Goal: Information Seeking & Learning: Find specific fact

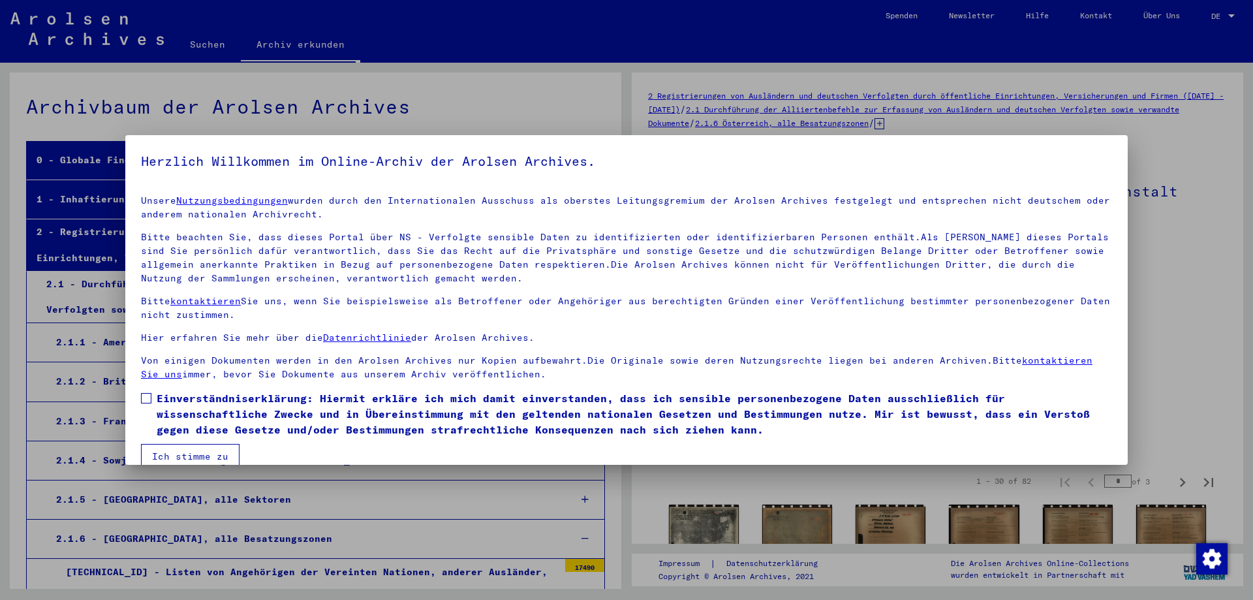
scroll to position [3372, 0]
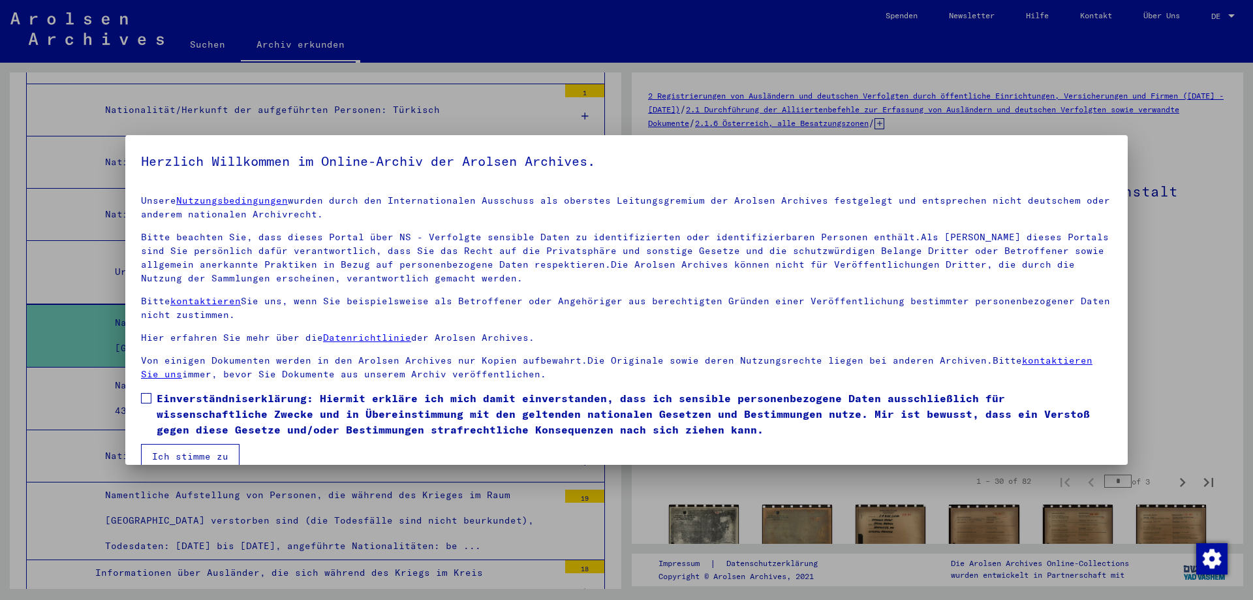
click at [145, 396] on span at bounding box center [146, 398] width 10 height 10
click at [199, 456] on button "Ich stimme zu" at bounding box center [190, 456] width 99 height 25
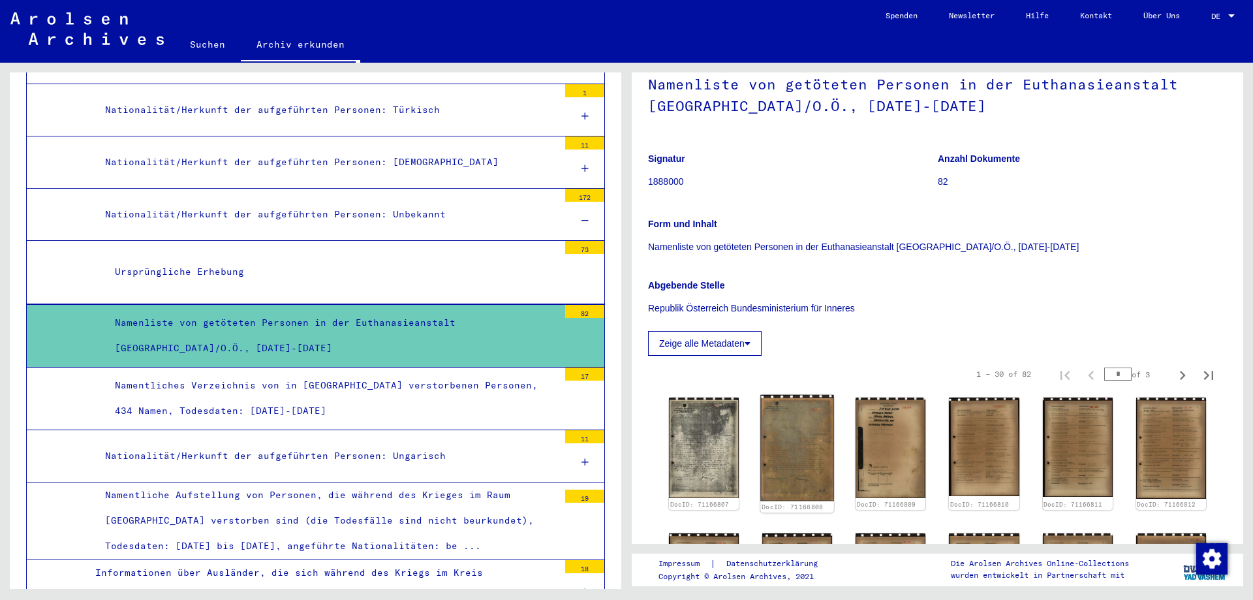
scroll to position [131, 0]
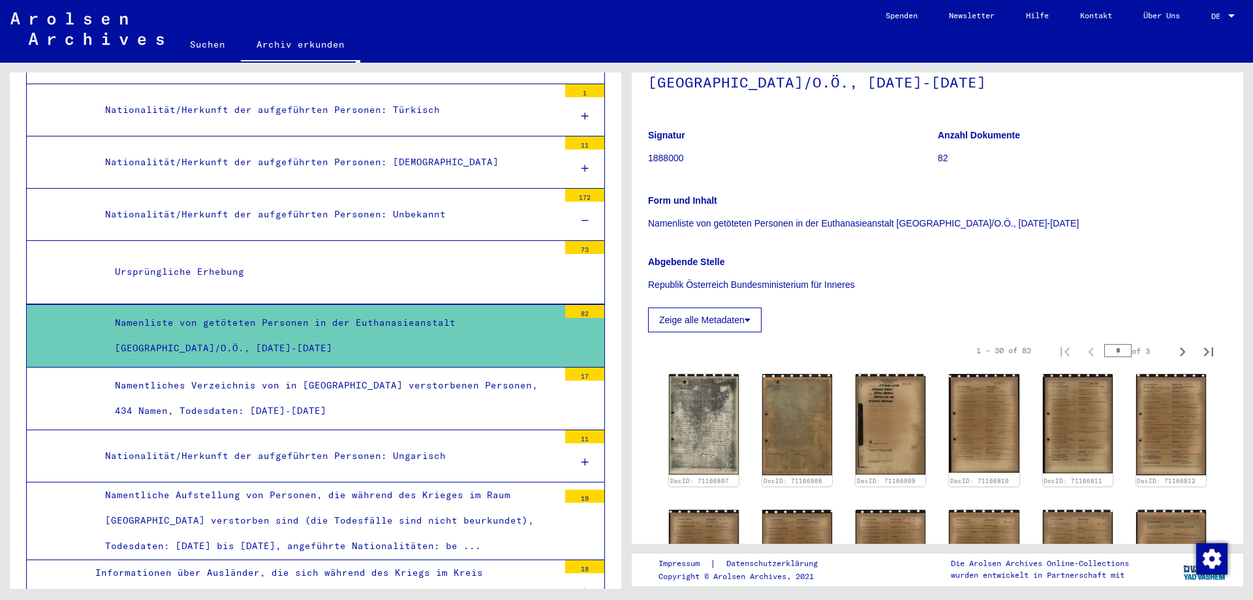
click at [470, 345] on div "Namenliste von getöteten Personen in der Euthanasieanstalt [GEOGRAPHIC_DATA]/O.…" at bounding box center [332, 335] width 454 height 51
click at [954, 429] on img at bounding box center [985, 423] width 74 height 104
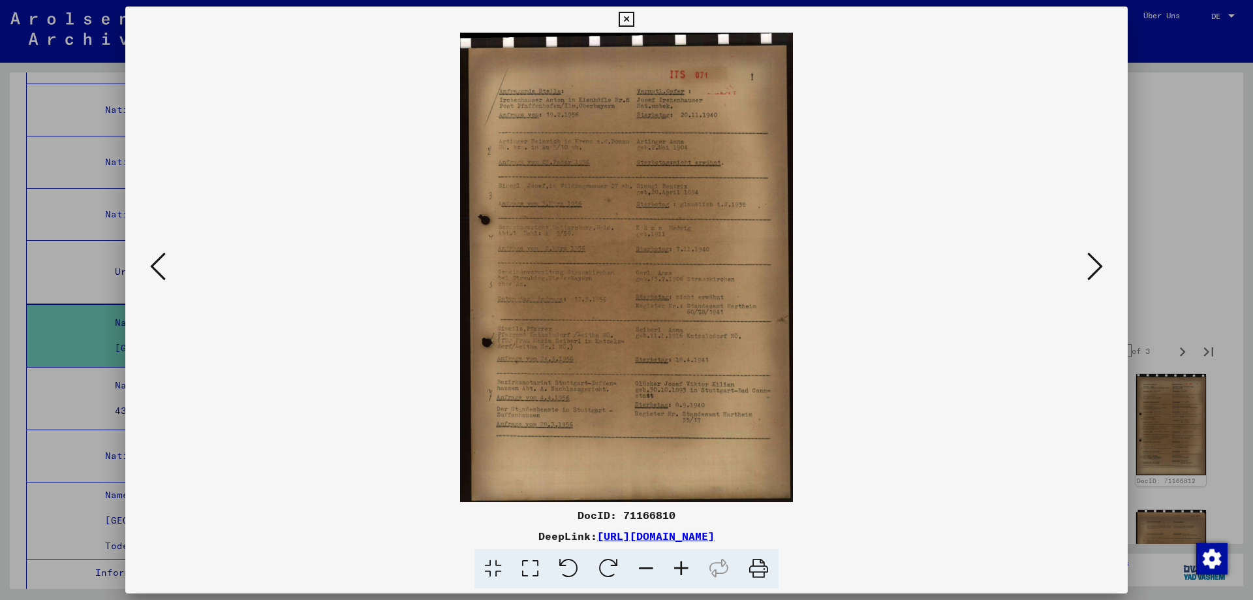
click at [699, 576] on icon at bounding box center [681, 569] width 35 height 40
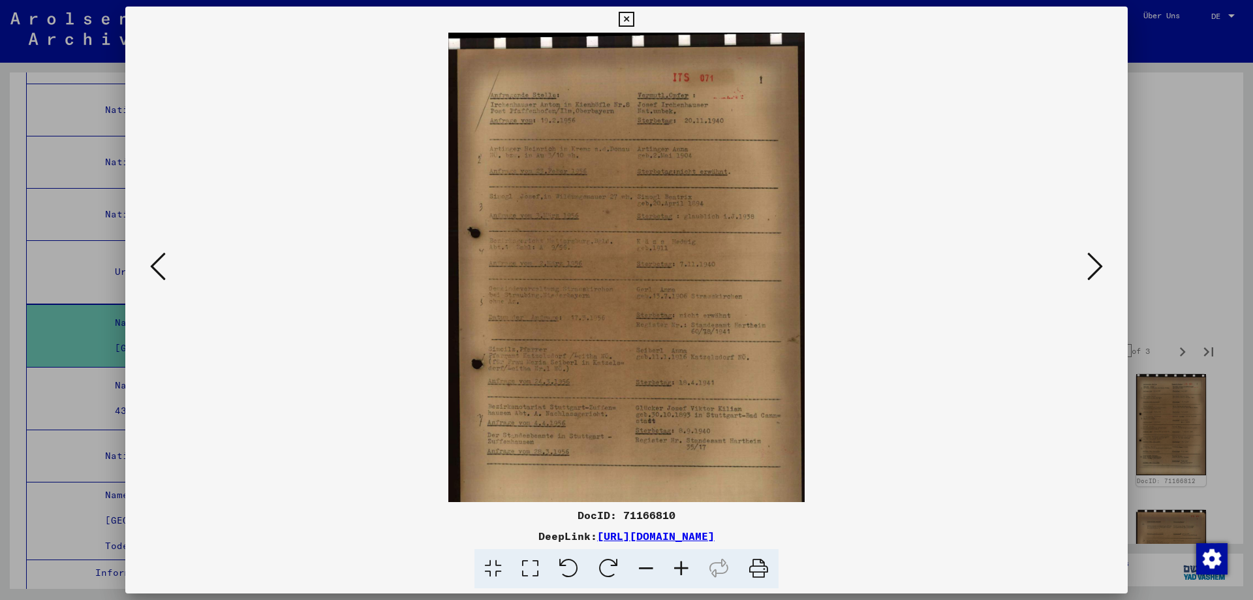
click at [699, 576] on icon at bounding box center [681, 569] width 35 height 40
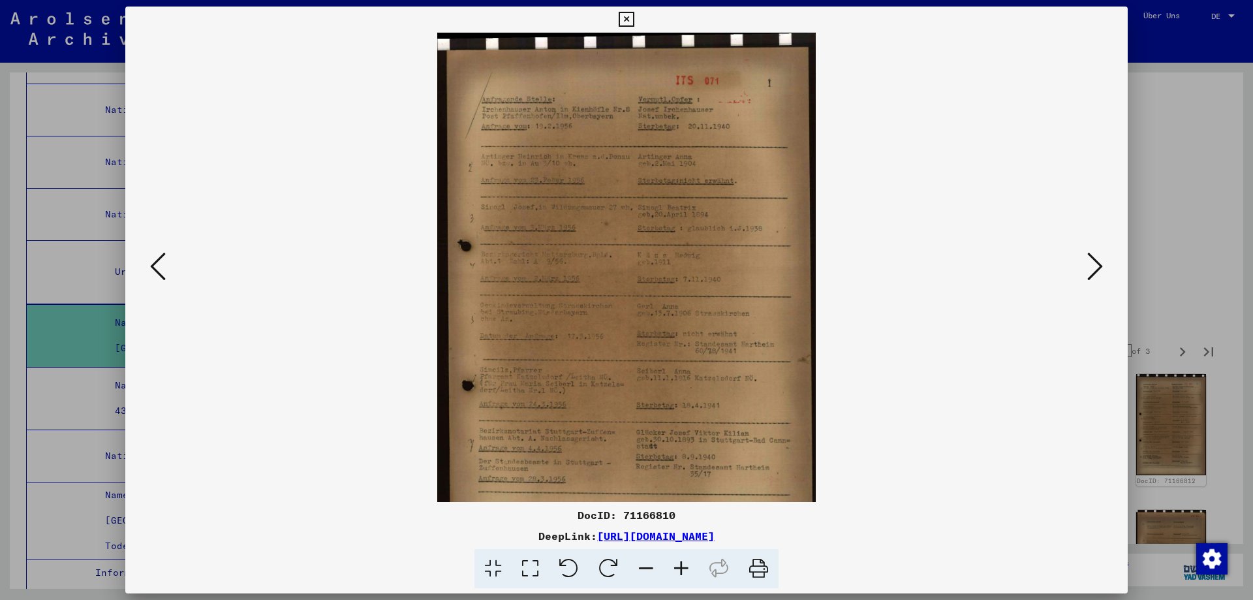
click at [699, 576] on icon at bounding box center [681, 569] width 35 height 40
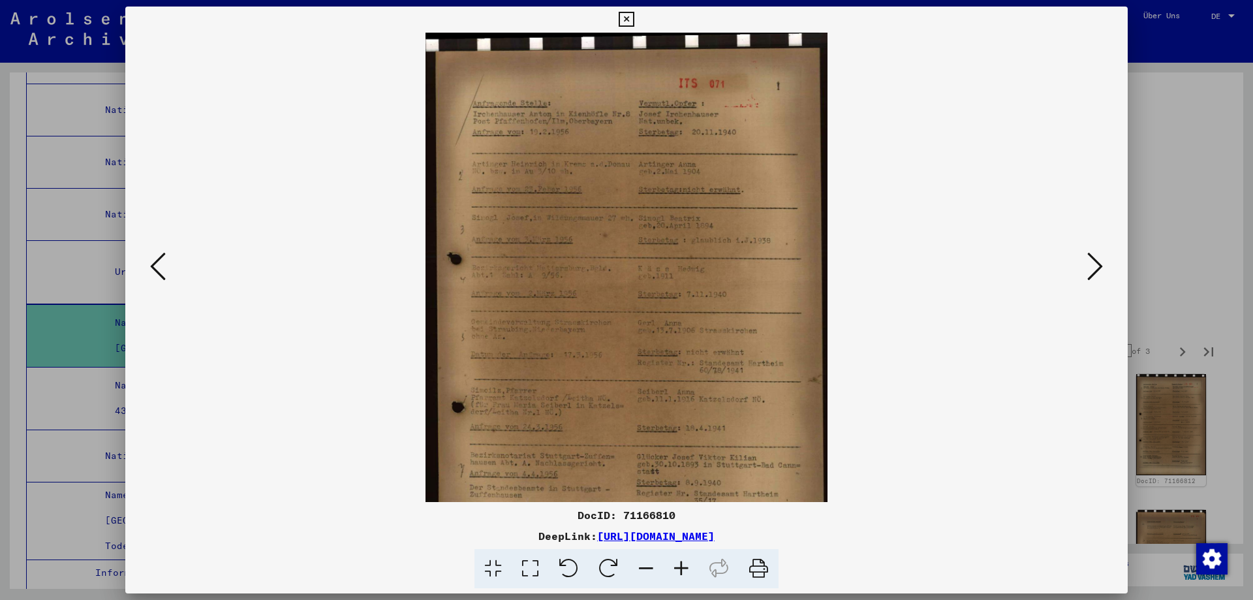
click at [699, 576] on icon at bounding box center [681, 569] width 35 height 40
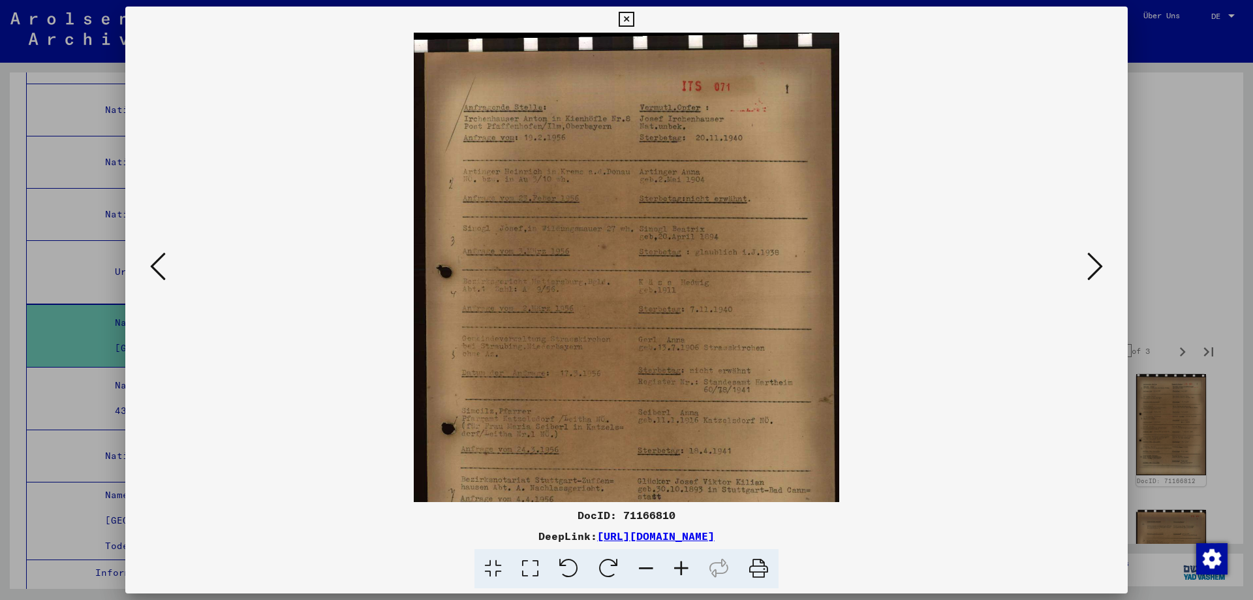
click at [699, 576] on icon at bounding box center [681, 569] width 35 height 40
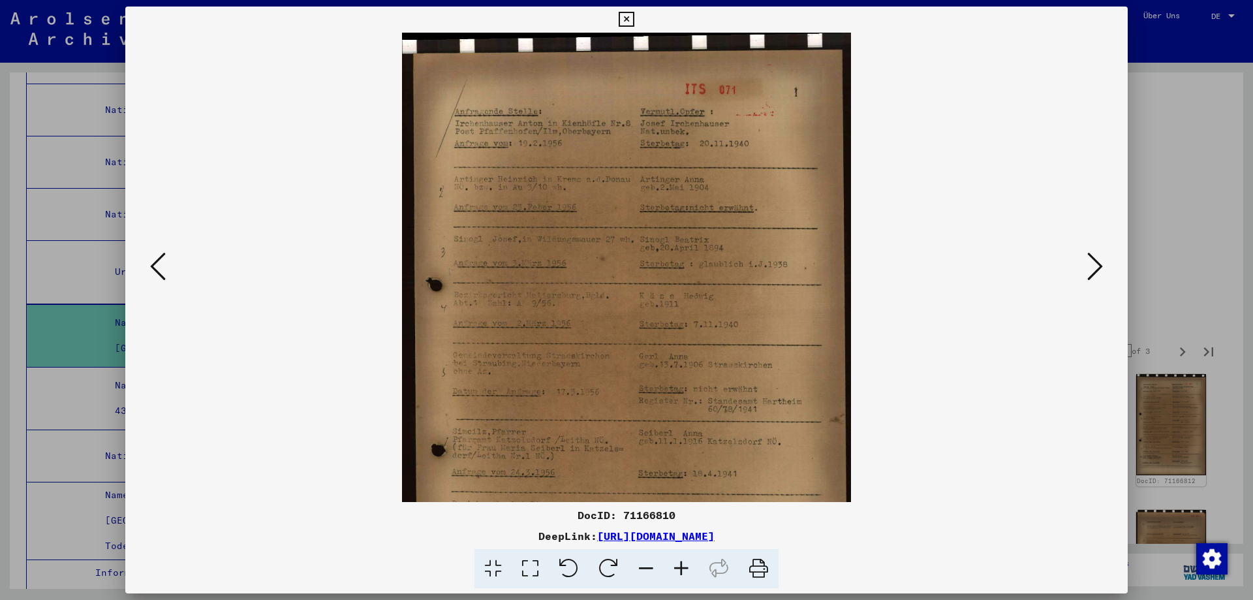
click at [699, 576] on icon at bounding box center [681, 569] width 35 height 40
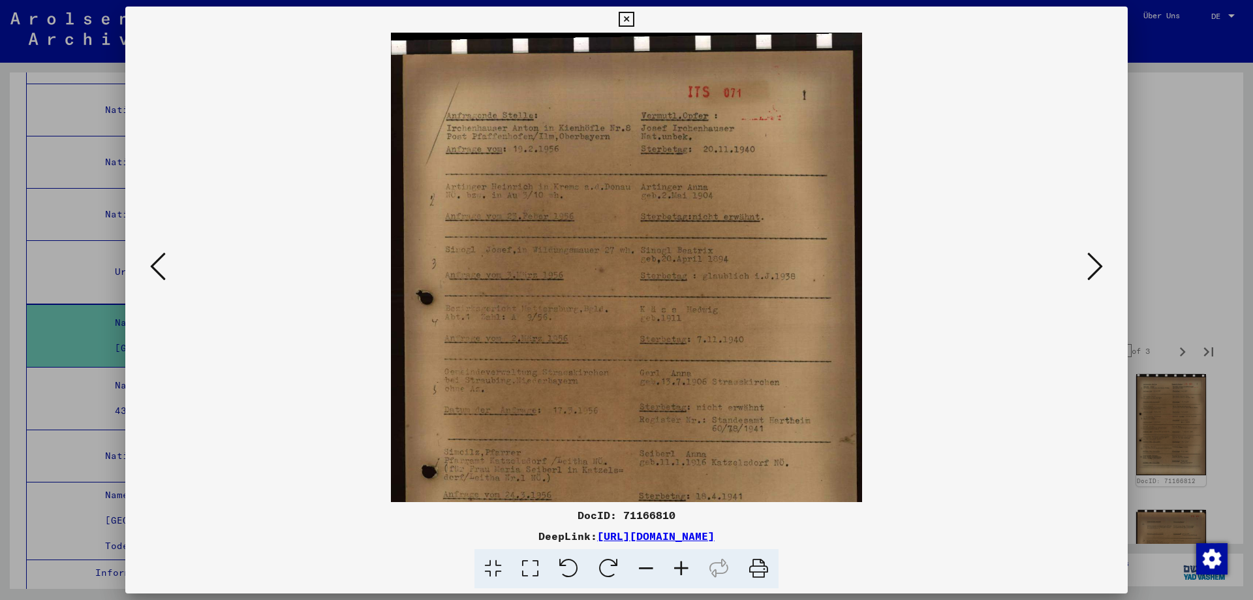
click at [699, 576] on icon at bounding box center [681, 569] width 35 height 40
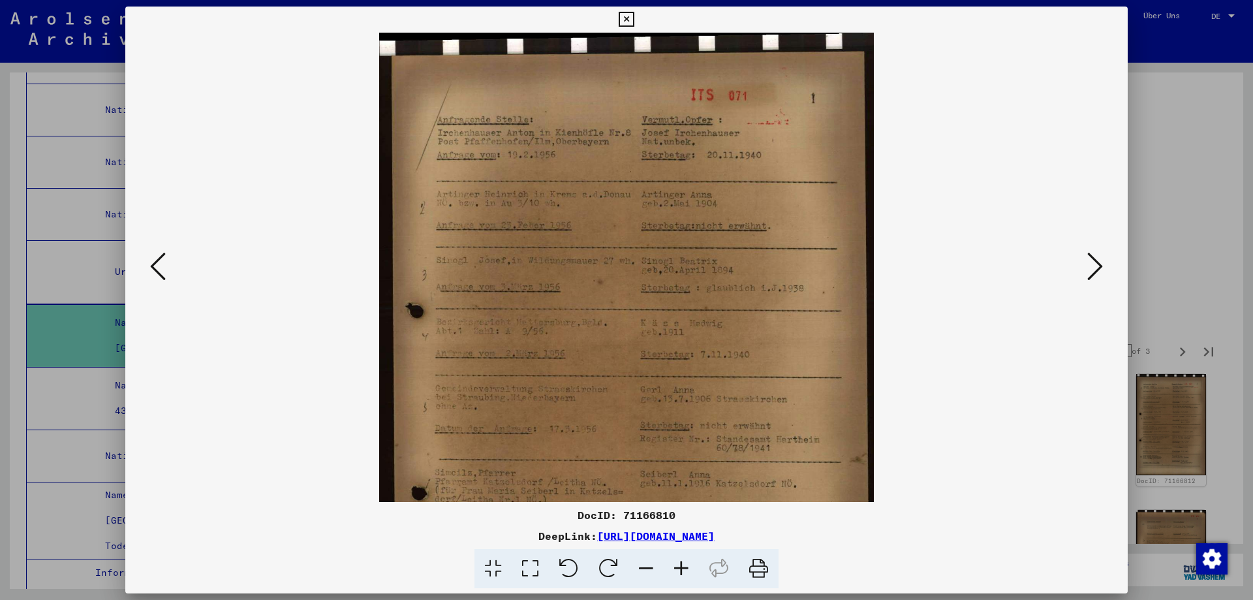
click at [699, 576] on icon at bounding box center [681, 569] width 35 height 40
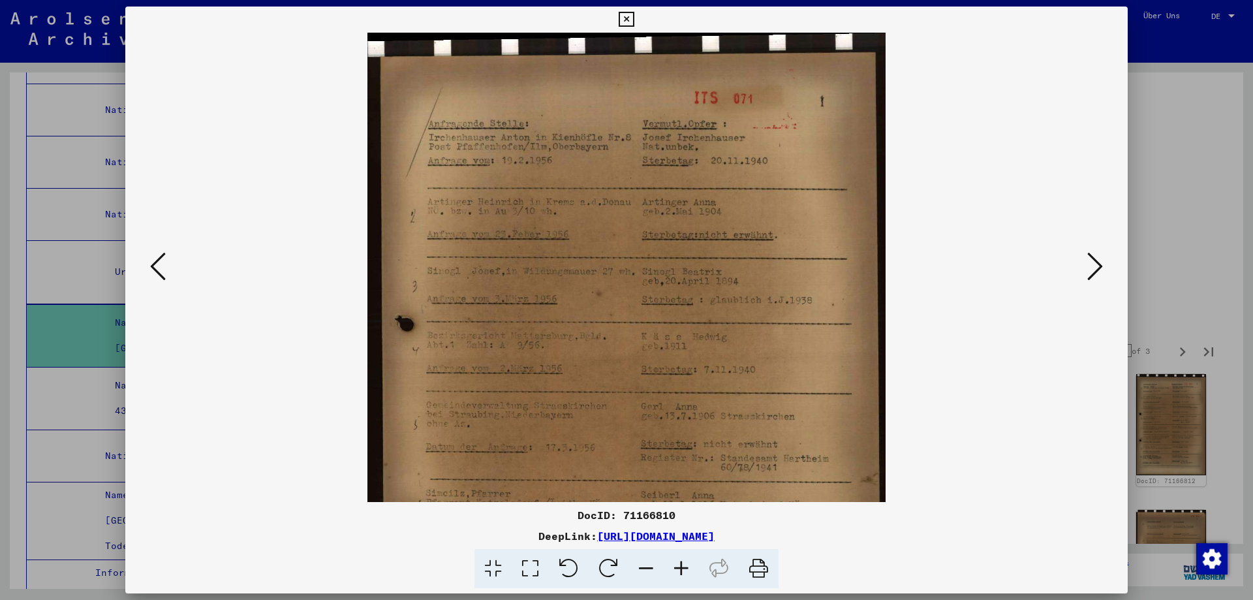
click at [699, 576] on icon at bounding box center [681, 569] width 35 height 40
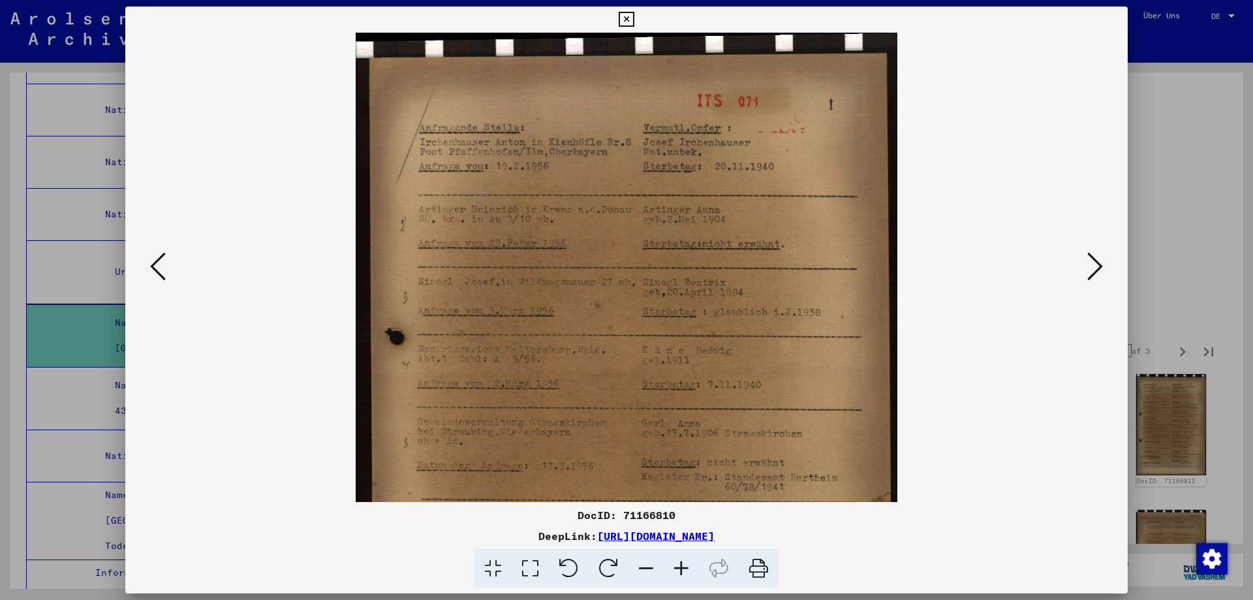
click at [699, 576] on icon at bounding box center [681, 569] width 35 height 40
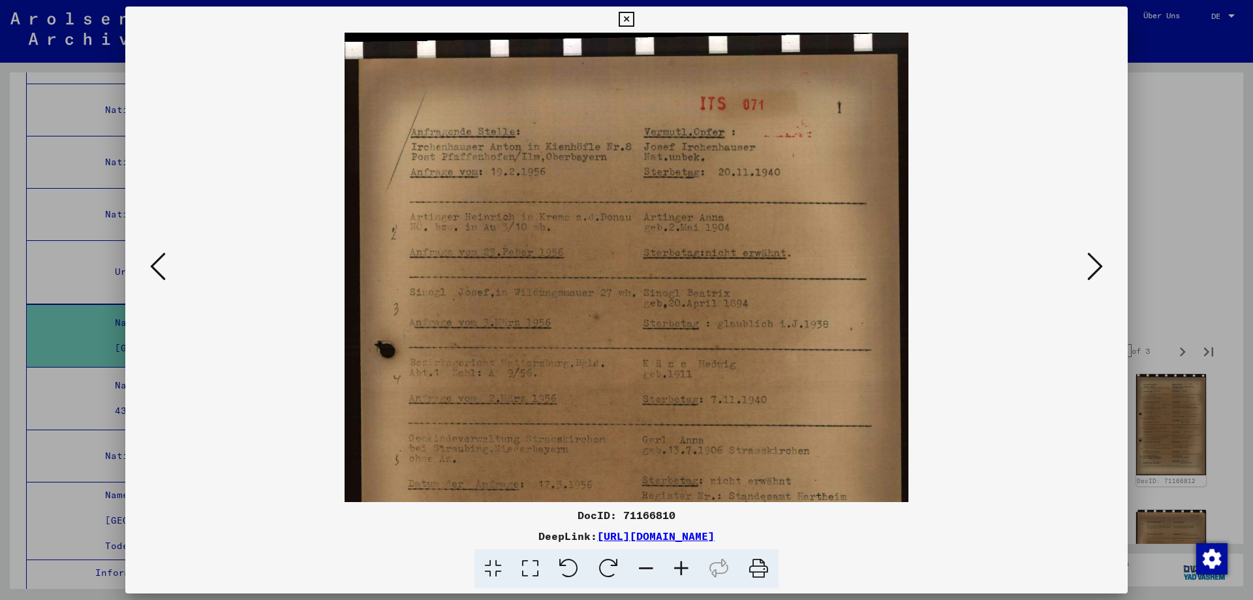
click at [699, 576] on icon at bounding box center [681, 569] width 35 height 40
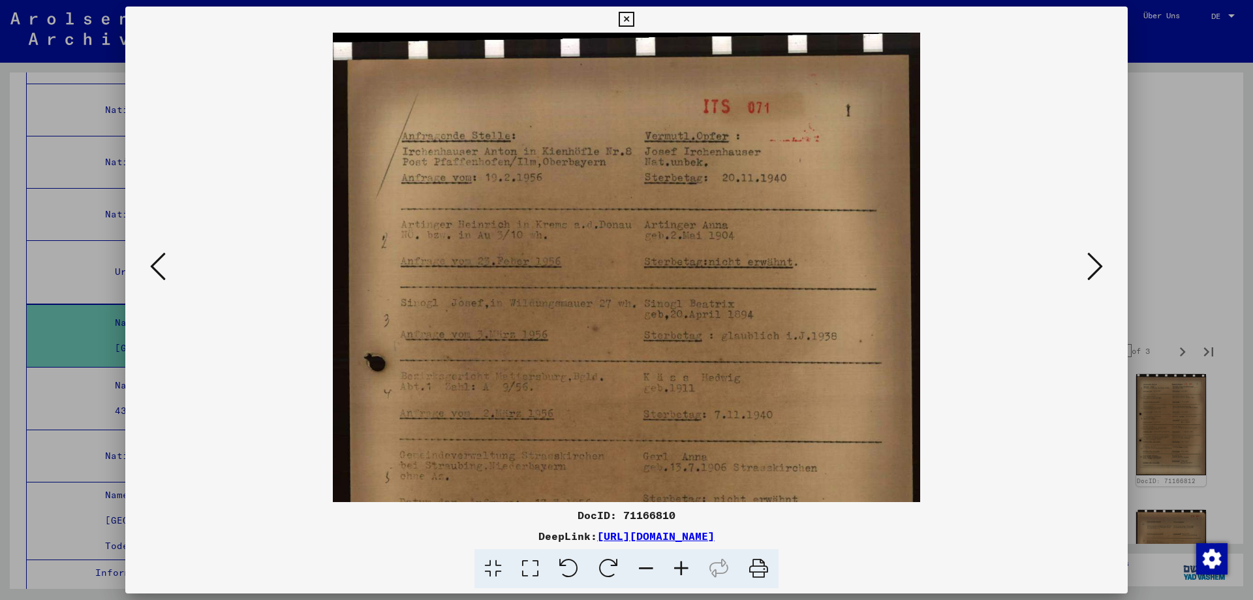
click at [699, 576] on icon at bounding box center [681, 569] width 35 height 40
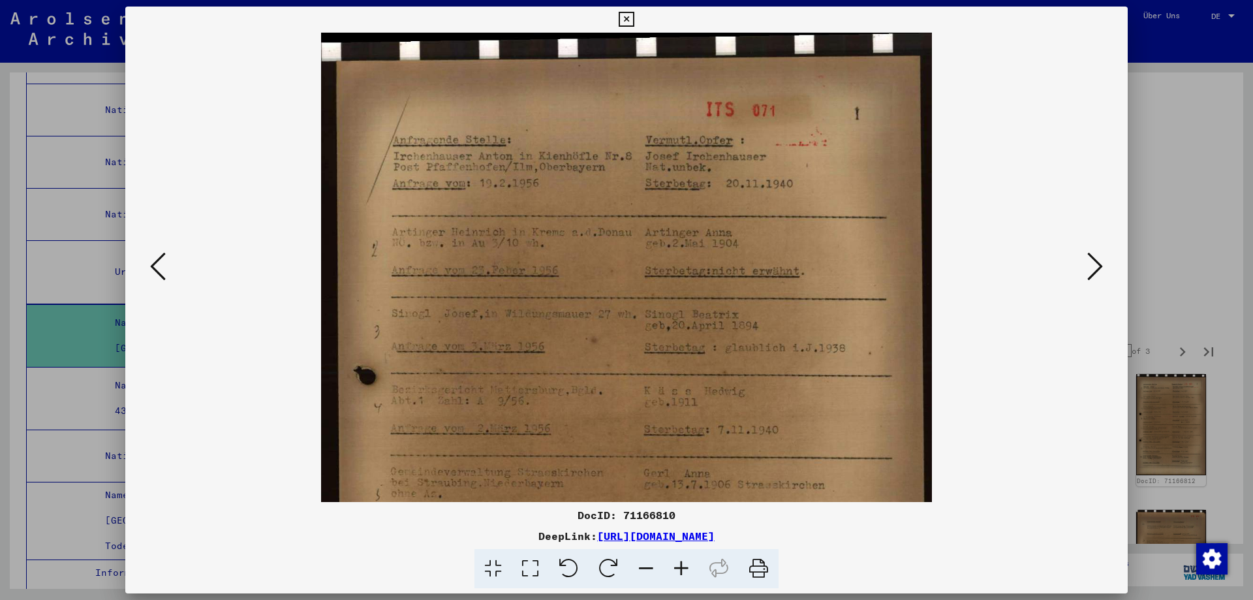
click at [699, 576] on icon at bounding box center [681, 569] width 35 height 40
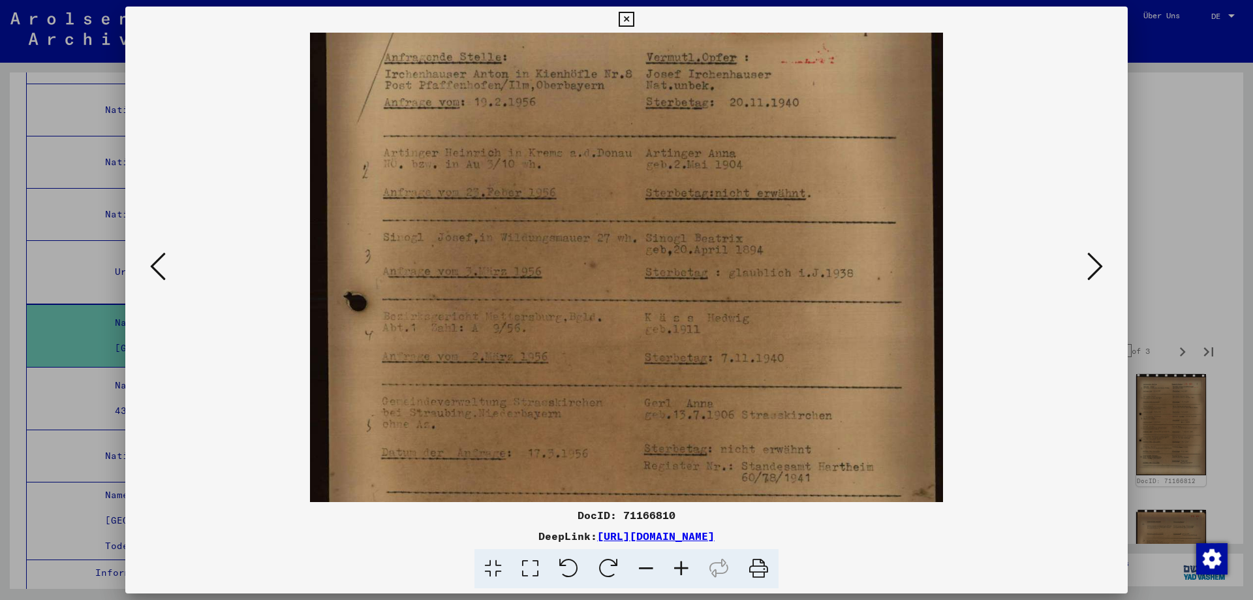
scroll to position [89, 0]
drag, startPoint x: 823, startPoint y: 377, endPoint x: 821, endPoint y: 288, distance: 88.8
click at [821, 288] on img at bounding box center [627, 391] width 634 height 894
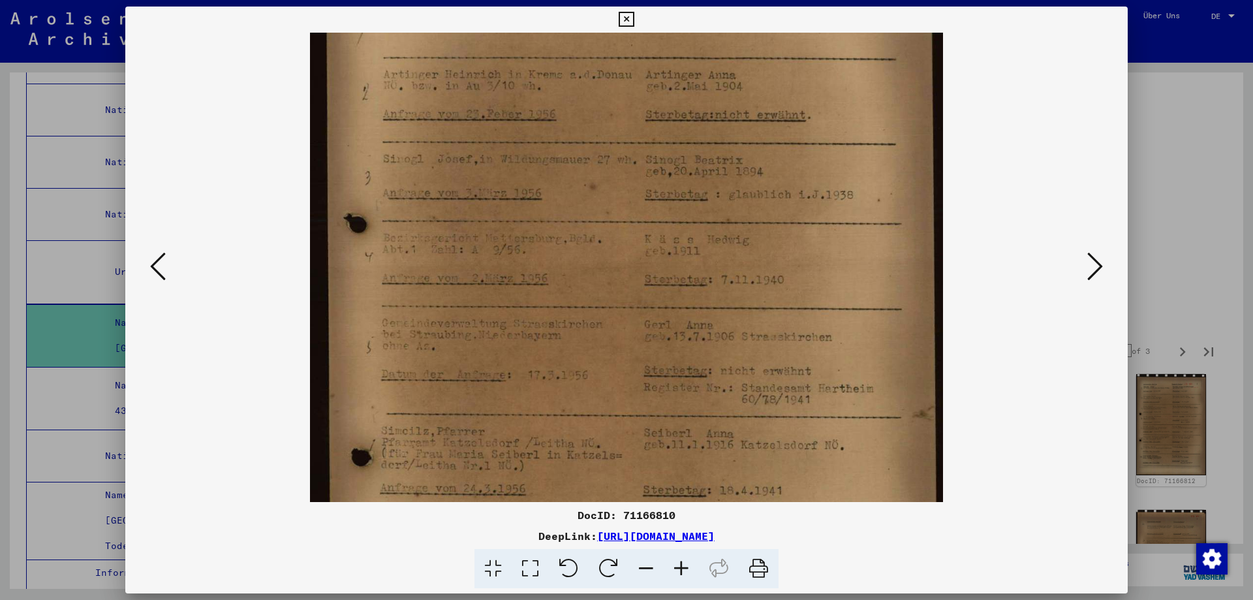
scroll to position [170, 0]
drag, startPoint x: 825, startPoint y: 354, endPoint x: 821, endPoint y: 273, distance: 81.7
click at [821, 273] on img at bounding box center [627, 309] width 634 height 894
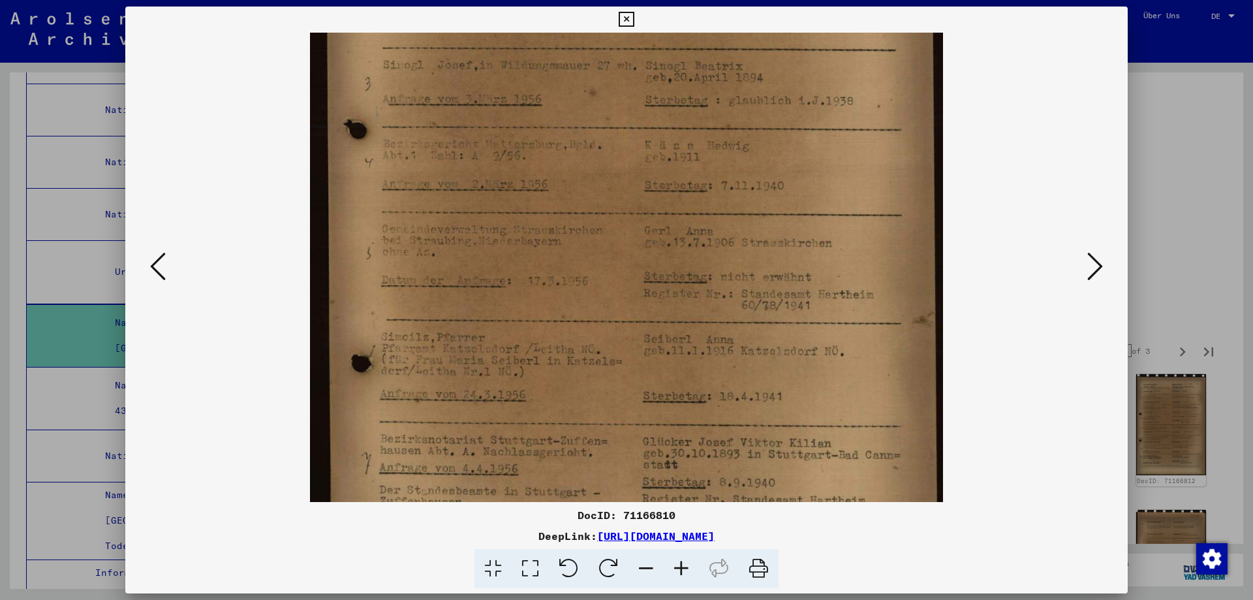
scroll to position [263, 0]
drag, startPoint x: 817, startPoint y: 347, endPoint x: 815, endPoint y: 254, distance: 92.7
click at [815, 254] on img at bounding box center [627, 217] width 634 height 894
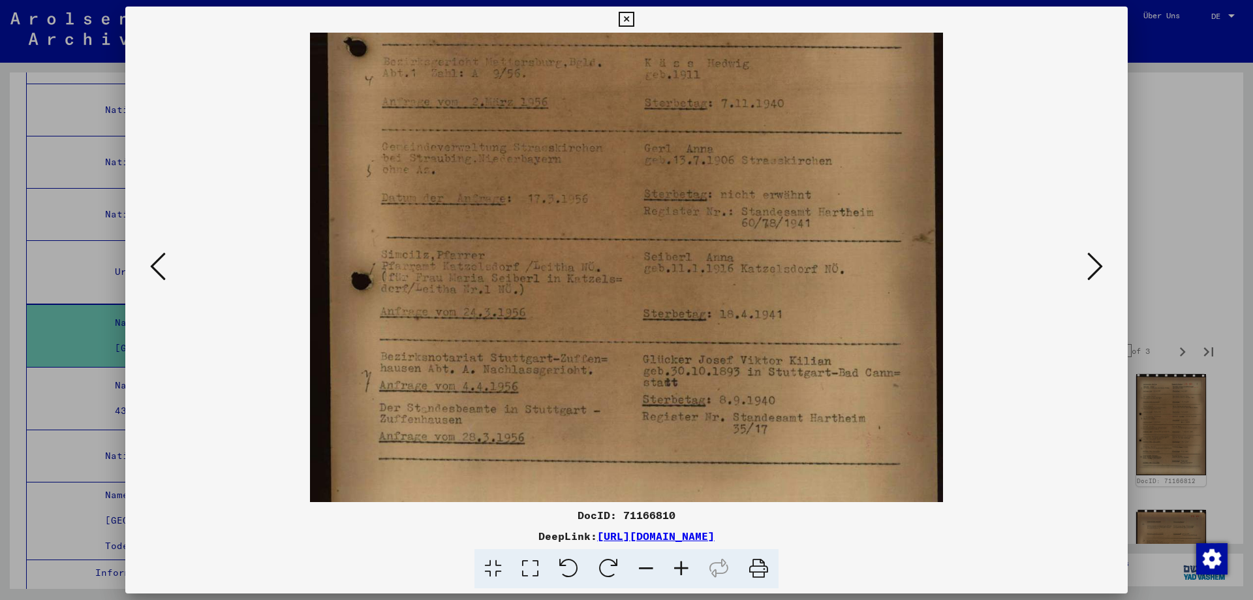
drag, startPoint x: 834, startPoint y: 360, endPoint x: 831, endPoint y: 281, distance: 79.0
click at [831, 281] on img at bounding box center [627, 138] width 634 height 894
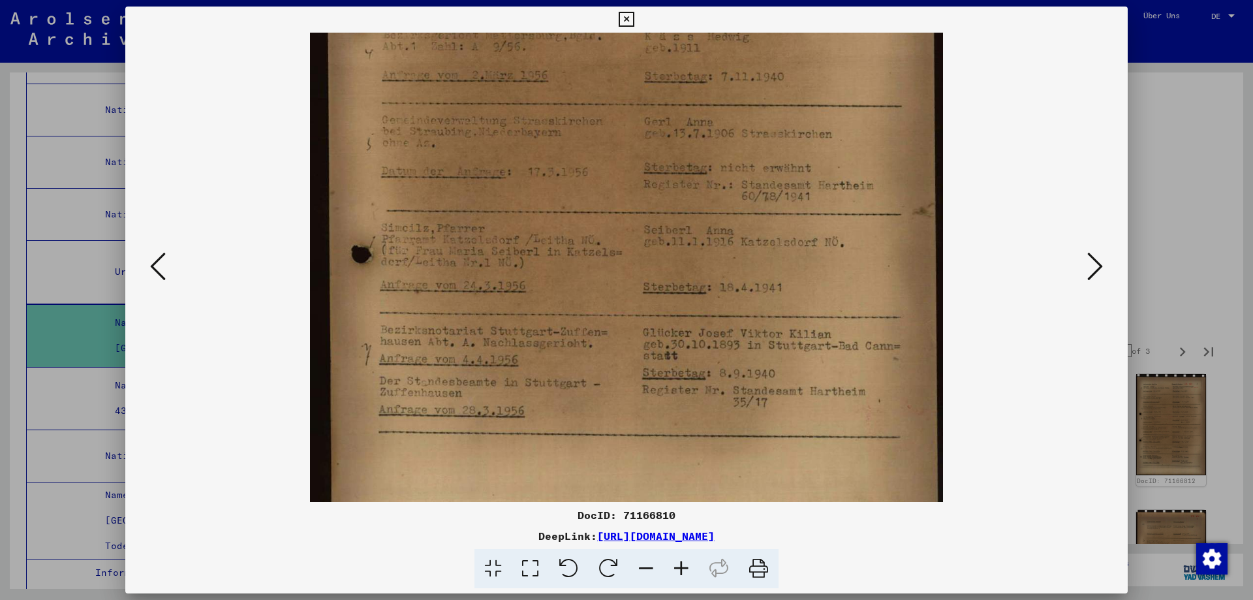
scroll to position [369, 0]
drag, startPoint x: 841, startPoint y: 362, endPoint x: 837, endPoint y: 334, distance: 27.7
click at [837, 334] on img at bounding box center [627, 110] width 634 height 894
click at [1092, 261] on icon at bounding box center [1096, 266] width 16 height 31
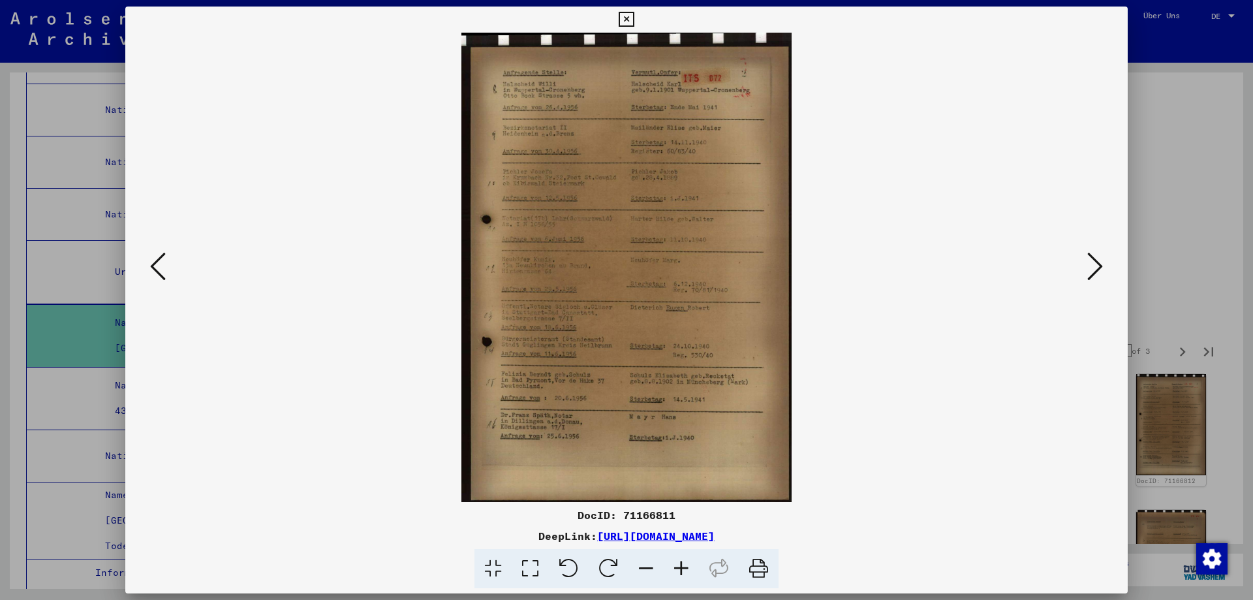
scroll to position [0, 0]
click at [695, 574] on icon at bounding box center [681, 569] width 35 height 40
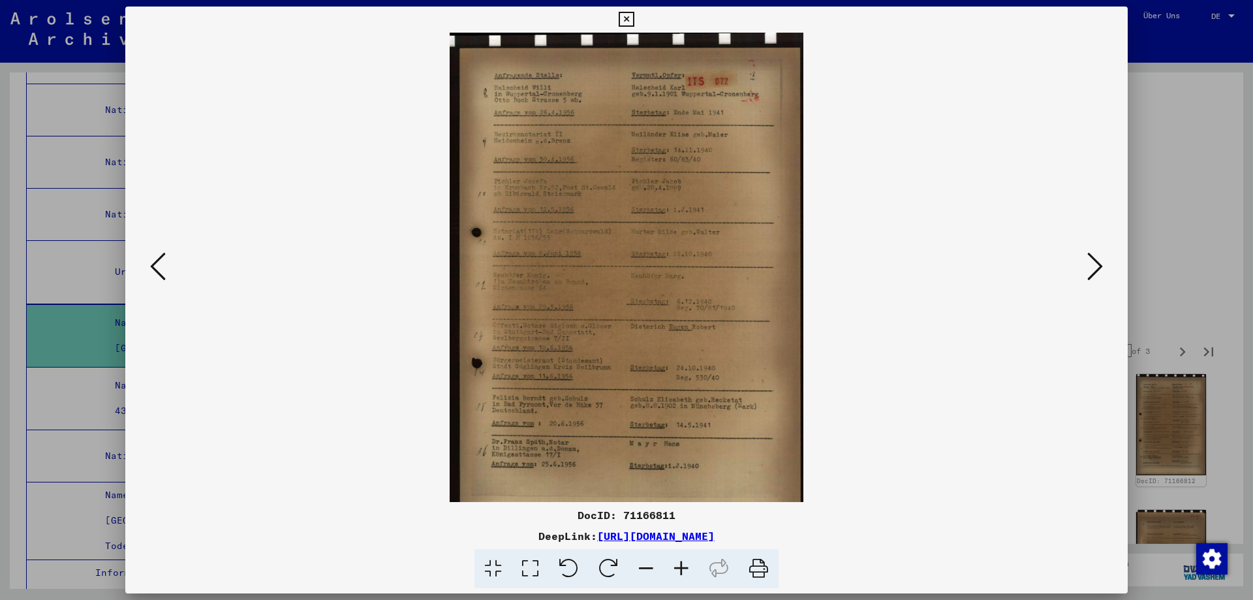
click at [695, 574] on icon at bounding box center [681, 569] width 35 height 40
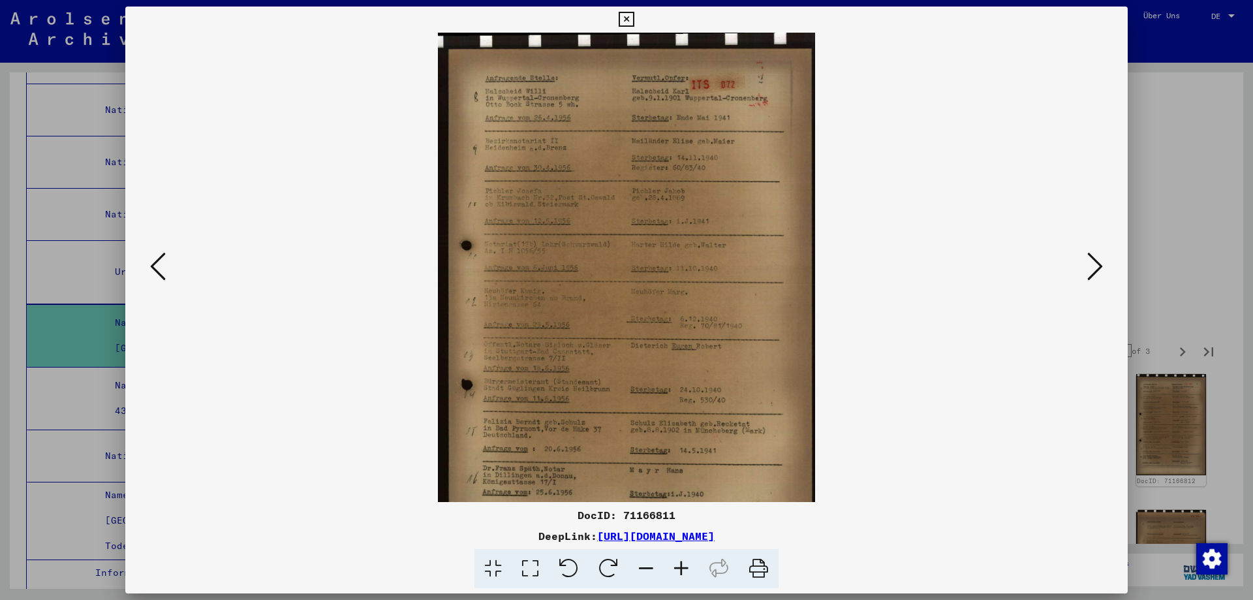
click at [695, 574] on icon at bounding box center [681, 569] width 35 height 40
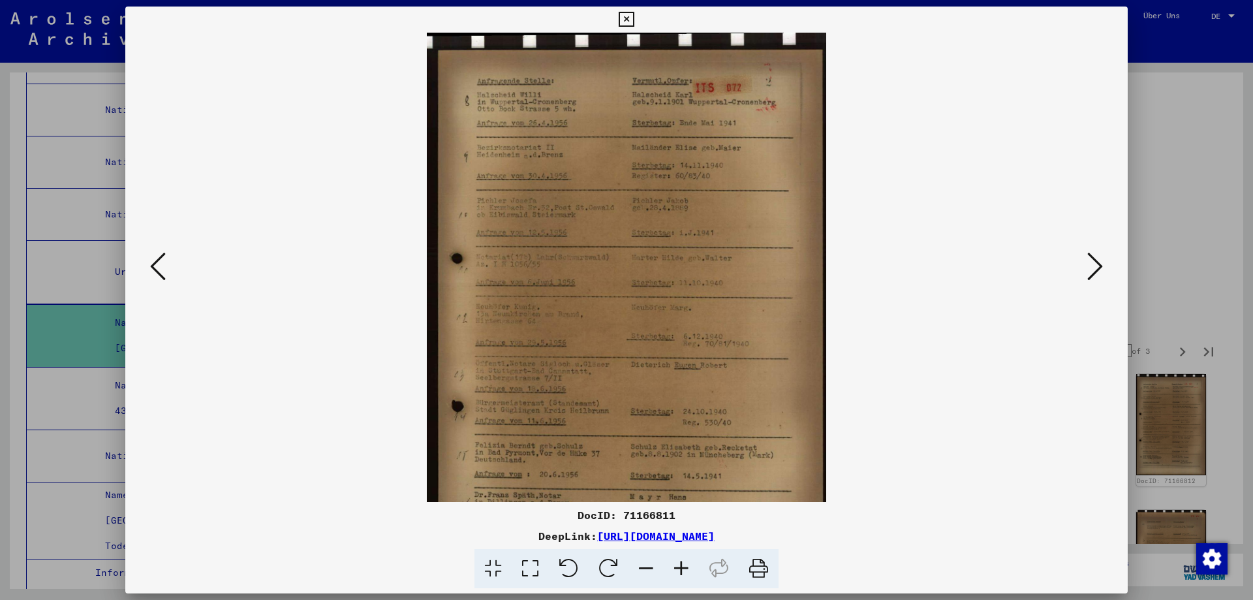
click at [695, 574] on icon at bounding box center [681, 569] width 35 height 40
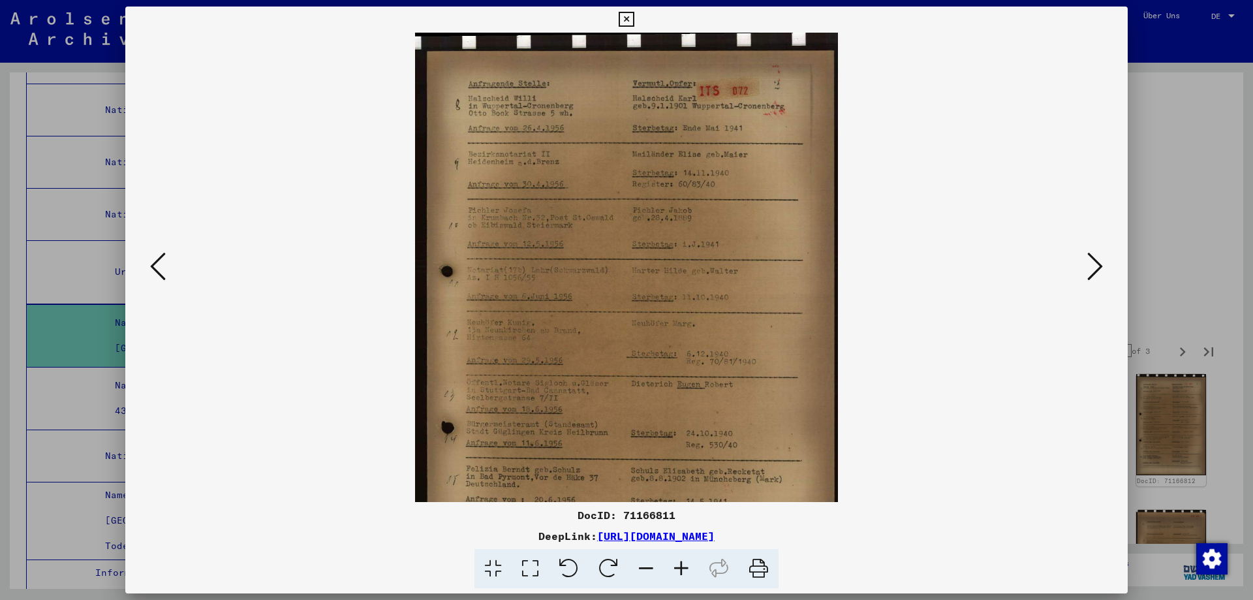
click at [695, 574] on icon at bounding box center [681, 569] width 35 height 40
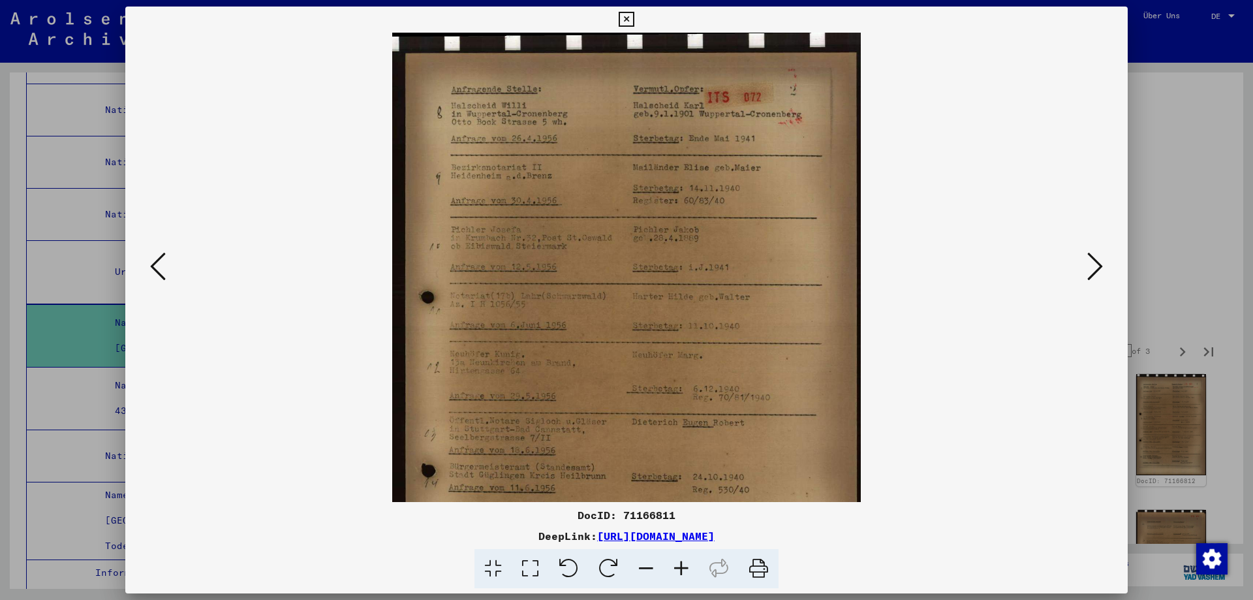
click at [695, 574] on icon at bounding box center [681, 569] width 35 height 40
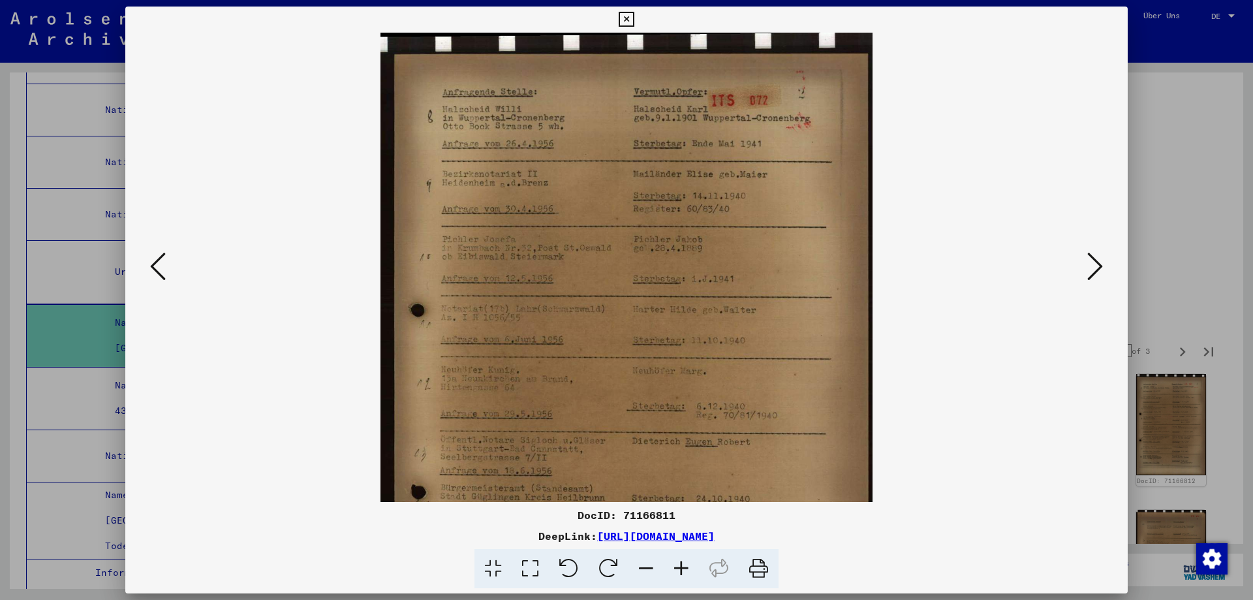
click at [695, 574] on icon at bounding box center [681, 569] width 35 height 40
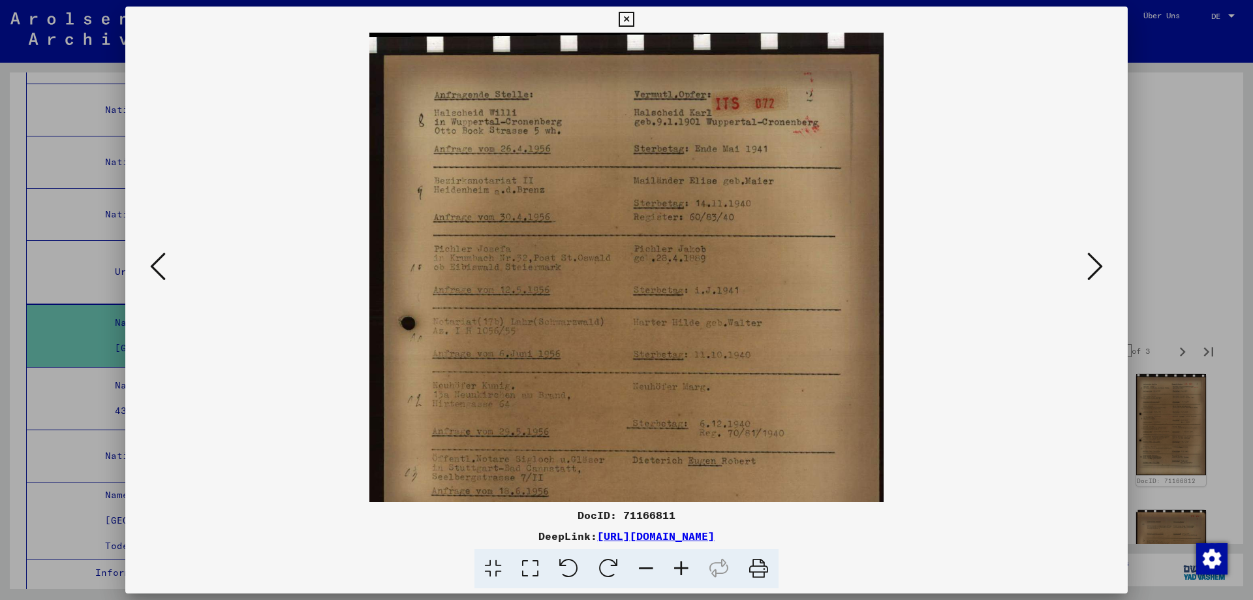
click at [695, 574] on icon at bounding box center [681, 569] width 35 height 40
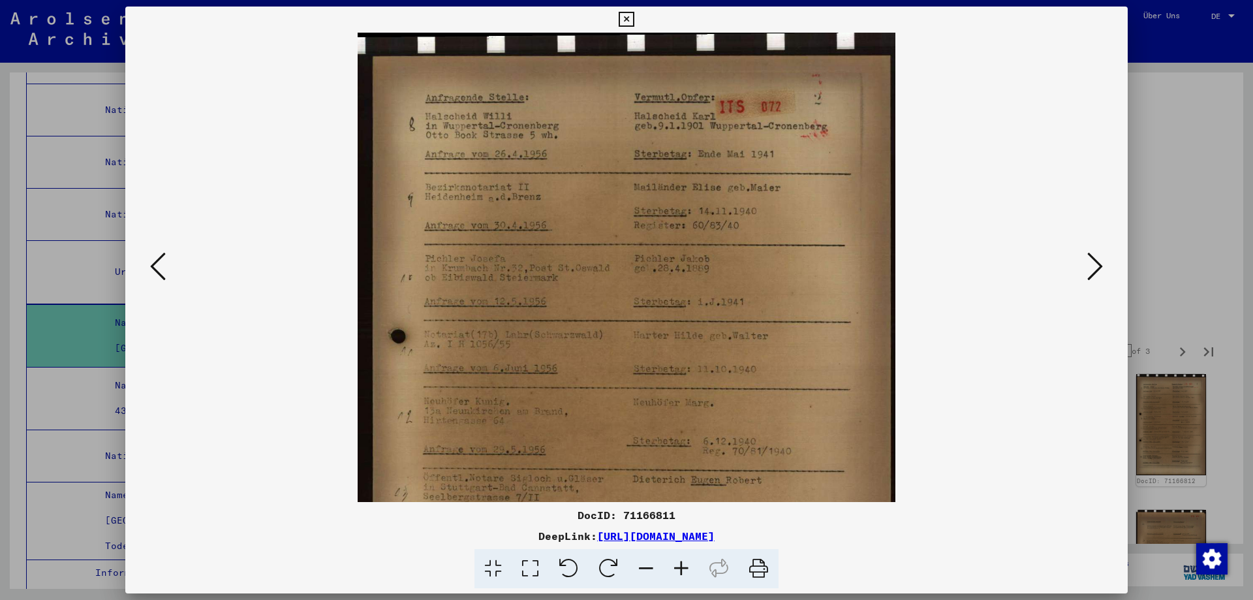
click at [695, 574] on icon at bounding box center [681, 569] width 35 height 40
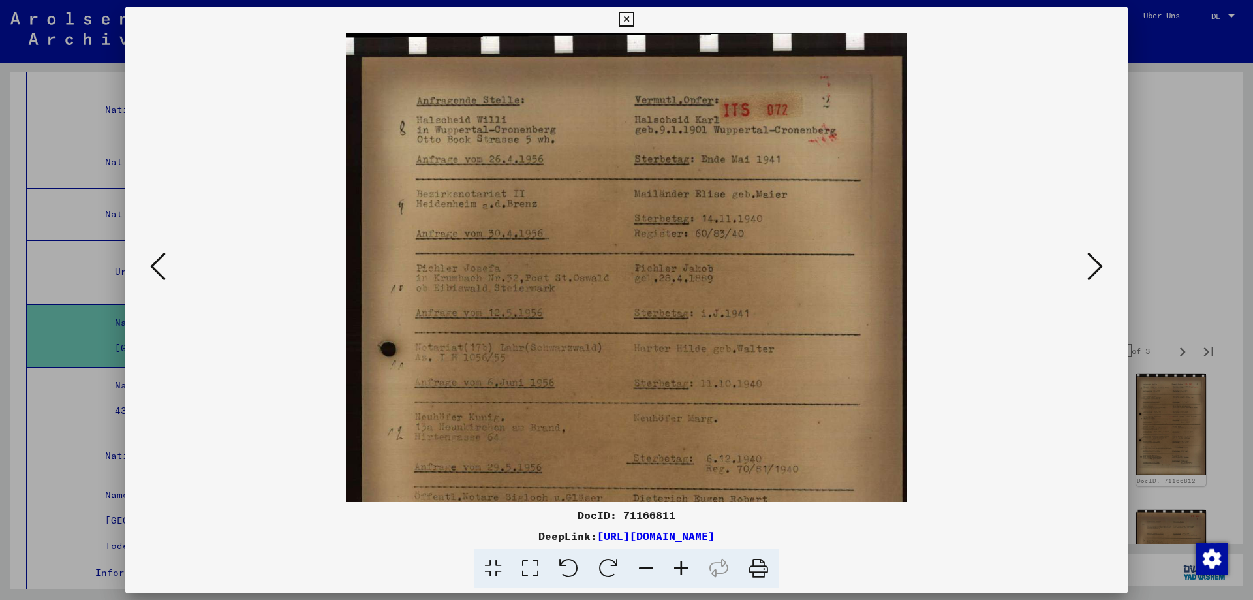
click at [695, 574] on icon at bounding box center [681, 569] width 35 height 40
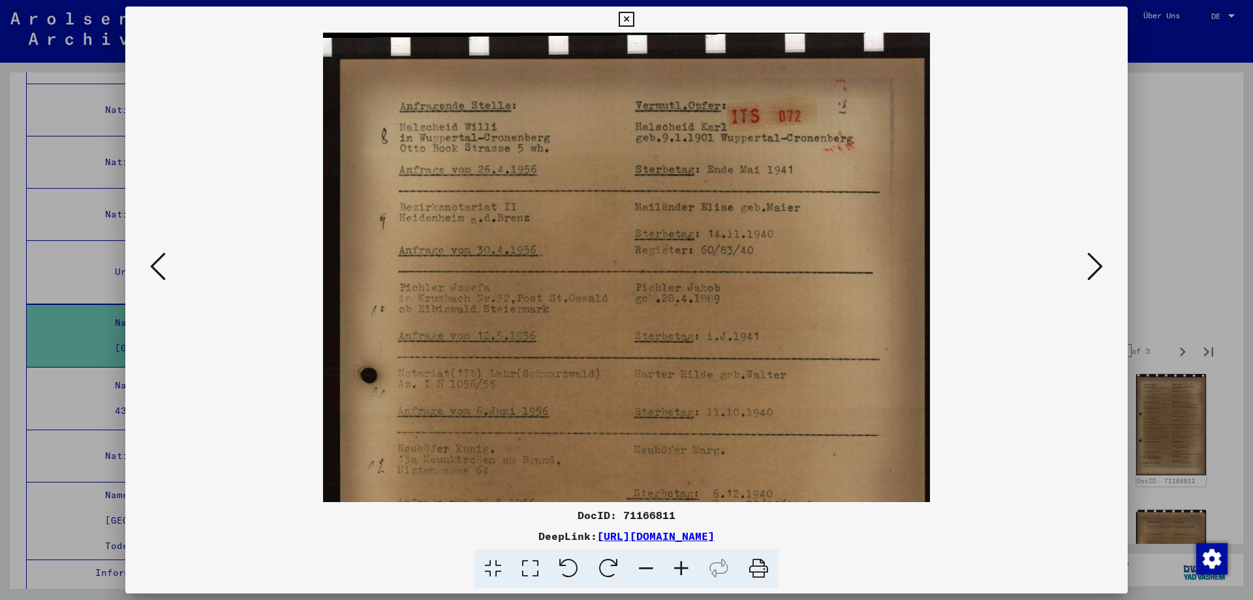
click at [695, 574] on icon at bounding box center [681, 569] width 35 height 40
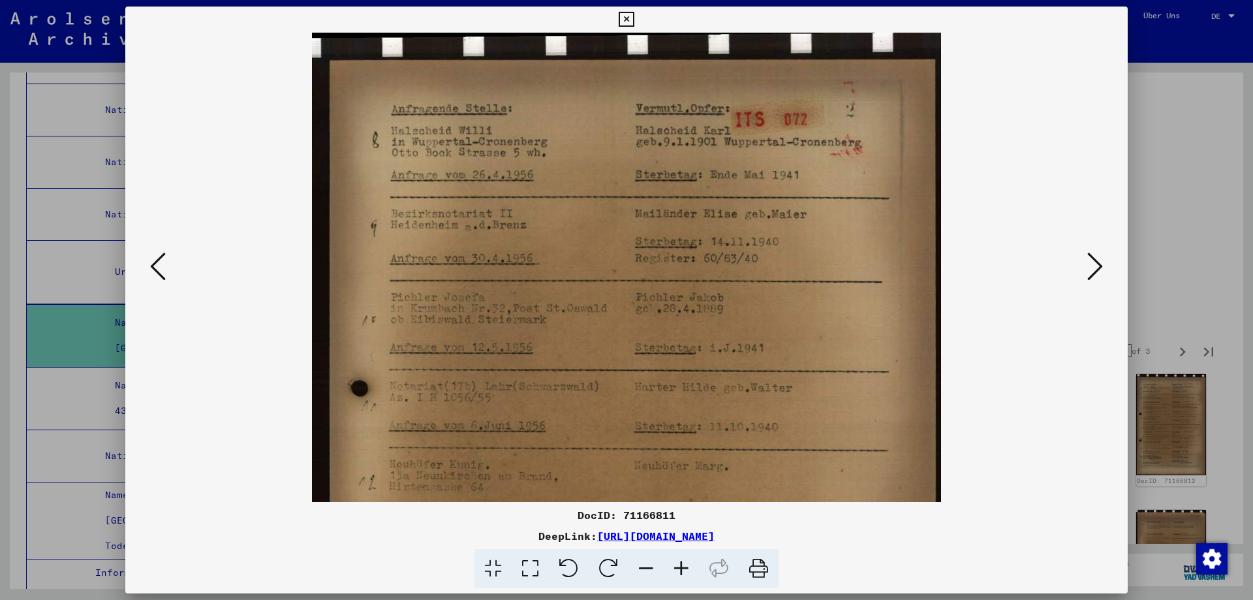
click at [695, 574] on icon at bounding box center [681, 569] width 35 height 40
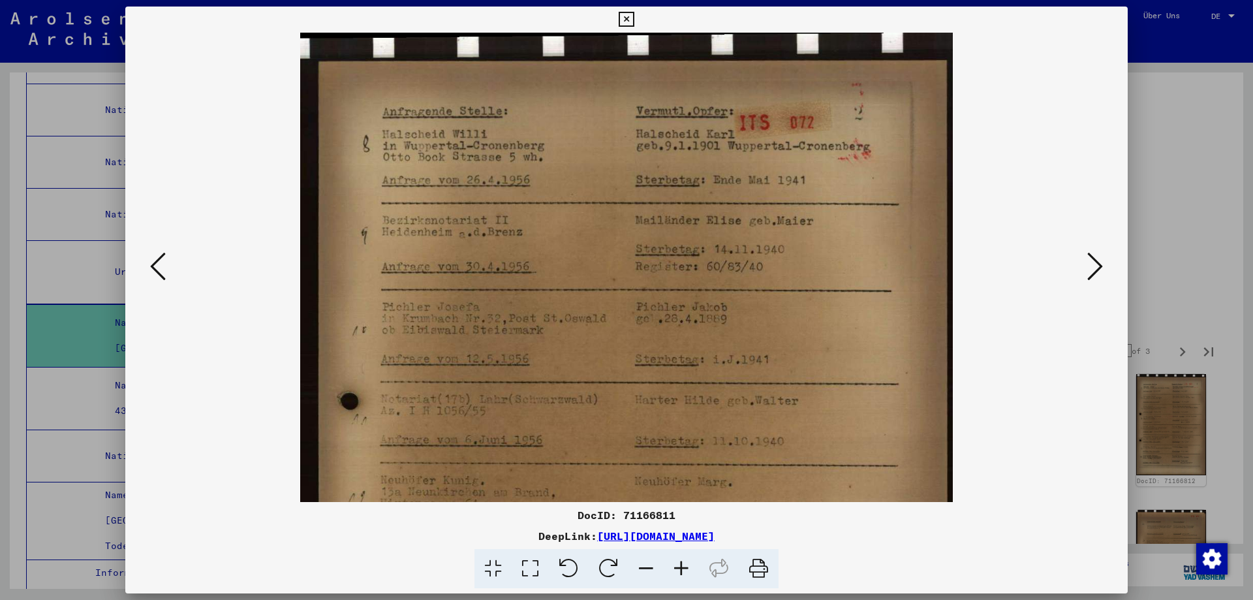
click at [695, 574] on icon at bounding box center [681, 569] width 35 height 40
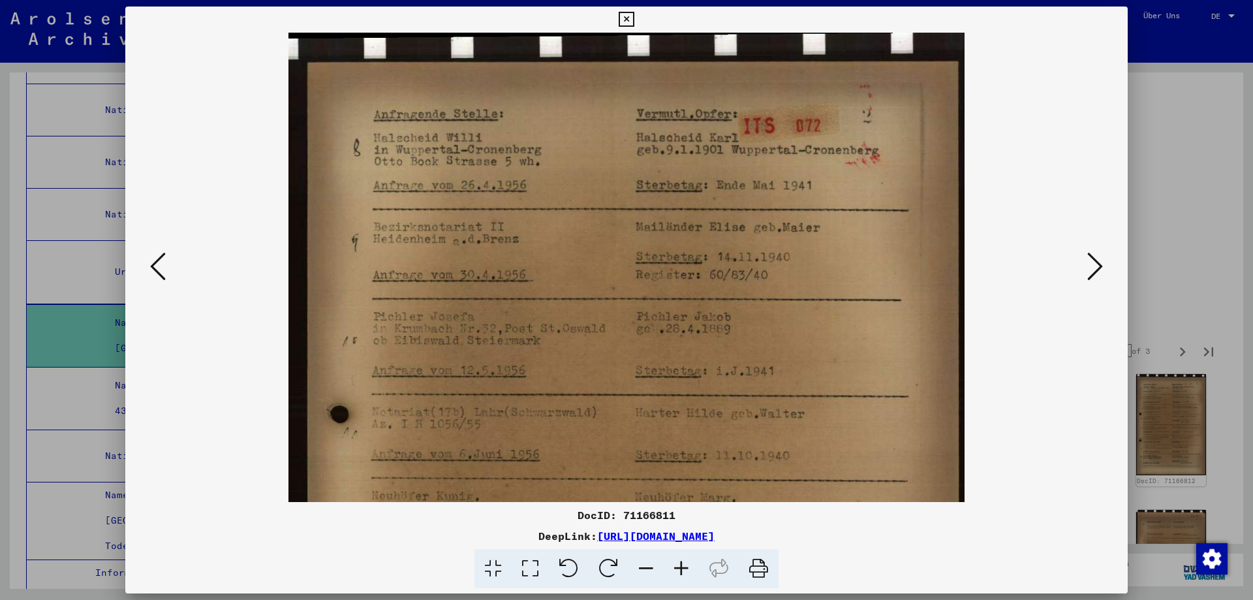
click at [695, 574] on icon at bounding box center [681, 569] width 35 height 40
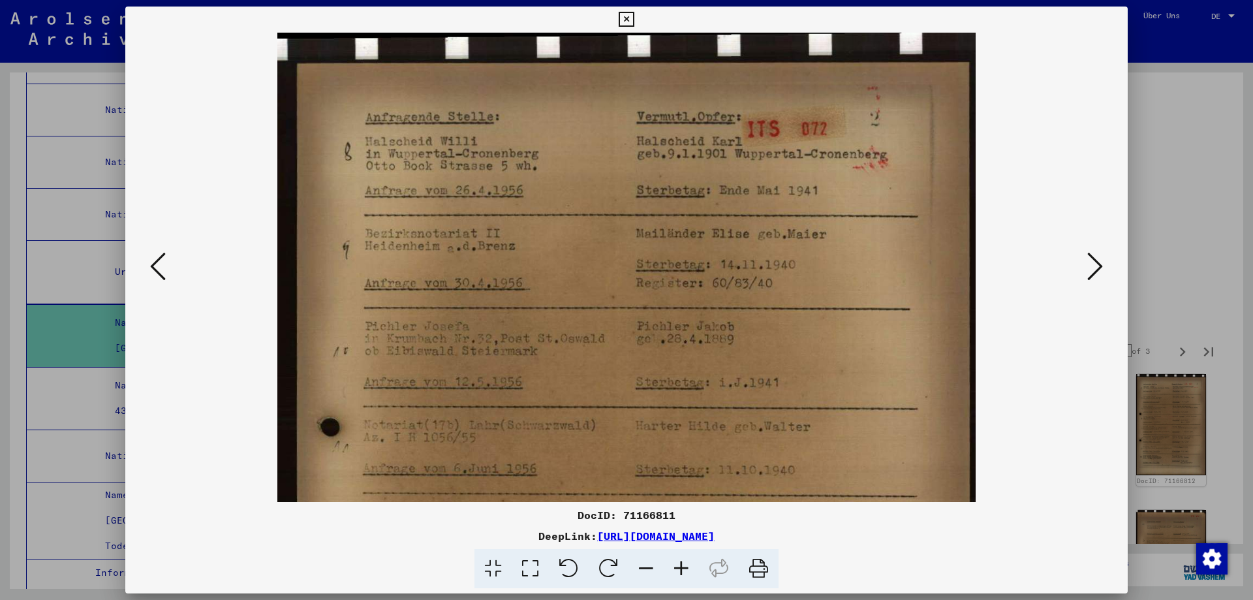
click at [695, 574] on icon at bounding box center [681, 569] width 35 height 40
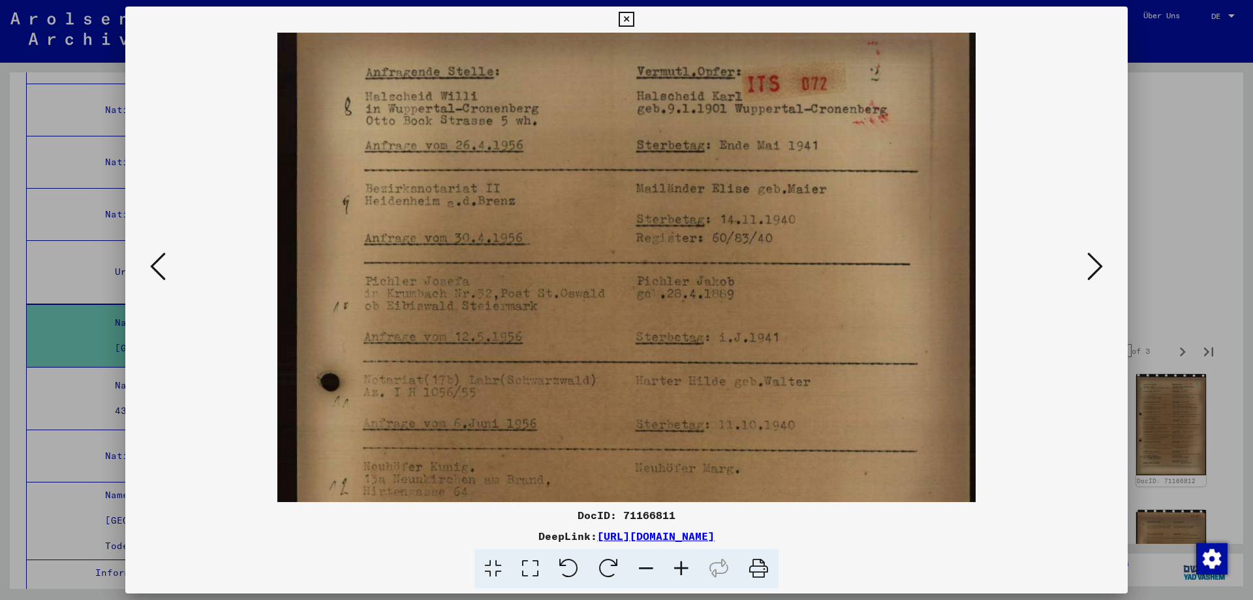
drag, startPoint x: 594, startPoint y: 389, endPoint x: 593, endPoint y: 338, distance: 50.9
click at [593, 340] on img at bounding box center [626, 484] width 699 height 992
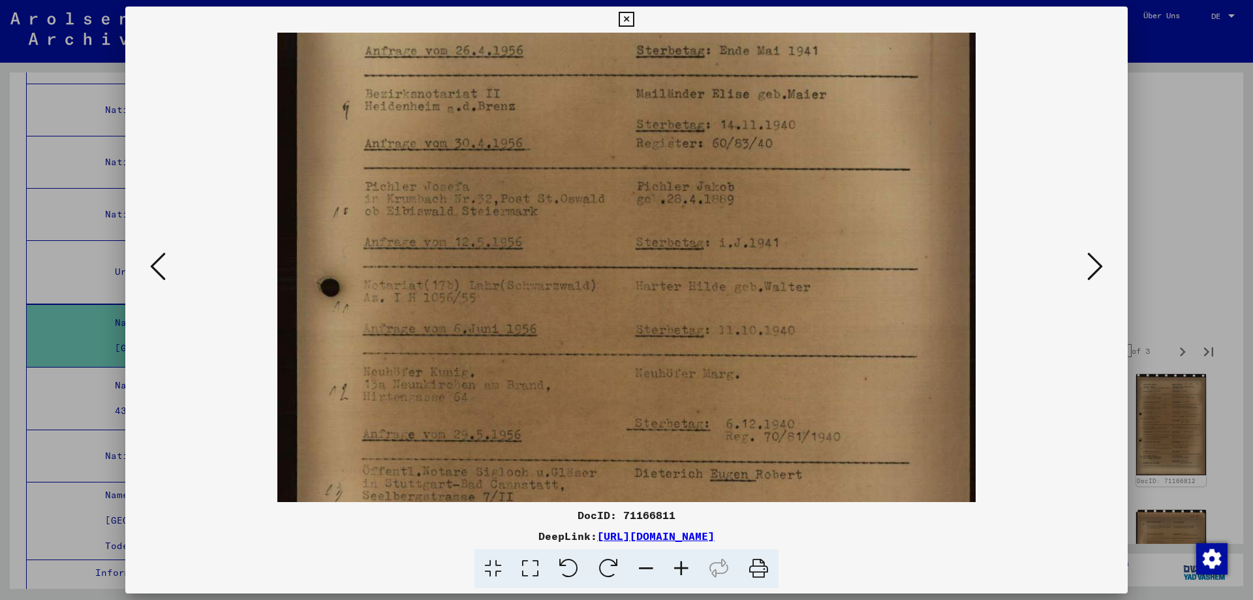
scroll to position [147, 0]
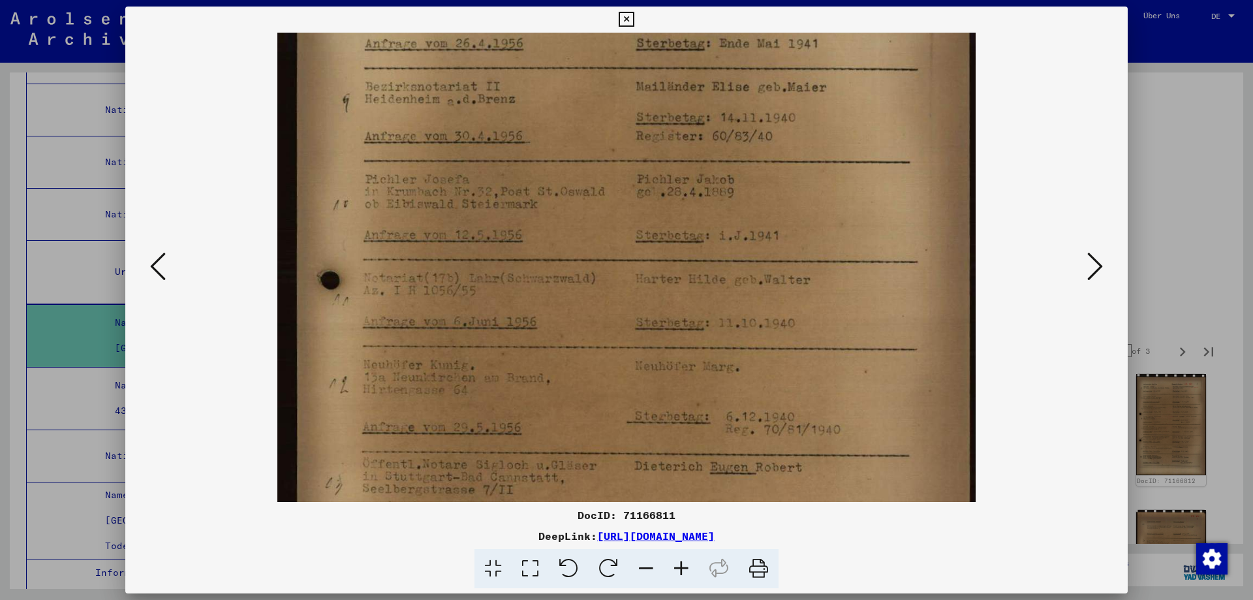
drag, startPoint x: 595, startPoint y: 405, endPoint x: 587, endPoint y: 307, distance: 98.3
click at [587, 307] on img at bounding box center [626, 382] width 699 height 992
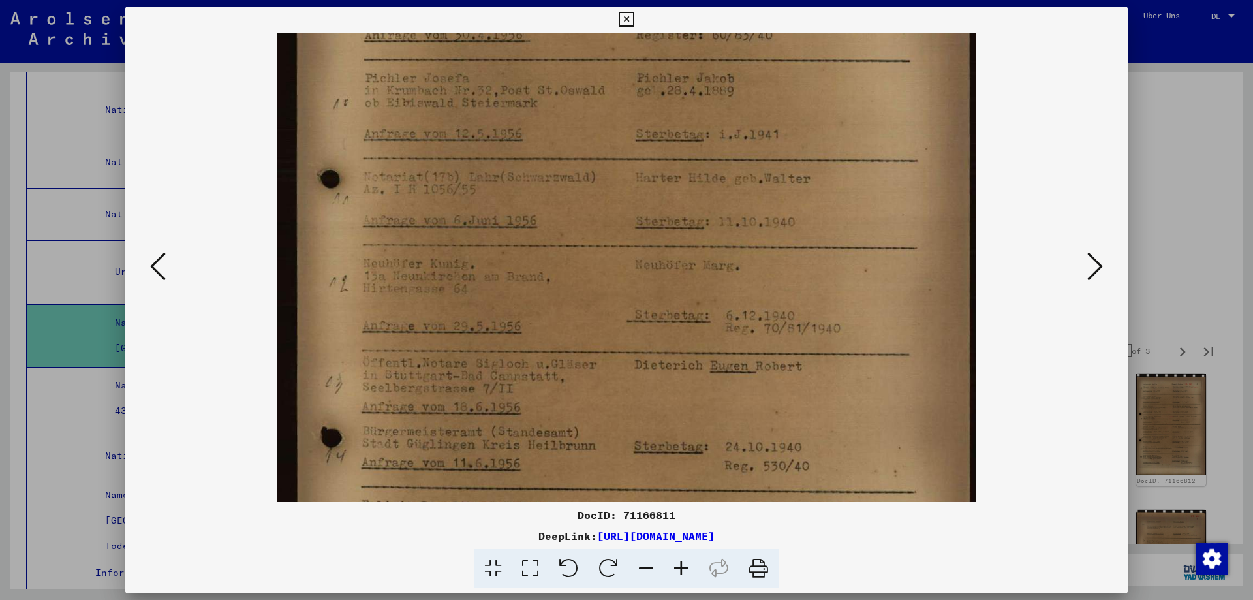
drag, startPoint x: 589, startPoint y: 405, endPoint x: 591, endPoint y: 299, distance: 105.8
click at [591, 302] on img at bounding box center [626, 281] width 699 height 992
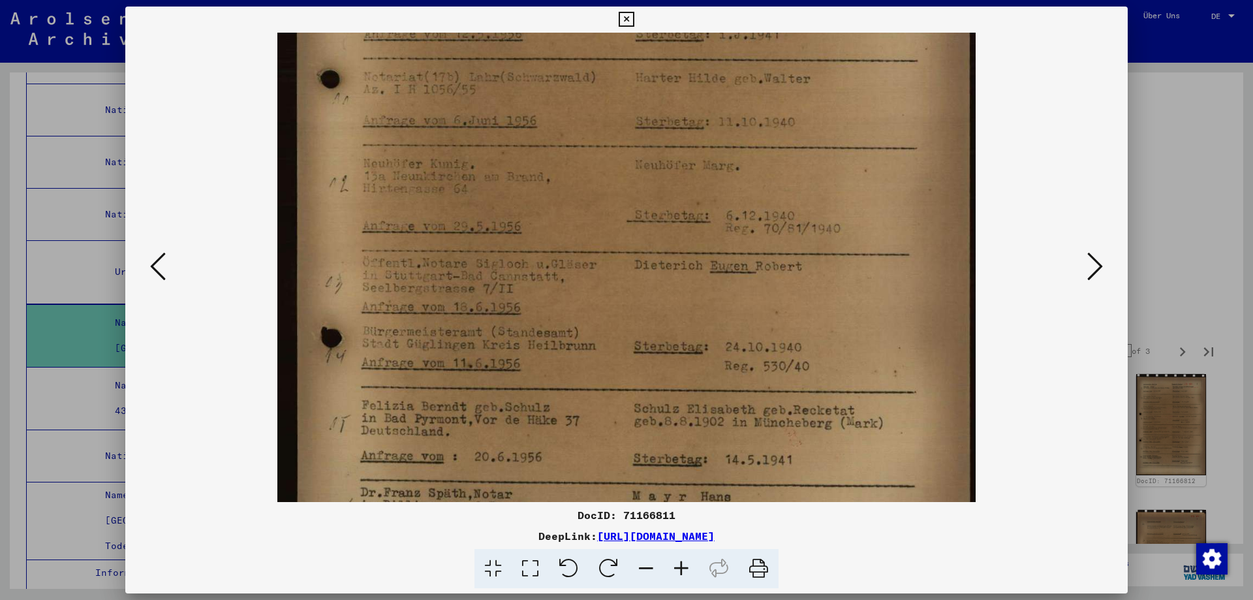
scroll to position [353, 0]
drag, startPoint x: 601, startPoint y: 405, endPoint x: 605, endPoint y: 302, distance: 103.2
click at [605, 302] on img at bounding box center [626, 175] width 699 height 992
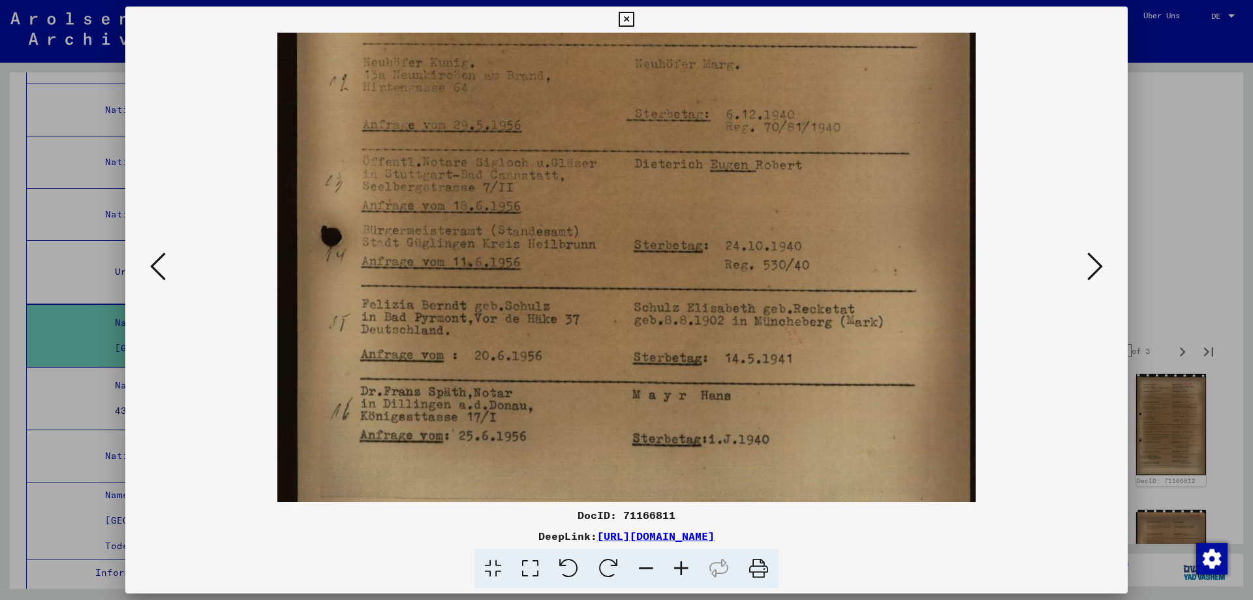
drag, startPoint x: 603, startPoint y: 417, endPoint x: 608, endPoint y: 321, distance: 96.1
click at [608, 321] on img at bounding box center [626, 80] width 699 height 992
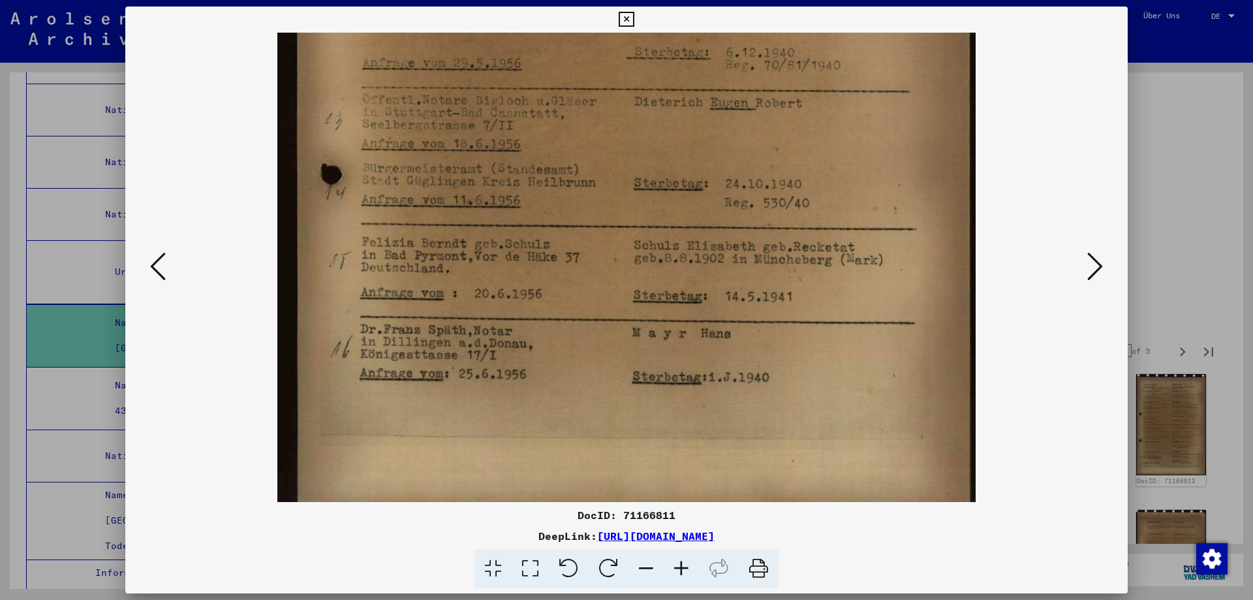
scroll to position [518, 0]
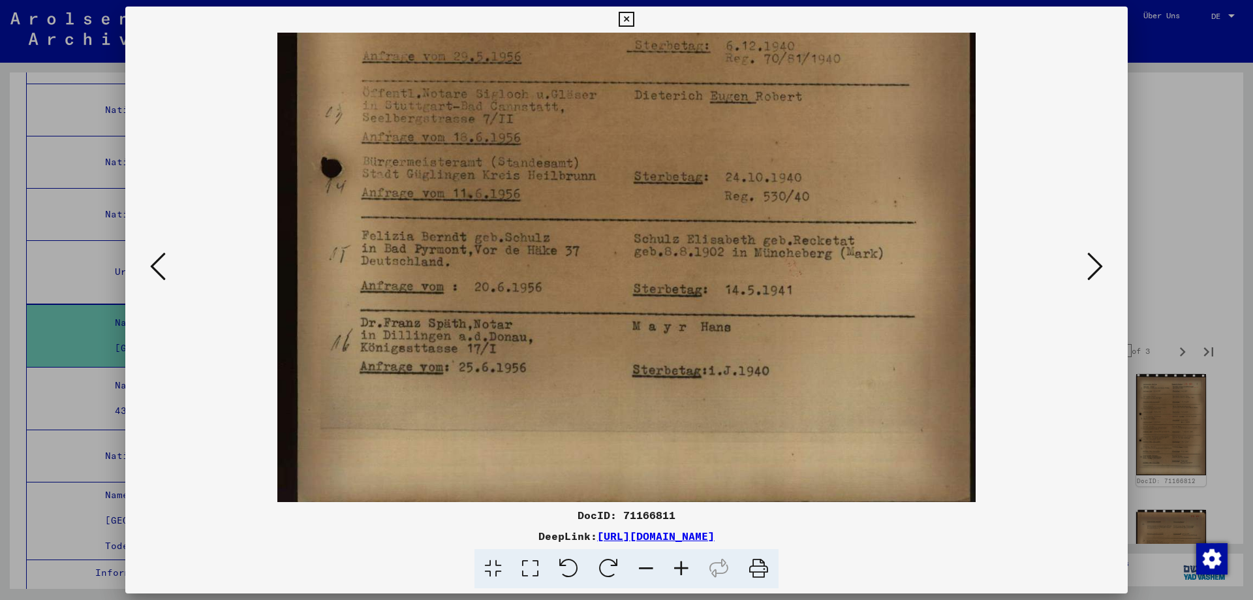
drag, startPoint x: 616, startPoint y: 422, endPoint x: 615, endPoint y: 353, distance: 68.5
click at [615, 353] on img at bounding box center [626, 11] width 699 height 992
click at [1088, 263] on icon at bounding box center [1096, 266] width 16 height 31
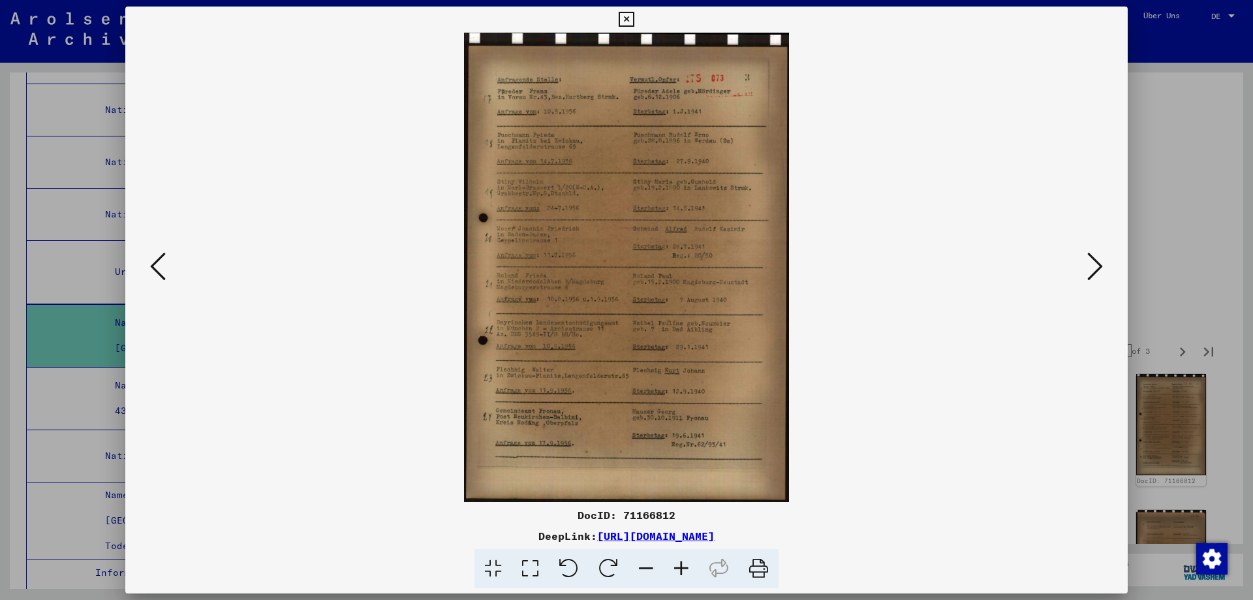
click at [694, 580] on icon at bounding box center [681, 569] width 35 height 40
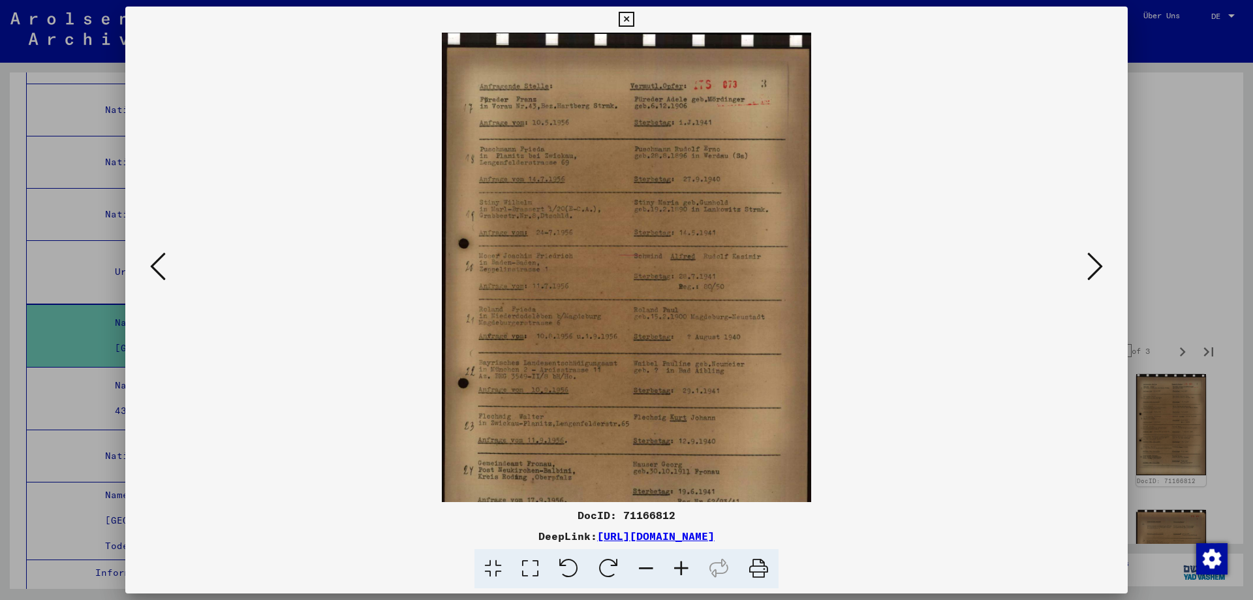
click at [694, 580] on icon at bounding box center [681, 569] width 35 height 40
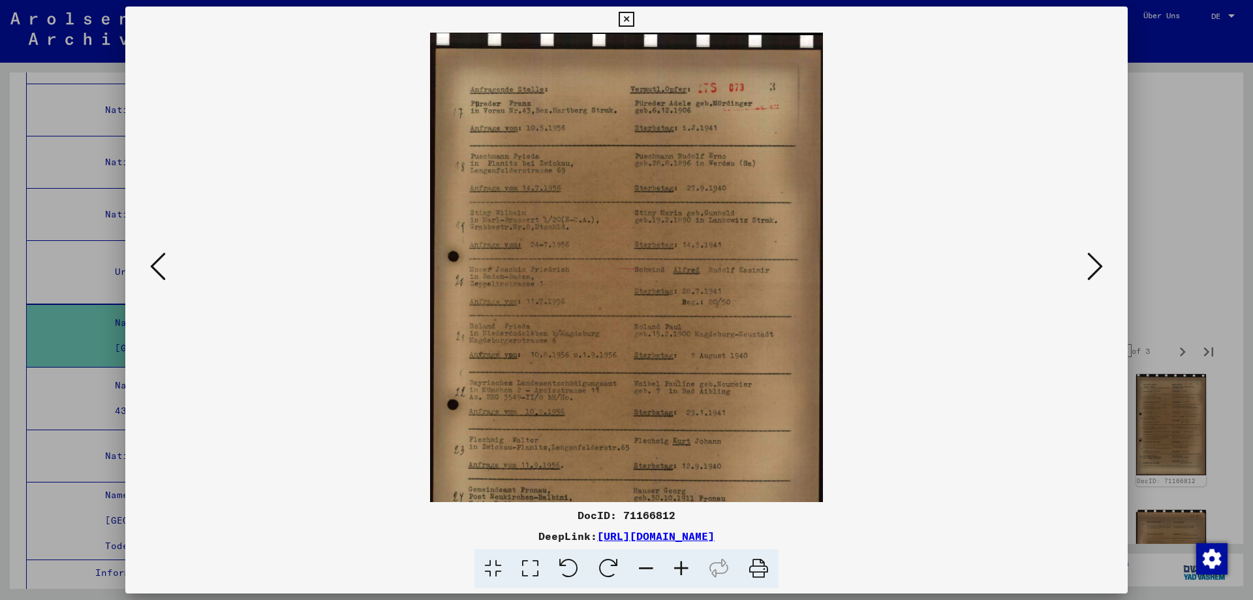
click at [694, 580] on icon at bounding box center [681, 569] width 35 height 40
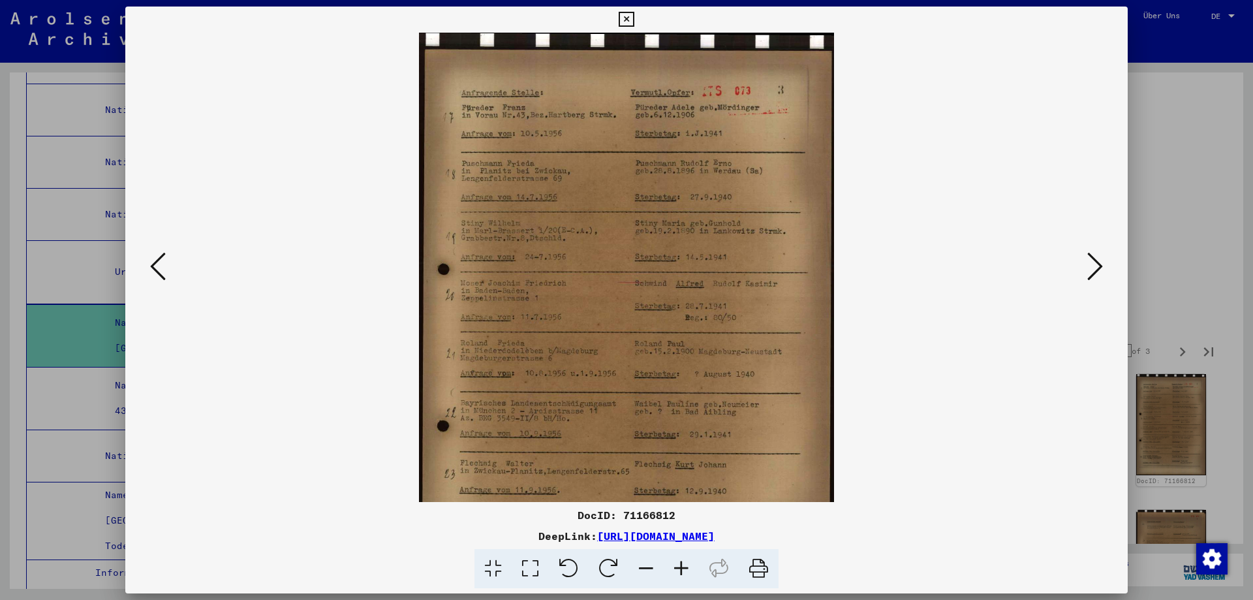
click at [695, 580] on icon at bounding box center [681, 569] width 35 height 40
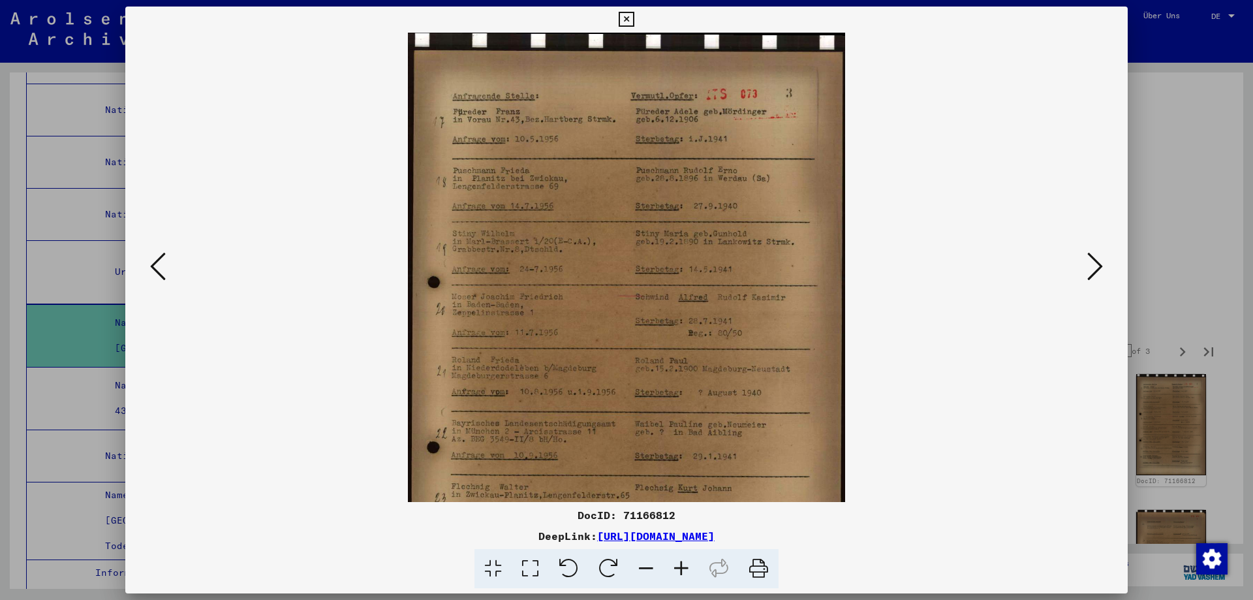
click at [695, 580] on icon at bounding box center [681, 569] width 35 height 40
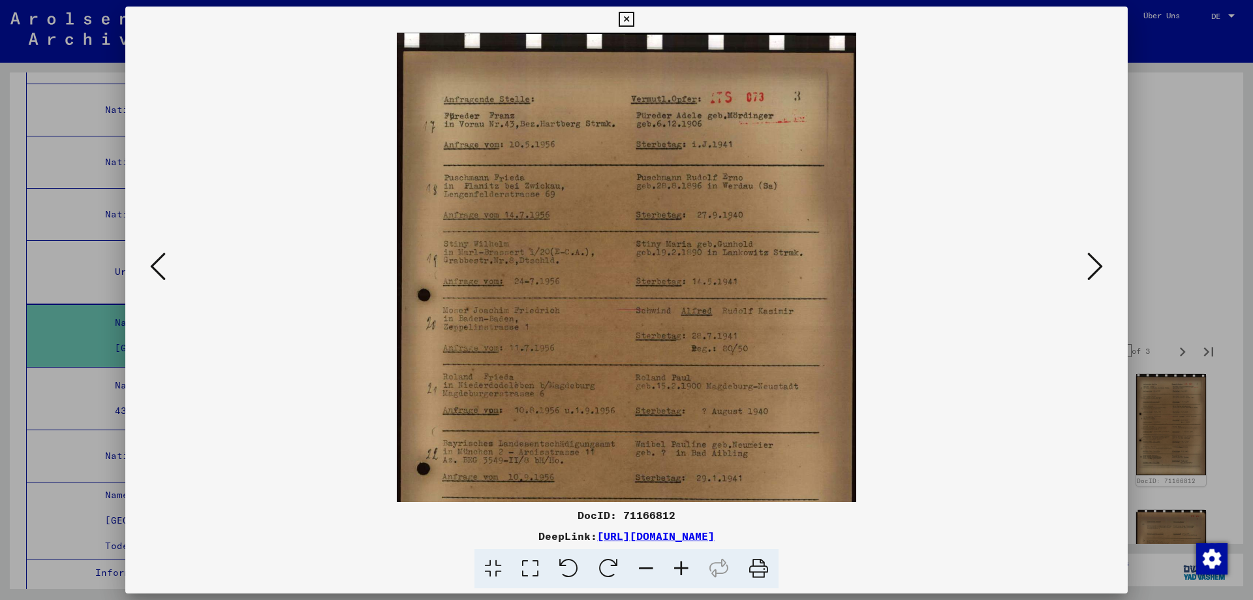
click at [695, 580] on icon at bounding box center [681, 569] width 35 height 40
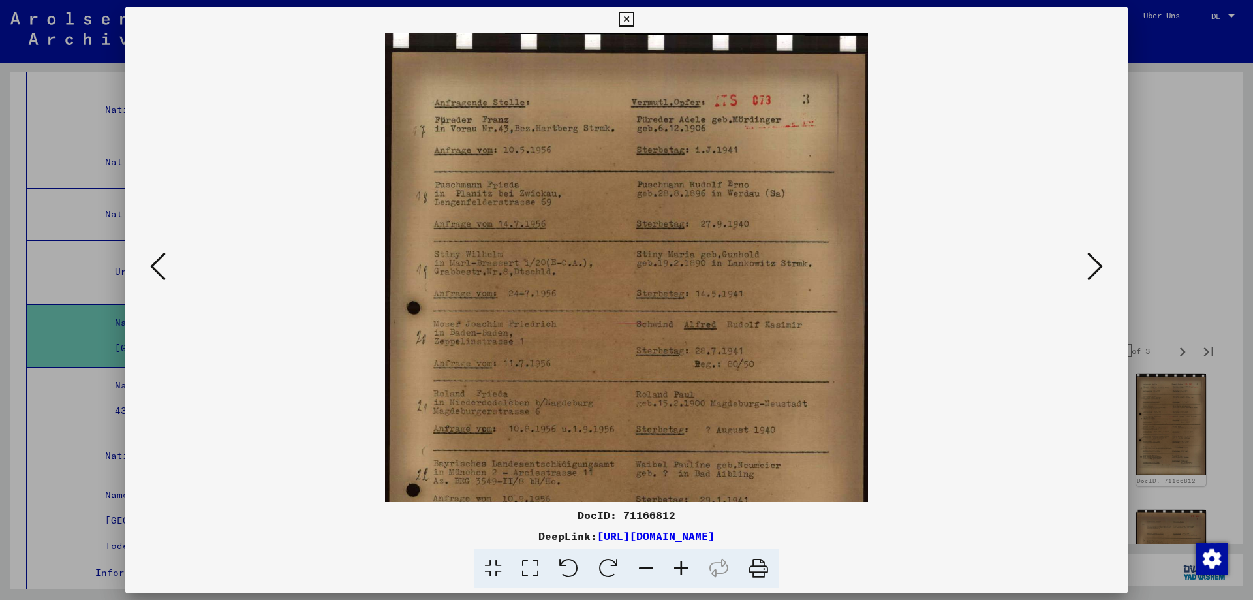
click at [696, 580] on icon at bounding box center [681, 569] width 35 height 40
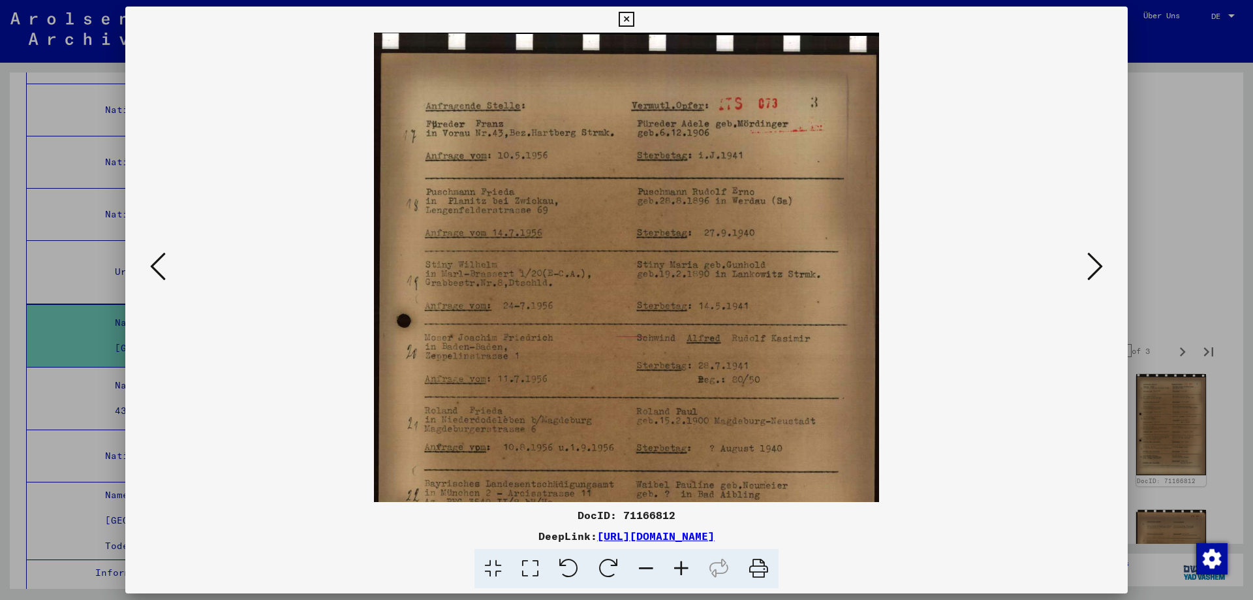
click at [697, 580] on icon at bounding box center [681, 569] width 35 height 40
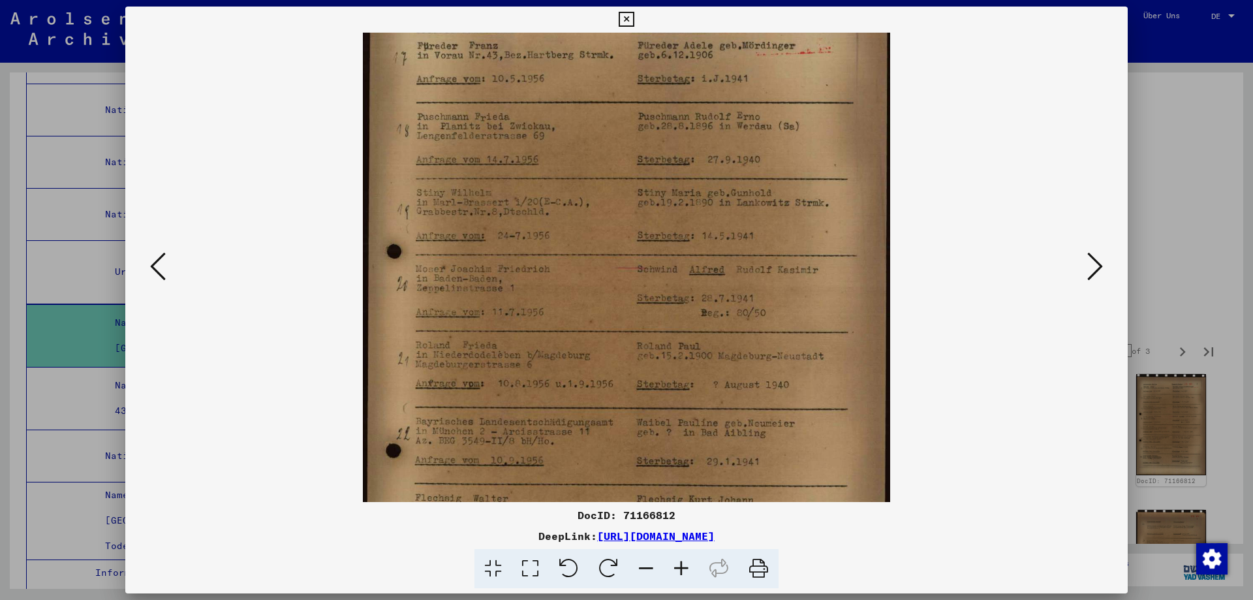
scroll to position [91, 0]
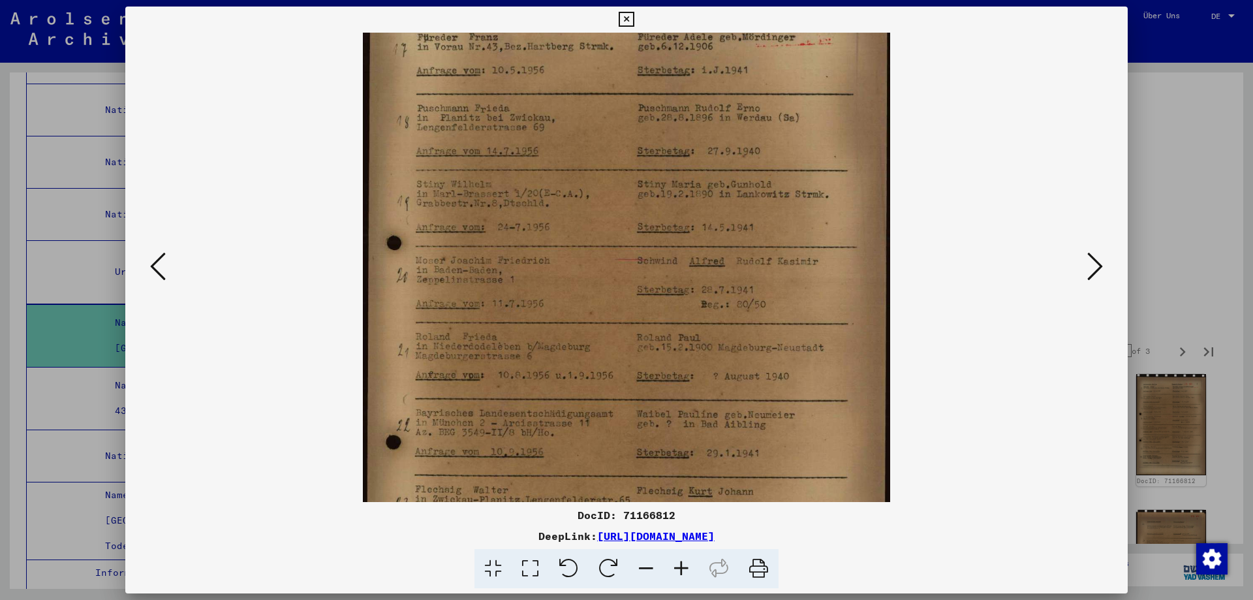
drag, startPoint x: 842, startPoint y: 392, endPoint x: 847, endPoint y: 302, distance: 90.9
click at [847, 302] on img at bounding box center [627, 323] width 528 height 763
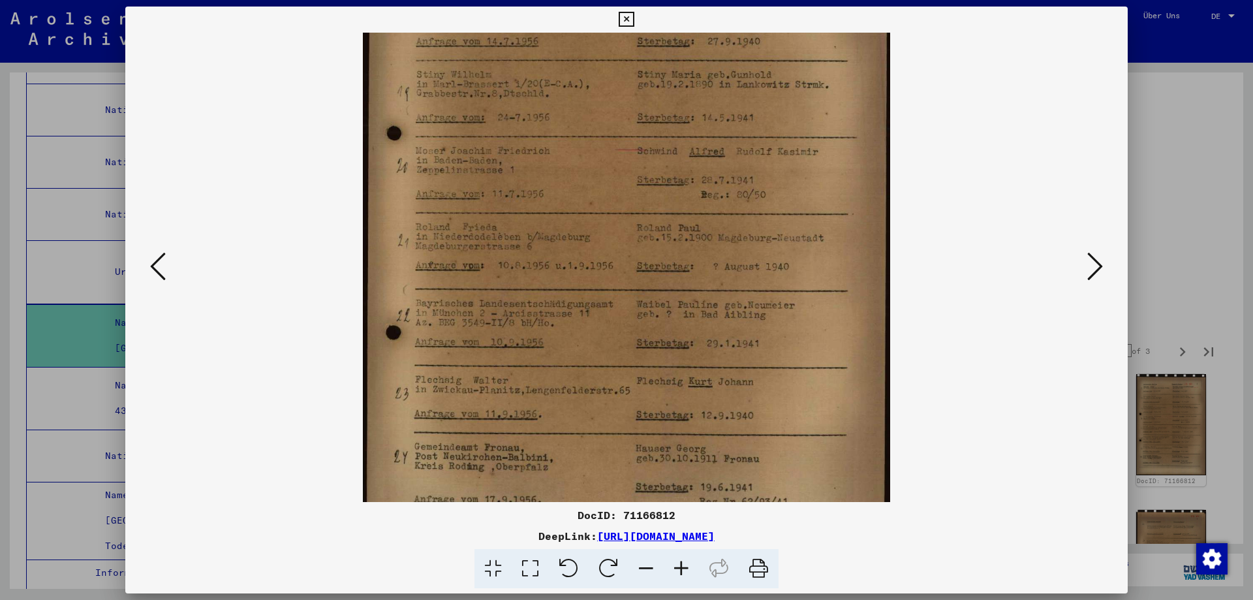
scroll to position [201, 0]
drag, startPoint x: 847, startPoint y: 303, endPoint x: 841, endPoint y: 193, distance: 110.5
click at [841, 193] on img at bounding box center [627, 213] width 528 height 763
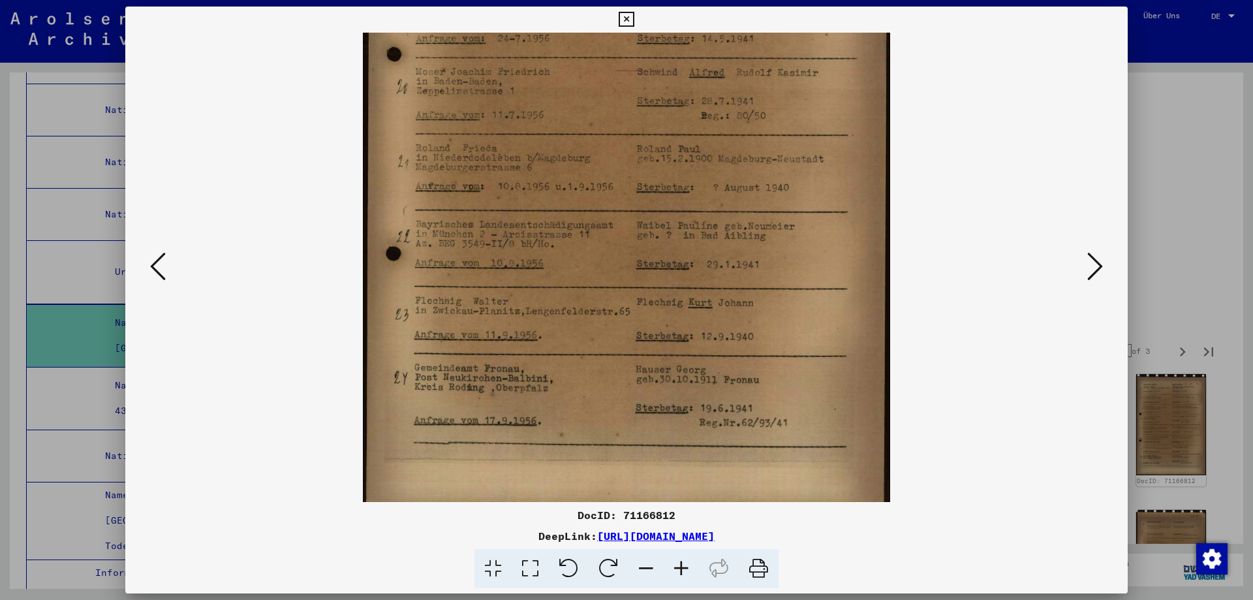
scroll to position [294, 0]
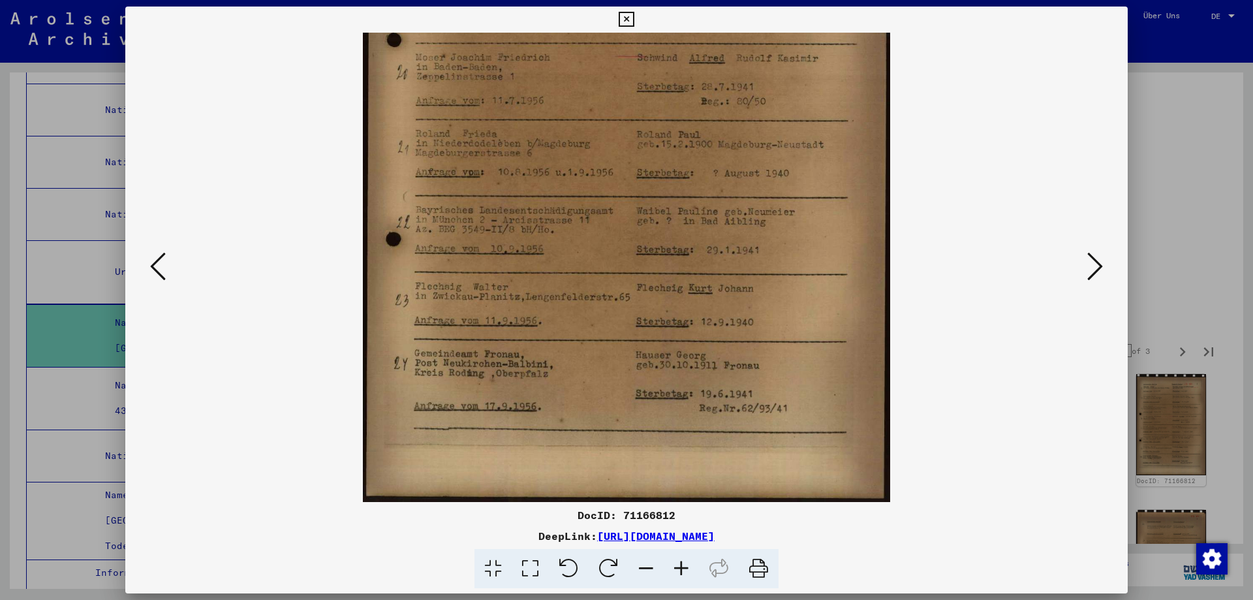
drag, startPoint x: 809, startPoint y: 376, endPoint x: 795, endPoint y: 263, distance: 113.8
click at [795, 263] on img at bounding box center [627, 120] width 528 height 763
click at [1092, 266] on icon at bounding box center [1096, 266] width 16 height 31
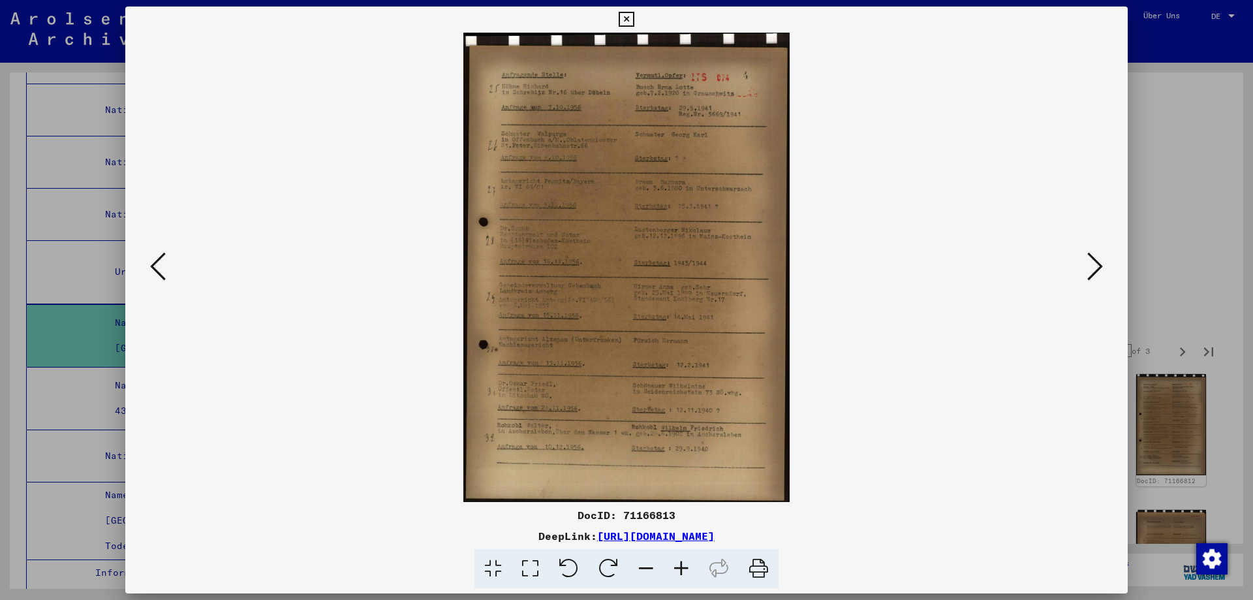
scroll to position [0, 0]
click at [693, 575] on icon at bounding box center [681, 569] width 35 height 40
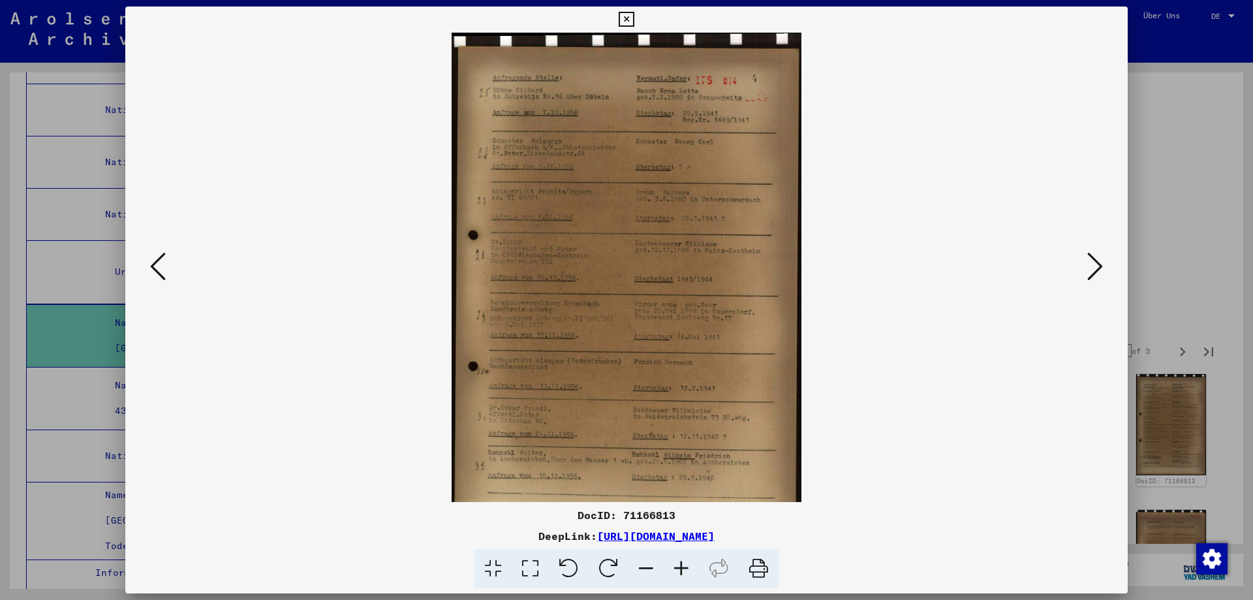
click at [693, 576] on icon at bounding box center [681, 569] width 35 height 40
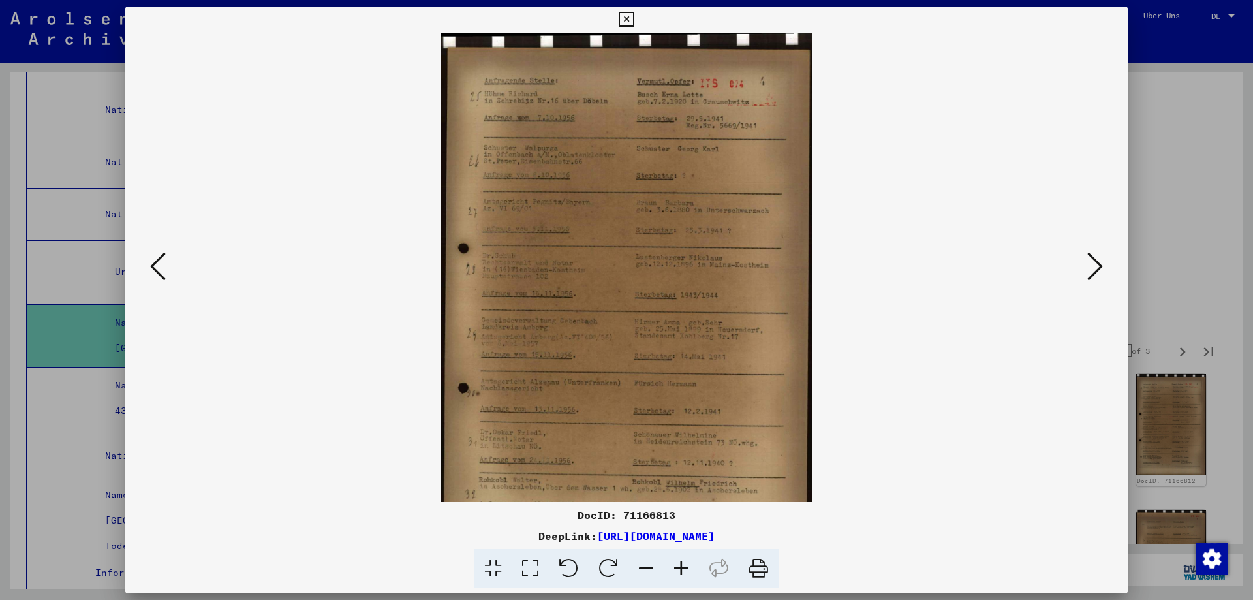
click at [694, 577] on icon at bounding box center [681, 569] width 35 height 40
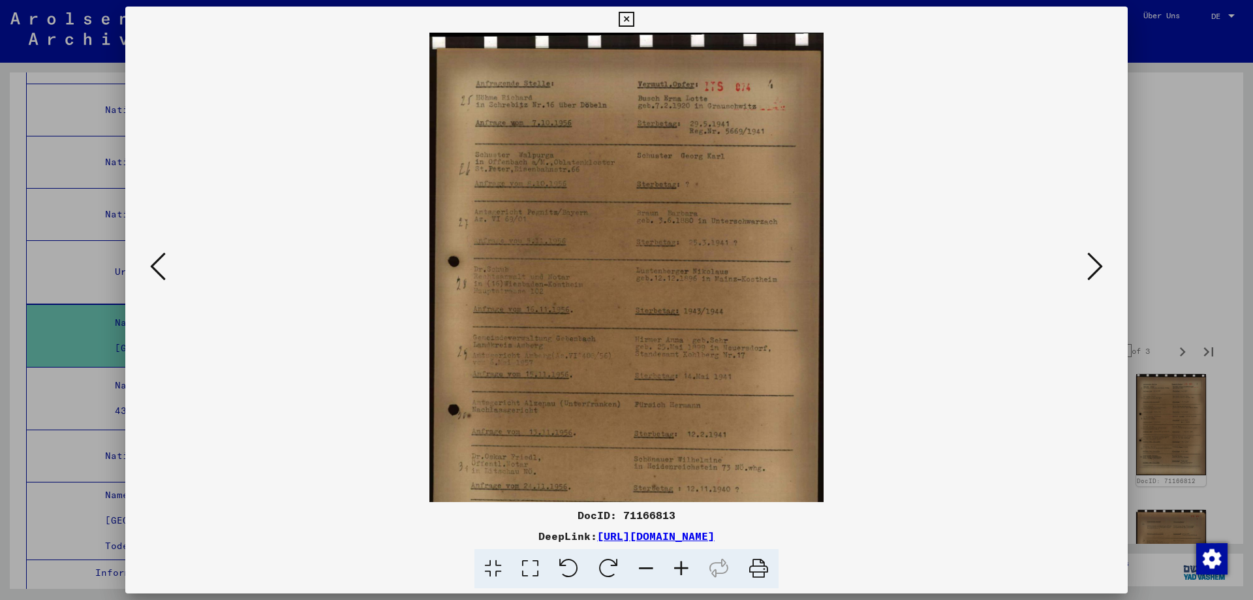
click at [695, 577] on icon at bounding box center [681, 569] width 35 height 40
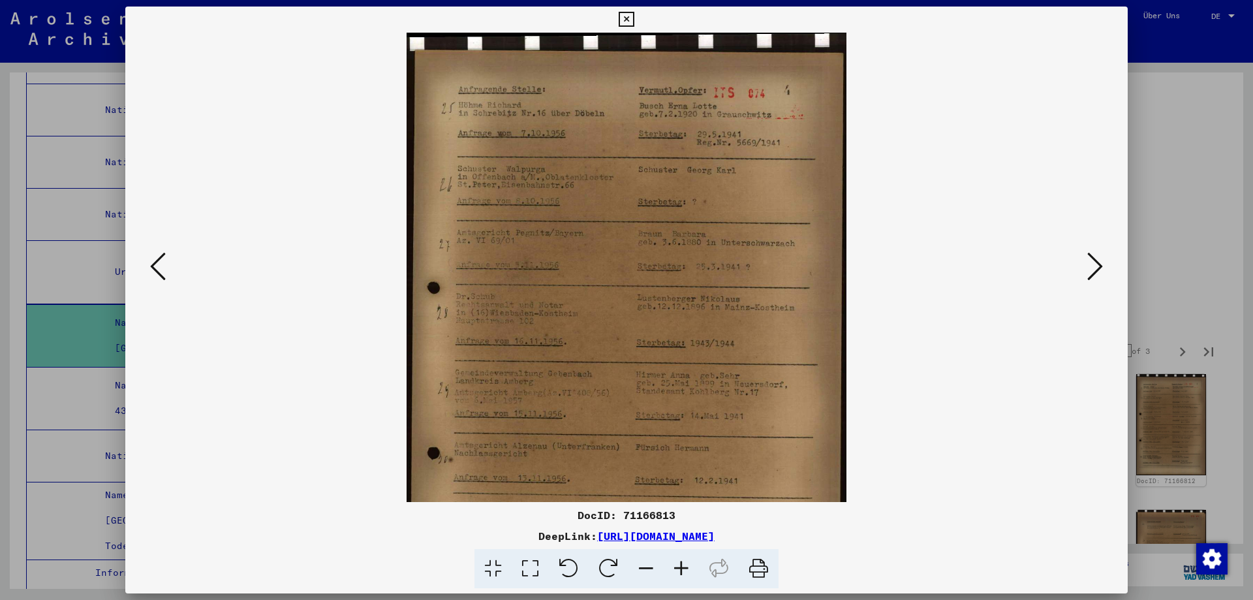
click at [695, 577] on icon at bounding box center [681, 569] width 35 height 40
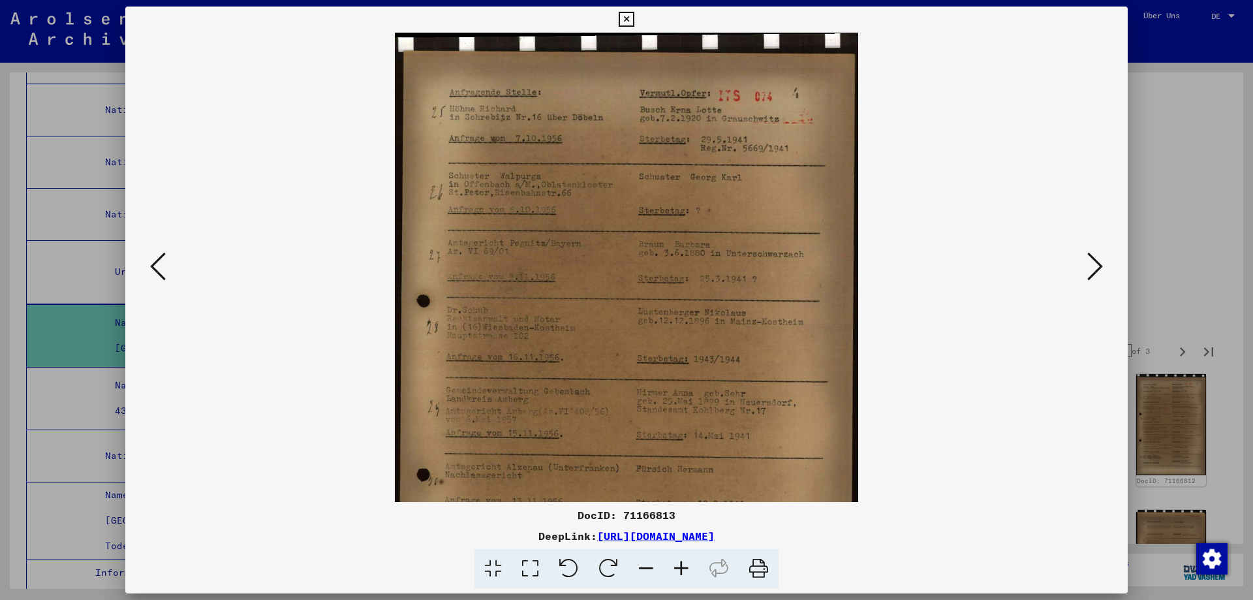
click at [695, 577] on icon at bounding box center [681, 569] width 35 height 40
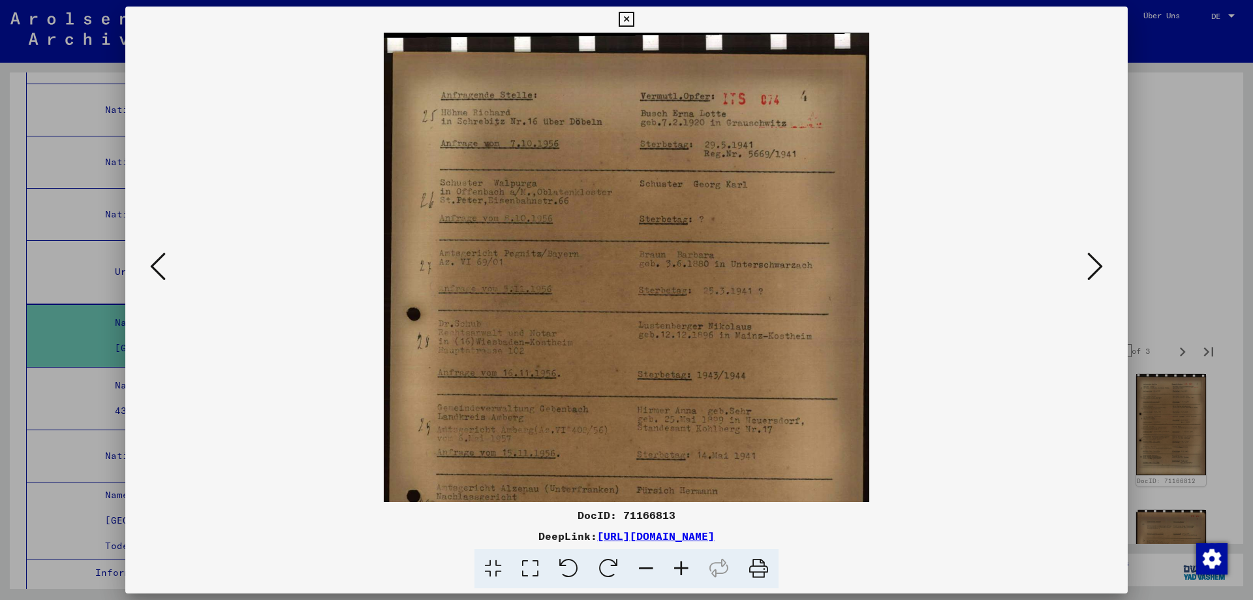
click at [695, 577] on icon at bounding box center [681, 569] width 35 height 40
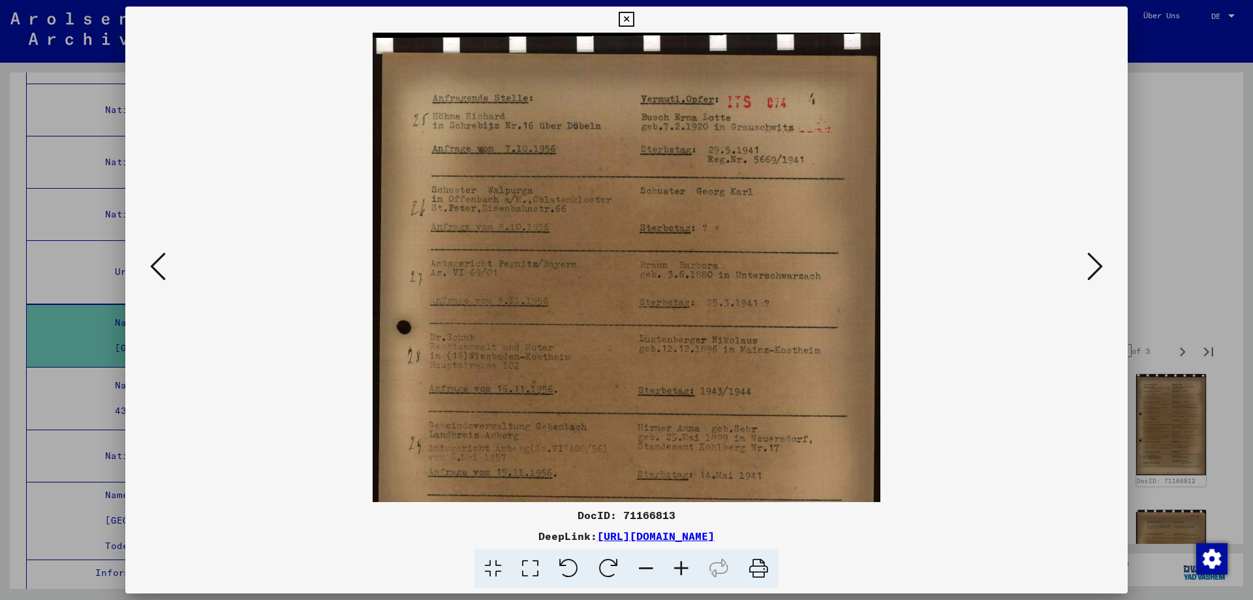
click at [695, 577] on icon at bounding box center [681, 569] width 35 height 40
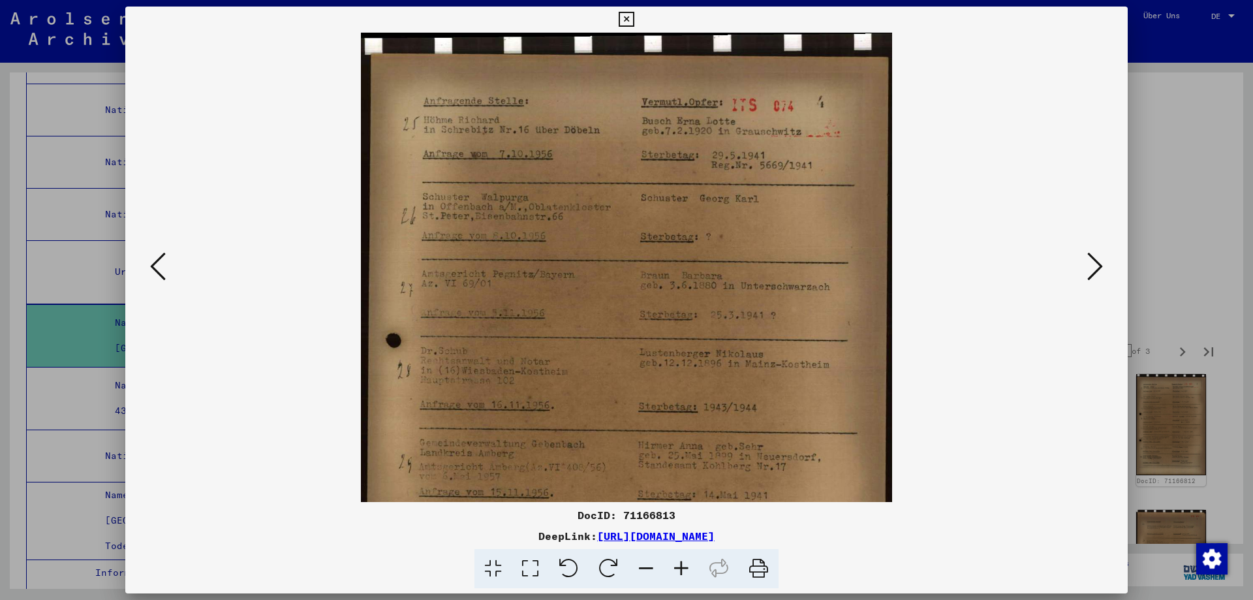
click at [695, 576] on icon at bounding box center [681, 569] width 35 height 40
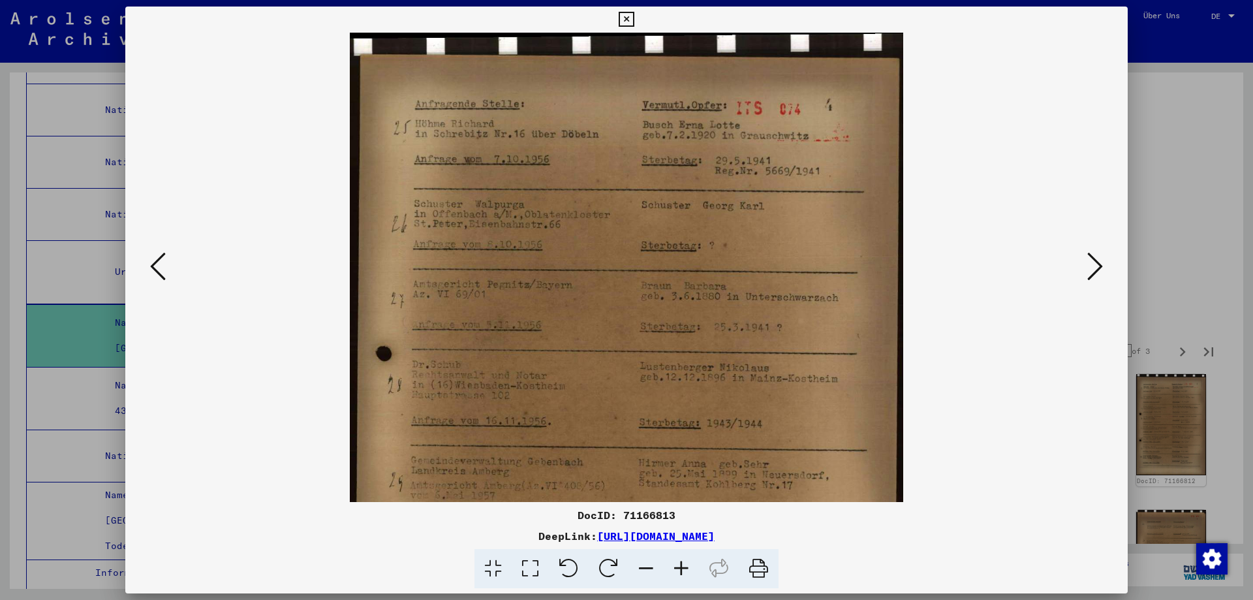
click at [695, 576] on icon at bounding box center [681, 569] width 35 height 40
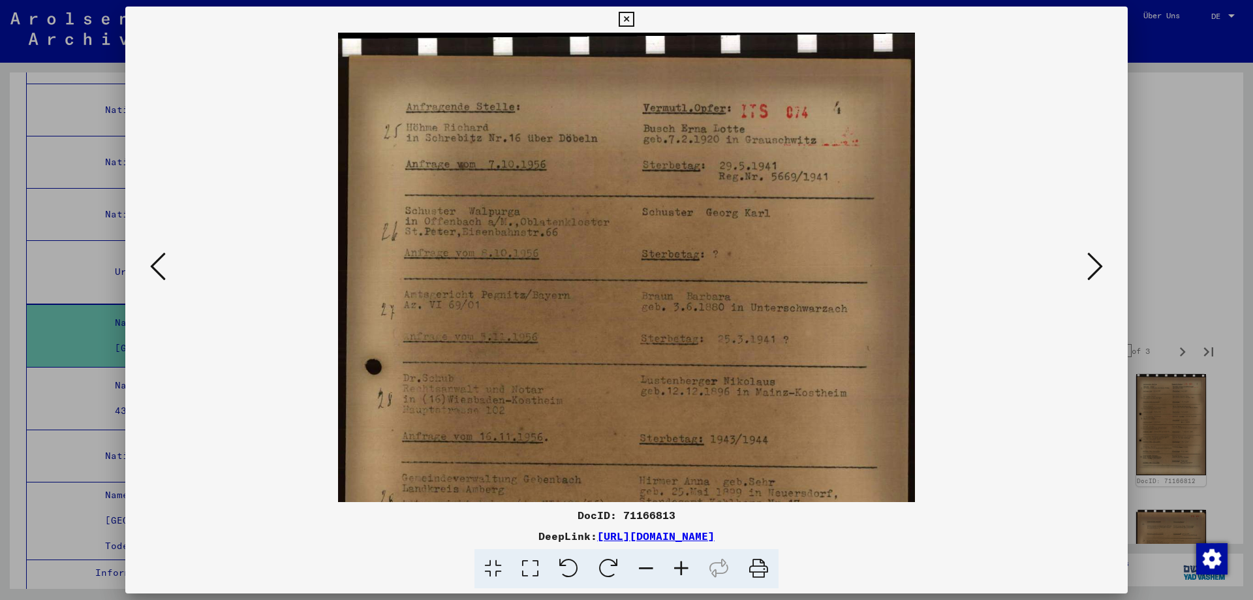
click at [695, 577] on icon at bounding box center [681, 569] width 35 height 40
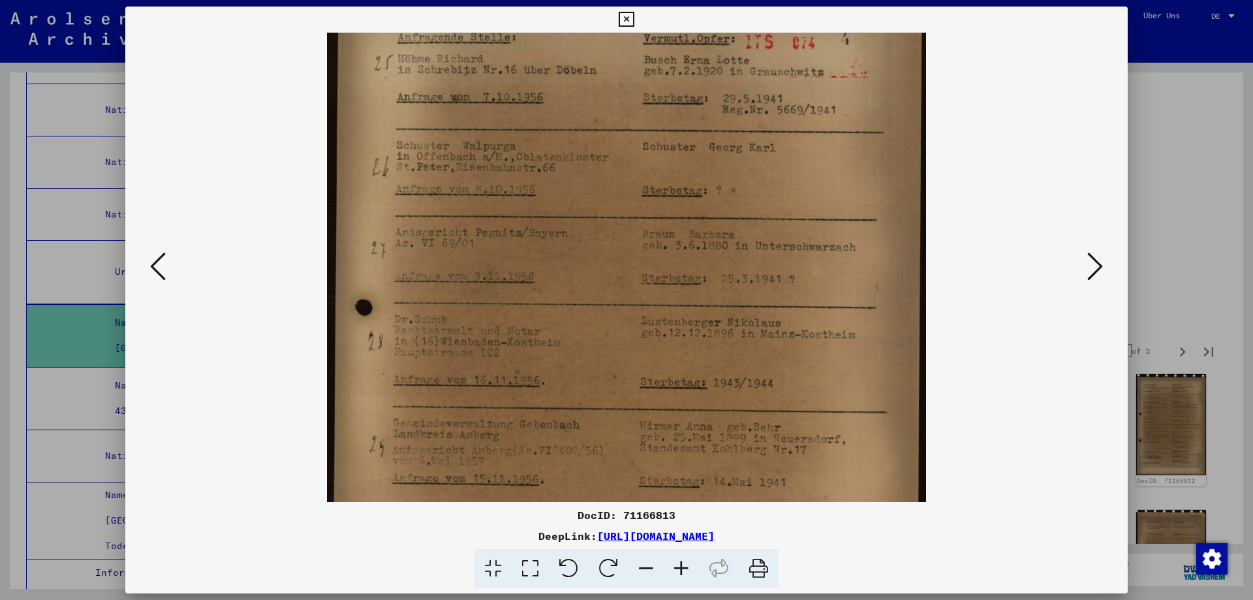
scroll to position [86, 0]
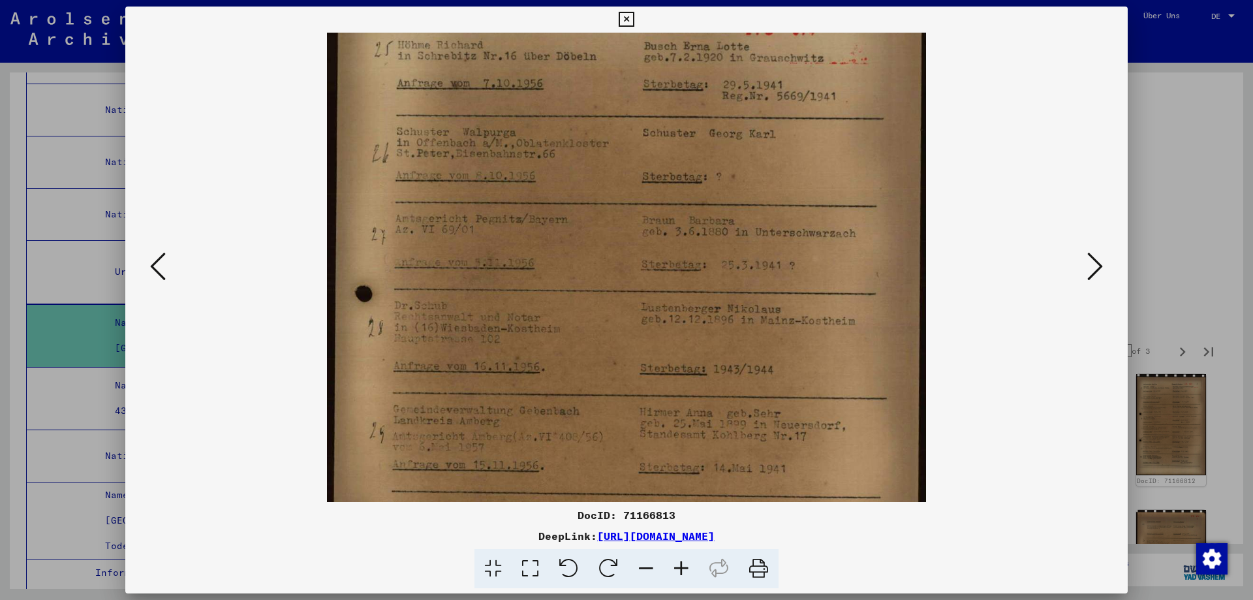
drag, startPoint x: 723, startPoint y: 435, endPoint x: 727, endPoint y: 349, distance: 86.2
click at [727, 349] on img at bounding box center [626, 376] width 599 height 861
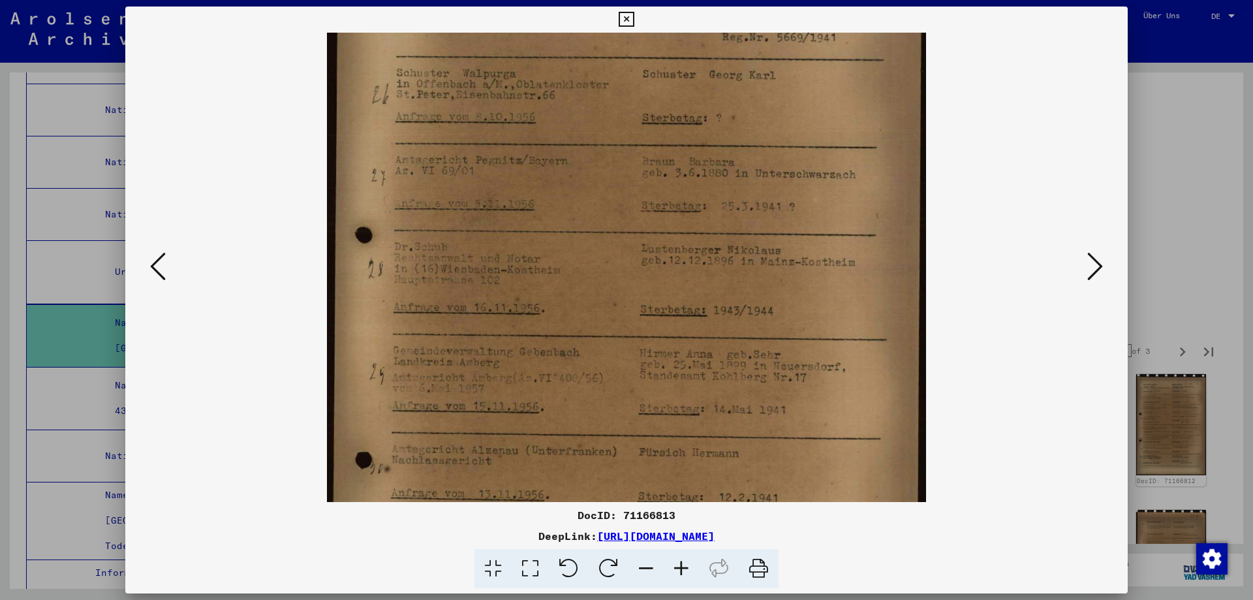
drag, startPoint x: 732, startPoint y: 422, endPoint x: 732, endPoint y: 361, distance: 60.7
click at [732, 361] on img at bounding box center [626, 318] width 599 height 861
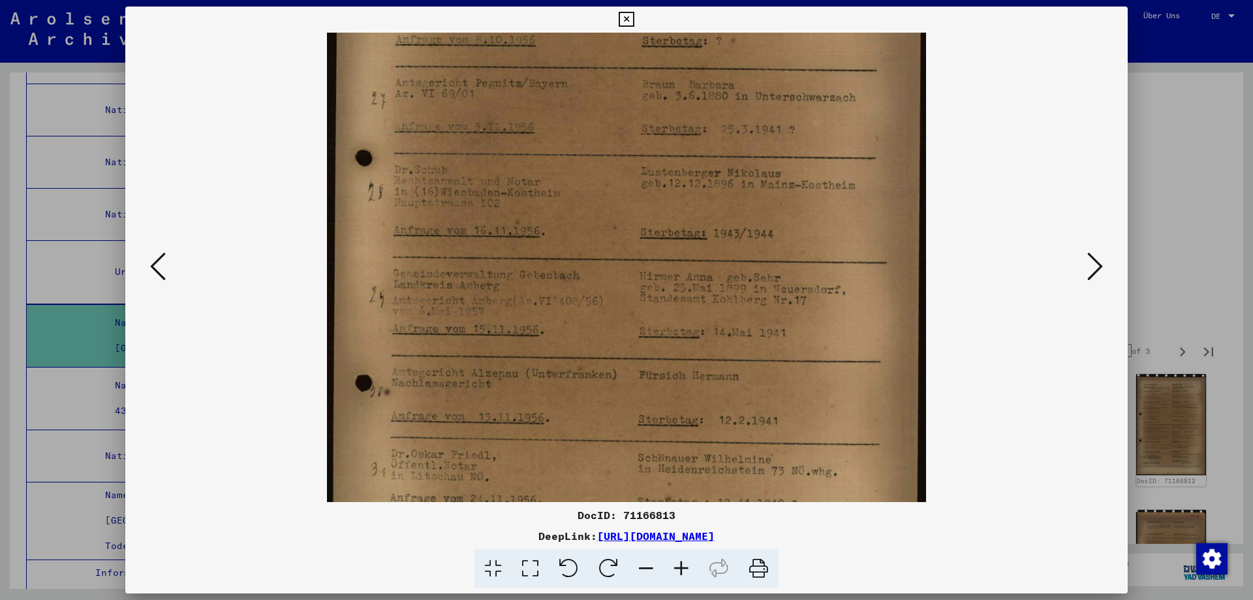
drag, startPoint x: 731, startPoint y: 434, endPoint x: 731, endPoint y: 356, distance: 77.7
click at [731, 358] on img at bounding box center [626, 241] width 599 height 861
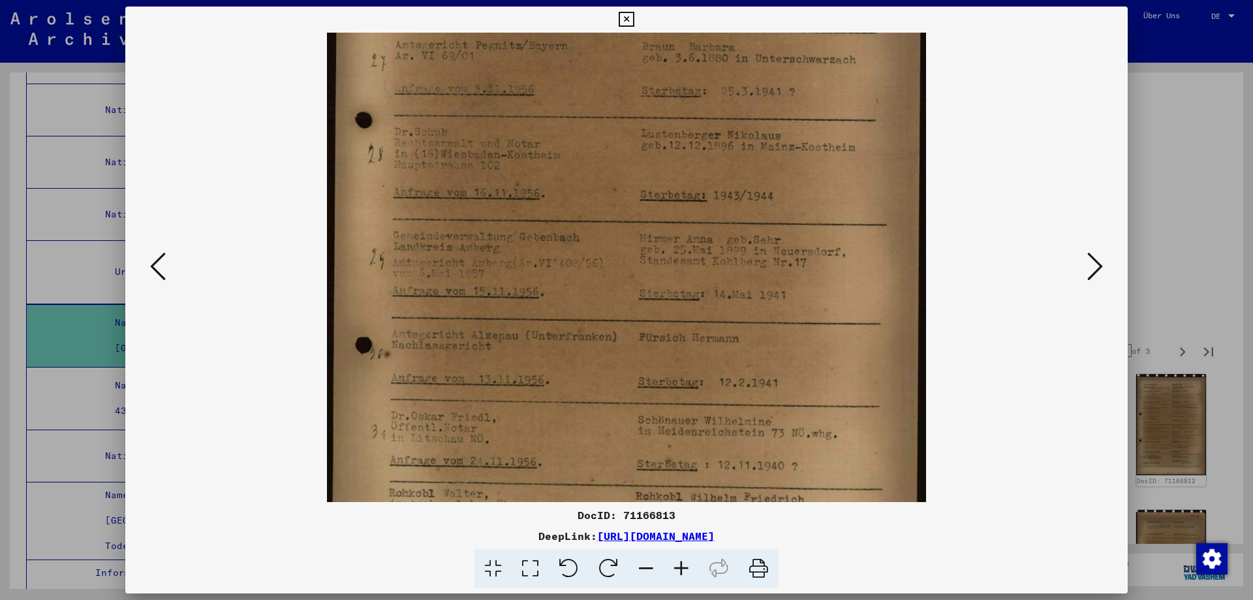
drag, startPoint x: 755, startPoint y: 409, endPoint x: 761, endPoint y: 343, distance: 66.3
click at [760, 347] on img at bounding box center [626, 203] width 599 height 861
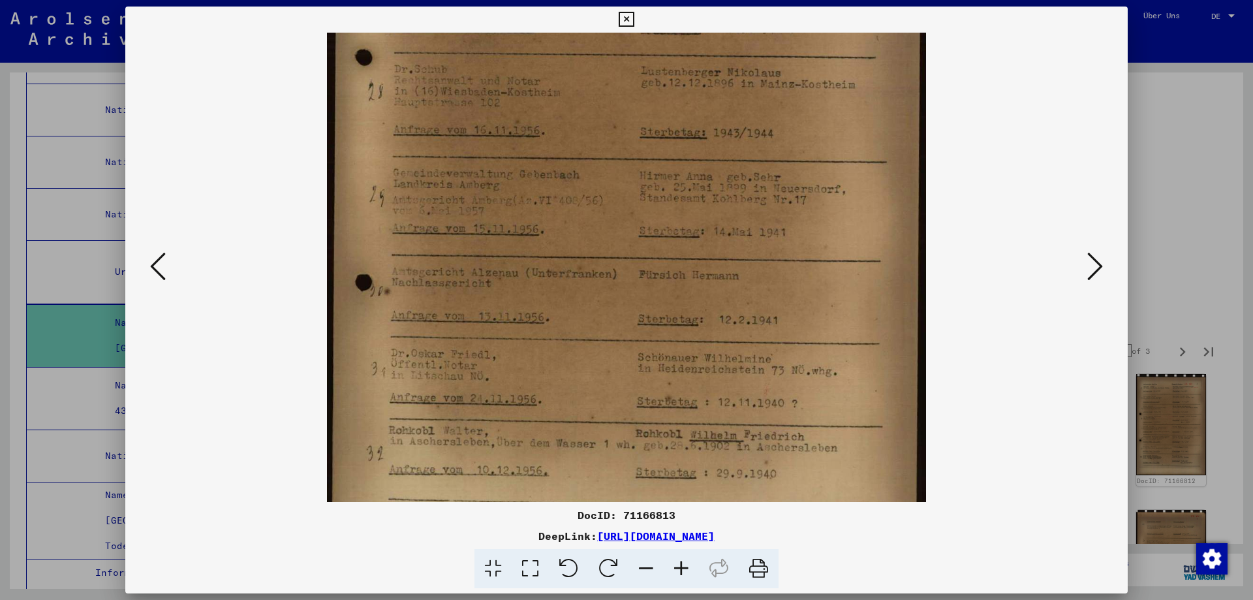
scroll to position [353, 0]
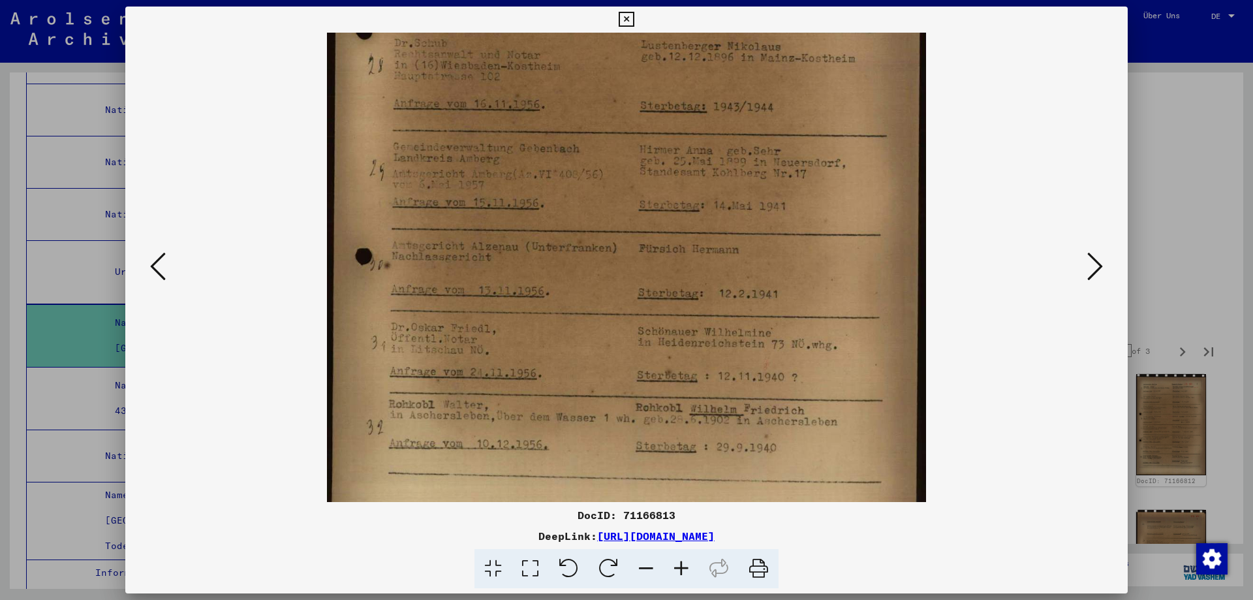
drag, startPoint x: 762, startPoint y: 420, endPoint x: 764, endPoint y: 347, distance: 73.2
click at [762, 353] on img at bounding box center [626, 113] width 599 height 861
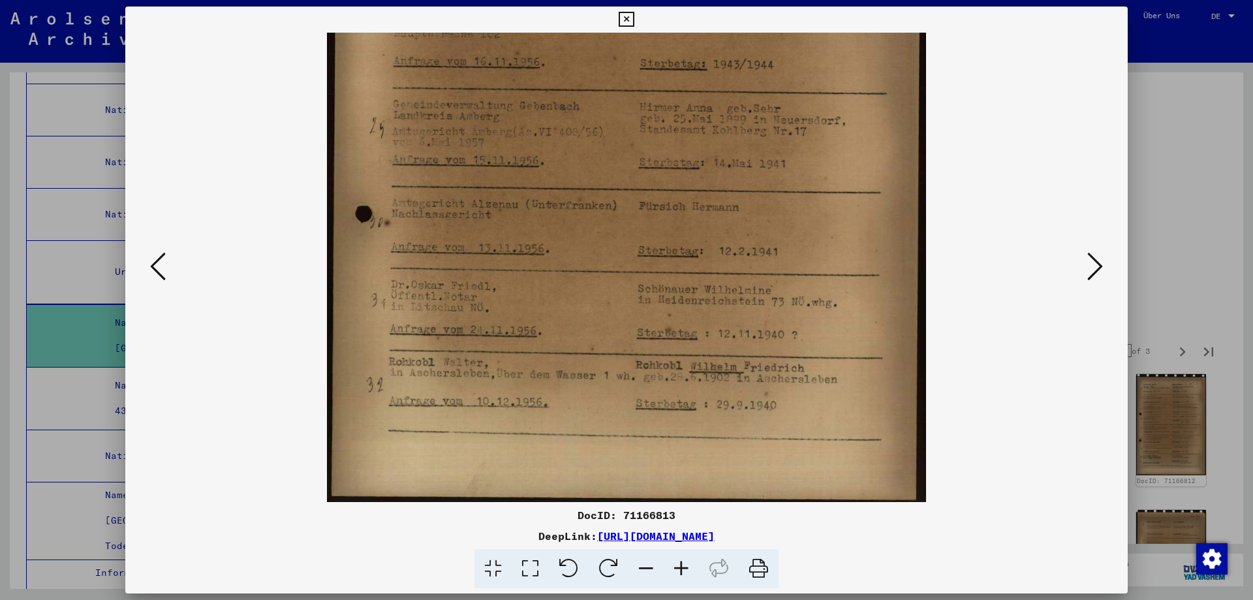
scroll to position [392, 0]
drag, startPoint x: 778, startPoint y: 432, endPoint x: 785, endPoint y: 328, distance: 104.1
click at [781, 330] on img at bounding box center [626, 71] width 599 height 861
click at [1088, 263] on icon at bounding box center [1096, 266] width 16 height 31
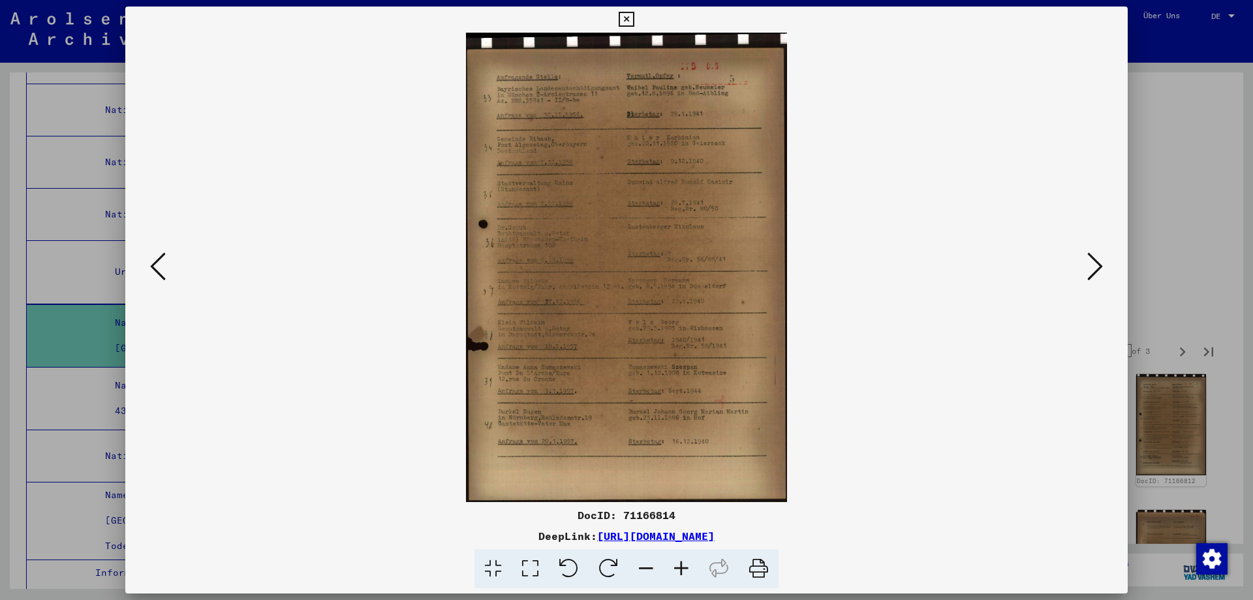
click at [695, 573] on icon at bounding box center [681, 569] width 35 height 40
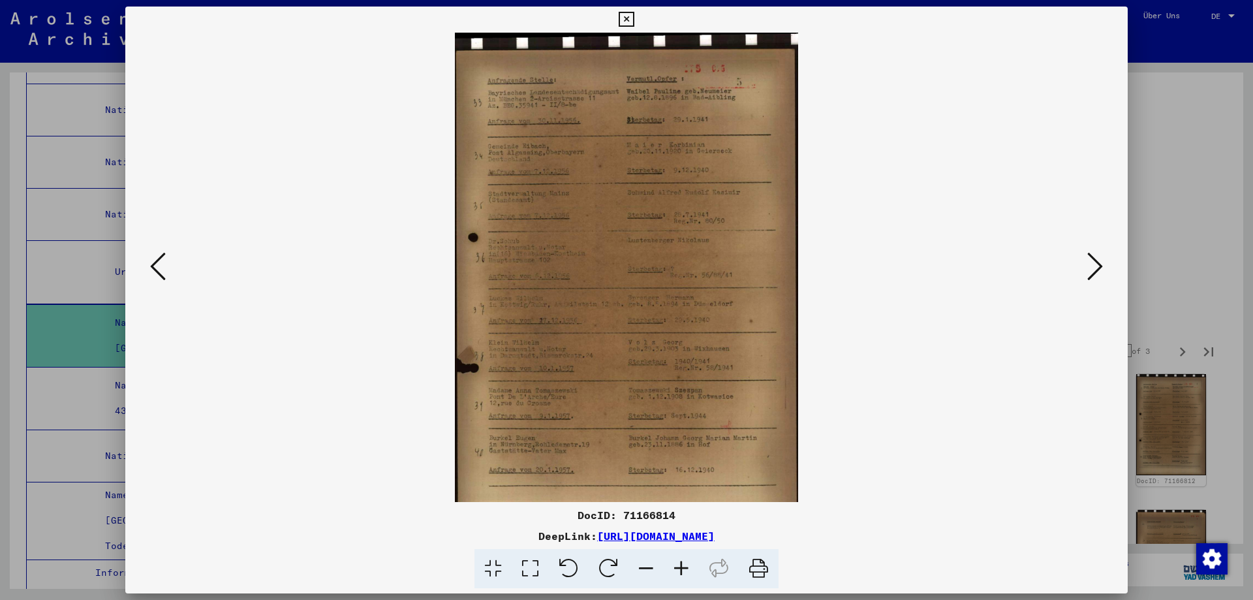
click at [695, 570] on icon at bounding box center [681, 569] width 35 height 40
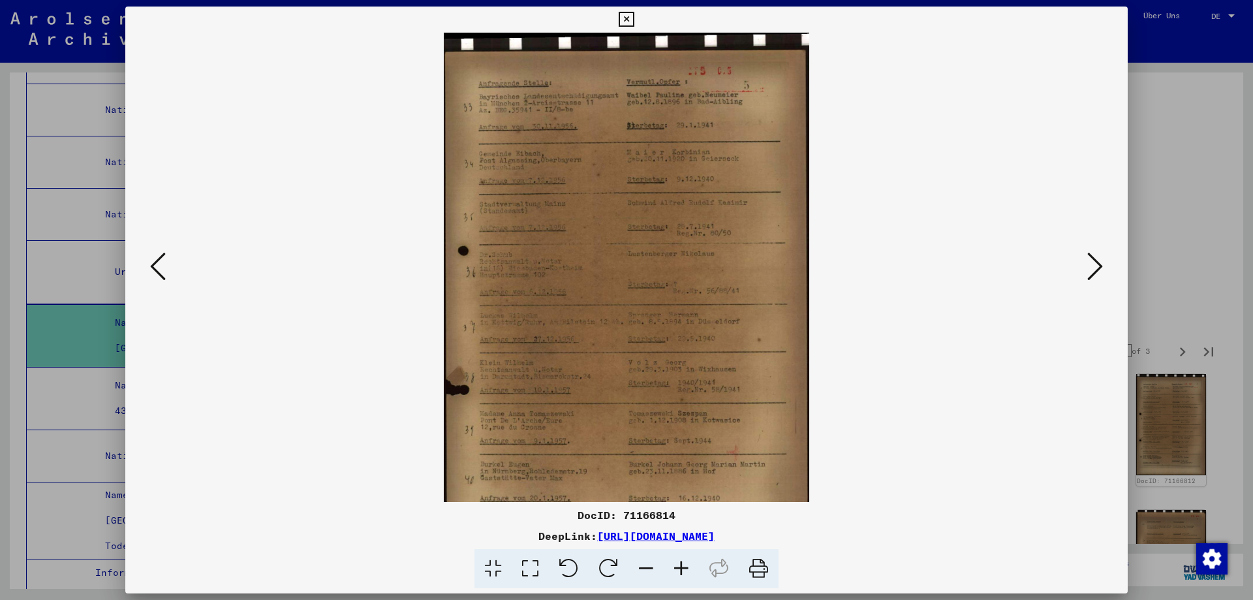
click at [695, 570] on icon at bounding box center [681, 569] width 35 height 40
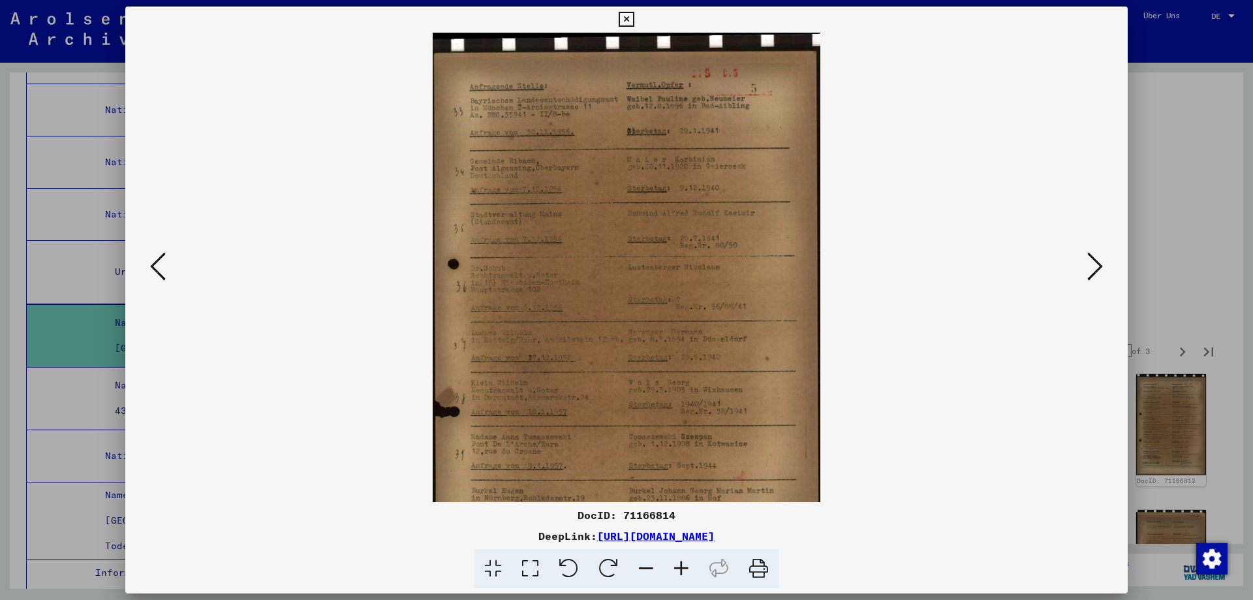
click at [695, 570] on icon at bounding box center [681, 569] width 35 height 40
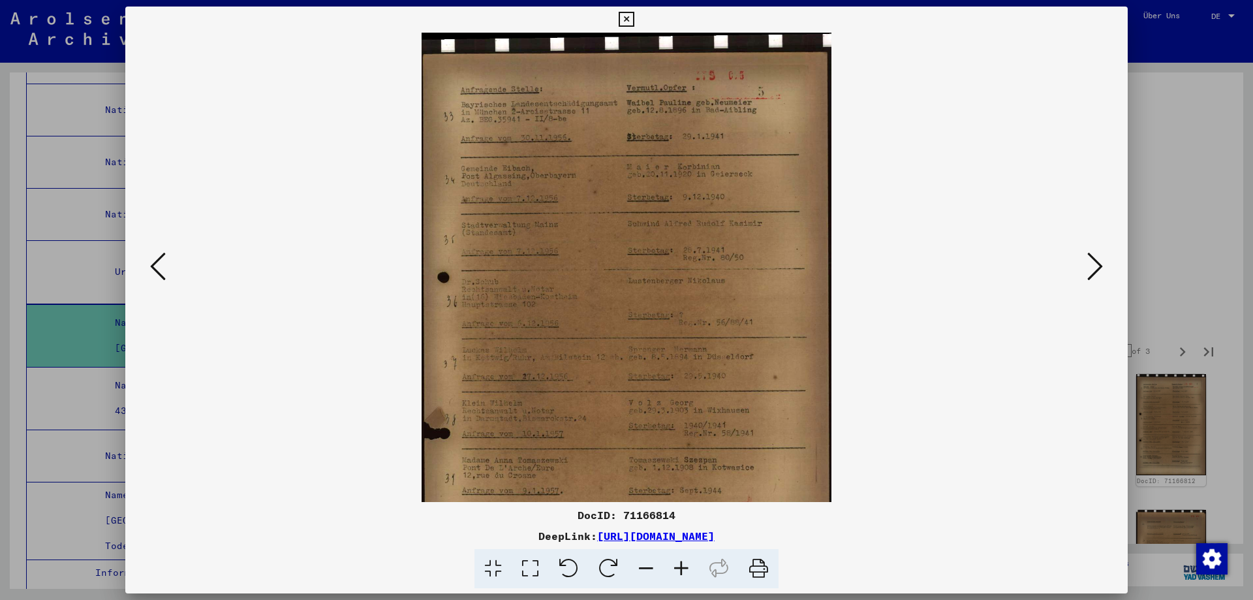
click at [695, 570] on icon at bounding box center [681, 569] width 35 height 40
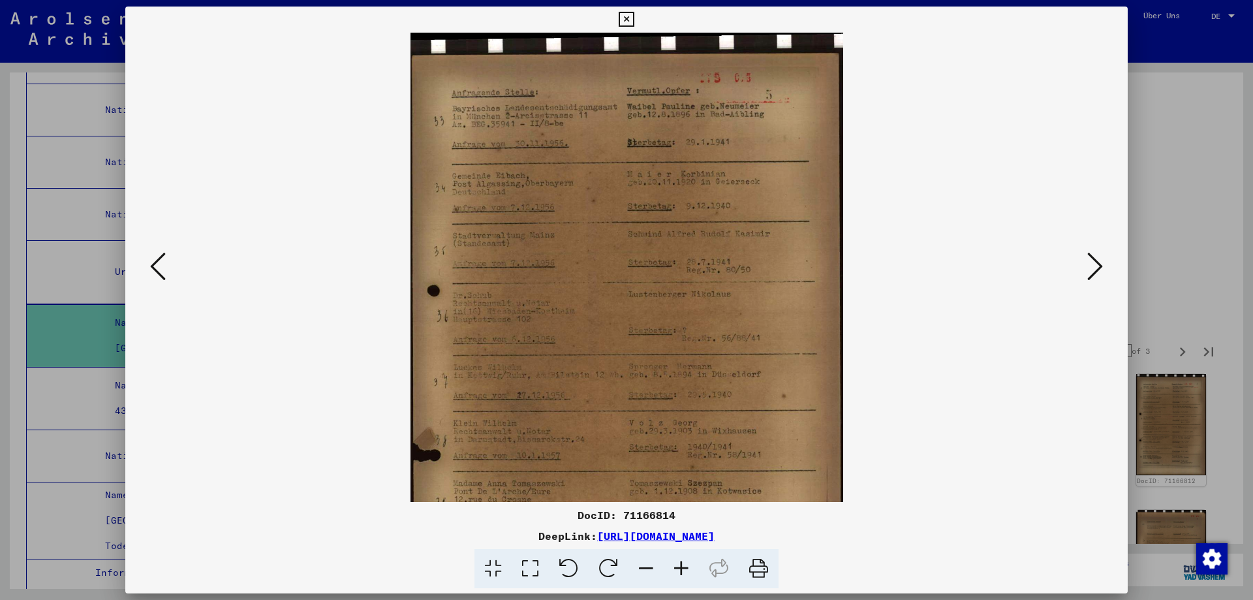
click at [695, 570] on icon at bounding box center [681, 569] width 35 height 40
click at [697, 570] on icon at bounding box center [681, 569] width 35 height 40
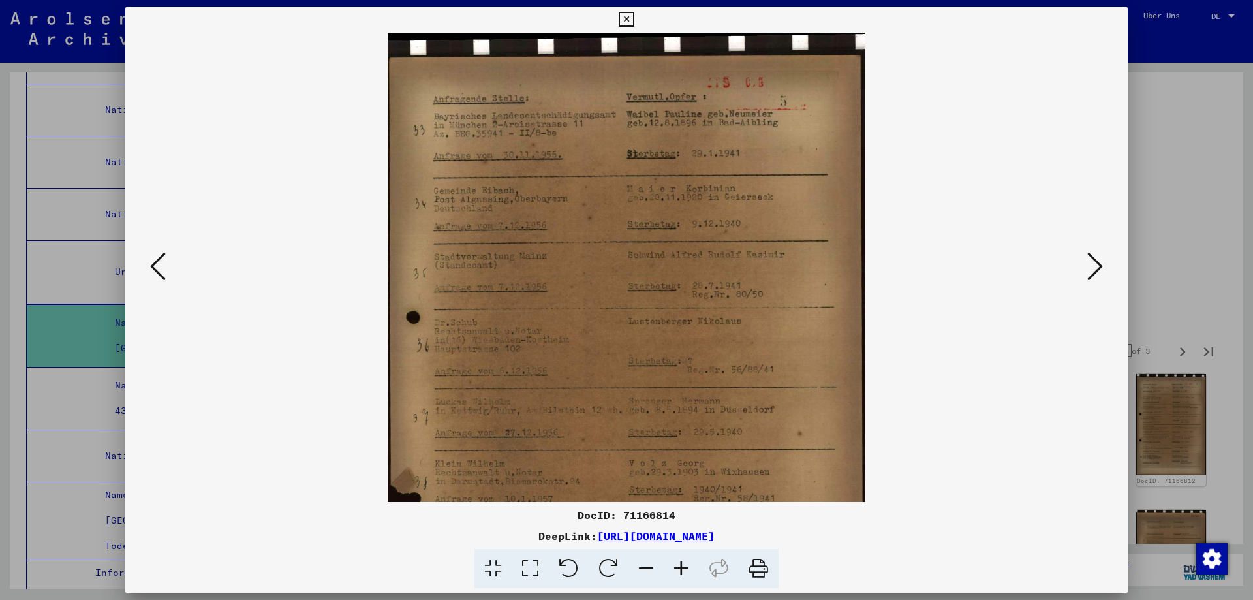
click at [697, 570] on icon at bounding box center [681, 569] width 35 height 40
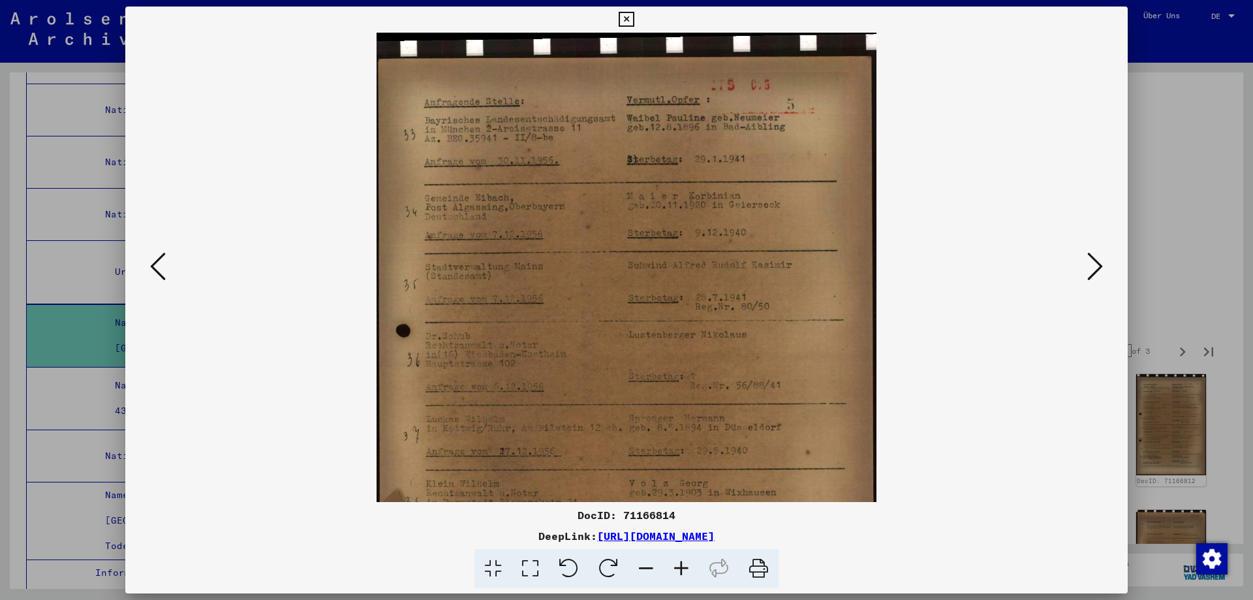
click at [697, 570] on icon at bounding box center [681, 569] width 35 height 40
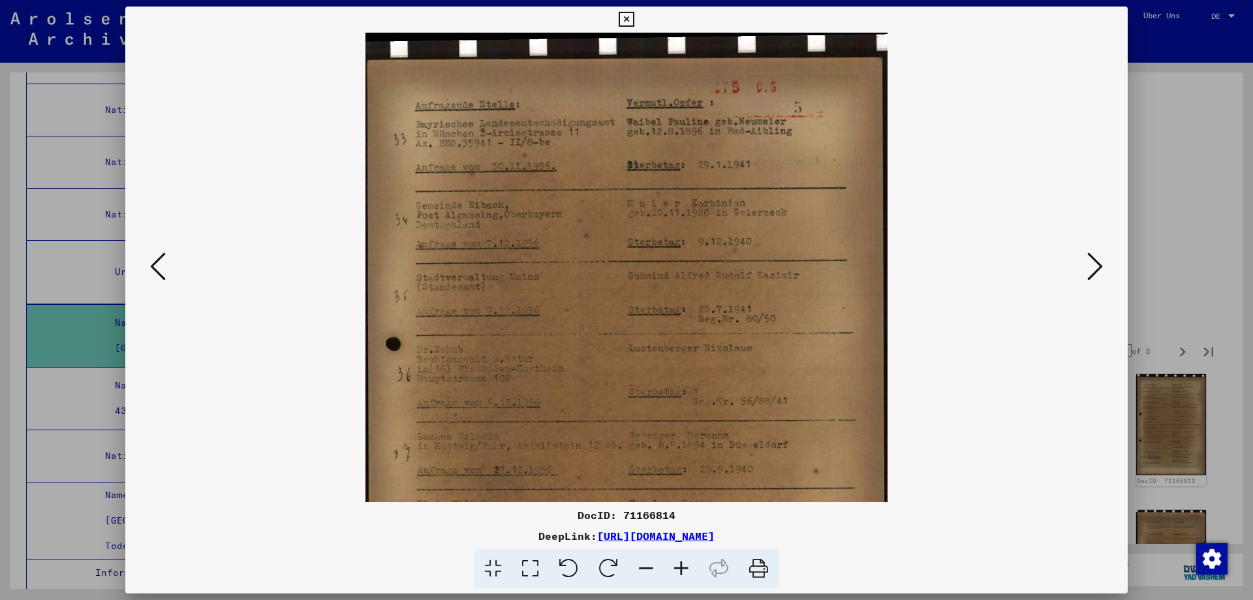
click at [697, 570] on icon at bounding box center [681, 569] width 35 height 40
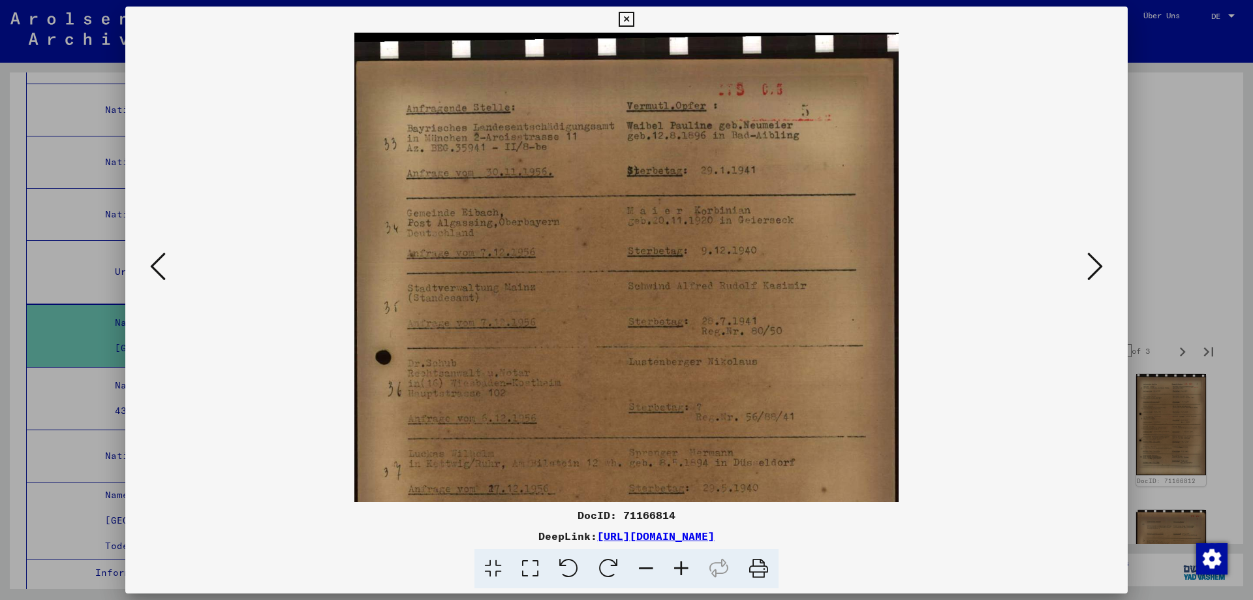
click at [697, 570] on icon at bounding box center [681, 569] width 35 height 40
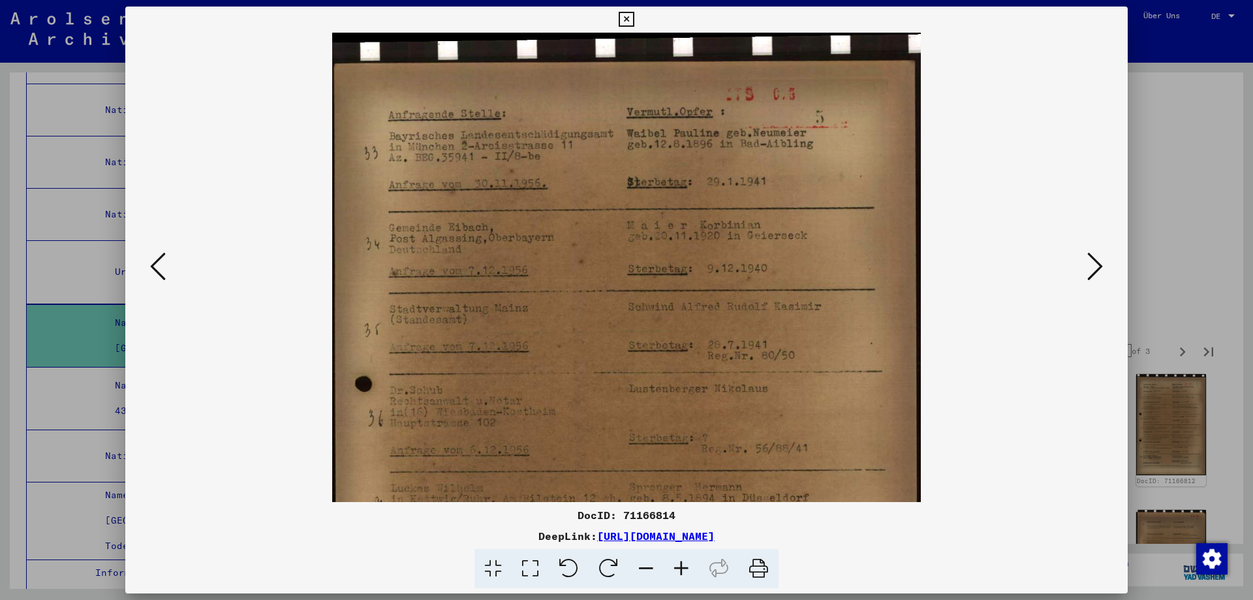
click at [697, 570] on icon at bounding box center [681, 569] width 35 height 40
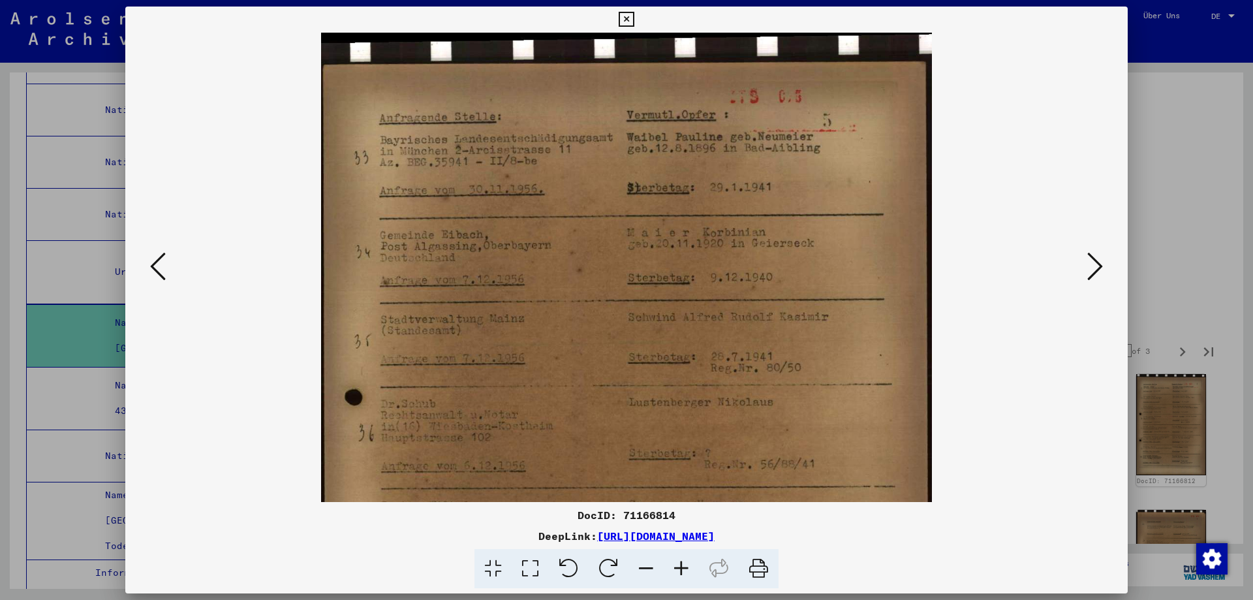
click at [697, 570] on icon at bounding box center [681, 569] width 35 height 40
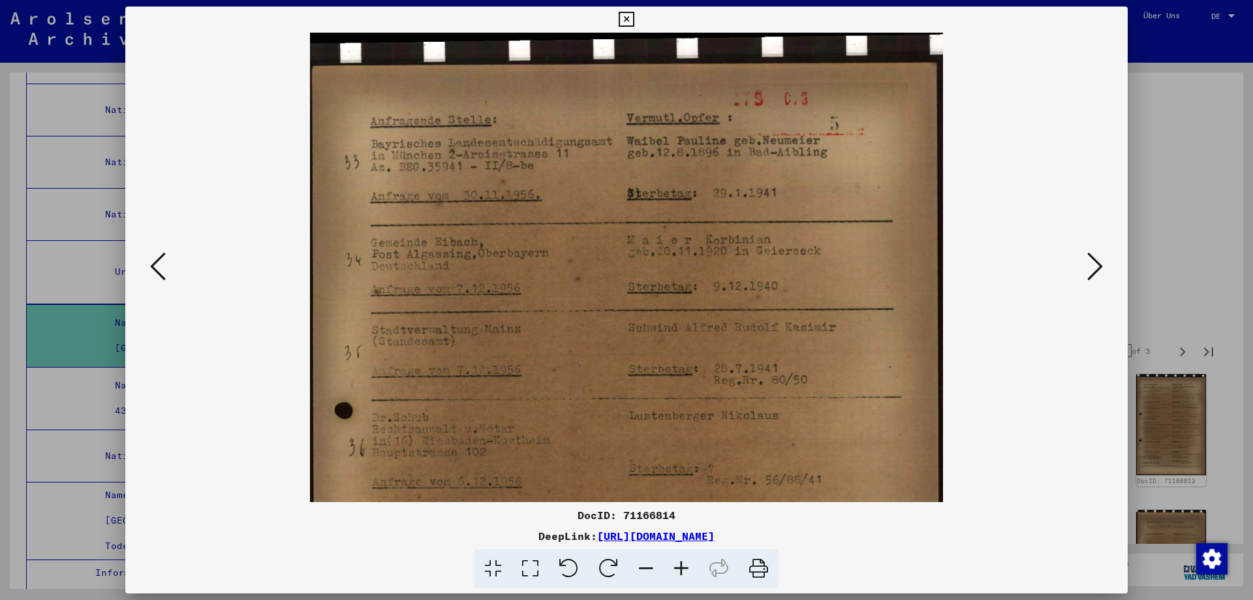
click at [697, 570] on icon at bounding box center [681, 569] width 35 height 40
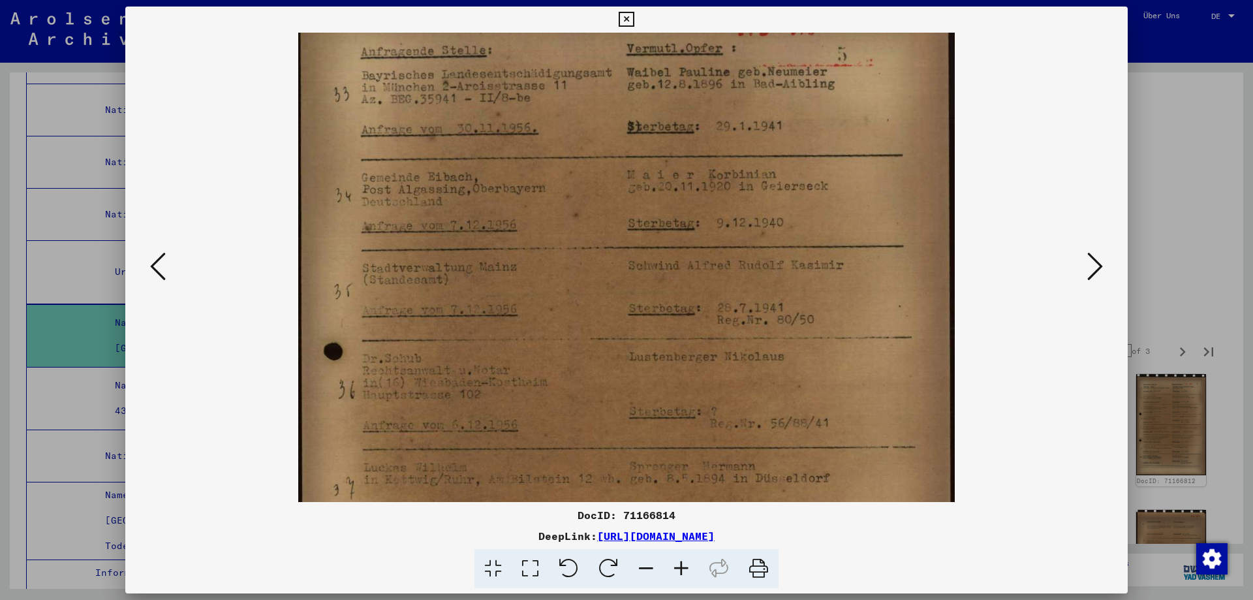
scroll to position [79, 0]
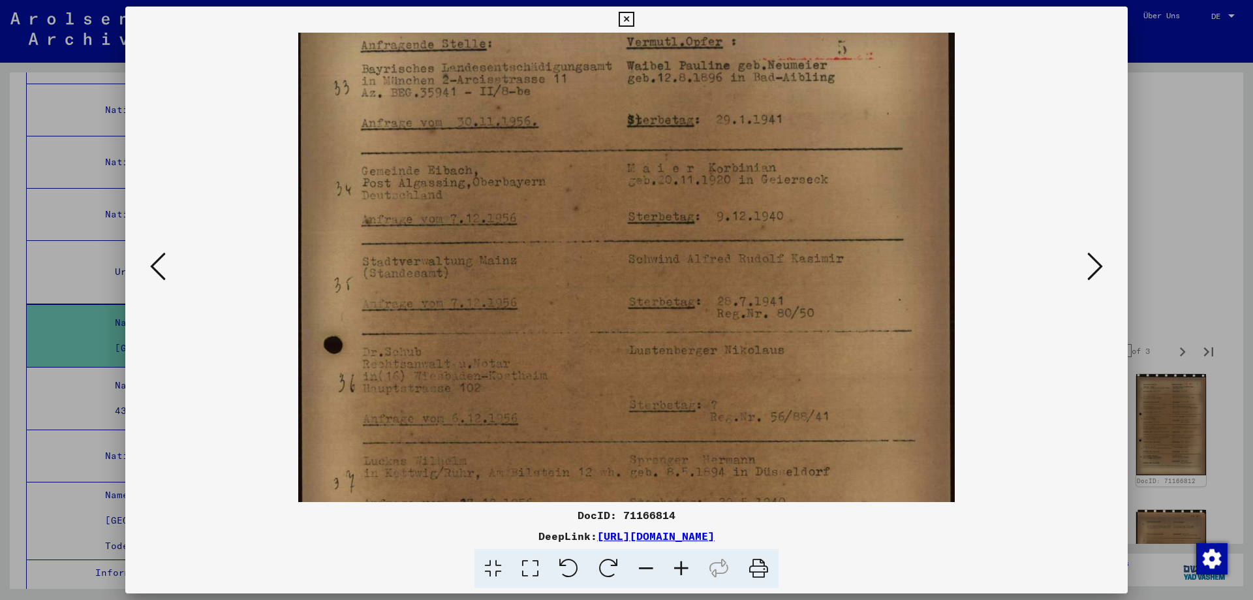
drag, startPoint x: 872, startPoint y: 465, endPoint x: 866, endPoint y: 386, distance: 79.2
click at [866, 386] on img at bounding box center [626, 433] width 656 height 959
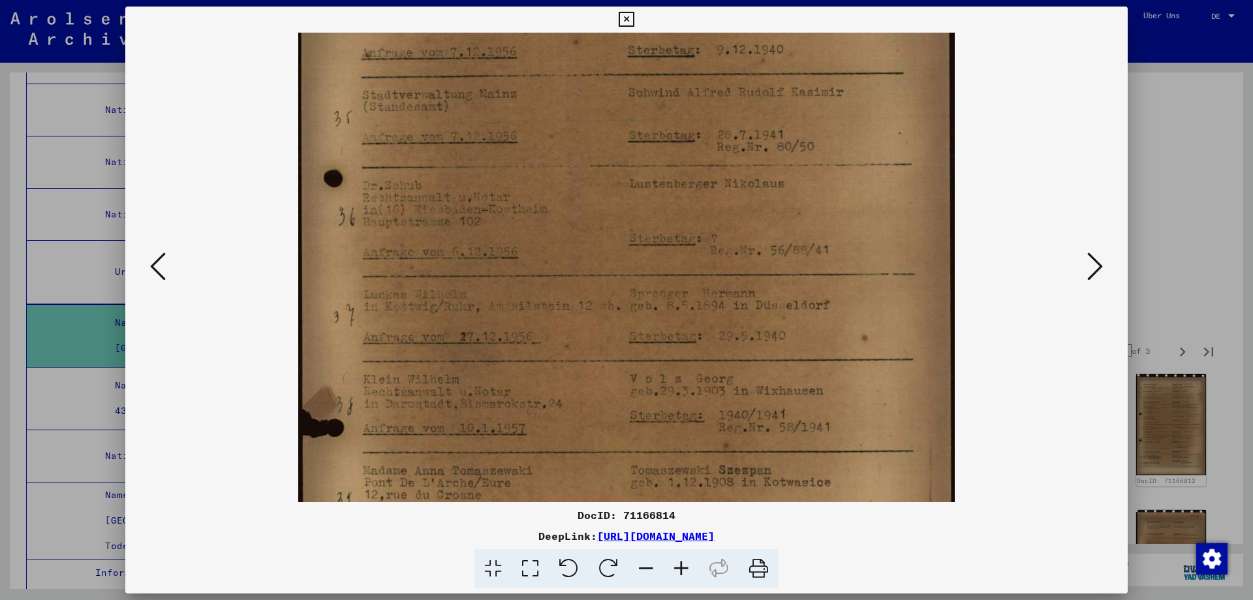
scroll to position [250, 0]
drag, startPoint x: 858, startPoint y: 442, endPoint x: 856, endPoint y: 271, distance: 171.0
click at [856, 271] on img at bounding box center [626, 262] width 656 height 959
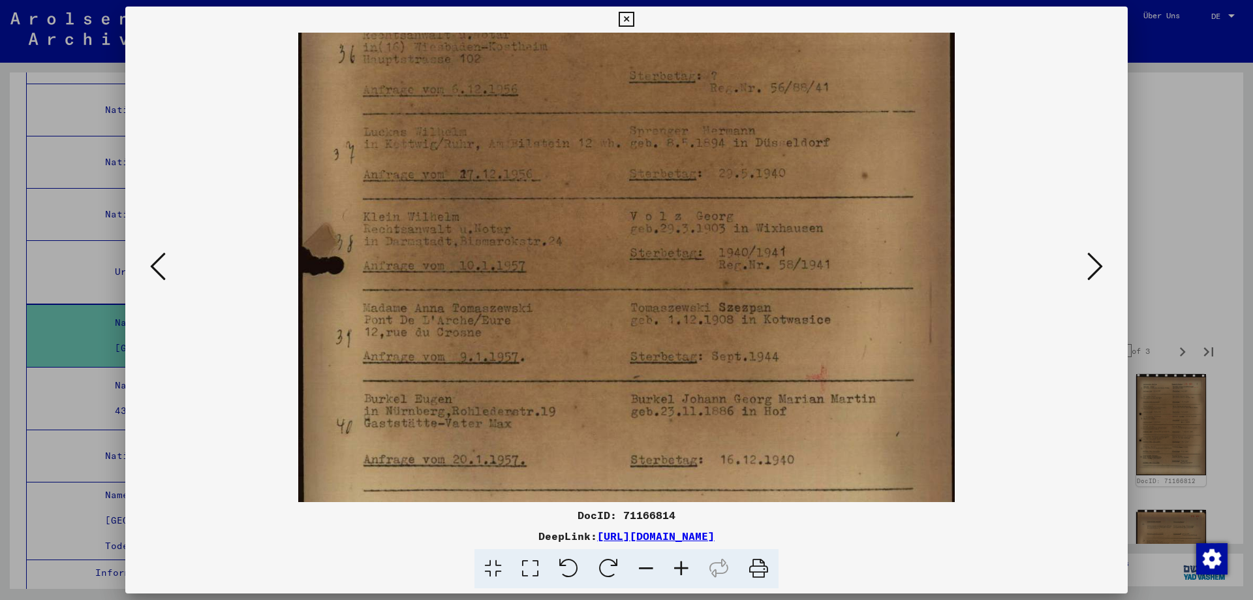
scroll to position [409, 0]
drag, startPoint x: 877, startPoint y: 442, endPoint x: 884, endPoint y: 283, distance: 159.4
click at [884, 283] on img at bounding box center [626, 102] width 656 height 959
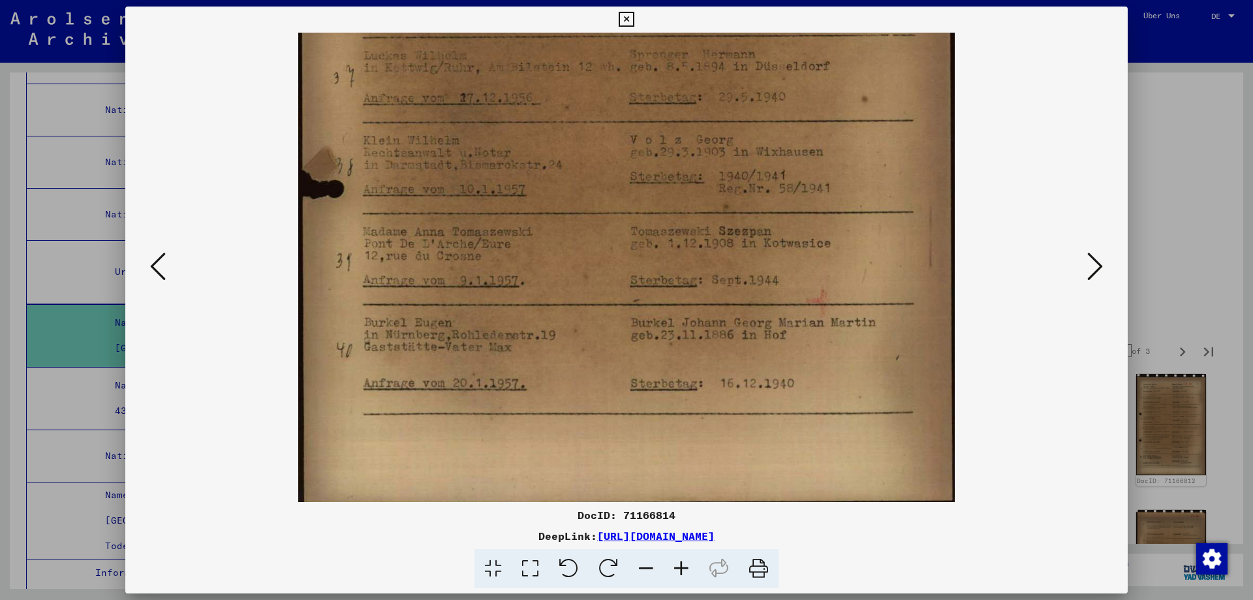
scroll to position [490, 0]
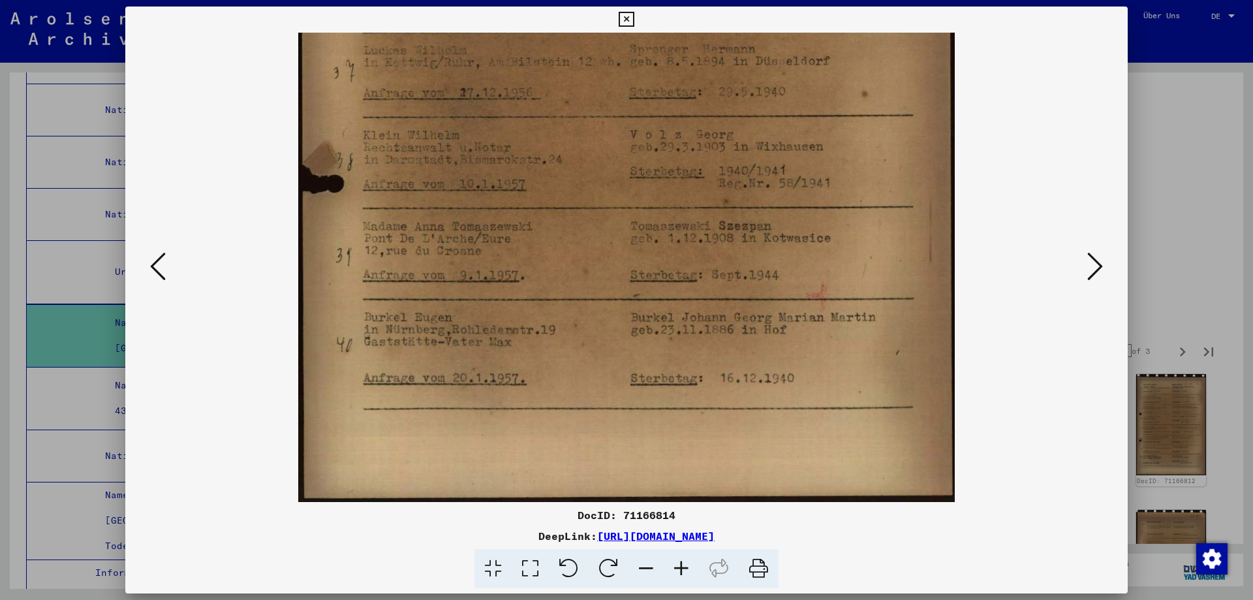
drag, startPoint x: 894, startPoint y: 445, endPoint x: 894, endPoint y: 275, distance: 169.7
click at [894, 275] on img at bounding box center [626, 22] width 656 height 959
click at [1090, 268] on icon at bounding box center [1096, 266] width 16 height 31
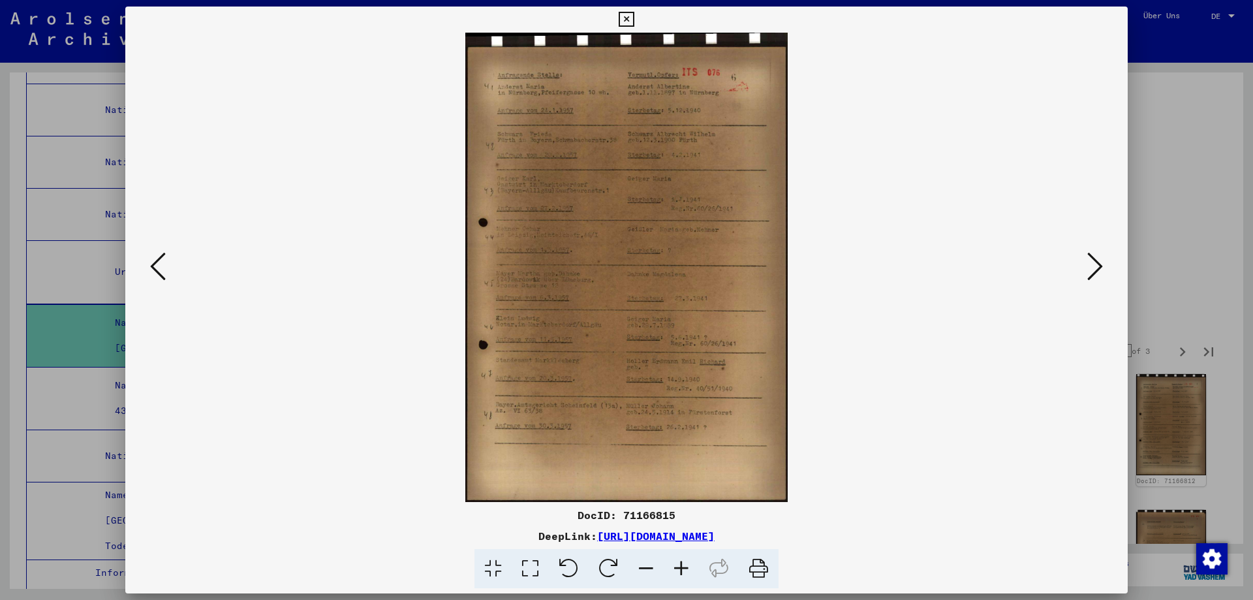
scroll to position [0, 0]
click at [697, 578] on icon at bounding box center [681, 569] width 35 height 40
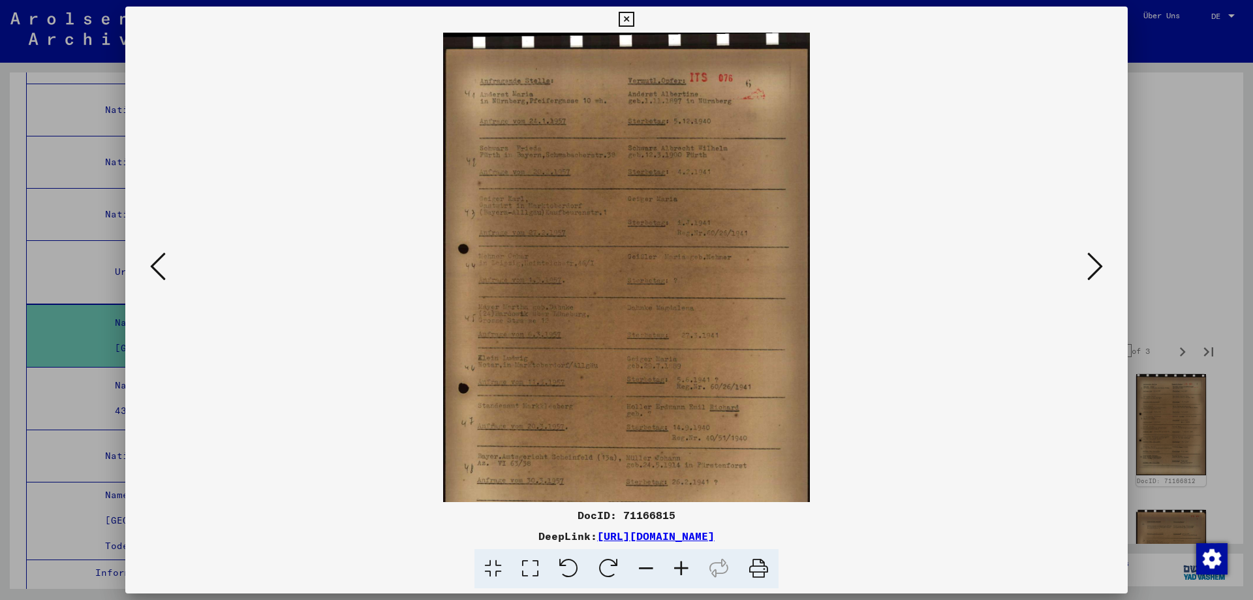
click at [697, 578] on icon at bounding box center [681, 569] width 35 height 40
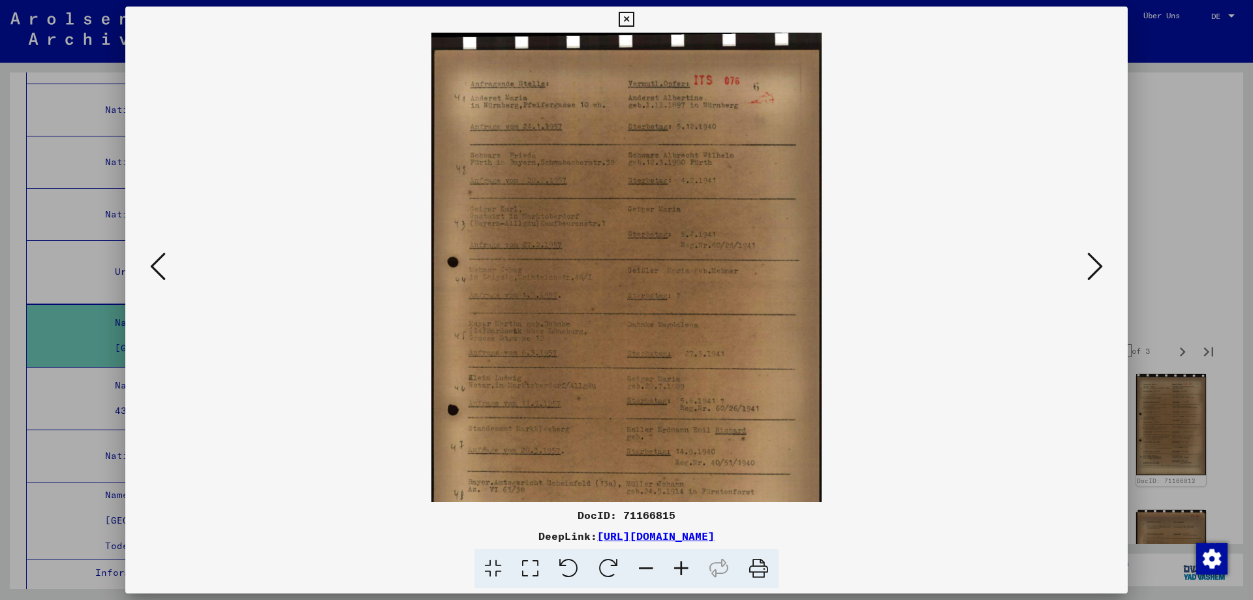
click at [697, 578] on icon at bounding box center [681, 569] width 35 height 40
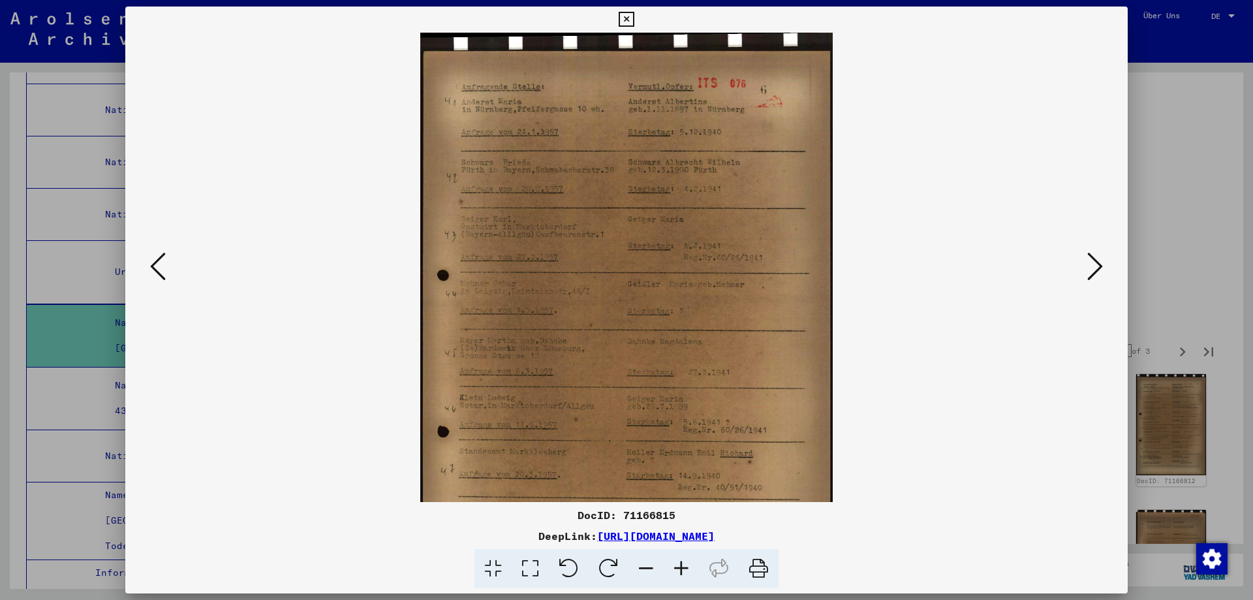
click at [697, 578] on icon at bounding box center [681, 569] width 35 height 40
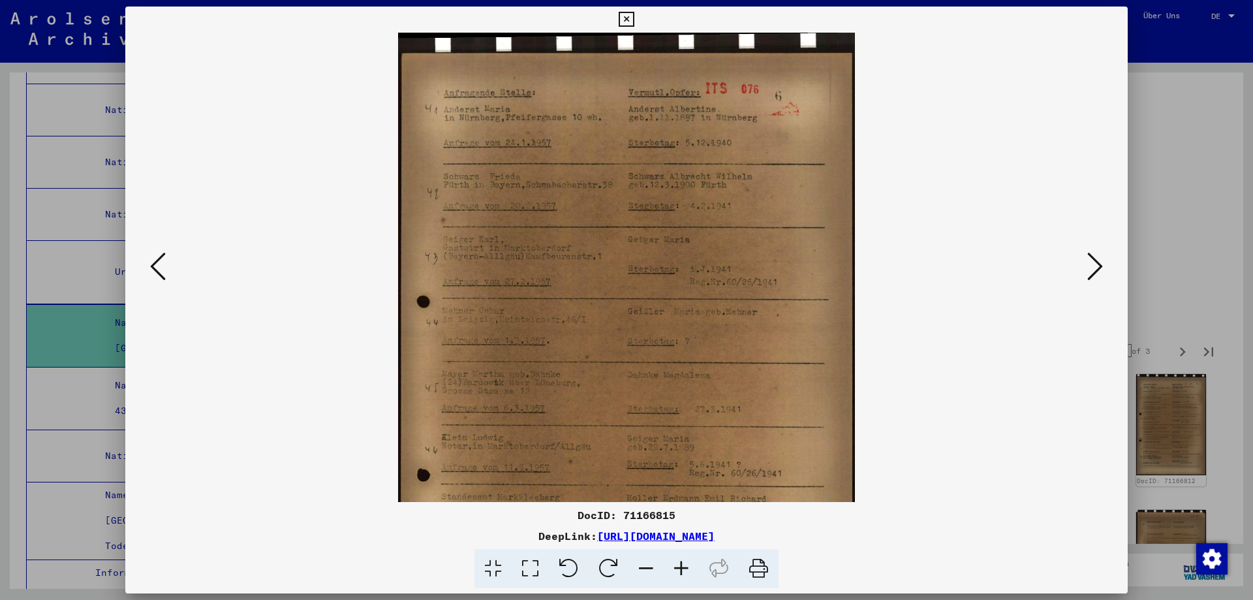
click at [697, 578] on icon at bounding box center [681, 569] width 35 height 40
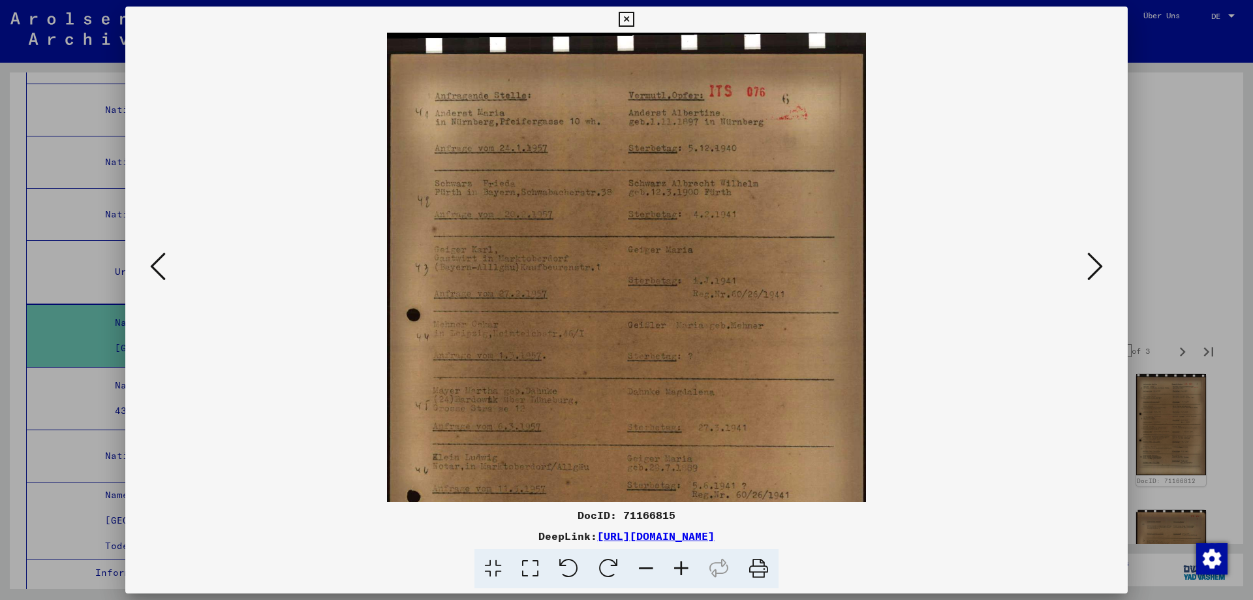
click at [697, 578] on icon at bounding box center [681, 569] width 35 height 40
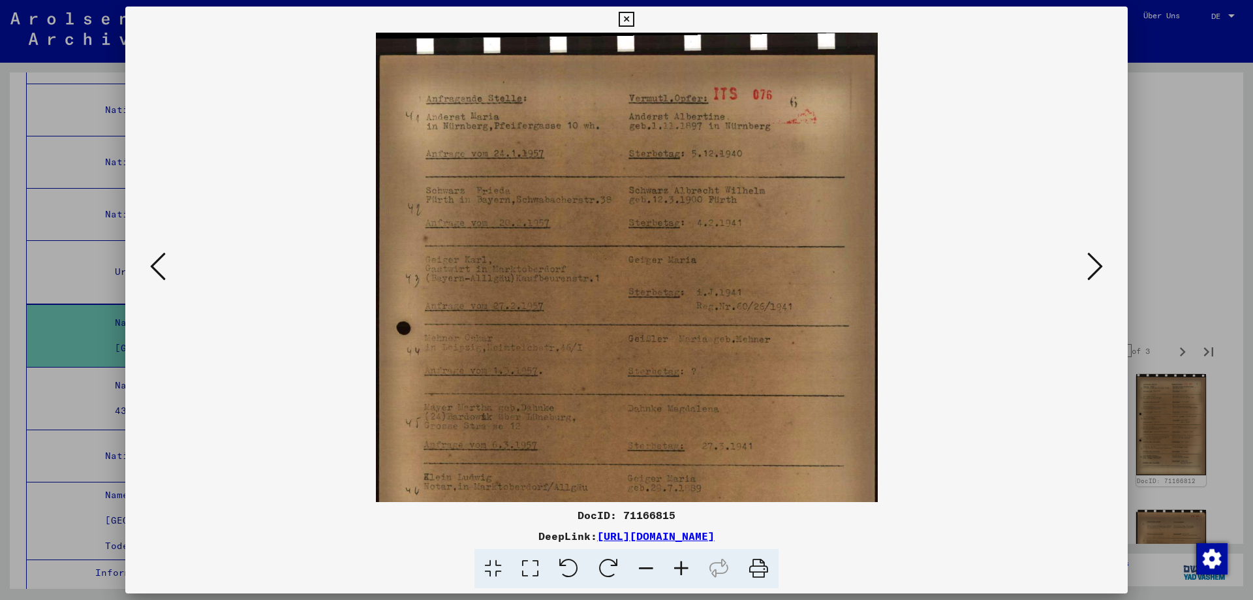
click at [697, 578] on icon at bounding box center [681, 569] width 35 height 40
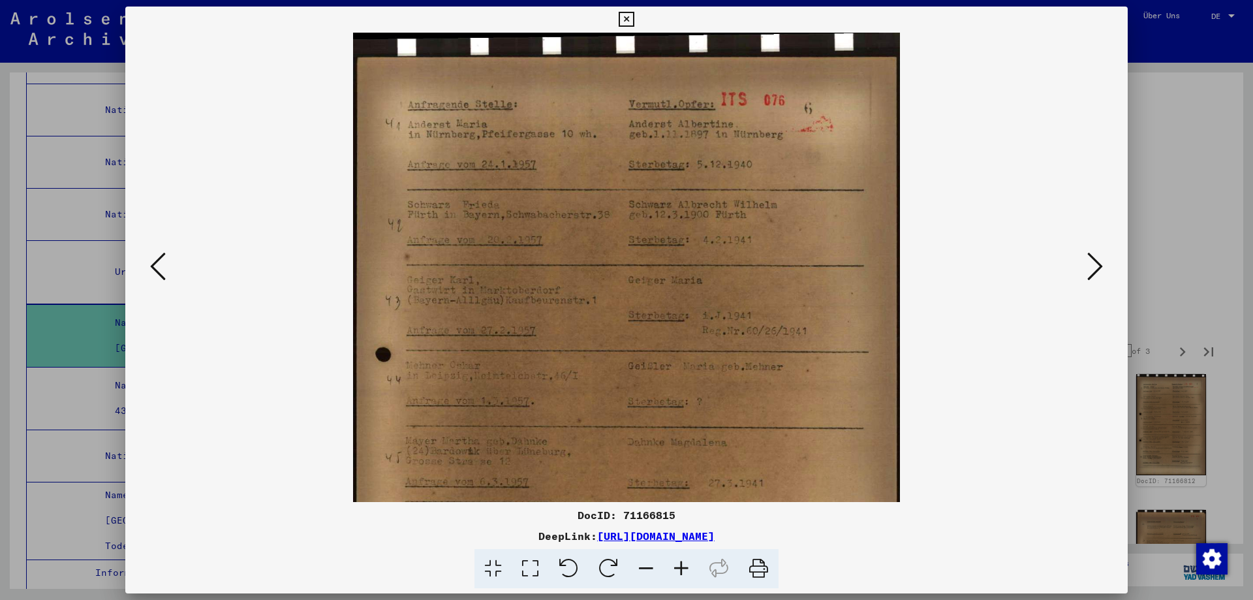
click at [697, 578] on icon at bounding box center [681, 569] width 35 height 40
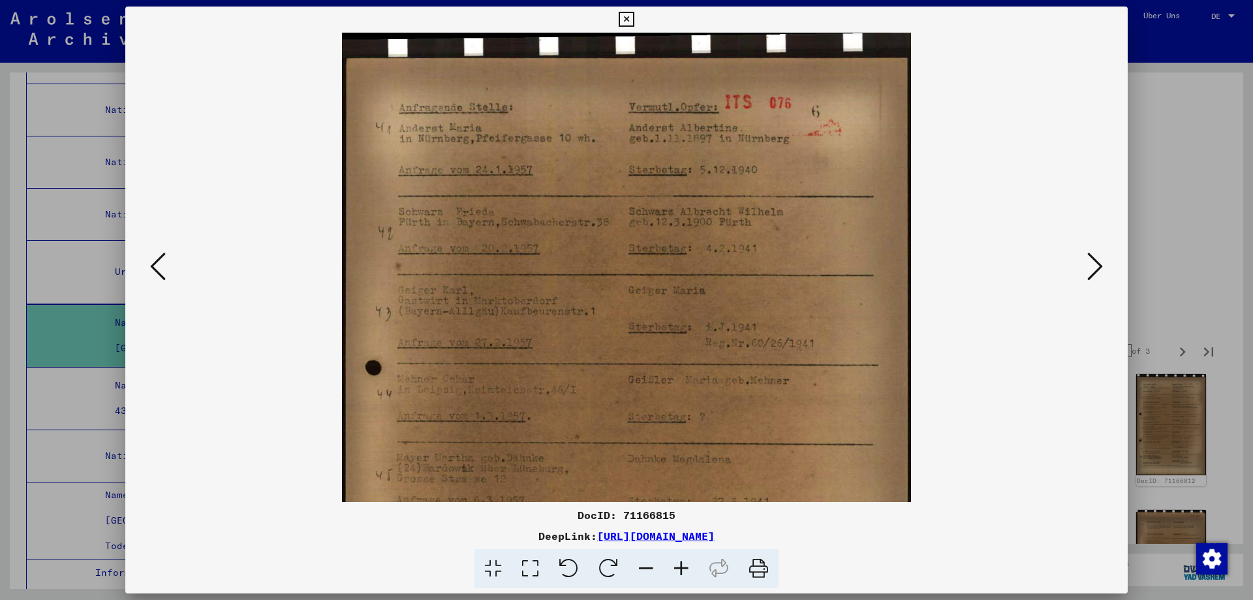
click at [697, 578] on icon at bounding box center [681, 569] width 35 height 40
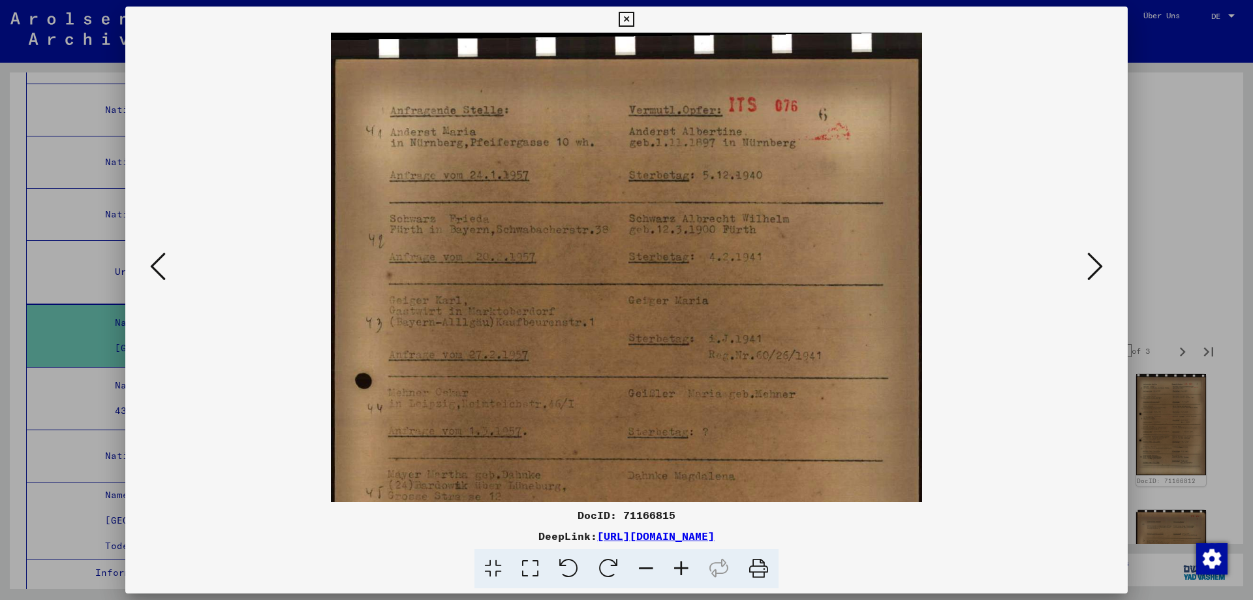
click at [697, 578] on icon at bounding box center [681, 569] width 35 height 40
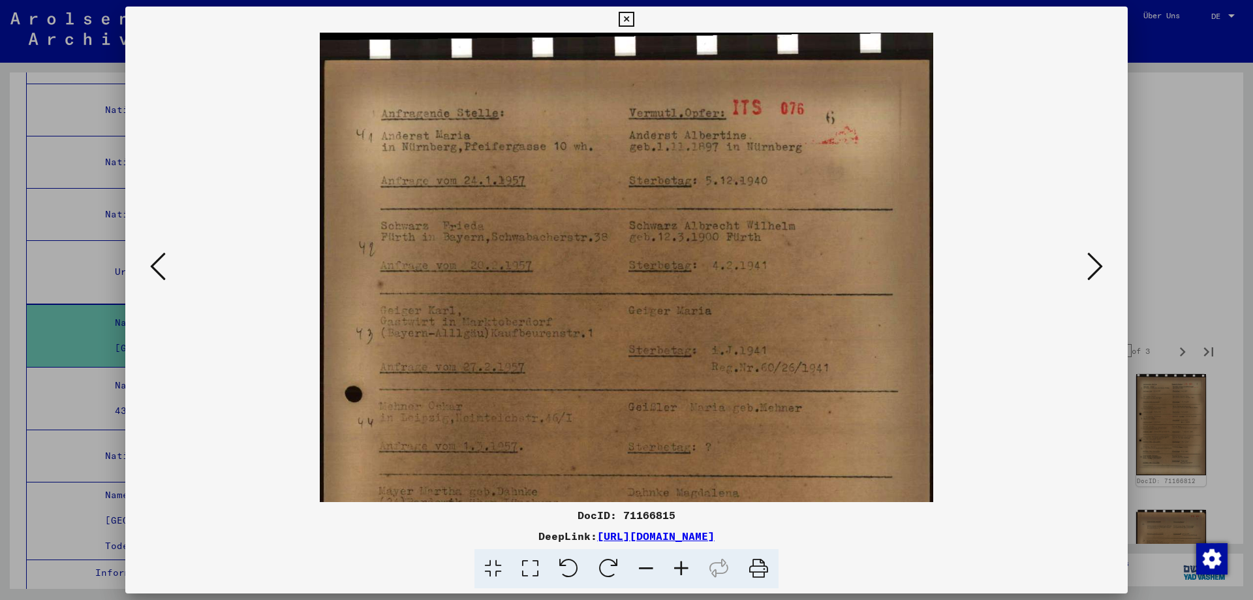
click at [697, 578] on icon at bounding box center [681, 569] width 35 height 40
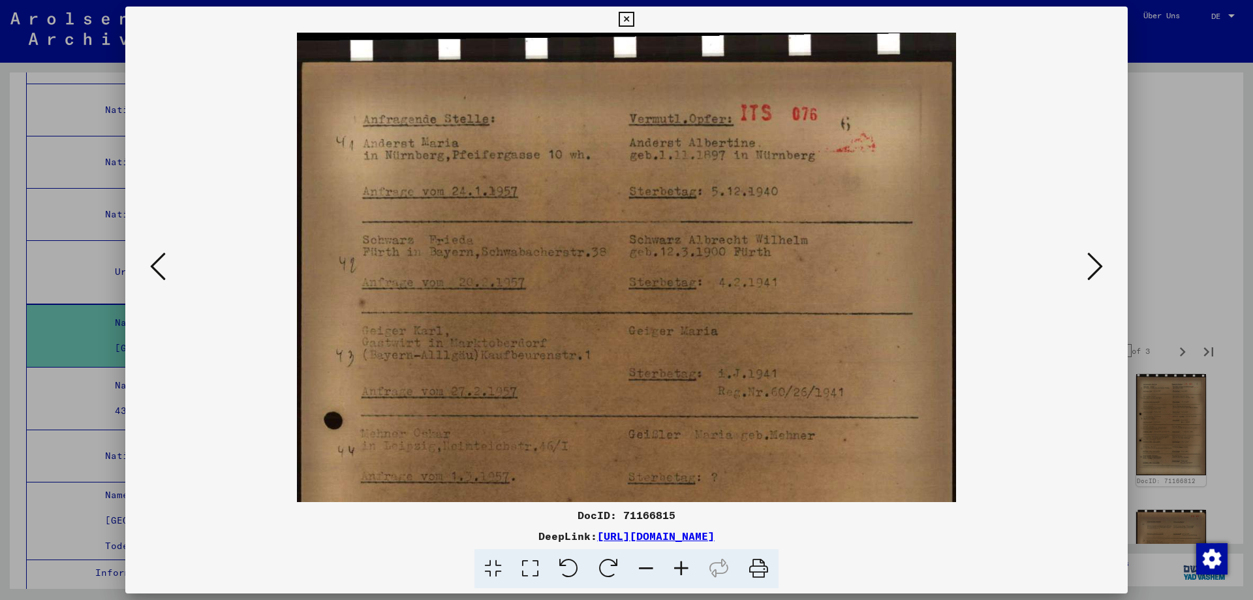
click at [697, 578] on icon at bounding box center [681, 569] width 35 height 40
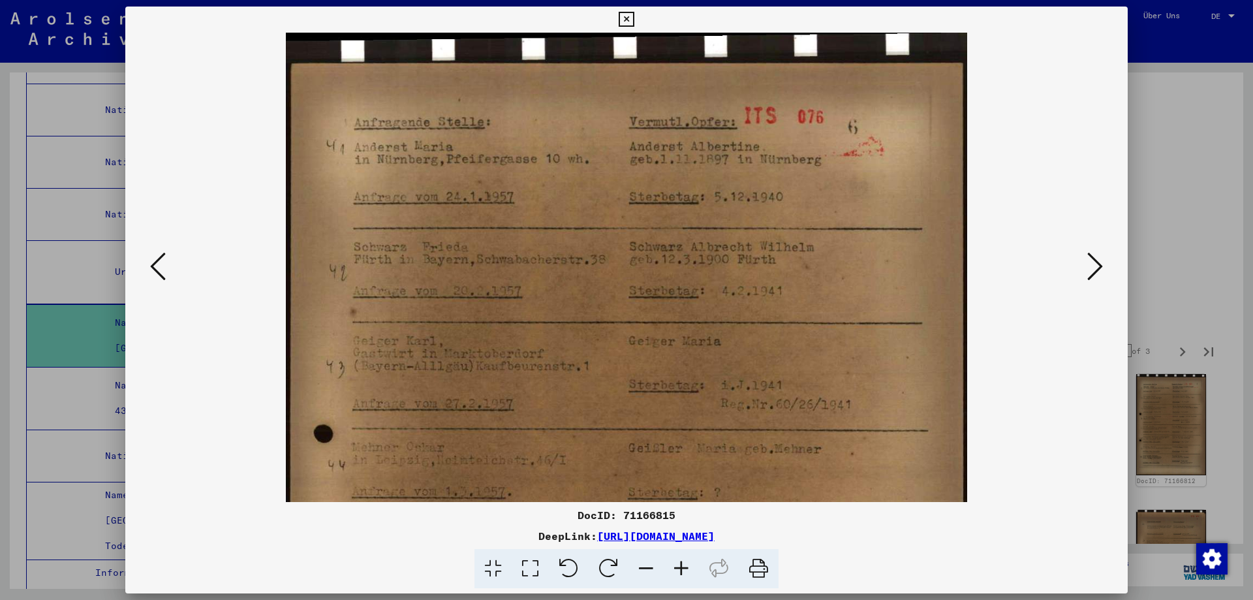
click at [697, 578] on icon at bounding box center [681, 569] width 35 height 40
click at [698, 578] on icon at bounding box center [681, 569] width 35 height 40
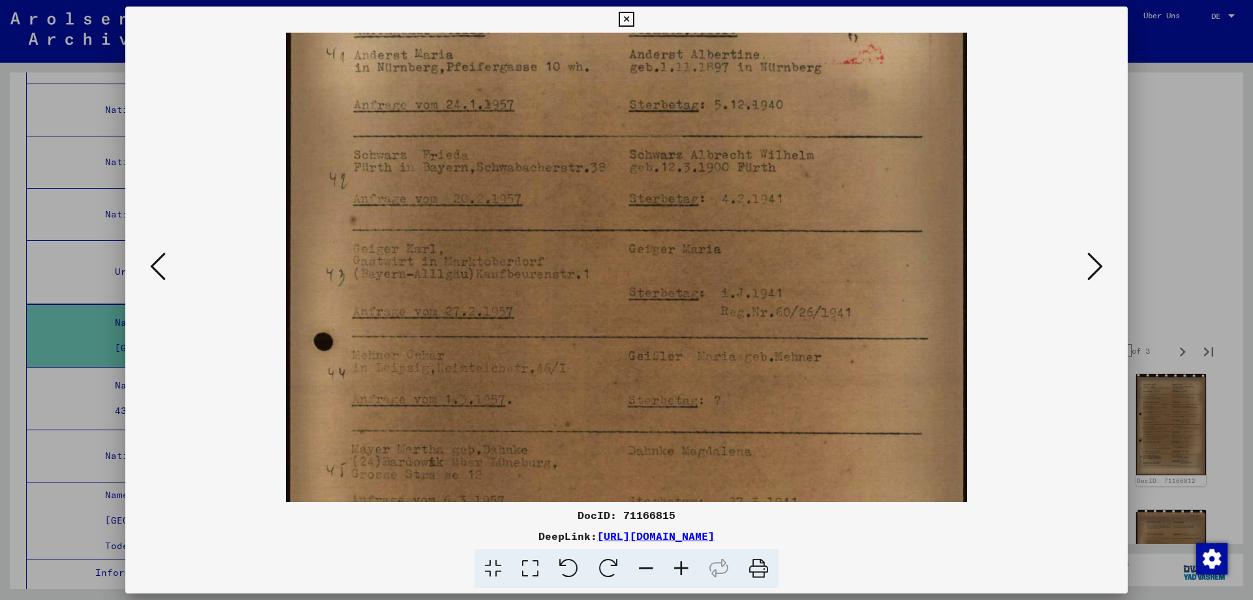
drag, startPoint x: 900, startPoint y: 398, endPoint x: 911, endPoint y: 302, distance: 96.6
click at [911, 302] on img at bounding box center [627, 437] width 682 height 992
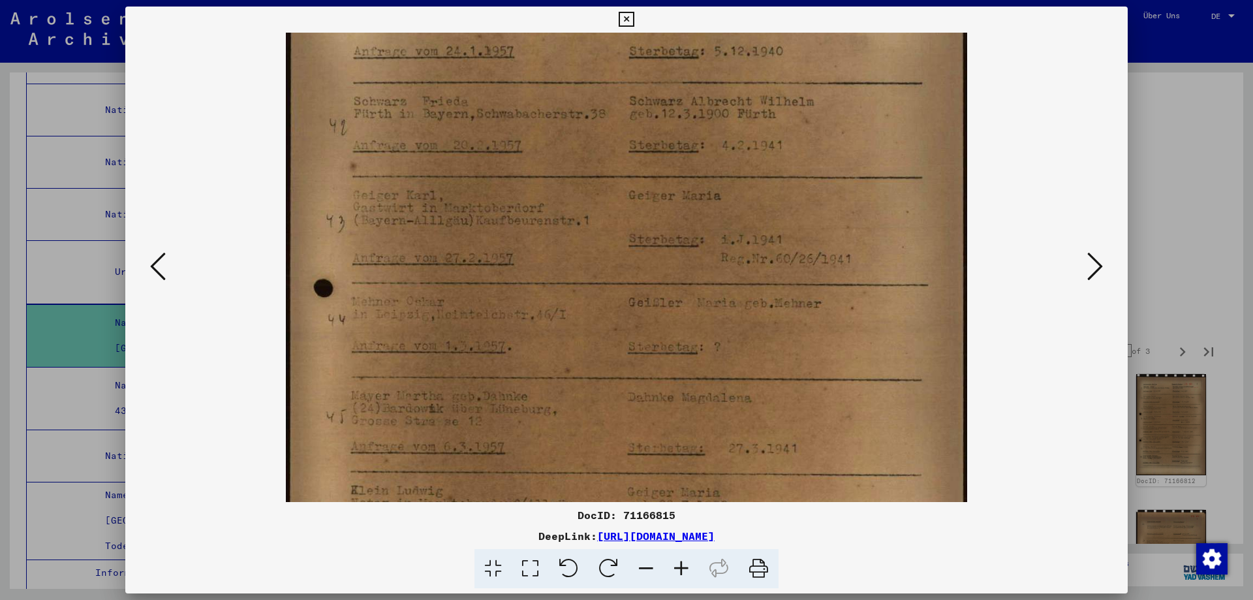
scroll to position [183, 0]
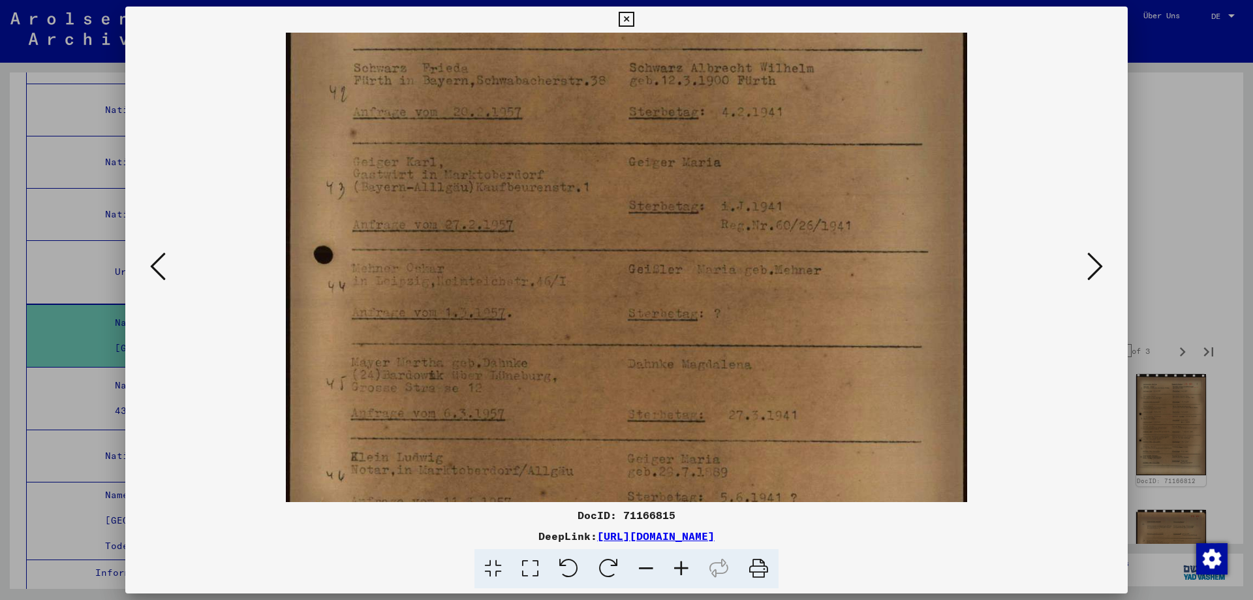
drag, startPoint x: 892, startPoint y: 408, endPoint x: 892, endPoint y: 321, distance: 86.8
click at [892, 321] on img at bounding box center [627, 350] width 682 height 992
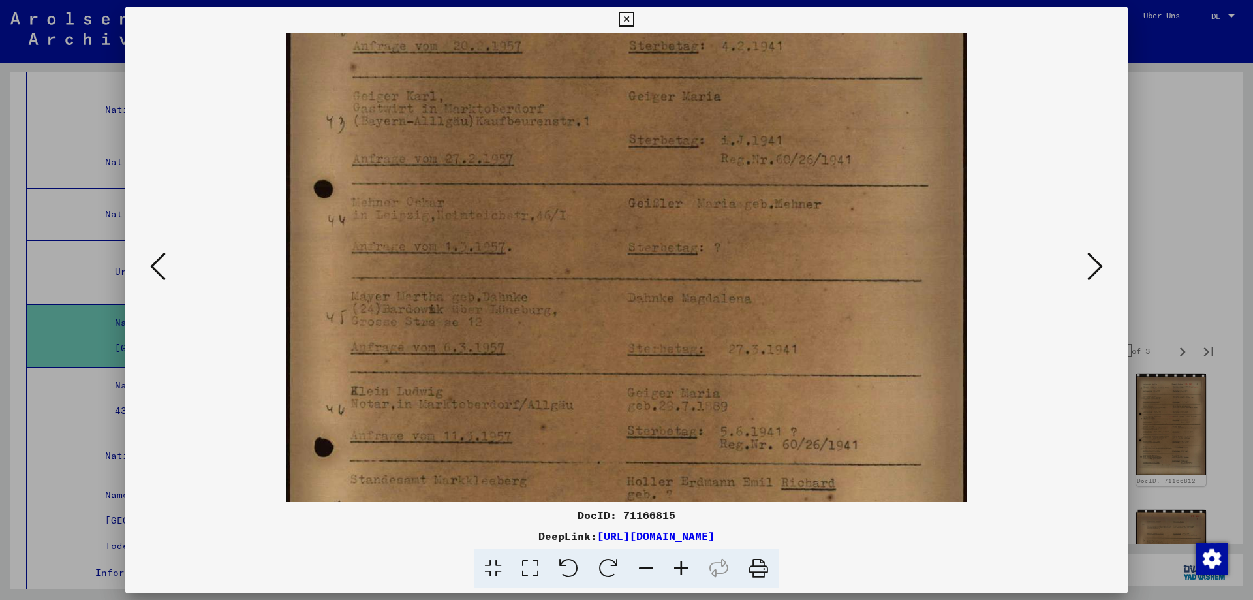
scroll to position [262, 0]
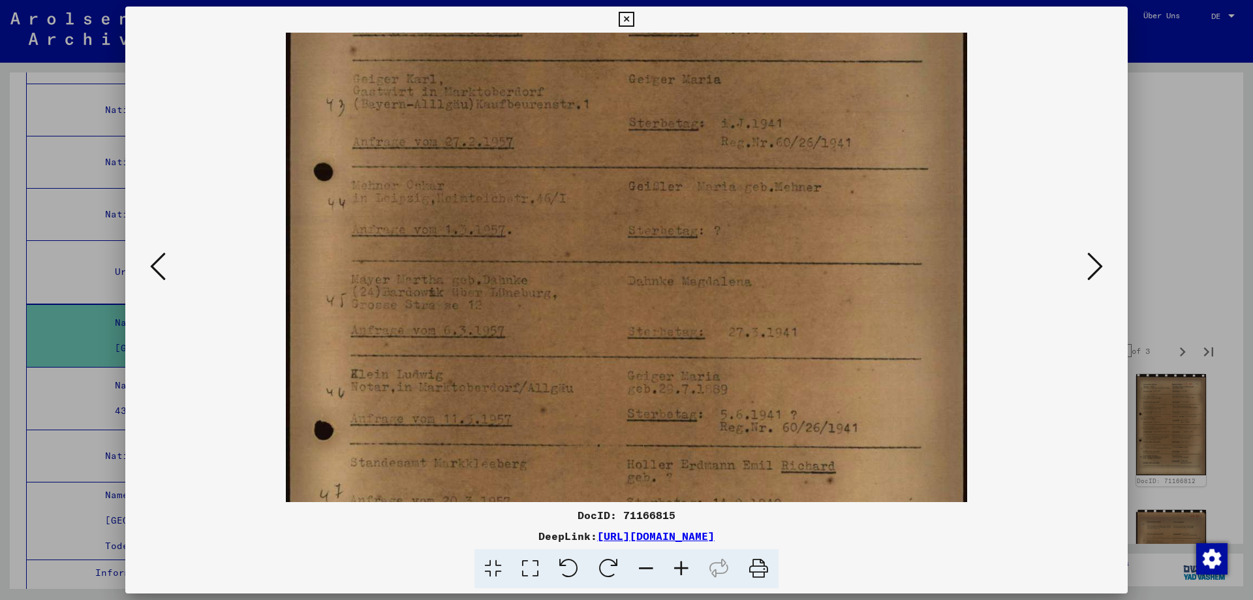
drag, startPoint x: 896, startPoint y: 395, endPoint x: 898, endPoint y: 316, distance: 79.0
click at [898, 316] on img at bounding box center [627, 267] width 682 height 992
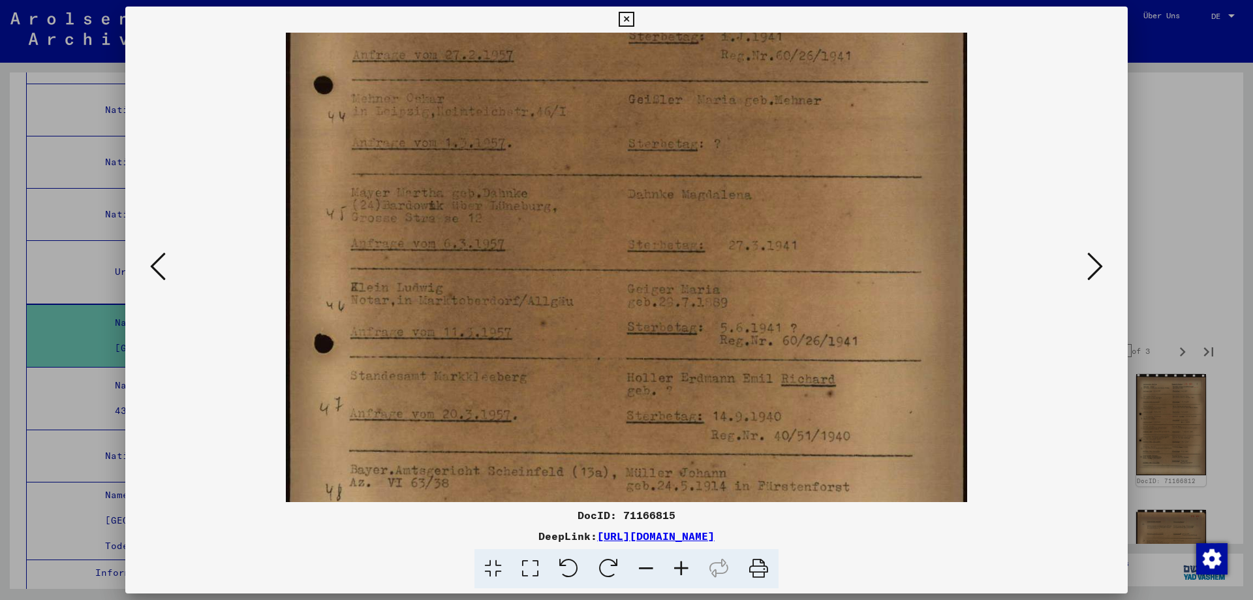
scroll to position [370, 0]
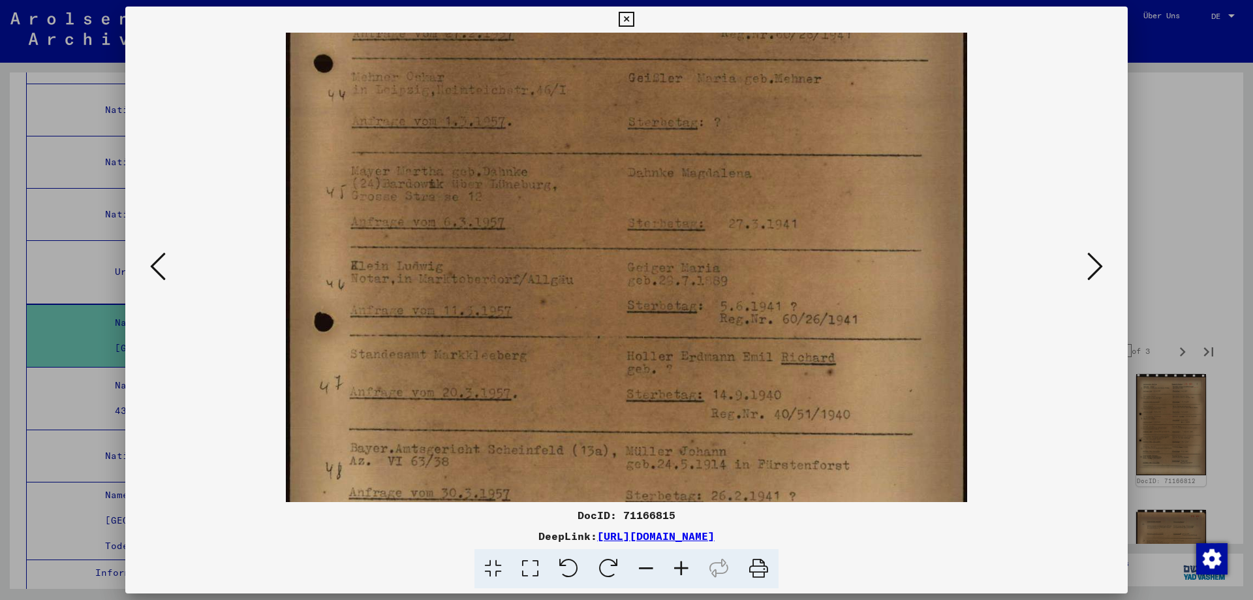
drag, startPoint x: 906, startPoint y: 398, endPoint x: 929, endPoint y: 290, distance: 110.8
click at [929, 290] on img at bounding box center [627, 158] width 682 height 992
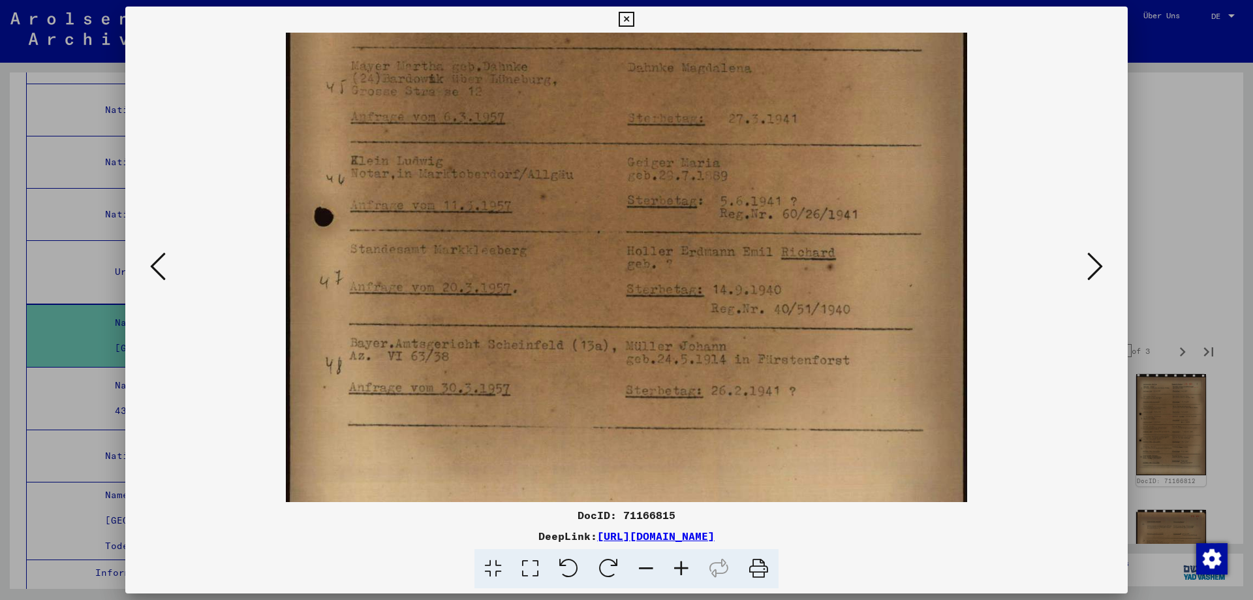
drag, startPoint x: 916, startPoint y: 403, endPoint x: 928, endPoint y: 292, distance: 111.7
click at [928, 292] on img at bounding box center [627, 53] width 682 height 992
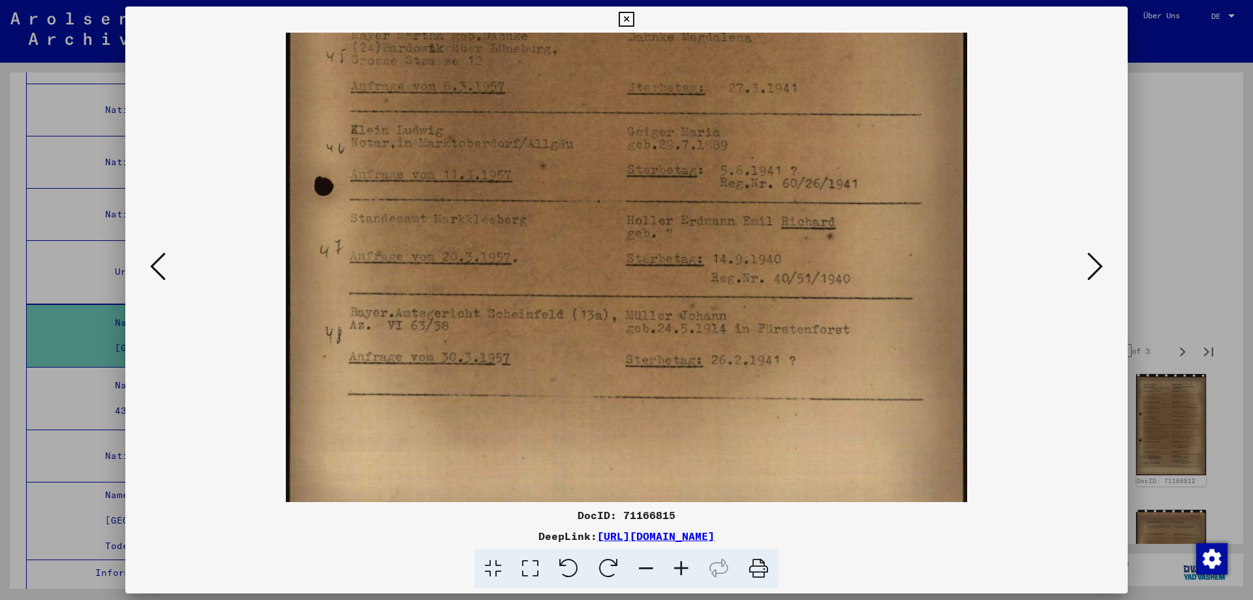
scroll to position [522, 0]
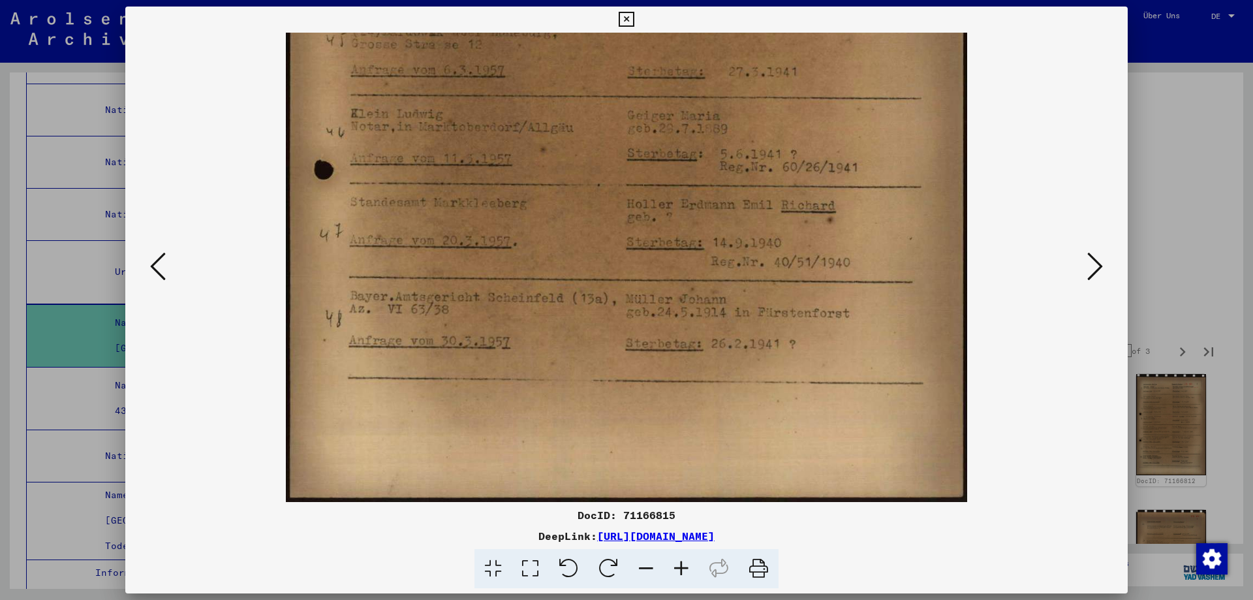
drag, startPoint x: 914, startPoint y: 420, endPoint x: 926, endPoint y: 338, distance: 83.2
click at [922, 345] on img at bounding box center [627, 6] width 682 height 992
click at [1088, 262] on icon at bounding box center [1096, 266] width 16 height 31
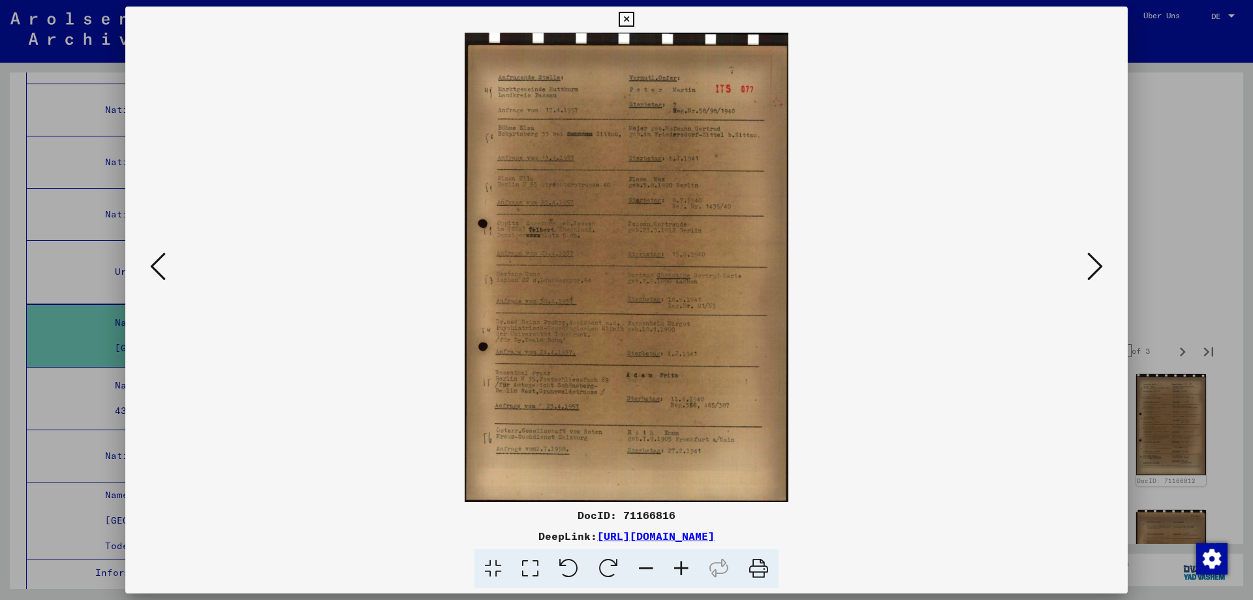
scroll to position [0, 0]
click at [699, 574] on icon at bounding box center [681, 569] width 35 height 40
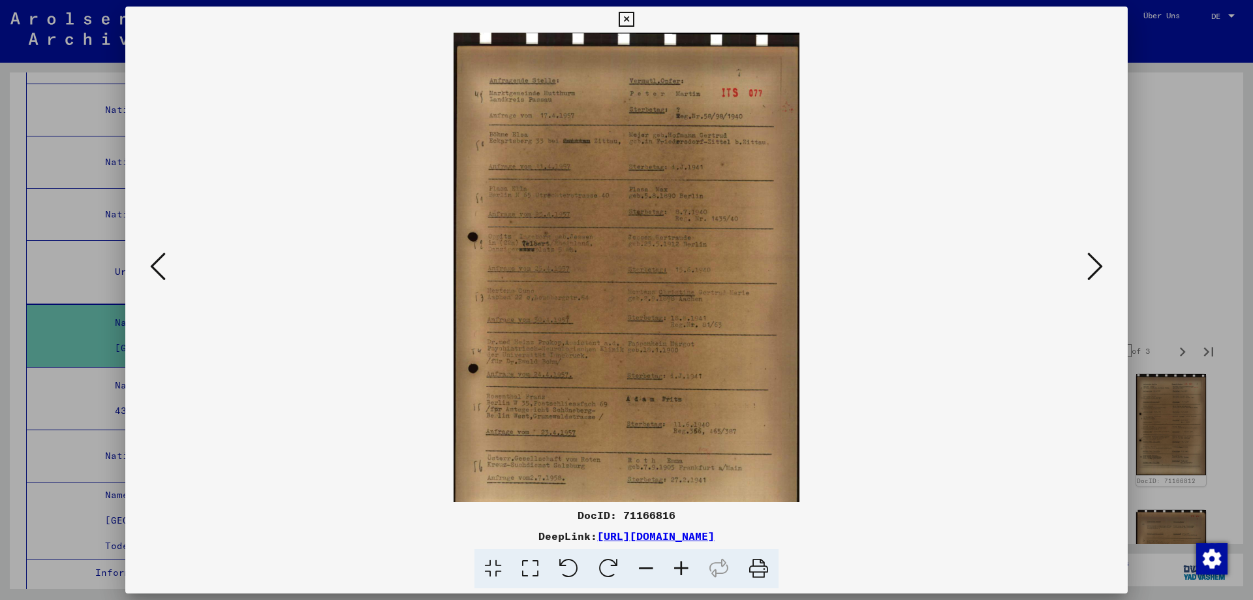
click at [699, 574] on icon at bounding box center [681, 569] width 35 height 40
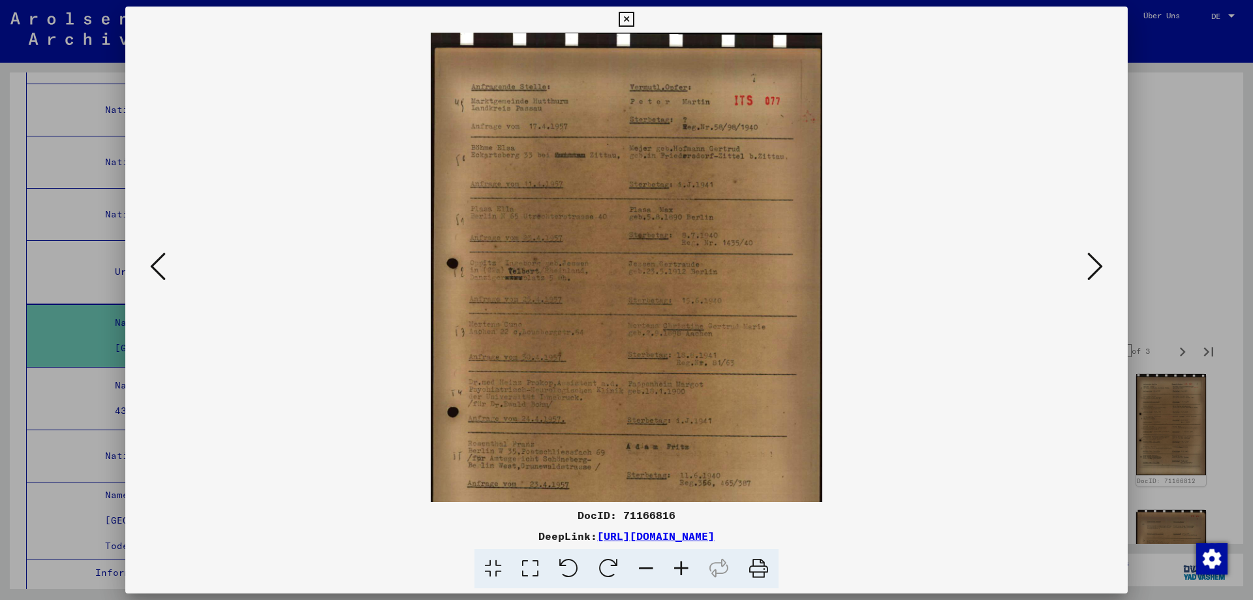
click at [699, 574] on icon at bounding box center [681, 569] width 35 height 40
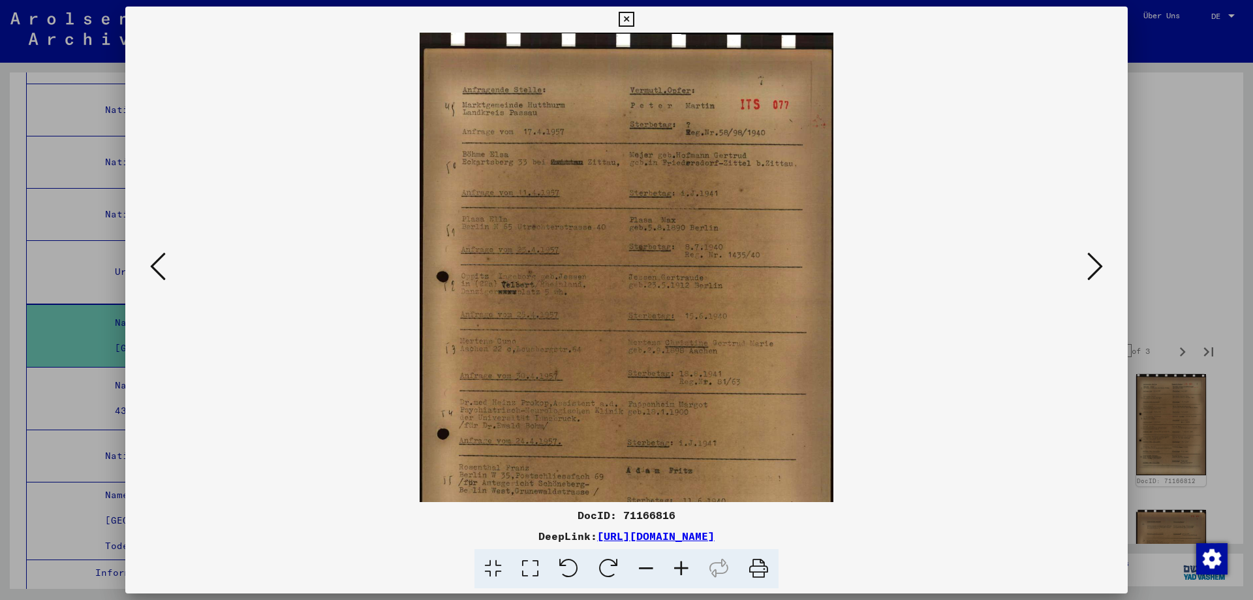
click at [699, 574] on icon at bounding box center [681, 569] width 35 height 40
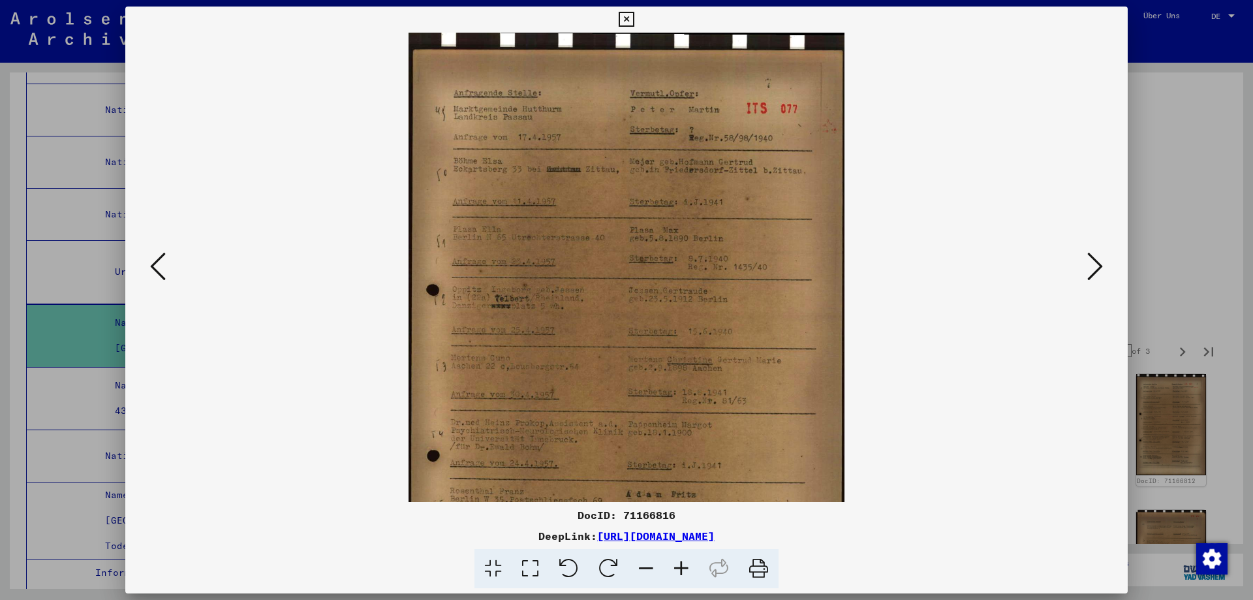
click at [699, 574] on icon at bounding box center [681, 569] width 35 height 40
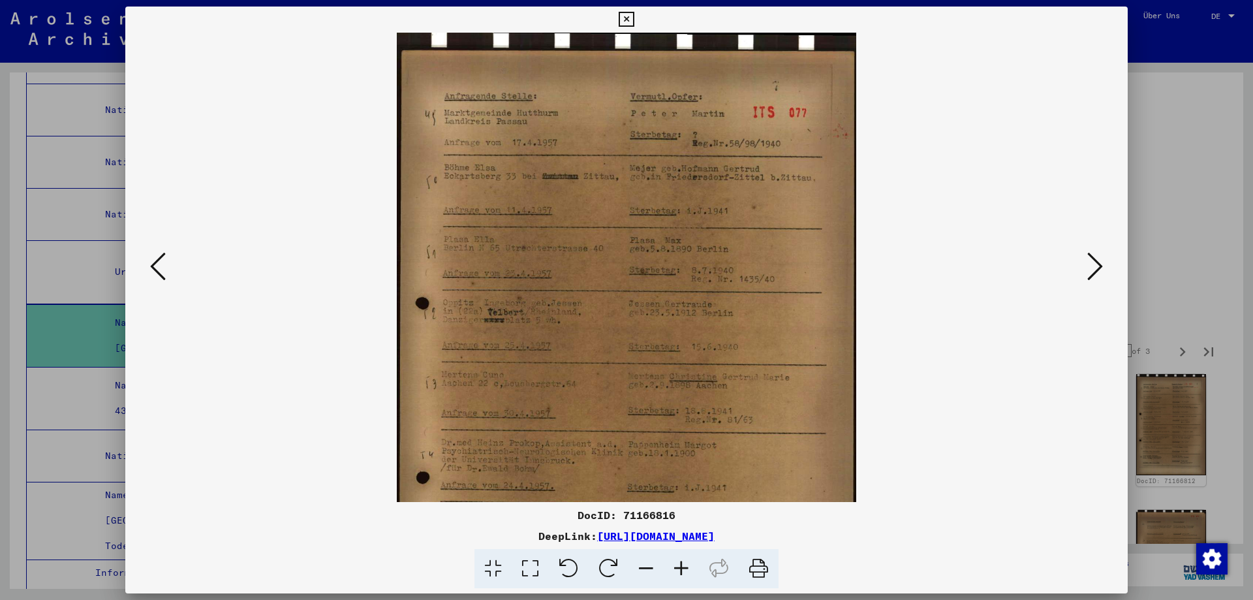
click at [699, 574] on icon at bounding box center [681, 569] width 35 height 40
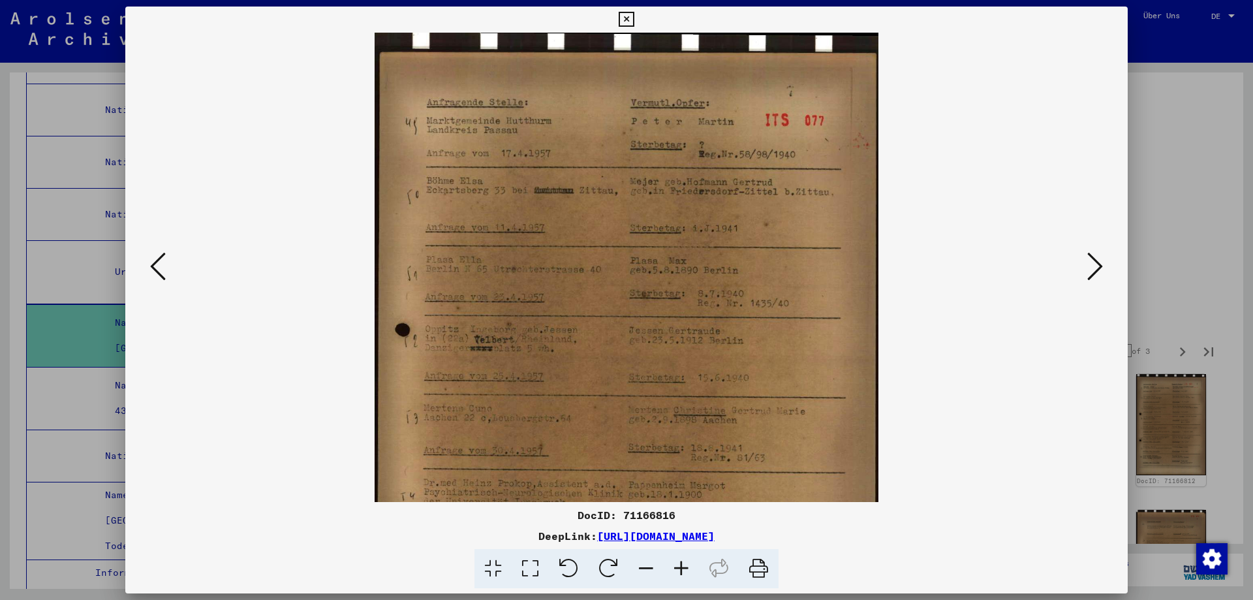
click at [699, 574] on icon at bounding box center [681, 569] width 35 height 40
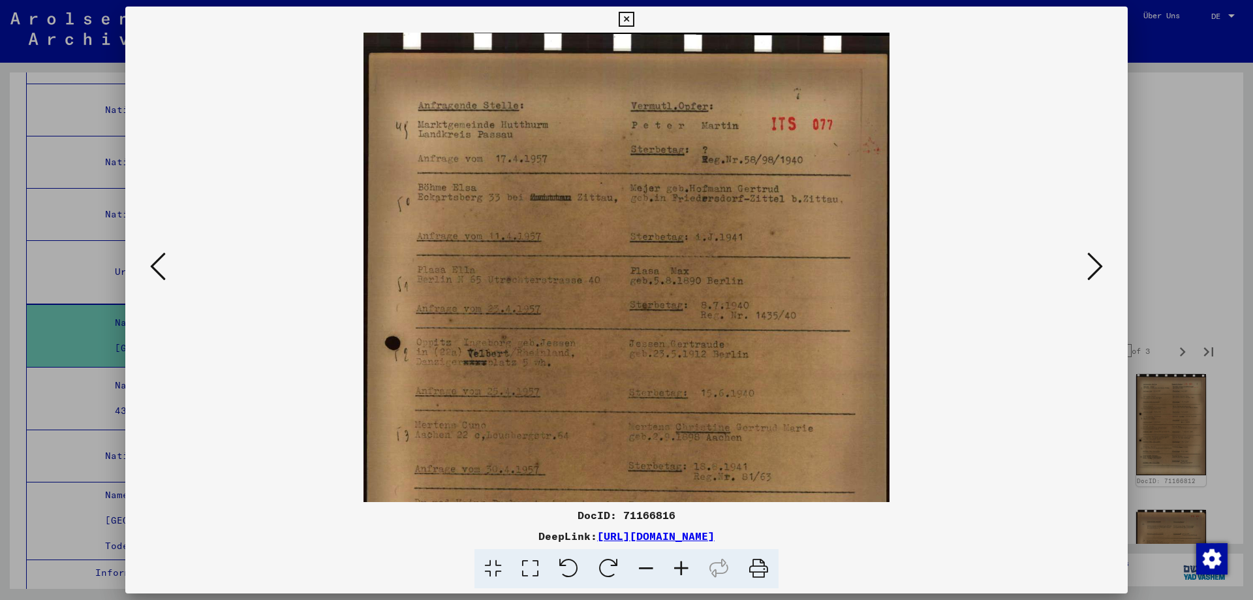
click at [699, 574] on icon at bounding box center [681, 569] width 35 height 40
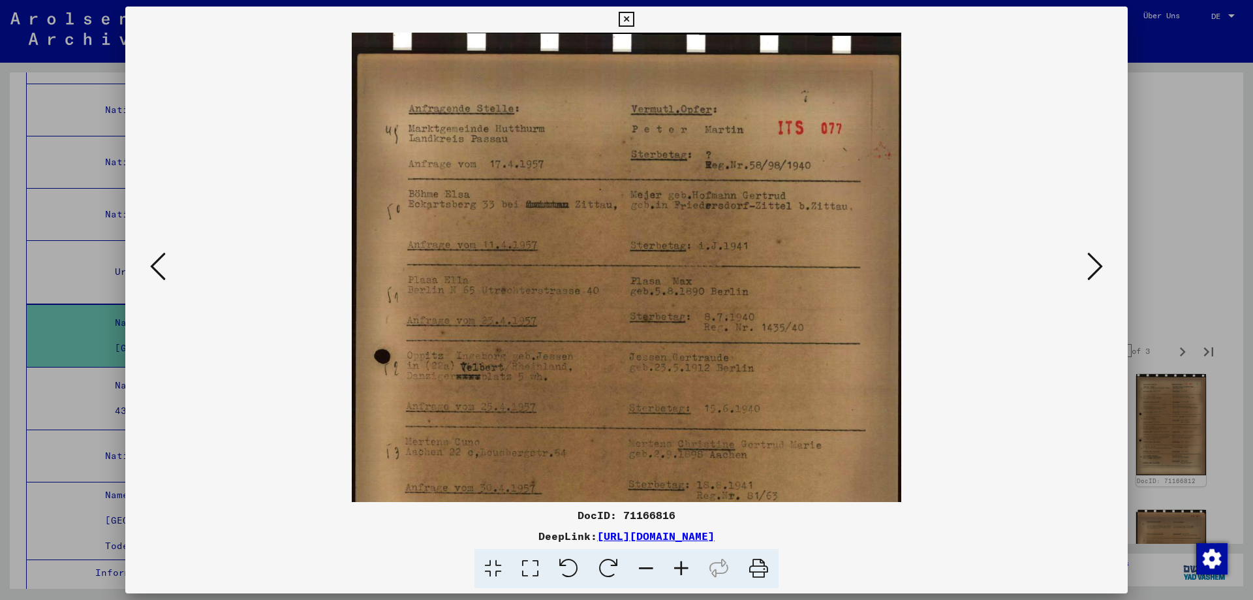
click at [699, 574] on icon at bounding box center [681, 569] width 35 height 40
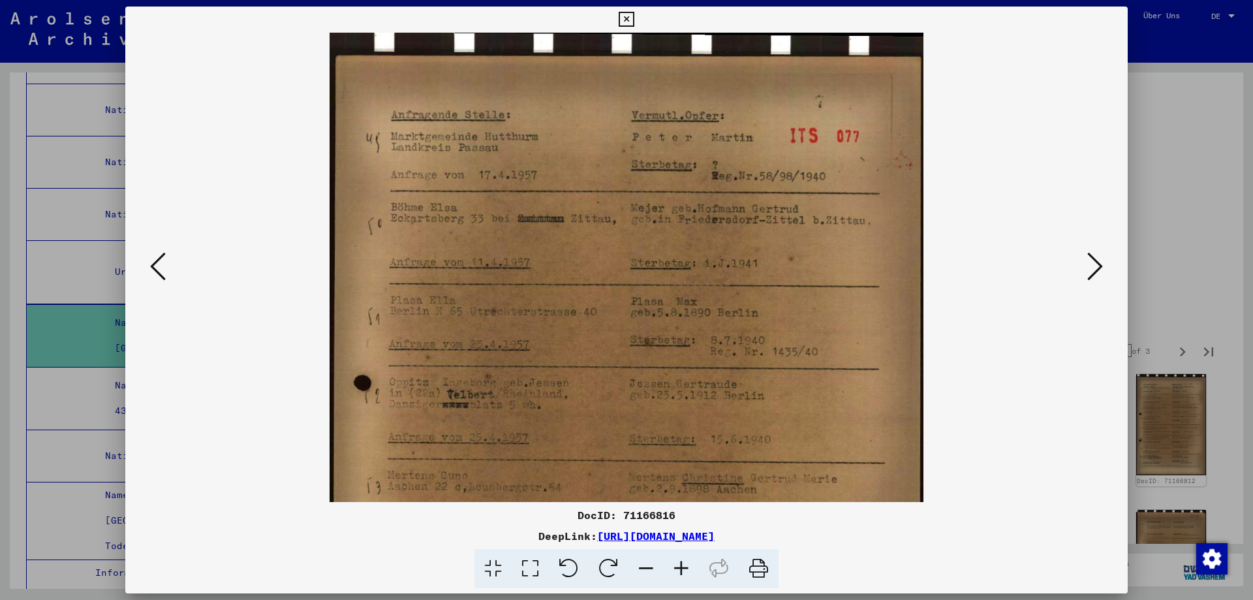
click at [699, 574] on icon at bounding box center [681, 569] width 35 height 40
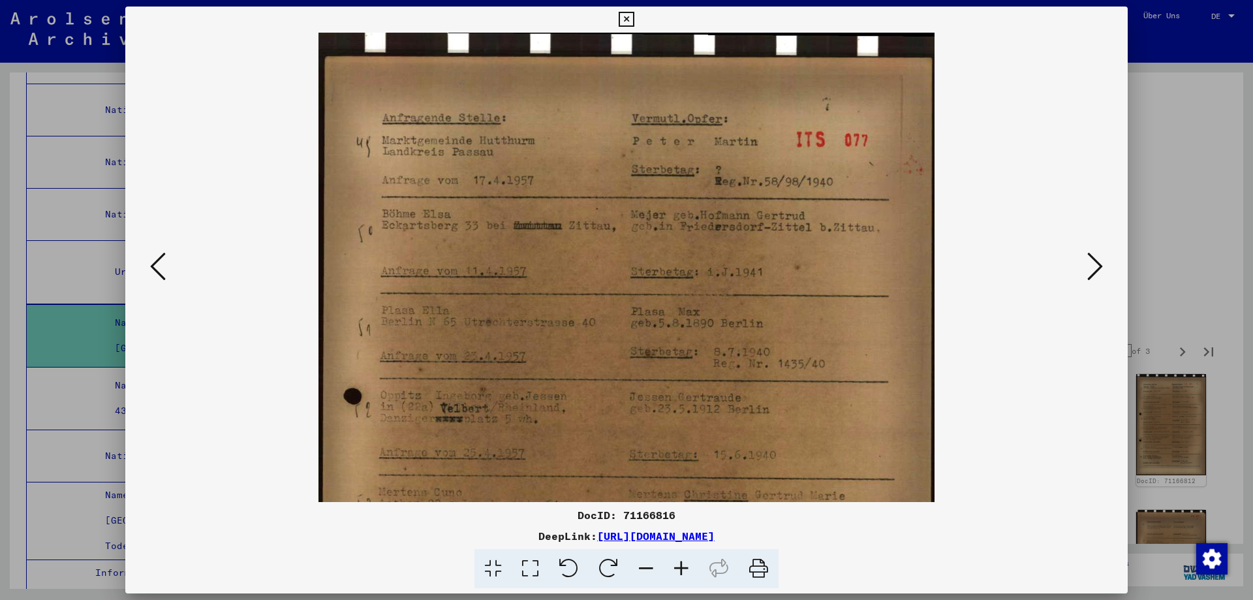
click at [699, 574] on icon at bounding box center [681, 569] width 35 height 40
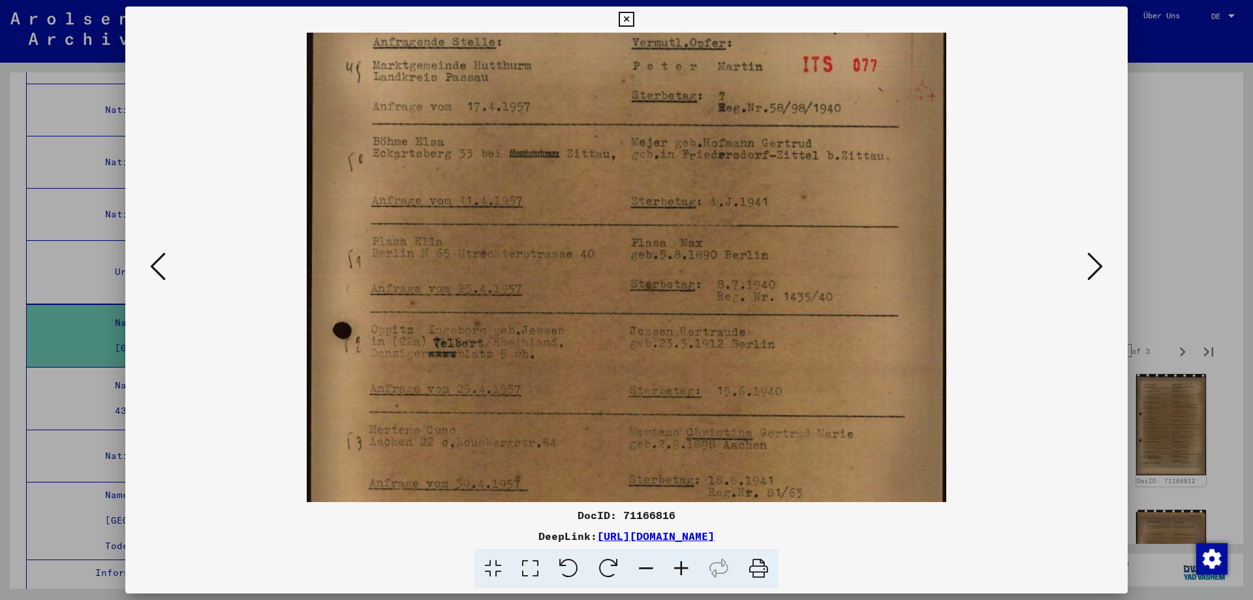
drag, startPoint x: 852, startPoint y: 430, endPoint x: 864, endPoint y: 351, distance: 80.5
click at [864, 351] on img at bounding box center [626, 417] width 639 height 926
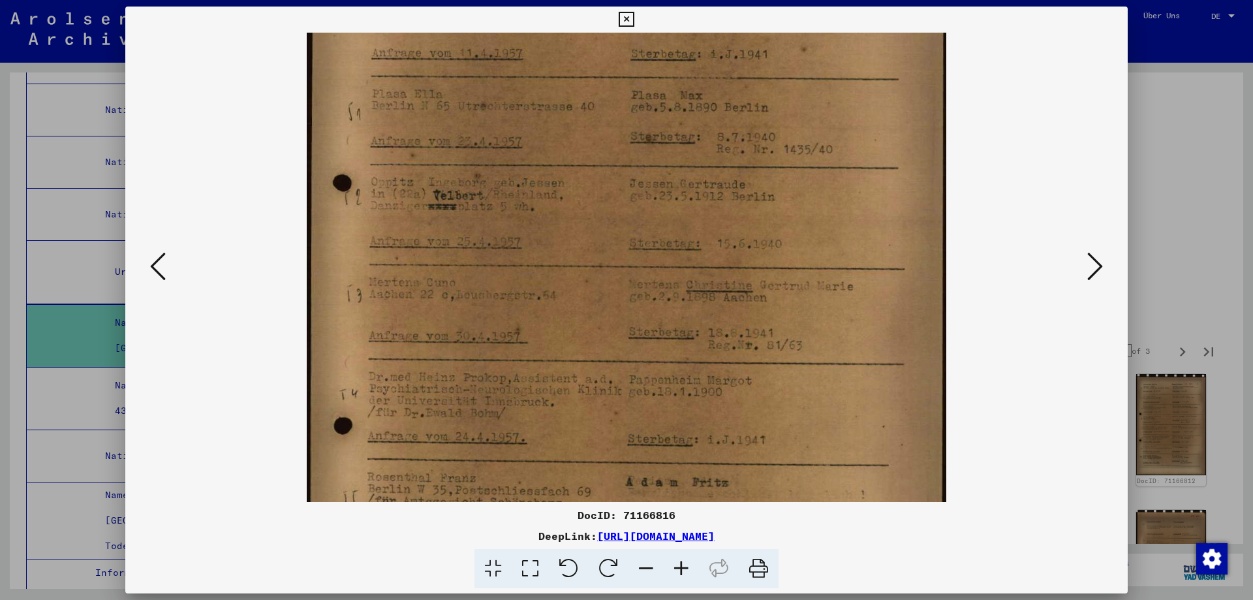
scroll to position [231, 0]
drag, startPoint x: 877, startPoint y: 482, endPoint x: 887, endPoint y: 331, distance: 151.8
click at [887, 331] on img at bounding box center [626, 265] width 639 height 926
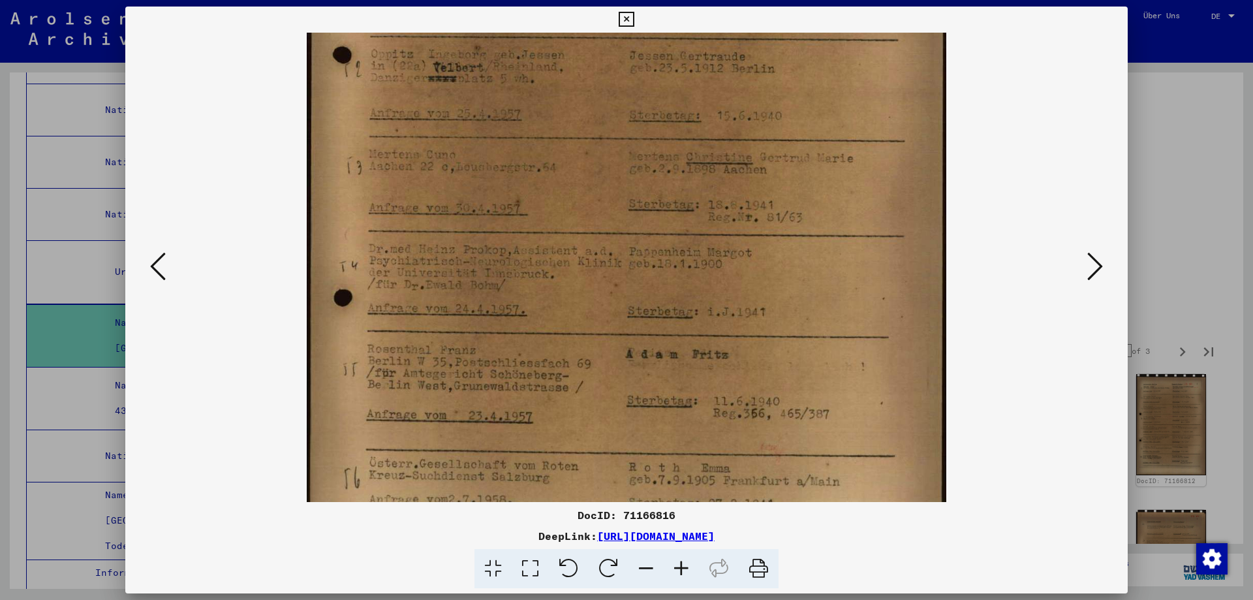
scroll to position [394, 0]
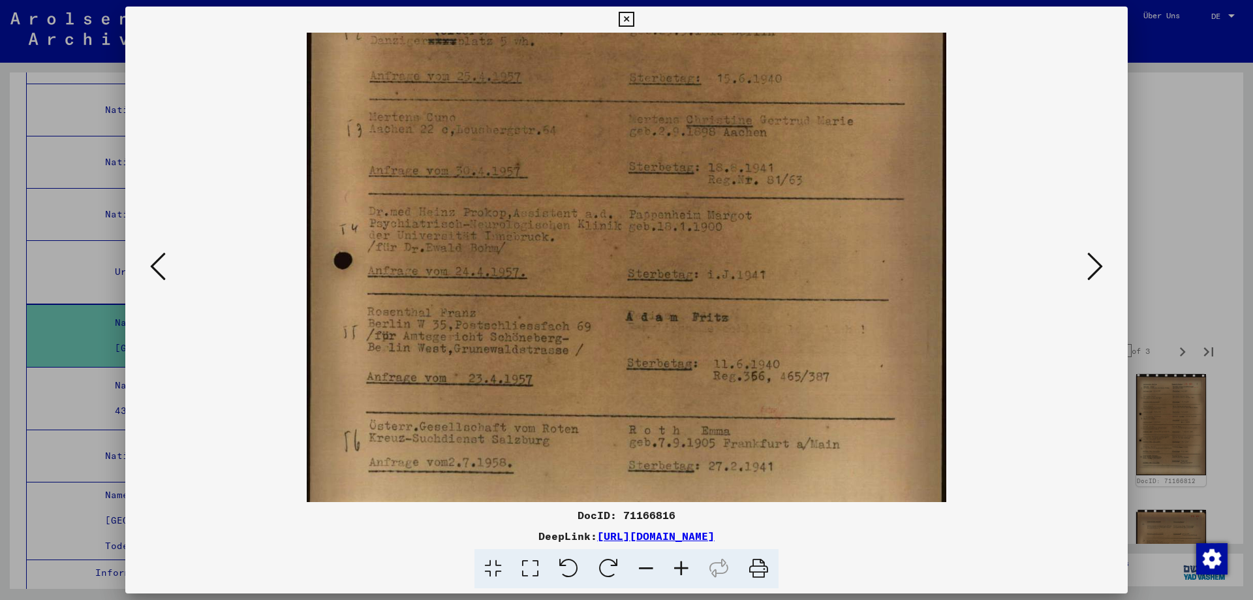
drag, startPoint x: 885, startPoint y: 447, endPoint x: 890, endPoint y: 283, distance: 164.0
click at [890, 284] on img at bounding box center [626, 104] width 639 height 926
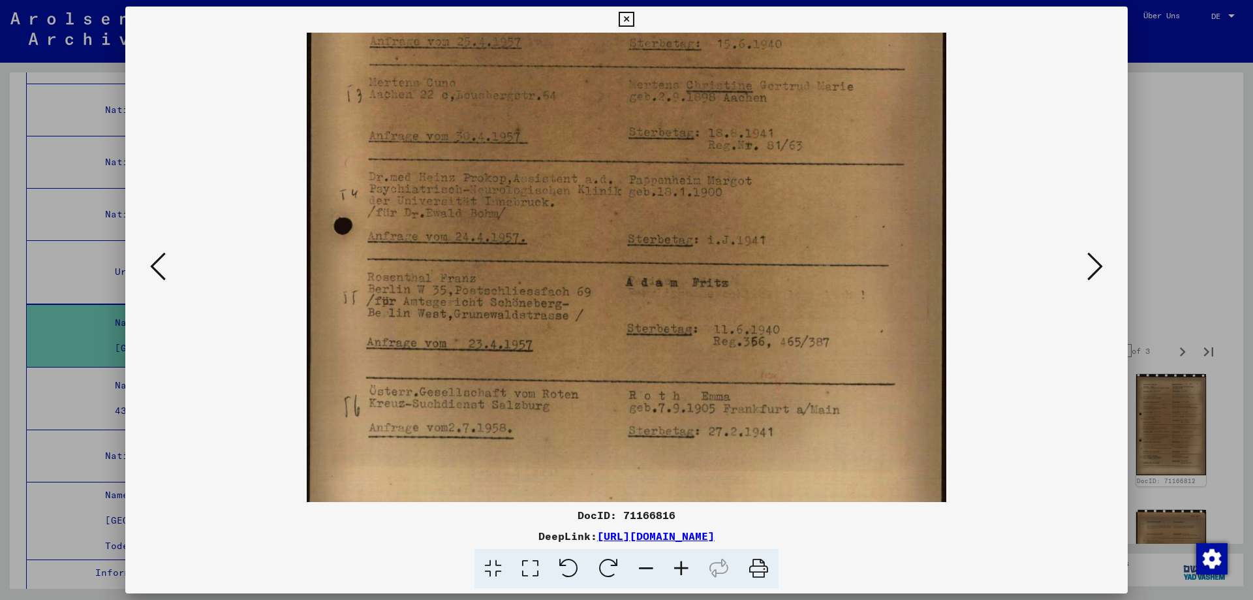
scroll to position [457, 0]
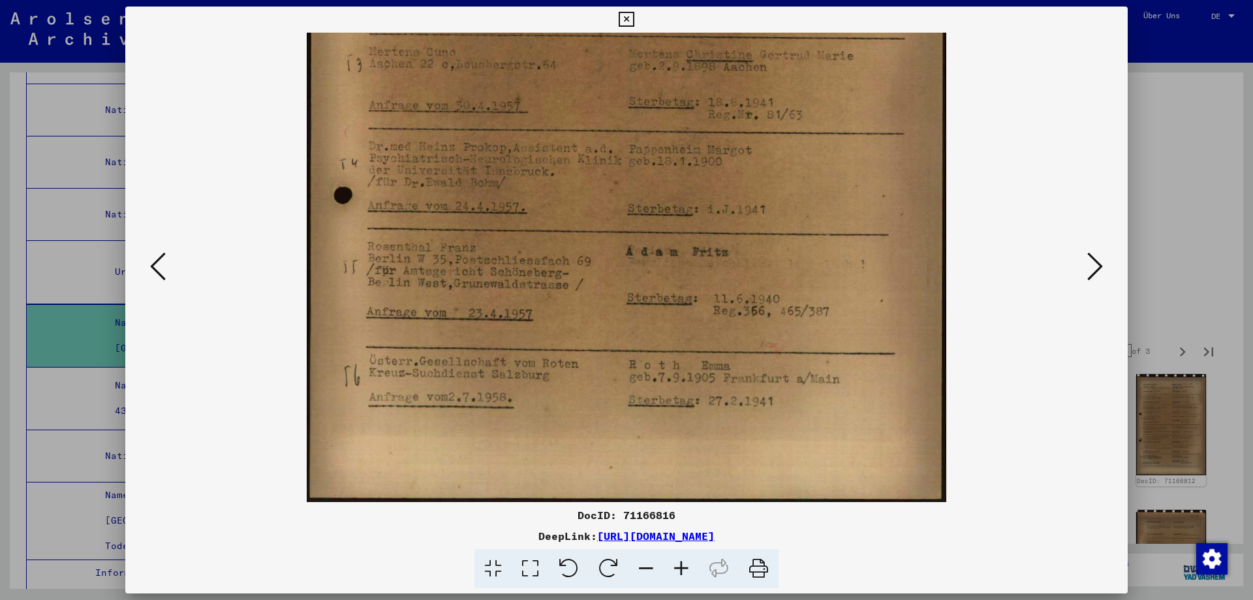
drag, startPoint x: 886, startPoint y: 430, endPoint x: 887, endPoint y: 285, distance: 144.9
click at [887, 285] on img at bounding box center [626, 39] width 639 height 926
click at [1096, 269] on icon at bounding box center [1096, 266] width 16 height 31
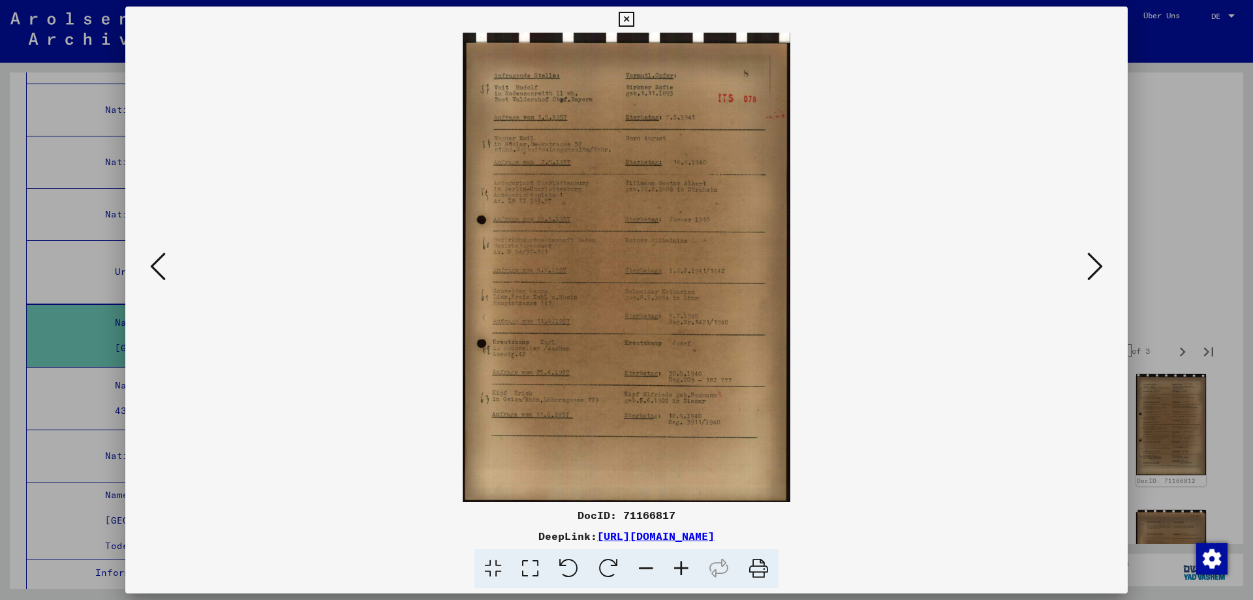
scroll to position [0, 0]
click at [699, 574] on icon at bounding box center [681, 569] width 35 height 40
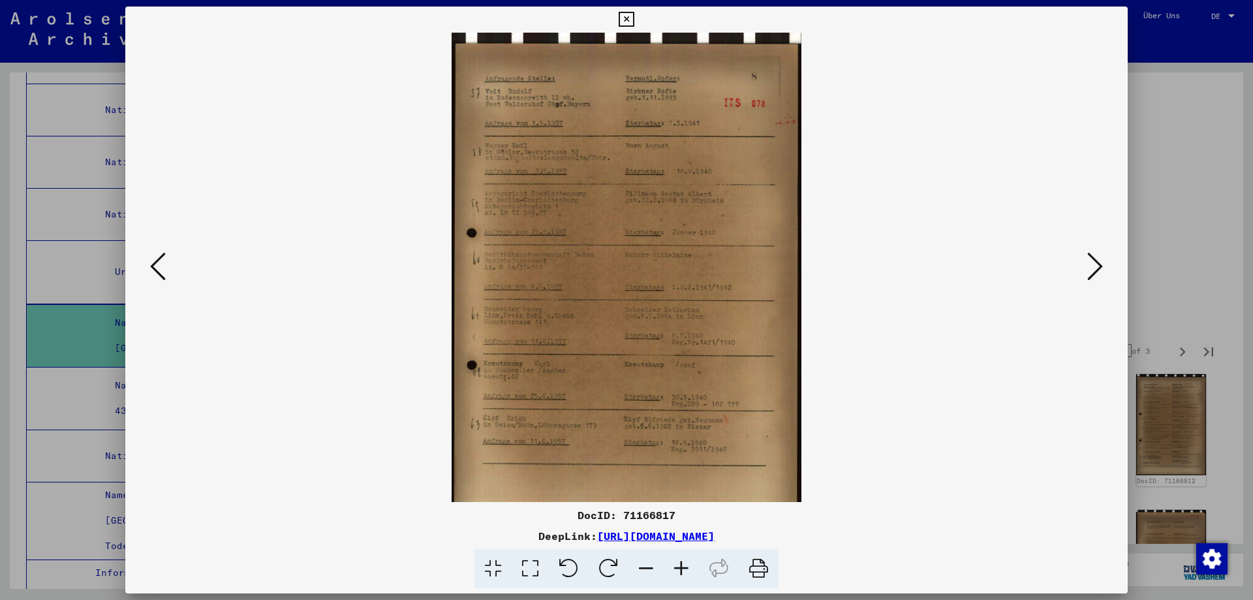
click at [697, 574] on icon at bounding box center [681, 569] width 35 height 40
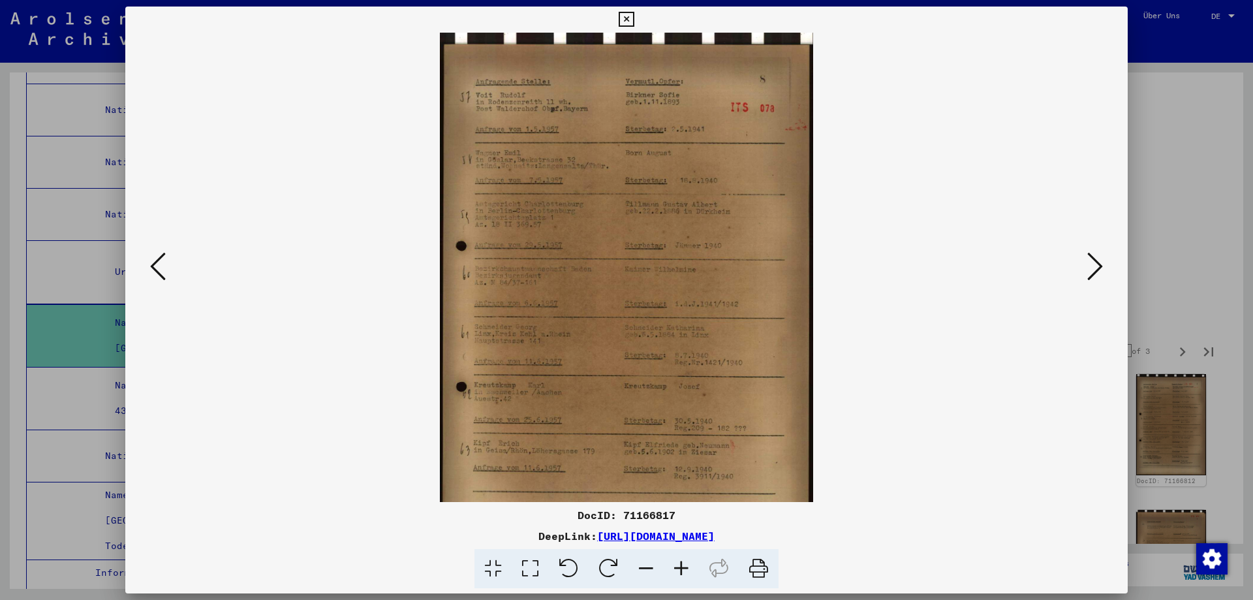
click at [697, 574] on icon at bounding box center [681, 569] width 35 height 40
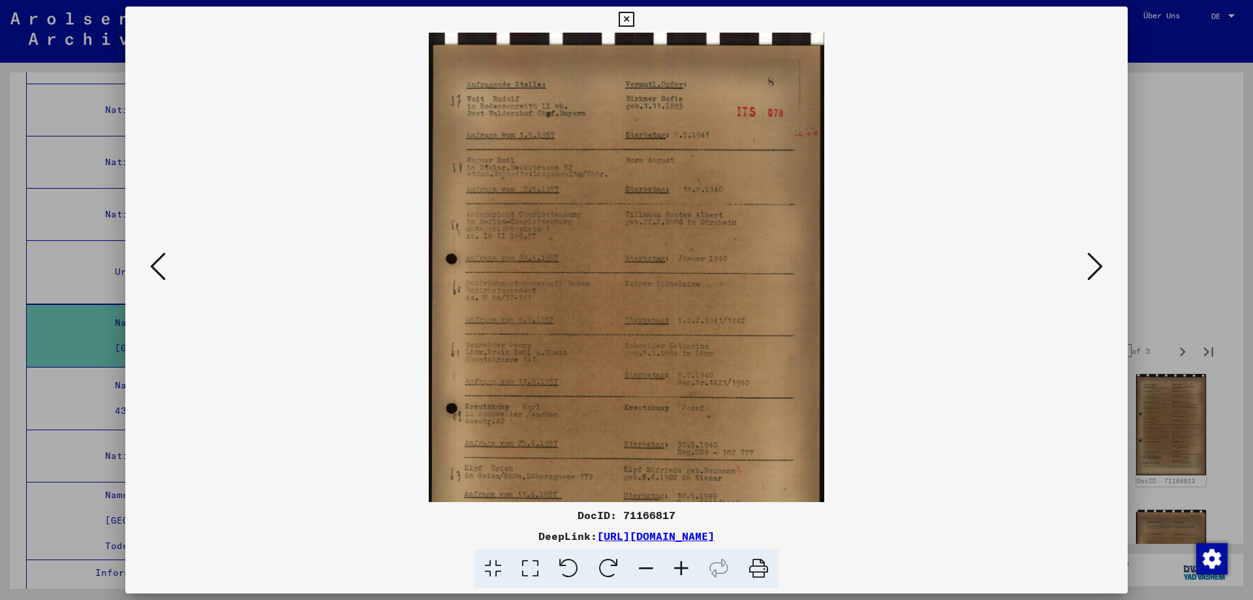
click at [697, 574] on icon at bounding box center [681, 569] width 35 height 40
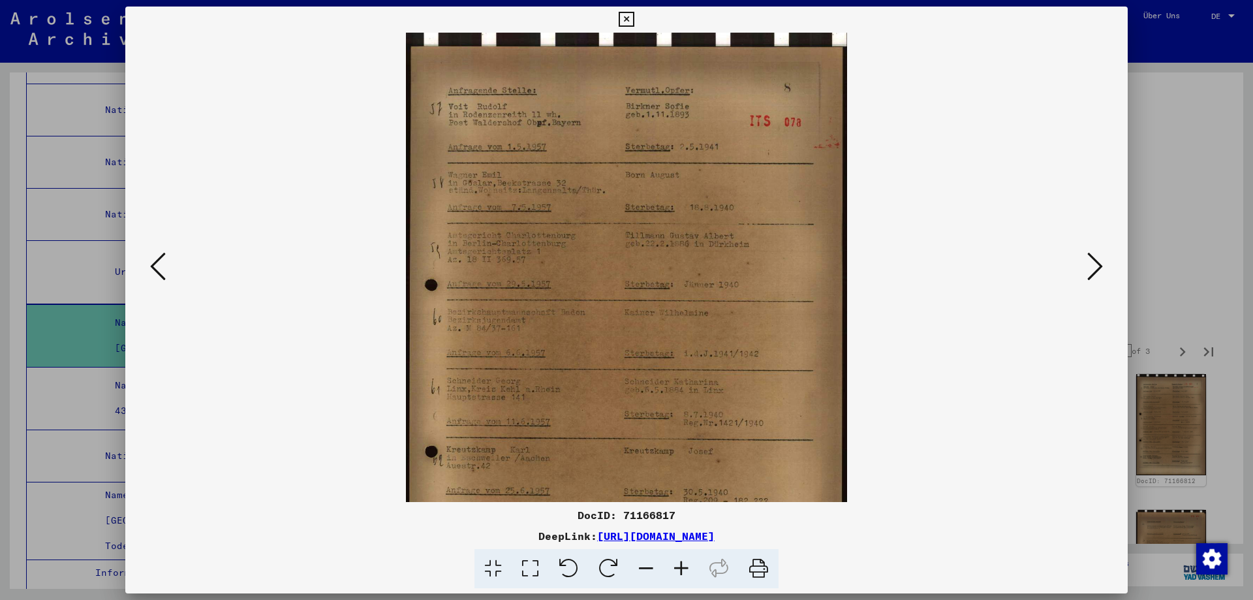
click at [697, 574] on icon at bounding box center [681, 569] width 35 height 40
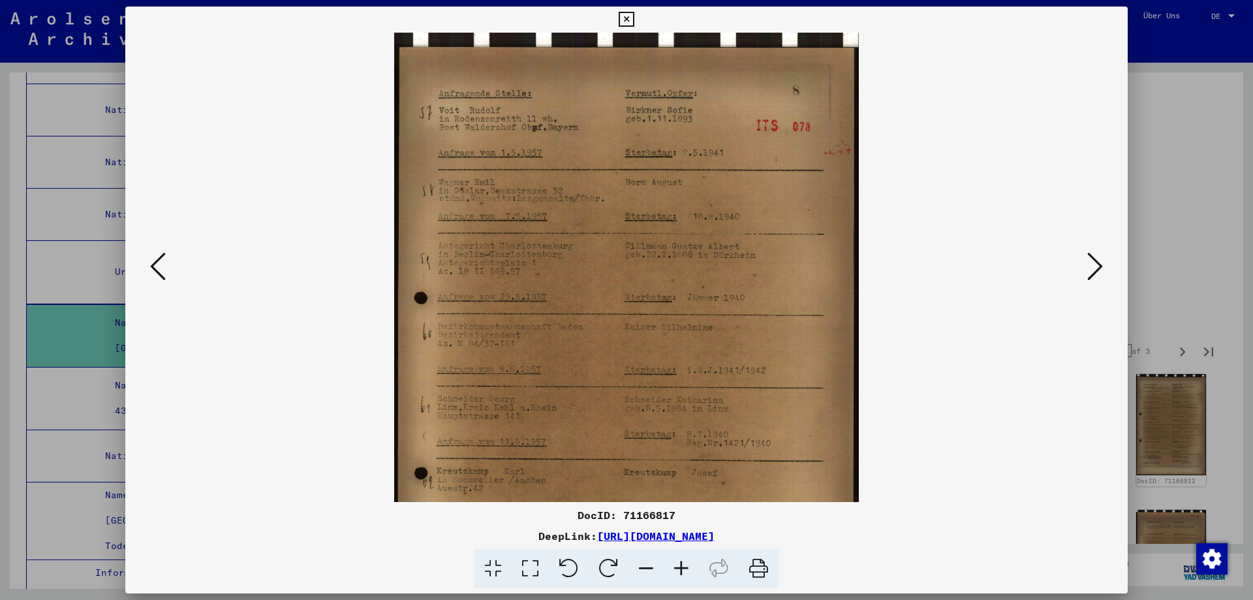
click at [697, 574] on icon at bounding box center [681, 569] width 35 height 40
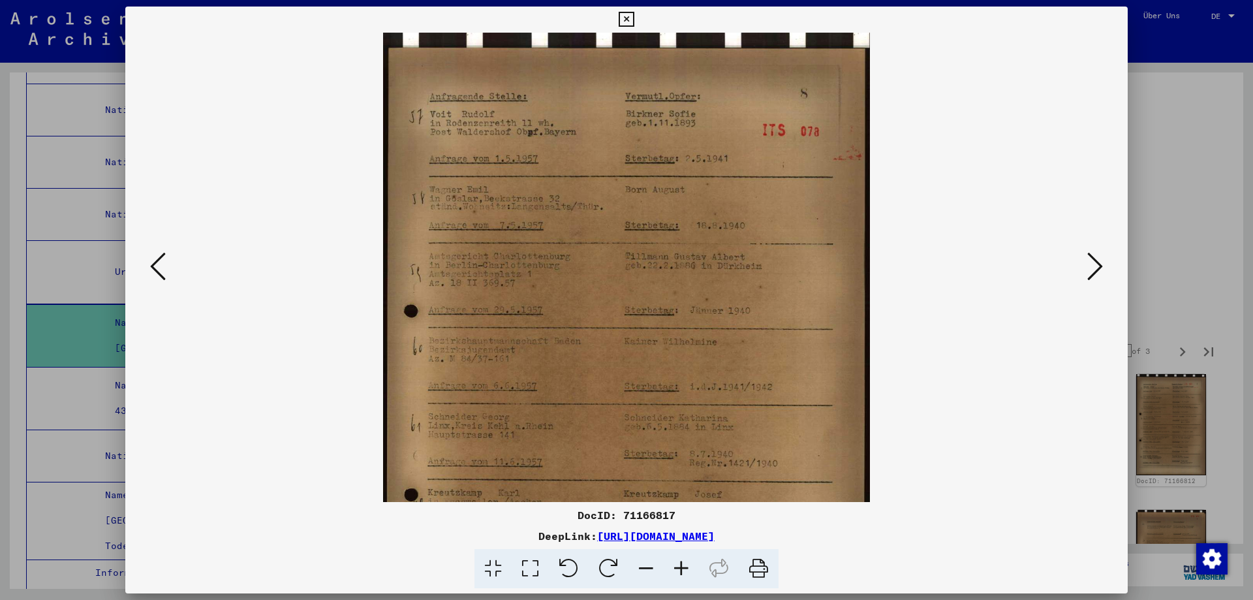
click at [697, 574] on icon at bounding box center [681, 569] width 35 height 40
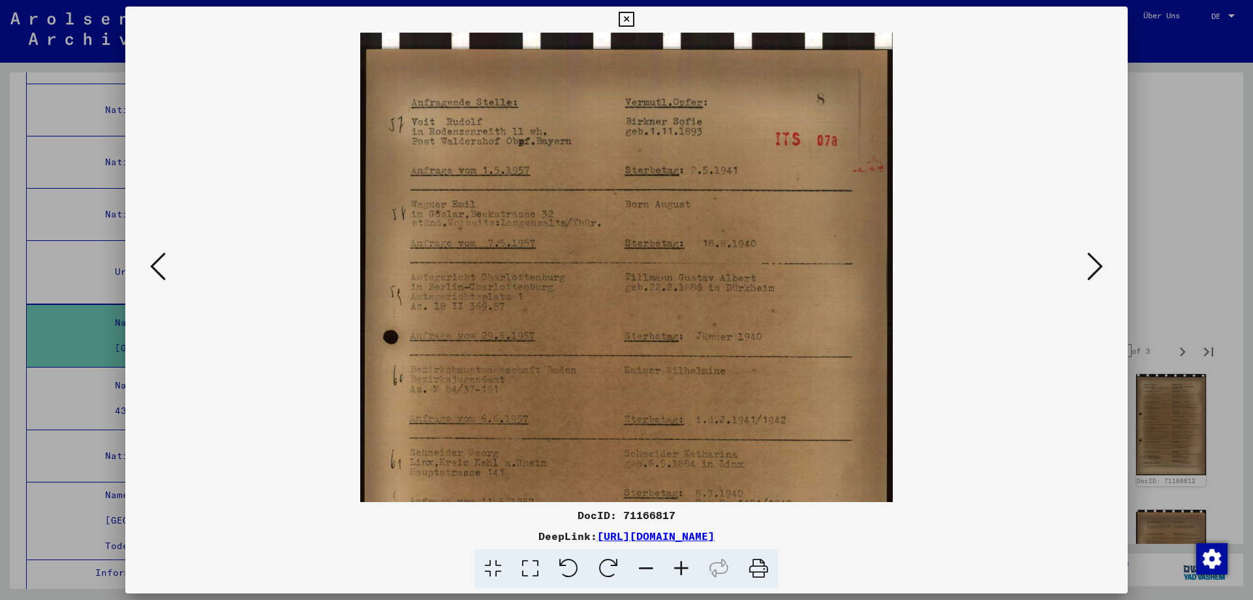
click at [697, 574] on icon at bounding box center [681, 569] width 35 height 40
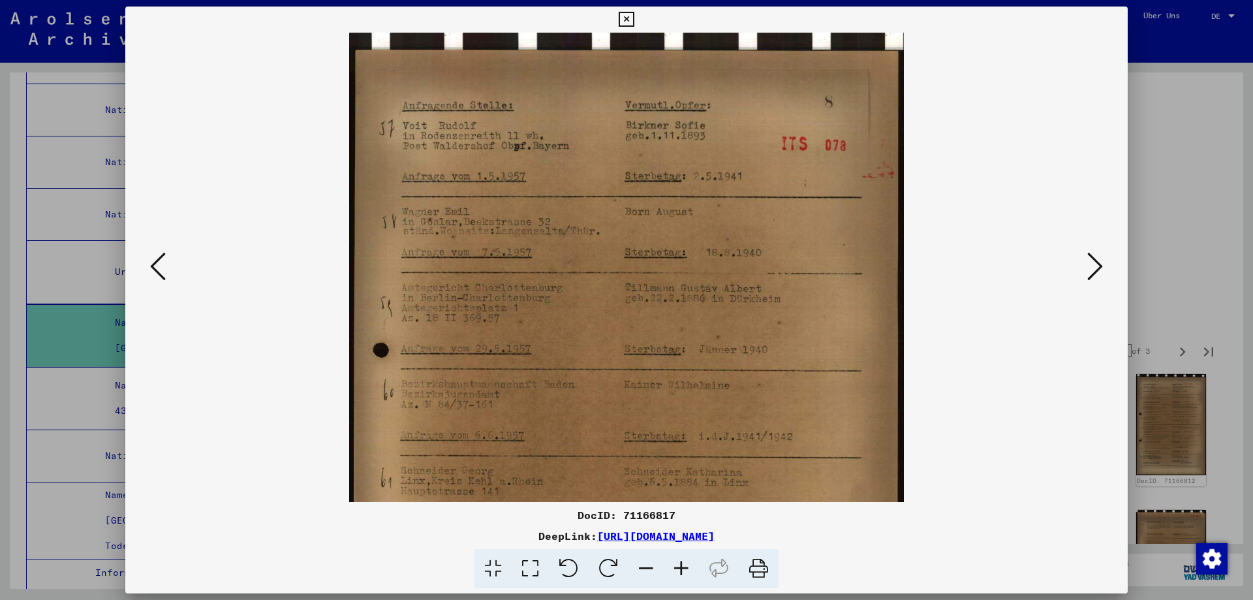
click at [697, 574] on icon at bounding box center [681, 569] width 35 height 40
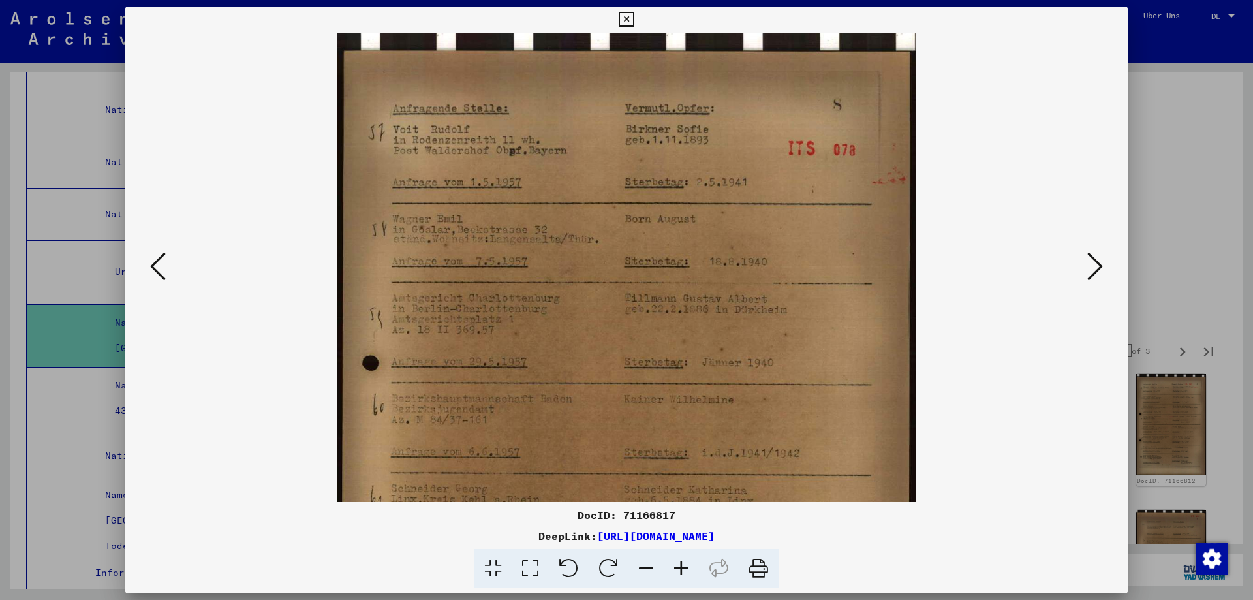
click at [697, 574] on icon at bounding box center [681, 569] width 35 height 40
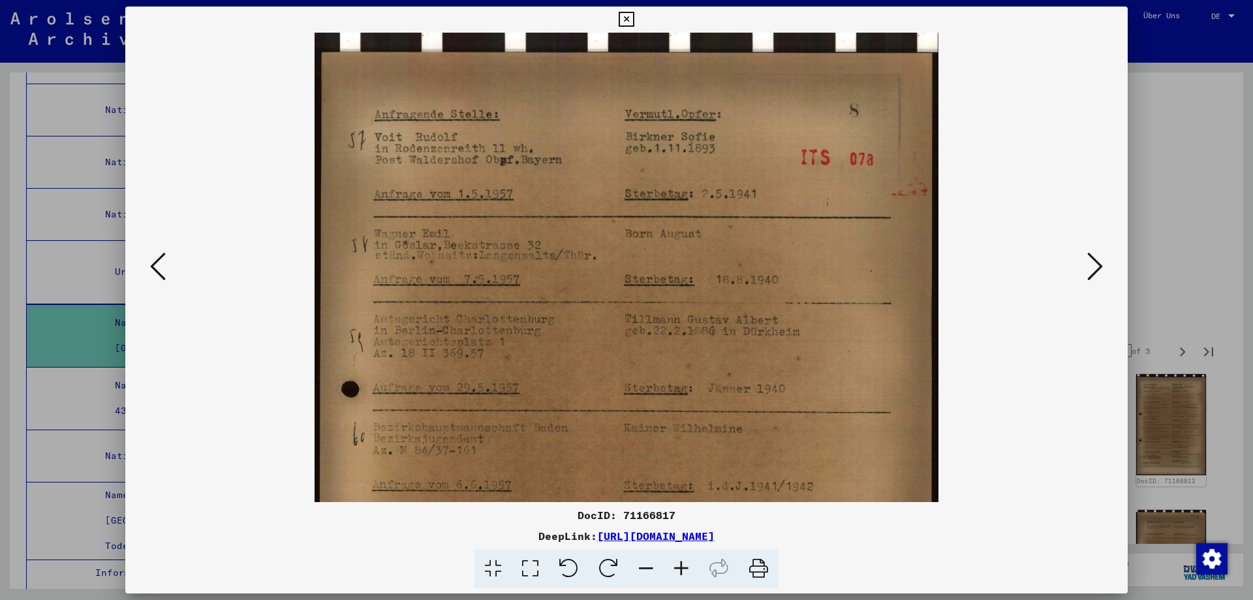
click at [697, 574] on icon at bounding box center [681, 569] width 35 height 40
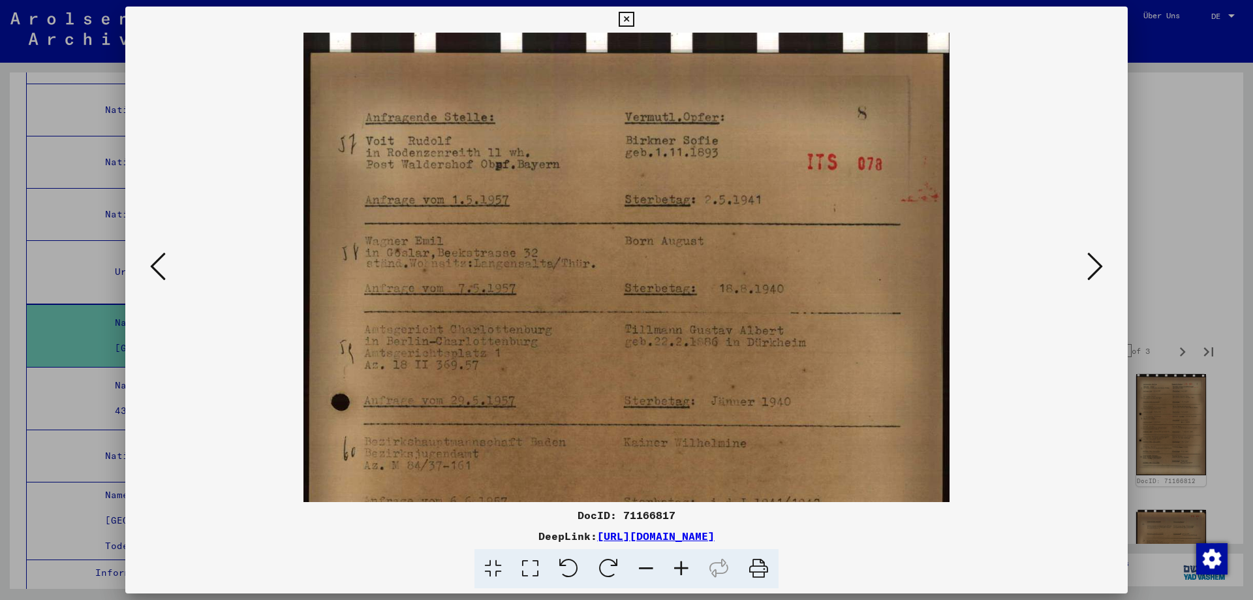
click at [697, 574] on icon at bounding box center [681, 569] width 35 height 40
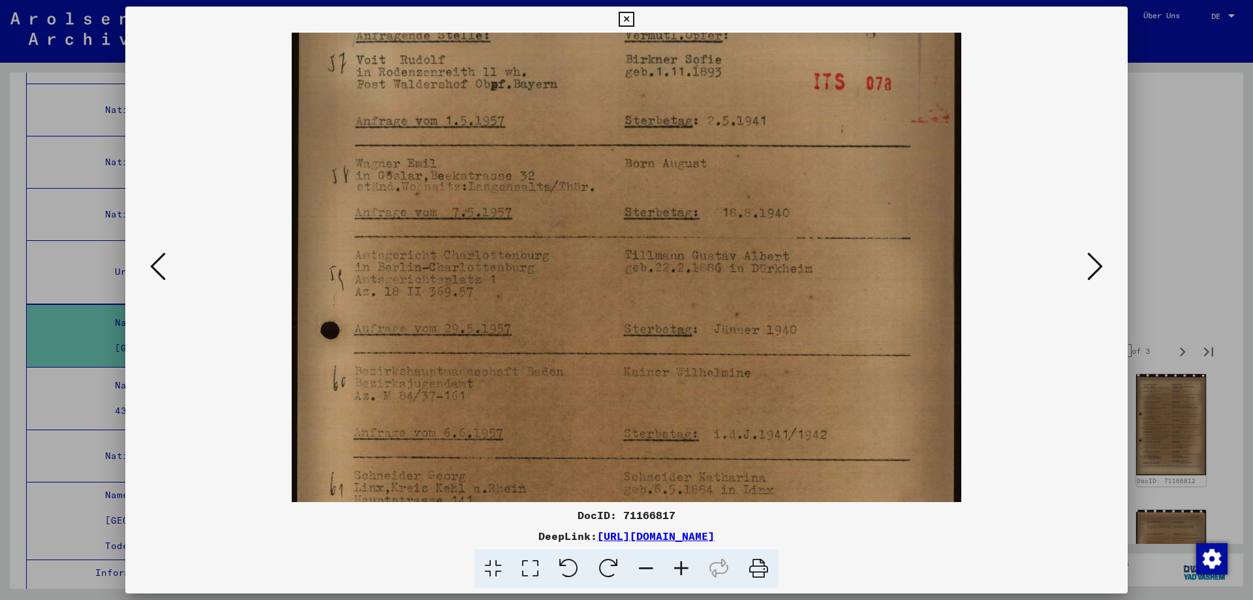
drag, startPoint x: 857, startPoint y: 401, endPoint x: 843, endPoint y: 314, distance: 88.5
click at [843, 315] on img at bounding box center [626, 427] width 669 height 959
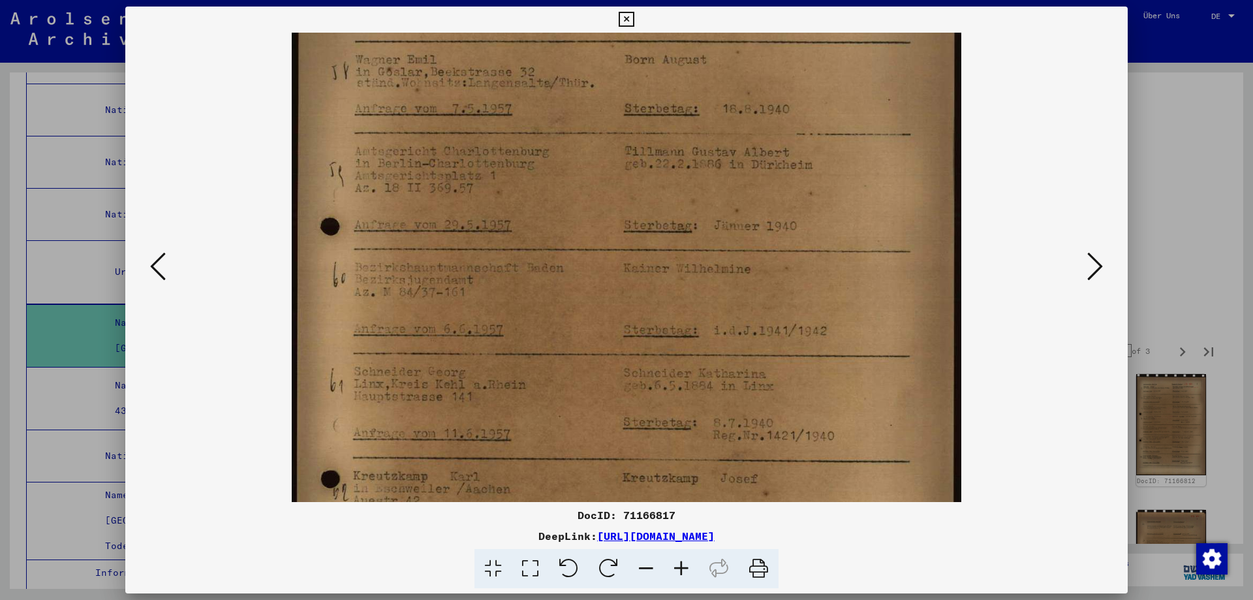
scroll to position [217, 0]
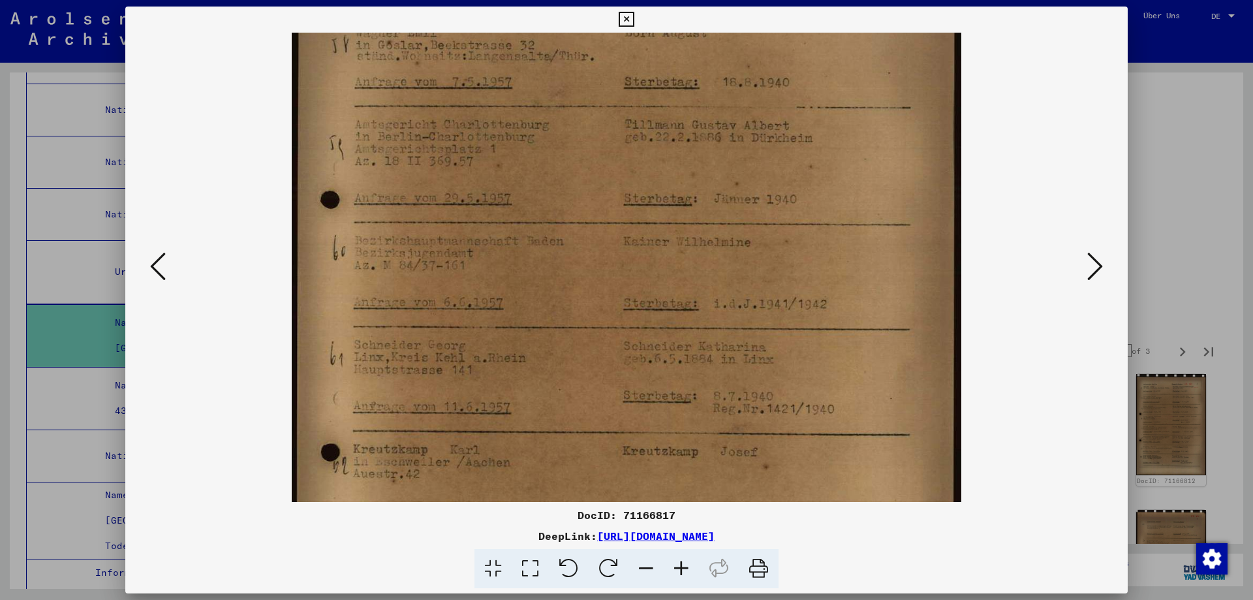
drag, startPoint x: 854, startPoint y: 414, endPoint x: 860, endPoint y: 284, distance: 130.0
click at [860, 284] on img at bounding box center [626, 296] width 669 height 959
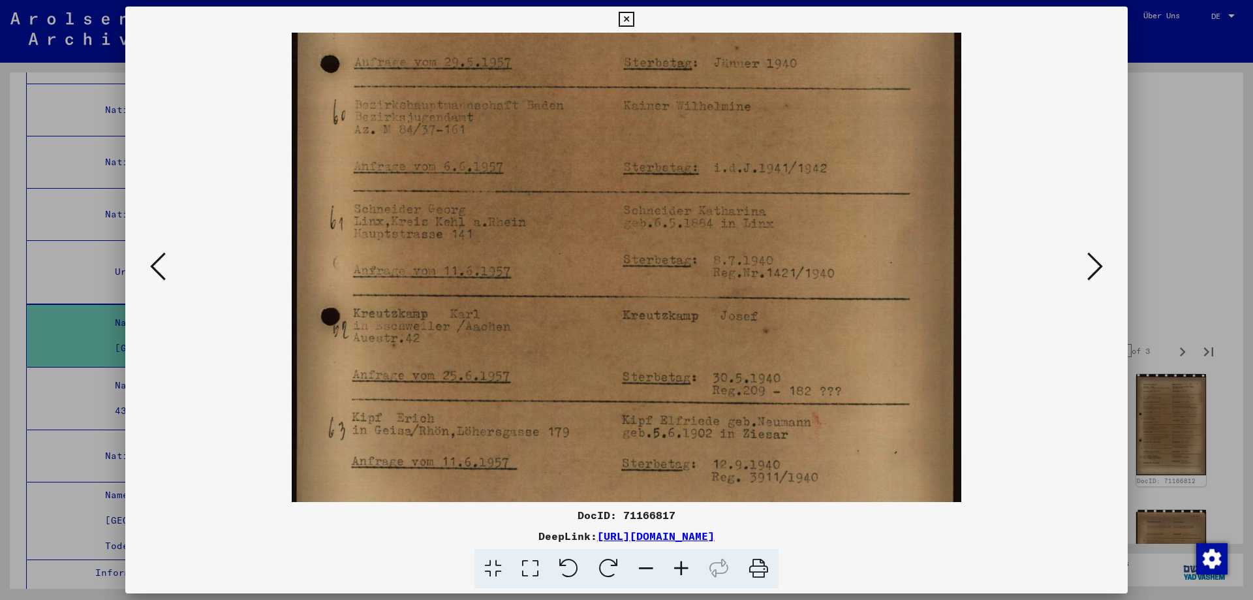
scroll to position [366, 0]
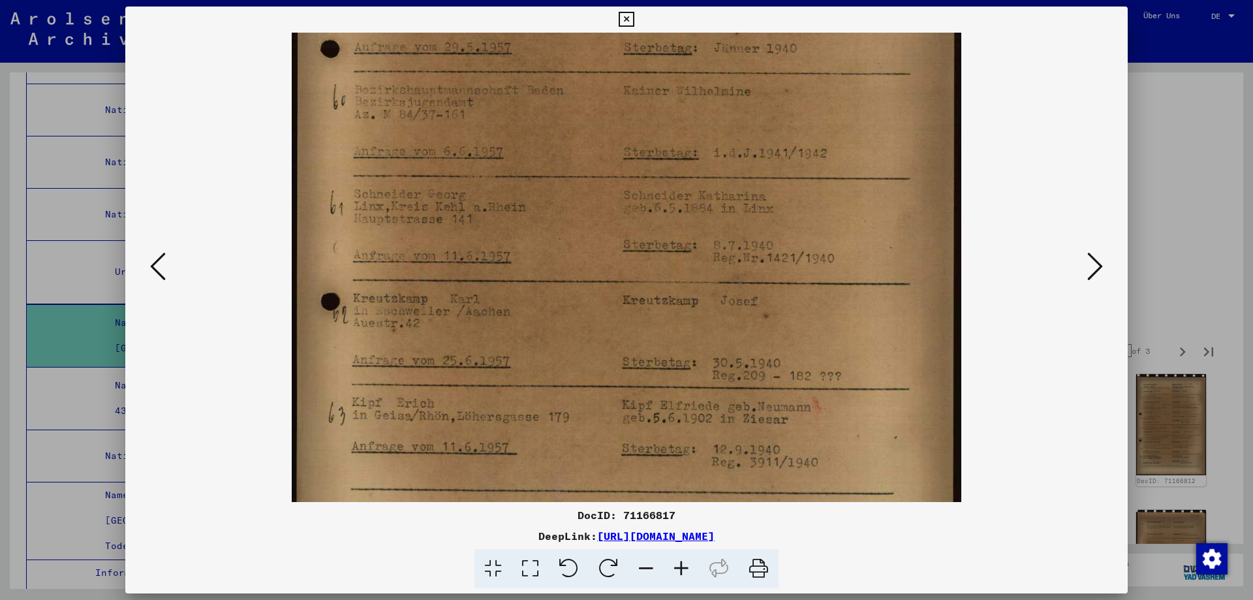
drag, startPoint x: 894, startPoint y: 407, endPoint x: 894, endPoint y: 258, distance: 149.5
click at [894, 258] on img at bounding box center [626, 145] width 669 height 959
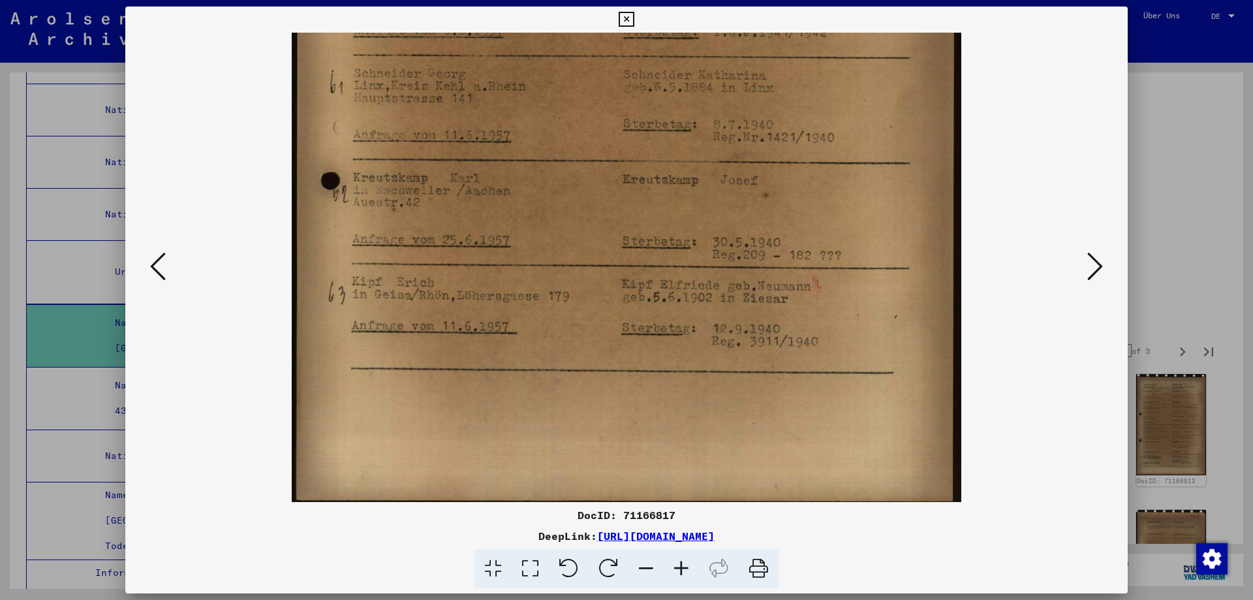
scroll to position [490, 0]
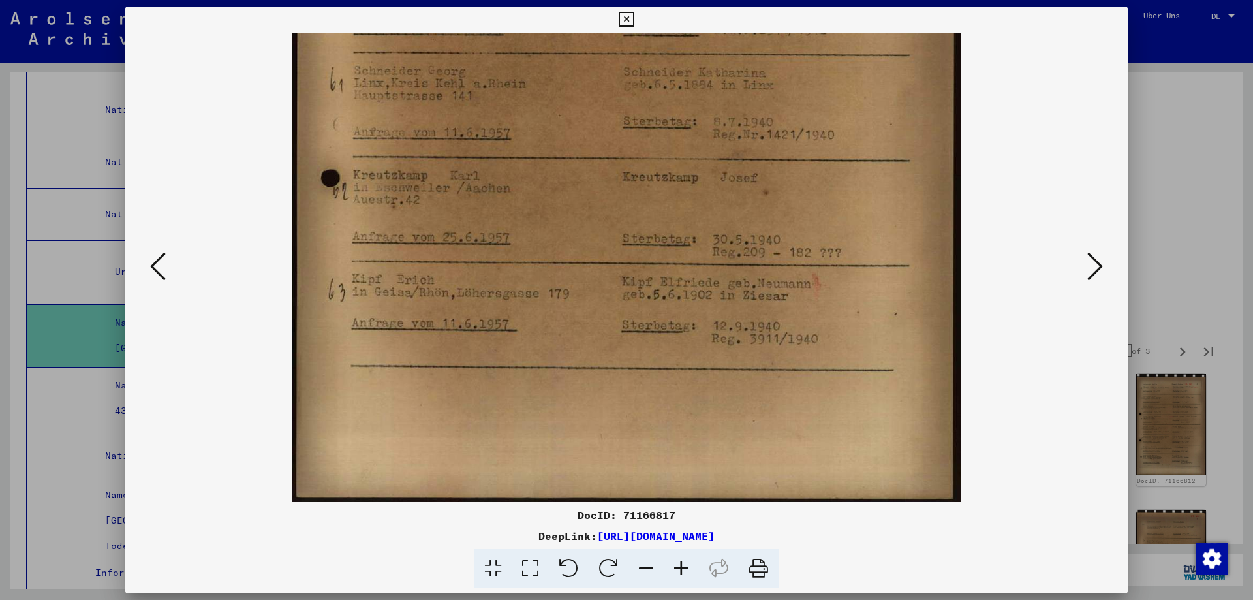
drag, startPoint x: 903, startPoint y: 423, endPoint x: 909, endPoint y: 279, distance: 143.8
click at [909, 279] on img at bounding box center [626, 22] width 669 height 959
click at [1088, 264] on icon at bounding box center [1096, 266] width 16 height 31
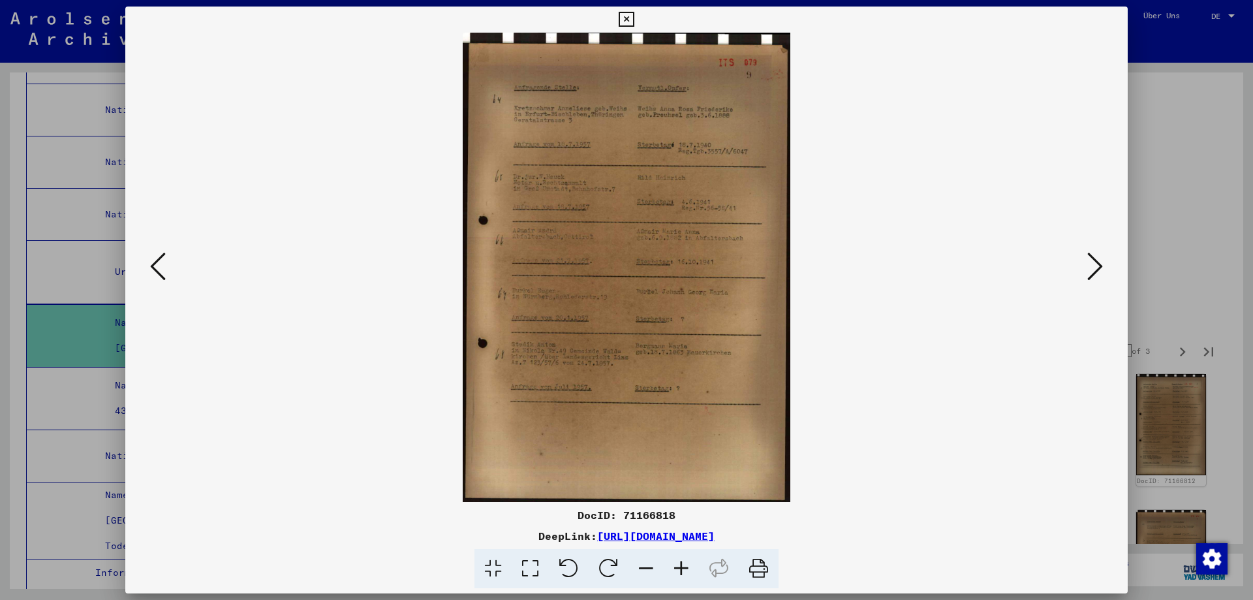
scroll to position [0, 0]
click at [695, 573] on icon at bounding box center [681, 569] width 35 height 40
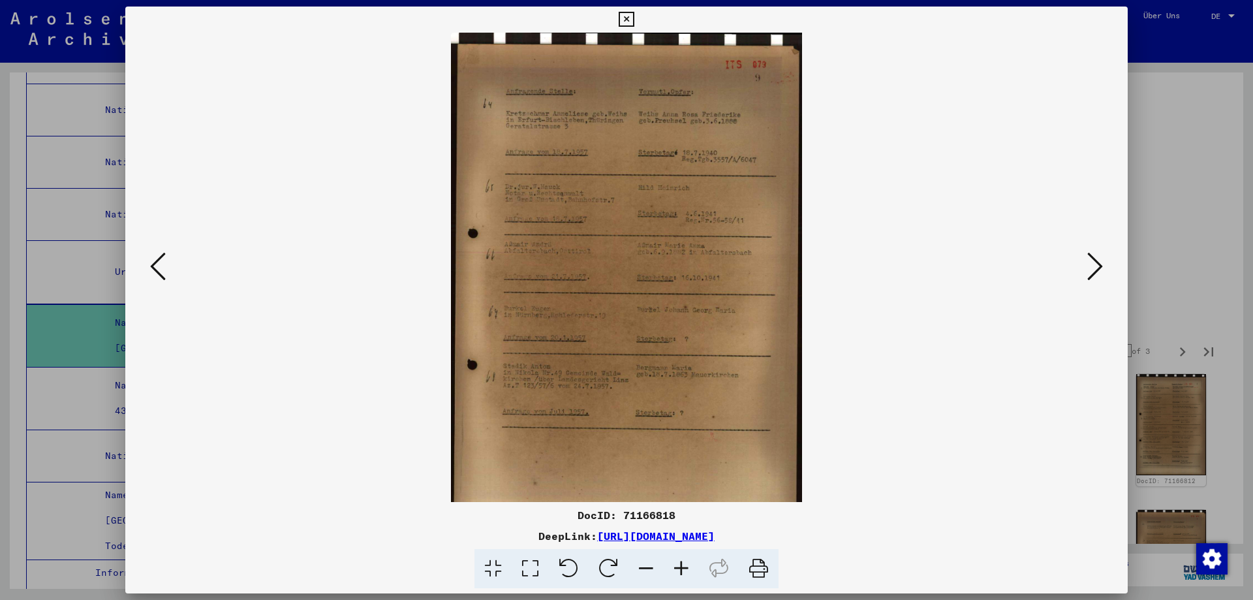
click at [695, 573] on icon at bounding box center [681, 569] width 35 height 40
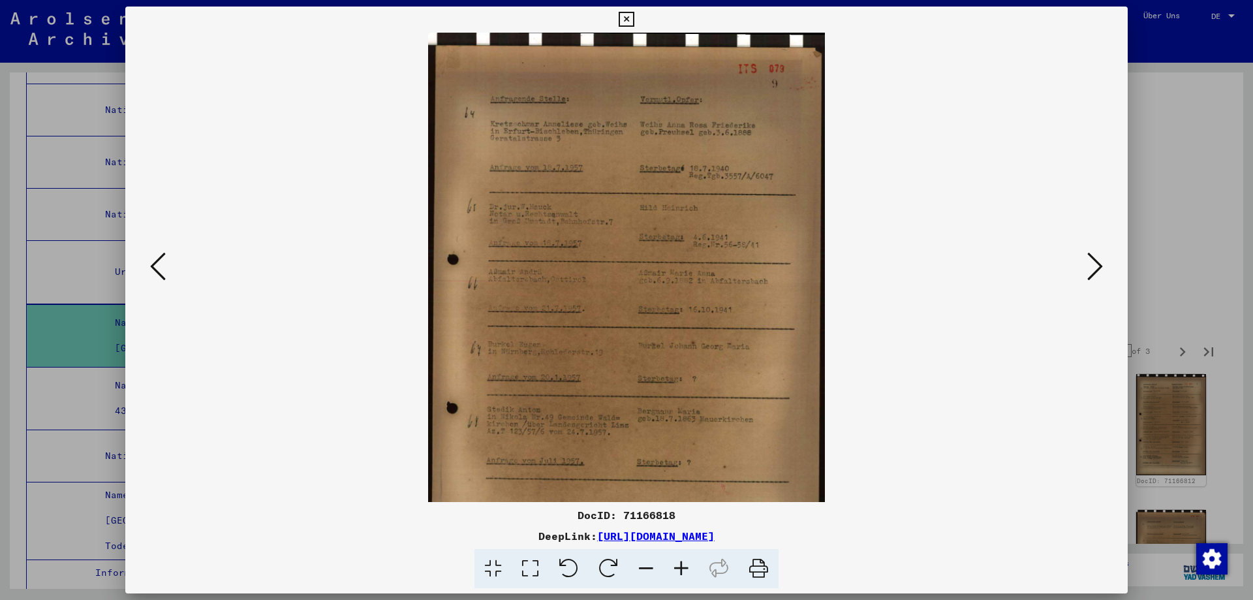
click at [695, 573] on icon at bounding box center [681, 569] width 35 height 40
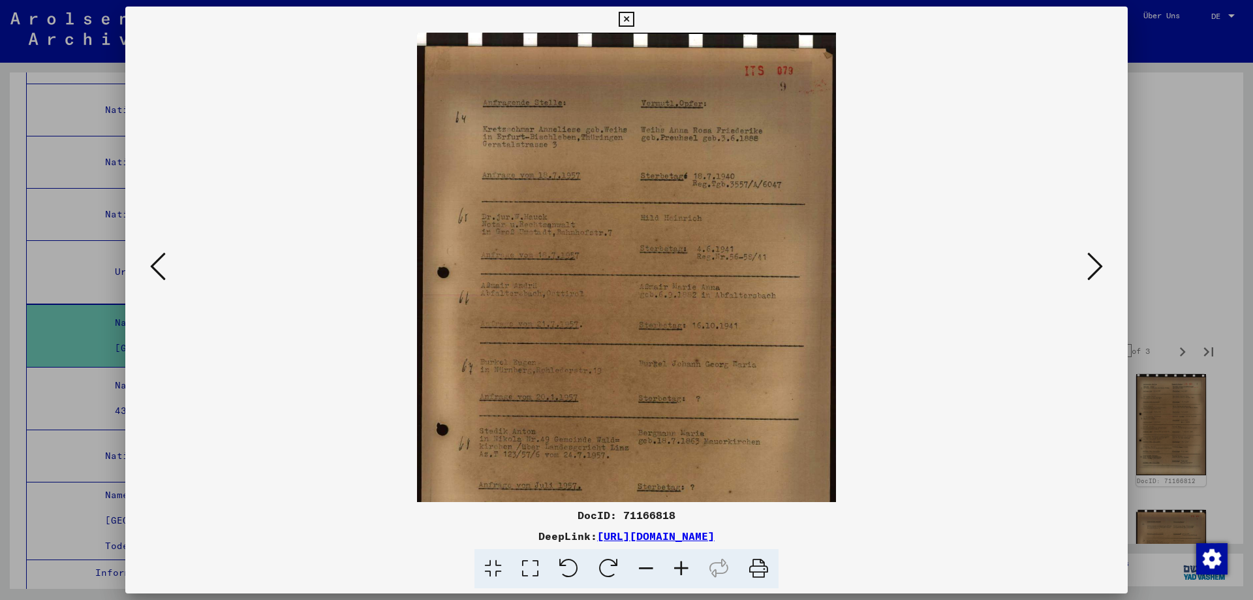
click at [695, 573] on icon at bounding box center [681, 569] width 35 height 40
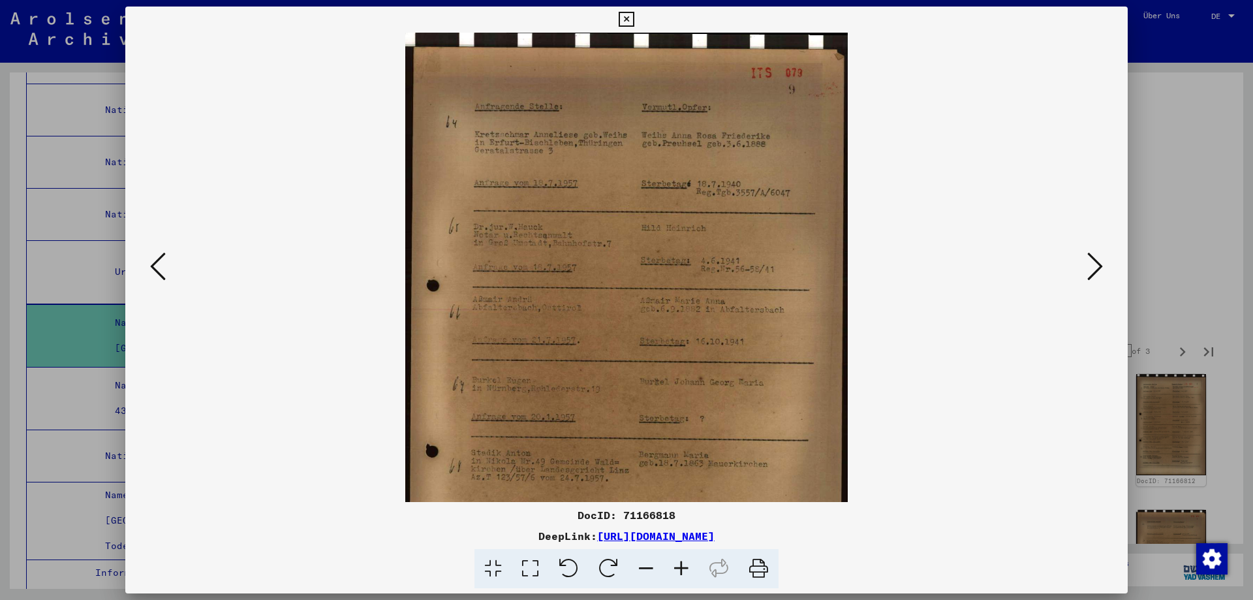
click at [695, 573] on icon at bounding box center [681, 569] width 35 height 40
click at [696, 573] on icon at bounding box center [681, 569] width 35 height 40
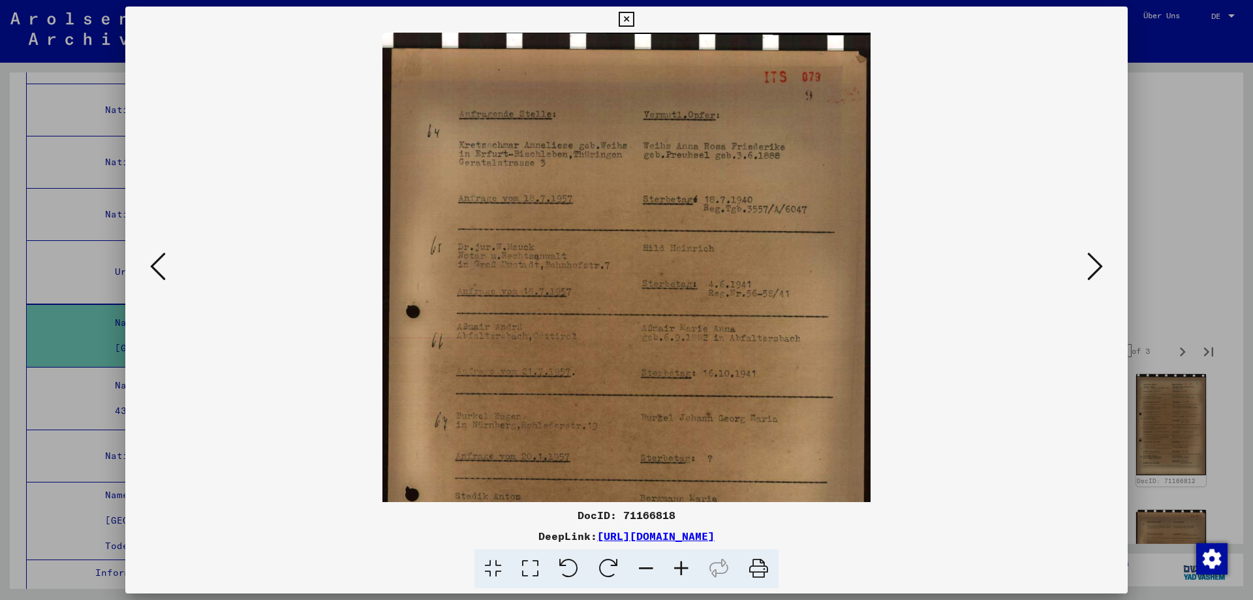
click at [696, 573] on icon at bounding box center [681, 569] width 35 height 40
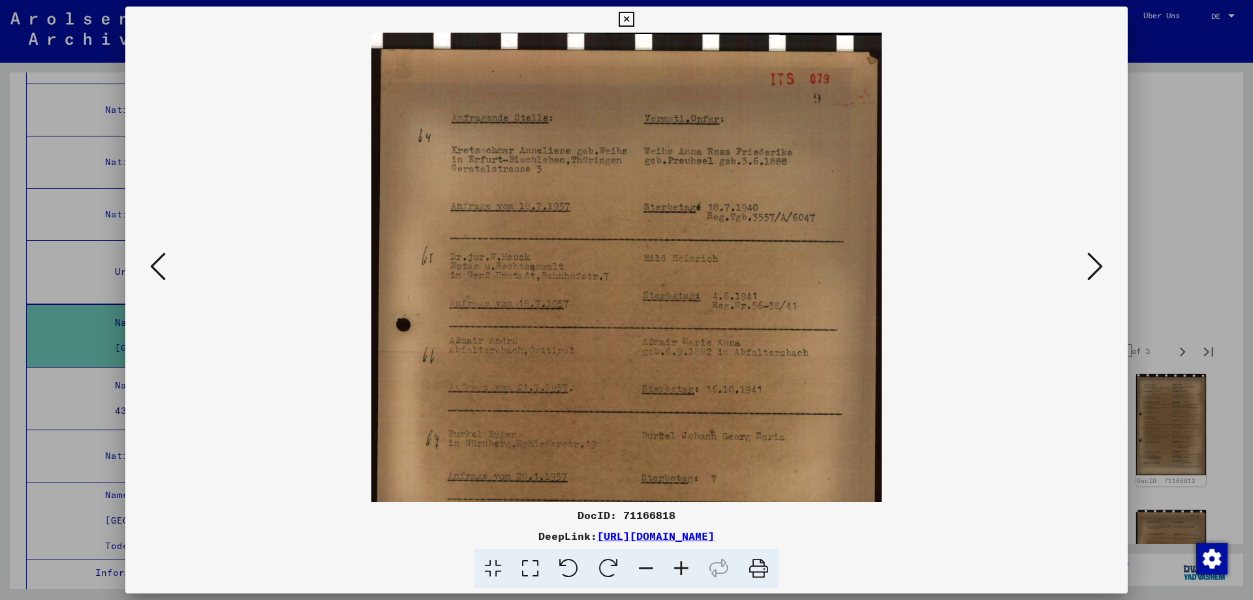
click at [696, 573] on icon at bounding box center [681, 569] width 35 height 40
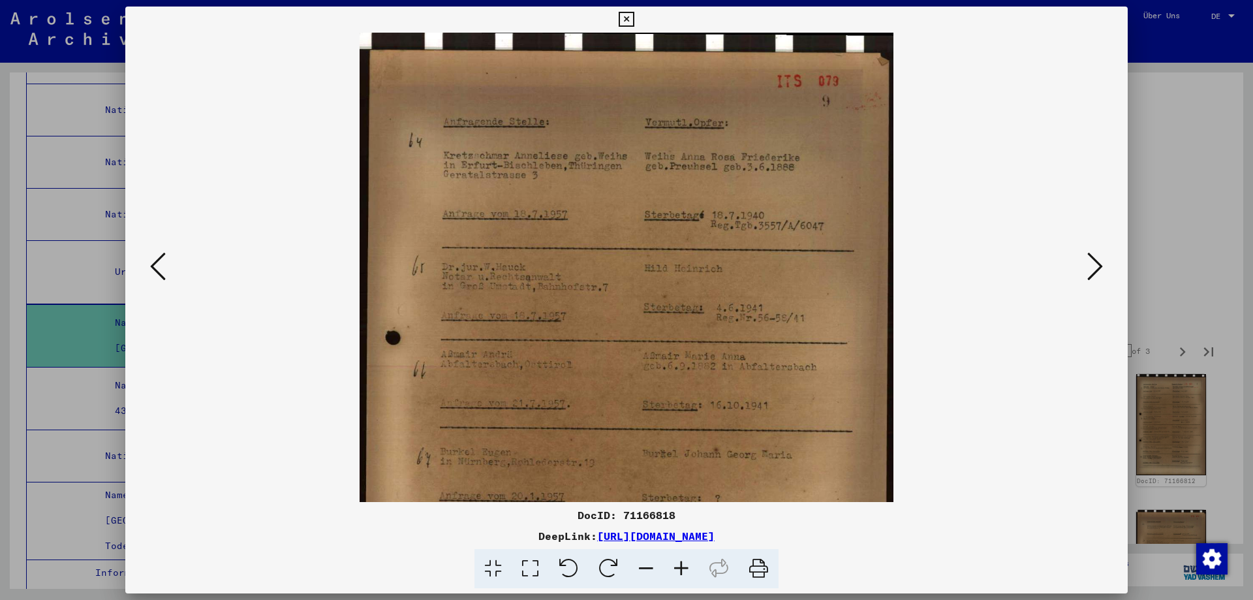
click at [696, 573] on icon at bounding box center [681, 569] width 35 height 40
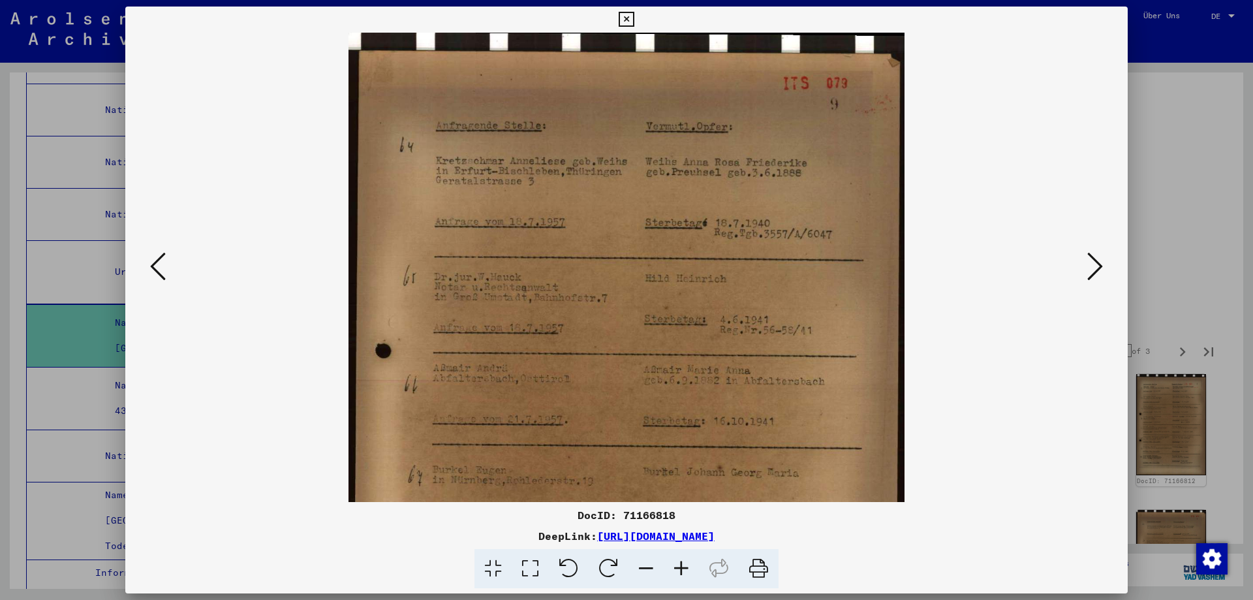
click at [696, 573] on icon at bounding box center [681, 569] width 35 height 40
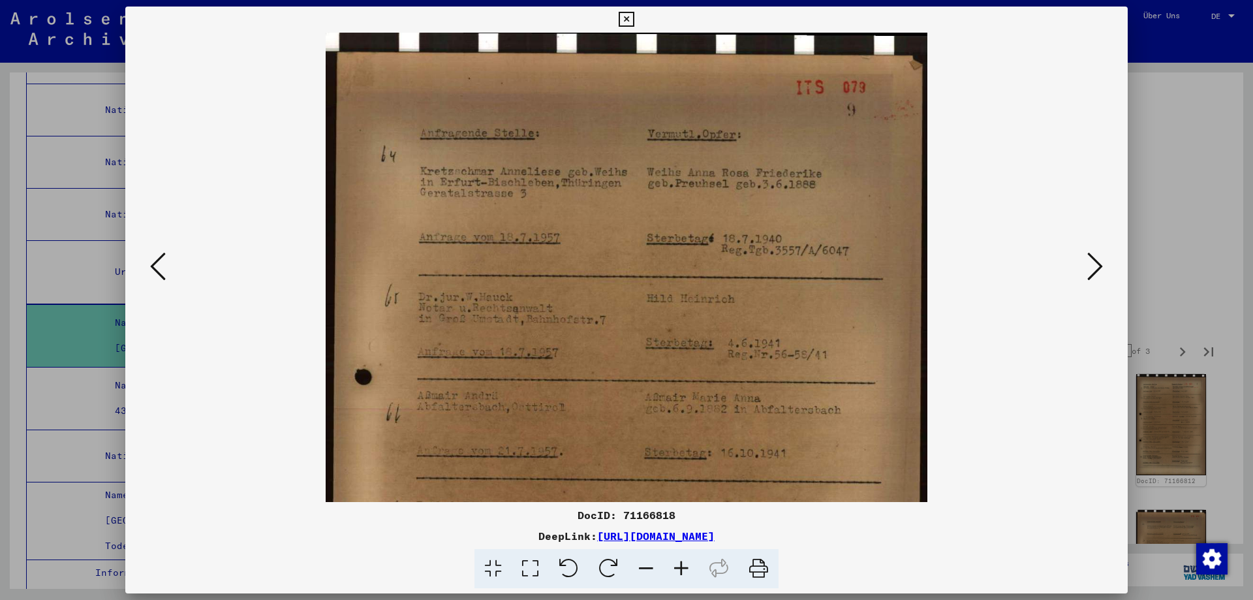
click at [696, 573] on icon at bounding box center [681, 569] width 35 height 40
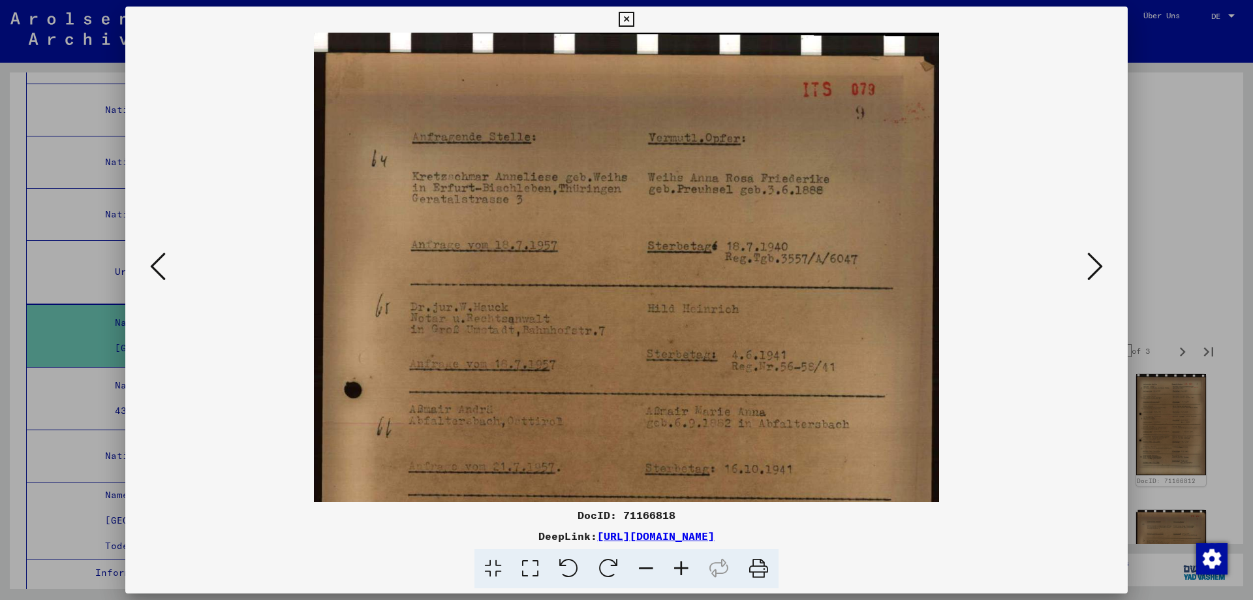
click at [696, 573] on icon at bounding box center [681, 569] width 35 height 40
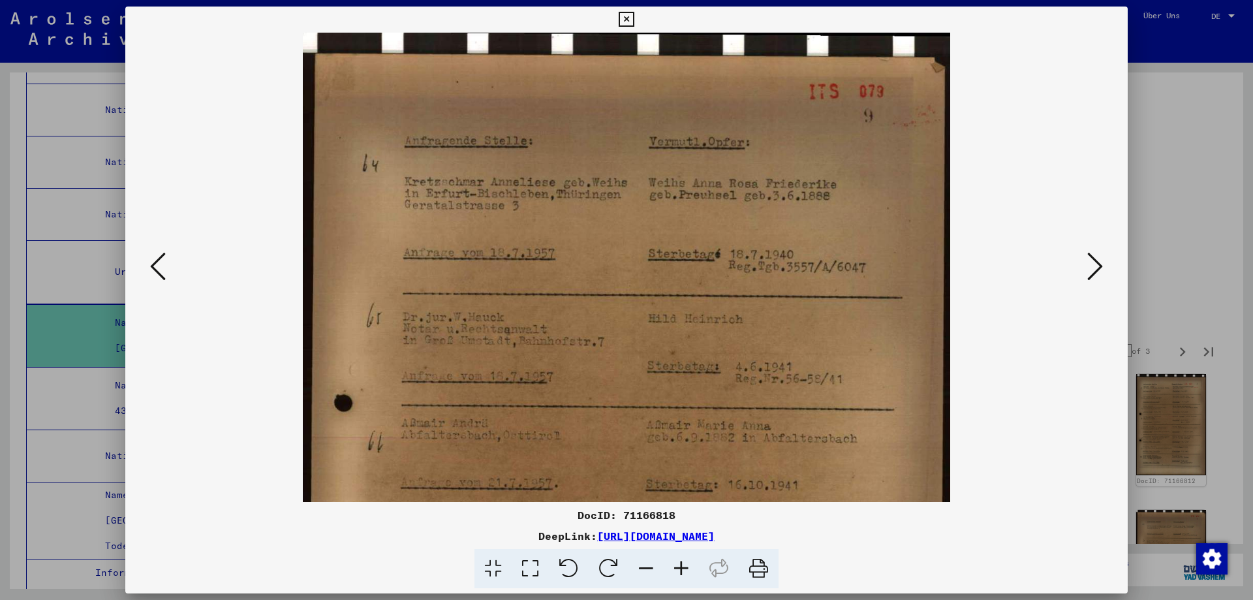
click at [696, 573] on icon at bounding box center [681, 569] width 35 height 40
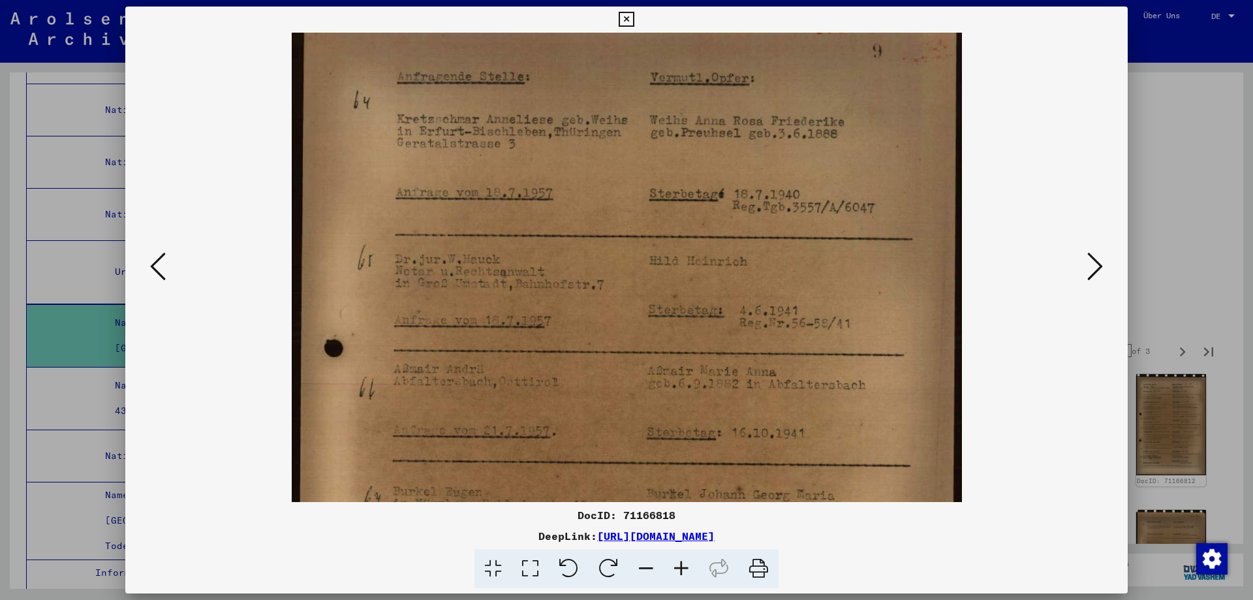
drag, startPoint x: 841, startPoint y: 415, endPoint x: 847, endPoint y: 376, distance: 39.5
click at [846, 377] on img at bounding box center [627, 444] width 670 height 959
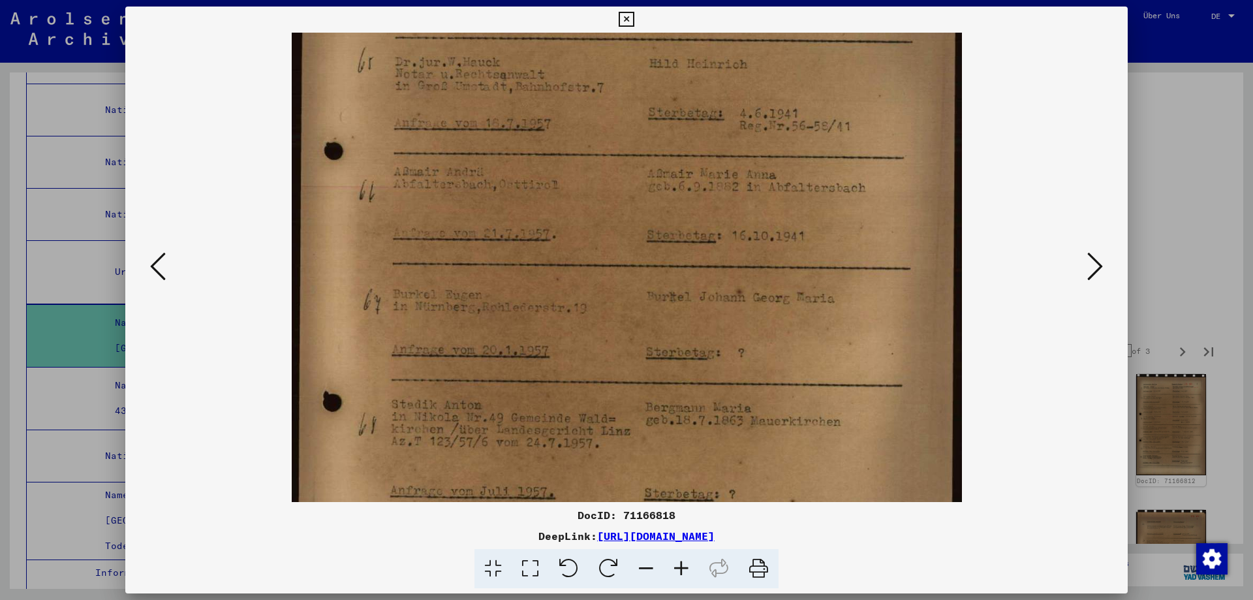
scroll to position [267, 0]
drag, startPoint x: 854, startPoint y: 451, endPoint x: 848, endPoint y: 267, distance: 184.2
click at [848, 267] on img at bounding box center [627, 245] width 670 height 959
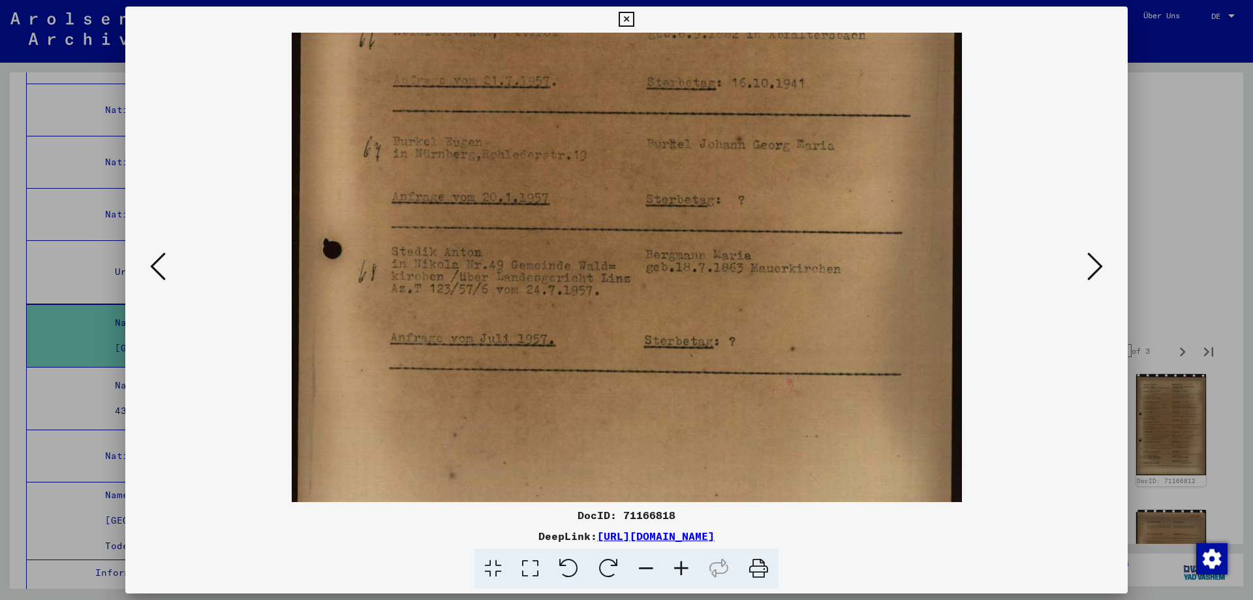
drag, startPoint x: 874, startPoint y: 411, endPoint x: 872, endPoint y: 230, distance: 180.2
click at [872, 230] on img at bounding box center [627, 94] width 670 height 959
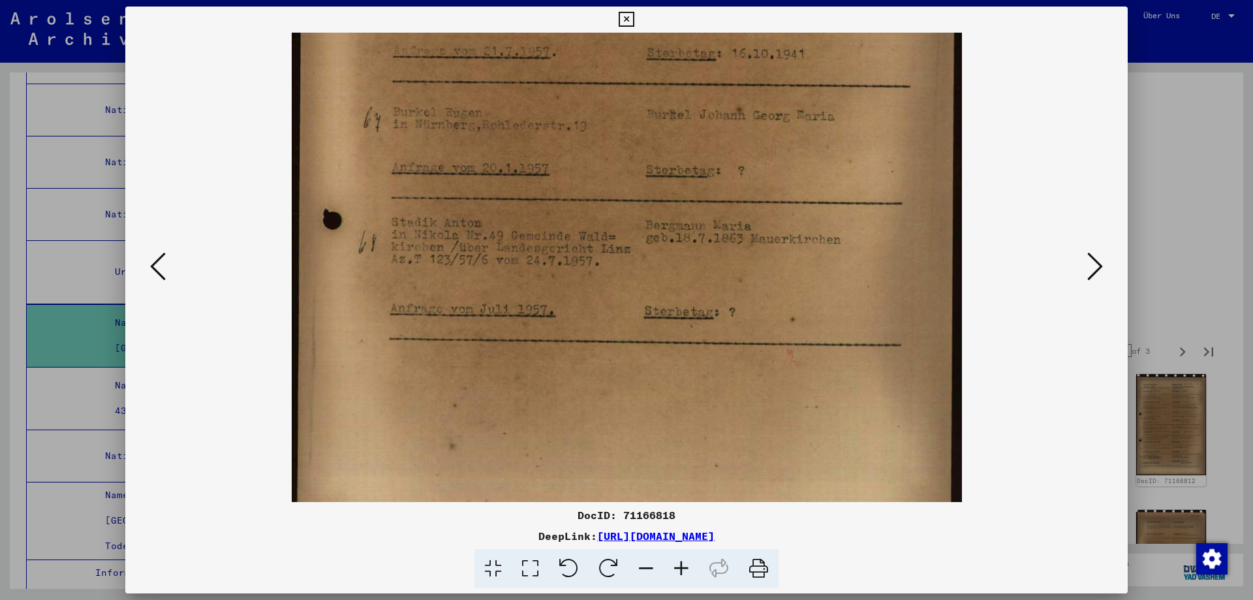
click at [1091, 264] on icon at bounding box center [1096, 266] width 16 height 31
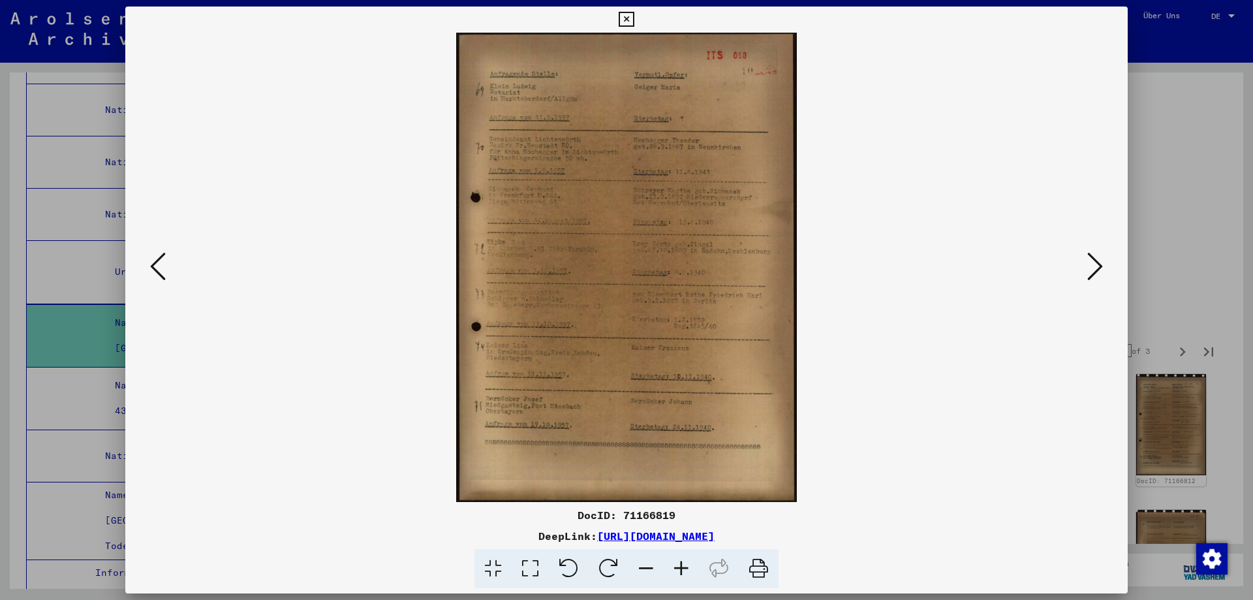
click at [699, 575] on icon at bounding box center [681, 569] width 35 height 40
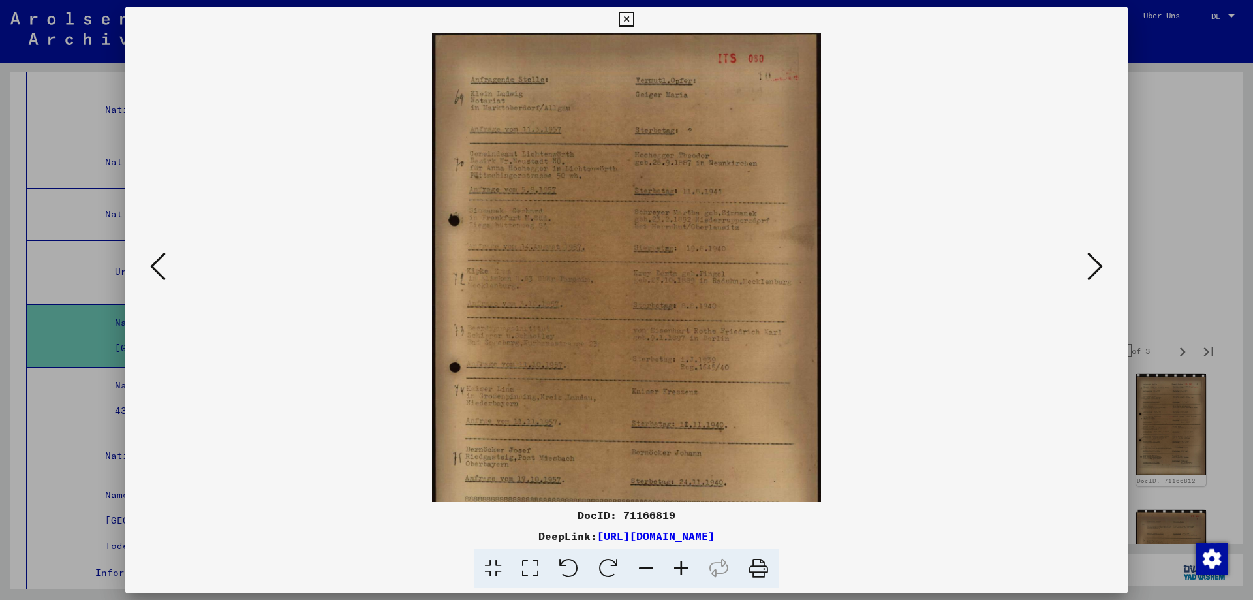
click at [699, 576] on icon at bounding box center [681, 569] width 35 height 40
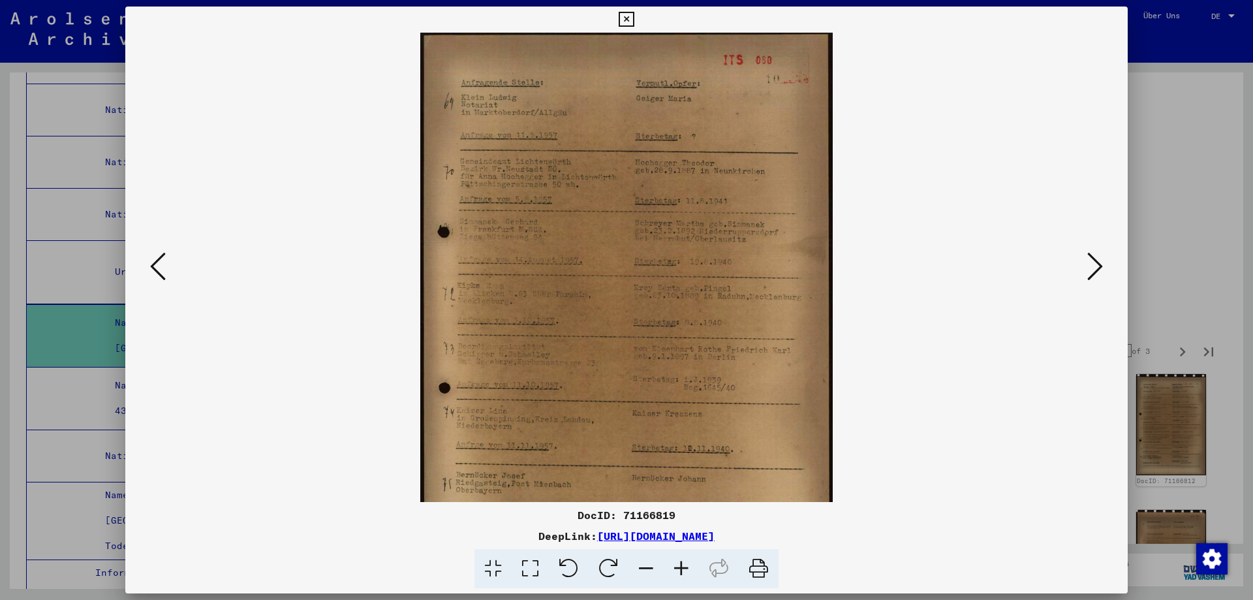
click at [699, 577] on icon at bounding box center [681, 569] width 35 height 40
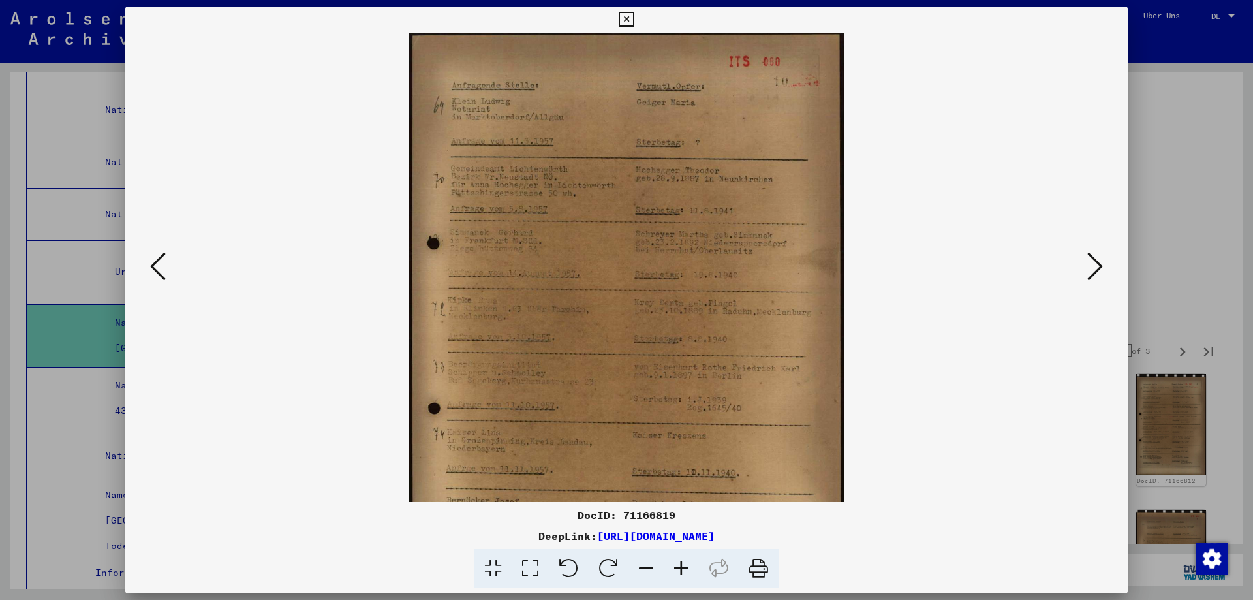
click at [699, 578] on icon at bounding box center [681, 569] width 35 height 40
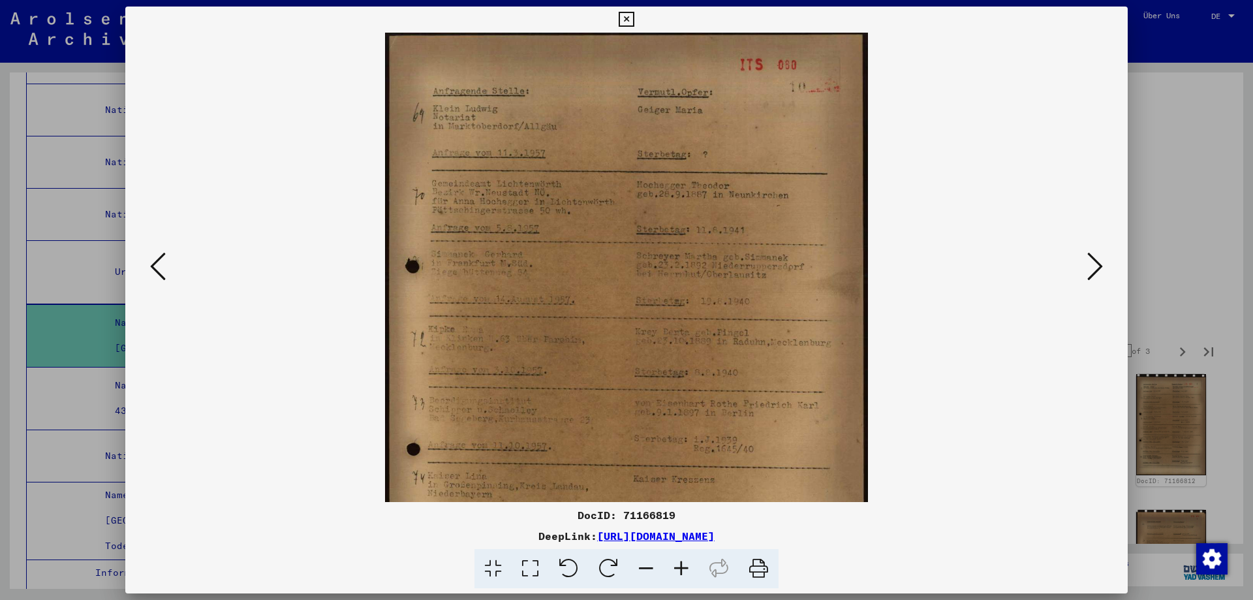
click at [699, 578] on icon at bounding box center [681, 569] width 35 height 40
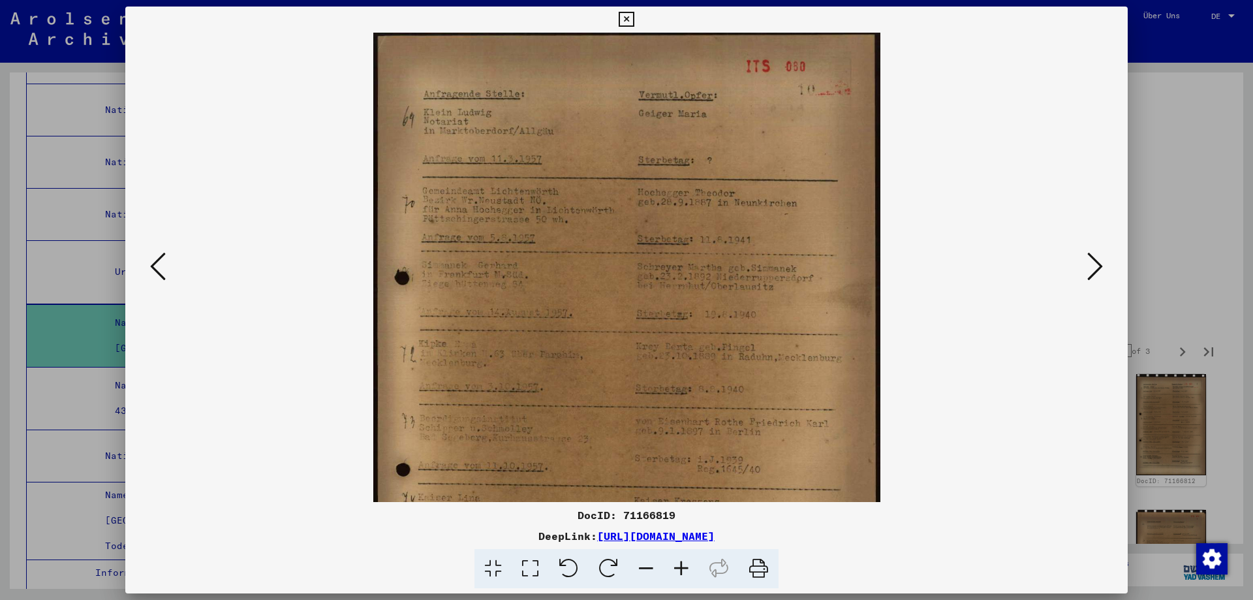
click at [699, 578] on icon at bounding box center [681, 569] width 35 height 40
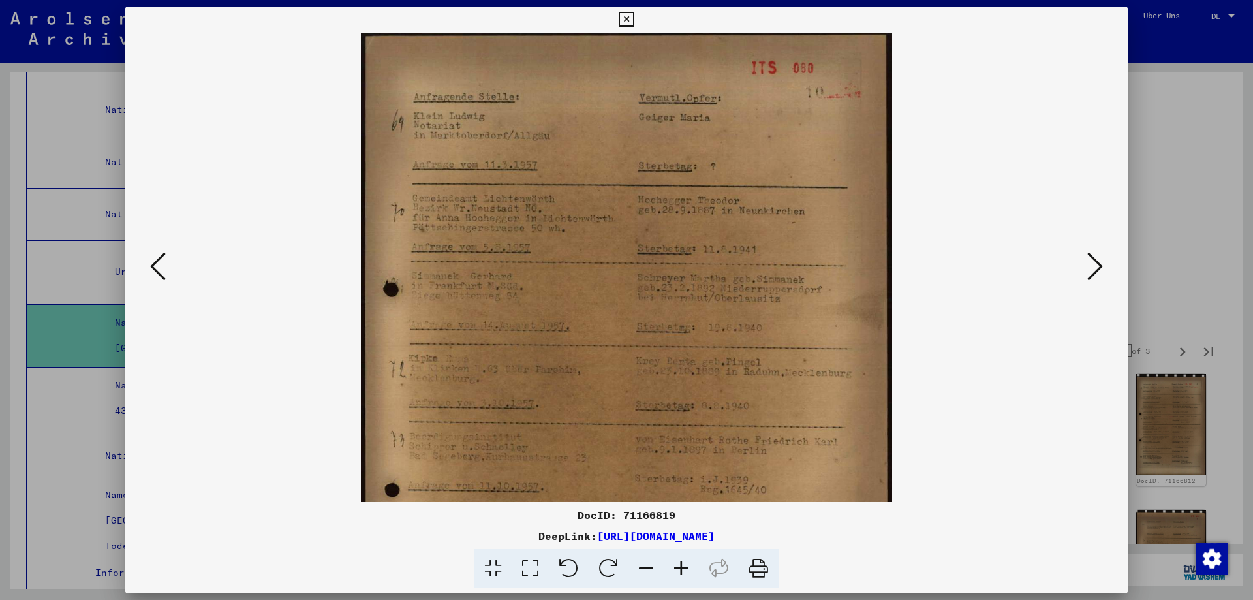
click at [699, 578] on icon at bounding box center [681, 569] width 35 height 40
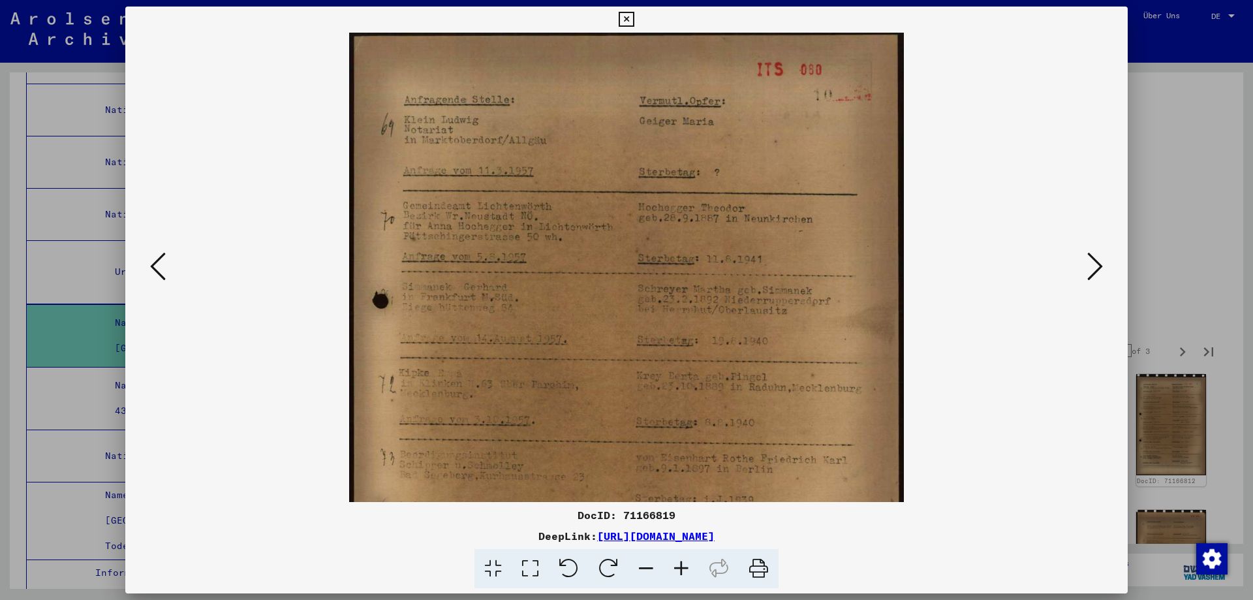
click at [699, 578] on icon at bounding box center [681, 569] width 35 height 40
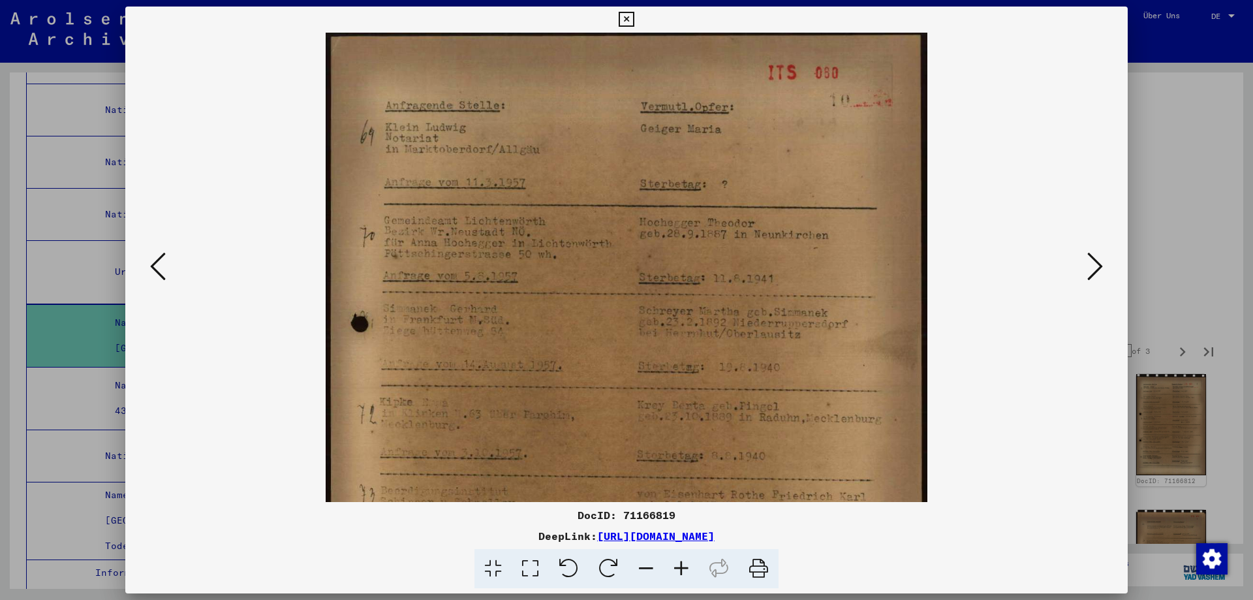
click at [699, 578] on icon at bounding box center [681, 569] width 35 height 40
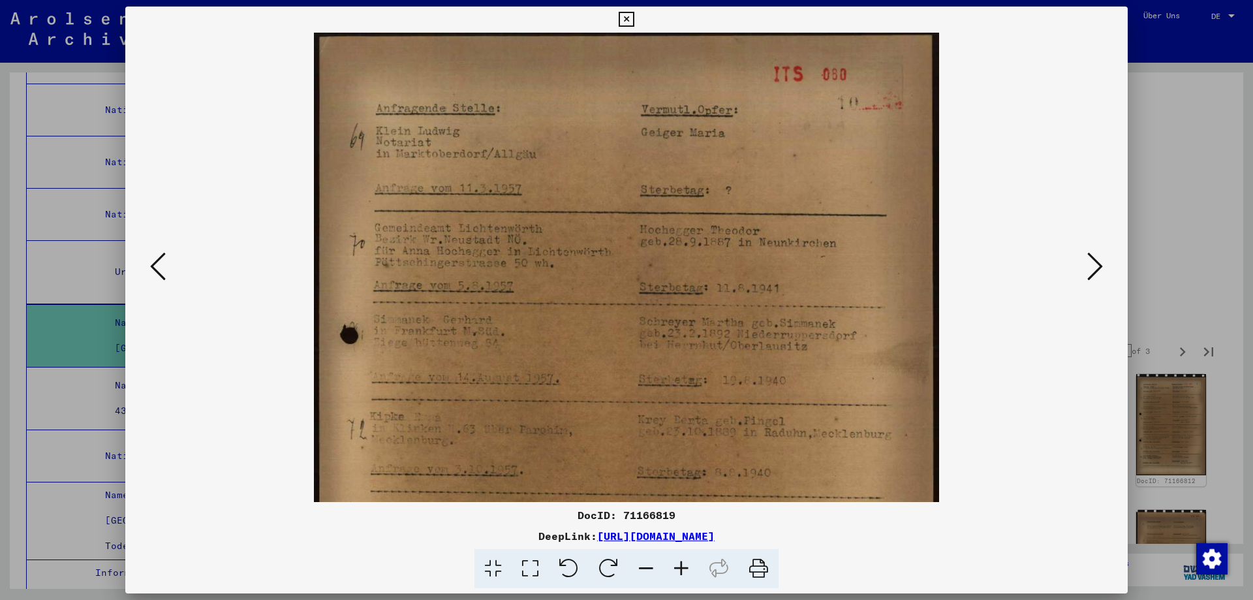
click at [699, 578] on icon at bounding box center [681, 569] width 35 height 40
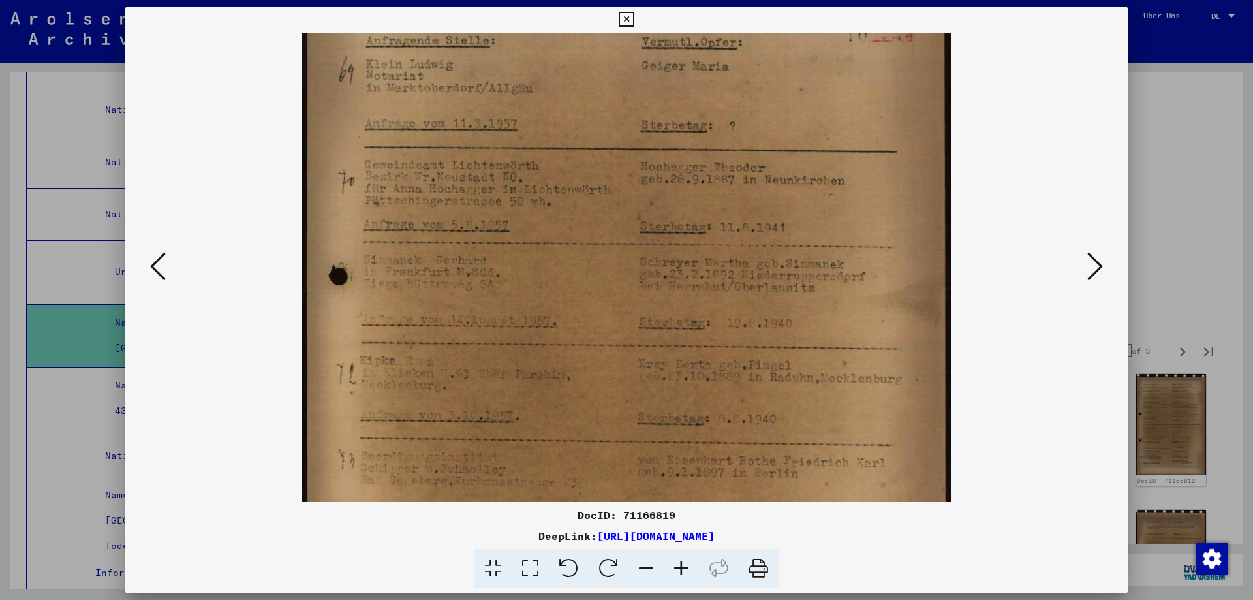
drag, startPoint x: 893, startPoint y: 420, endPoint x: 893, endPoint y: 350, distance: 70.5
click at [893, 350] on img at bounding box center [627, 409] width 650 height 894
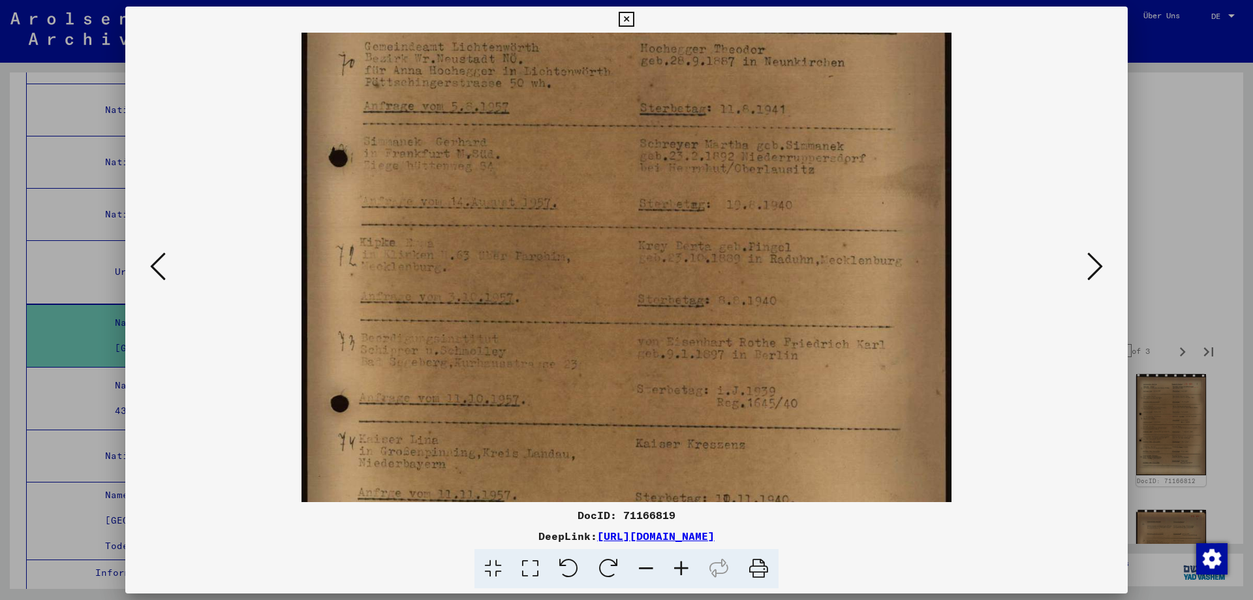
drag, startPoint x: 875, startPoint y: 448, endPoint x: 883, endPoint y: 317, distance: 131.4
click at [883, 317] on img at bounding box center [627, 291] width 650 height 894
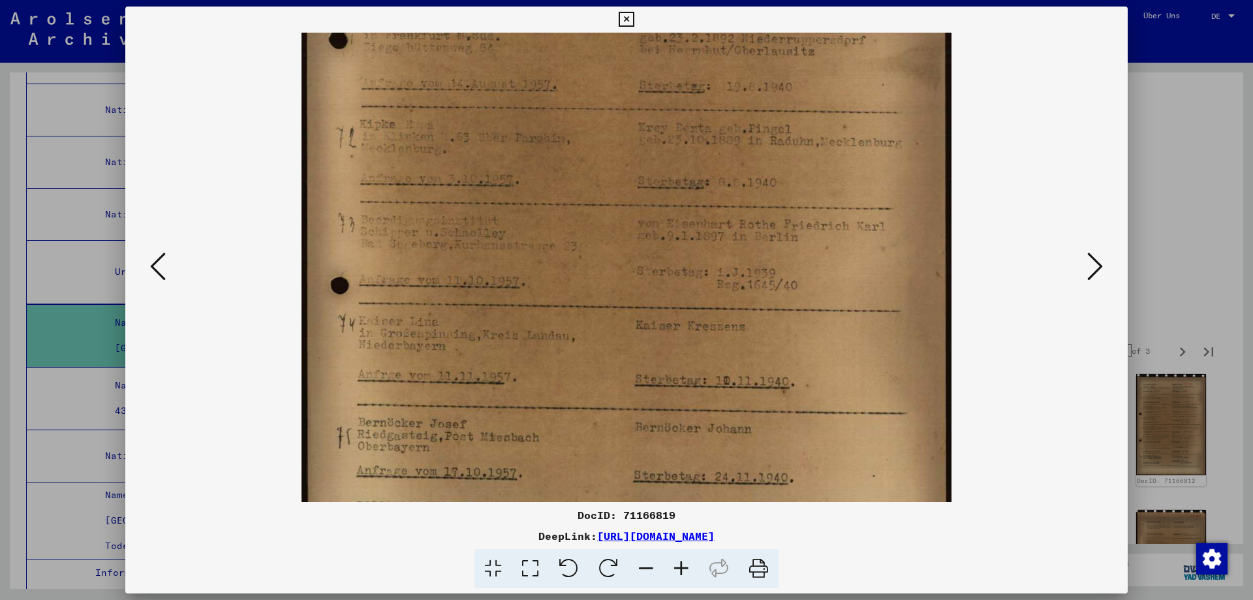
scroll to position [321, 0]
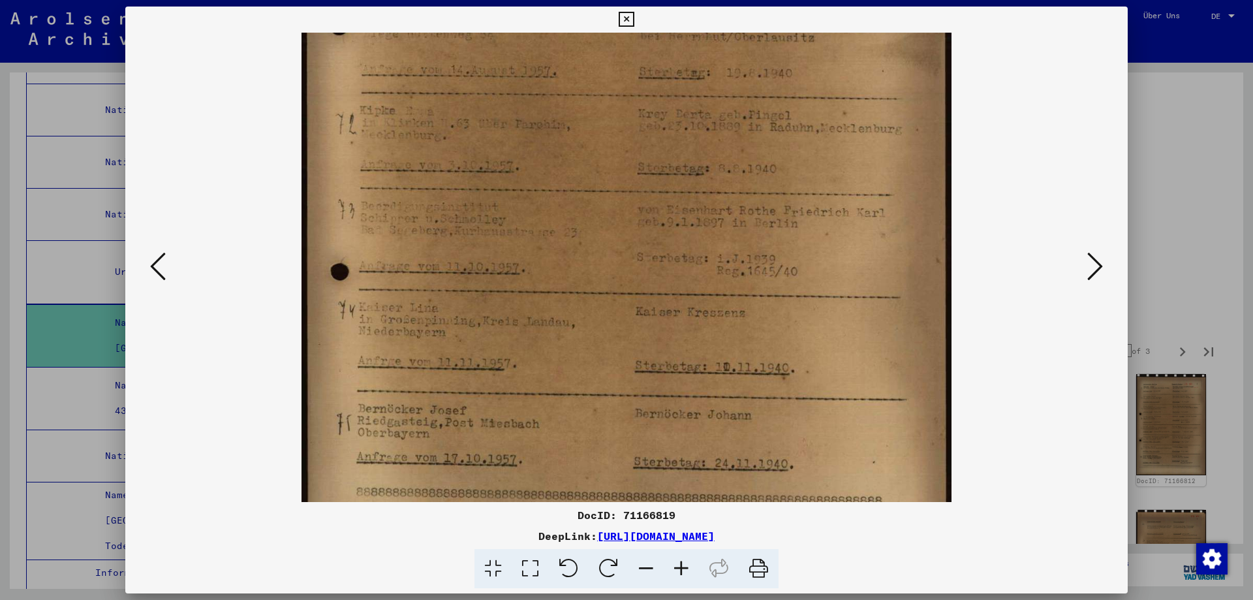
drag, startPoint x: 896, startPoint y: 398, endPoint x: 903, endPoint y: 279, distance: 119.1
click at [903, 279] on img at bounding box center [627, 159] width 650 height 894
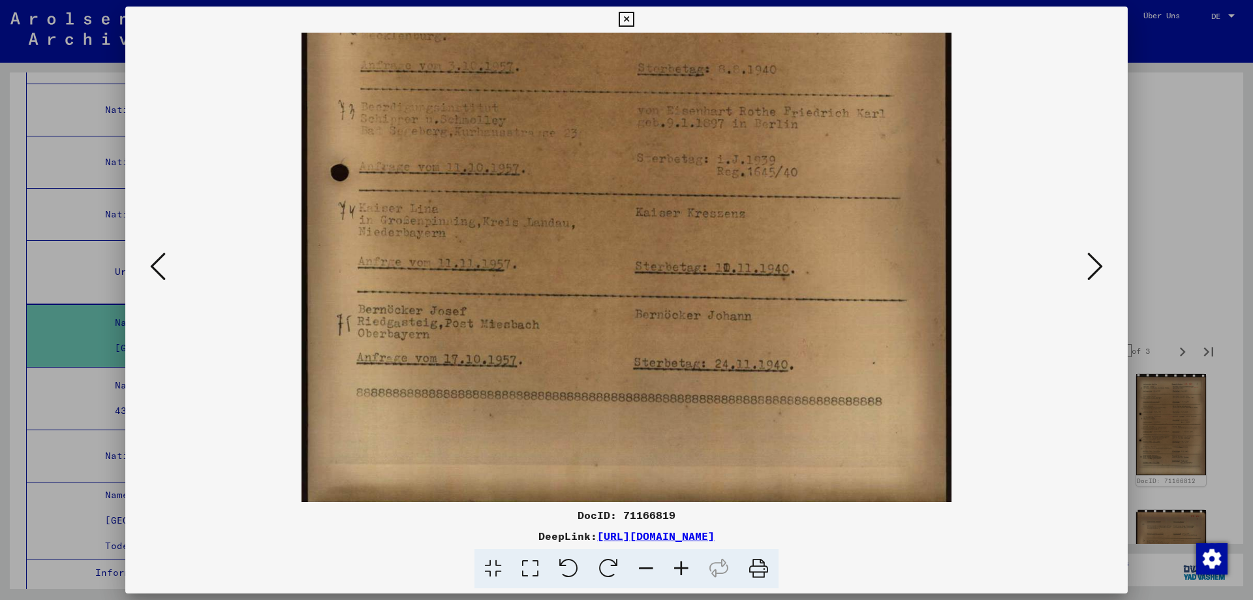
scroll to position [424, 0]
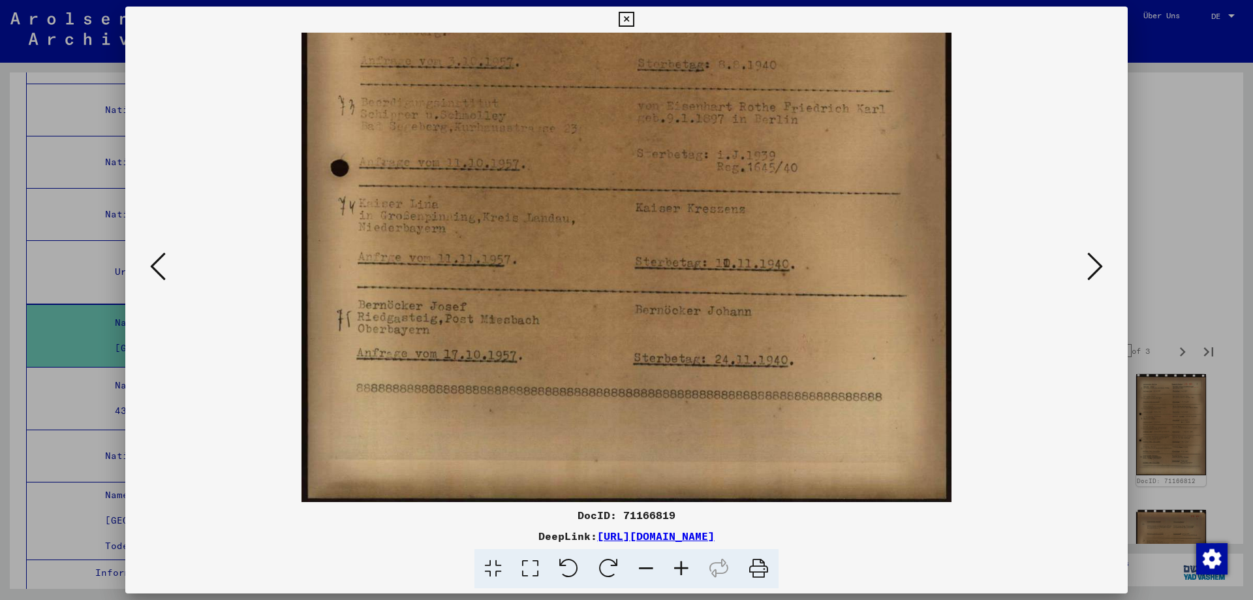
drag, startPoint x: 898, startPoint y: 398, endPoint x: 917, endPoint y: 242, distance: 156.6
click at [917, 242] on img at bounding box center [627, 55] width 650 height 894
click at [1088, 266] on icon at bounding box center [1096, 266] width 16 height 31
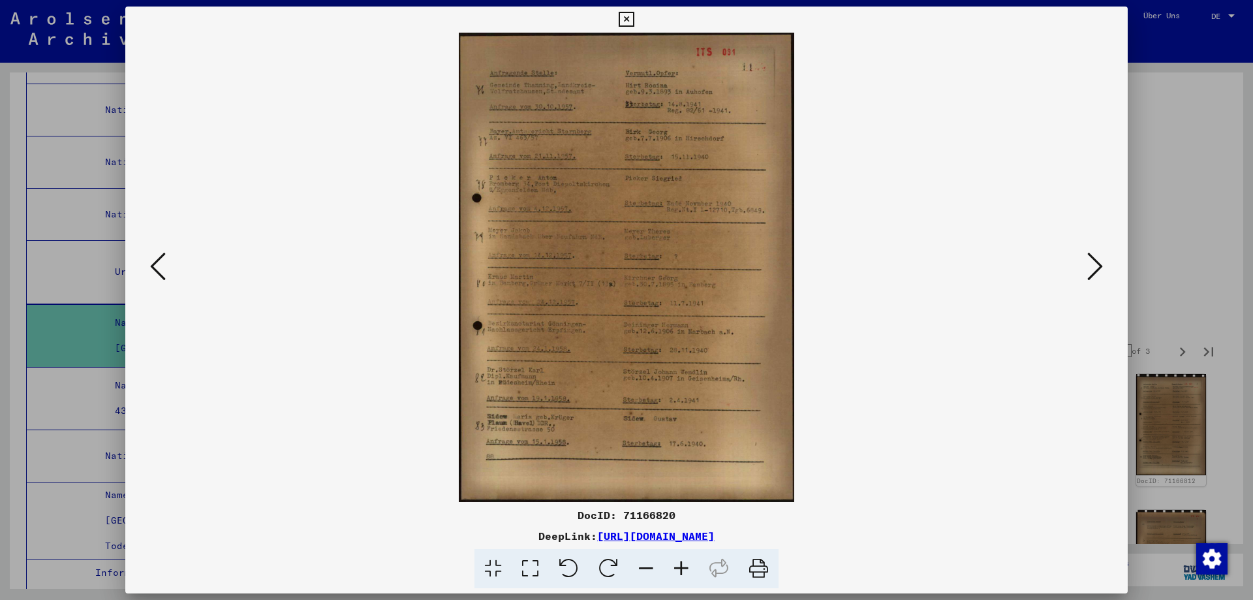
click at [694, 578] on icon at bounding box center [681, 569] width 35 height 40
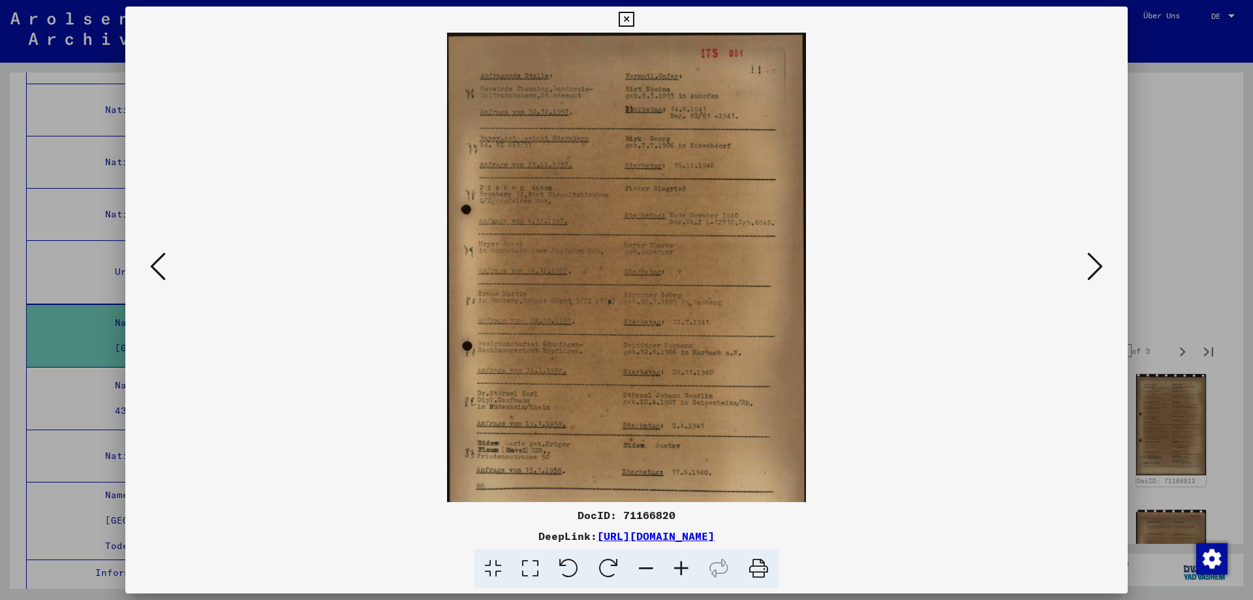
click at [694, 578] on icon at bounding box center [681, 569] width 35 height 40
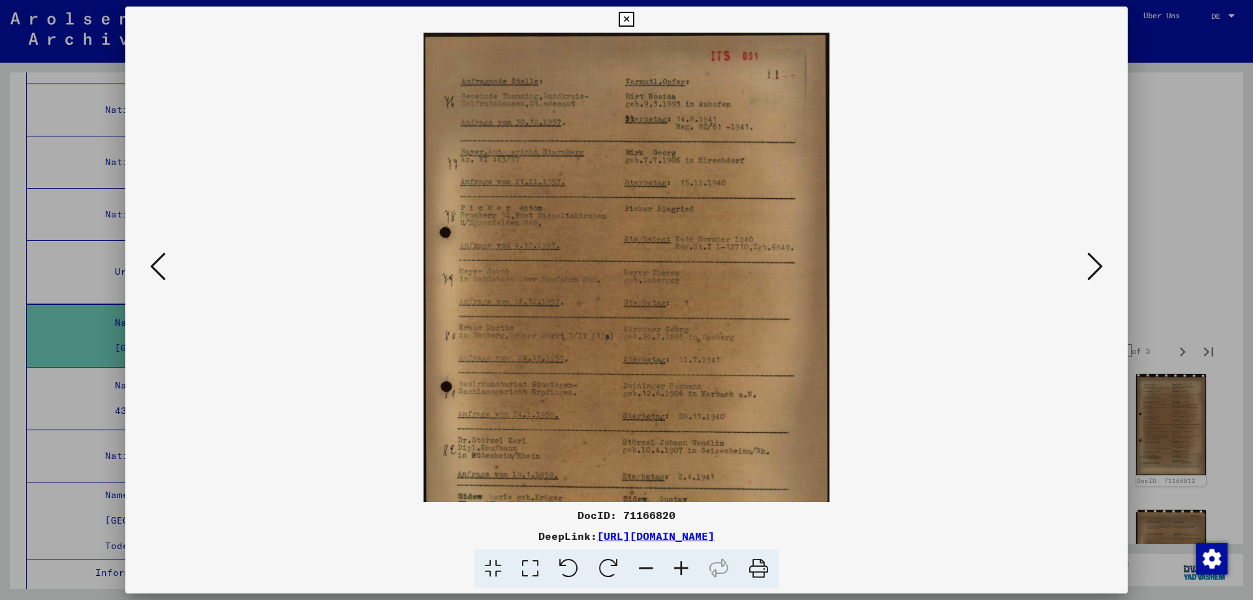
click at [694, 578] on icon at bounding box center [681, 569] width 35 height 40
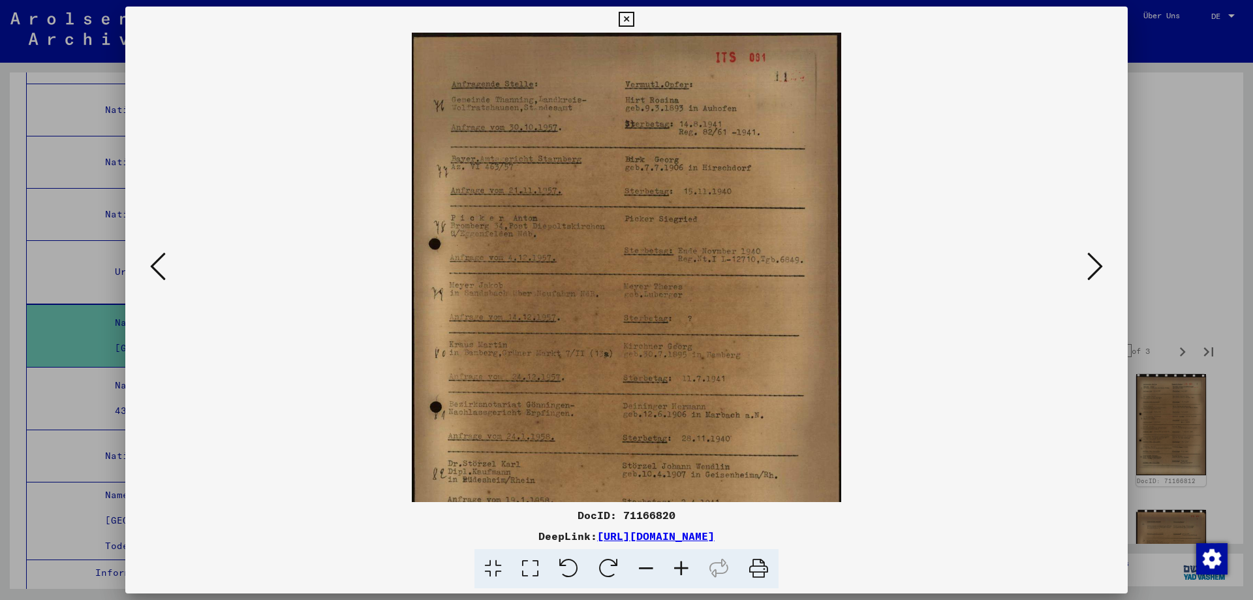
click at [694, 578] on icon at bounding box center [681, 569] width 35 height 40
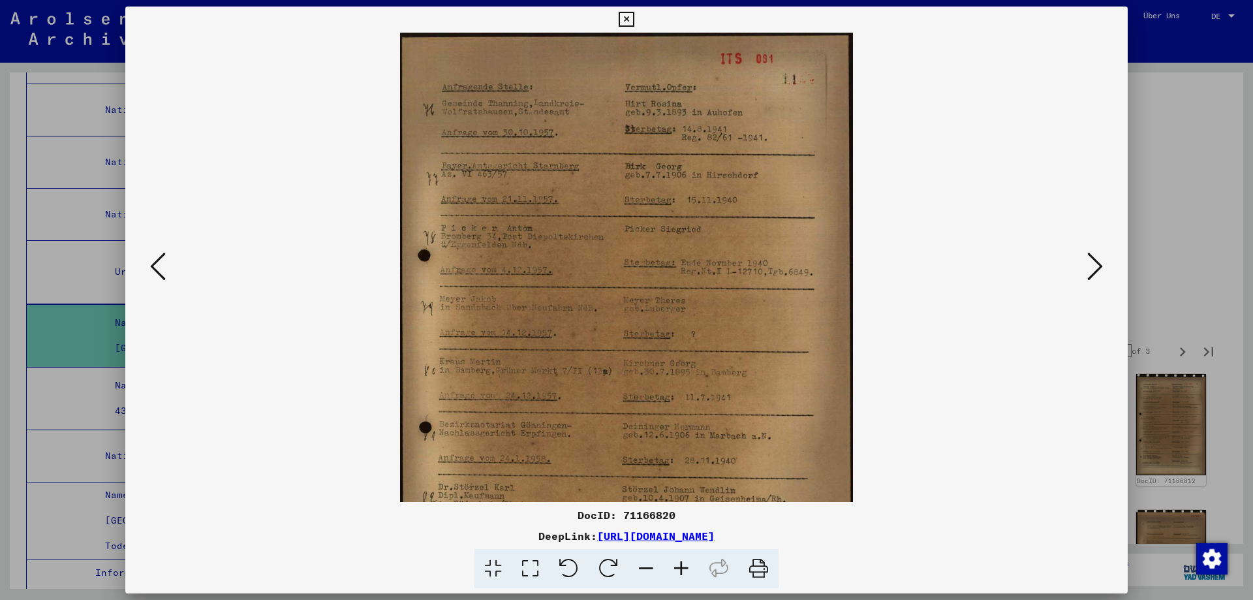
click at [694, 578] on icon at bounding box center [681, 569] width 35 height 40
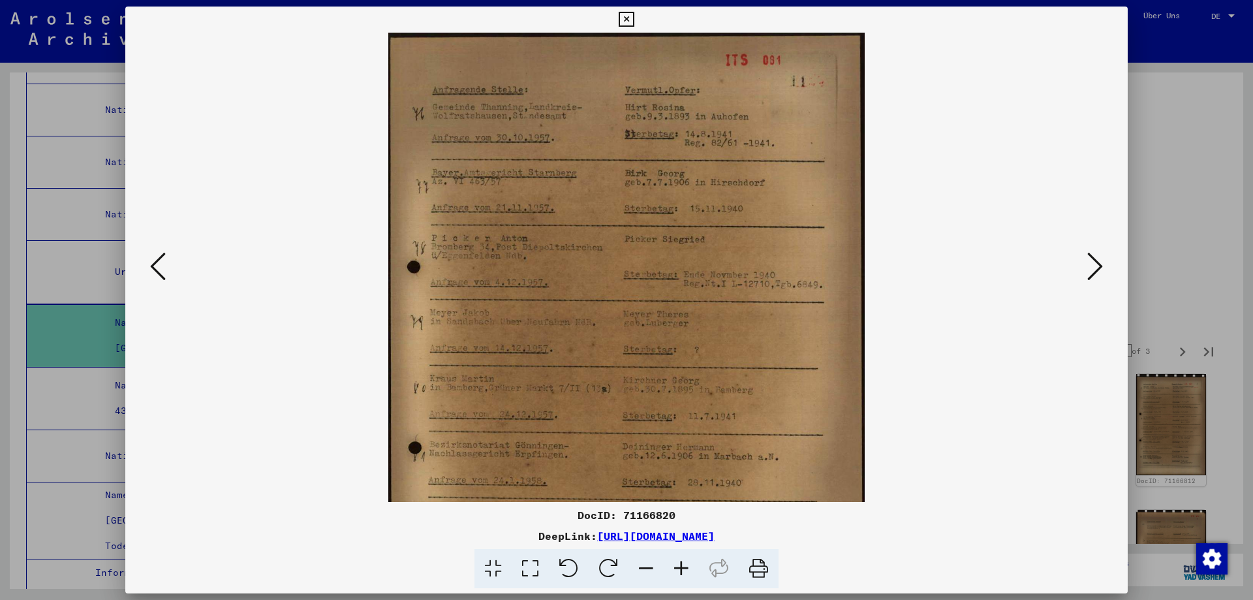
click at [694, 578] on icon at bounding box center [681, 569] width 35 height 40
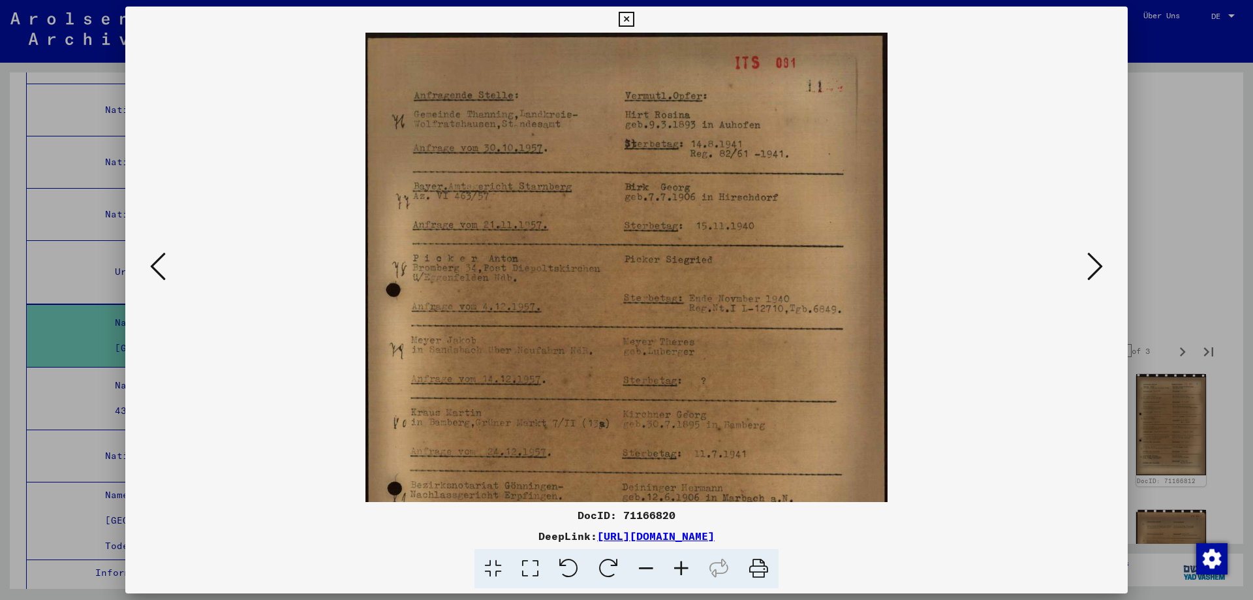
click at [694, 578] on icon at bounding box center [681, 569] width 35 height 40
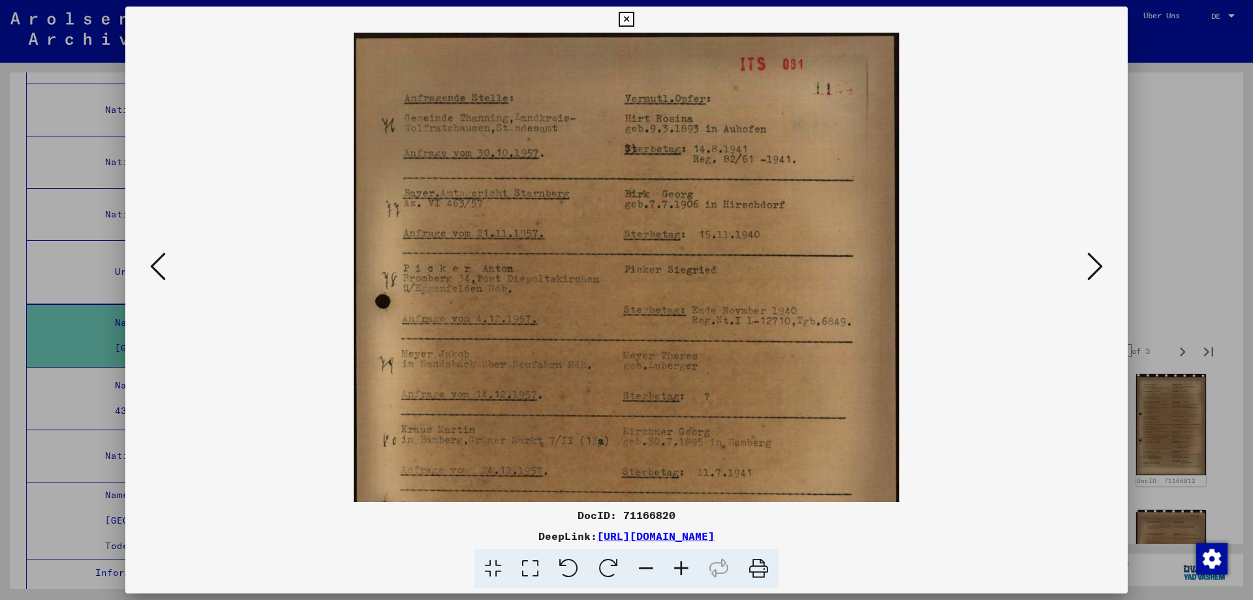
click at [694, 578] on icon at bounding box center [681, 569] width 35 height 40
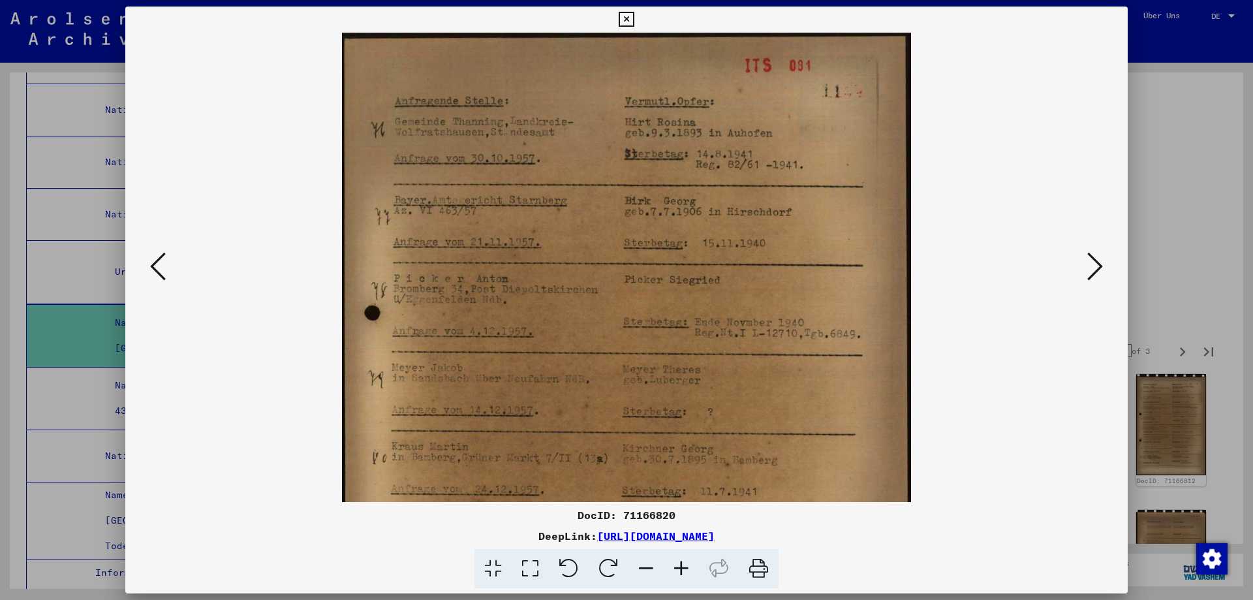
click at [694, 578] on icon at bounding box center [681, 569] width 35 height 40
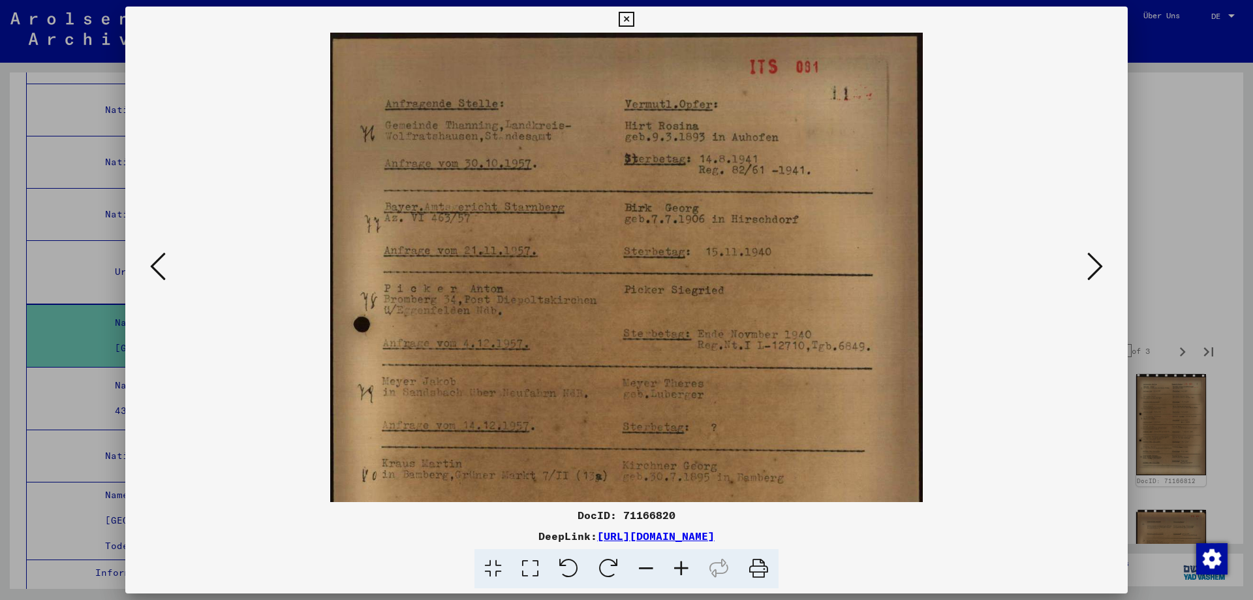
click at [694, 578] on icon at bounding box center [681, 569] width 35 height 40
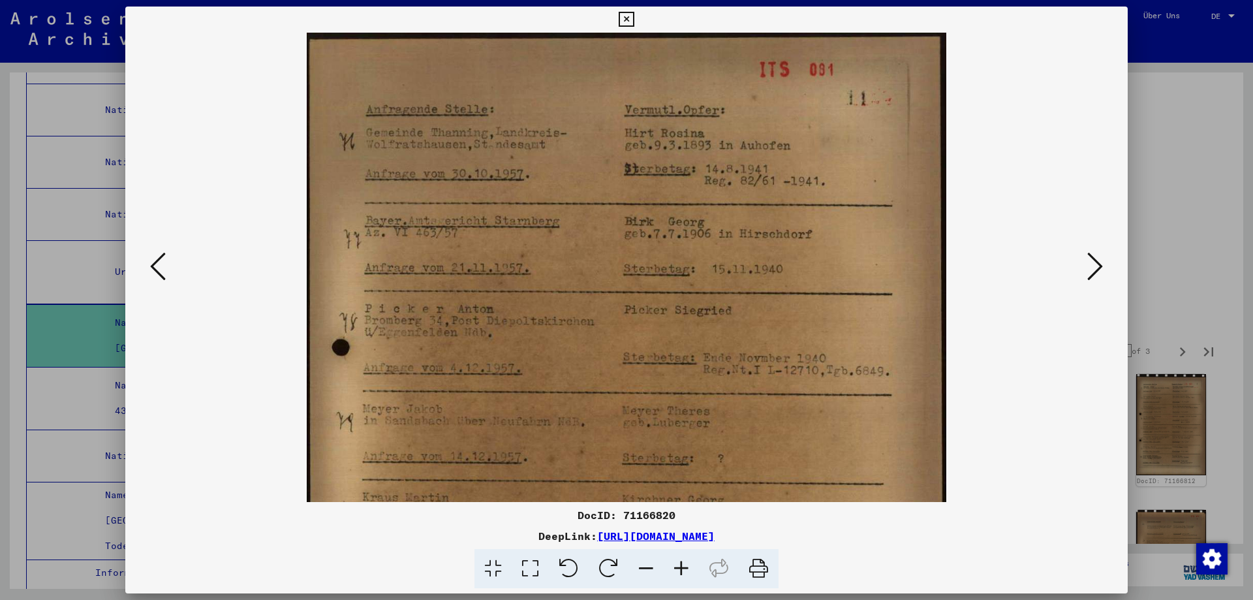
click at [694, 578] on icon at bounding box center [681, 569] width 35 height 40
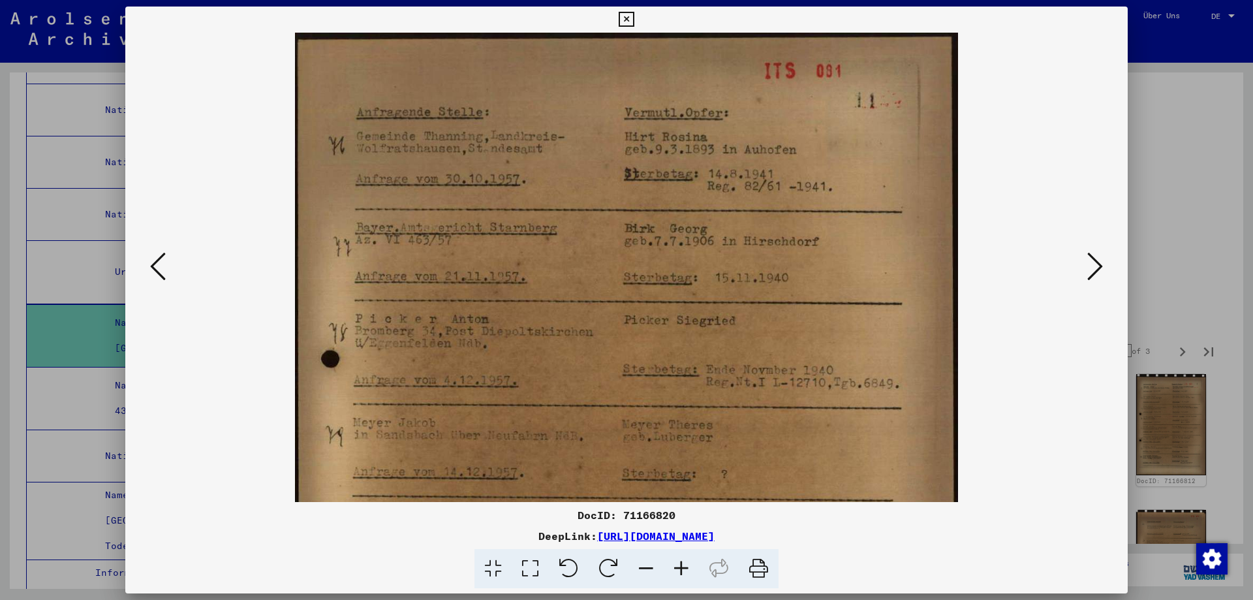
click at [694, 577] on icon at bounding box center [681, 569] width 35 height 40
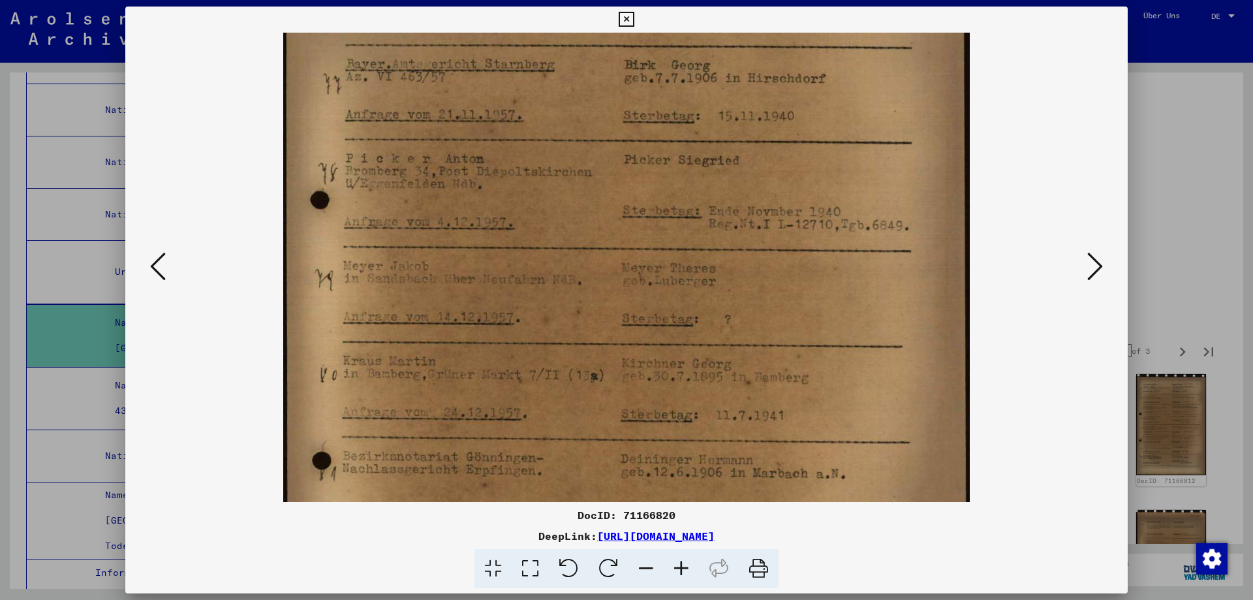
scroll to position [171, 0]
drag, startPoint x: 797, startPoint y: 446, endPoint x: 828, endPoint y: 275, distance: 173.1
click at [828, 275] on img at bounding box center [626, 341] width 686 height 959
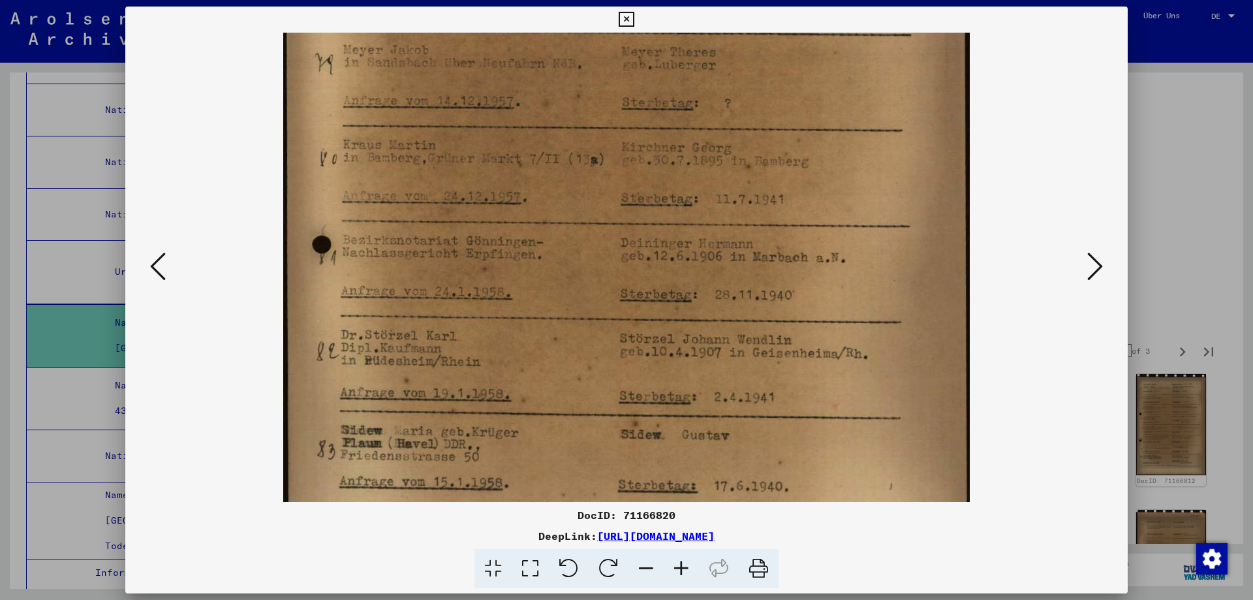
scroll to position [394, 0]
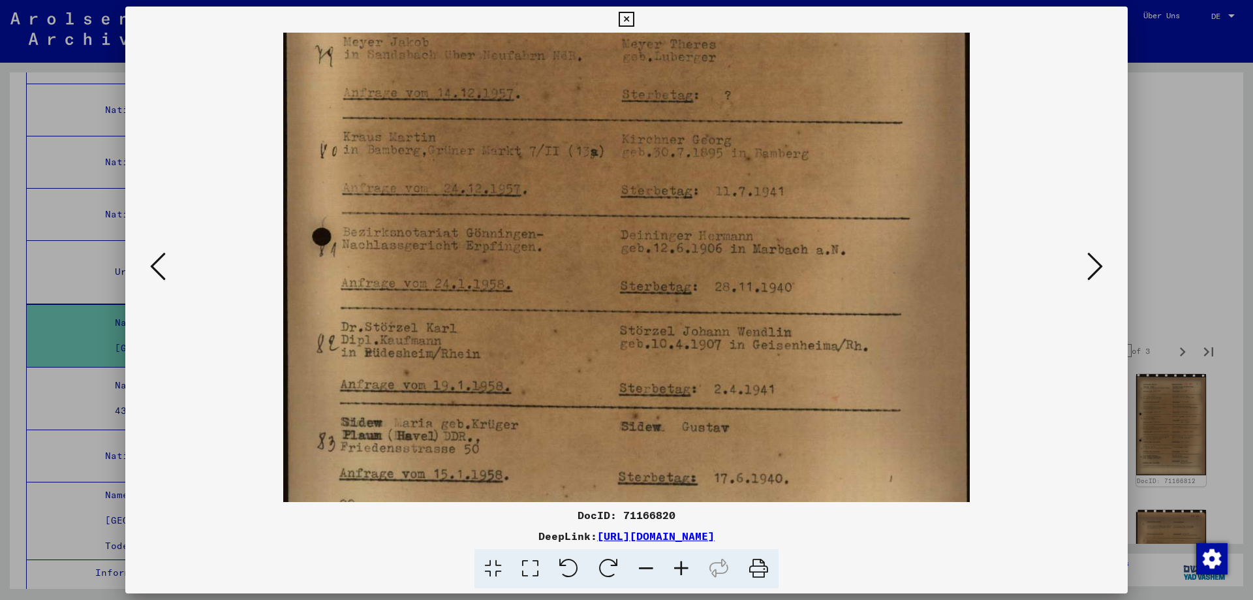
drag, startPoint x: 882, startPoint y: 430, endPoint x: 887, endPoint y: 206, distance: 223.3
click at [887, 206] on img at bounding box center [626, 117] width 686 height 959
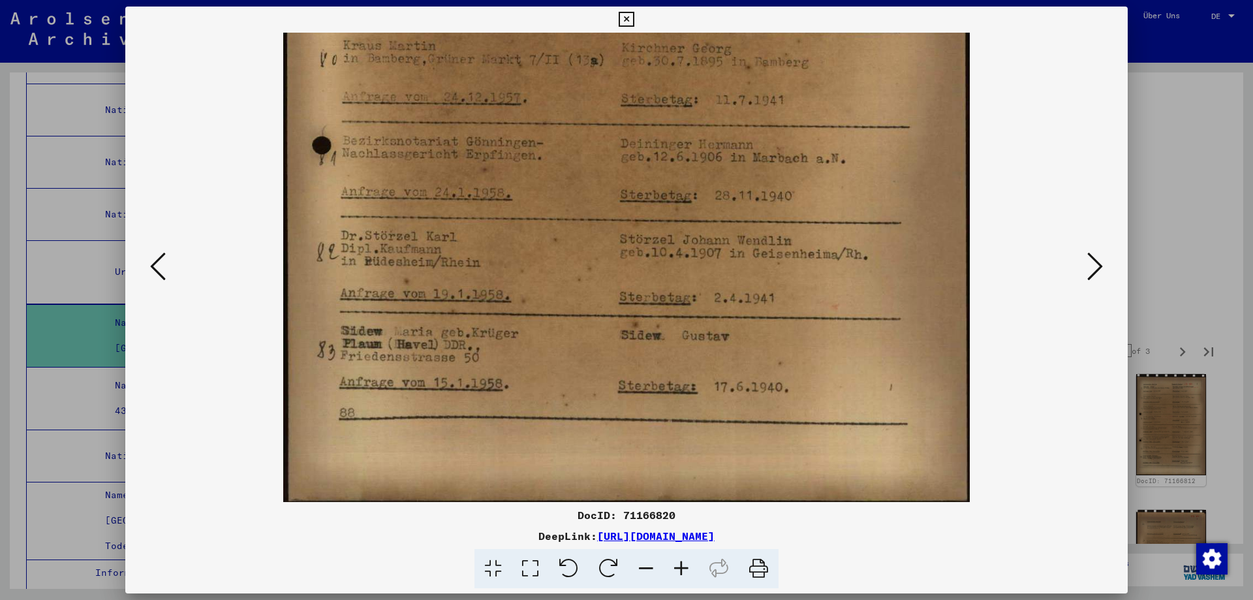
scroll to position [490, 0]
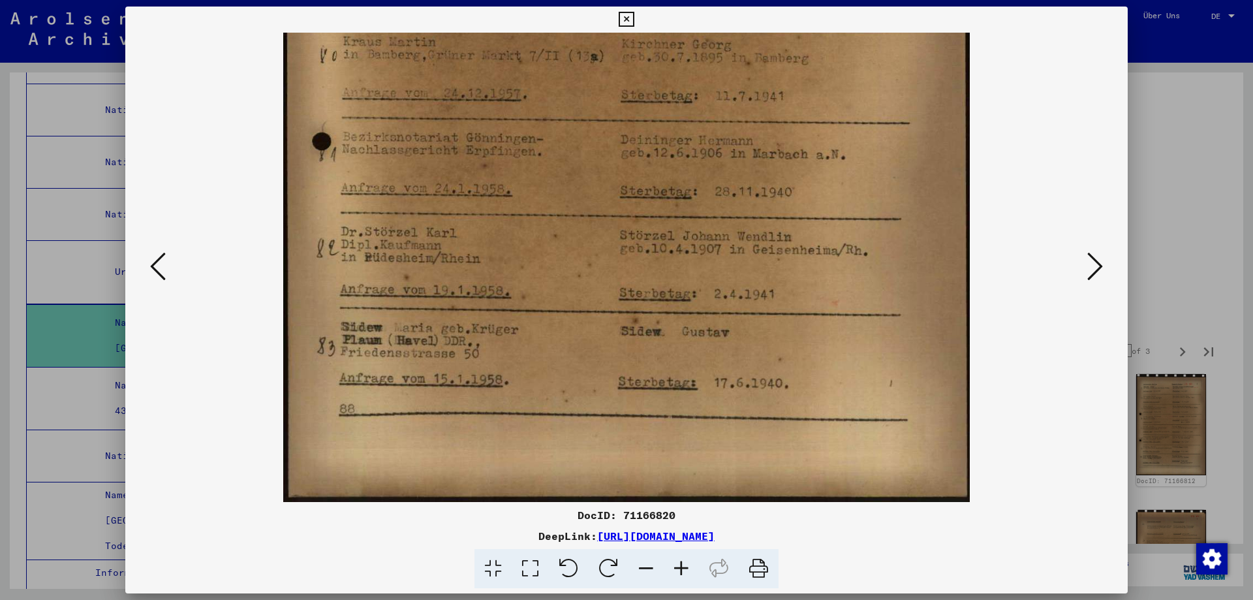
drag, startPoint x: 888, startPoint y: 423, endPoint x: 888, endPoint y: 273, distance: 150.1
click at [888, 273] on img at bounding box center [626, 22] width 686 height 959
click at [1088, 266] on icon at bounding box center [1096, 266] width 16 height 31
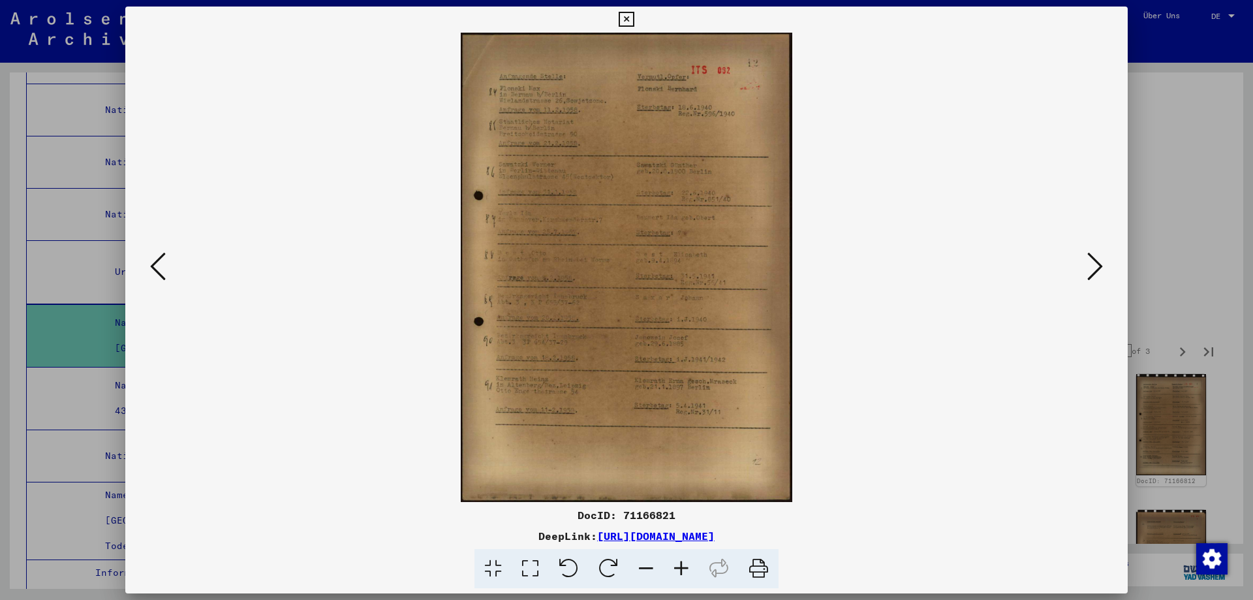
click at [693, 572] on icon at bounding box center [681, 569] width 35 height 40
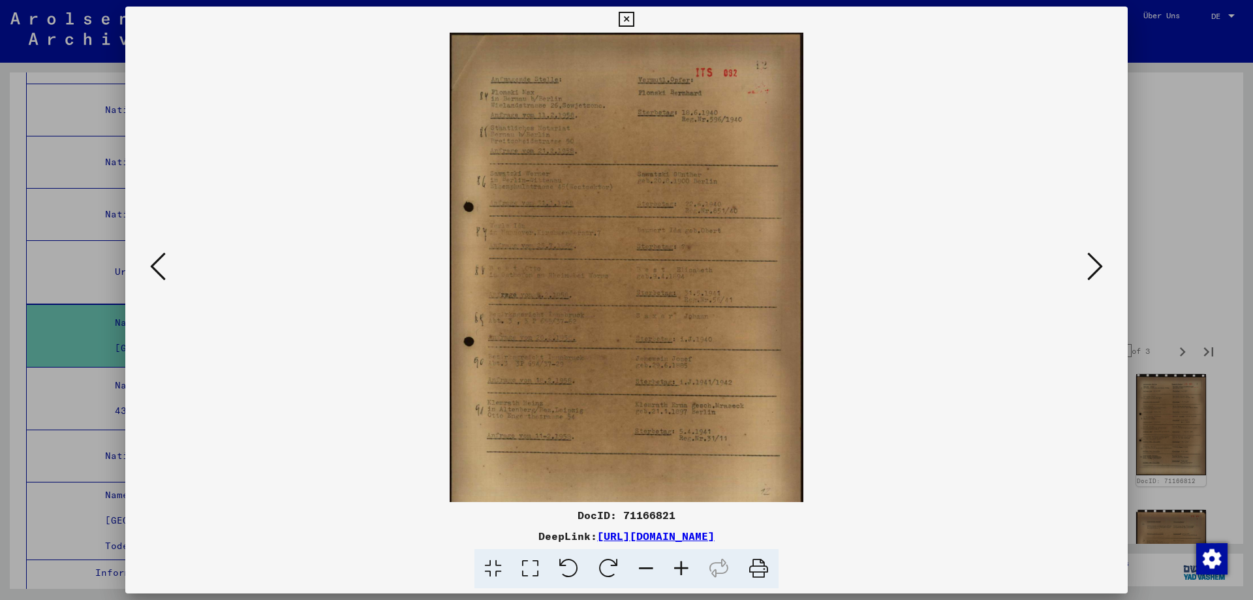
click at [693, 571] on icon at bounding box center [681, 569] width 35 height 40
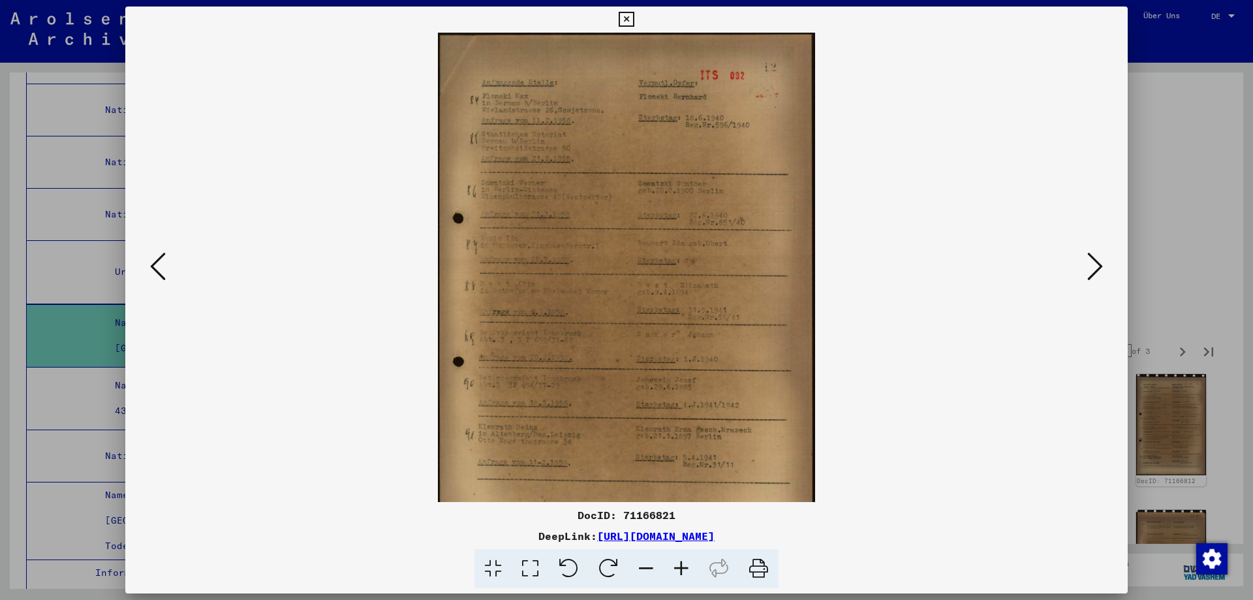
click at [693, 571] on icon at bounding box center [681, 569] width 35 height 40
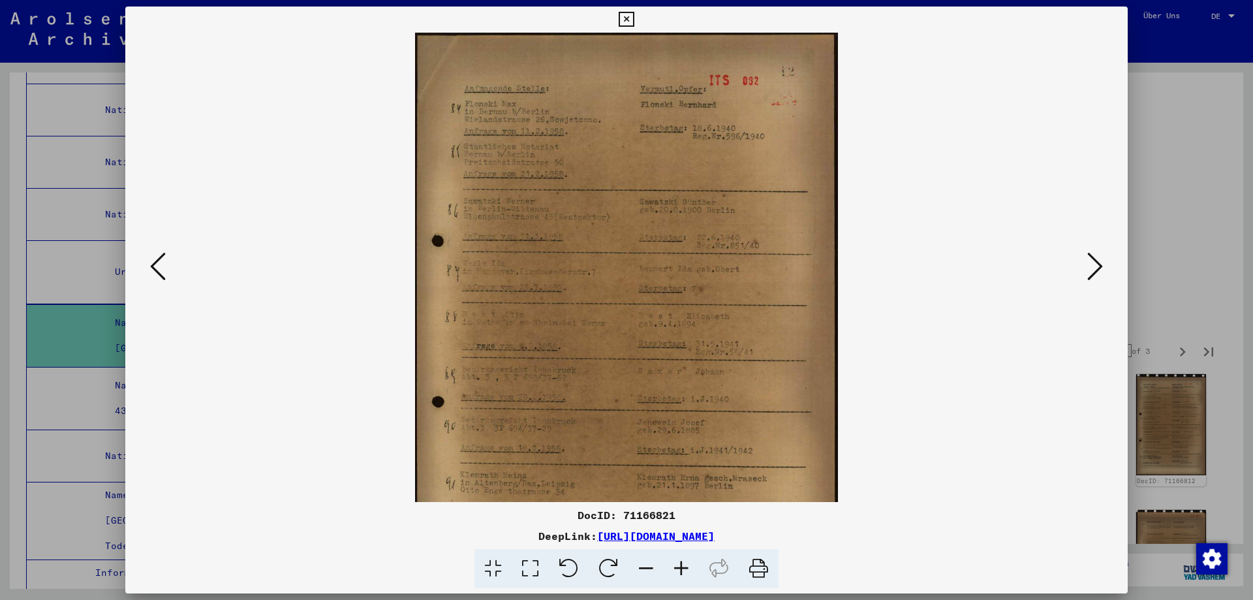
click at [693, 571] on icon at bounding box center [681, 569] width 35 height 40
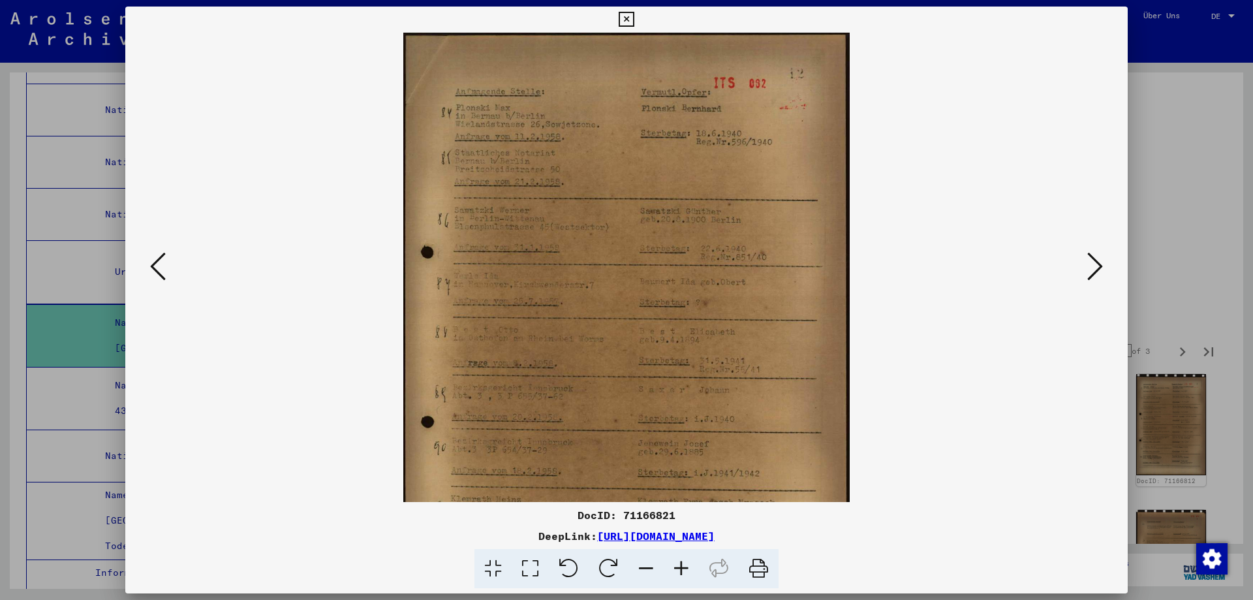
click at [693, 571] on icon at bounding box center [681, 569] width 35 height 40
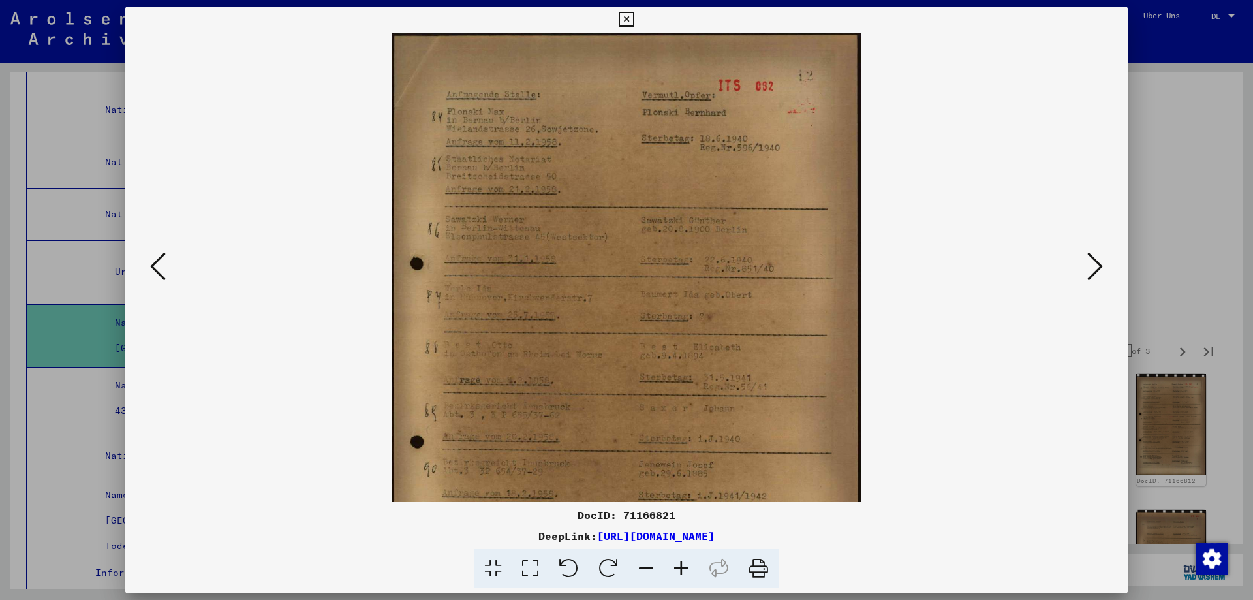
click at [693, 571] on icon at bounding box center [681, 569] width 35 height 40
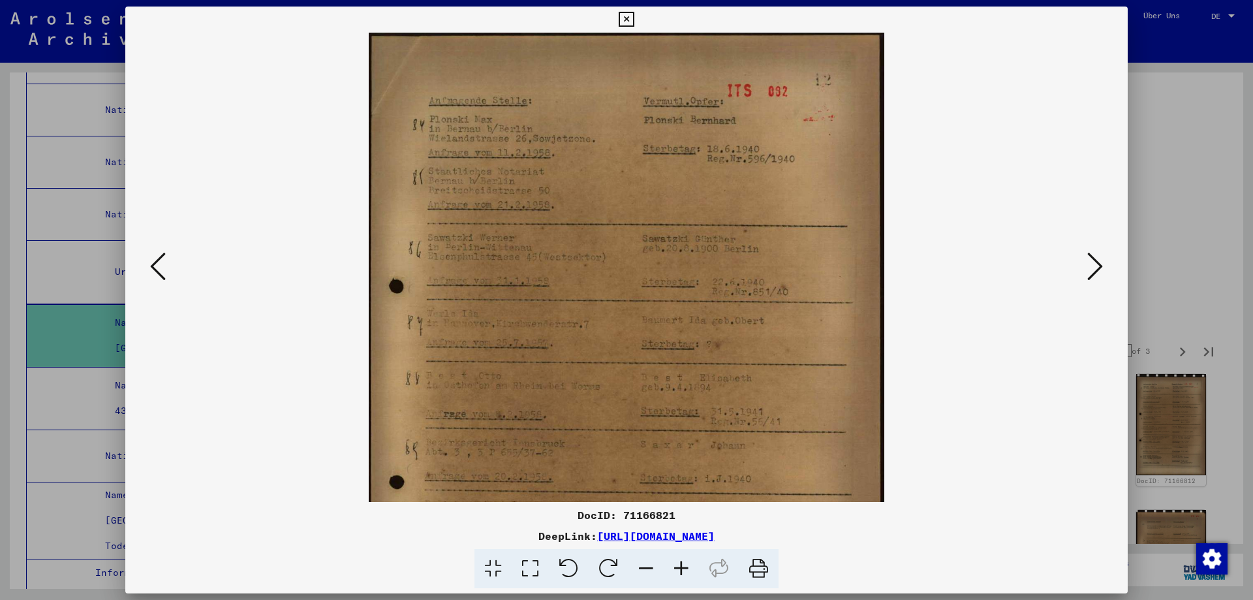
click at [694, 571] on icon at bounding box center [681, 569] width 35 height 40
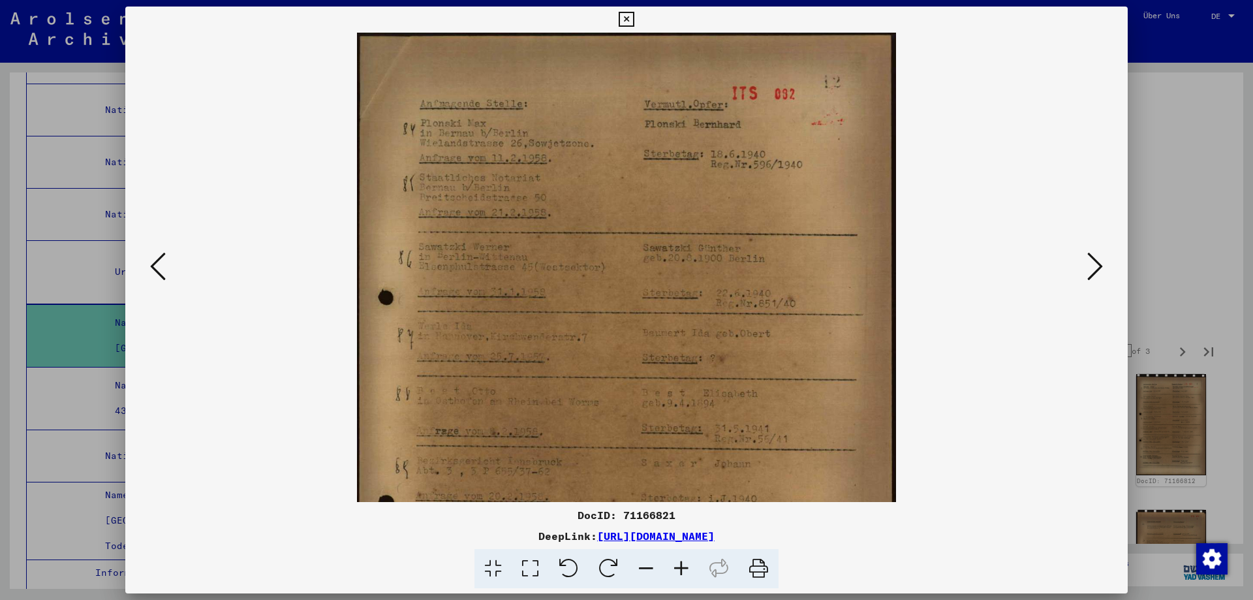
click at [694, 571] on icon at bounding box center [681, 569] width 35 height 40
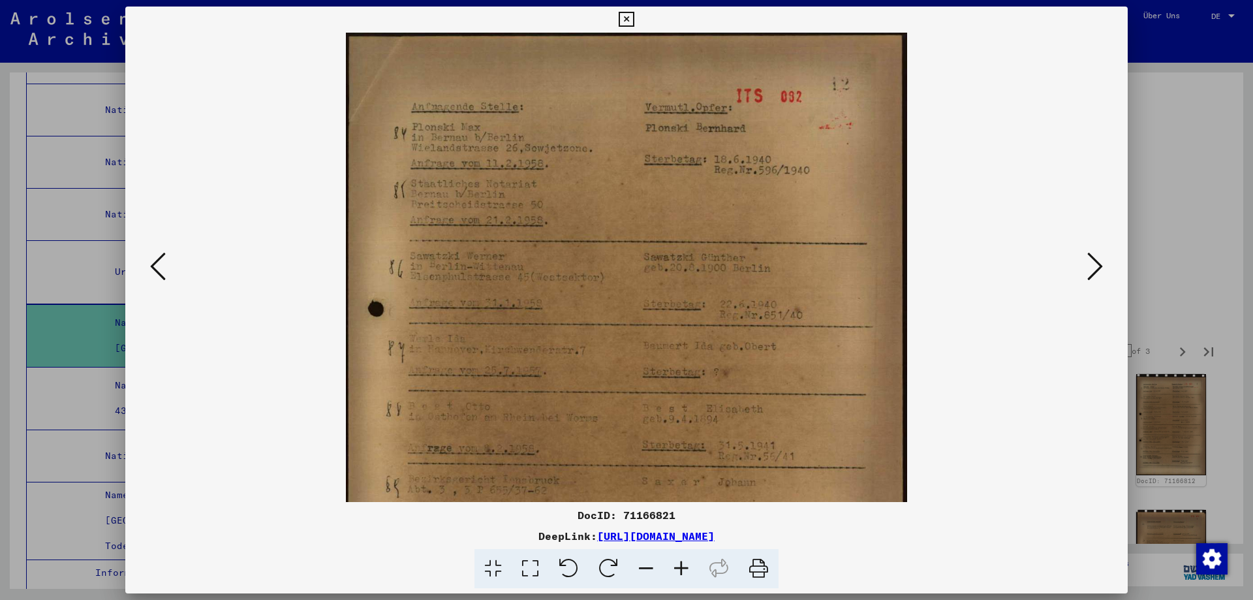
click at [694, 571] on icon at bounding box center [681, 569] width 35 height 40
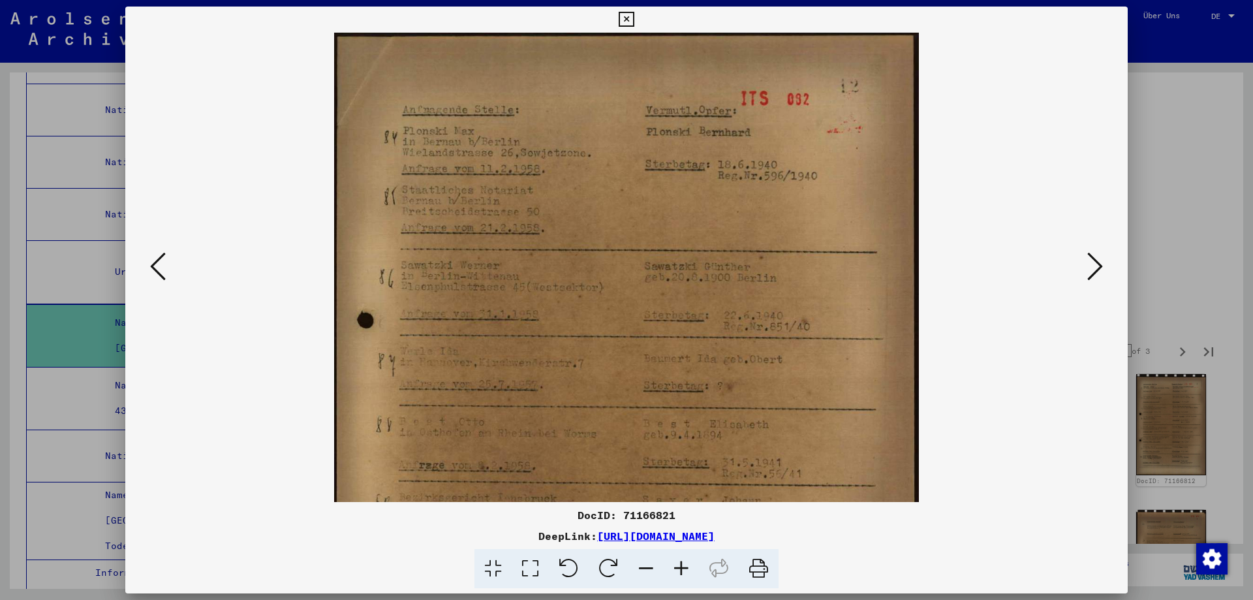
click at [694, 571] on icon at bounding box center [681, 569] width 35 height 40
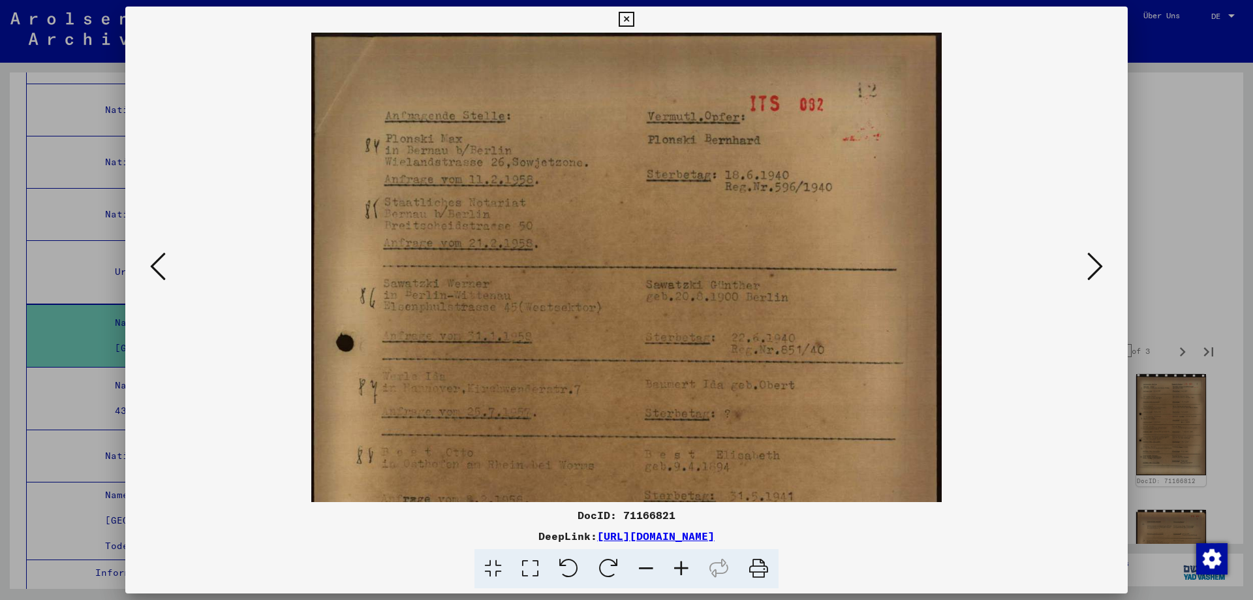
click at [694, 572] on icon at bounding box center [681, 569] width 35 height 40
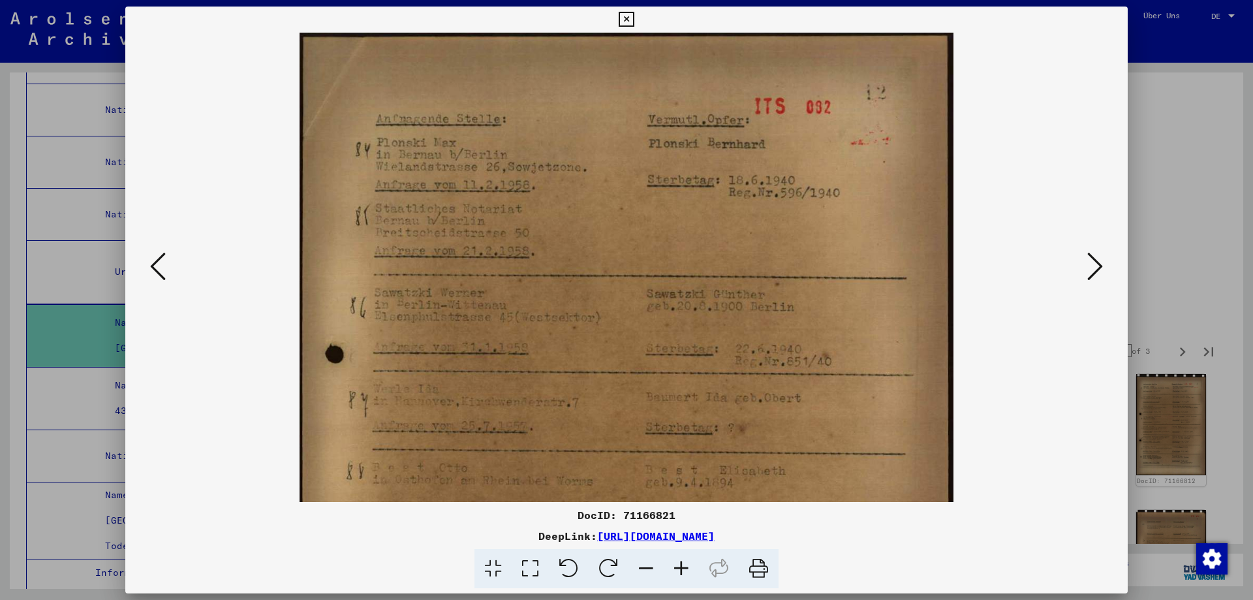
click at [694, 572] on icon at bounding box center [681, 569] width 35 height 40
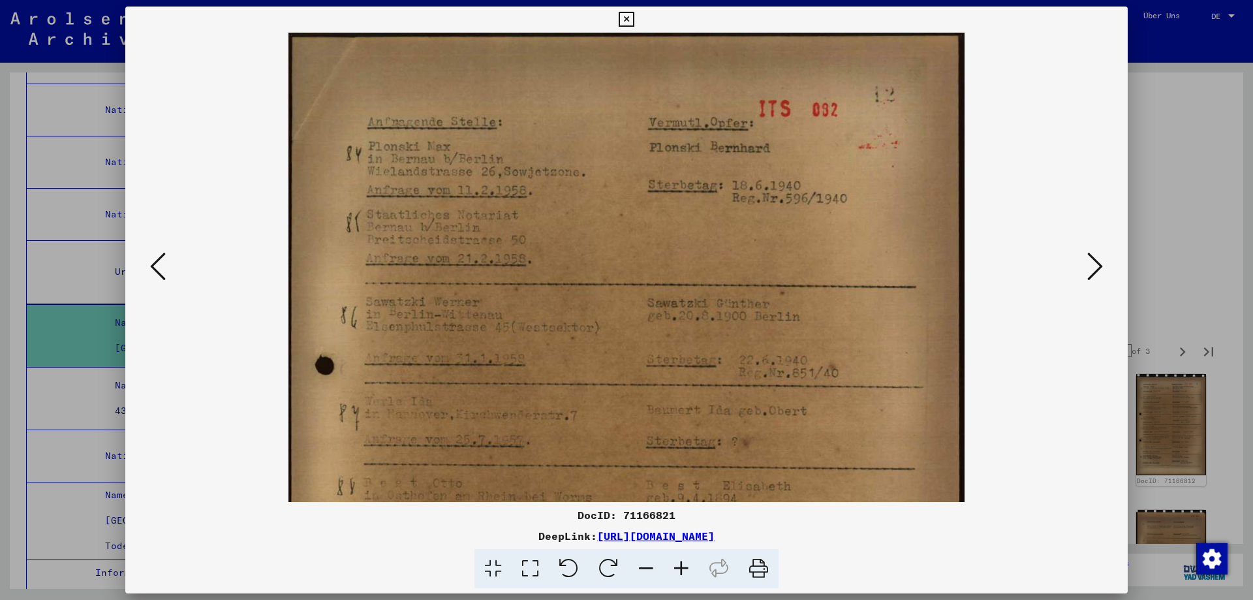
click at [694, 572] on icon at bounding box center [681, 569] width 35 height 40
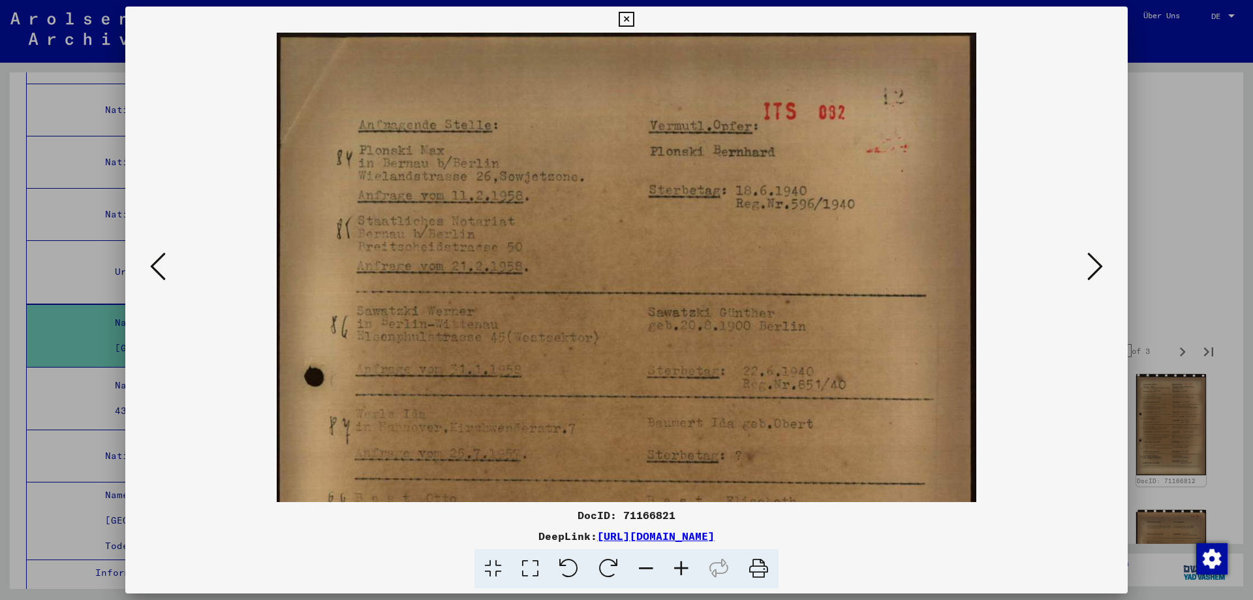
click at [694, 572] on icon at bounding box center [681, 569] width 35 height 40
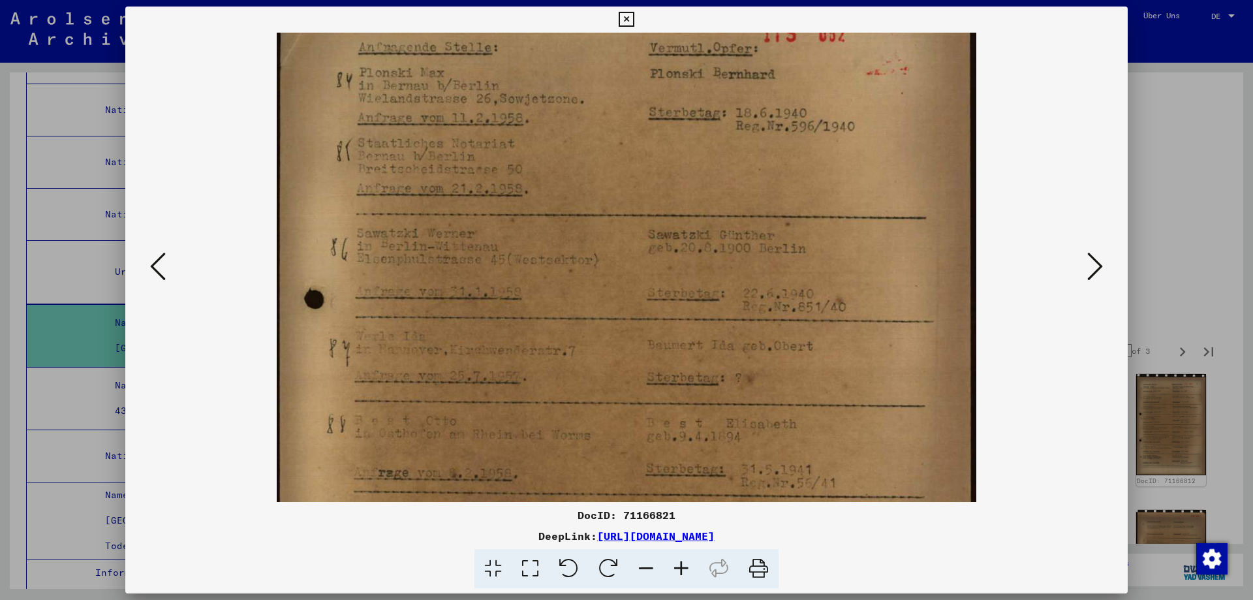
drag, startPoint x: 869, startPoint y: 394, endPoint x: 879, endPoint y: 304, distance: 90.0
click at [879, 306] on img at bounding box center [627, 451] width 700 height 992
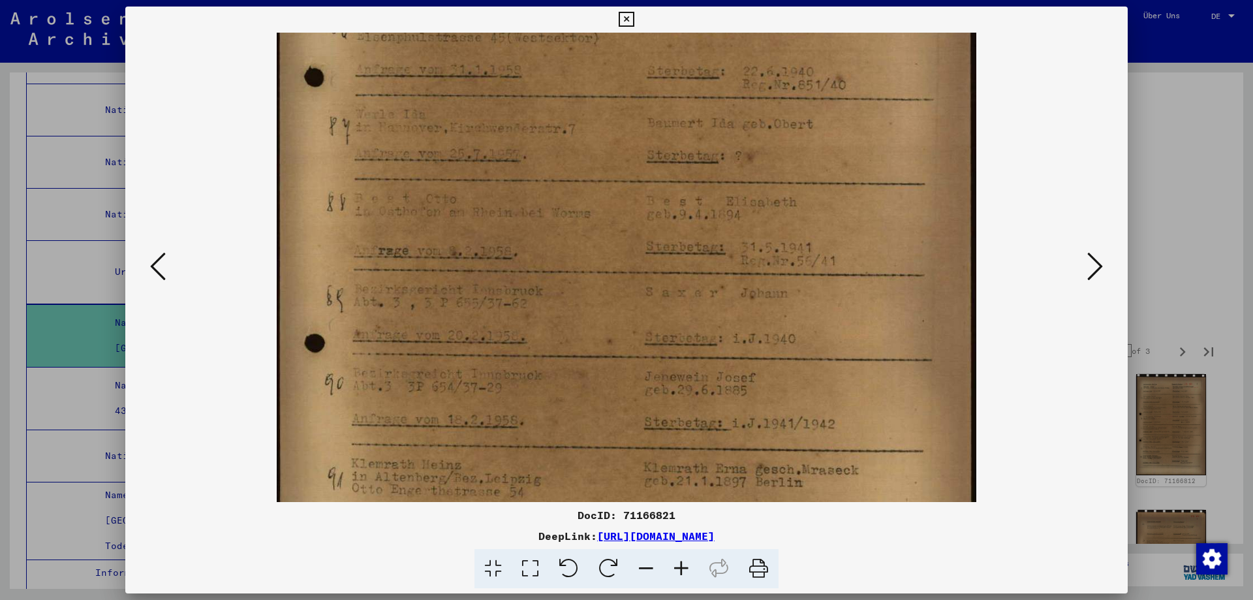
scroll to position [307, 0]
drag, startPoint x: 891, startPoint y: 443, endPoint x: 903, endPoint y: 247, distance: 196.9
click at [903, 247] on img at bounding box center [627, 222] width 700 height 992
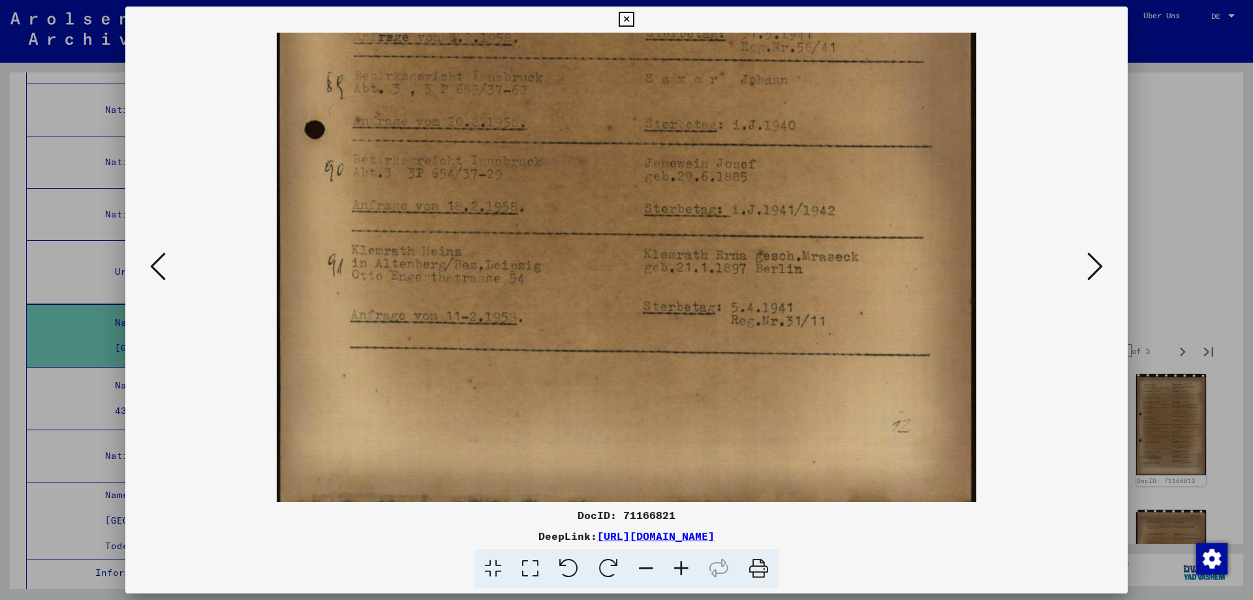
scroll to position [522, 0]
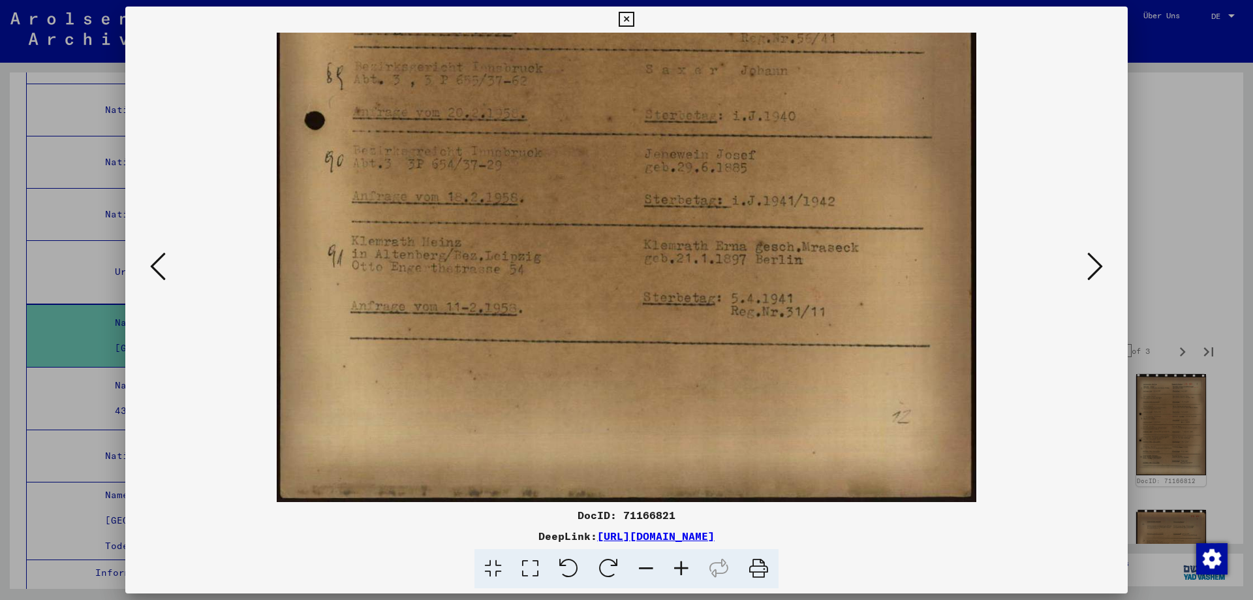
drag, startPoint x: 920, startPoint y: 403, endPoint x: 919, endPoint y: 161, distance: 242.2
click at [919, 161] on img at bounding box center [627, 6] width 700 height 992
click at [1092, 270] on icon at bounding box center [1096, 266] width 16 height 31
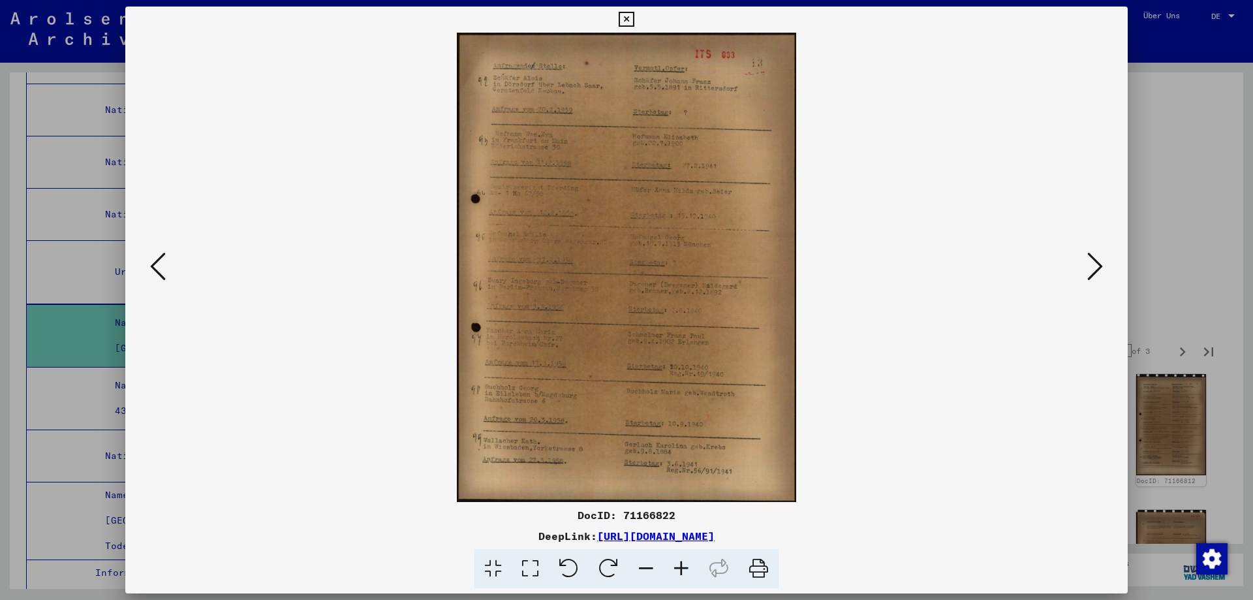
scroll to position [0, 0]
click at [699, 576] on icon at bounding box center [681, 569] width 35 height 40
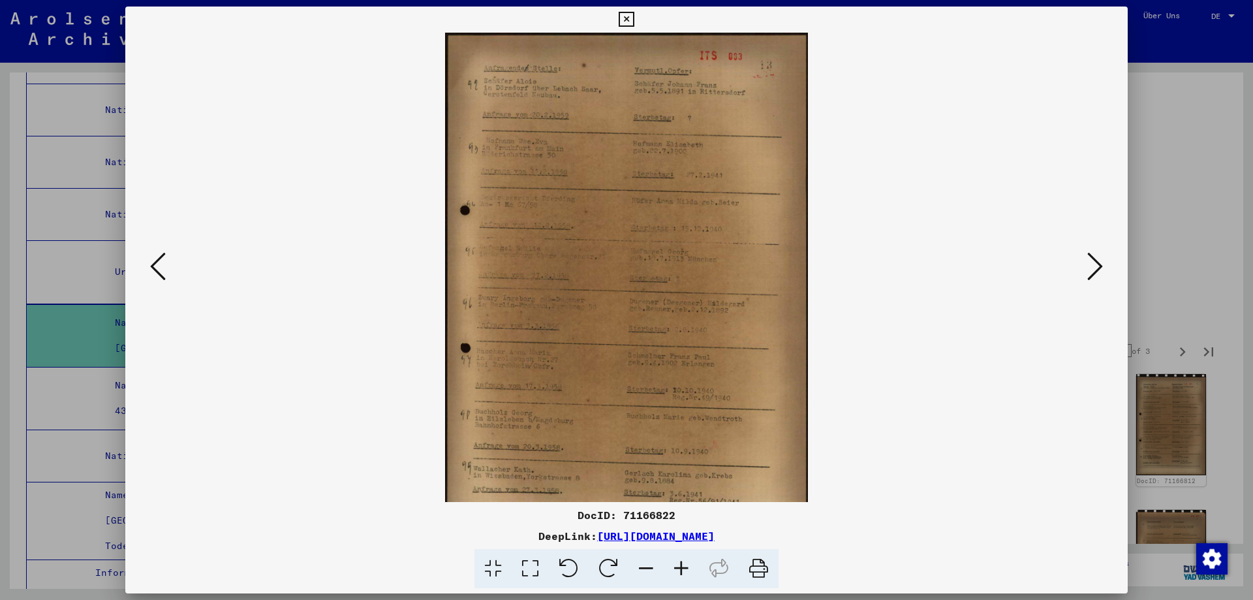
click at [699, 576] on icon at bounding box center [681, 569] width 35 height 40
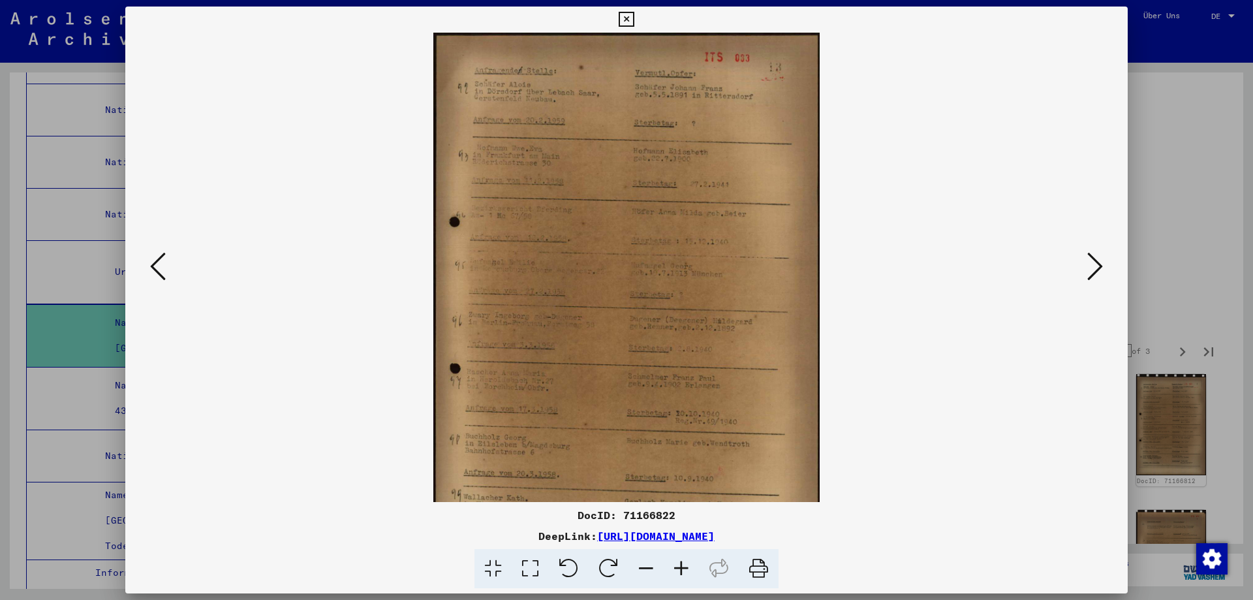
click at [699, 576] on icon at bounding box center [681, 569] width 35 height 40
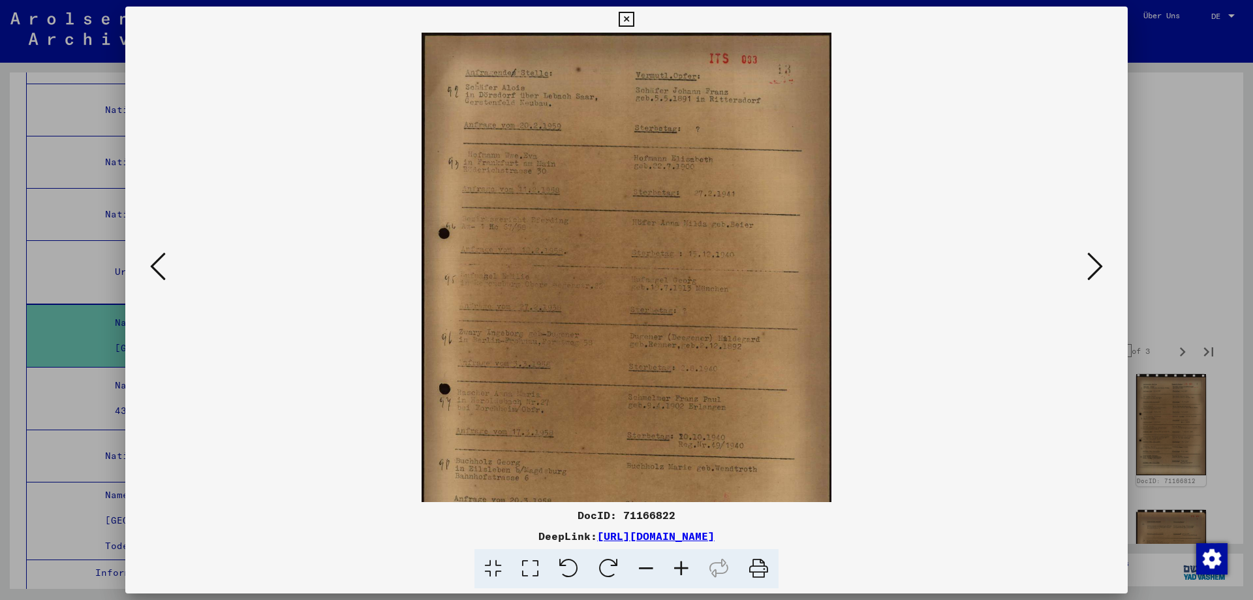
click at [699, 576] on icon at bounding box center [681, 569] width 35 height 40
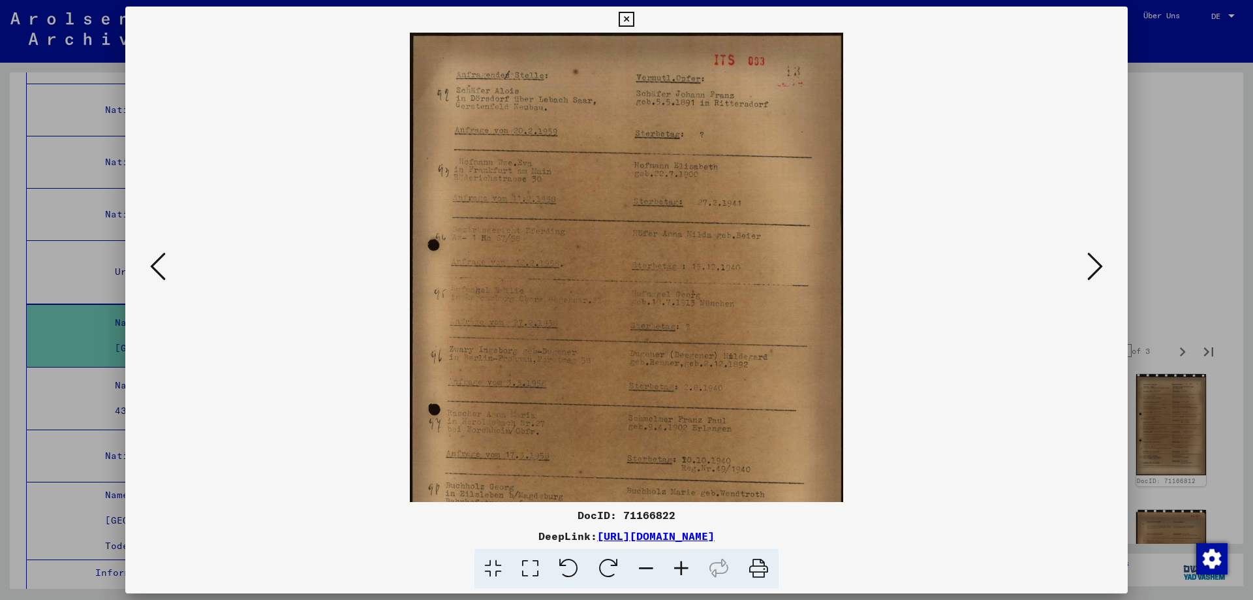
click at [698, 576] on icon at bounding box center [681, 569] width 35 height 40
click at [697, 576] on icon at bounding box center [681, 569] width 35 height 40
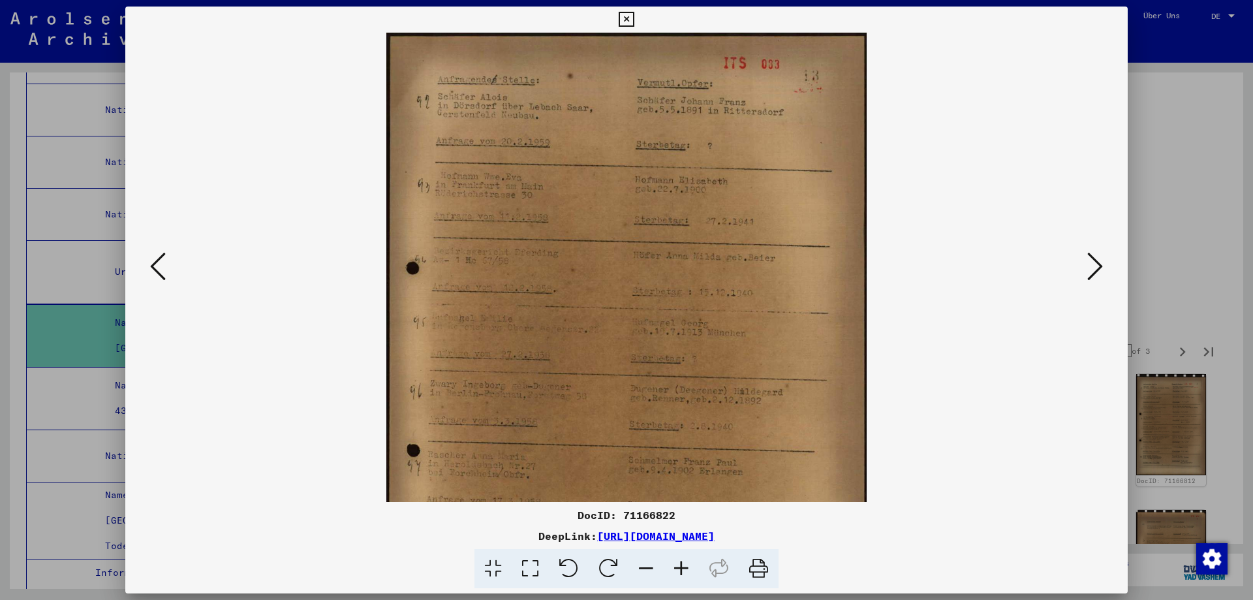
click at [697, 576] on icon at bounding box center [681, 569] width 35 height 40
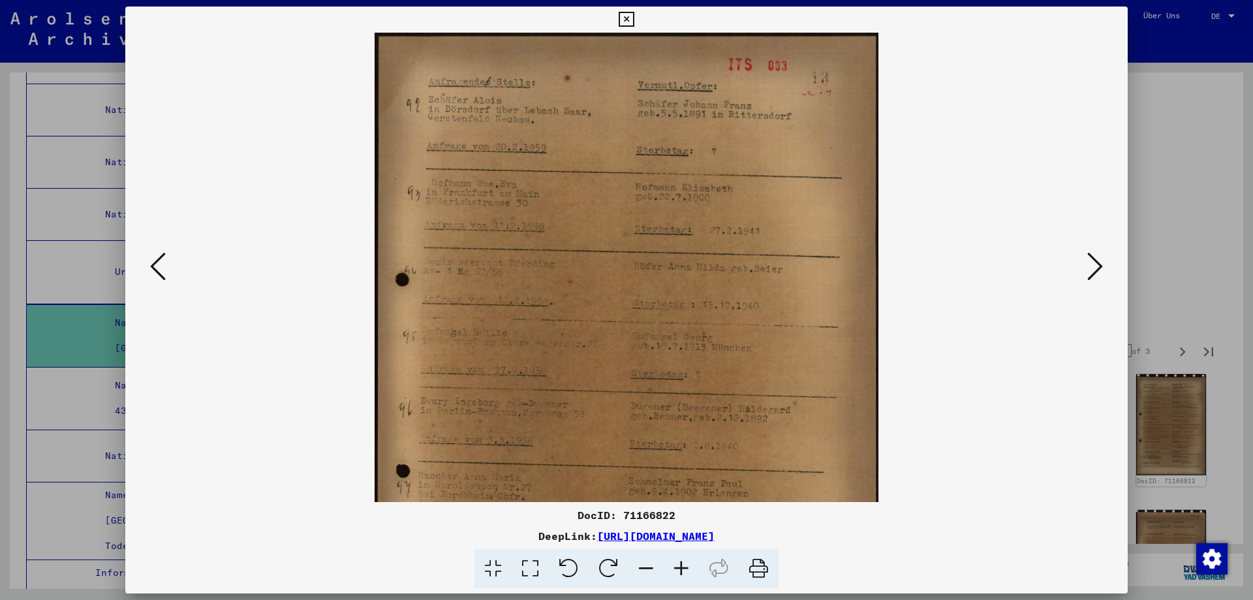
click at [697, 576] on icon at bounding box center [681, 569] width 35 height 40
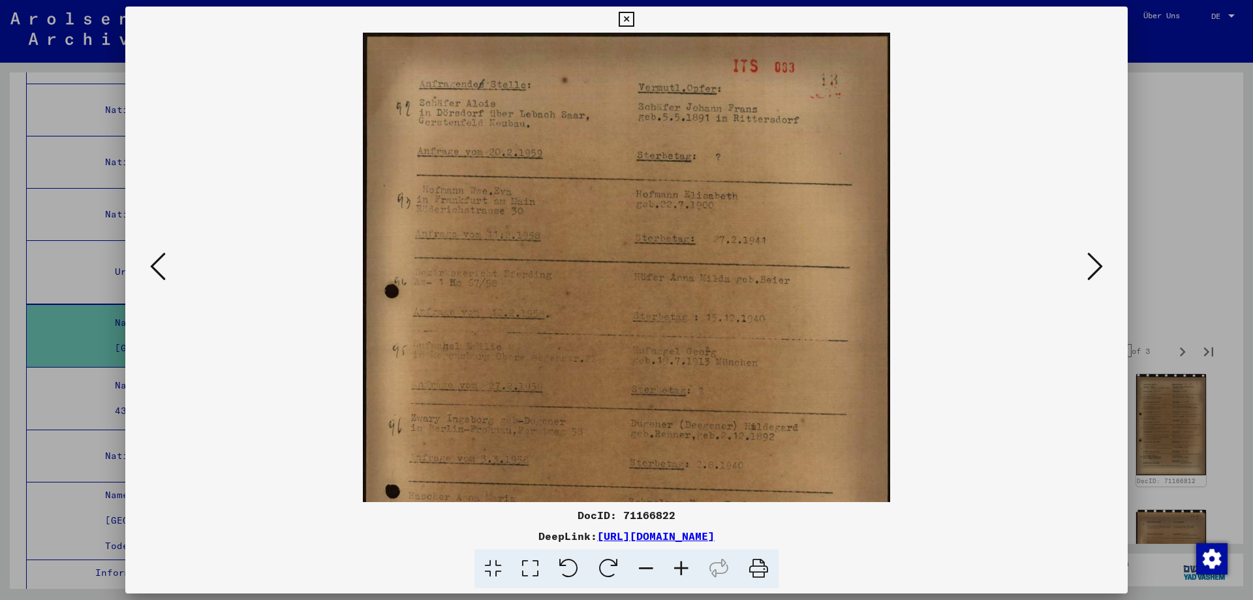
click at [697, 576] on icon at bounding box center [681, 569] width 35 height 40
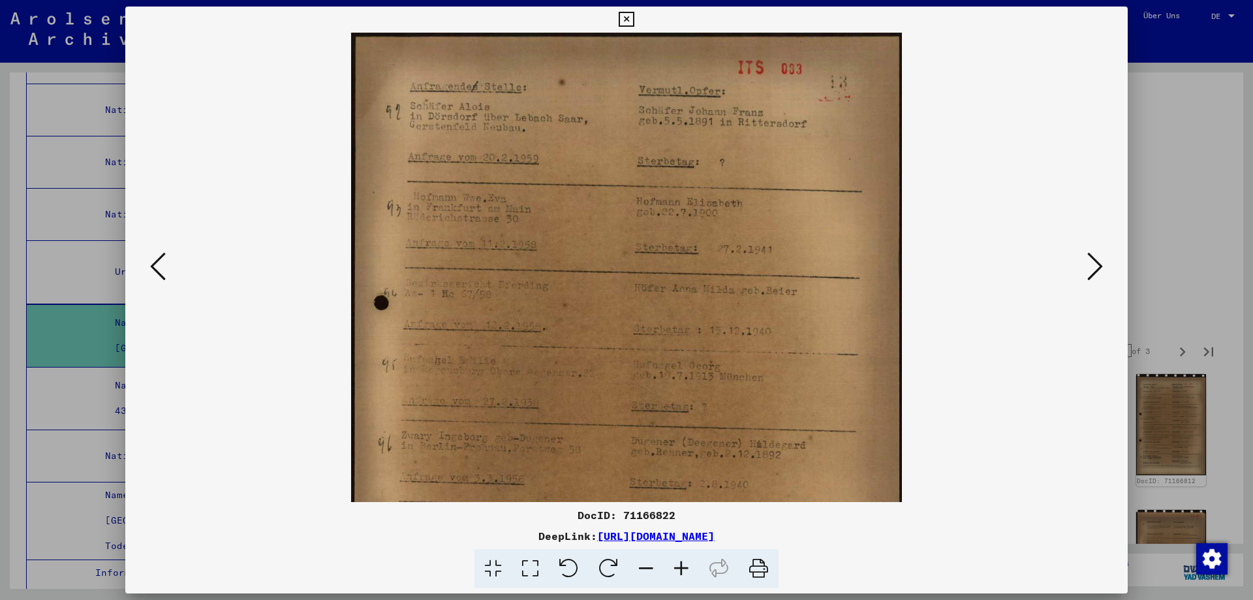
click at [697, 576] on icon at bounding box center [681, 569] width 35 height 40
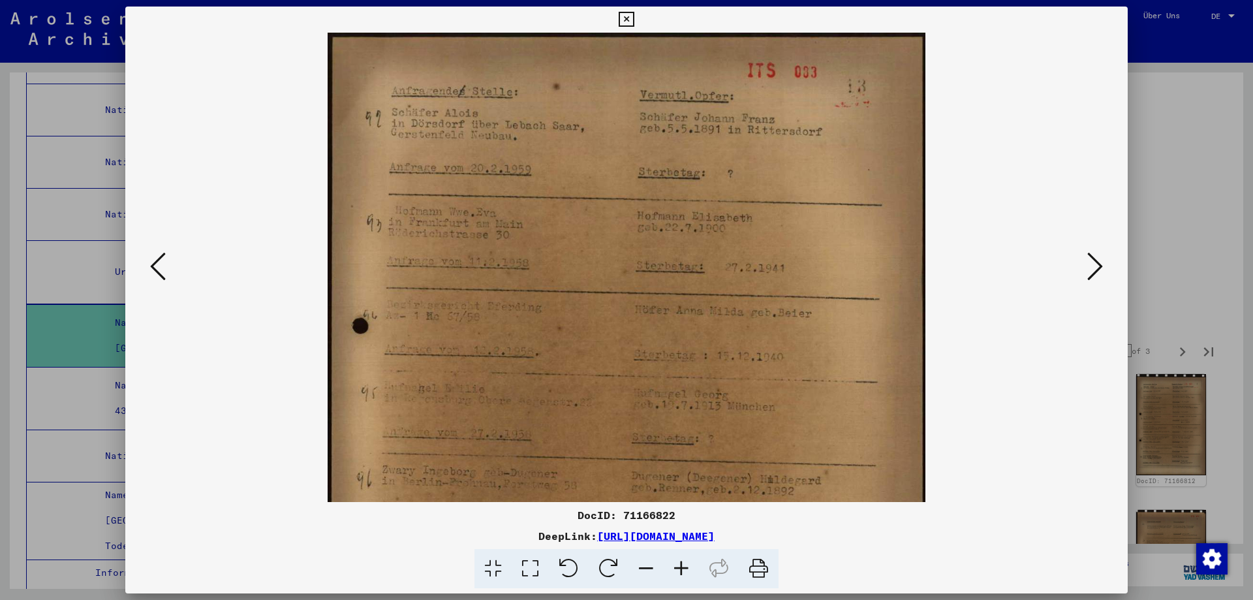
click at [697, 576] on icon at bounding box center [681, 569] width 35 height 40
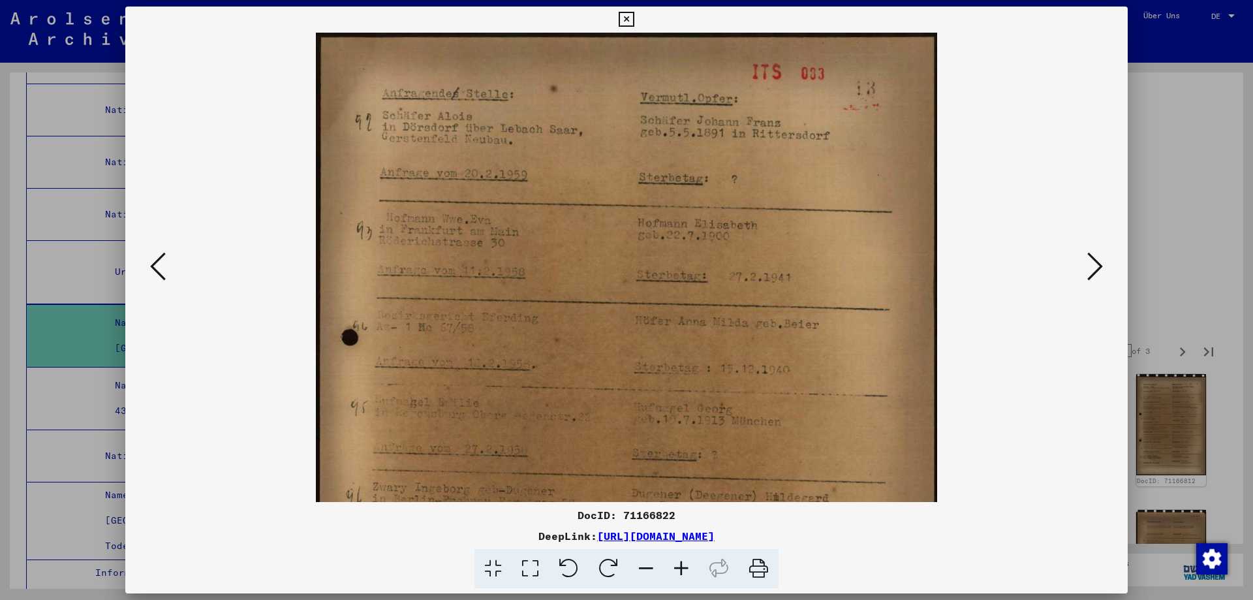
click at [697, 576] on icon at bounding box center [681, 569] width 35 height 40
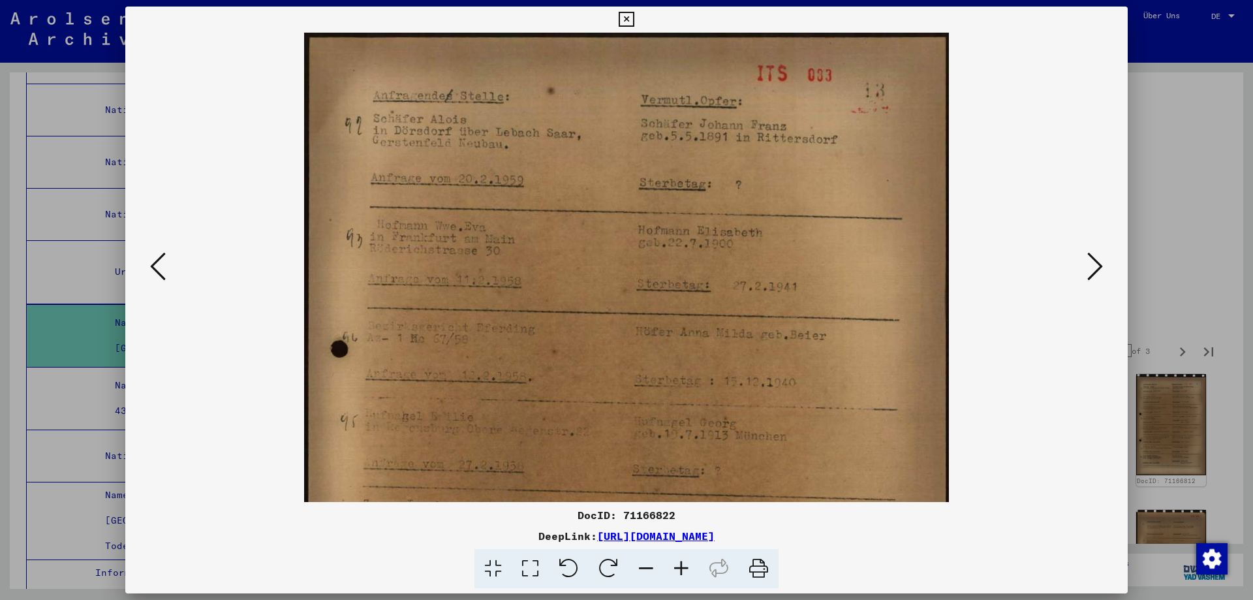
click at [697, 576] on icon at bounding box center [681, 569] width 35 height 40
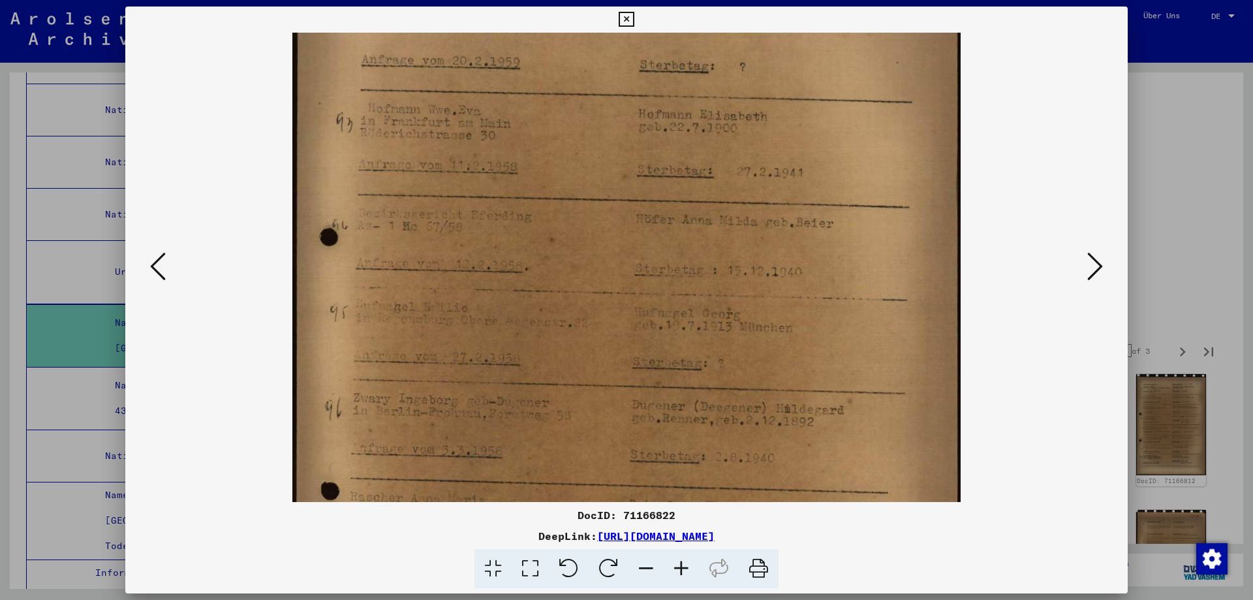
drag, startPoint x: 873, startPoint y: 408, endPoint x: 878, endPoint y: 285, distance: 123.5
click at [878, 285] on img at bounding box center [626, 372] width 669 height 926
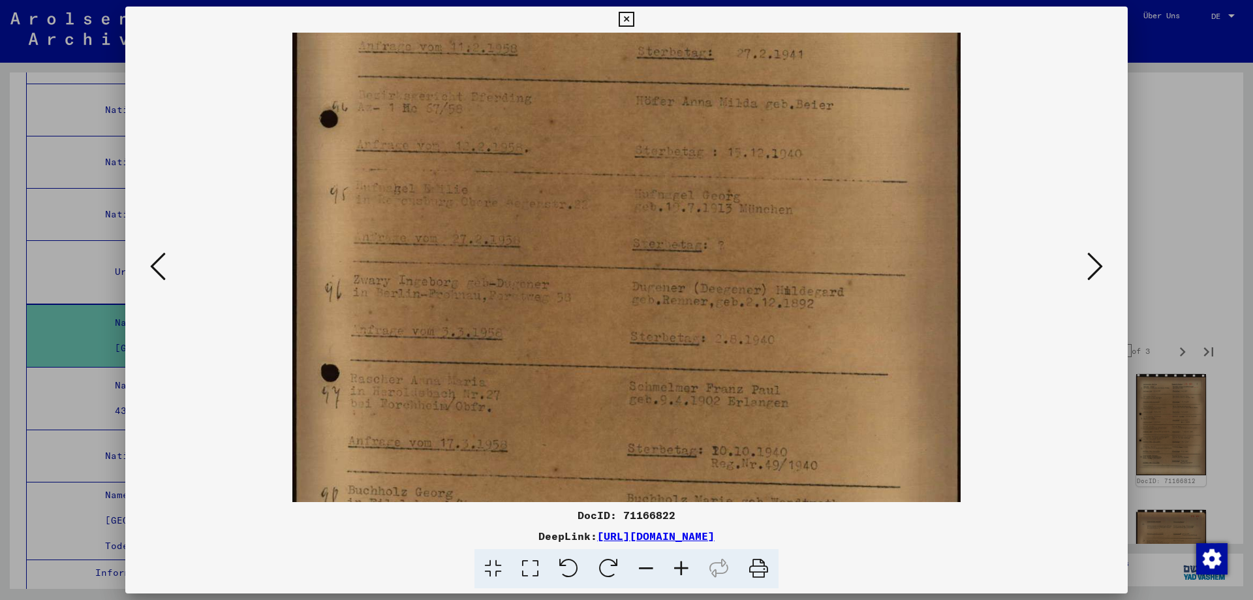
drag, startPoint x: 875, startPoint y: 436, endPoint x: 875, endPoint y: 317, distance: 119.5
click at [875, 318] on img at bounding box center [626, 254] width 669 height 926
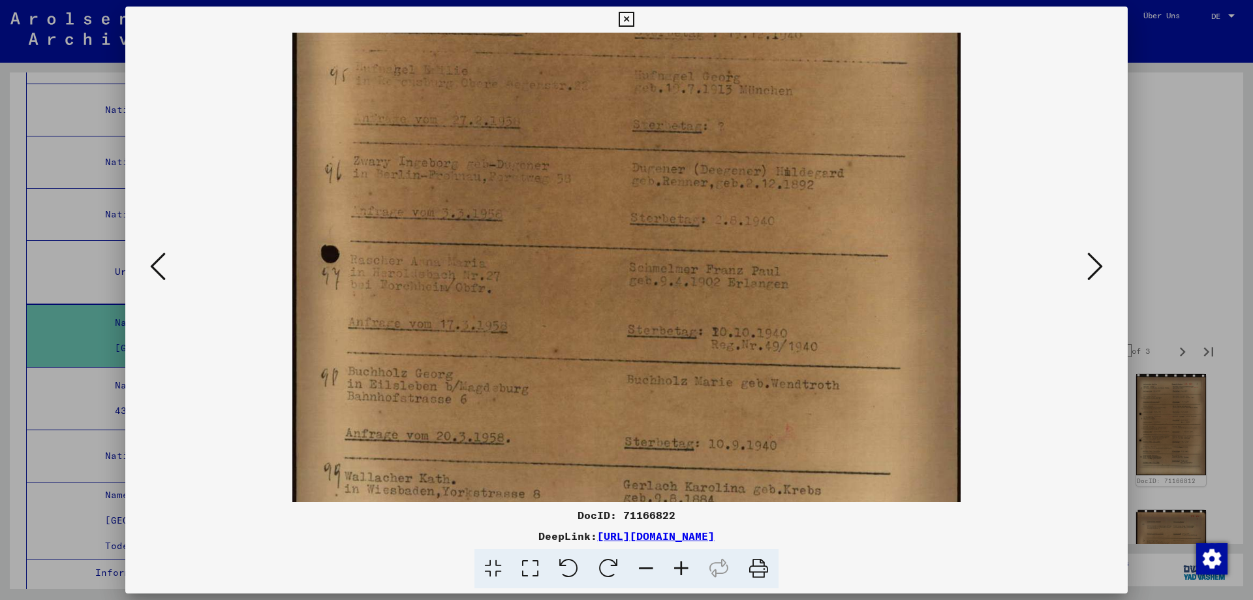
scroll to position [361, 0]
drag, startPoint x: 863, startPoint y: 449, endPoint x: 864, endPoint y: 330, distance: 118.8
click at [864, 330] on img at bounding box center [626, 135] width 669 height 926
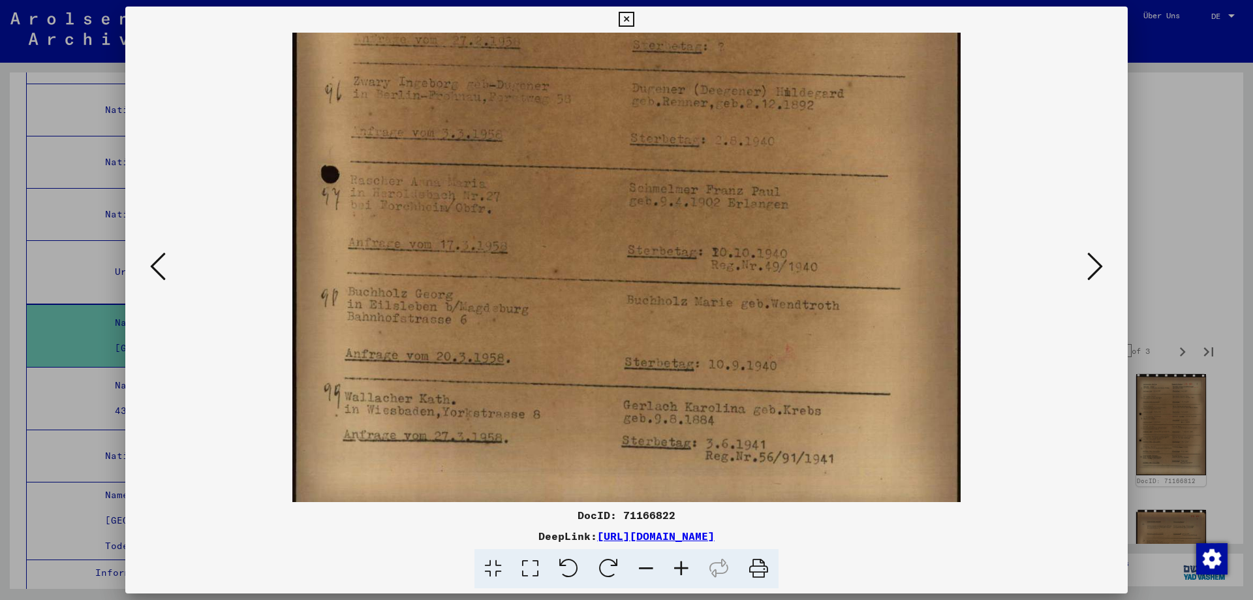
scroll to position [457, 0]
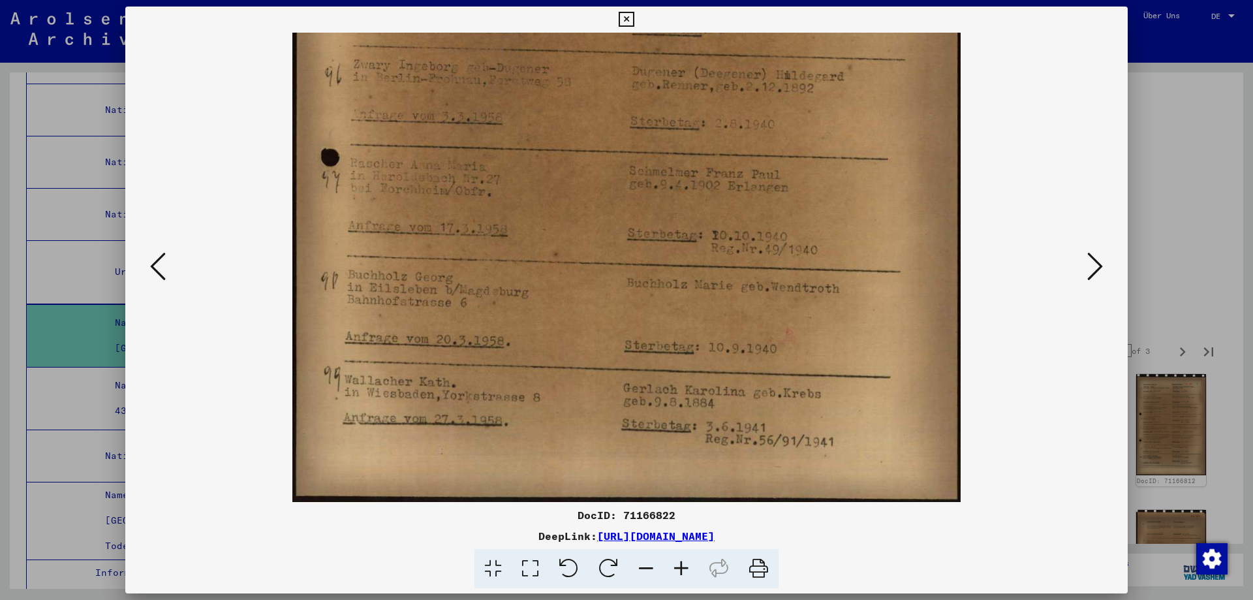
drag, startPoint x: 877, startPoint y: 433, endPoint x: 888, endPoint y: 306, distance: 127.7
click at [888, 306] on img at bounding box center [626, 39] width 669 height 926
click at [1090, 264] on icon at bounding box center [1096, 266] width 16 height 31
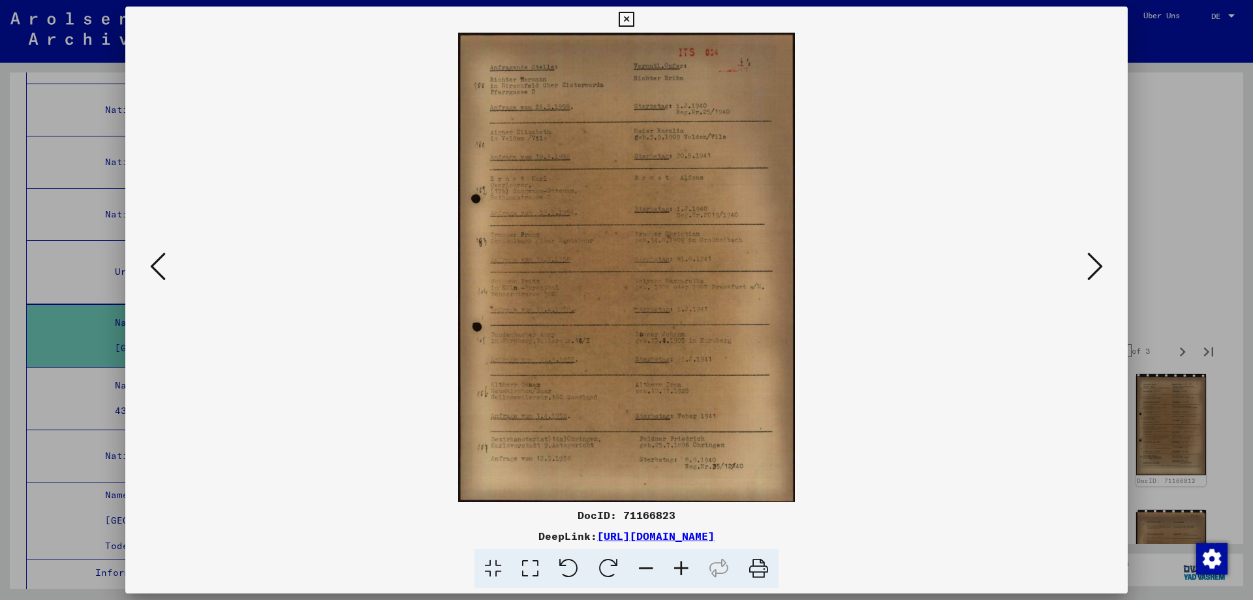
scroll to position [0, 0]
click at [698, 576] on icon at bounding box center [681, 569] width 35 height 40
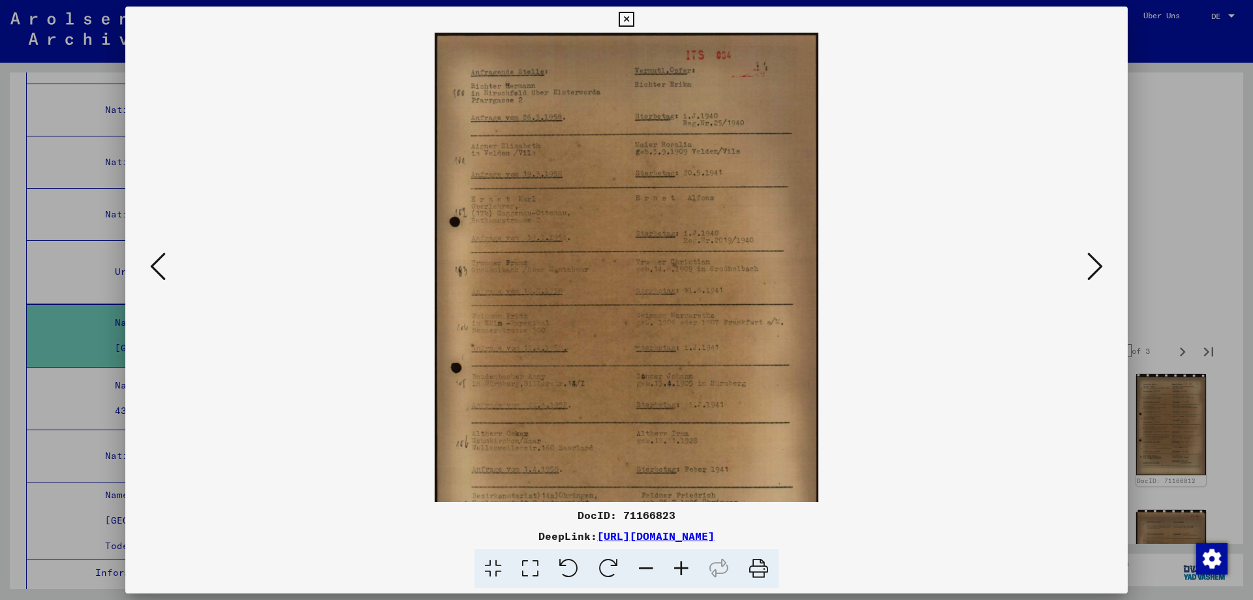
click at [698, 576] on icon at bounding box center [681, 569] width 35 height 40
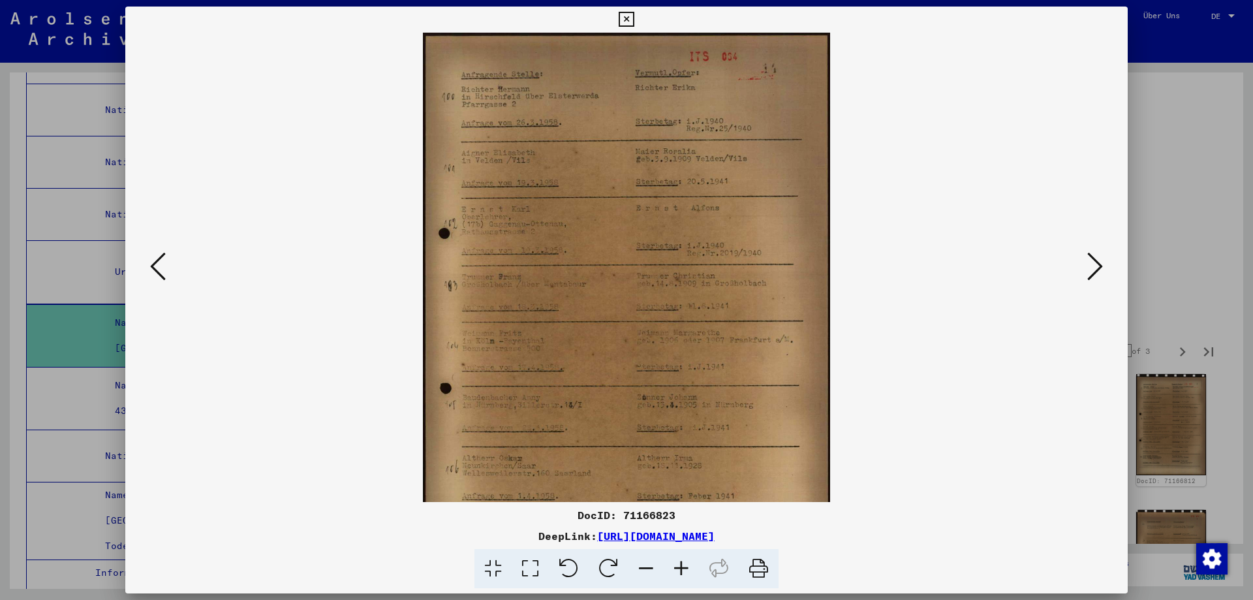
click at [698, 576] on icon at bounding box center [681, 569] width 35 height 40
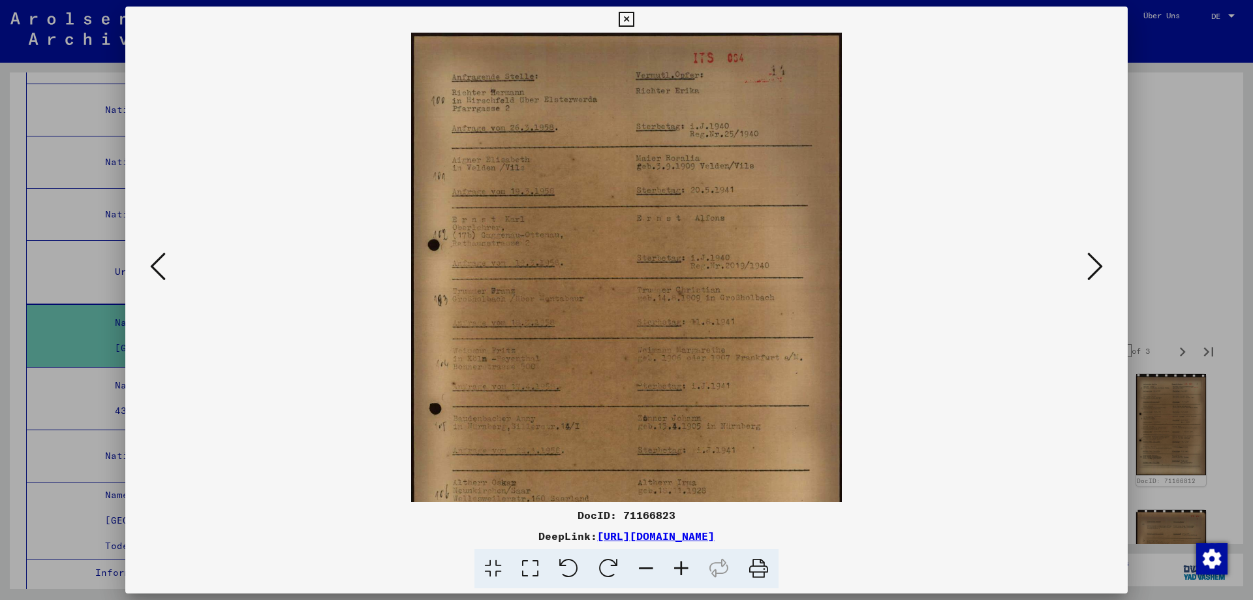
click at [698, 576] on icon at bounding box center [681, 569] width 35 height 40
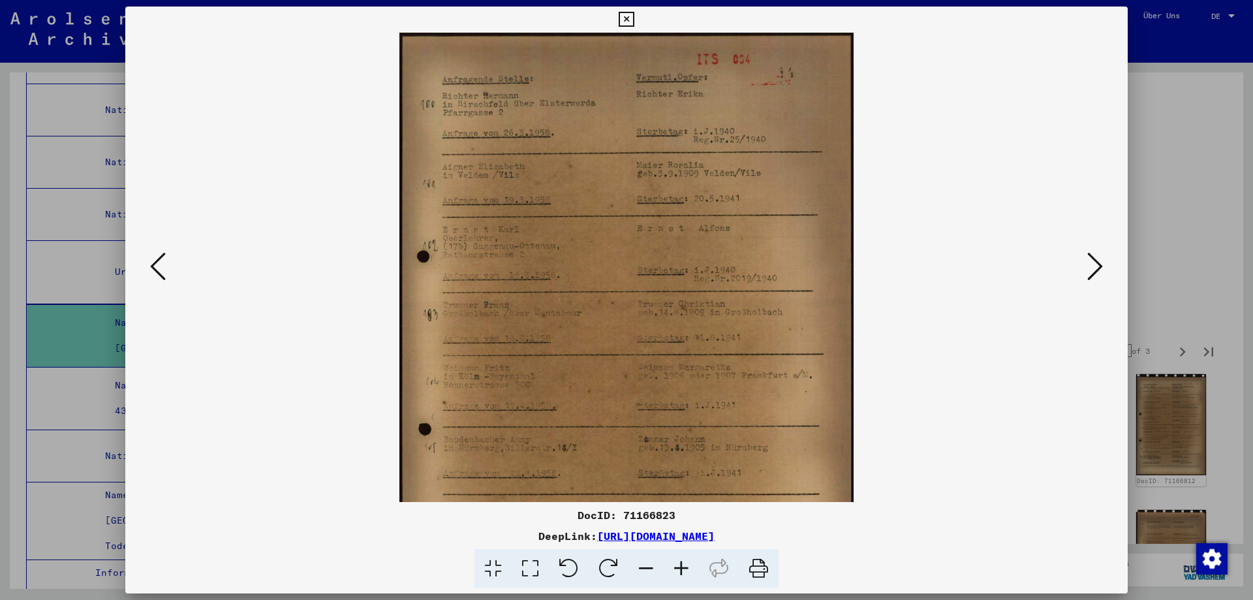
click at [698, 576] on icon at bounding box center [681, 569] width 35 height 40
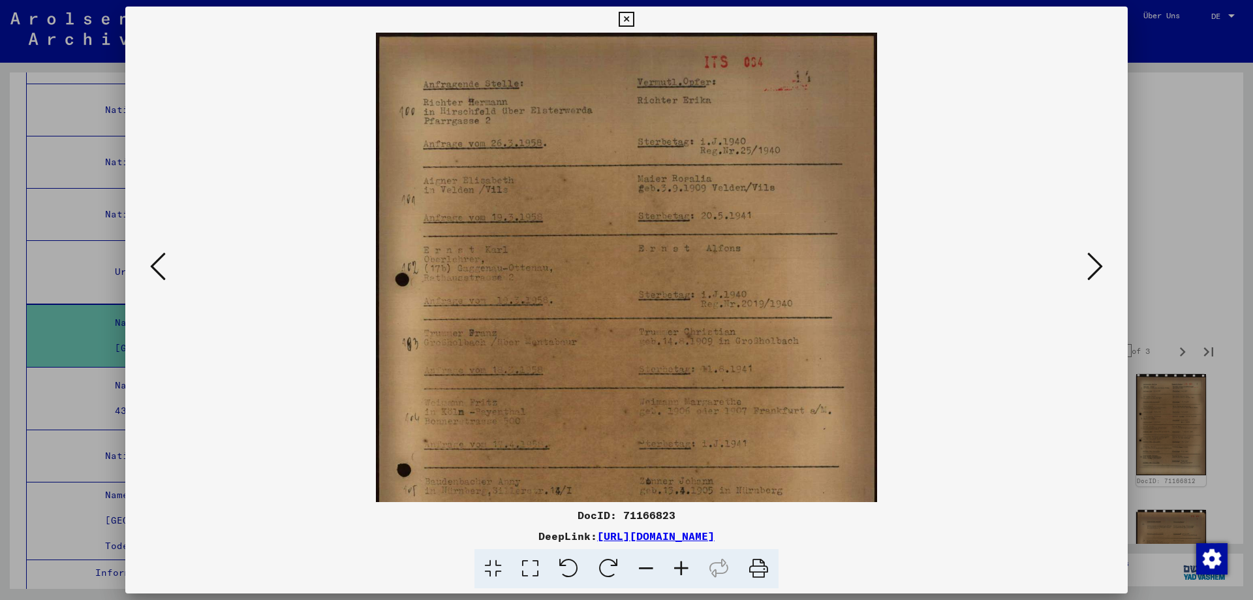
click at [698, 576] on icon at bounding box center [681, 569] width 35 height 40
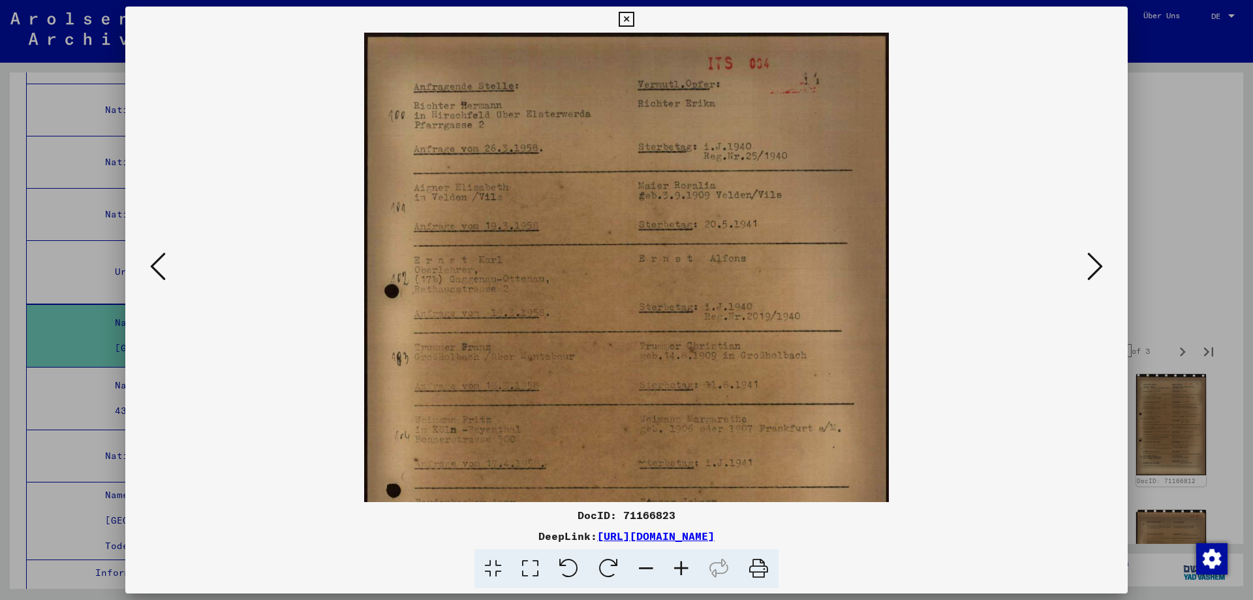
click at [698, 576] on icon at bounding box center [681, 569] width 35 height 40
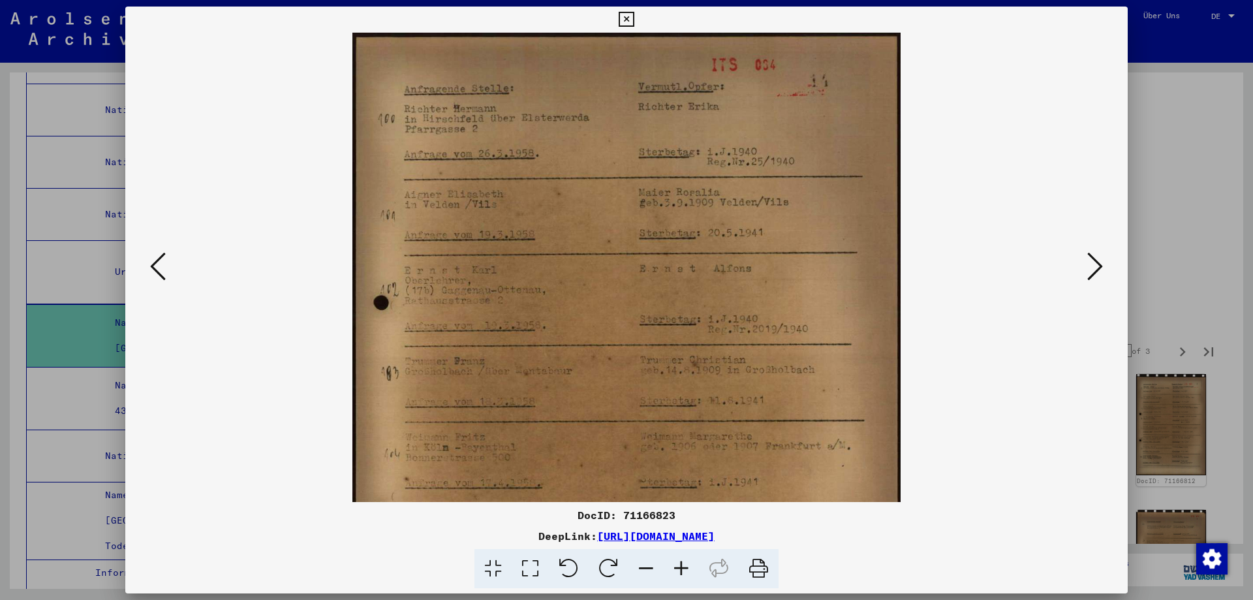
click at [698, 576] on icon at bounding box center [681, 569] width 35 height 40
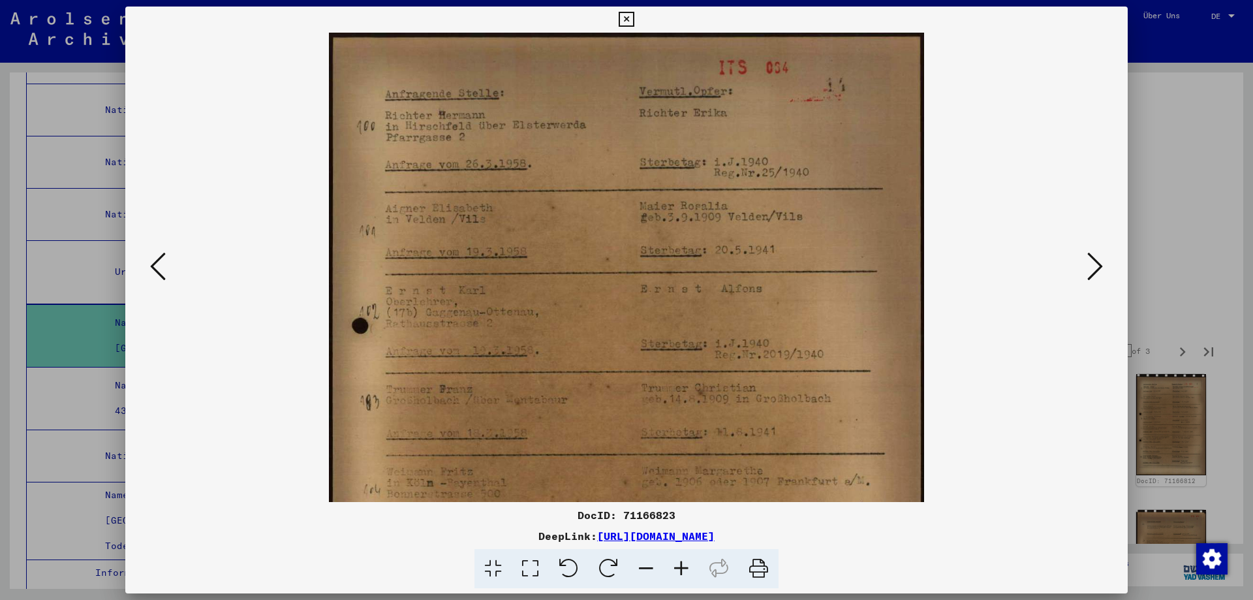
click at [698, 576] on icon at bounding box center [681, 569] width 35 height 40
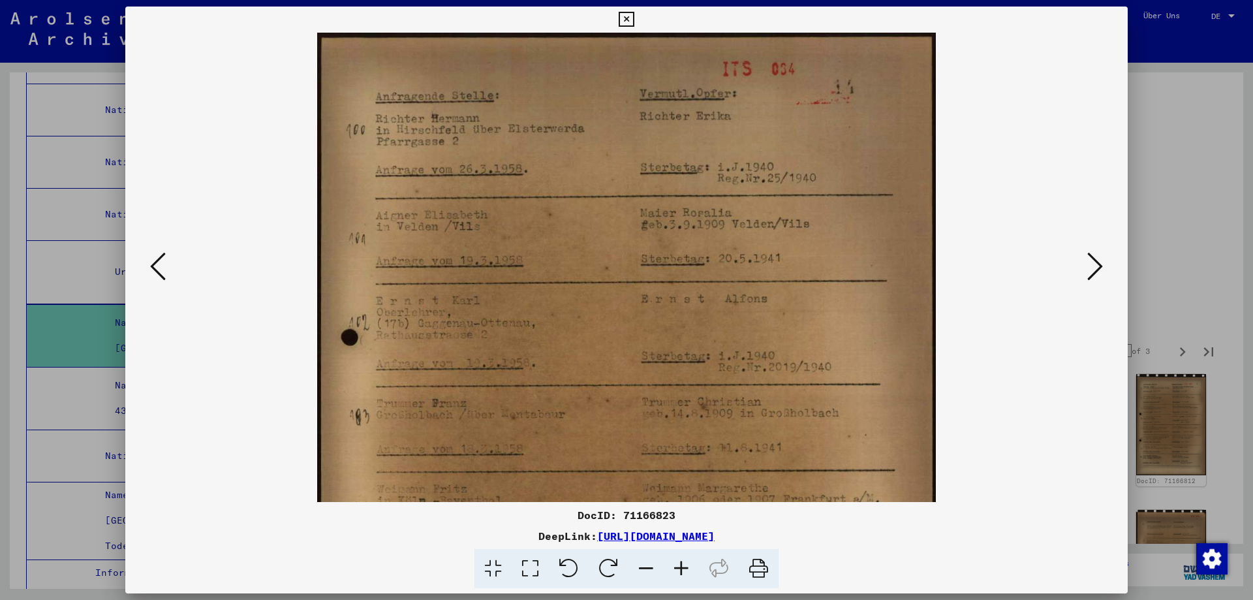
click at [698, 576] on icon at bounding box center [681, 569] width 35 height 40
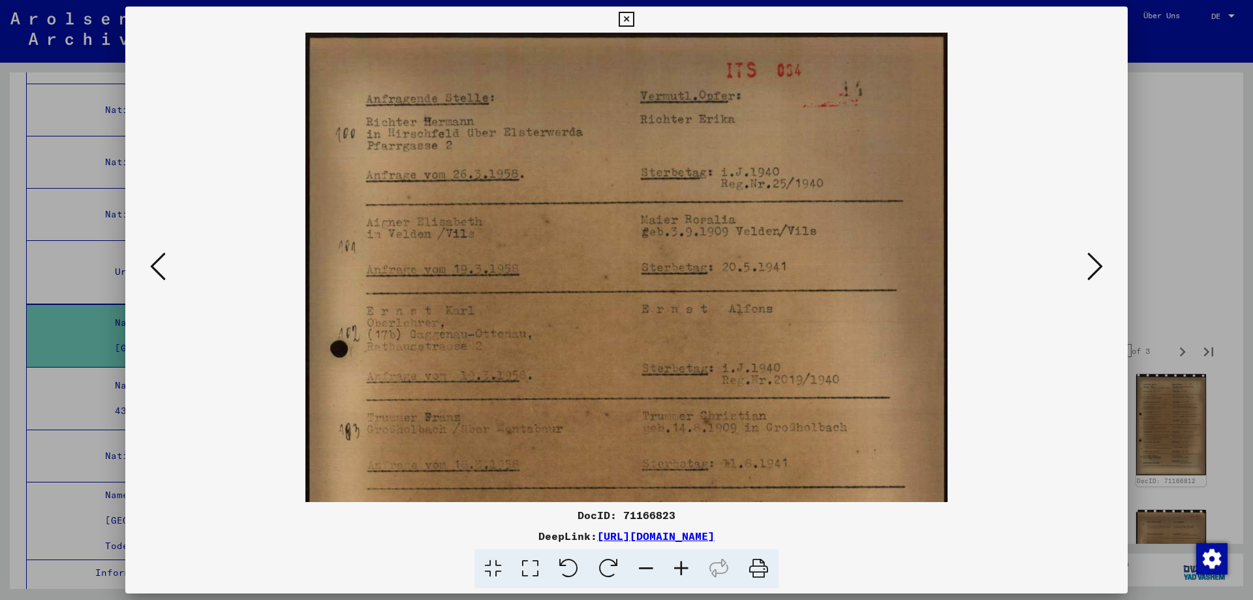
click at [698, 576] on icon at bounding box center [681, 569] width 35 height 40
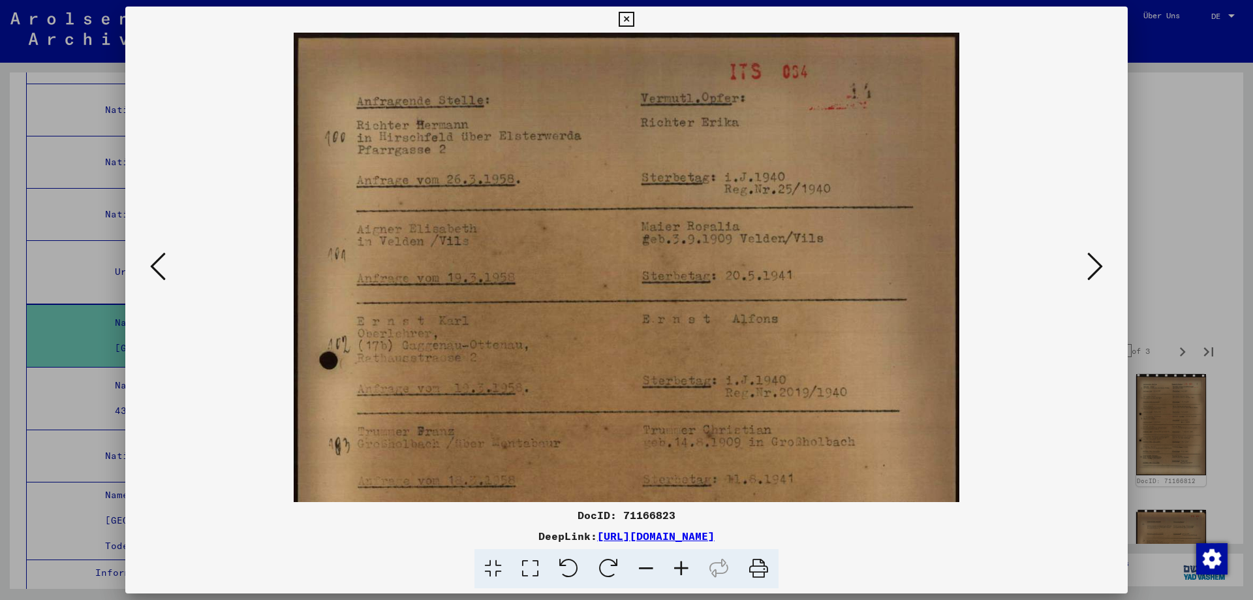
click at [698, 576] on icon at bounding box center [681, 569] width 35 height 40
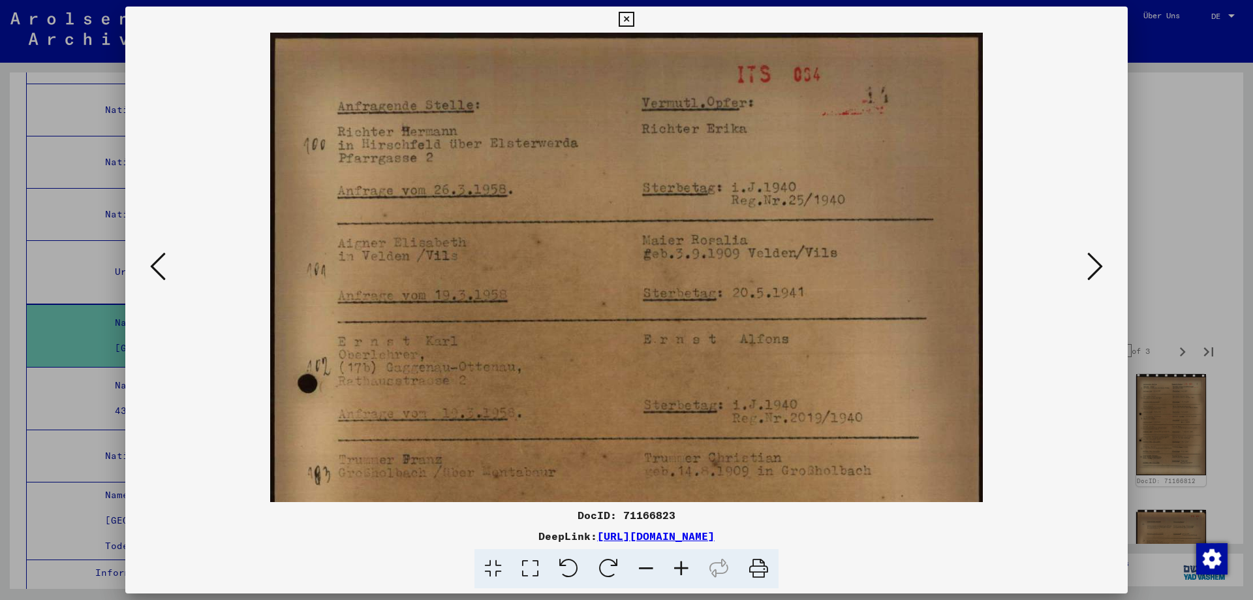
click at [698, 576] on icon at bounding box center [681, 569] width 35 height 40
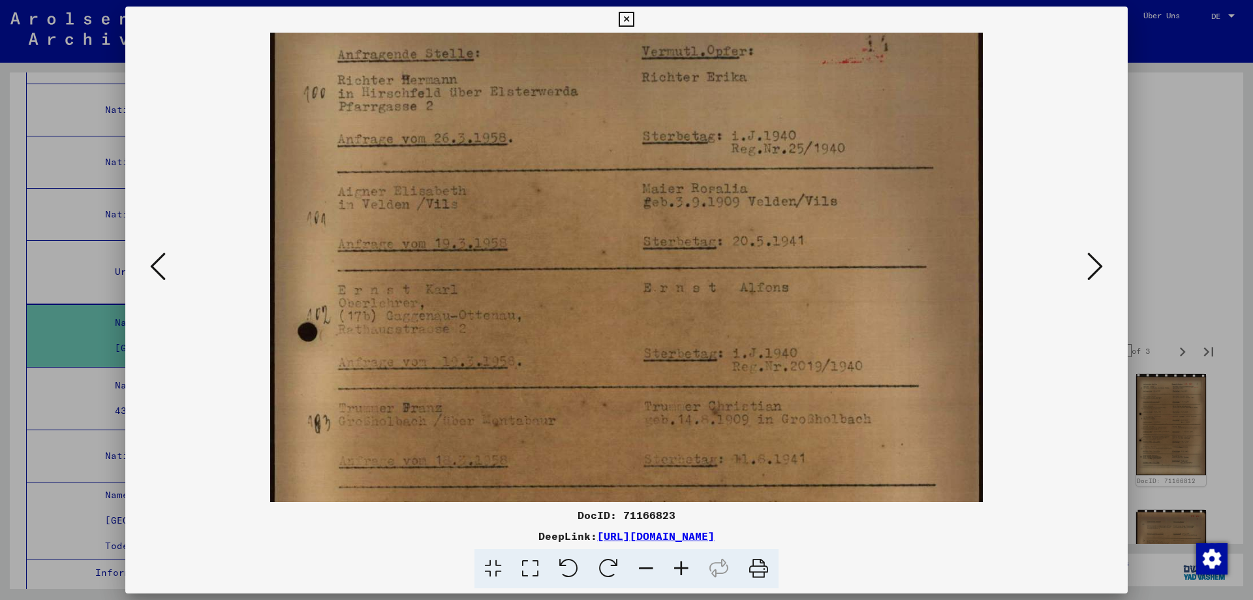
drag, startPoint x: 842, startPoint y: 373, endPoint x: 844, endPoint y: 270, distance: 102.5
click at [844, 274] on img at bounding box center [626, 477] width 713 height 992
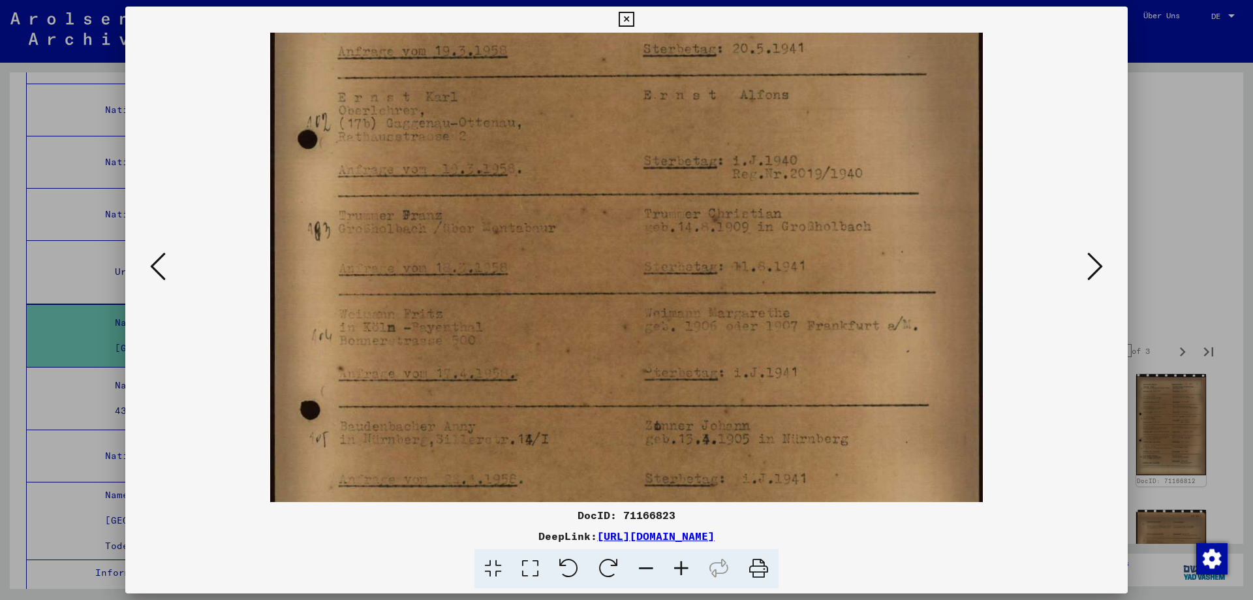
scroll to position [251, 0]
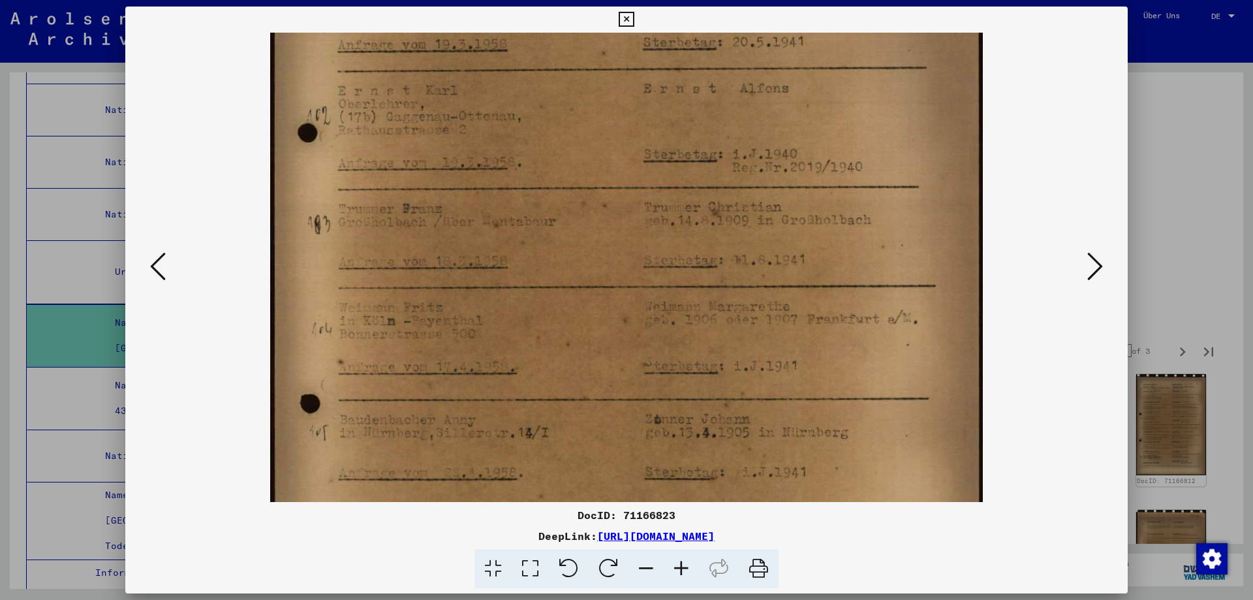
drag, startPoint x: 851, startPoint y: 439, endPoint x: 856, endPoint y: 288, distance: 151.5
click at [856, 288] on img at bounding box center [626, 278] width 713 height 992
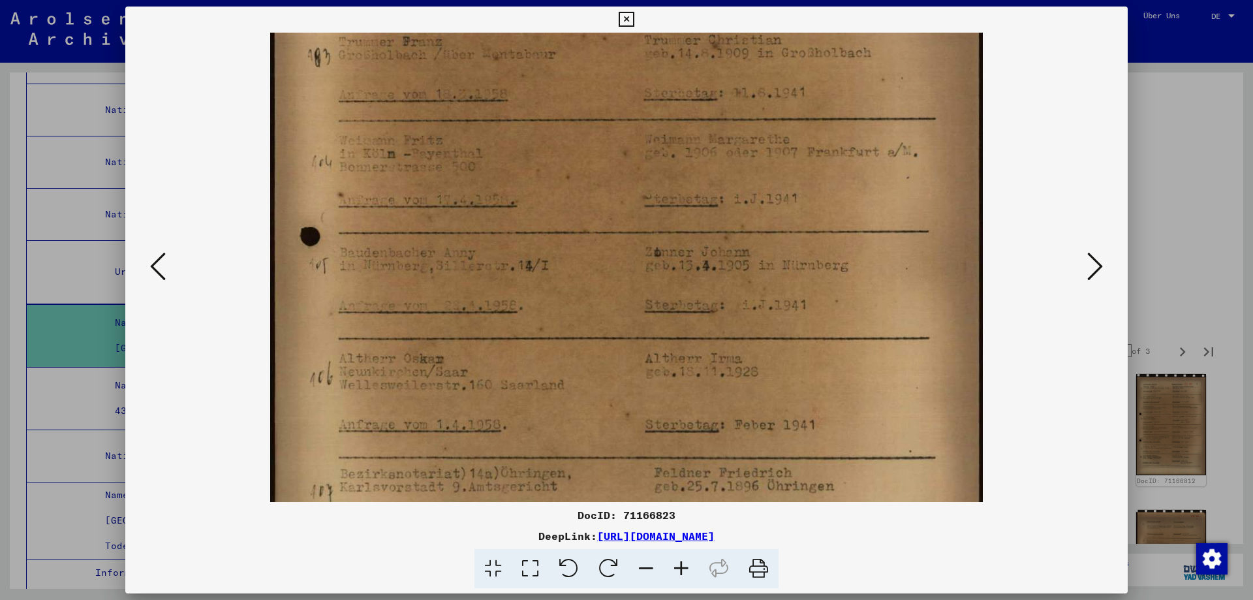
drag, startPoint x: 874, startPoint y: 411, endPoint x: 890, endPoint y: 240, distance: 171.8
click at [890, 240] on img at bounding box center [626, 111] width 713 height 992
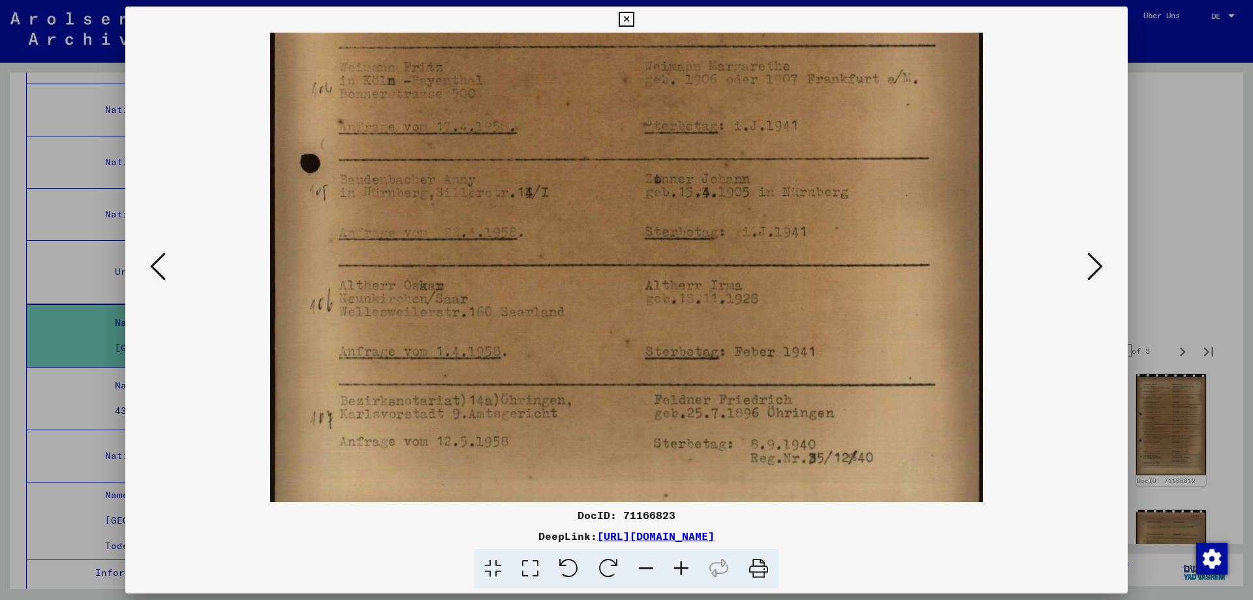
scroll to position [522, 0]
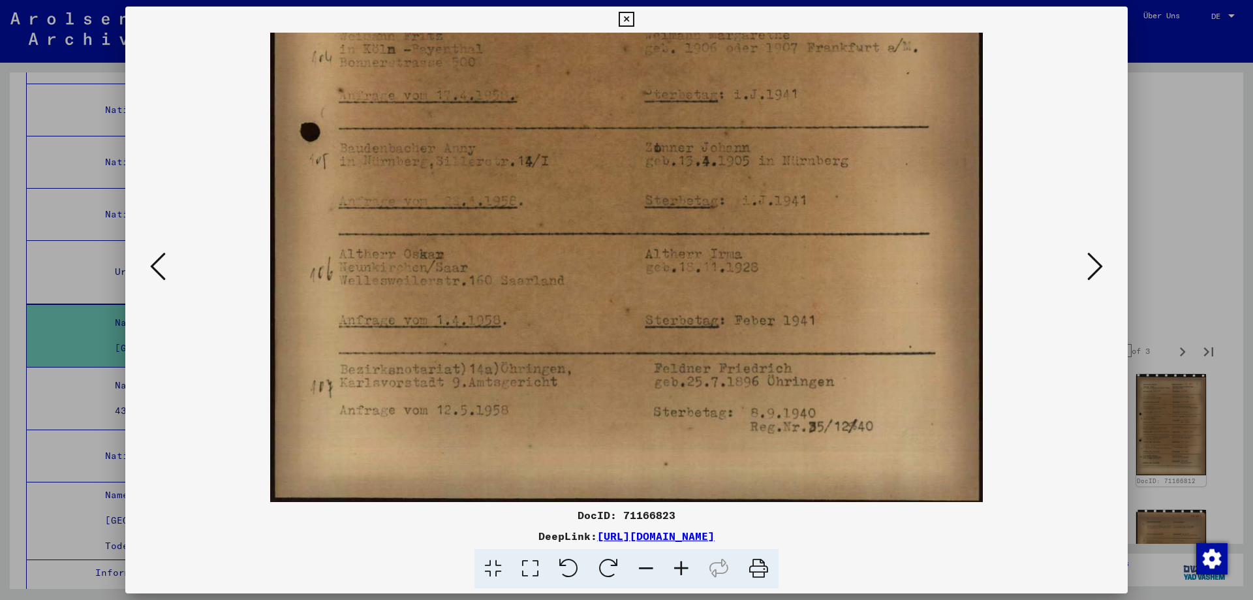
drag, startPoint x: 883, startPoint y: 446, endPoint x: 894, endPoint y: 277, distance: 169.4
click at [894, 277] on img at bounding box center [626, 6] width 713 height 992
click at [1088, 265] on icon at bounding box center [1096, 266] width 16 height 31
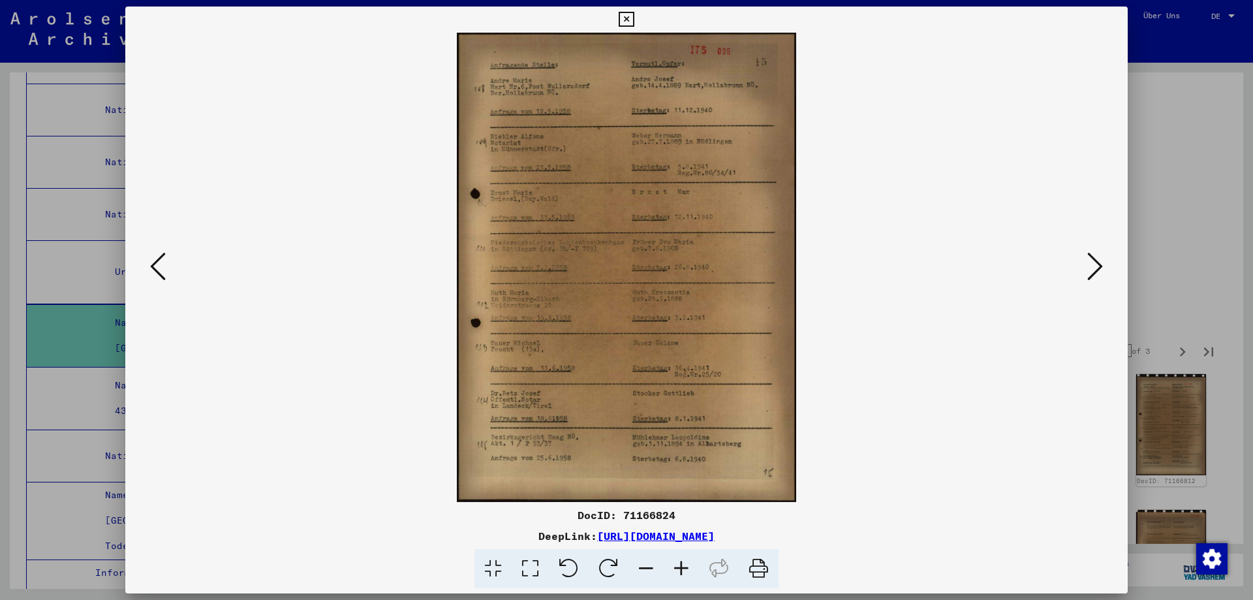
click at [695, 576] on icon at bounding box center [681, 569] width 35 height 40
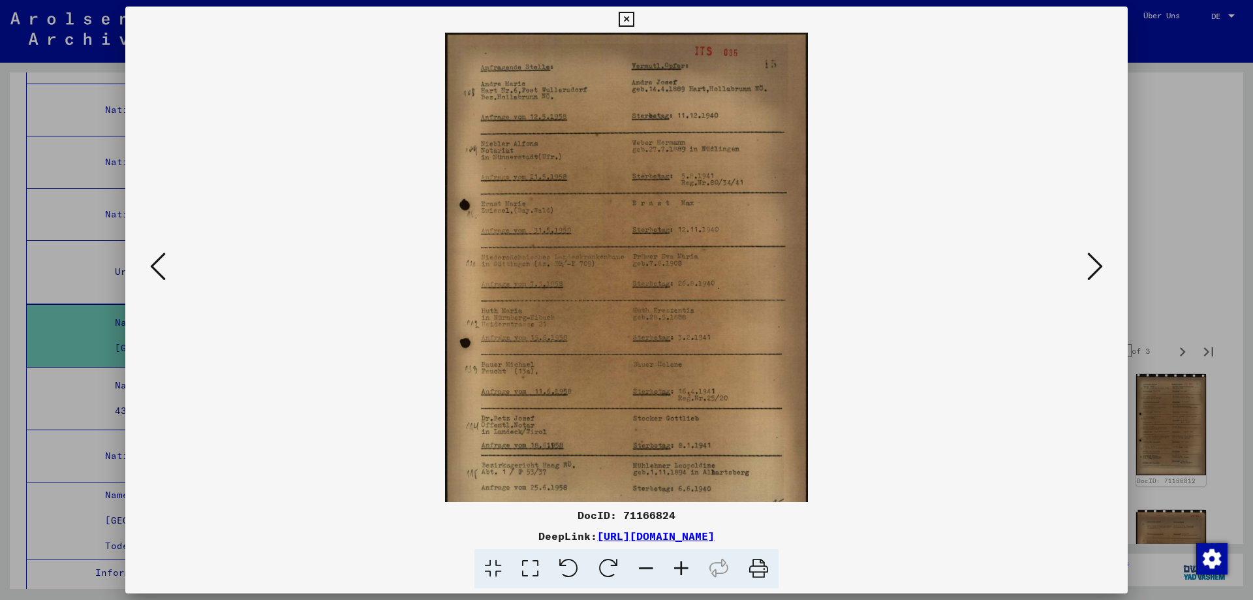
click at [695, 576] on icon at bounding box center [681, 569] width 35 height 40
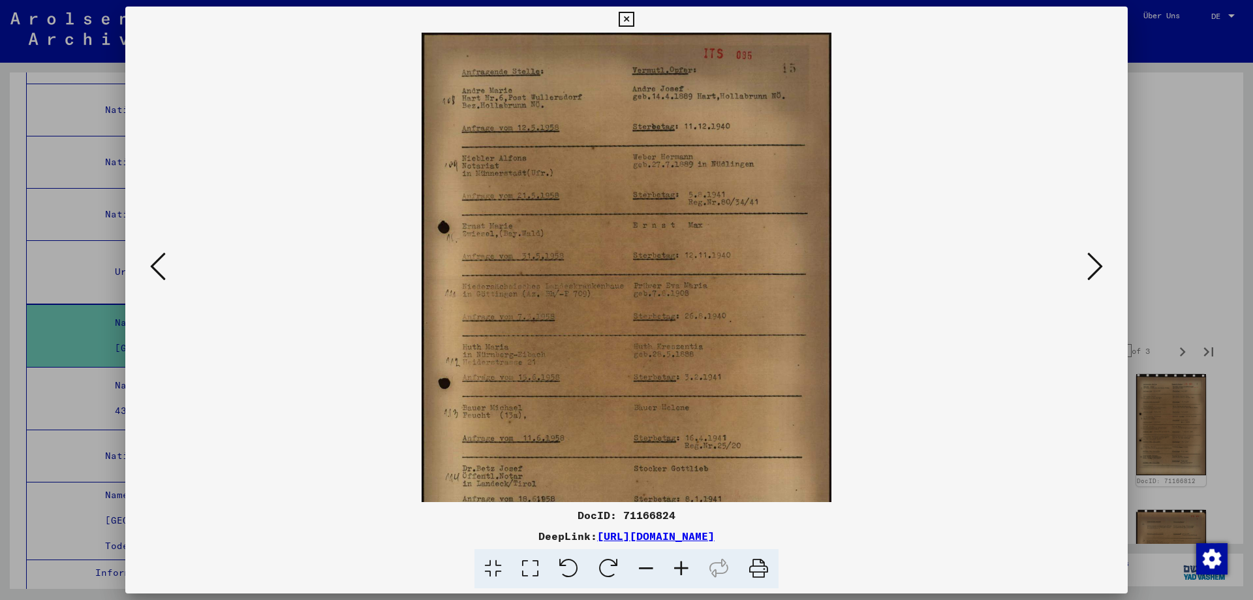
click at [695, 575] on icon at bounding box center [681, 569] width 35 height 40
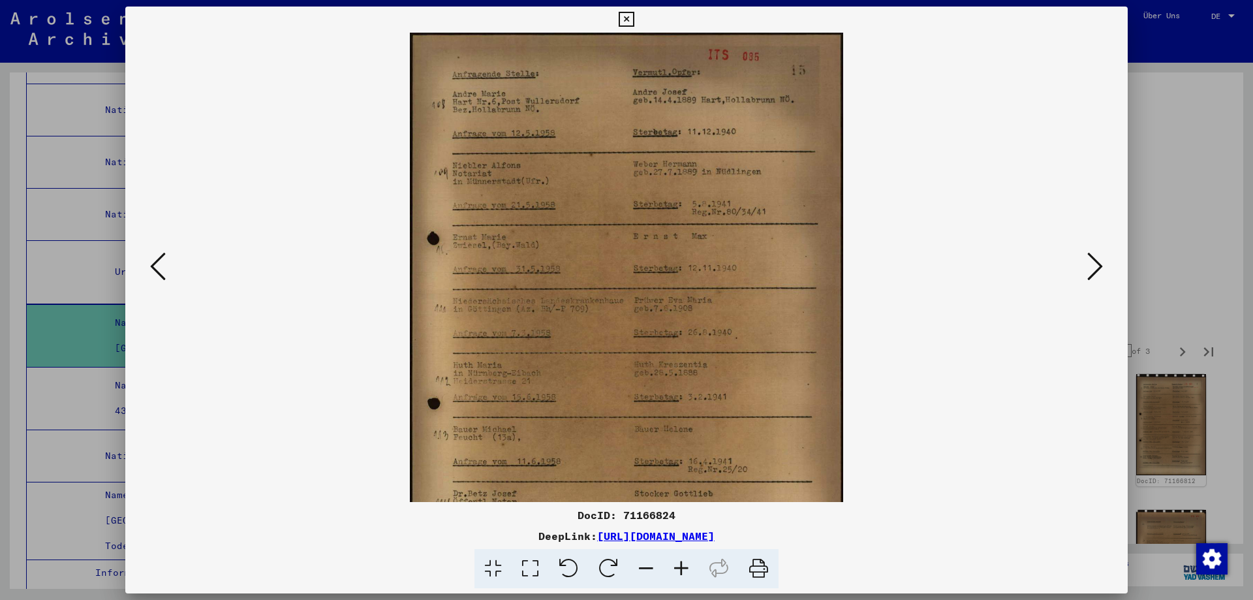
click at [695, 575] on icon at bounding box center [681, 569] width 35 height 40
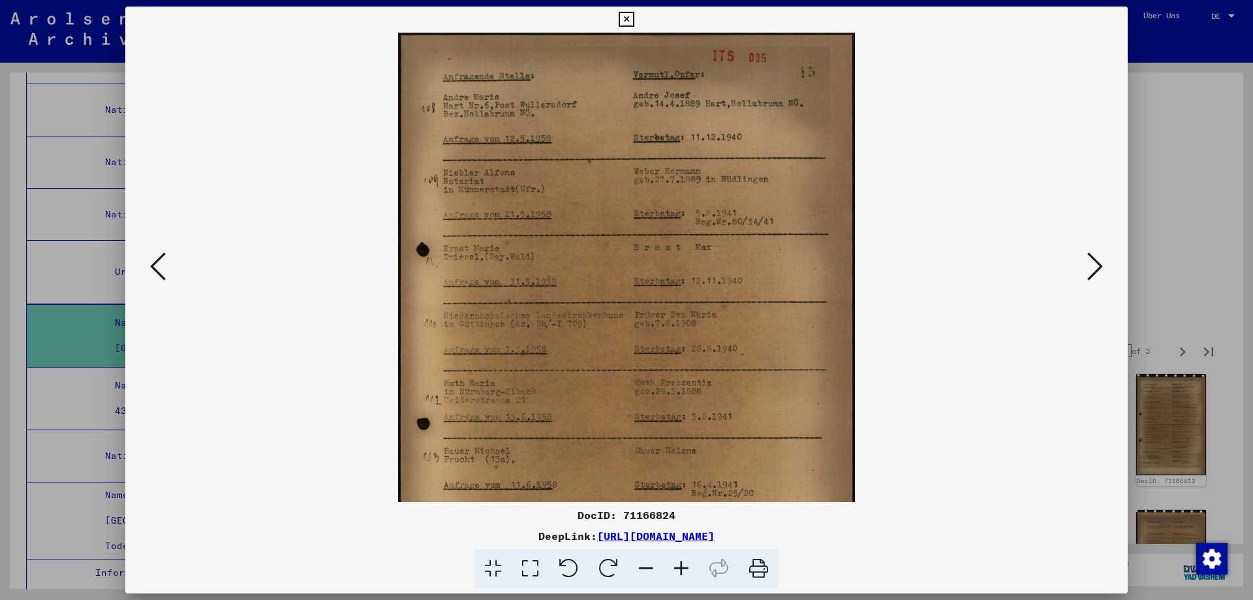
click at [695, 575] on icon at bounding box center [681, 569] width 35 height 40
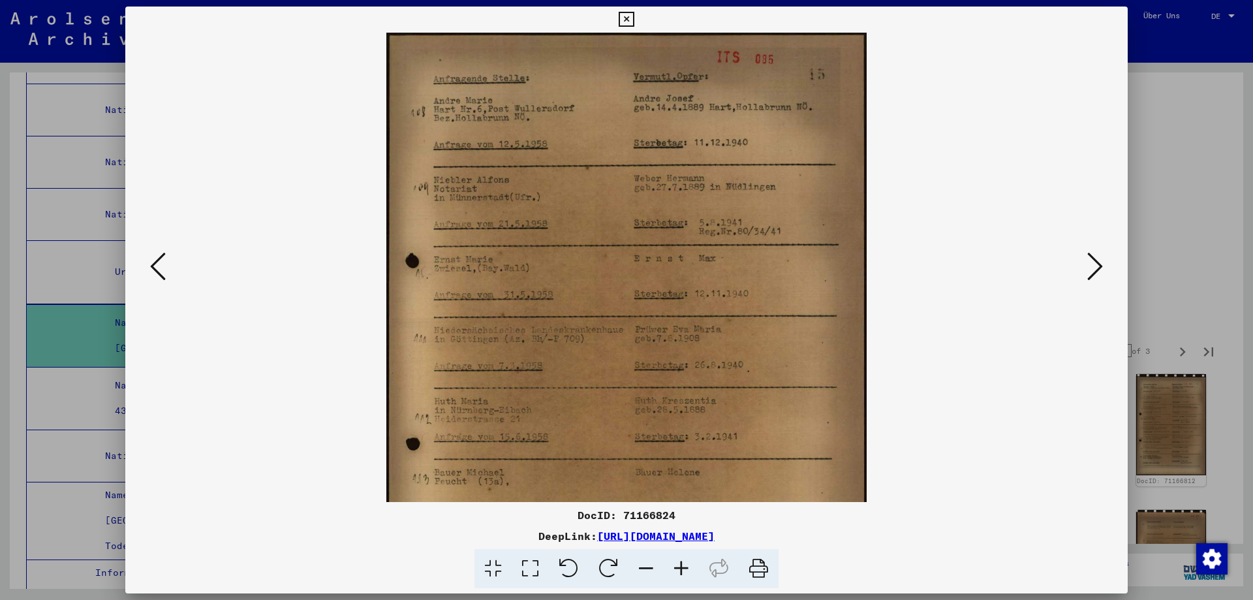
click at [695, 575] on icon at bounding box center [681, 569] width 35 height 40
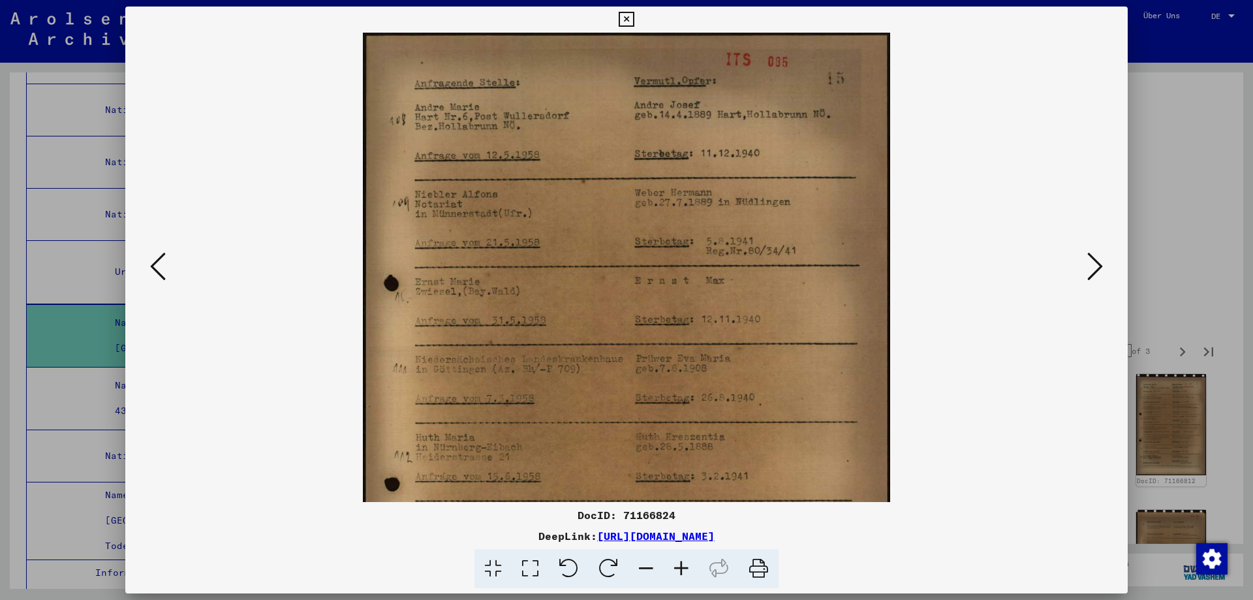
click at [695, 575] on icon at bounding box center [681, 569] width 35 height 40
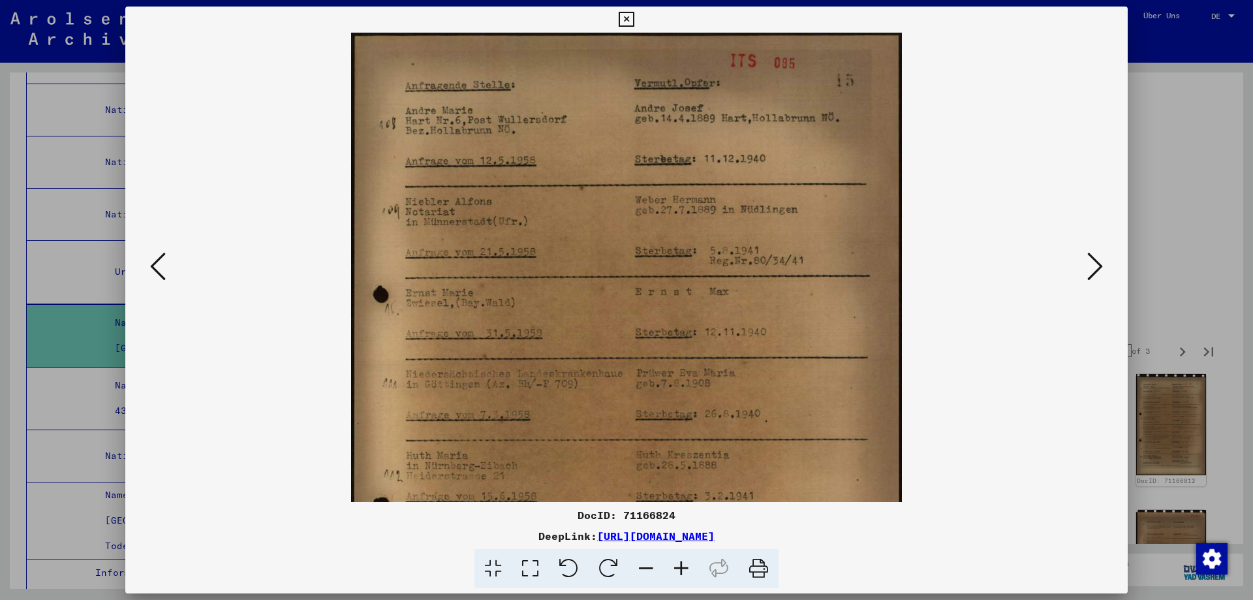
click at [695, 575] on icon at bounding box center [681, 569] width 35 height 40
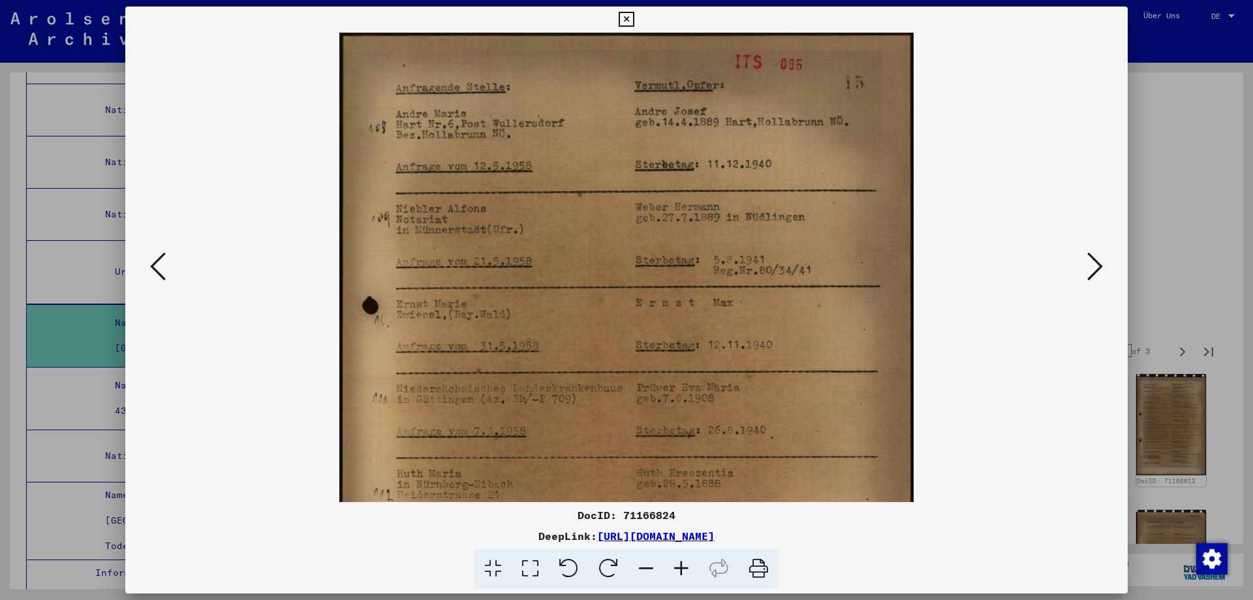
click at [695, 575] on icon at bounding box center [681, 569] width 35 height 40
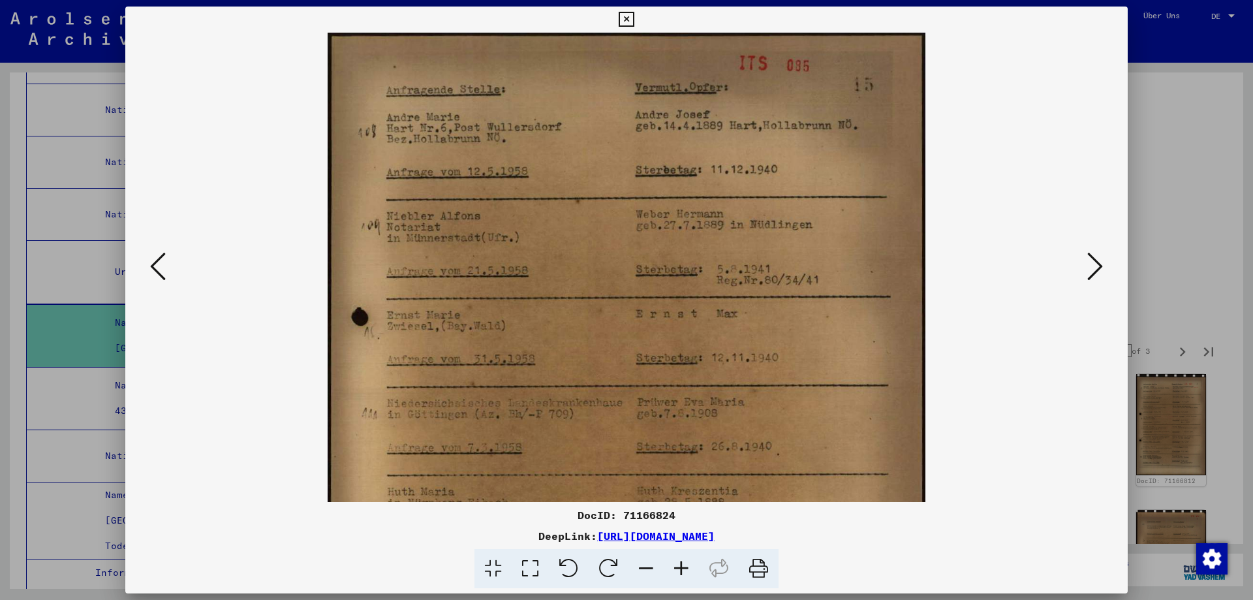
click at [695, 575] on icon at bounding box center [681, 569] width 35 height 40
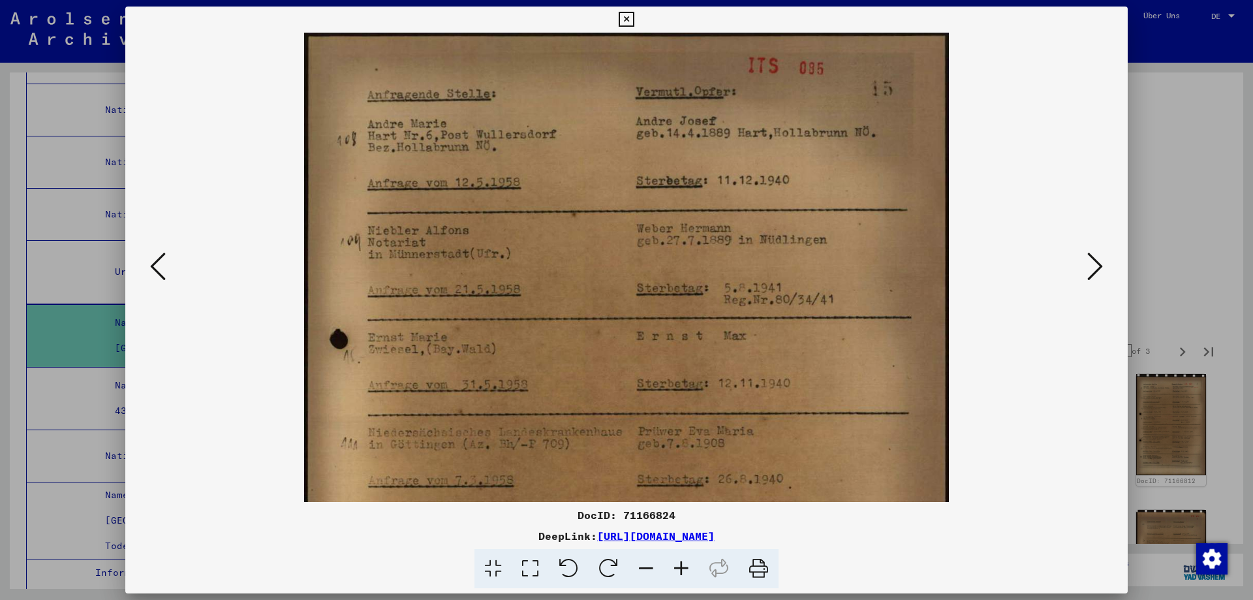
click at [695, 575] on icon at bounding box center [681, 569] width 35 height 40
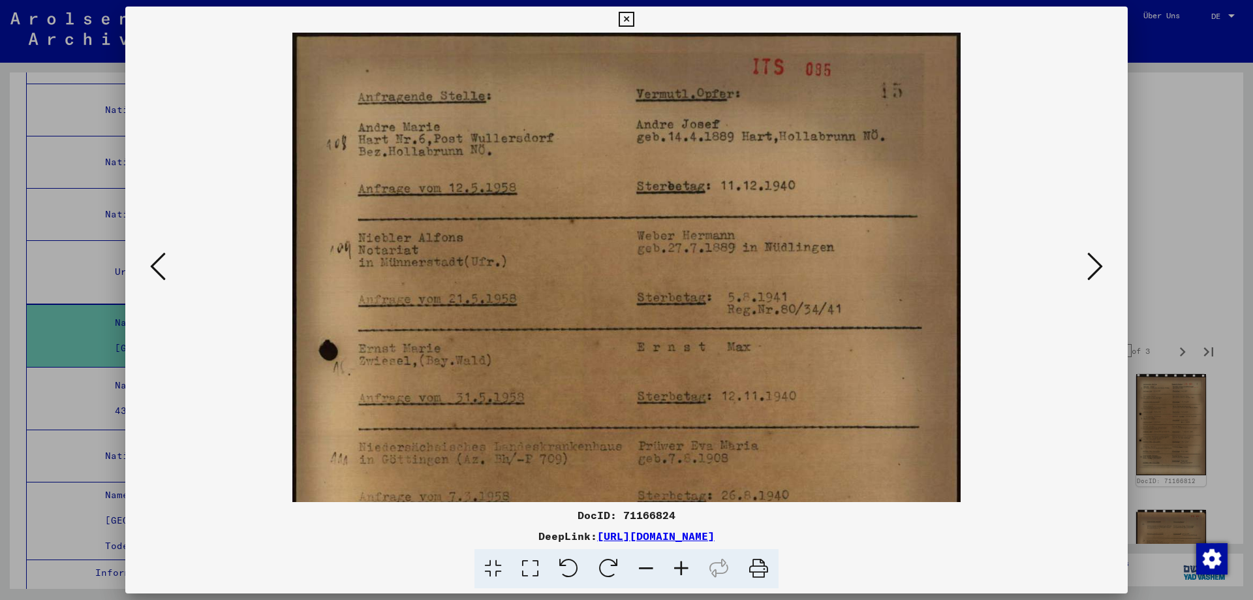
click at [695, 575] on icon at bounding box center [681, 569] width 35 height 40
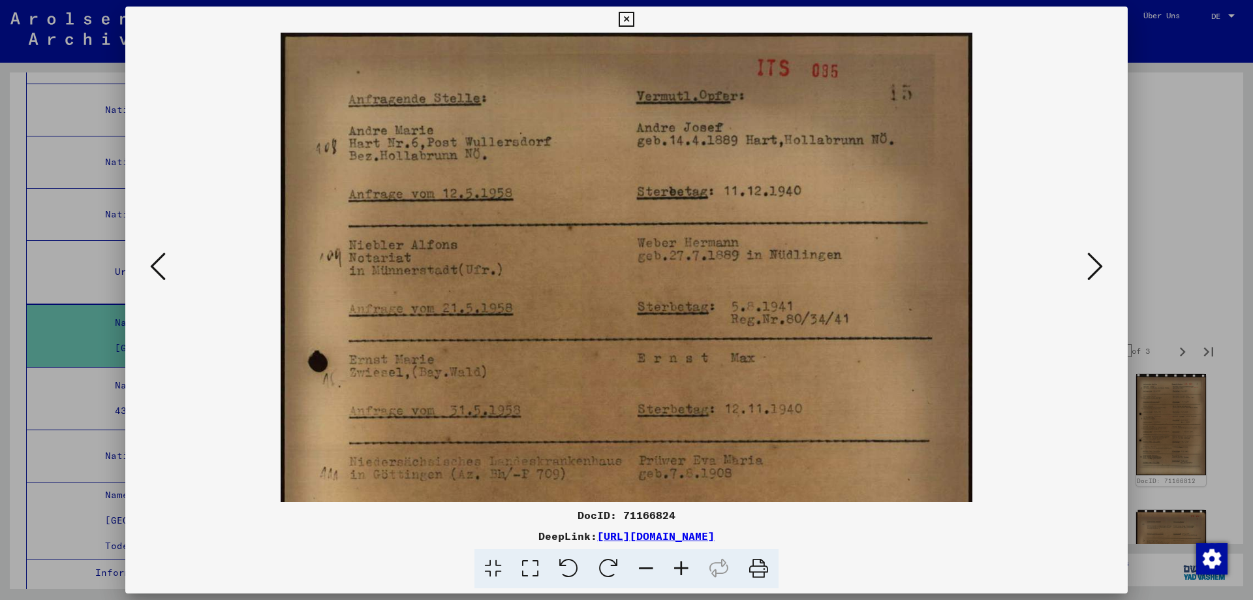
click at [695, 575] on icon at bounding box center [681, 569] width 35 height 40
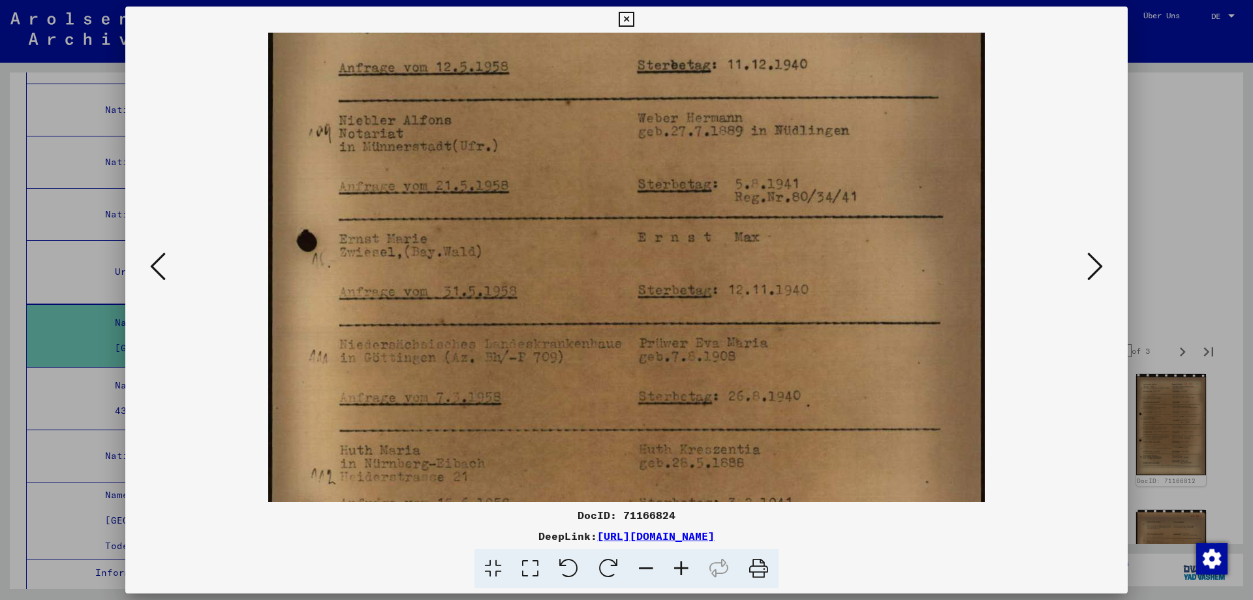
drag, startPoint x: 817, startPoint y: 466, endPoint x: 834, endPoint y: 339, distance: 127.7
click at [834, 345] on img at bounding box center [626, 397] width 716 height 992
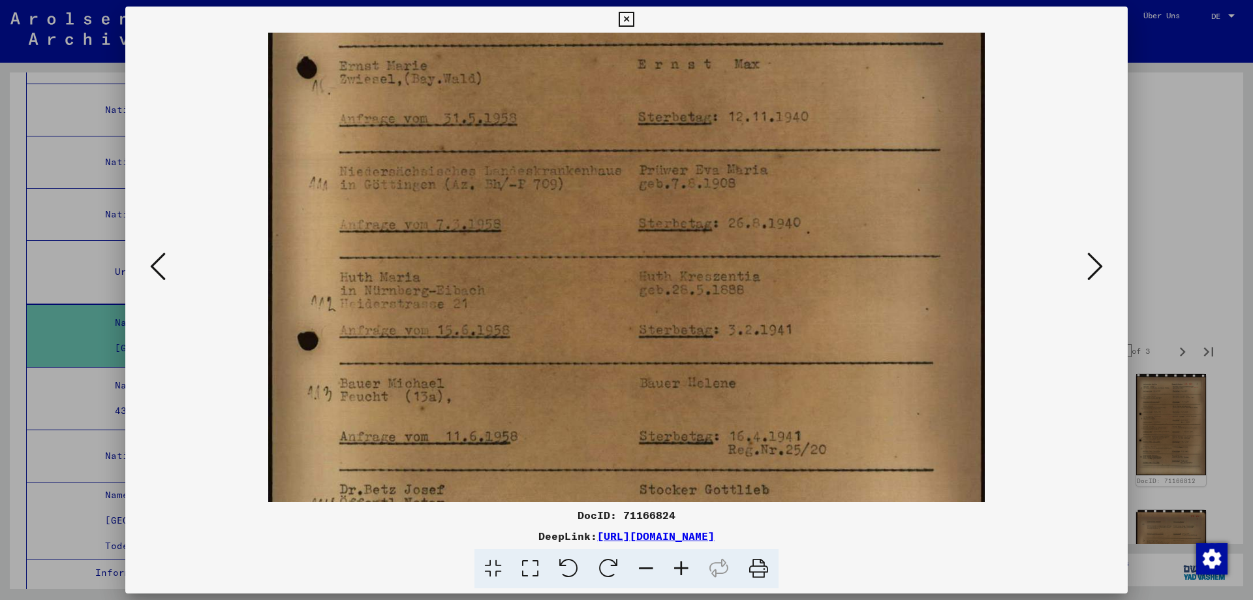
scroll to position [309, 0]
drag, startPoint x: 820, startPoint y: 449, endPoint x: 841, endPoint y: 278, distance: 172.4
click at [841, 278] on img at bounding box center [626, 220] width 716 height 992
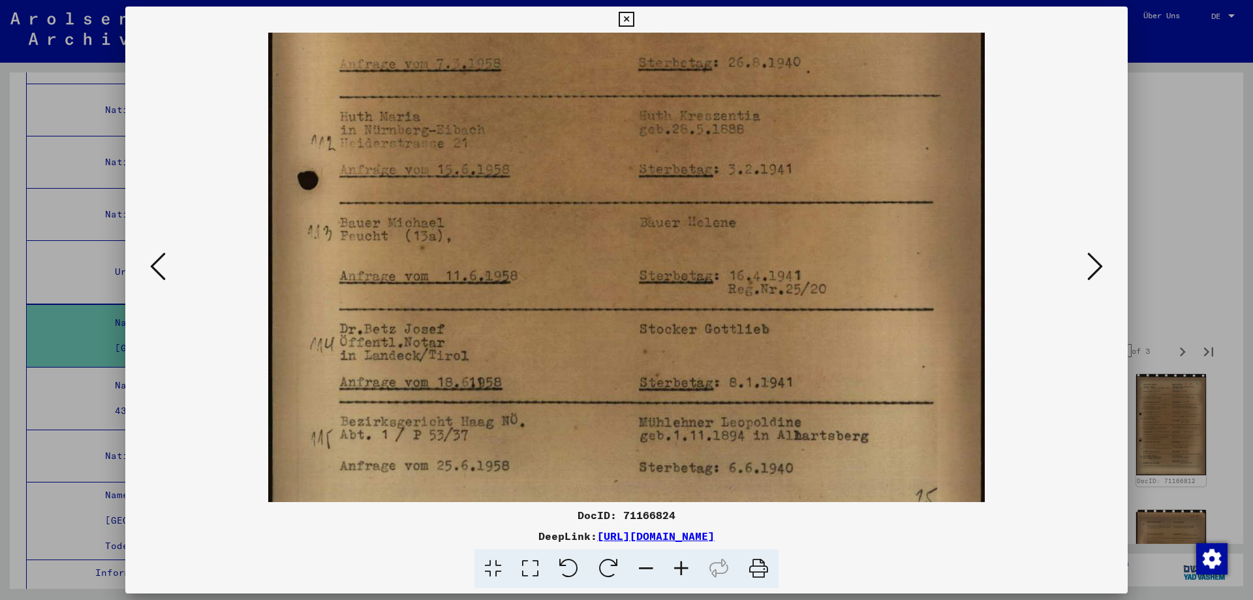
drag, startPoint x: 826, startPoint y: 432, endPoint x: 843, endPoint y: 269, distance: 163.4
click at [843, 269] on img at bounding box center [626, 63] width 716 height 992
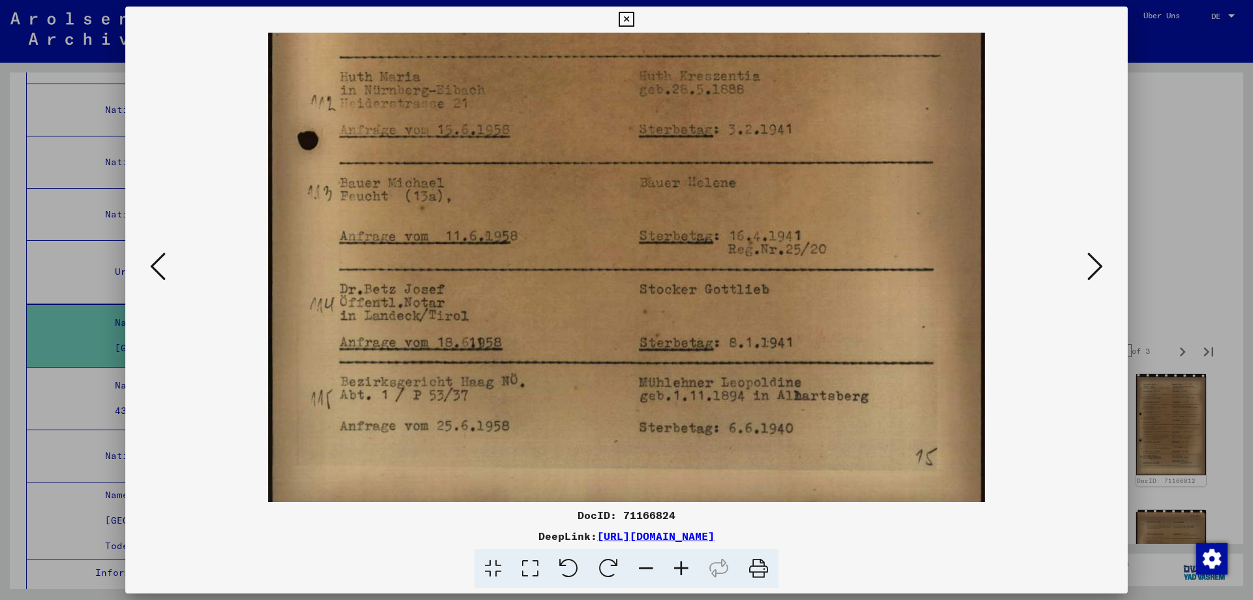
scroll to position [522, 0]
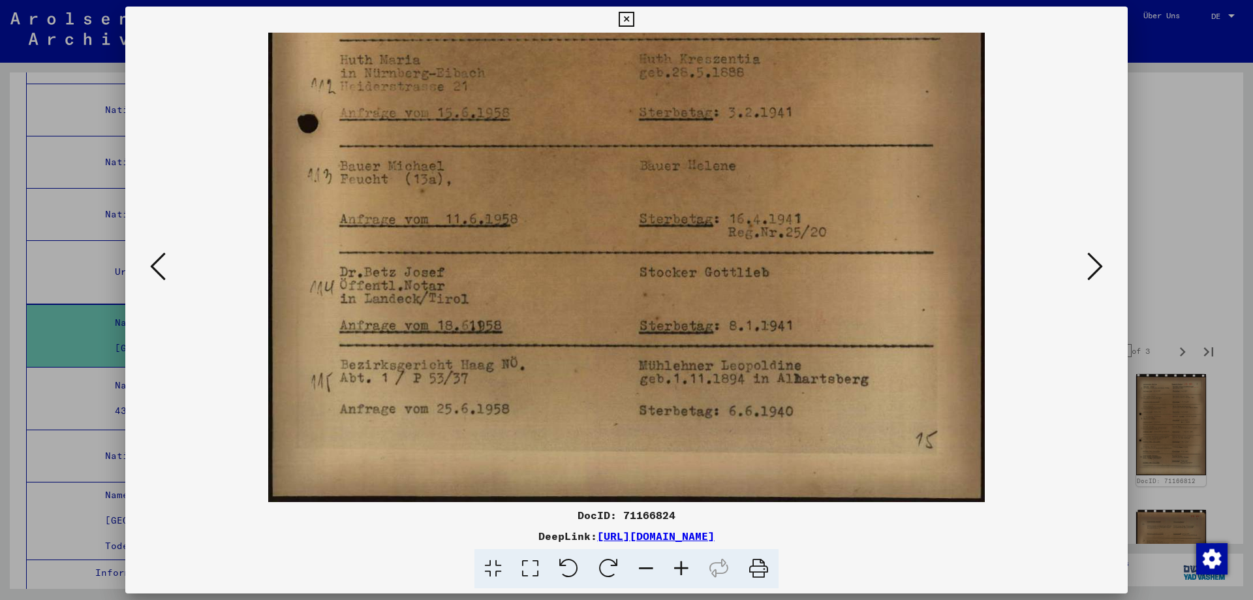
drag, startPoint x: 843, startPoint y: 433, endPoint x: 842, endPoint y: 298, distance: 135.1
click at [841, 304] on img at bounding box center [626, 6] width 716 height 992
click at [1095, 270] on icon at bounding box center [1096, 266] width 16 height 31
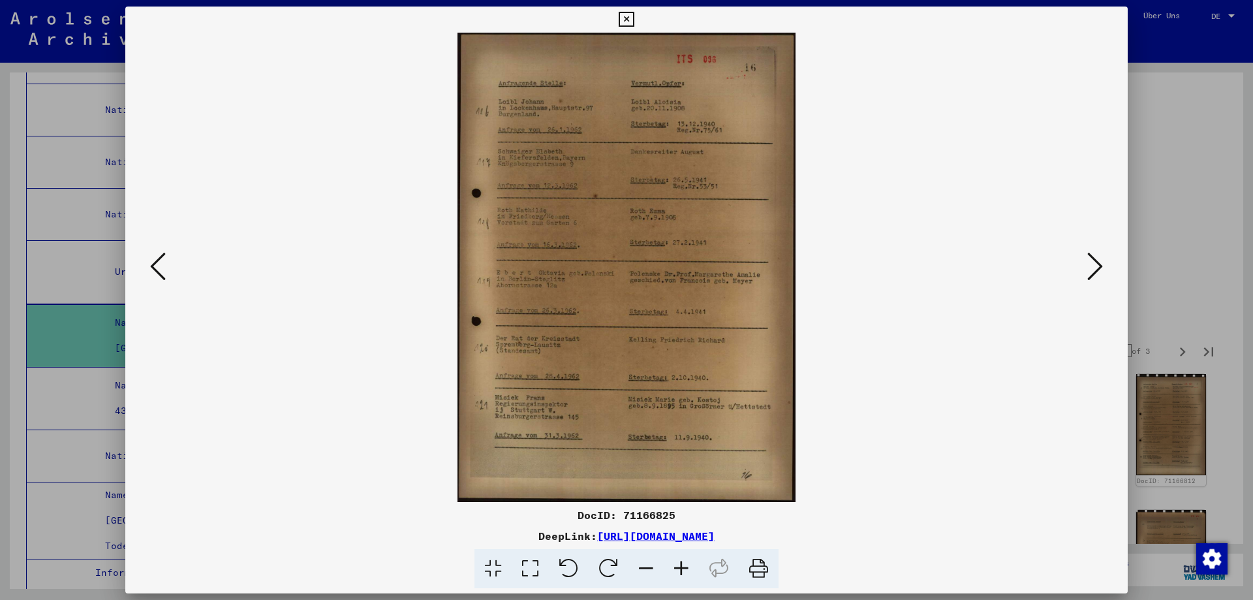
click at [695, 573] on icon at bounding box center [681, 569] width 35 height 40
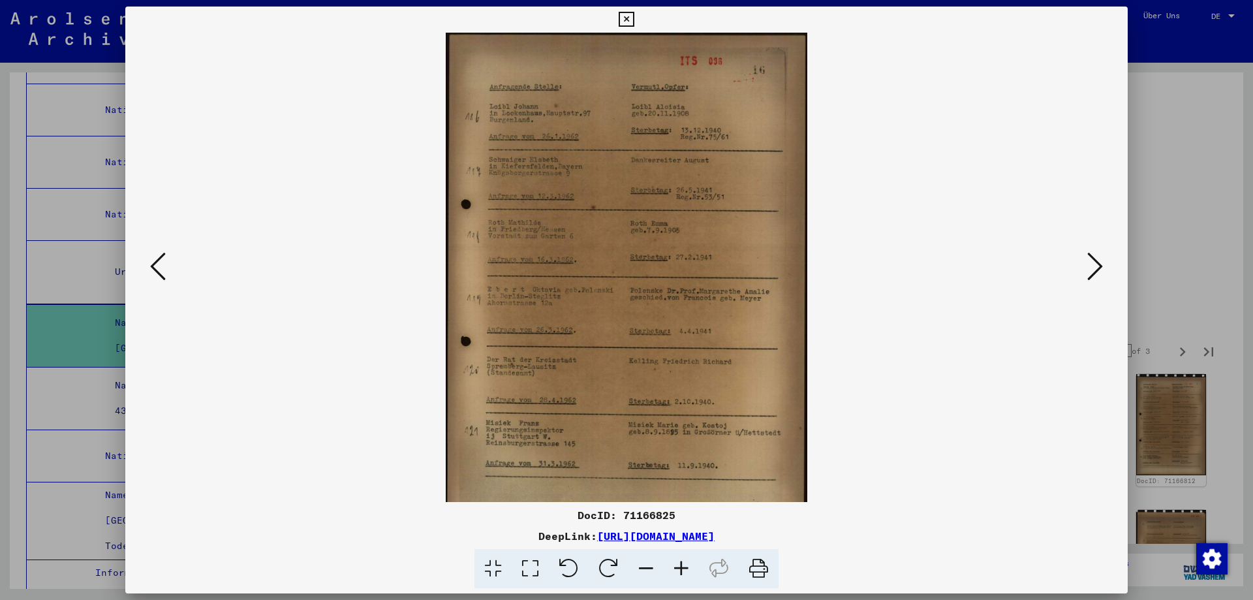
click at [695, 573] on icon at bounding box center [681, 569] width 35 height 40
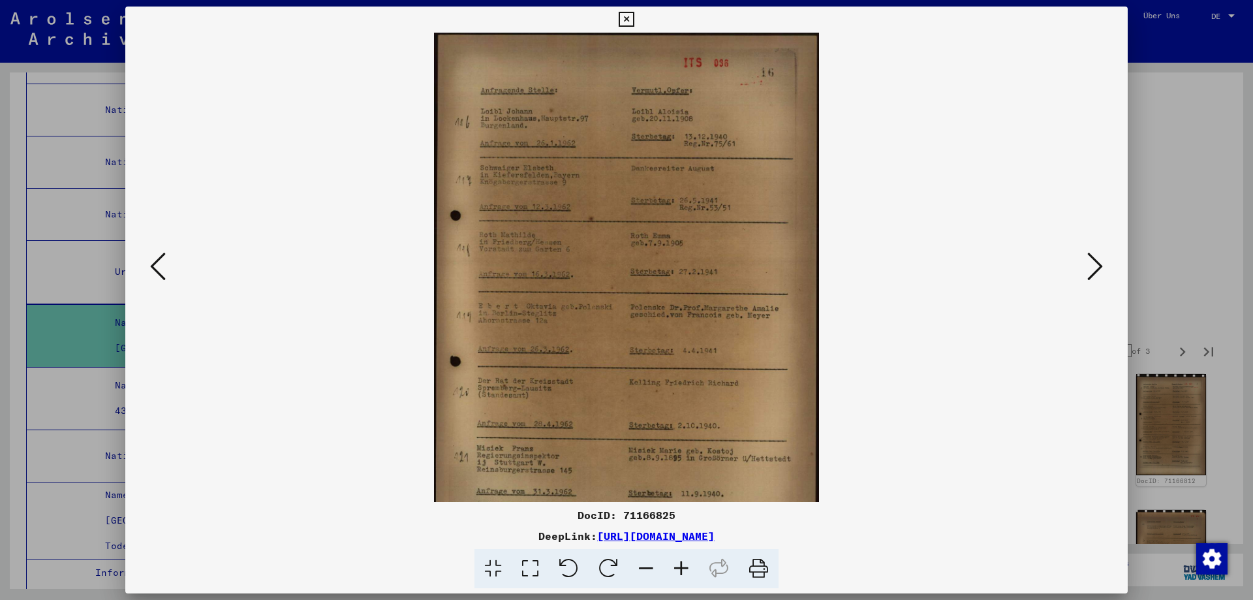
click at [695, 573] on icon at bounding box center [681, 569] width 35 height 40
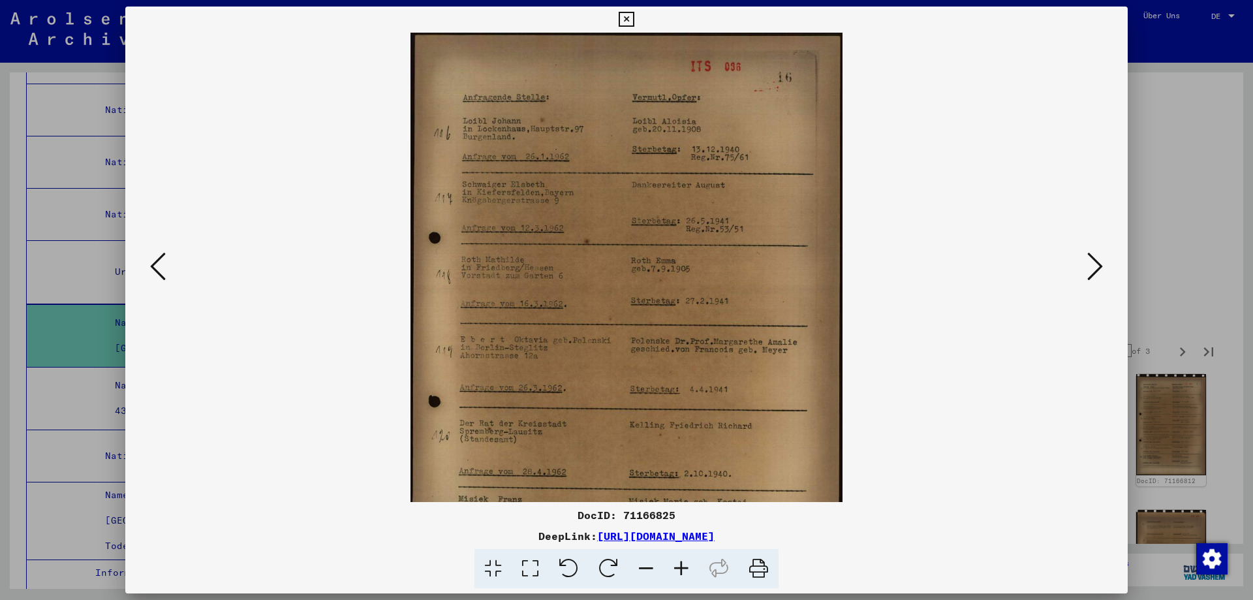
click at [695, 573] on icon at bounding box center [681, 569] width 35 height 40
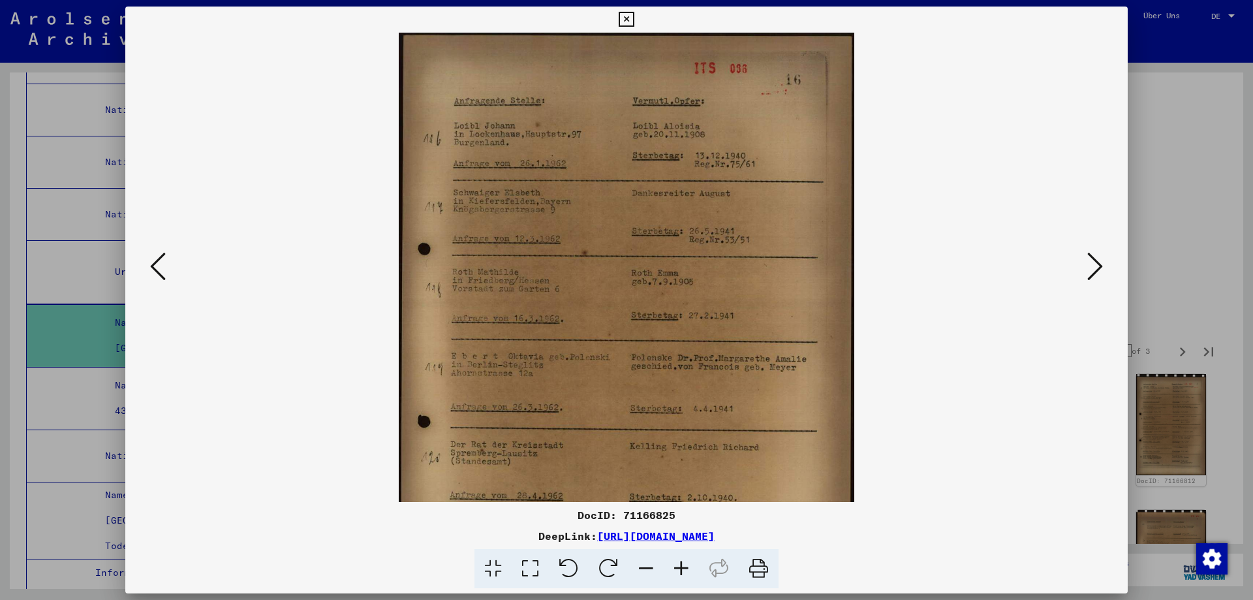
click at [695, 573] on icon at bounding box center [681, 569] width 35 height 40
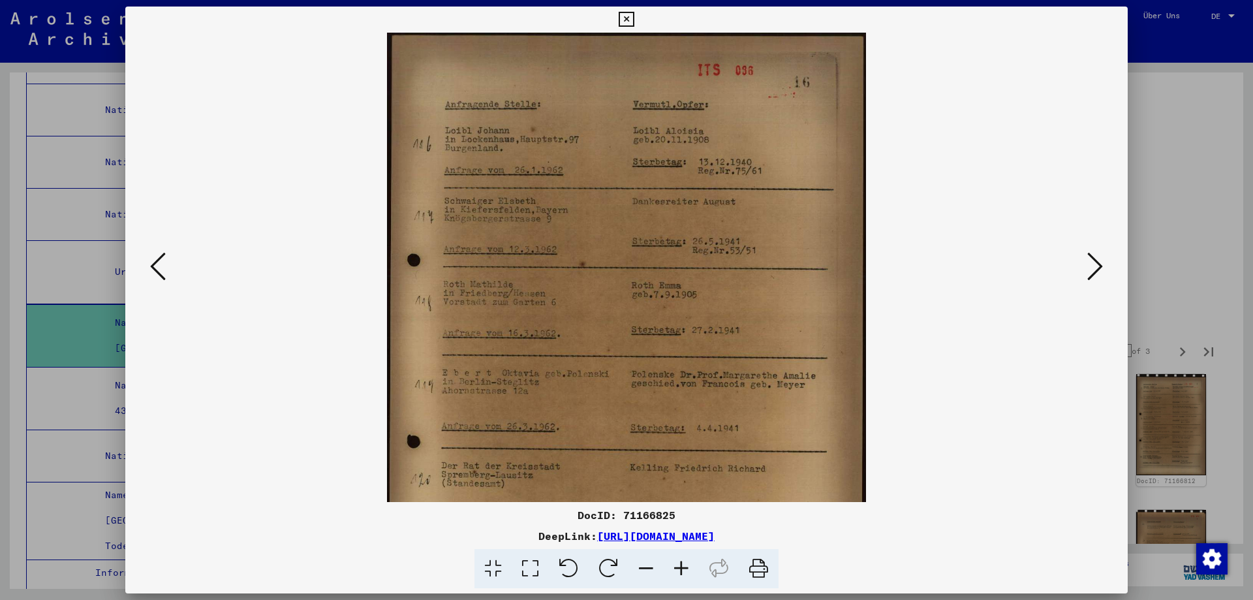
click at [695, 573] on icon at bounding box center [681, 569] width 35 height 40
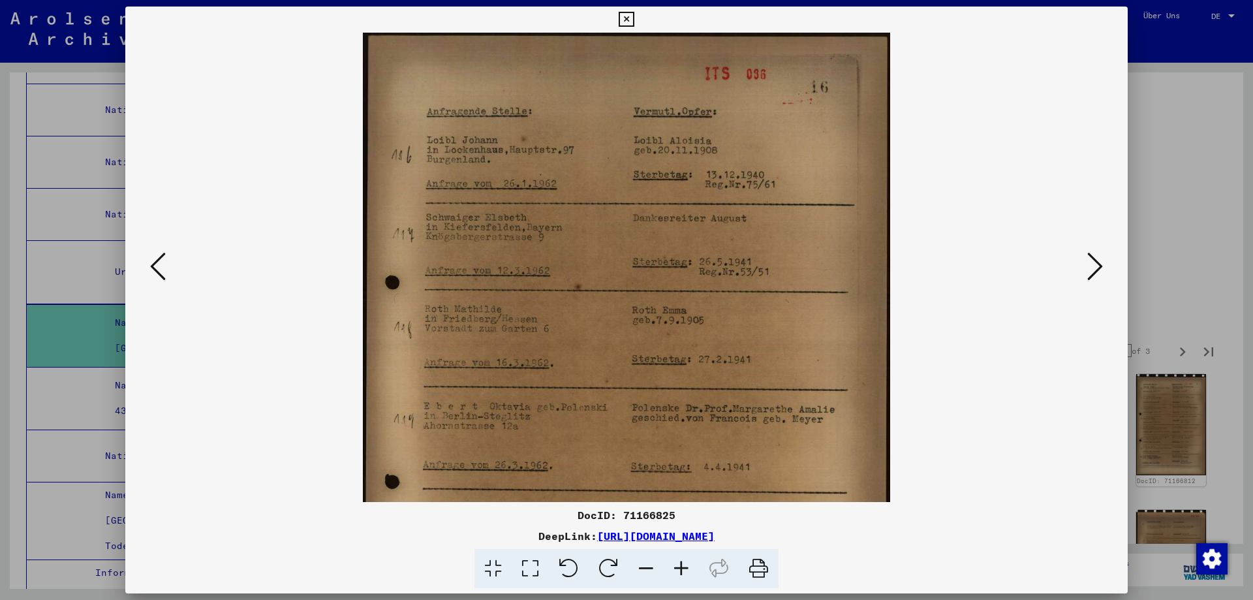
click at [695, 573] on icon at bounding box center [681, 569] width 35 height 40
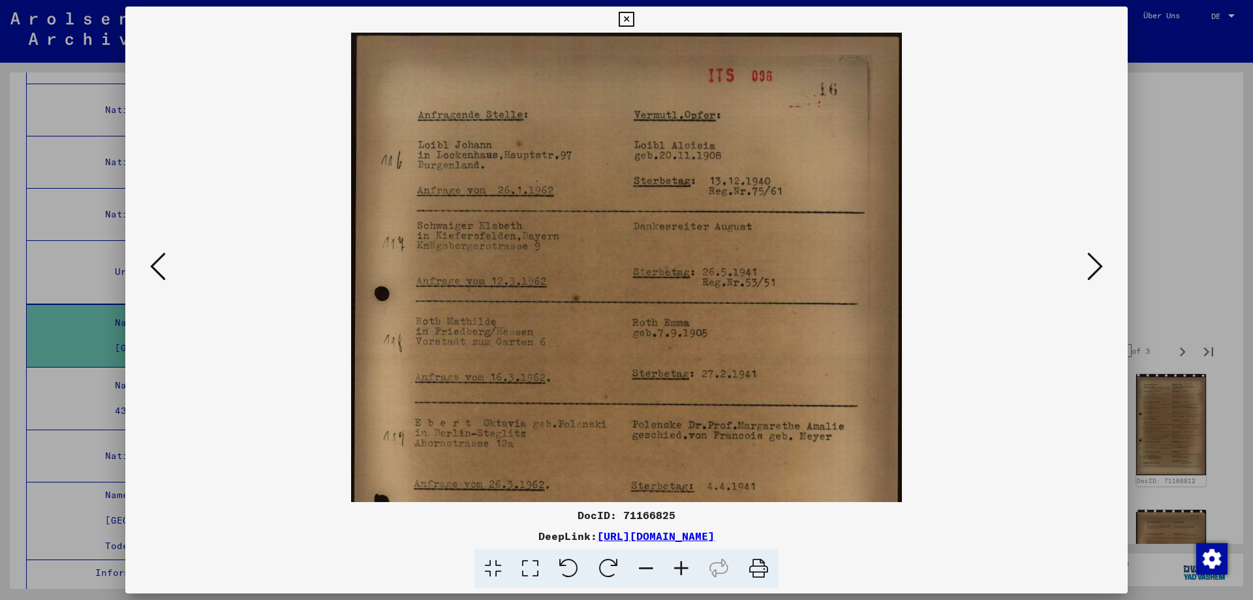
click at [695, 573] on icon at bounding box center [681, 569] width 35 height 40
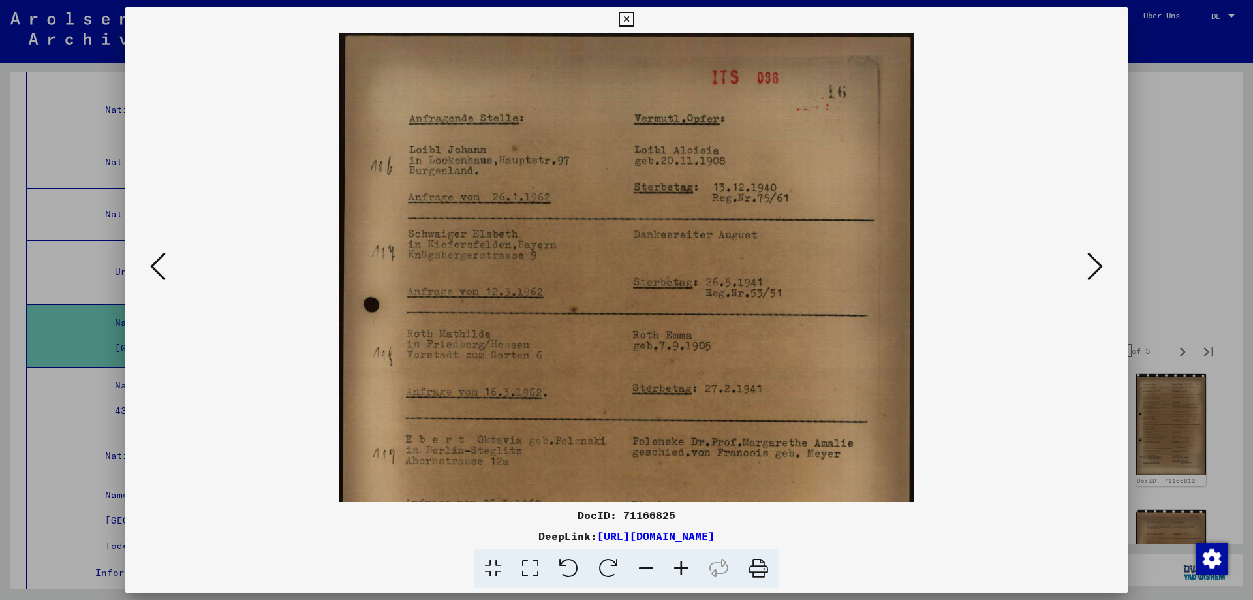
click at [695, 573] on icon at bounding box center [681, 569] width 35 height 40
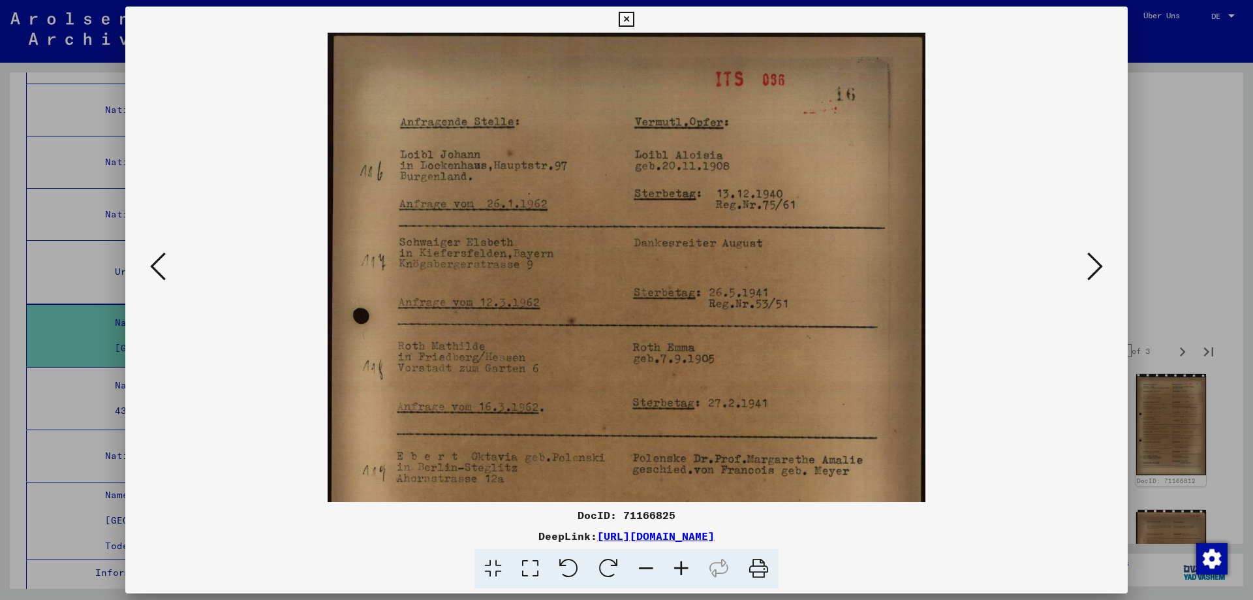
click at [695, 573] on icon at bounding box center [681, 569] width 35 height 40
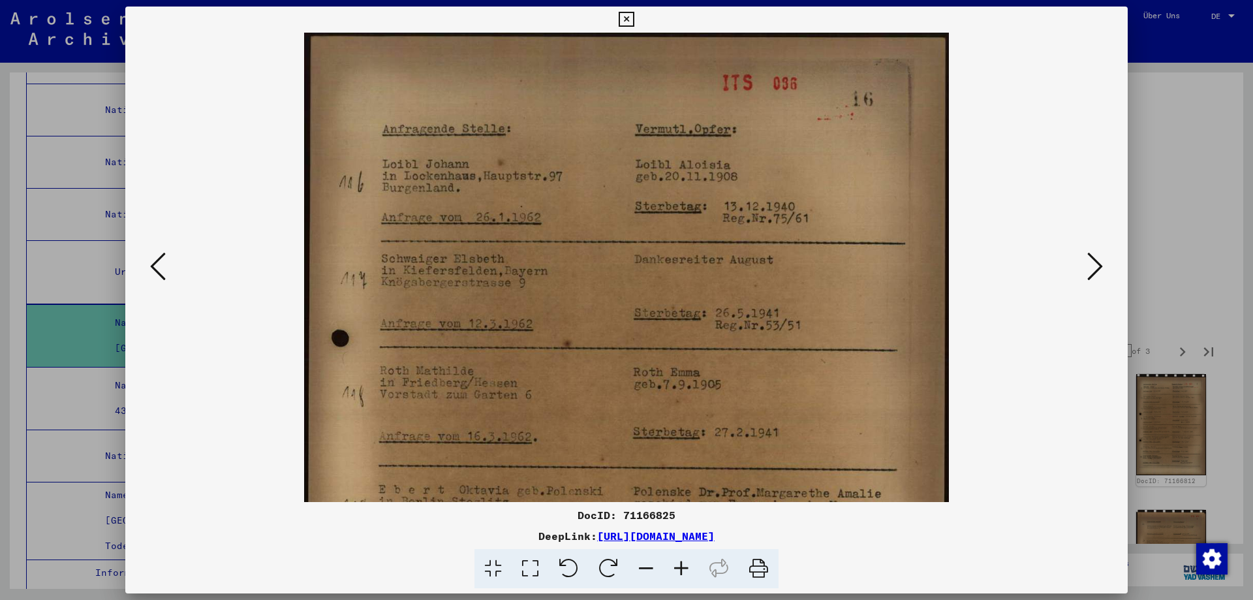
click at [695, 573] on icon at bounding box center [681, 569] width 35 height 40
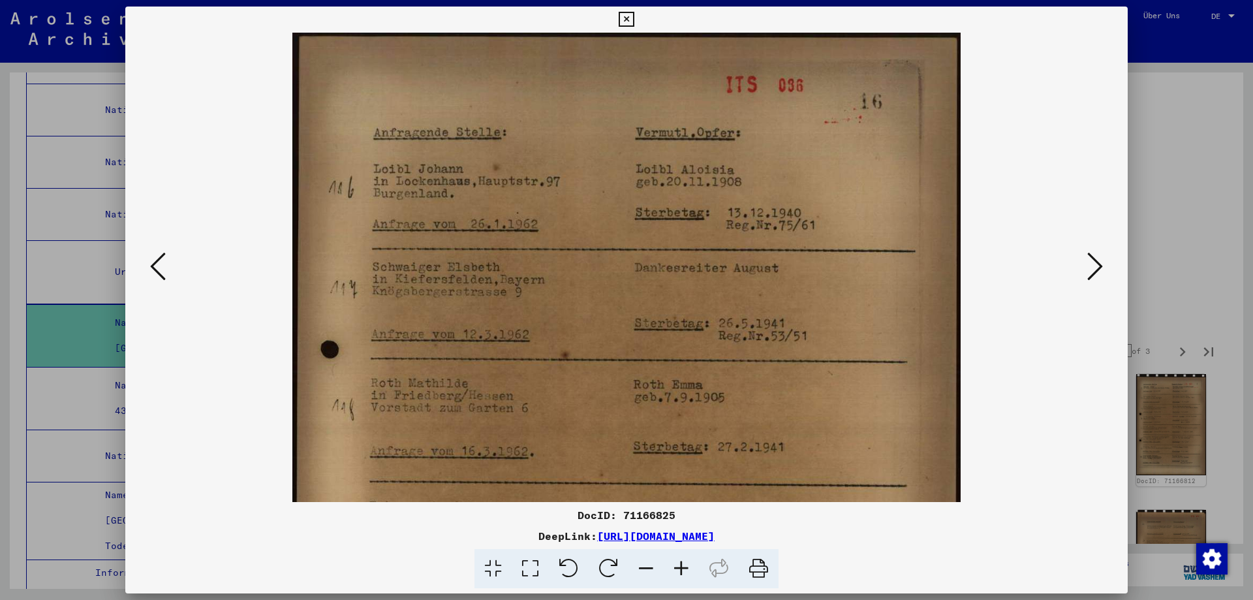
click at [695, 573] on icon at bounding box center [681, 569] width 35 height 40
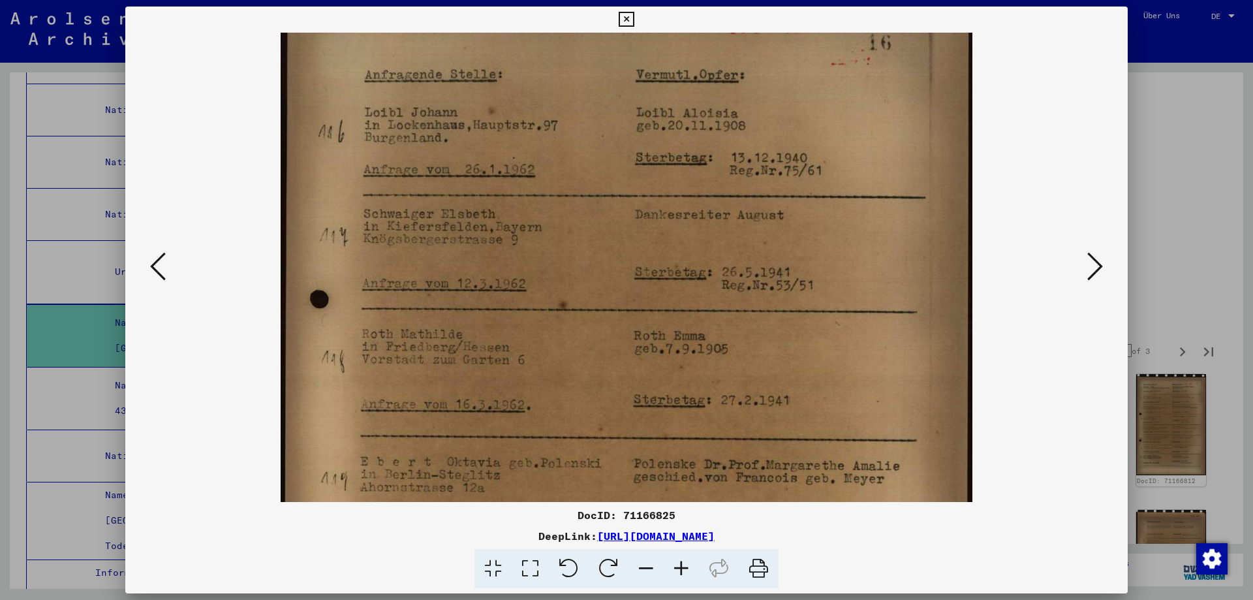
drag, startPoint x: 729, startPoint y: 420, endPoint x: 725, endPoint y: 307, distance: 112.4
click at [725, 313] on img at bounding box center [626, 450] width 691 height 959
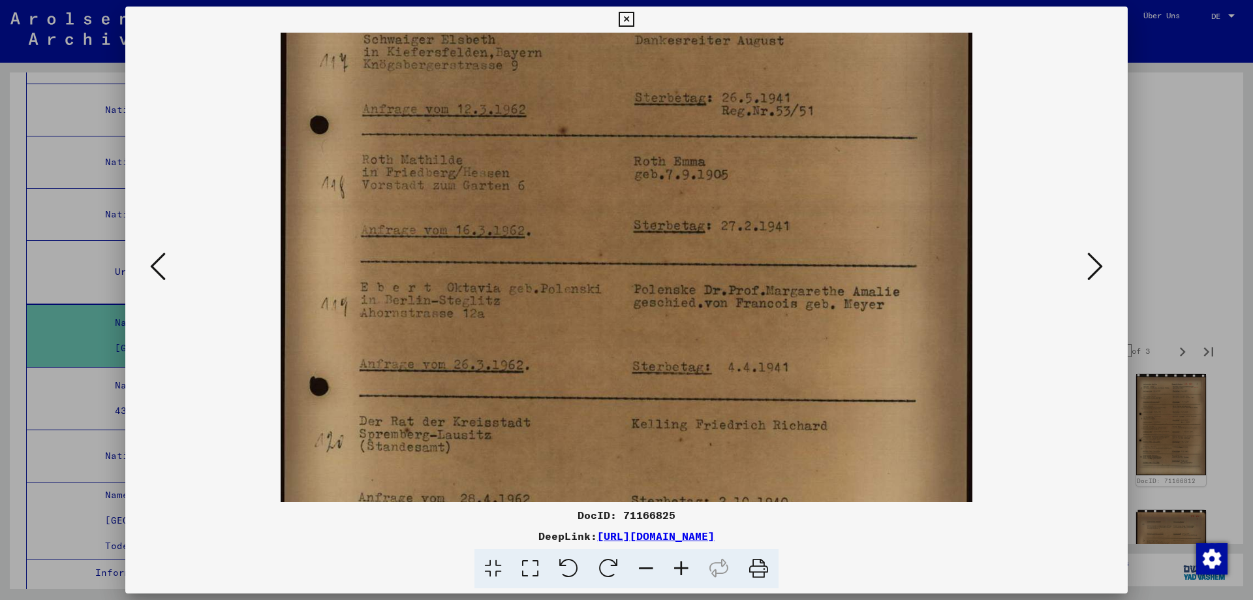
drag, startPoint x: 787, startPoint y: 460, endPoint x: 784, endPoint y: 342, distance: 117.6
click at [784, 342] on img at bounding box center [626, 276] width 691 height 959
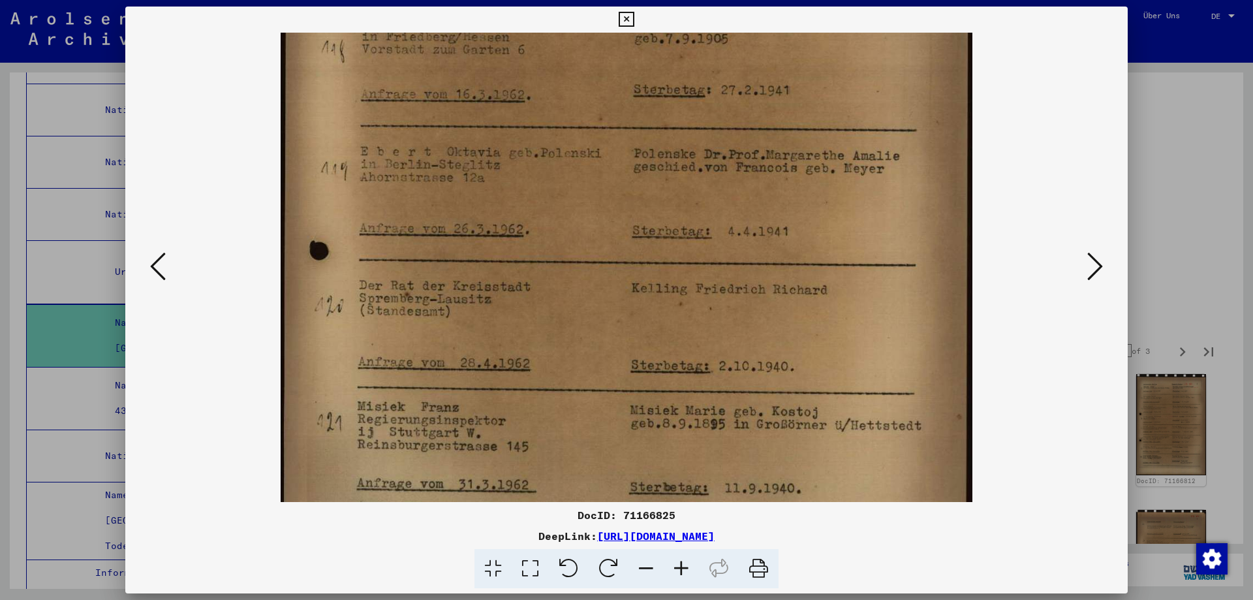
scroll to position [373, 0]
drag, startPoint x: 798, startPoint y: 355, endPoint x: 796, endPoint y: 221, distance: 134.5
click at [796, 221] on img at bounding box center [626, 139] width 691 height 959
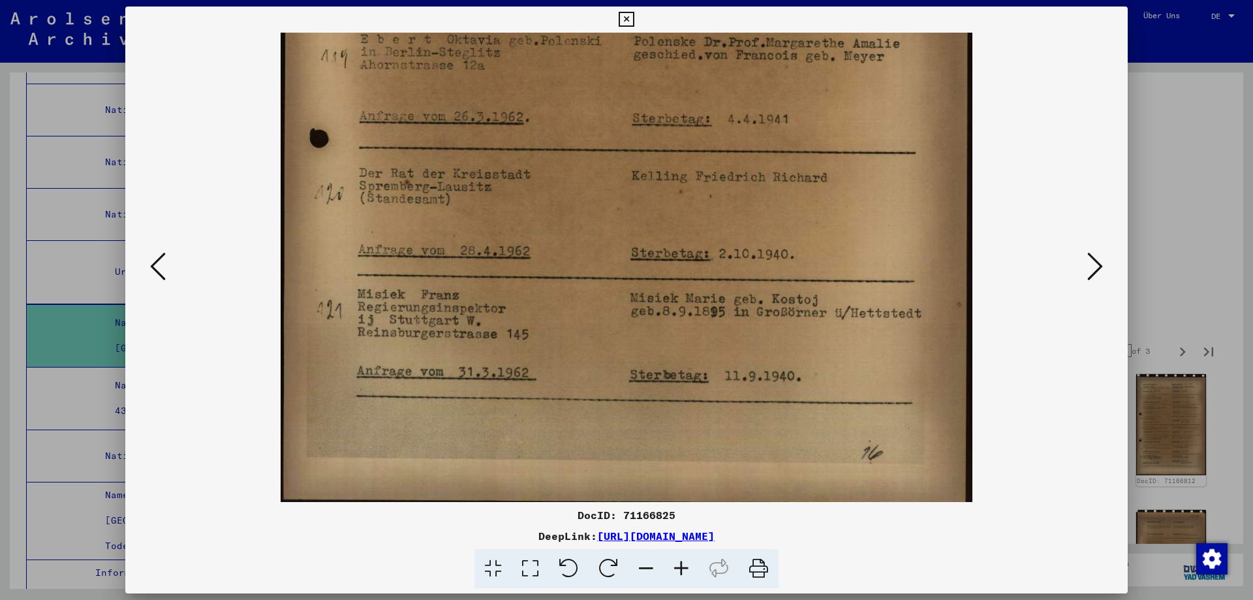
scroll to position [490, 0]
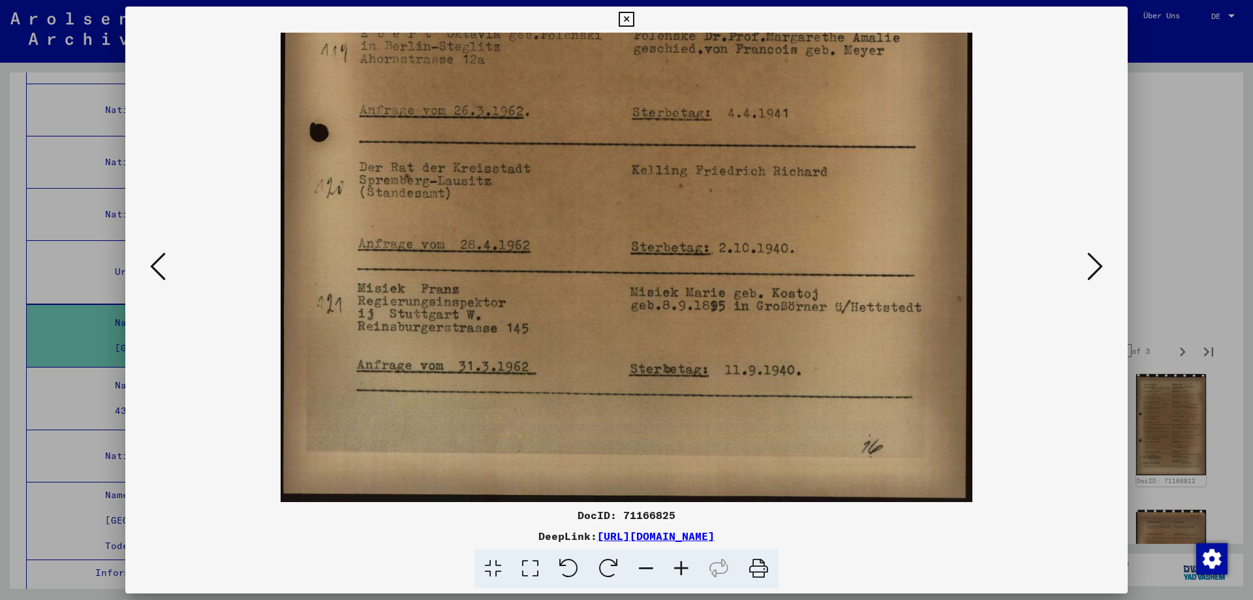
drag, startPoint x: 793, startPoint y: 342, endPoint x: 798, endPoint y: 190, distance: 152.2
click at [798, 190] on img at bounding box center [626, 22] width 691 height 959
click at [1088, 271] on icon at bounding box center [1096, 266] width 16 height 31
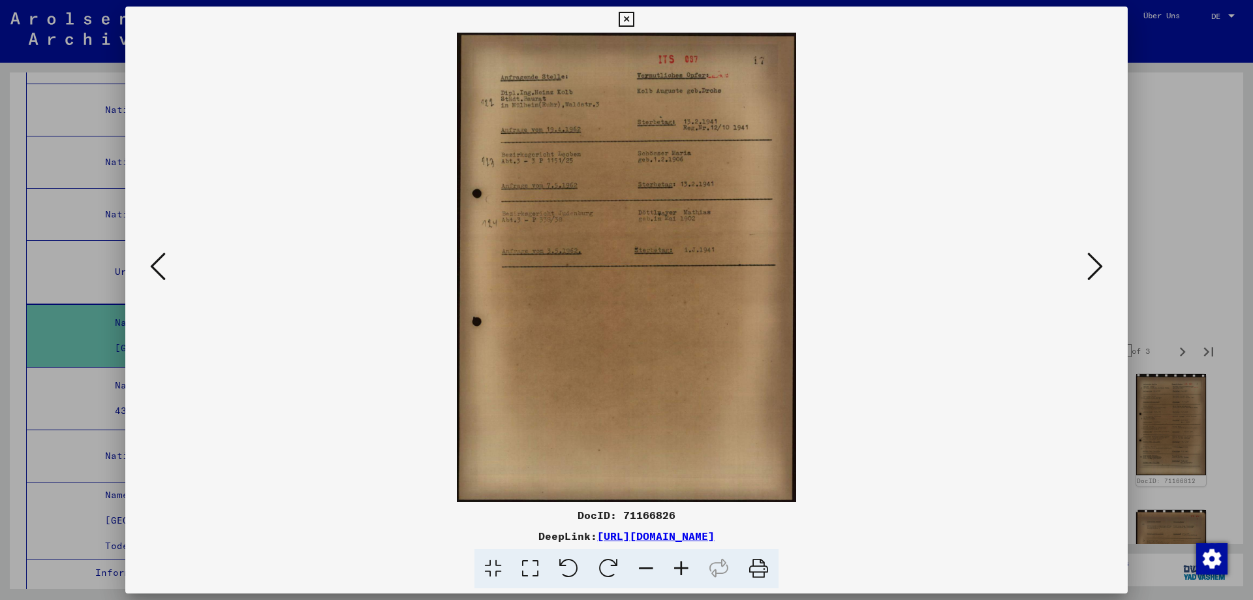
click at [695, 576] on icon at bounding box center [681, 569] width 35 height 40
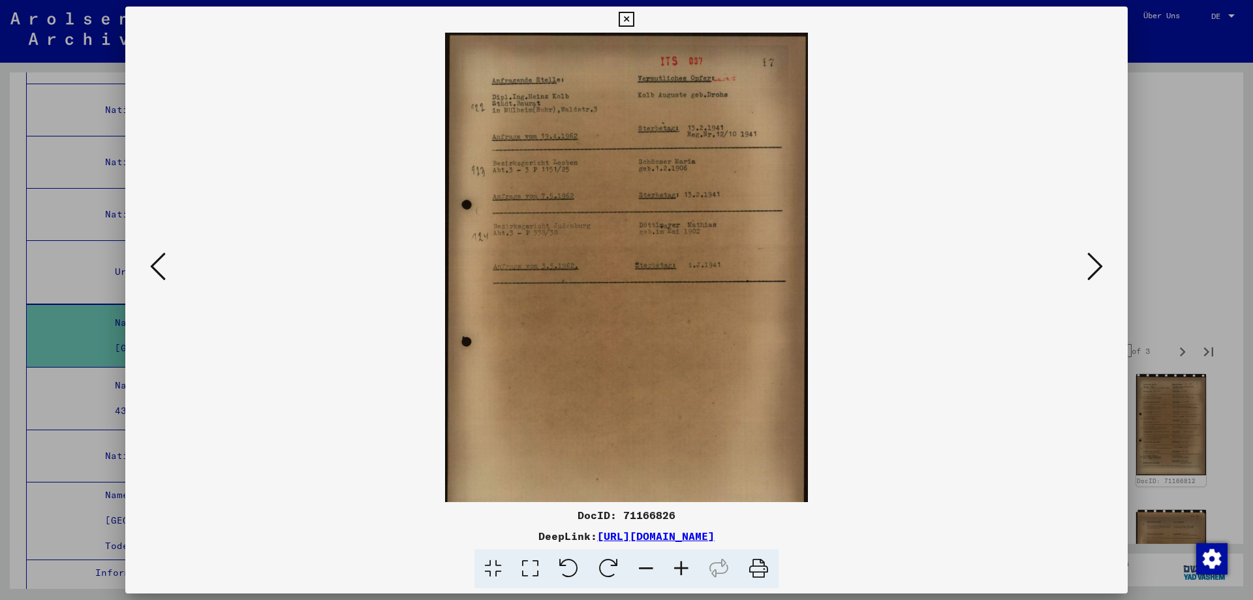
click at [695, 576] on icon at bounding box center [681, 569] width 35 height 40
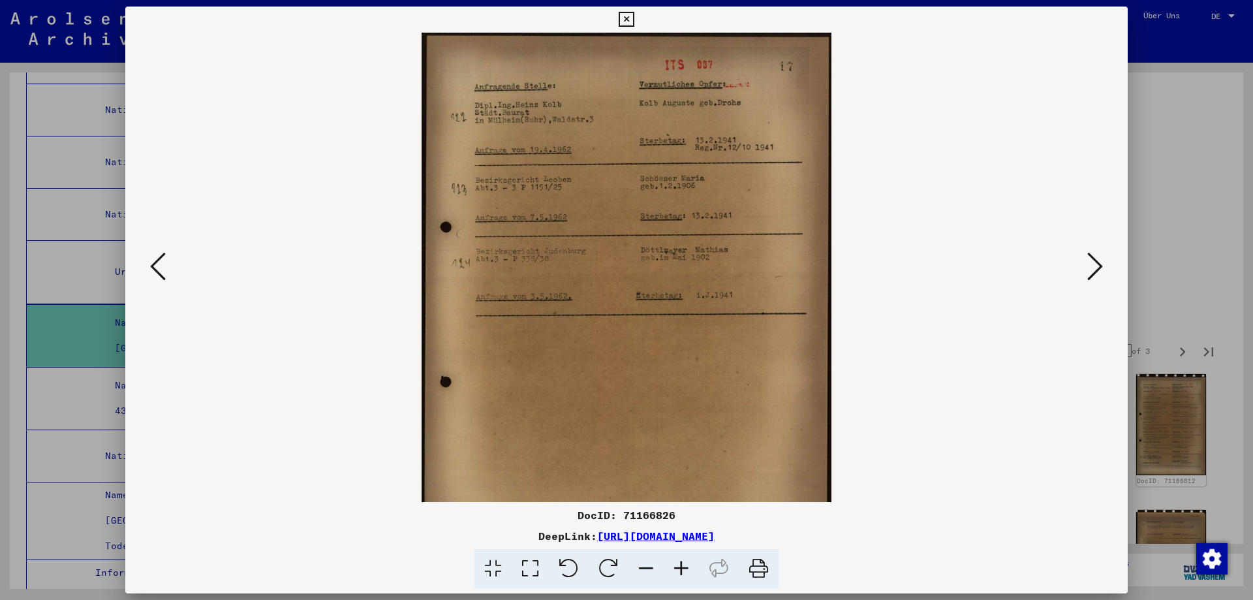
click at [695, 576] on icon at bounding box center [681, 569] width 35 height 40
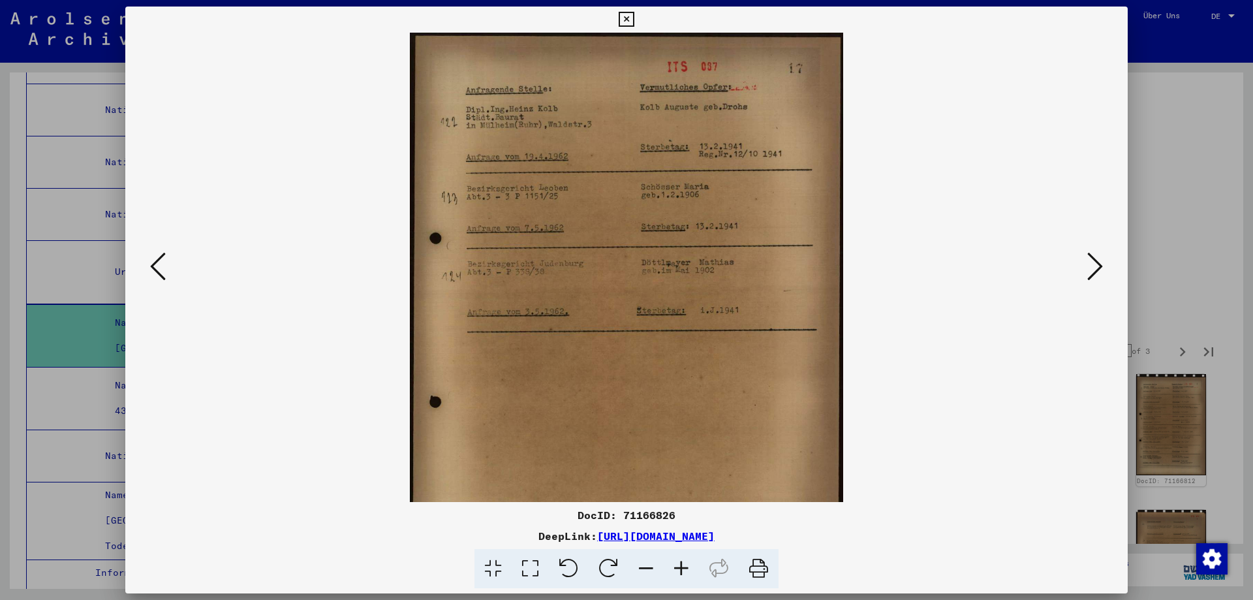
click at [695, 576] on icon at bounding box center [681, 569] width 35 height 40
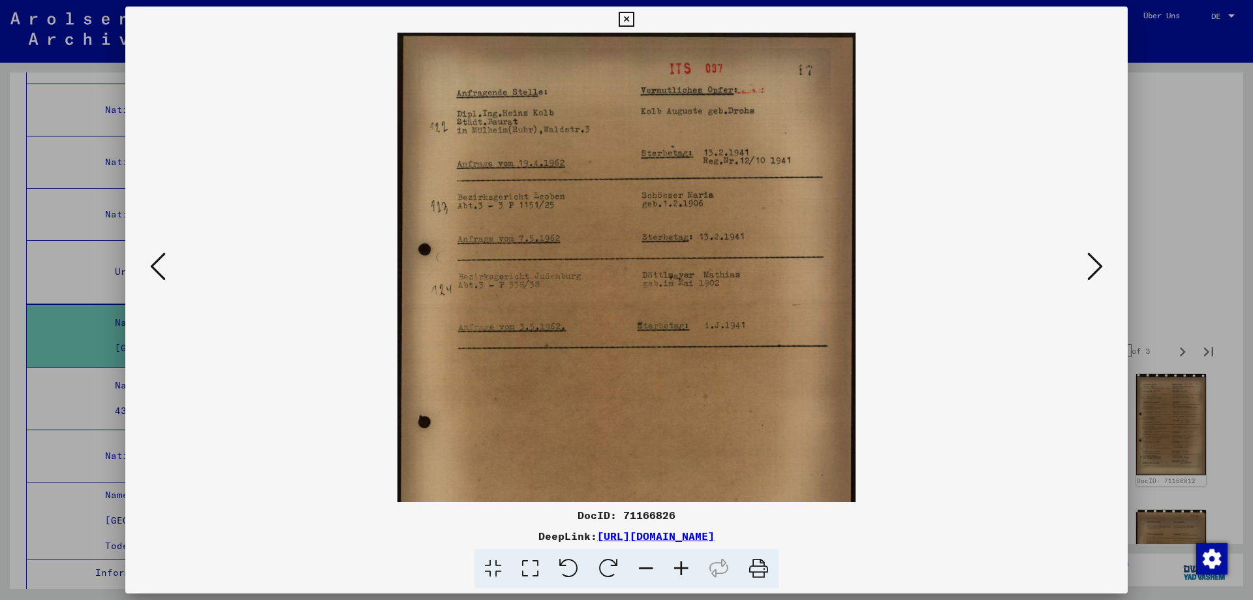
click at [695, 576] on icon at bounding box center [681, 569] width 35 height 40
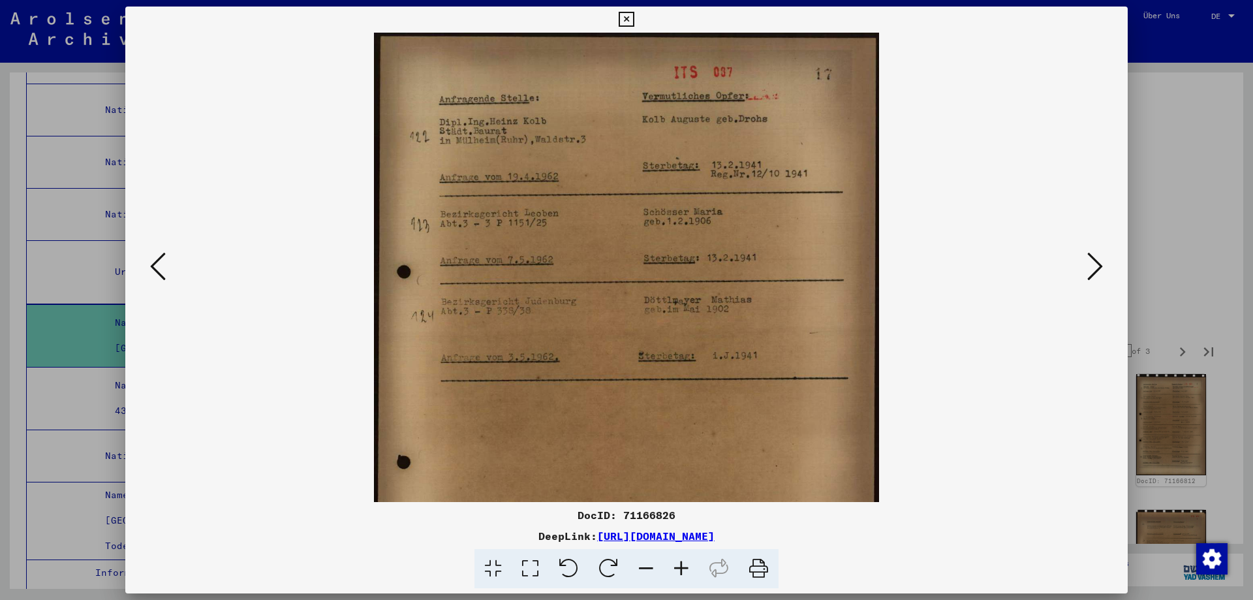
click at [695, 576] on icon at bounding box center [681, 569] width 35 height 40
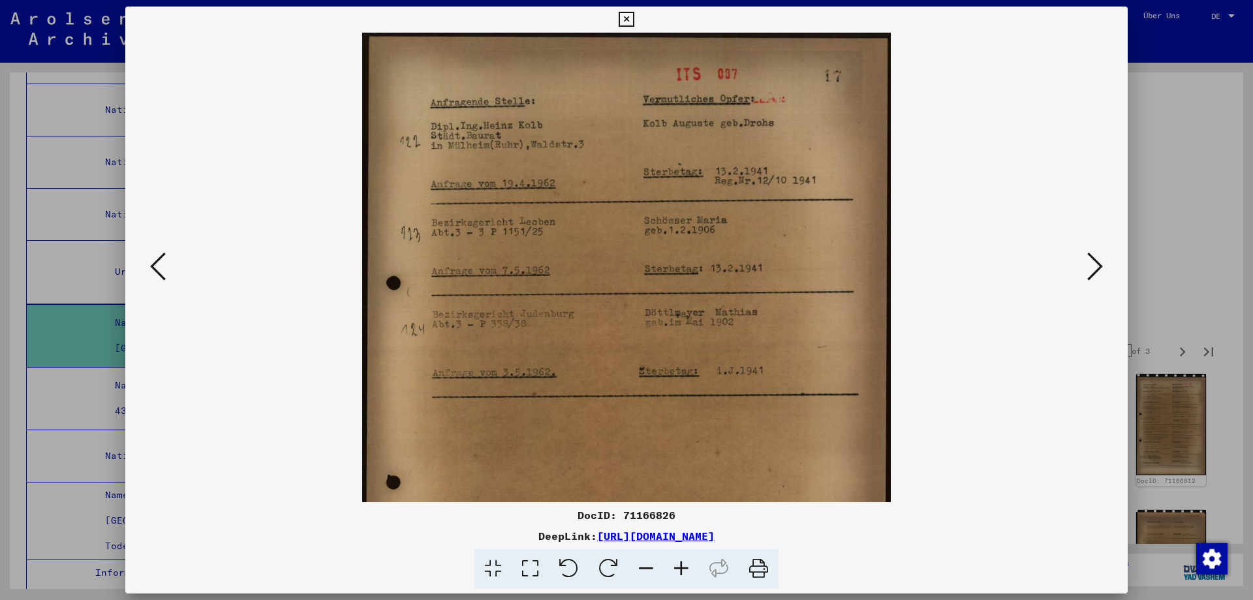
click at [695, 576] on icon at bounding box center [681, 569] width 35 height 40
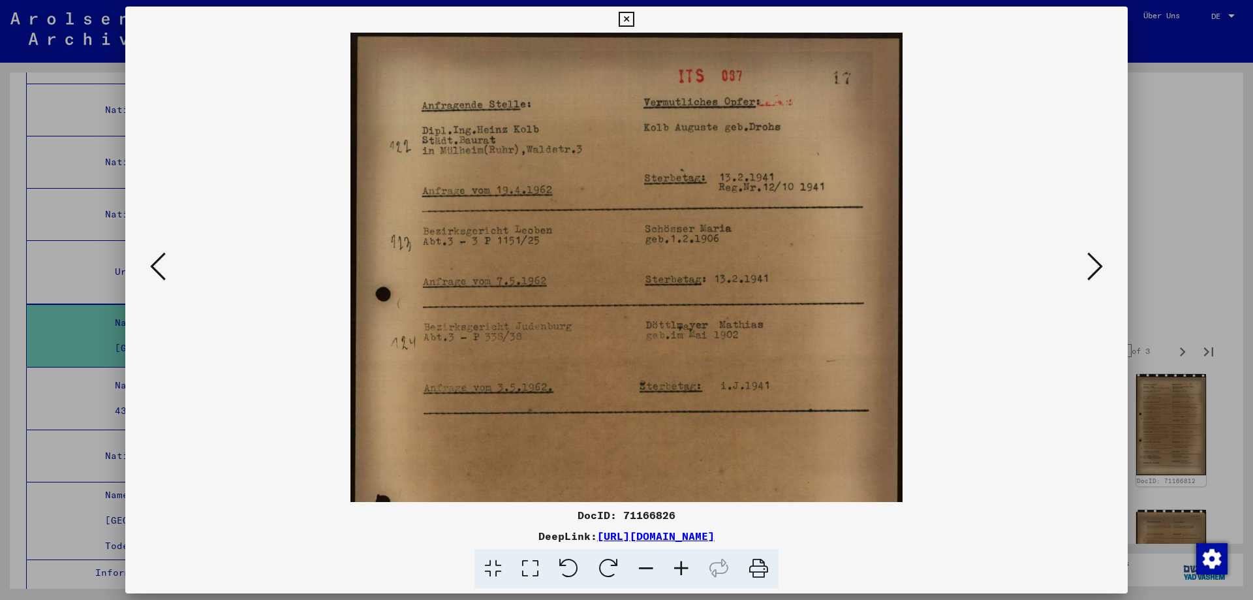
click at [695, 576] on icon at bounding box center [681, 569] width 35 height 40
click at [694, 576] on icon at bounding box center [681, 569] width 35 height 40
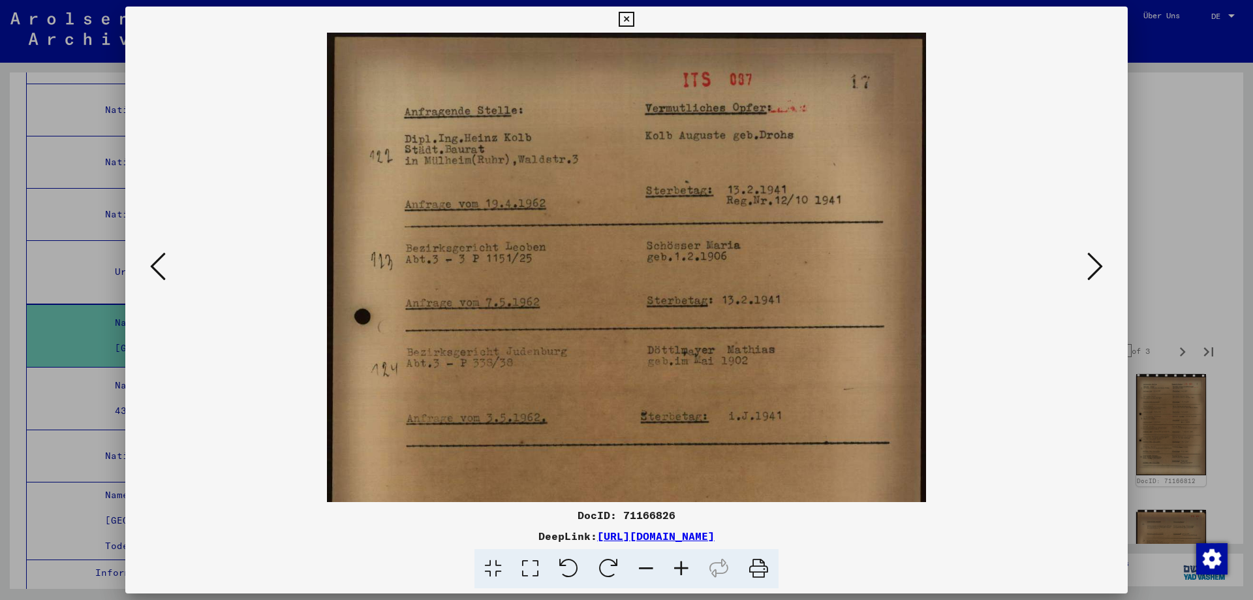
click at [693, 576] on icon at bounding box center [681, 569] width 35 height 40
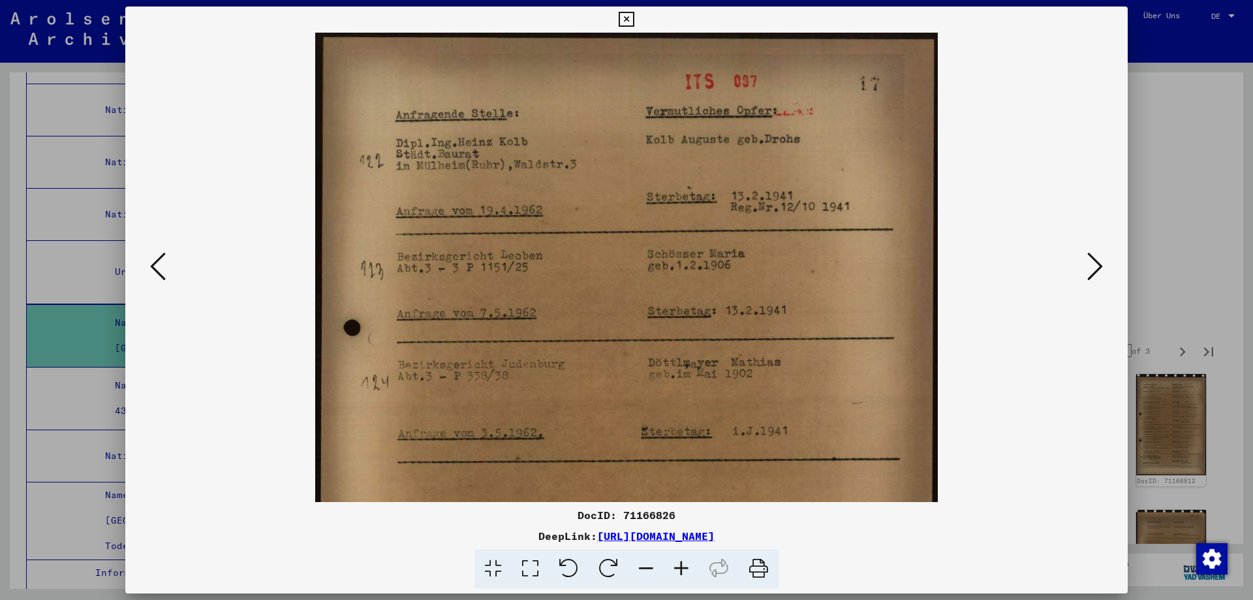
click at [1092, 275] on icon at bounding box center [1096, 266] width 16 height 31
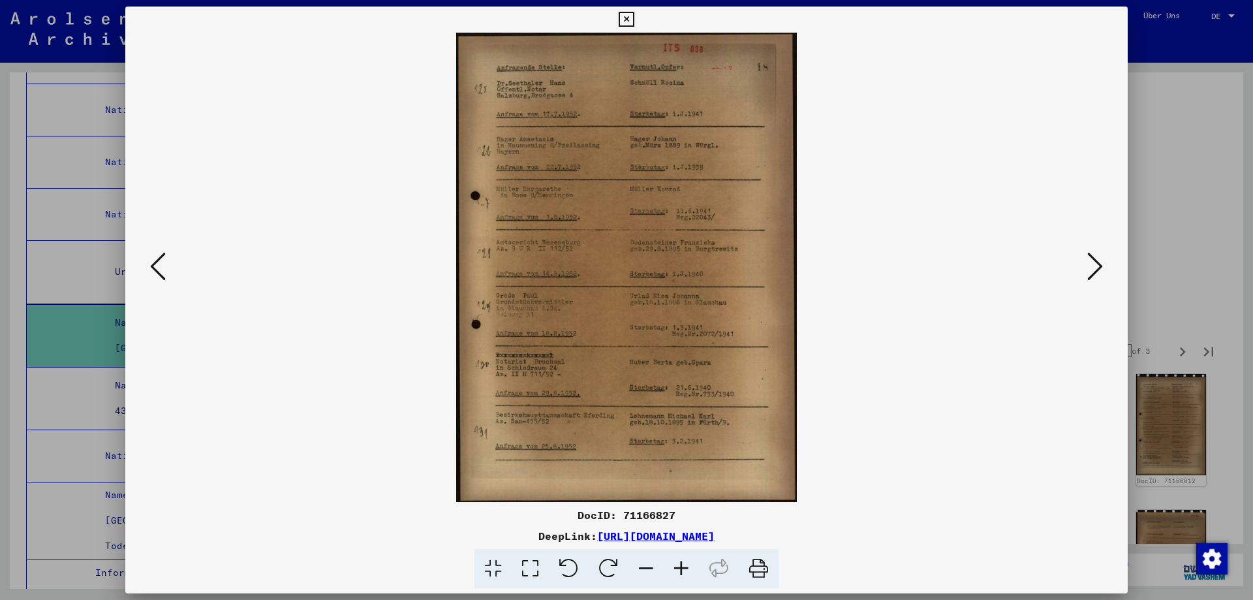
click at [695, 576] on icon at bounding box center [681, 569] width 35 height 40
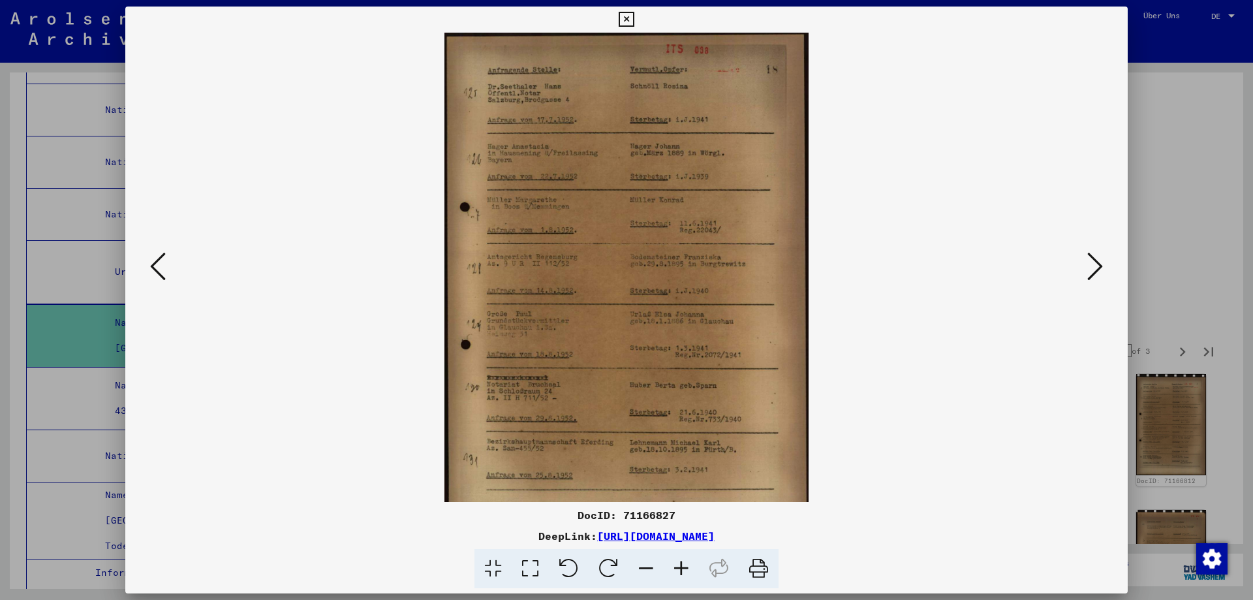
click at [694, 576] on icon at bounding box center [681, 569] width 35 height 40
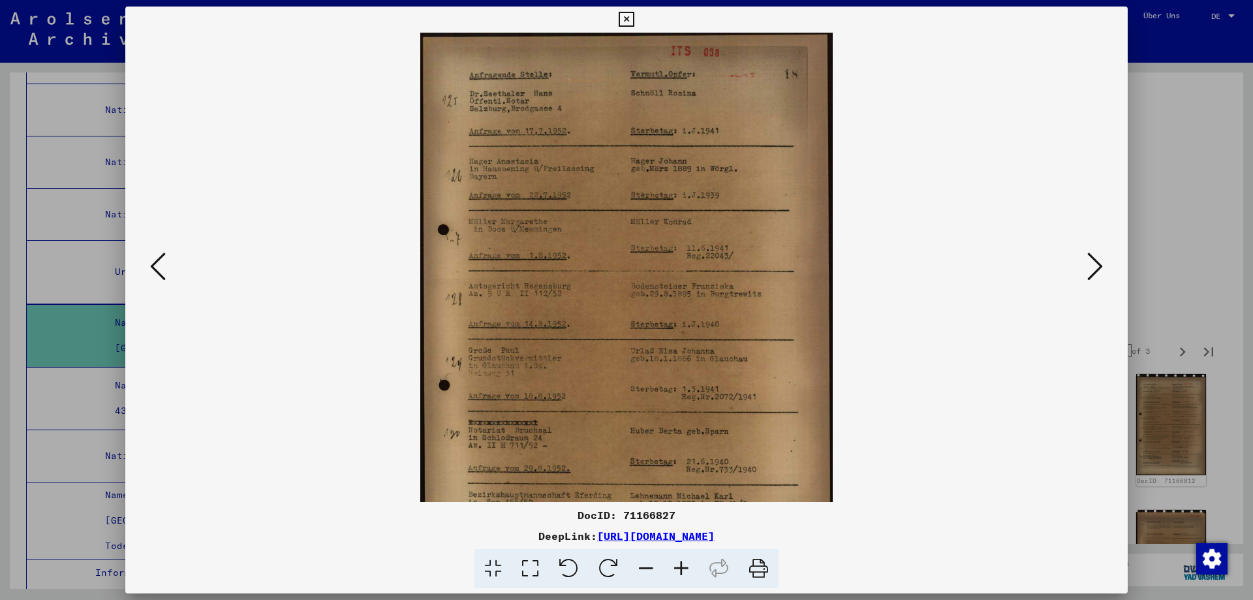
click at [694, 576] on icon at bounding box center [681, 569] width 35 height 40
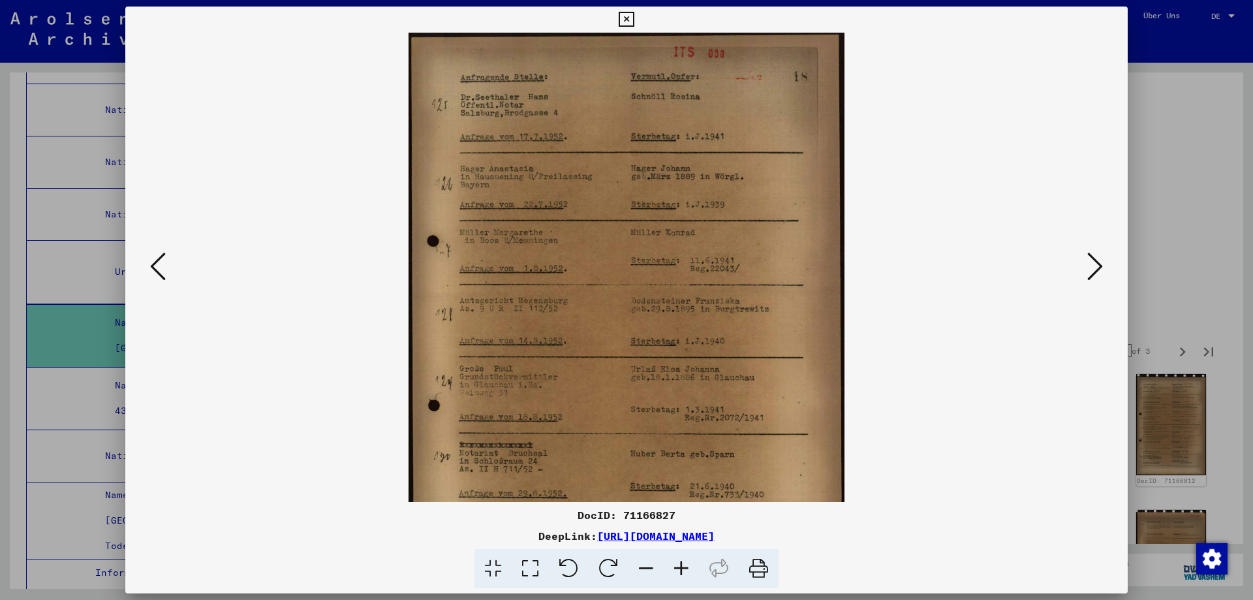
click at [693, 576] on icon at bounding box center [681, 569] width 35 height 40
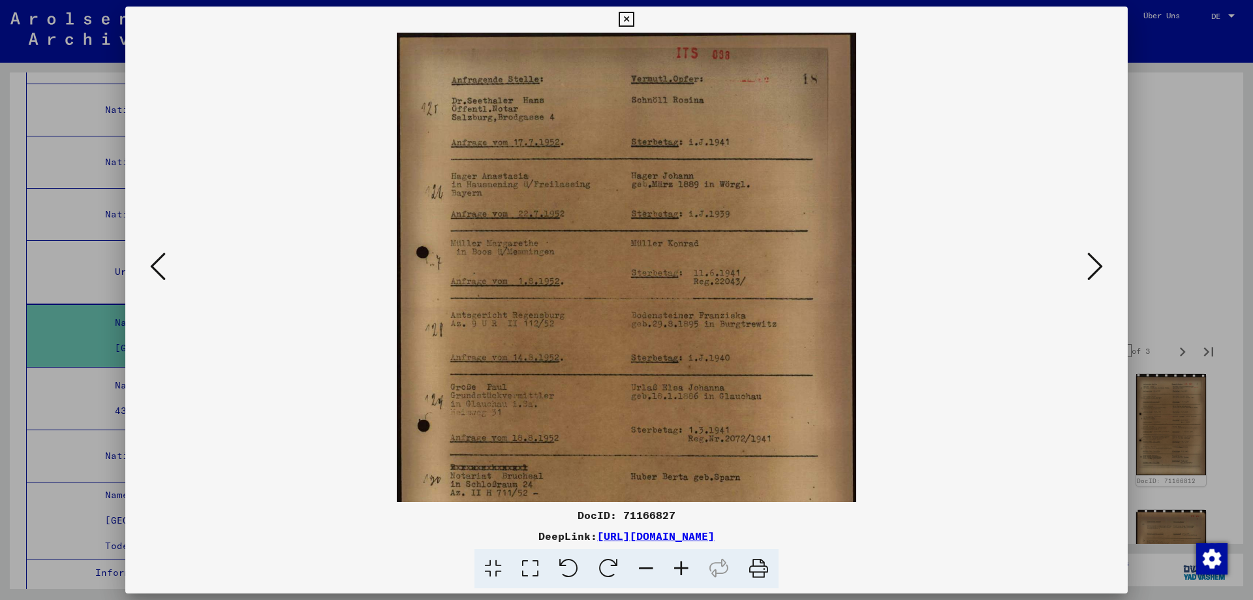
click at [693, 576] on icon at bounding box center [681, 569] width 35 height 40
click at [693, 577] on icon at bounding box center [681, 569] width 35 height 40
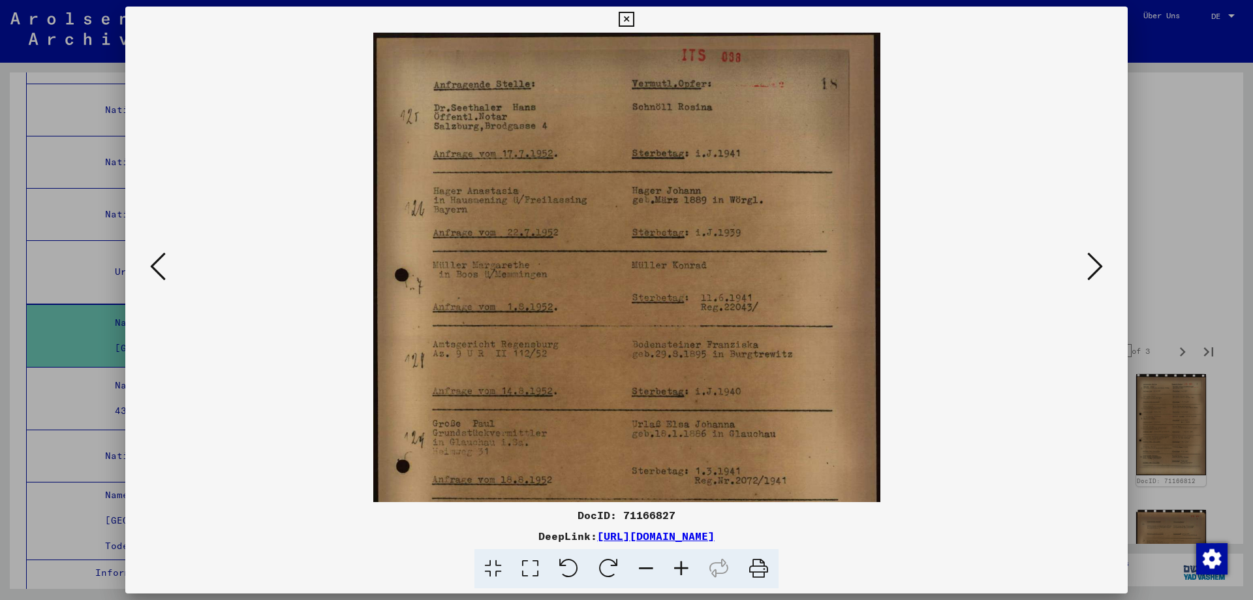
click at [693, 578] on icon at bounding box center [681, 569] width 35 height 40
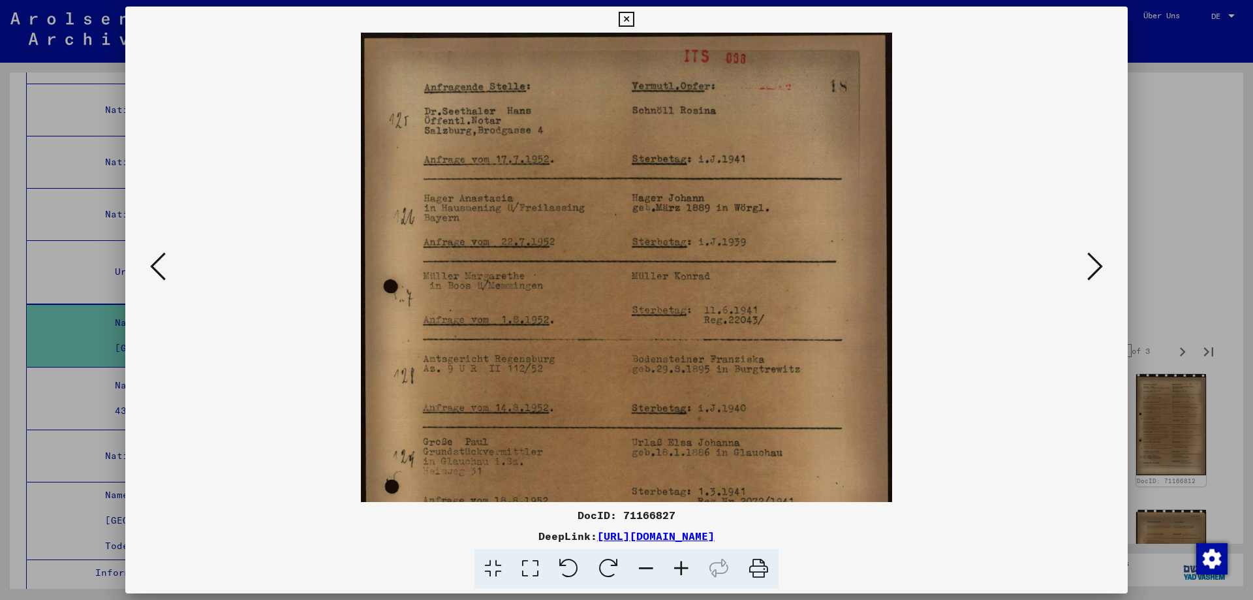
click at [693, 578] on icon at bounding box center [681, 569] width 35 height 40
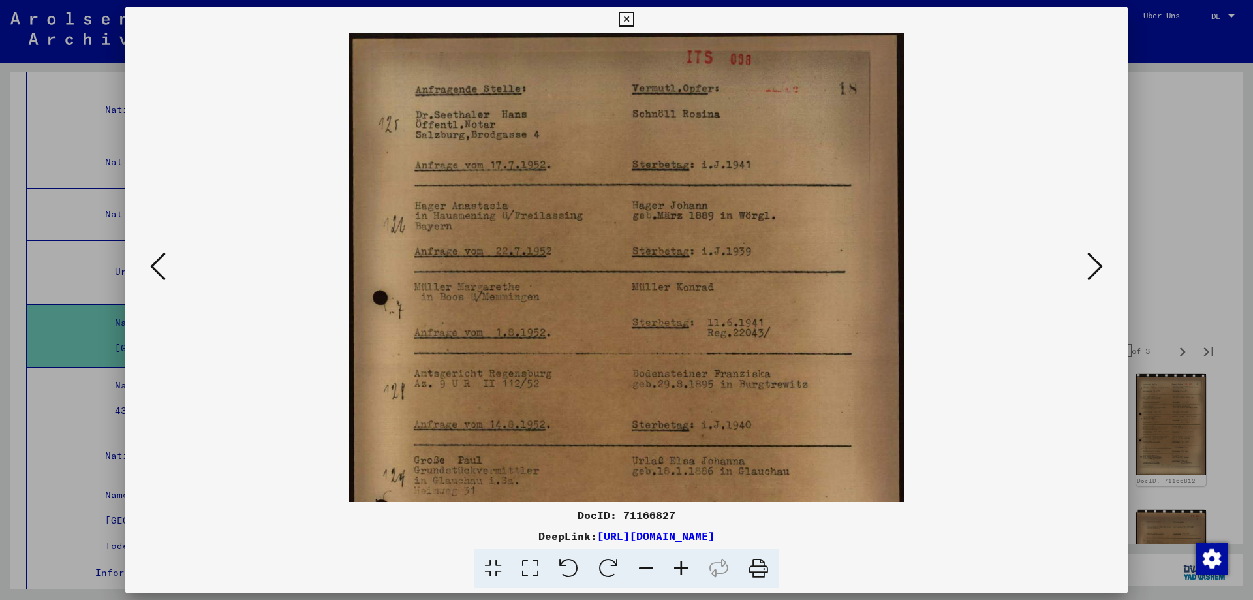
click at [692, 579] on icon at bounding box center [681, 569] width 35 height 40
click at [691, 579] on icon at bounding box center [681, 569] width 35 height 40
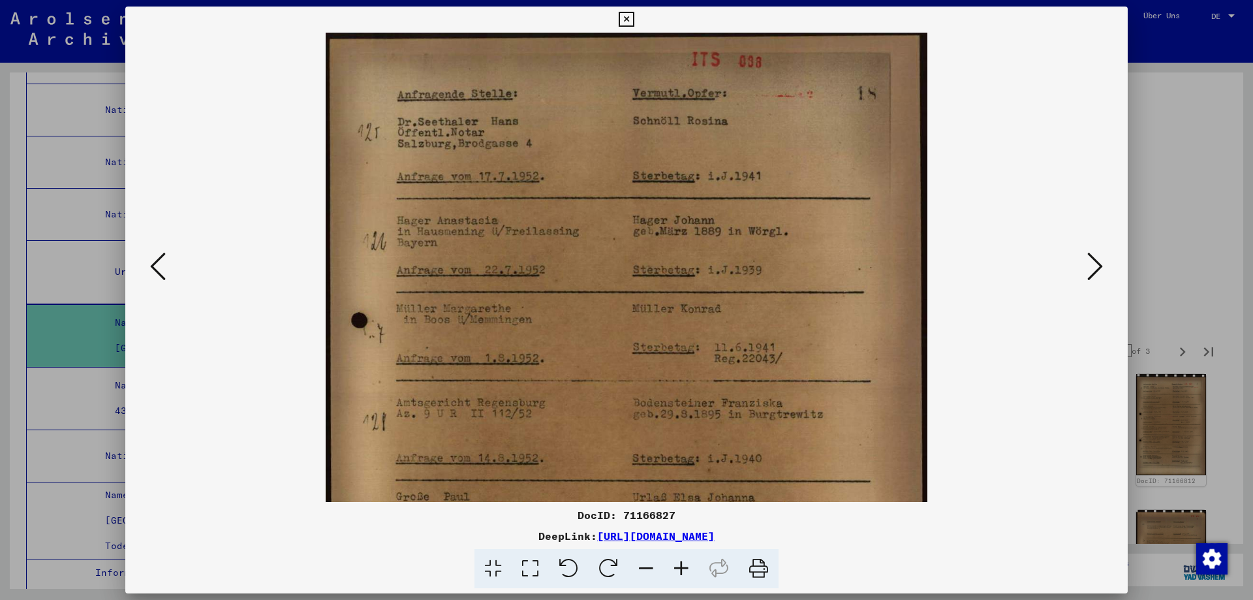
click at [691, 579] on icon at bounding box center [681, 569] width 35 height 40
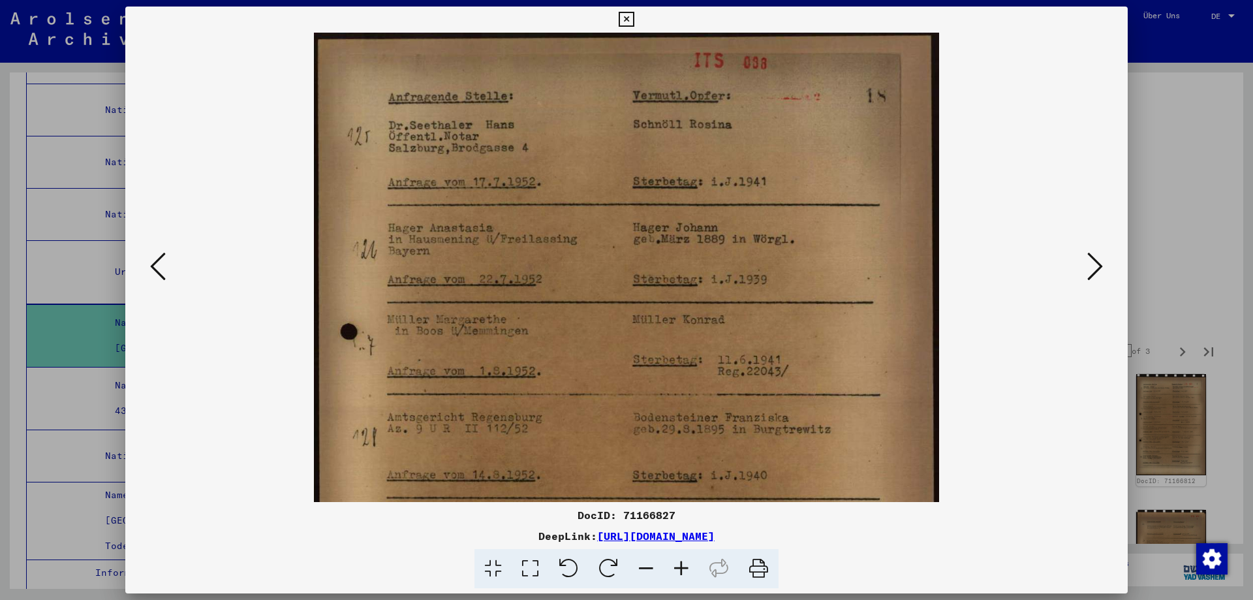
click at [691, 579] on icon at bounding box center [681, 569] width 35 height 40
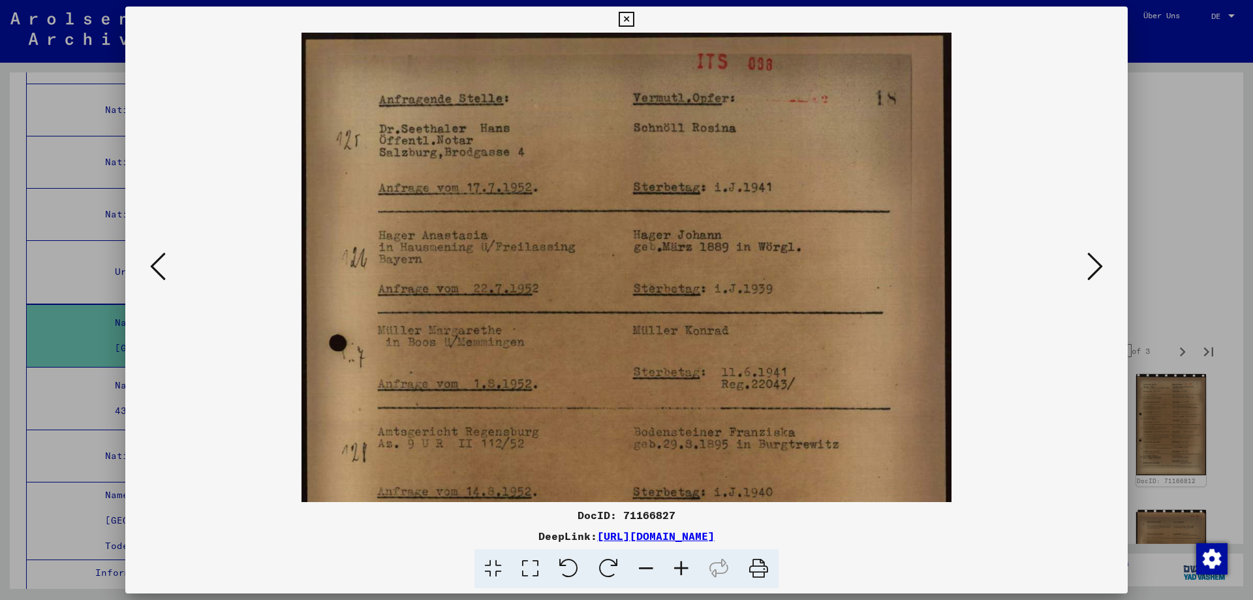
click at [690, 579] on icon at bounding box center [681, 569] width 35 height 40
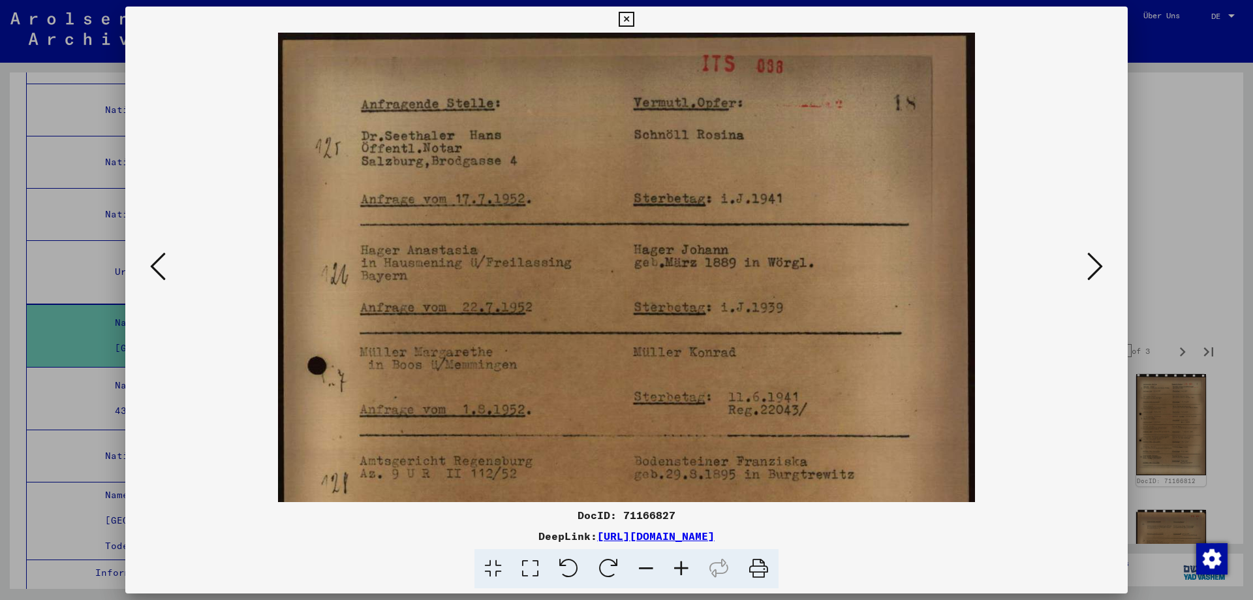
click at [690, 579] on icon at bounding box center [681, 569] width 35 height 40
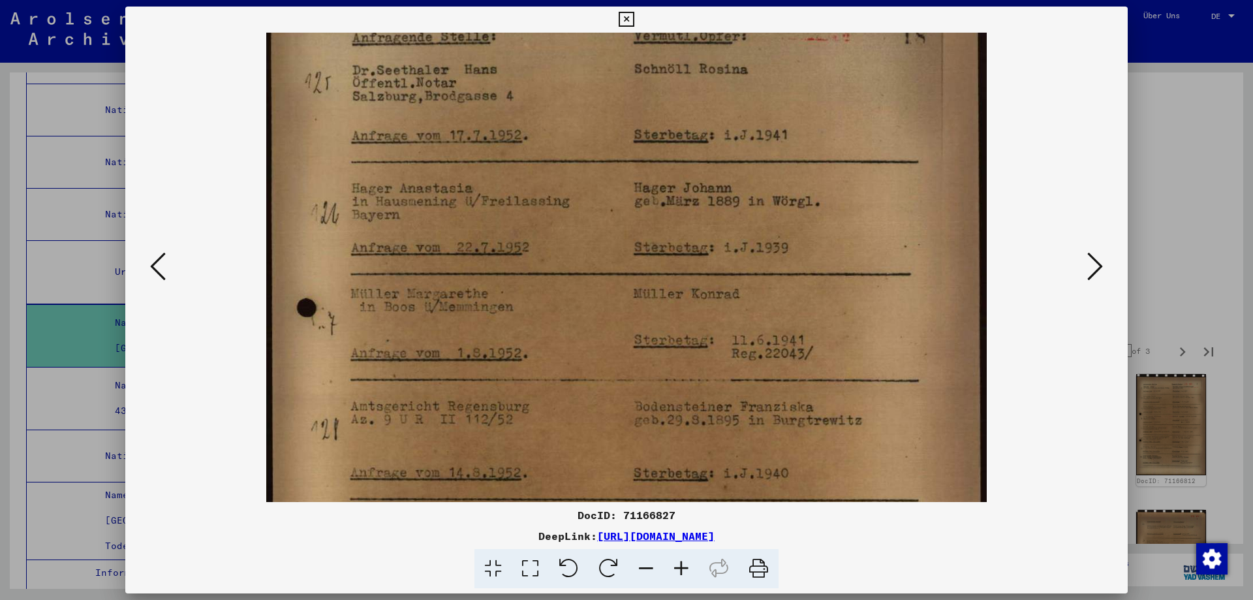
drag, startPoint x: 683, startPoint y: 441, endPoint x: 689, endPoint y: 310, distance: 131.3
click at [688, 315] on img at bounding box center [626, 459] width 721 height 992
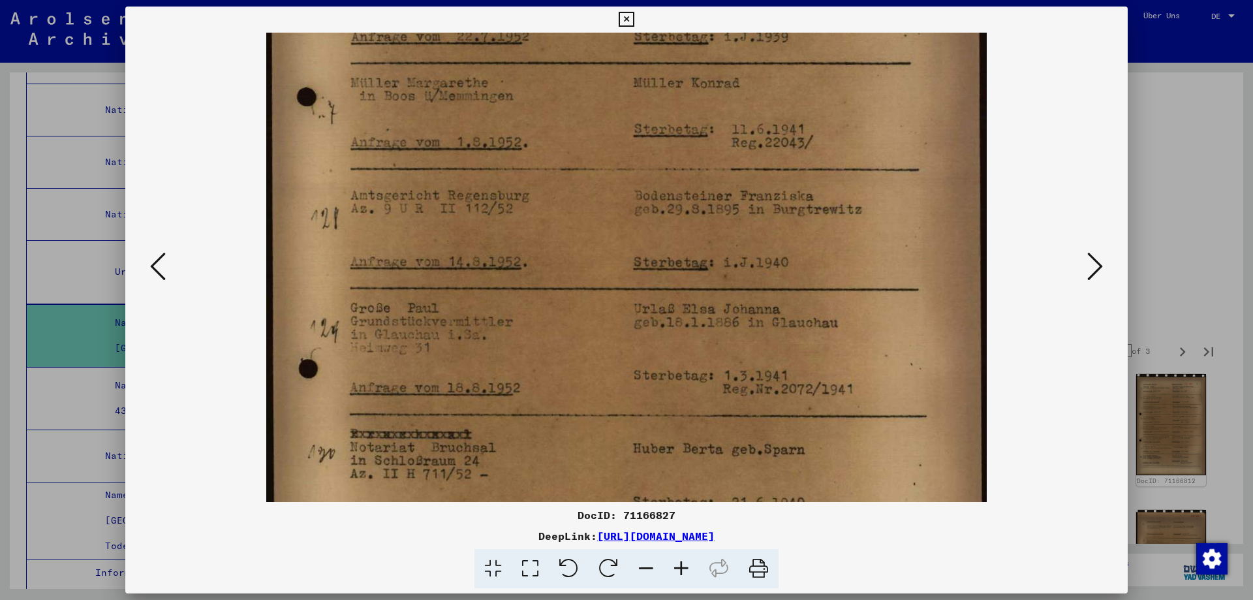
drag, startPoint x: 667, startPoint y: 405, endPoint x: 661, endPoint y: 246, distance: 159.4
click at [661, 248] on img at bounding box center [626, 249] width 721 height 992
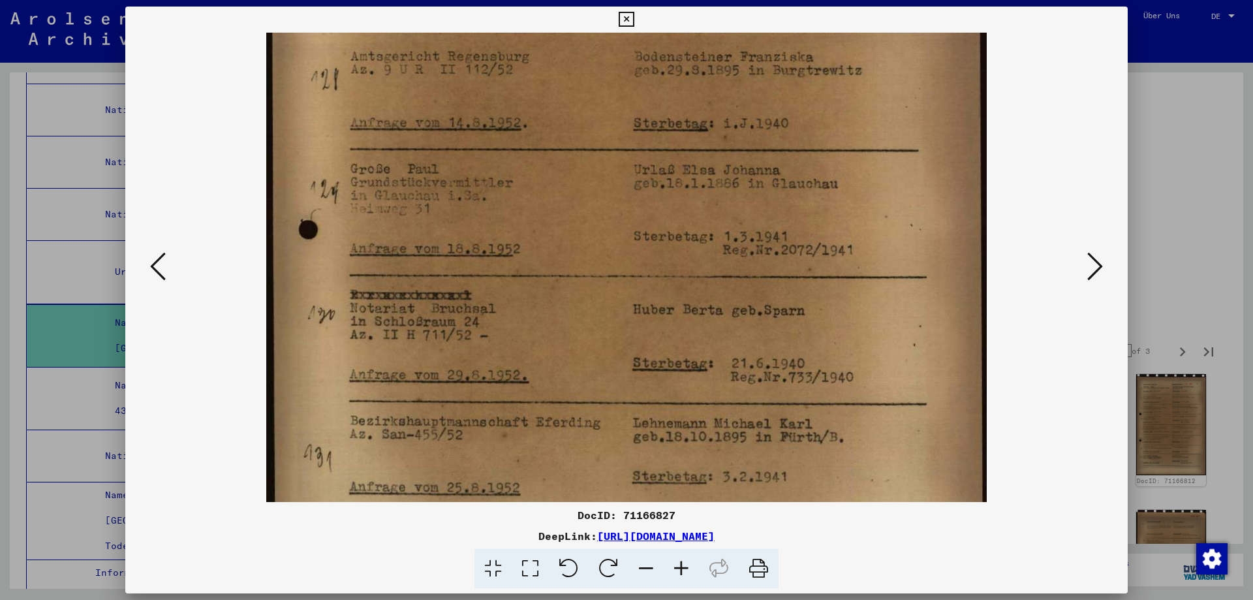
drag, startPoint x: 614, startPoint y: 382, endPoint x: 618, endPoint y: 235, distance: 147.0
click at [618, 240] on img at bounding box center [626, 110] width 721 height 992
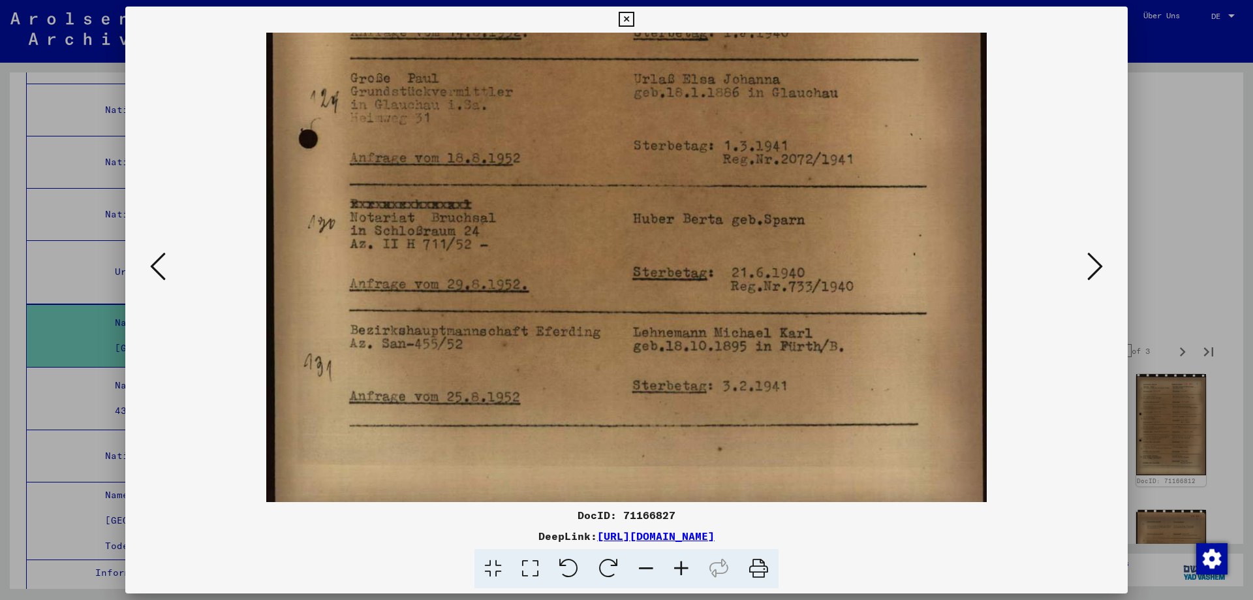
scroll to position [522, 0]
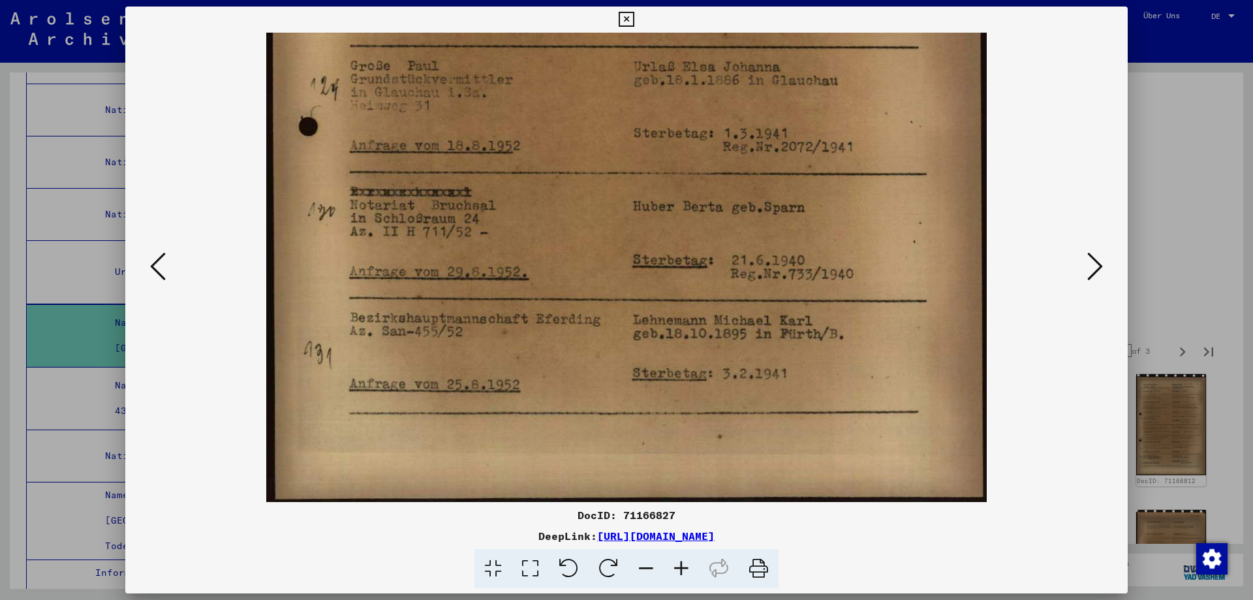
drag, startPoint x: 595, startPoint y: 350, endPoint x: 633, endPoint y: 202, distance: 152.3
click at [631, 208] on img at bounding box center [626, 6] width 721 height 992
click at [1092, 261] on icon at bounding box center [1096, 266] width 16 height 31
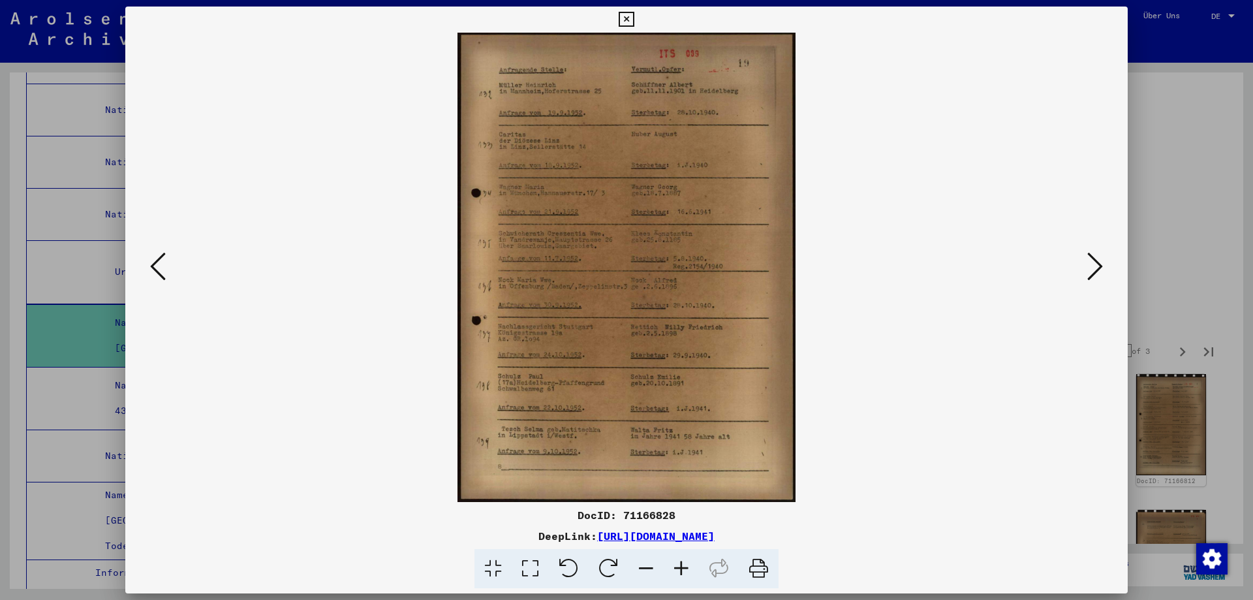
scroll to position [0, 0]
click at [699, 579] on icon at bounding box center [681, 569] width 35 height 40
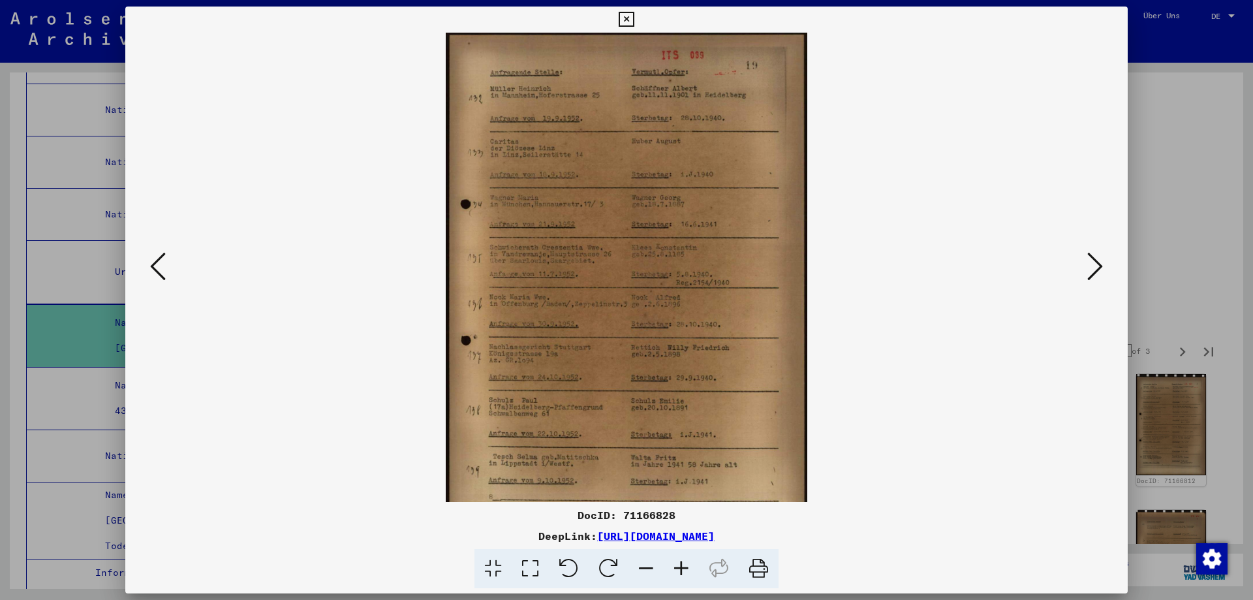
click at [699, 579] on icon at bounding box center [681, 569] width 35 height 40
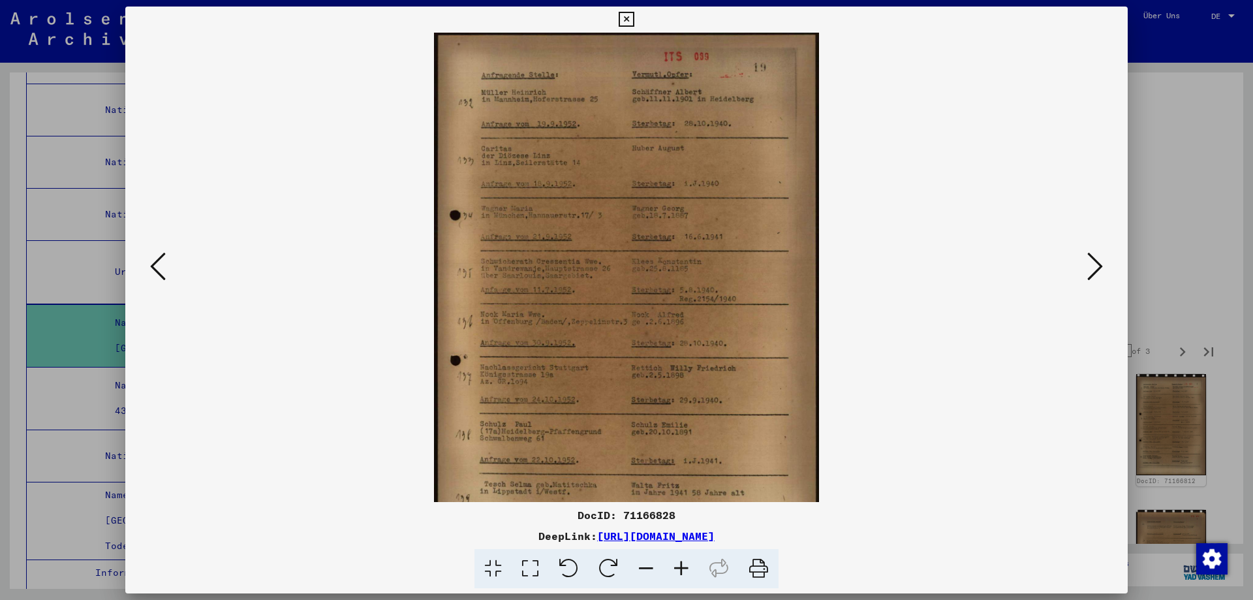
click at [697, 580] on icon at bounding box center [681, 569] width 35 height 40
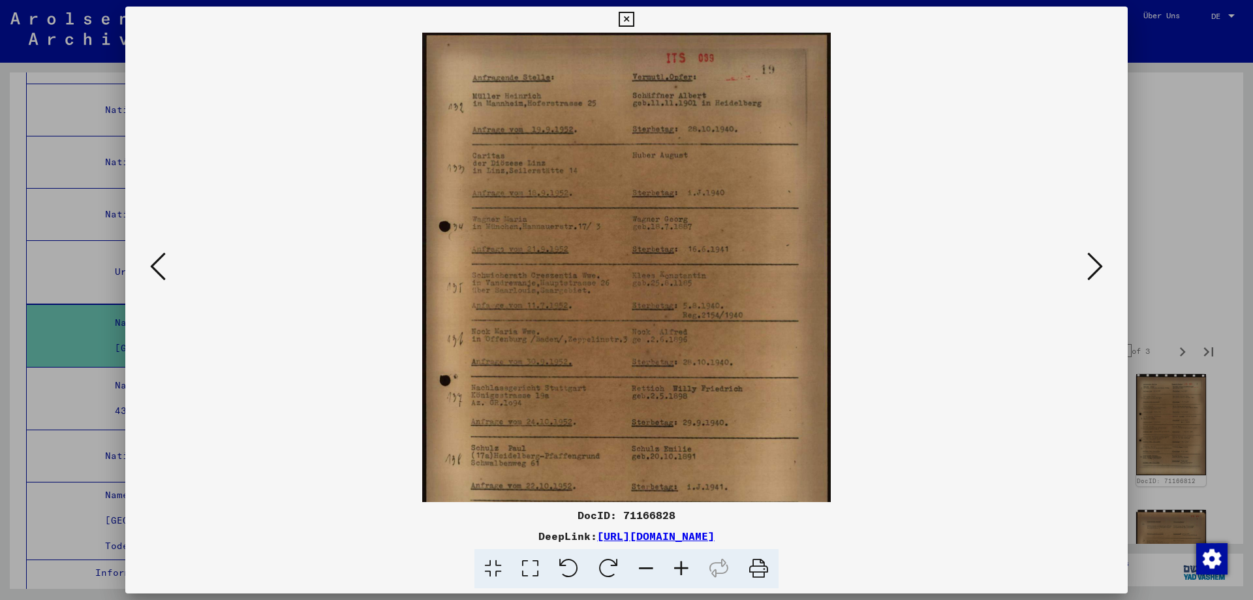
click at [694, 580] on icon at bounding box center [681, 569] width 35 height 40
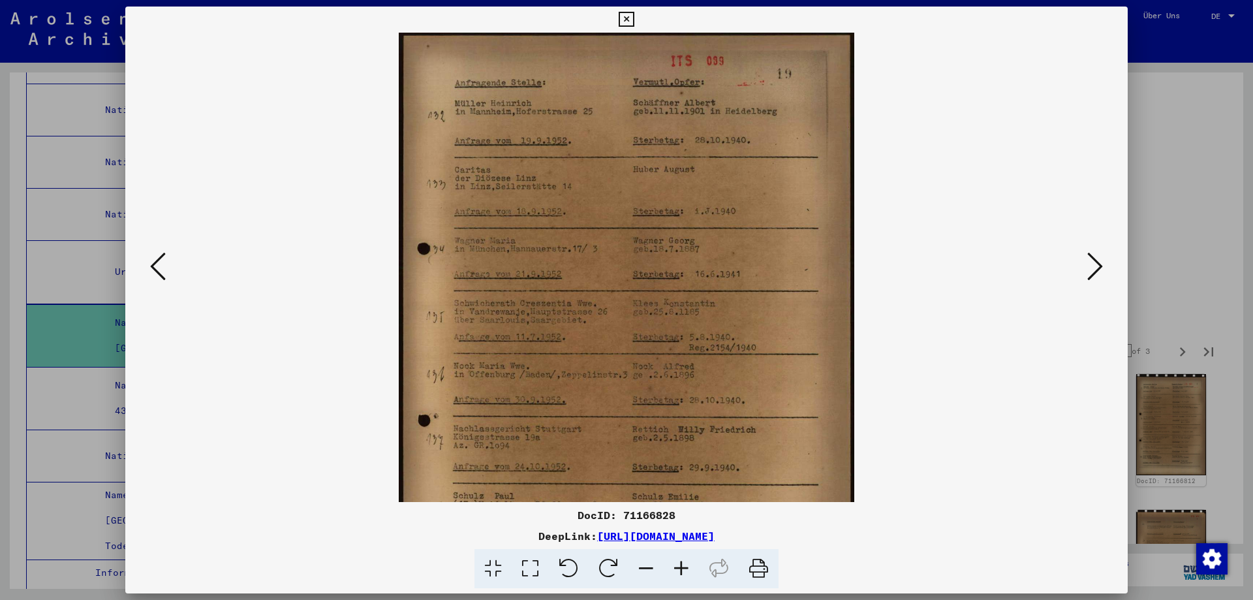
click at [693, 580] on icon at bounding box center [681, 569] width 35 height 40
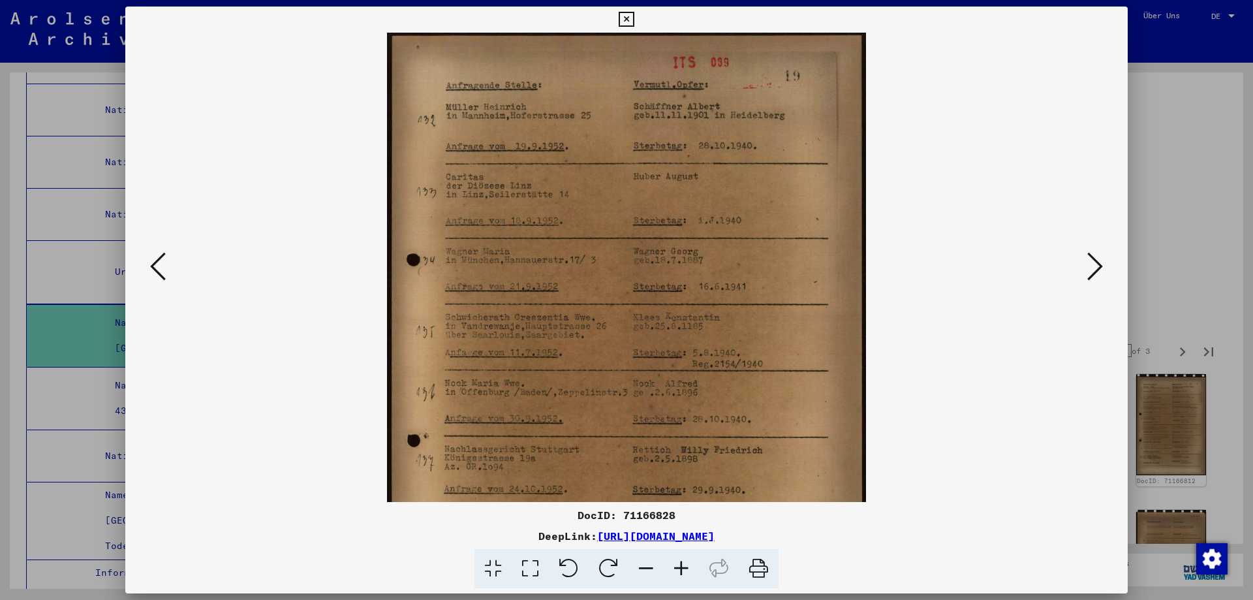
click at [693, 579] on icon at bounding box center [681, 569] width 35 height 40
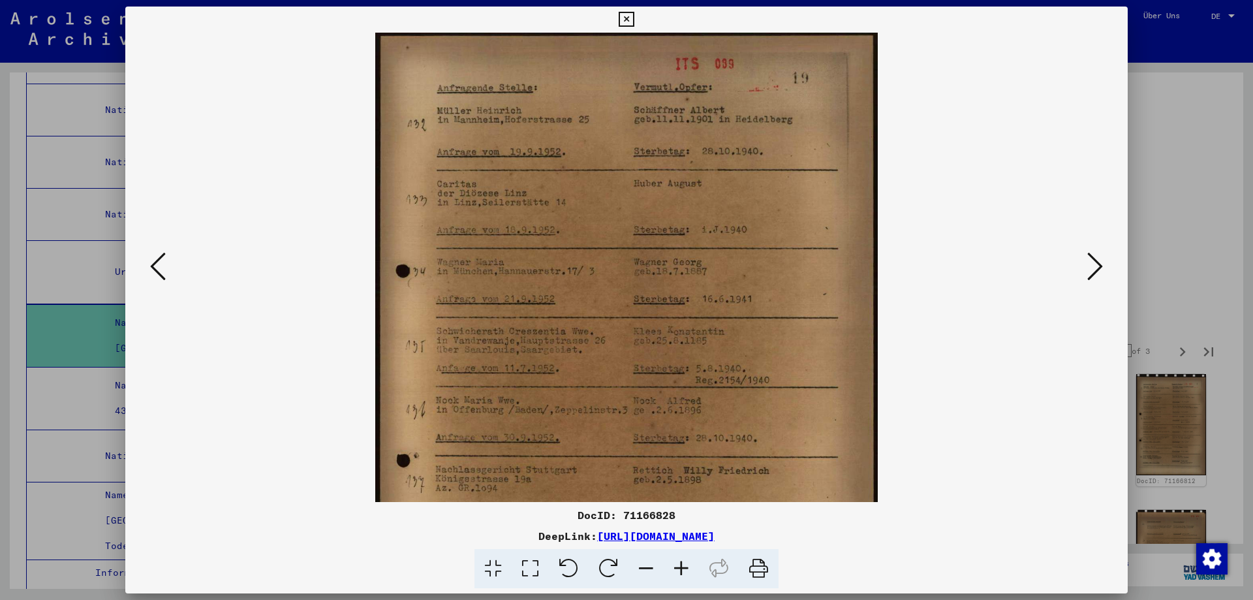
click at [693, 579] on icon at bounding box center [681, 569] width 35 height 40
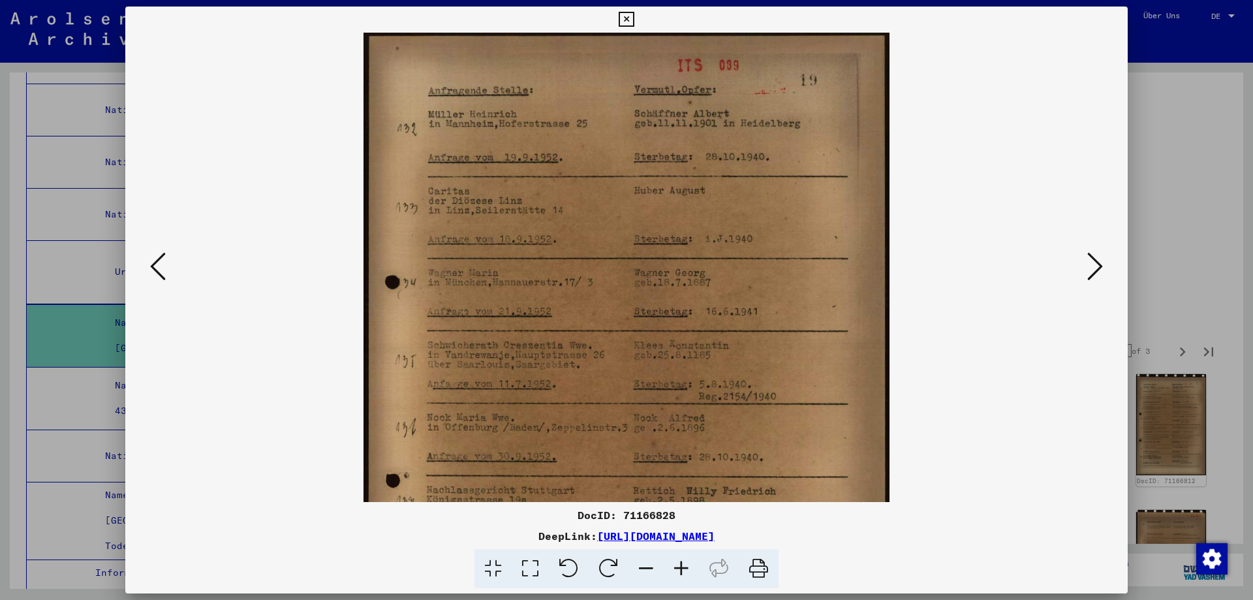
click at [693, 579] on icon at bounding box center [681, 569] width 35 height 40
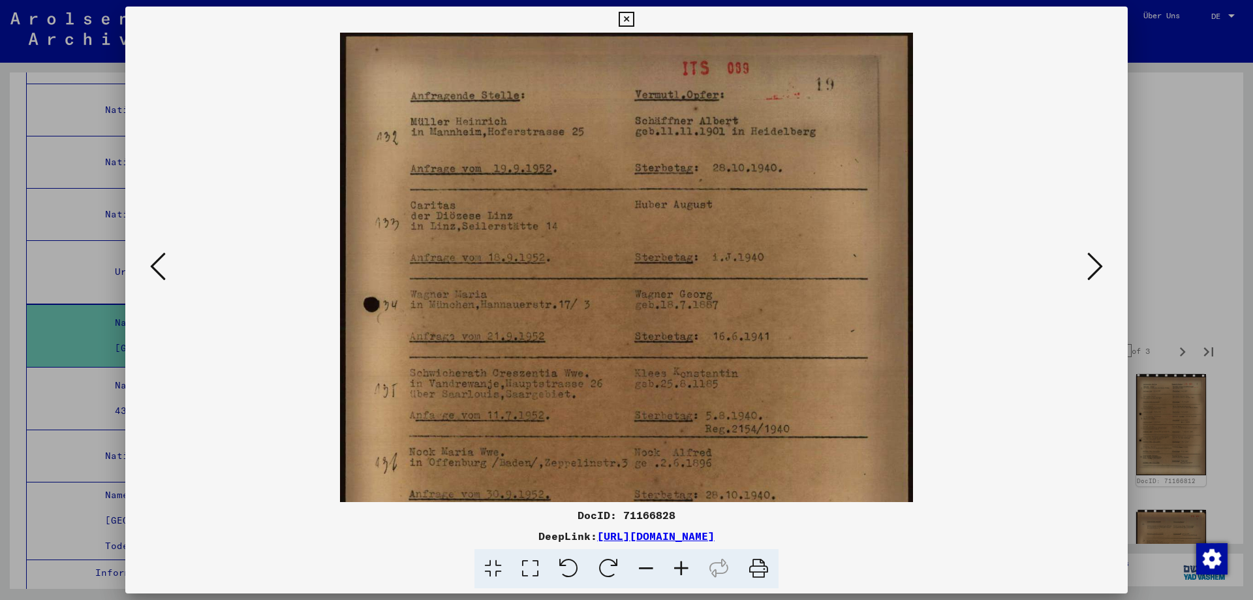
click at [693, 579] on icon at bounding box center [681, 569] width 35 height 40
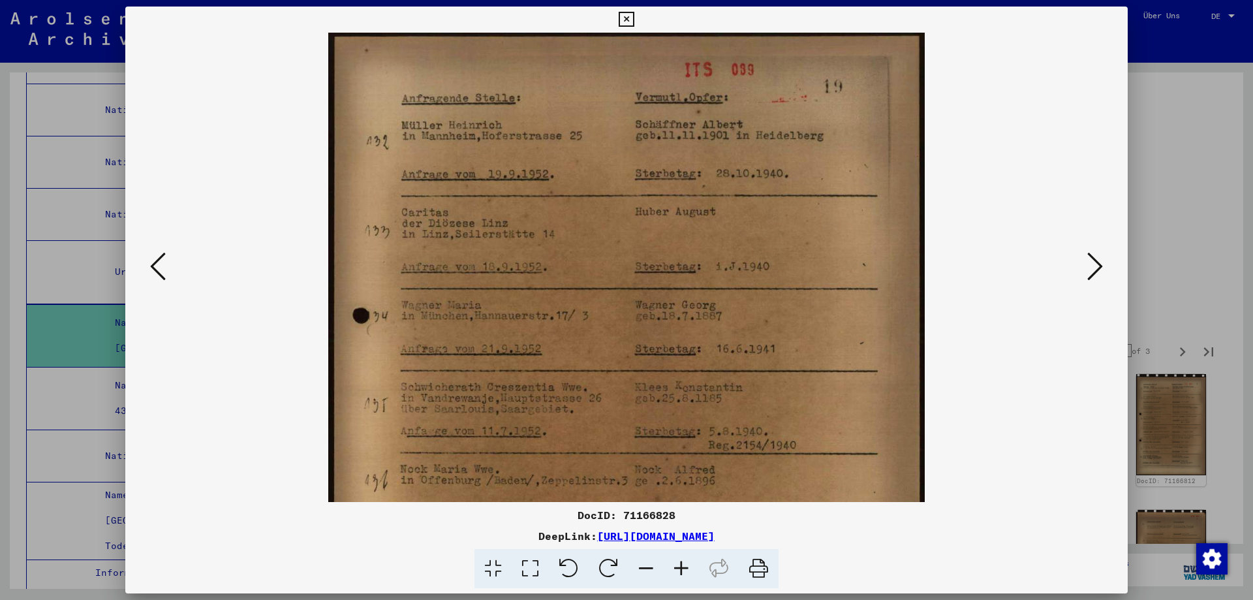
click at [693, 579] on icon at bounding box center [681, 569] width 35 height 40
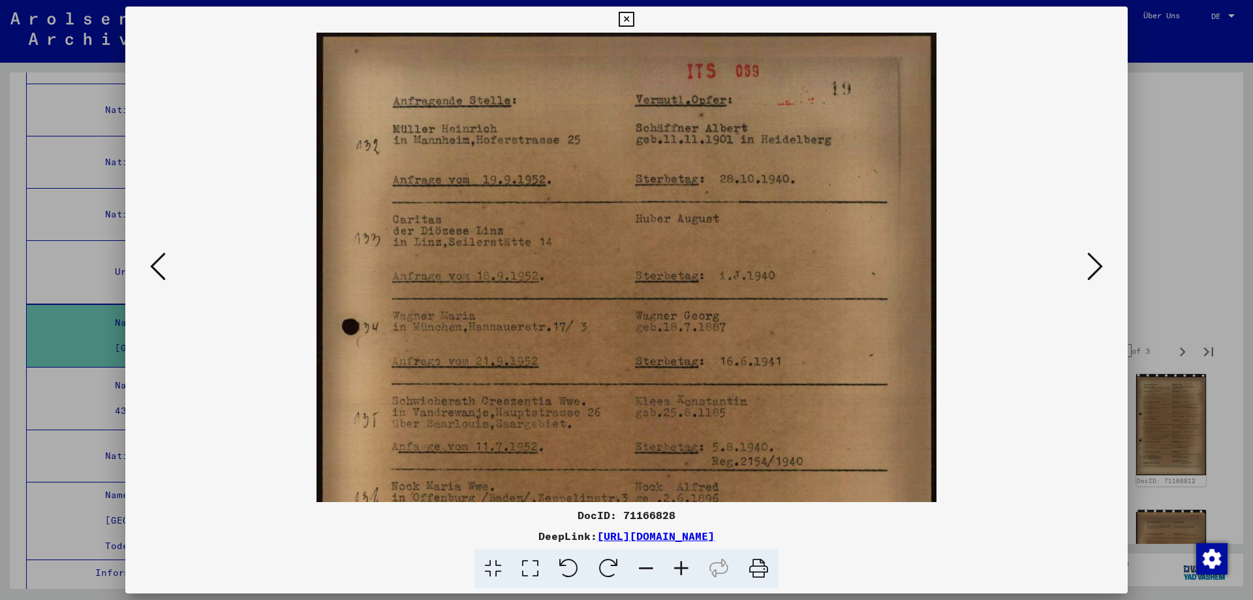
click at [693, 579] on icon at bounding box center [681, 569] width 35 height 40
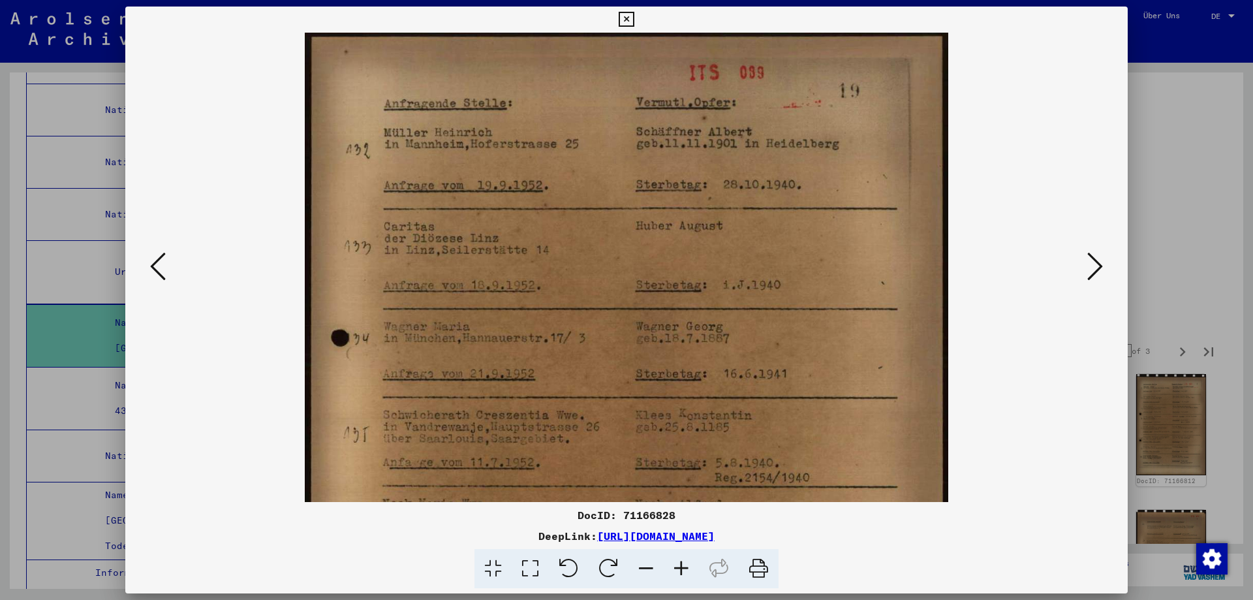
click at [692, 579] on icon at bounding box center [681, 569] width 35 height 40
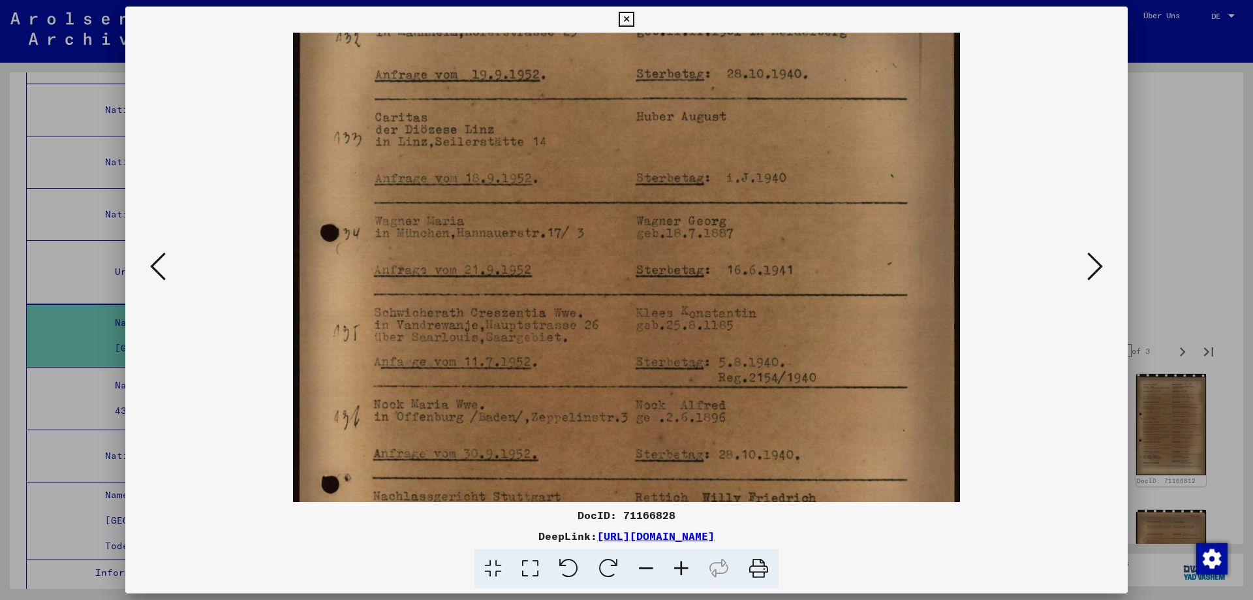
scroll to position [118, 0]
drag, startPoint x: 842, startPoint y: 437, endPoint x: 858, endPoint y: 324, distance: 114.8
click at [858, 324] on img at bounding box center [626, 377] width 667 height 926
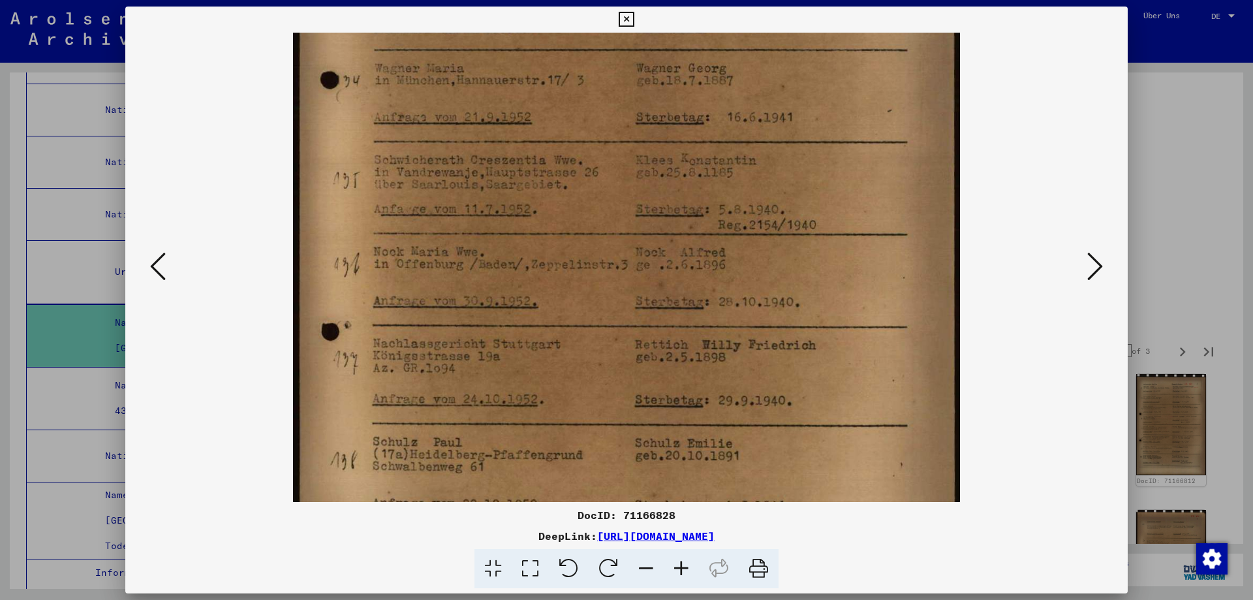
drag, startPoint x: 858, startPoint y: 434, endPoint x: 863, endPoint y: 282, distance: 152.2
click at [863, 282] on img at bounding box center [626, 227] width 667 height 926
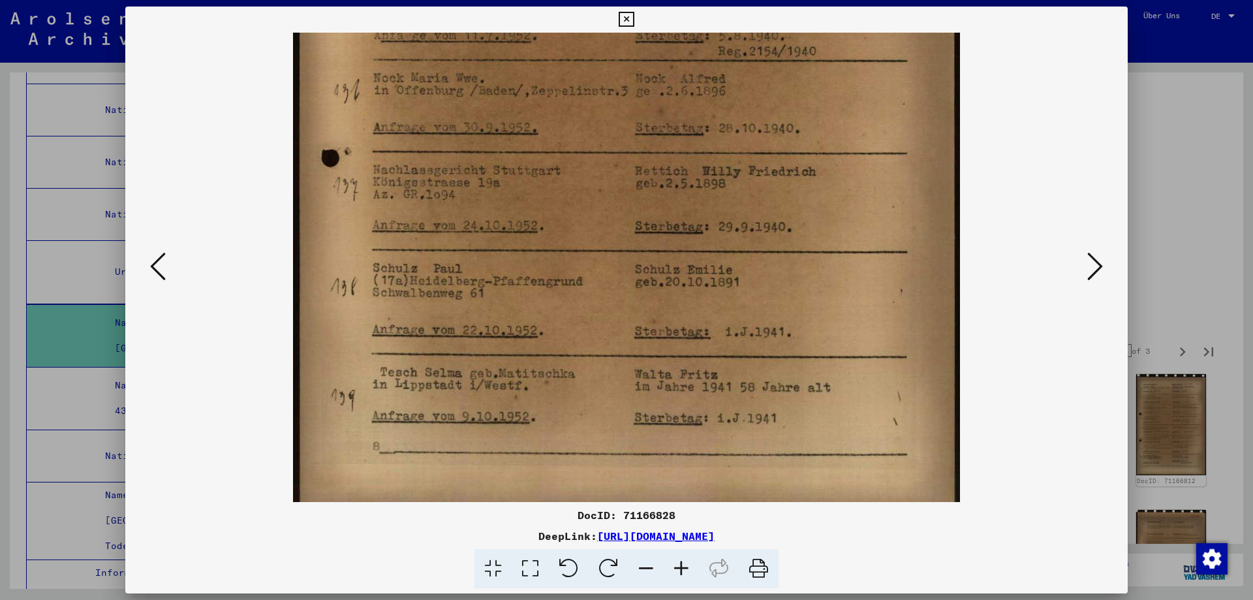
scroll to position [457, 0]
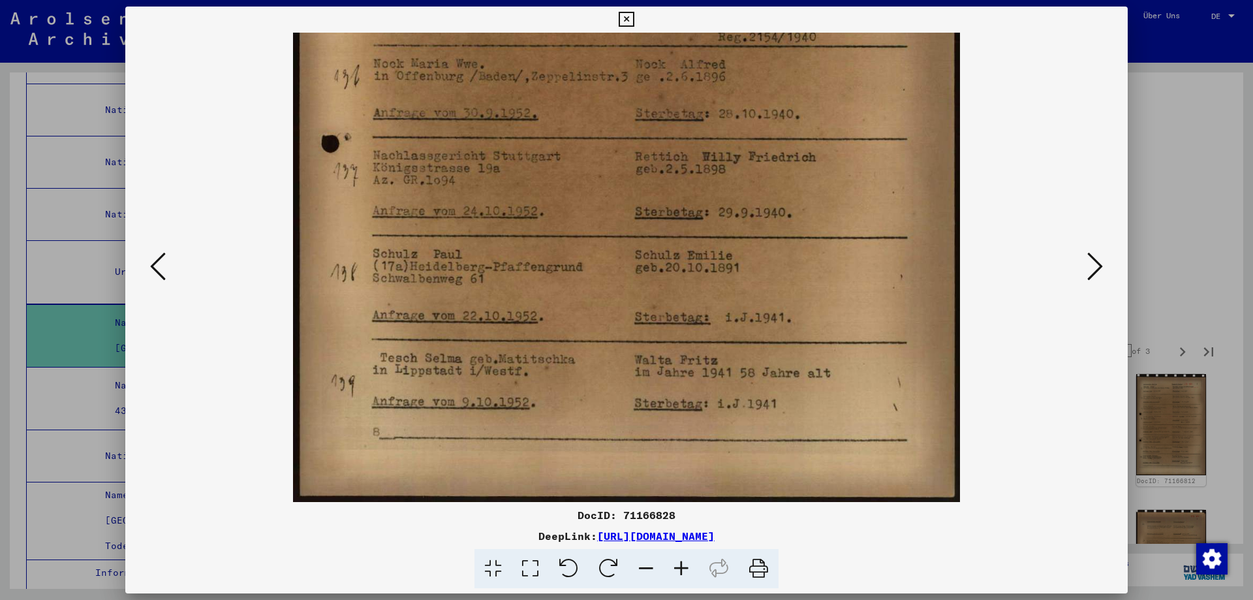
drag, startPoint x: 878, startPoint y: 437, endPoint x: 888, endPoint y: 242, distance: 194.8
click at [888, 242] on img at bounding box center [626, 39] width 667 height 926
drag, startPoint x: 884, startPoint y: 424, endPoint x: 883, endPoint y: 324, distance: 99.9
click at [883, 324] on img at bounding box center [626, 39] width 667 height 926
click at [1093, 268] on icon at bounding box center [1096, 266] width 16 height 31
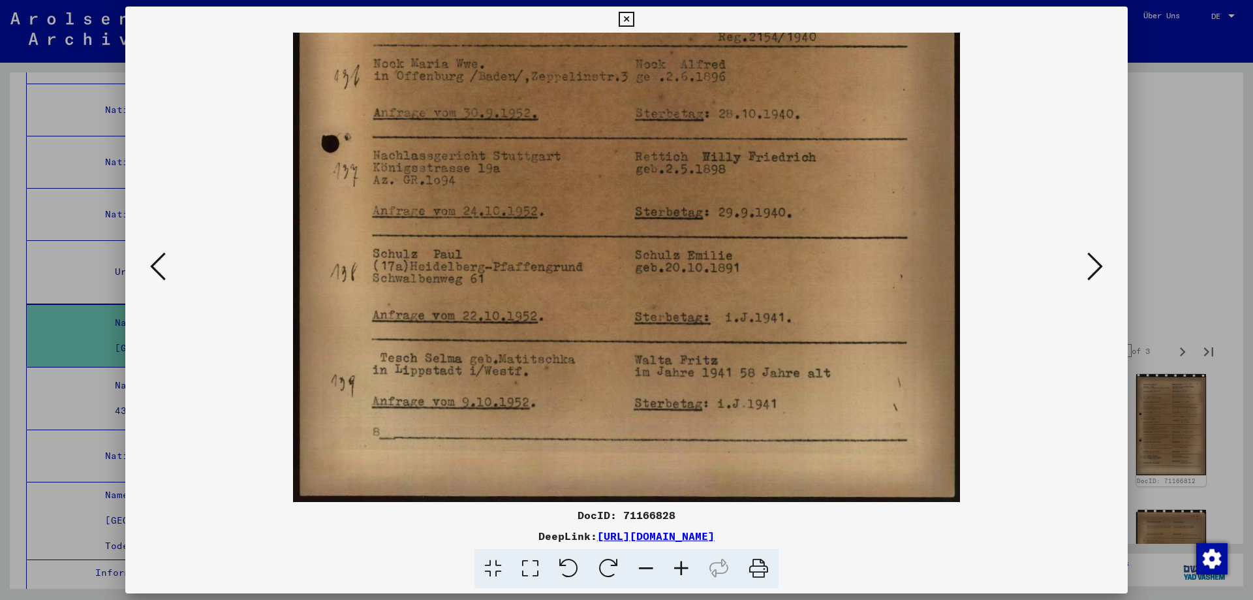
scroll to position [0, 0]
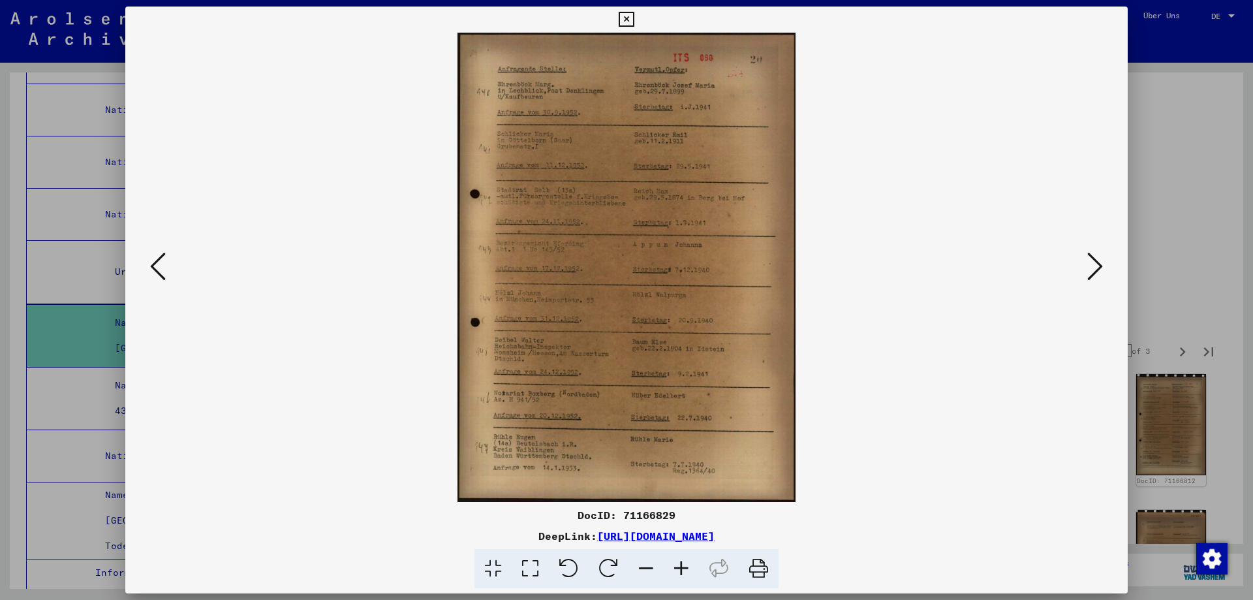
click at [695, 576] on icon at bounding box center [681, 569] width 35 height 40
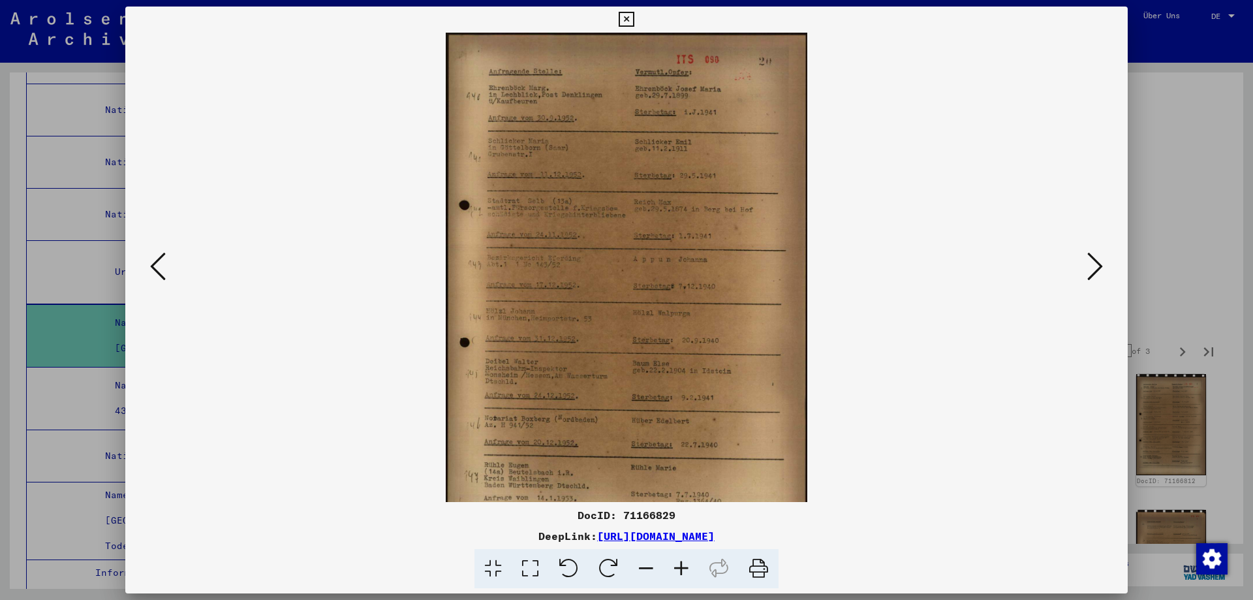
click at [695, 576] on icon at bounding box center [681, 569] width 35 height 40
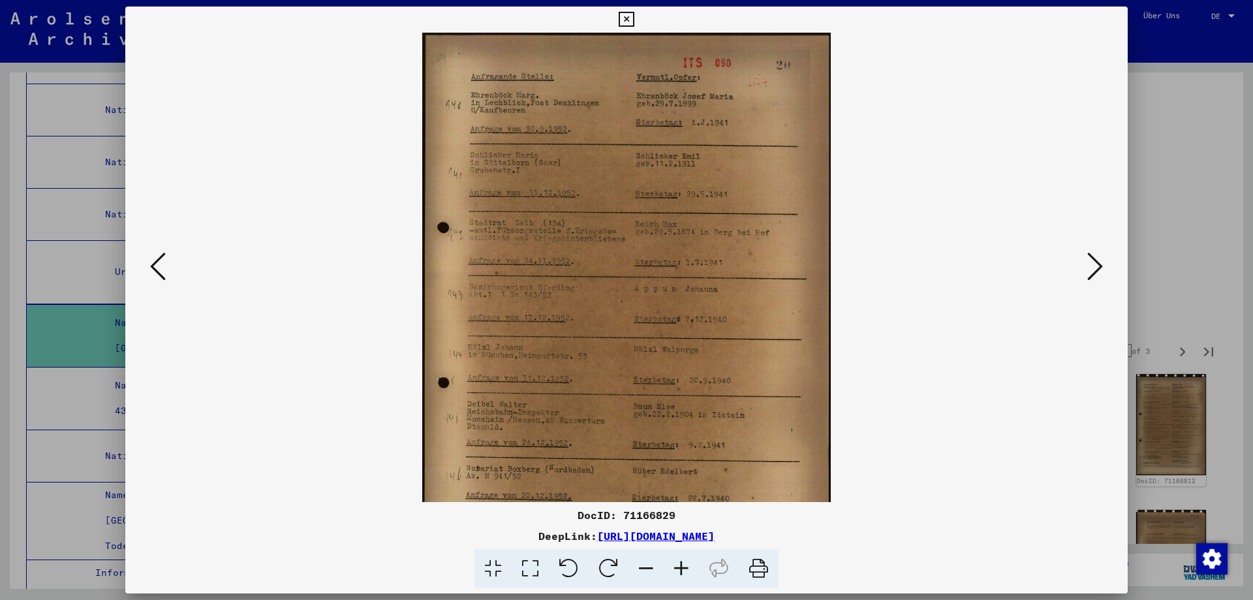
click at [695, 576] on icon at bounding box center [681, 569] width 35 height 40
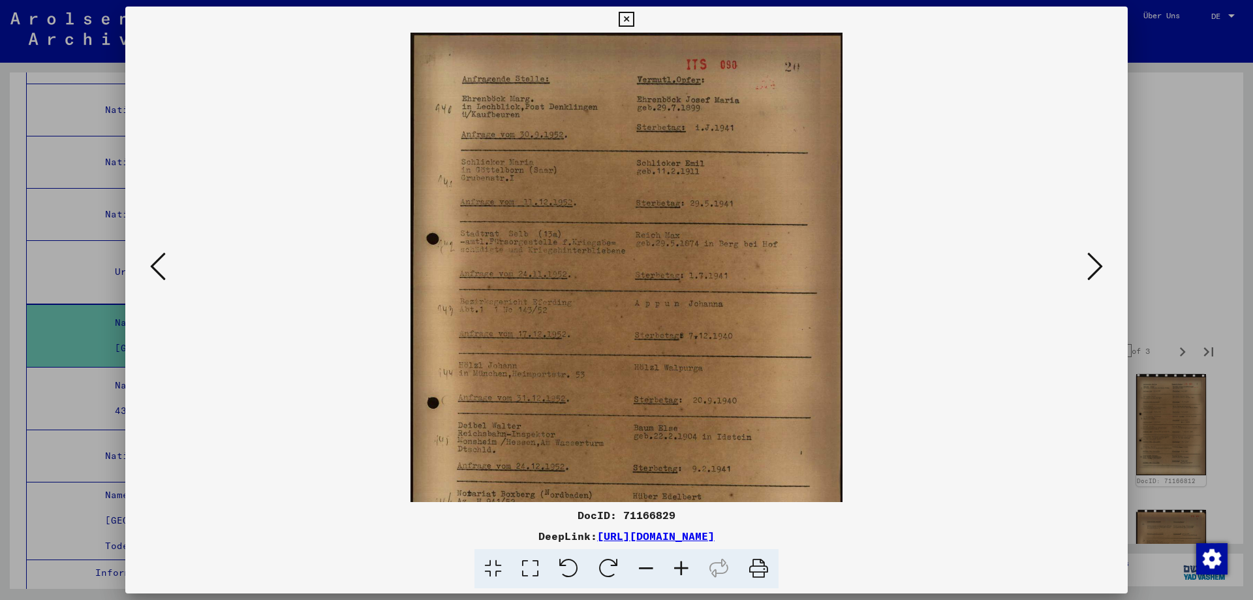
click at [695, 576] on icon at bounding box center [681, 569] width 35 height 40
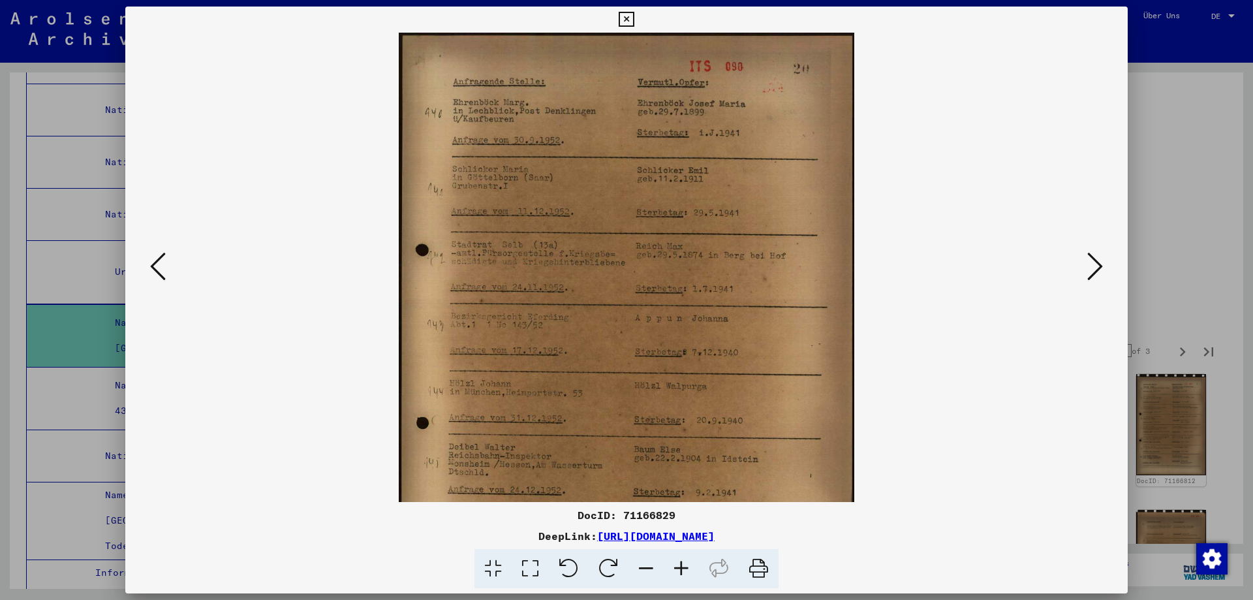
click at [695, 576] on icon at bounding box center [681, 569] width 35 height 40
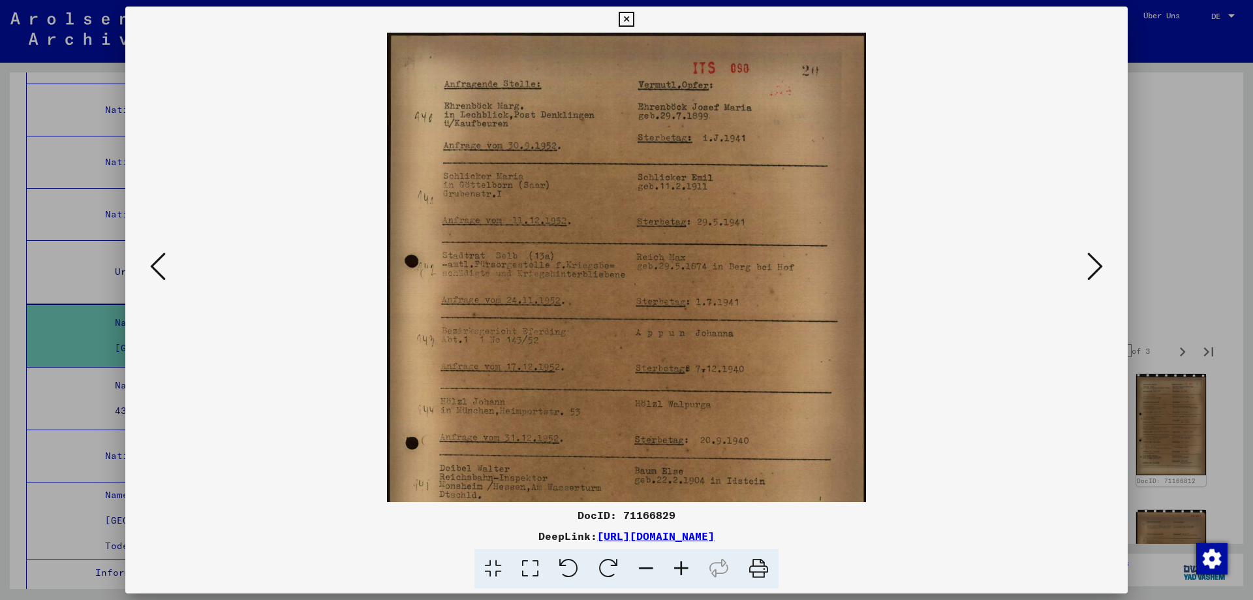
click at [695, 576] on icon at bounding box center [681, 569] width 35 height 40
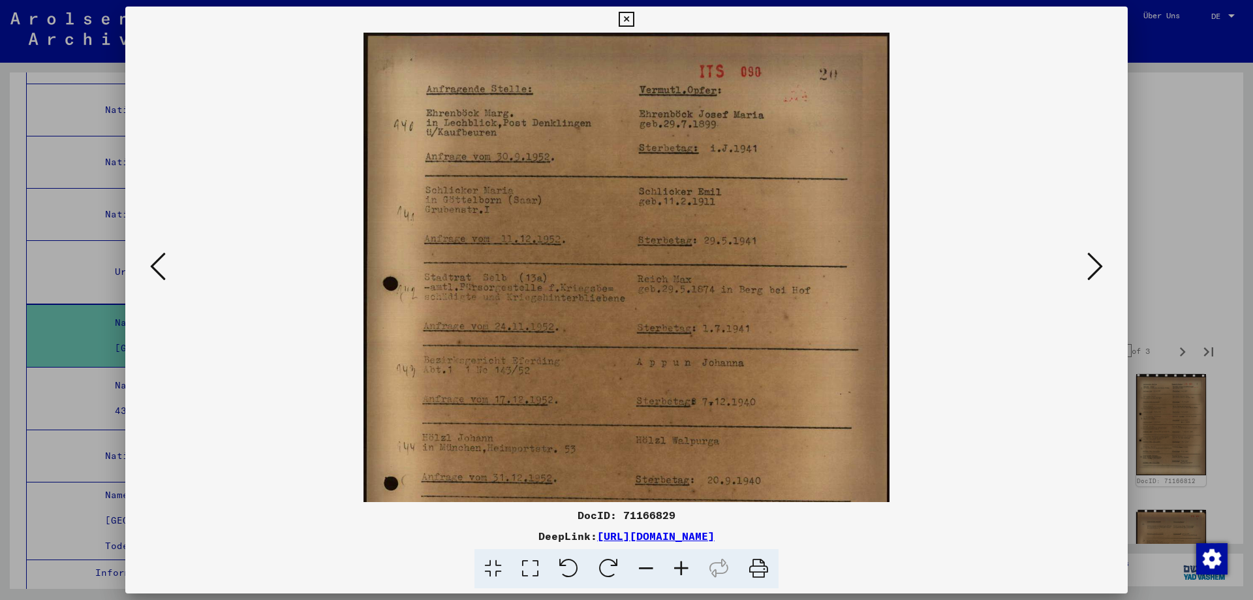
click at [695, 576] on icon at bounding box center [681, 569] width 35 height 40
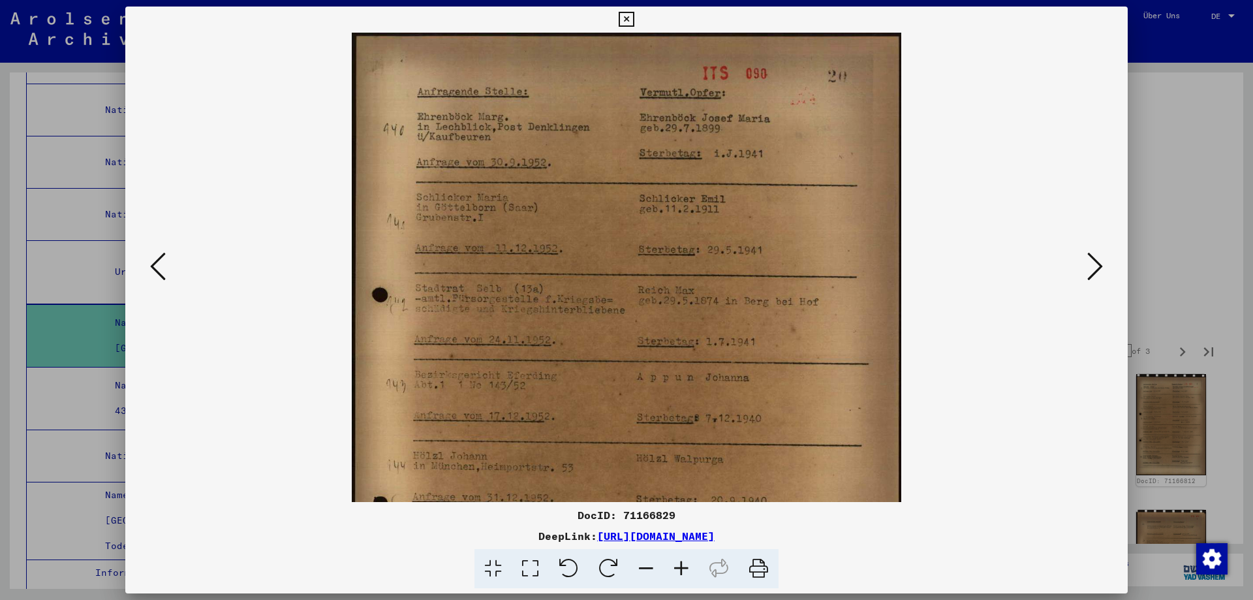
click at [695, 576] on icon at bounding box center [681, 569] width 35 height 40
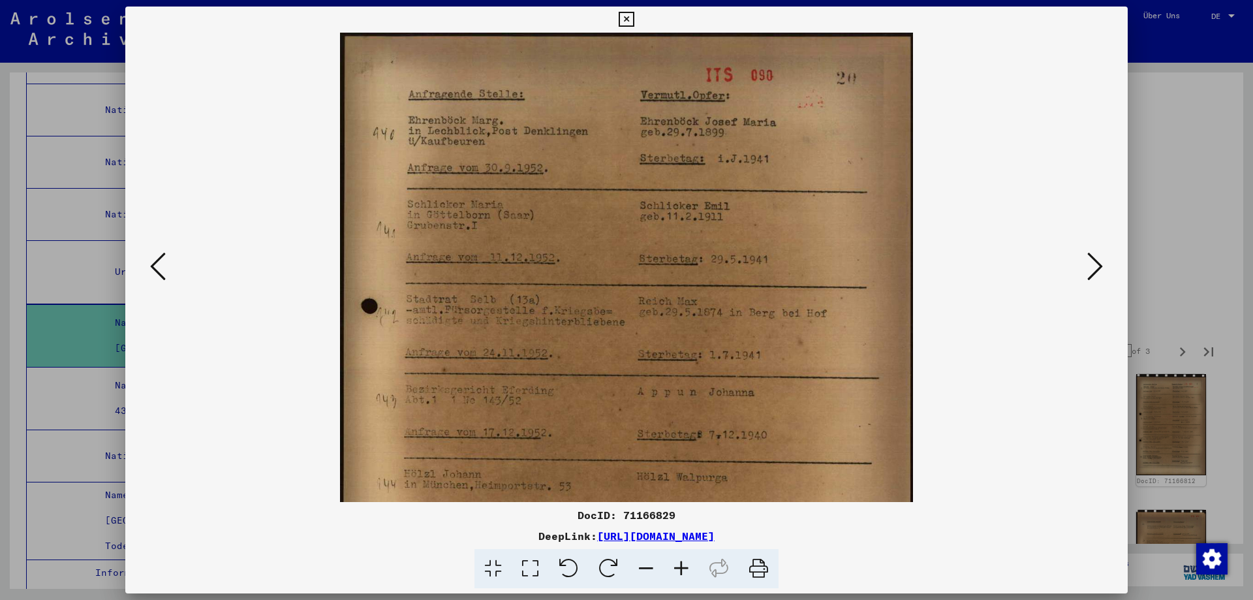
click at [695, 576] on icon at bounding box center [681, 569] width 35 height 40
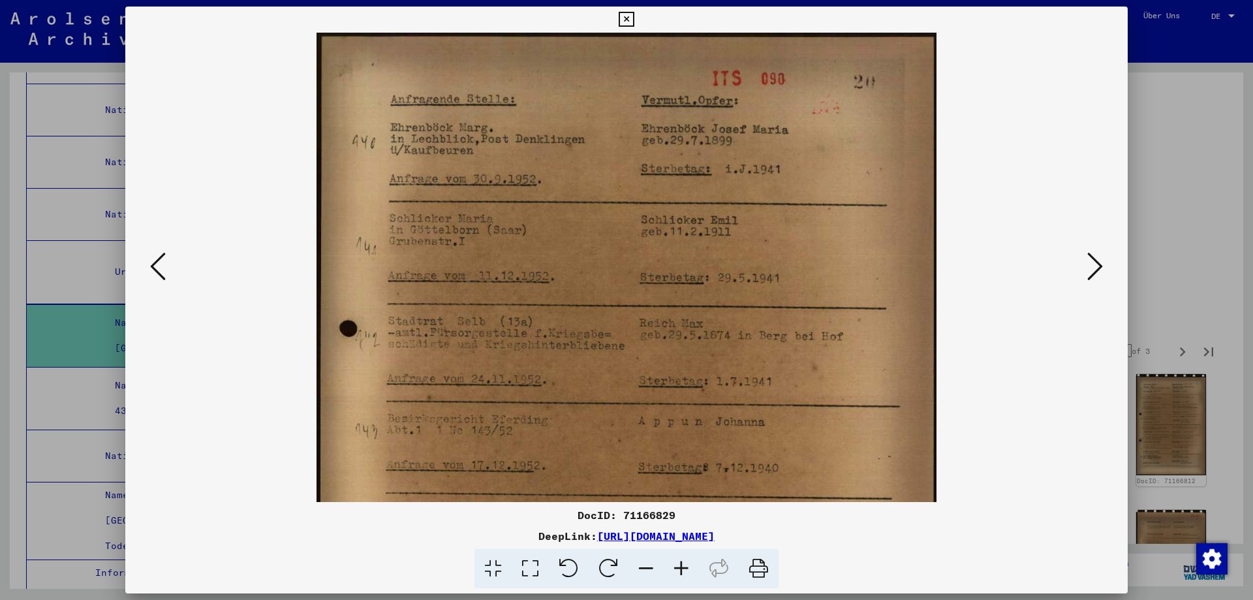
click at [695, 576] on icon at bounding box center [681, 569] width 35 height 40
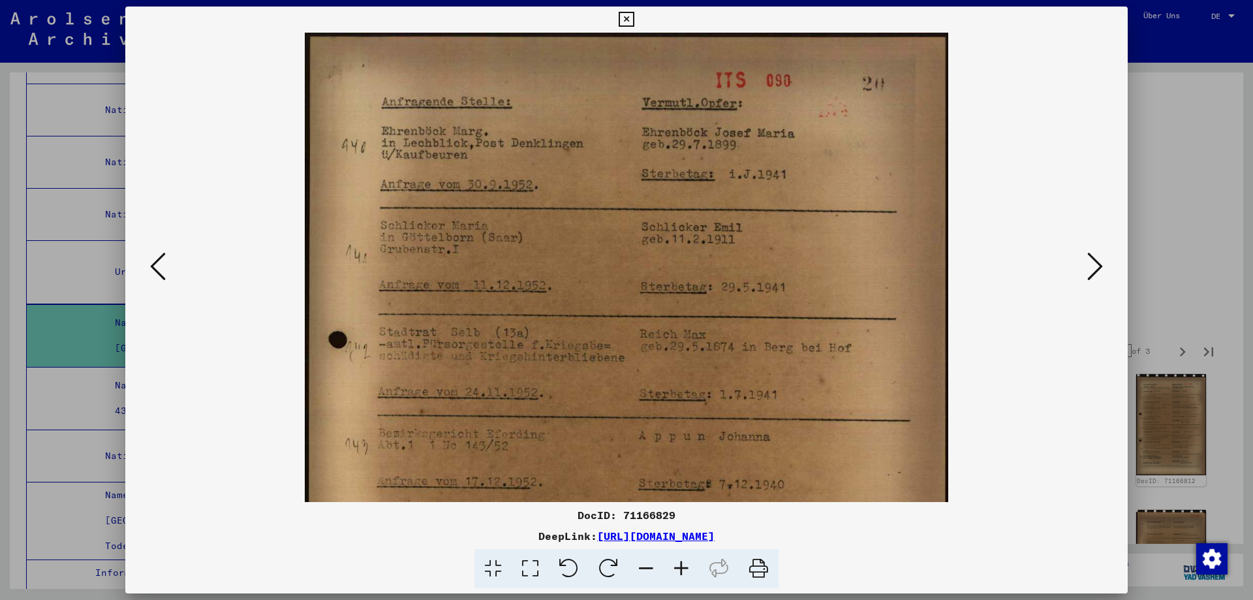
click at [695, 576] on icon at bounding box center [681, 569] width 35 height 40
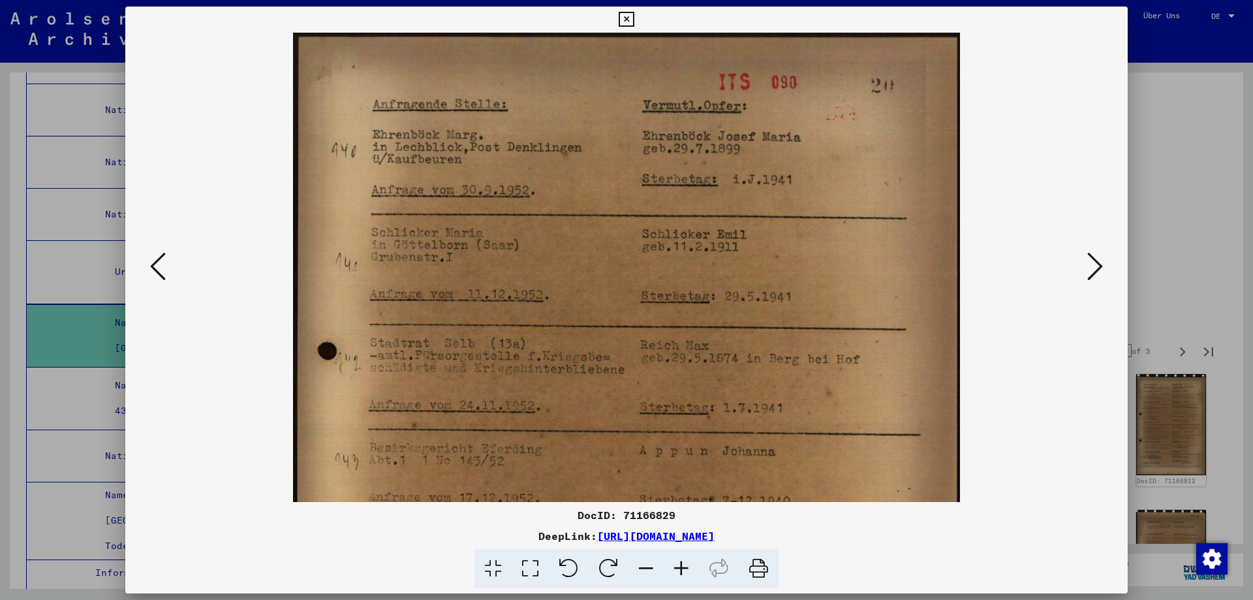
click at [693, 576] on icon at bounding box center [681, 569] width 35 height 40
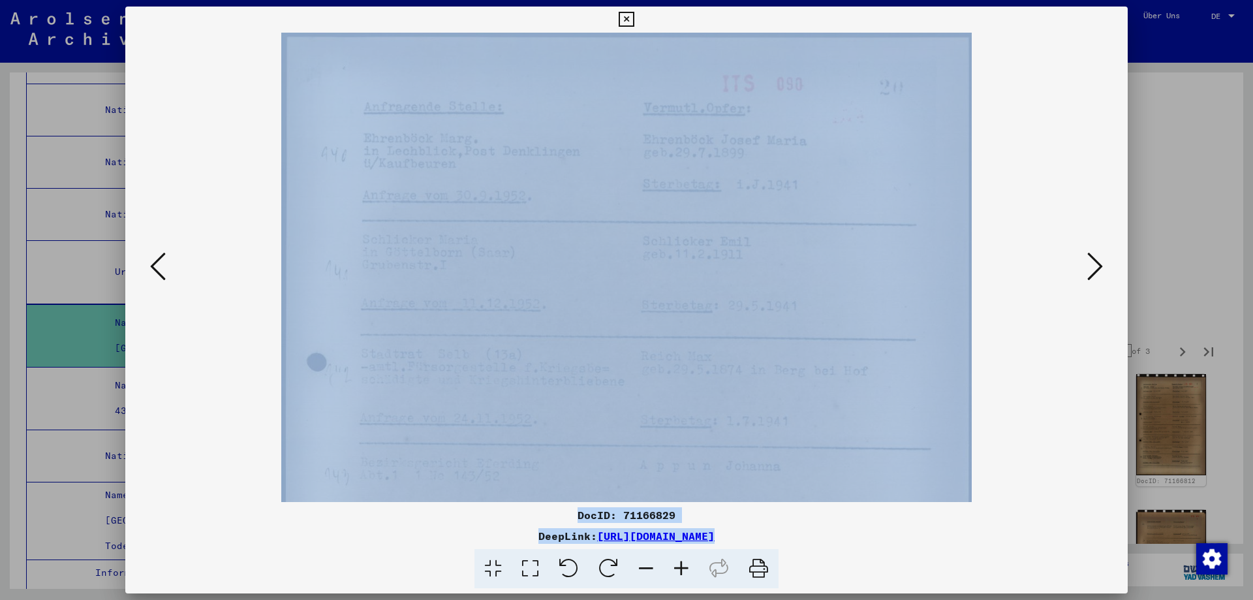
drag, startPoint x: 688, startPoint y: 576, endPoint x: 689, endPoint y: 459, distance: 116.9
click at [689, 459] on div "DocID: 71166829 DeepLink: [URL][DOMAIN_NAME]" at bounding box center [626, 298] width 1003 height 582
drag, startPoint x: 844, startPoint y: 420, endPoint x: 844, endPoint y: 312, distance: 108.4
click at [844, 312] on img at bounding box center [626, 403] width 691 height 959
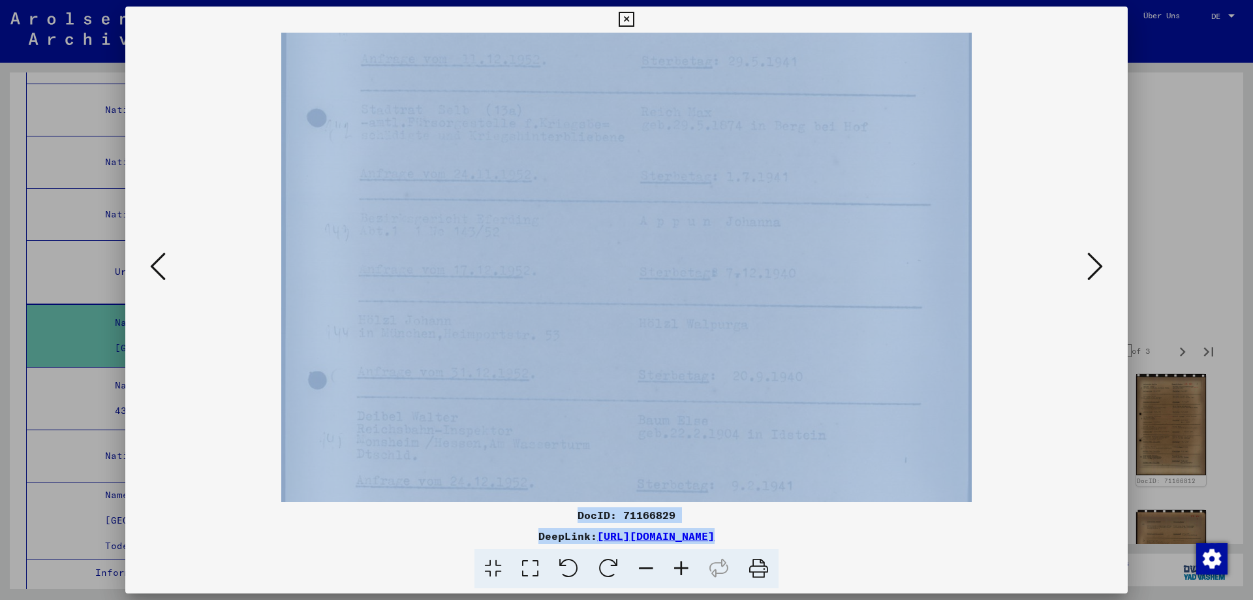
scroll to position [250, 0]
drag, startPoint x: 826, startPoint y: 412, endPoint x: 826, endPoint y: 270, distance: 141.7
click at [826, 270] on img at bounding box center [626, 262] width 691 height 959
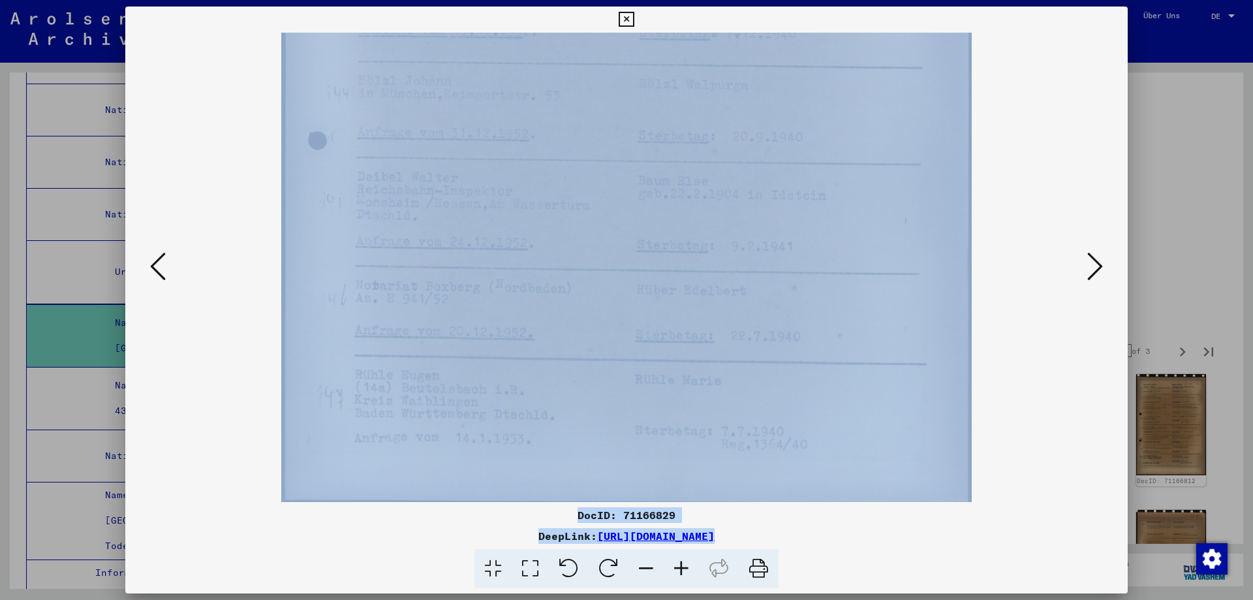
scroll to position [490, 0]
drag, startPoint x: 830, startPoint y: 415, endPoint x: 849, endPoint y: 166, distance: 250.1
click at [849, 166] on img at bounding box center [626, 22] width 691 height 959
click at [1094, 266] on icon at bounding box center [1096, 266] width 16 height 31
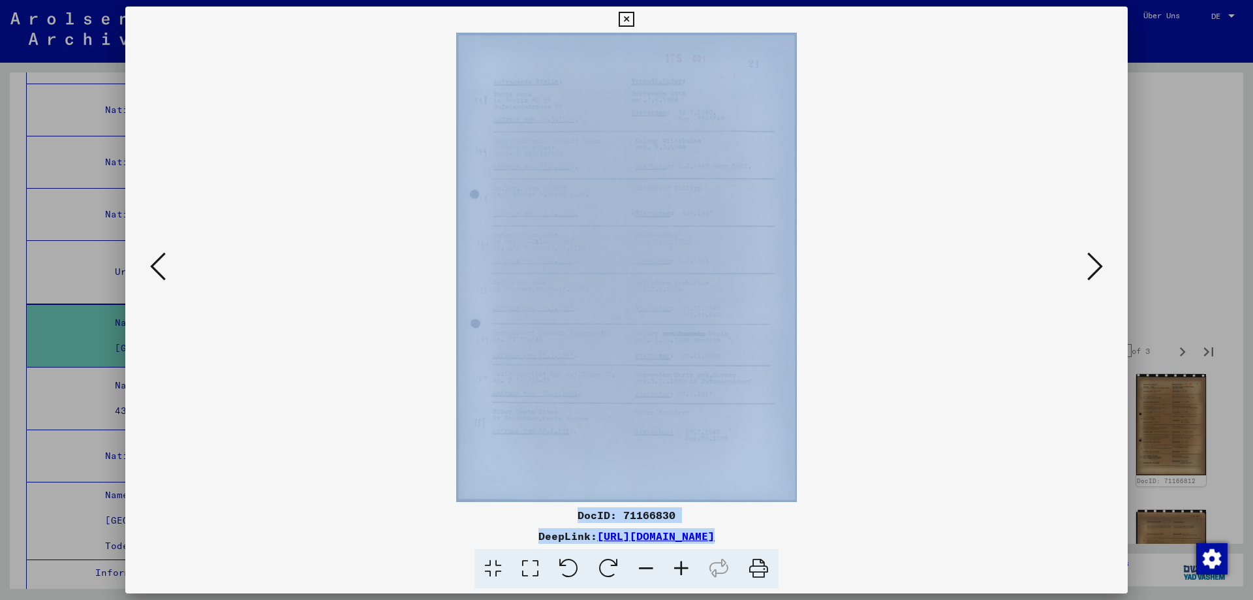
click at [695, 575] on icon at bounding box center [681, 569] width 35 height 40
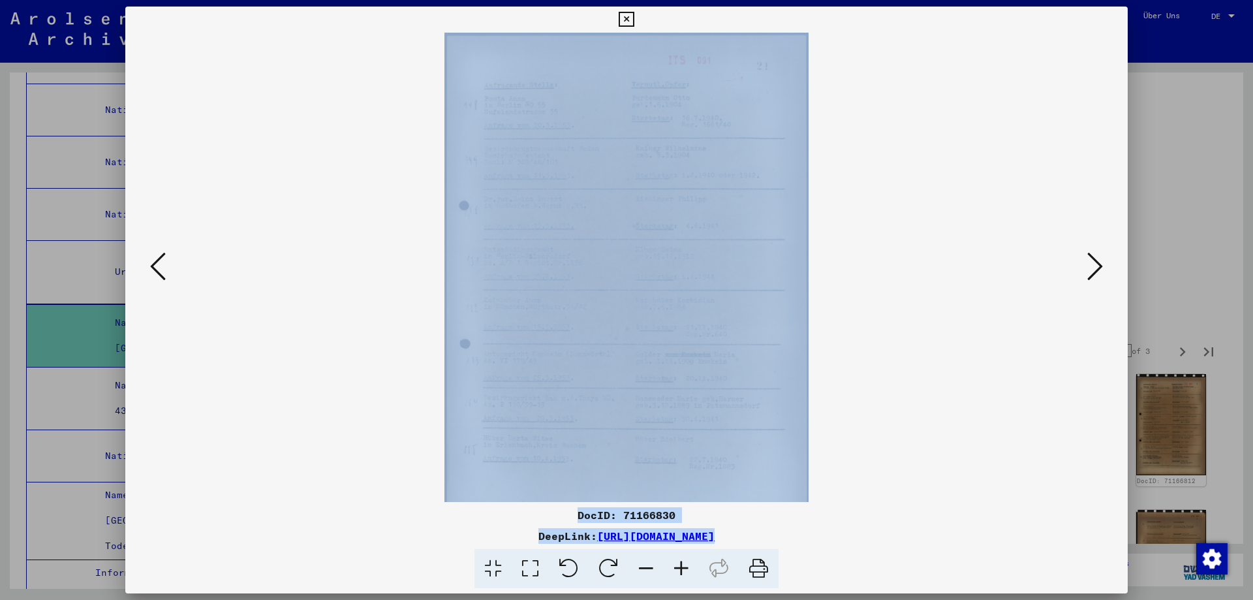
click at [695, 575] on icon at bounding box center [681, 569] width 35 height 40
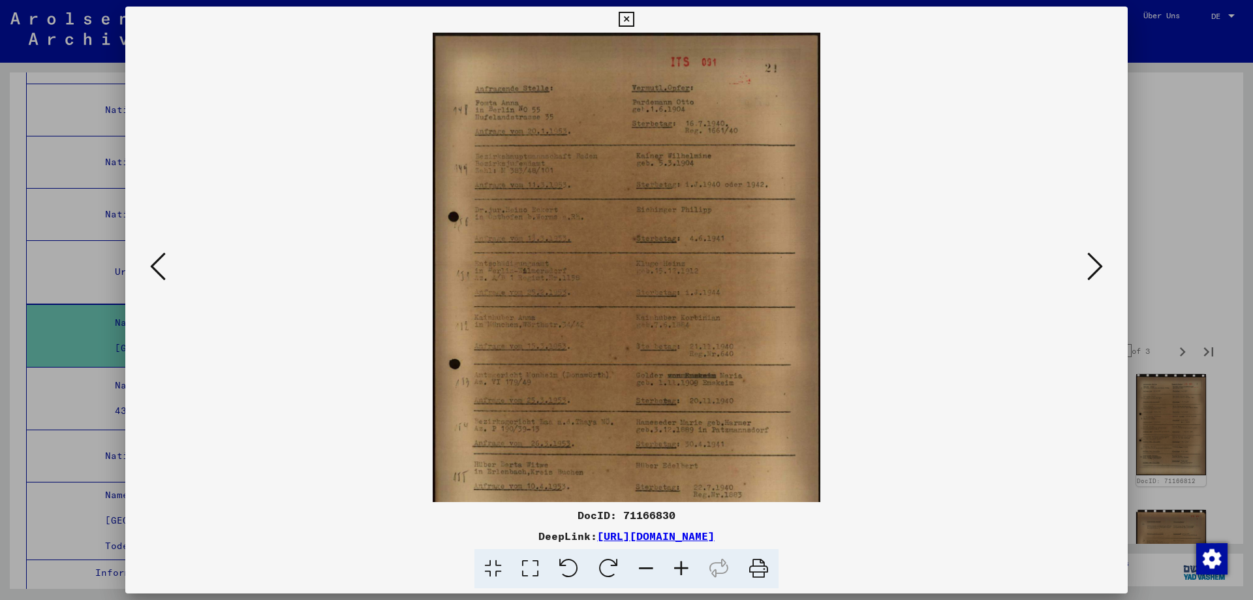
click at [695, 575] on icon at bounding box center [681, 569] width 35 height 40
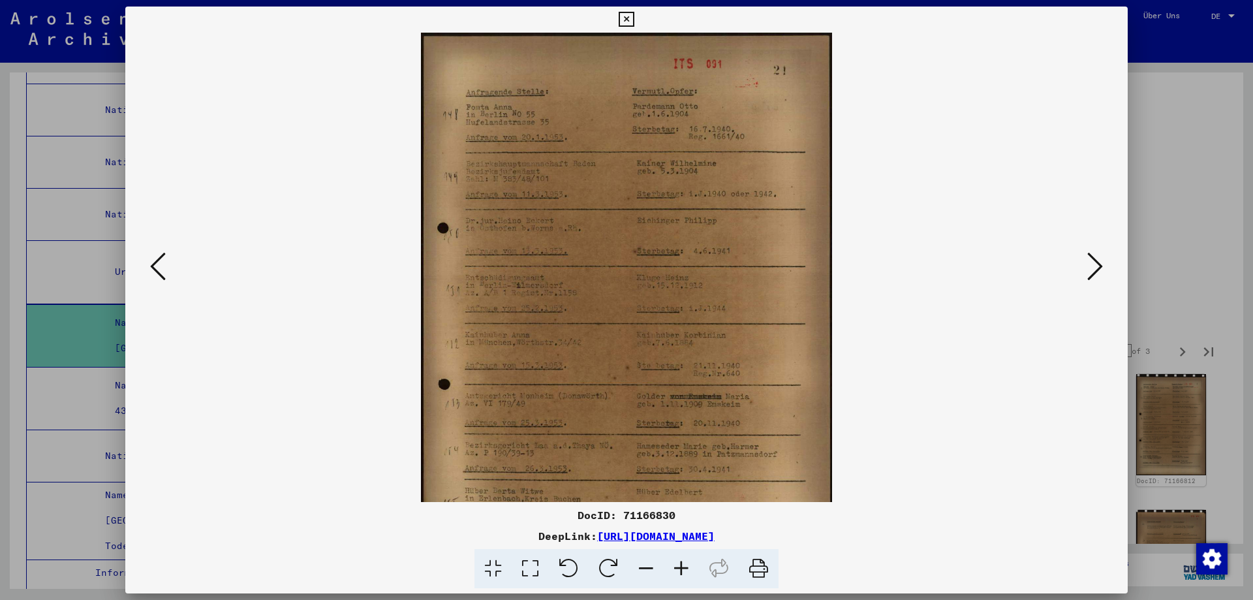
click at [695, 575] on icon at bounding box center [681, 569] width 35 height 40
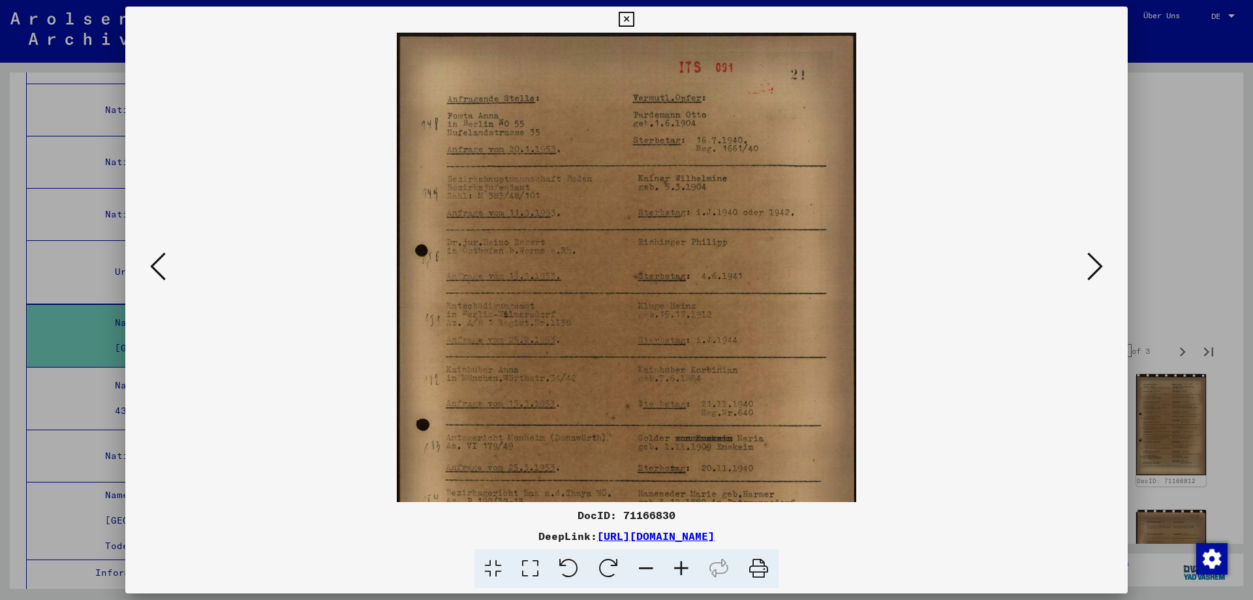
click at [695, 575] on icon at bounding box center [681, 569] width 35 height 40
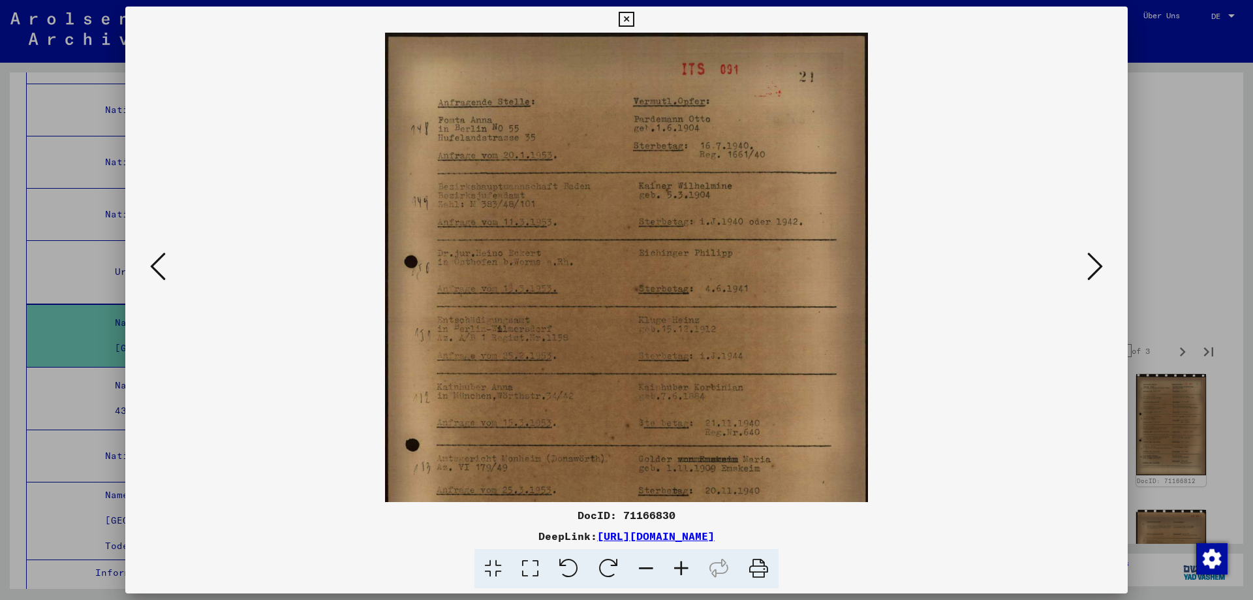
click at [695, 575] on icon at bounding box center [681, 569] width 35 height 40
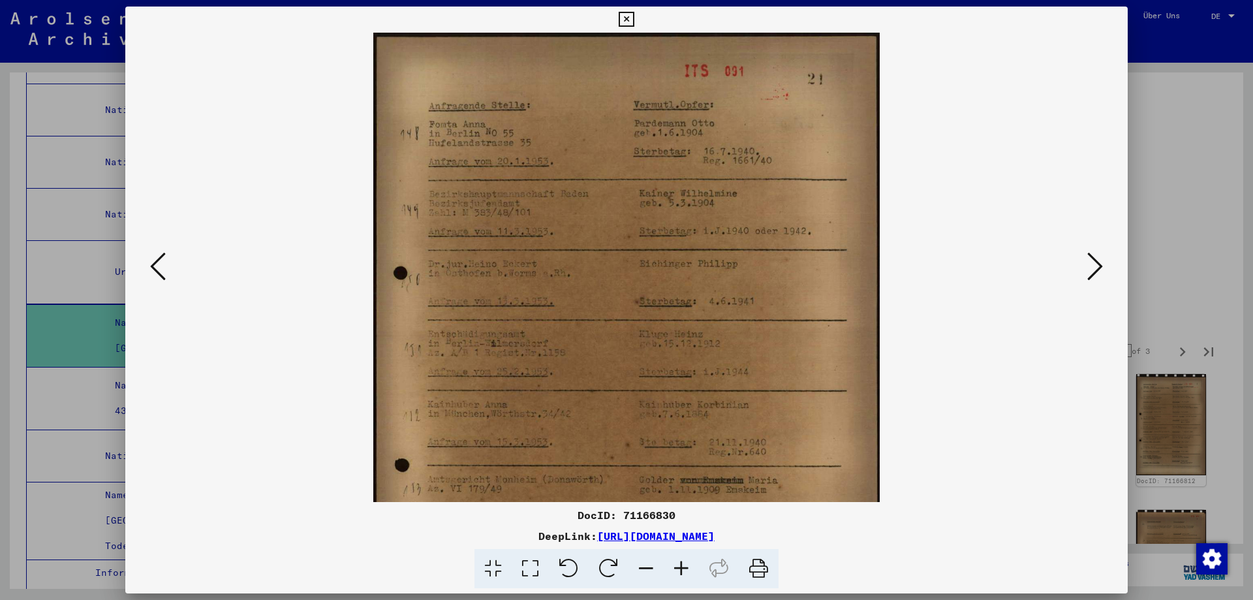
click at [695, 575] on icon at bounding box center [681, 569] width 35 height 40
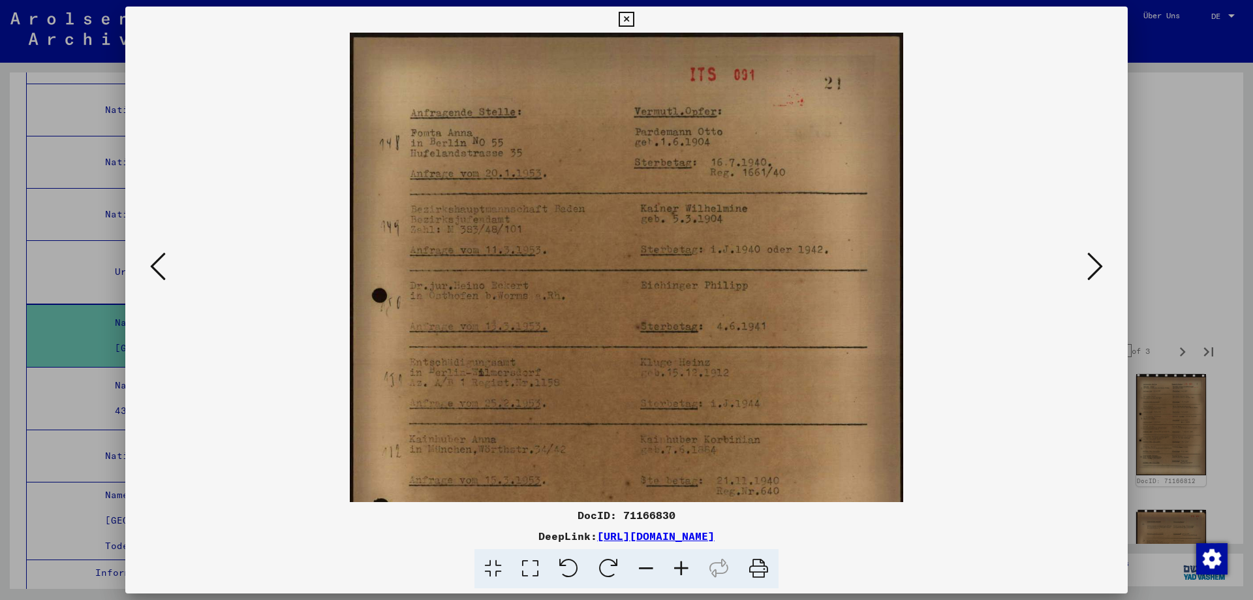
click at [695, 575] on icon at bounding box center [681, 569] width 35 height 40
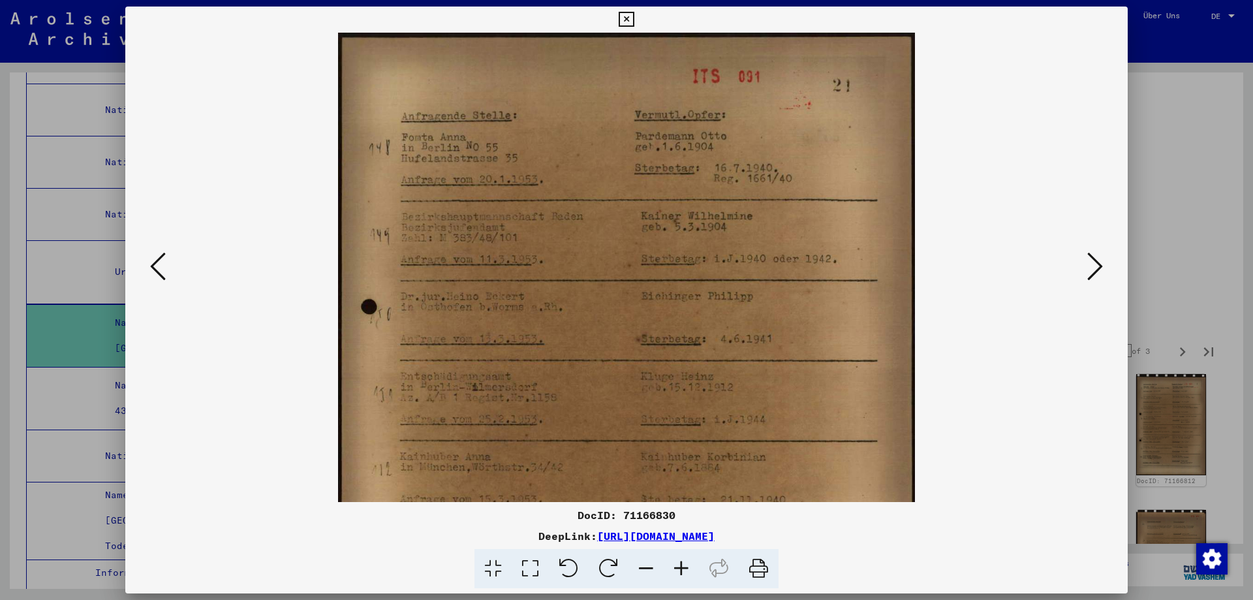
click at [695, 575] on icon at bounding box center [681, 569] width 35 height 40
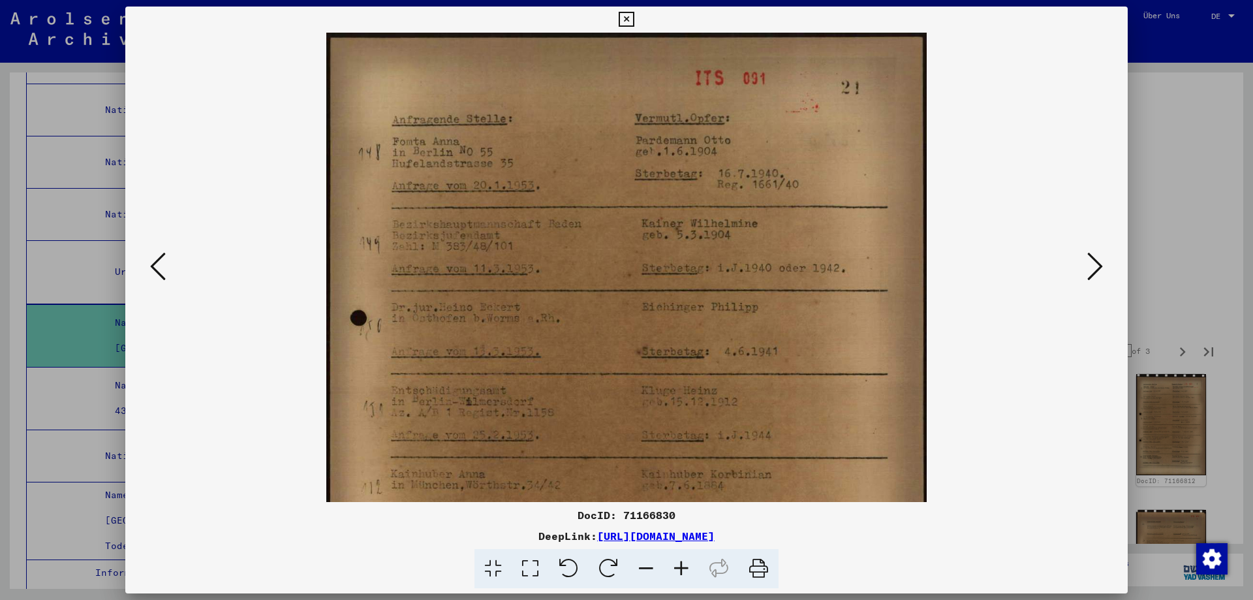
click at [695, 575] on icon at bounding box center [681, 569] width 35 height 40
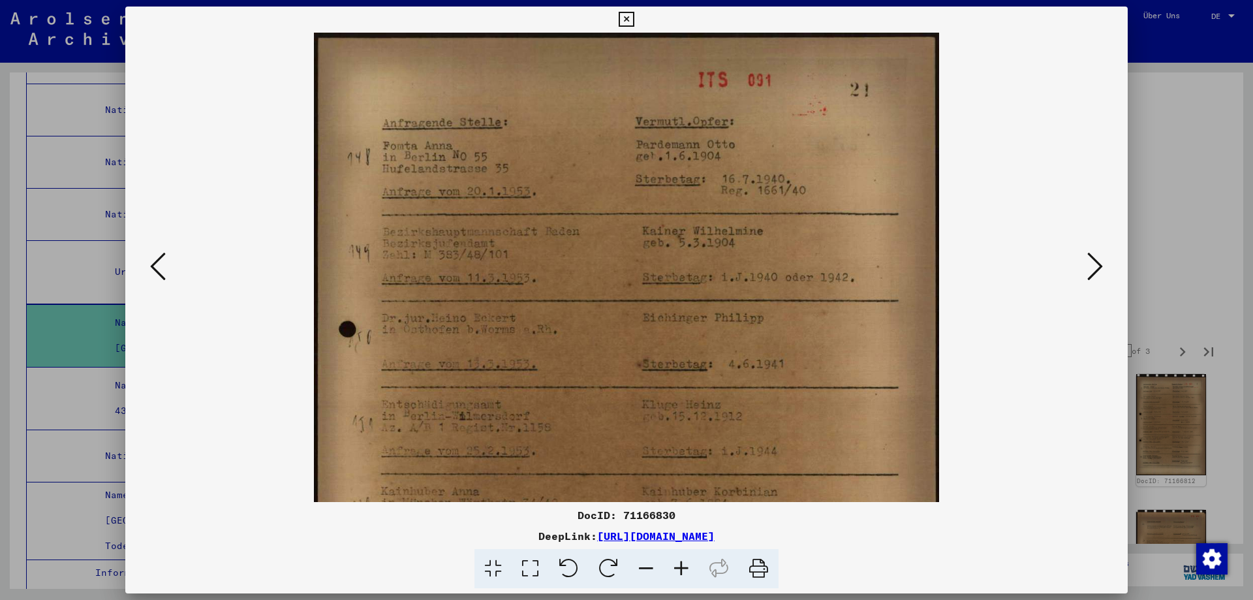
click at [695, 575] on icon at bounding box center [681, 569] width 35 height 40
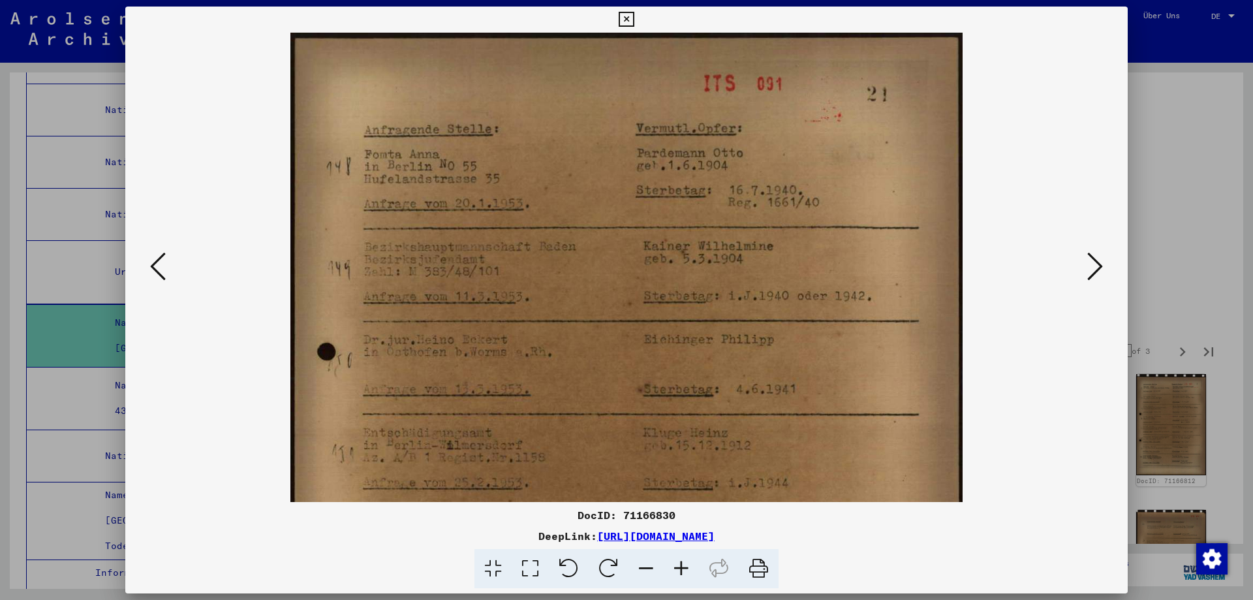
click at [695, 575] on icon at bounding box center [681, 569] width 35 height 40
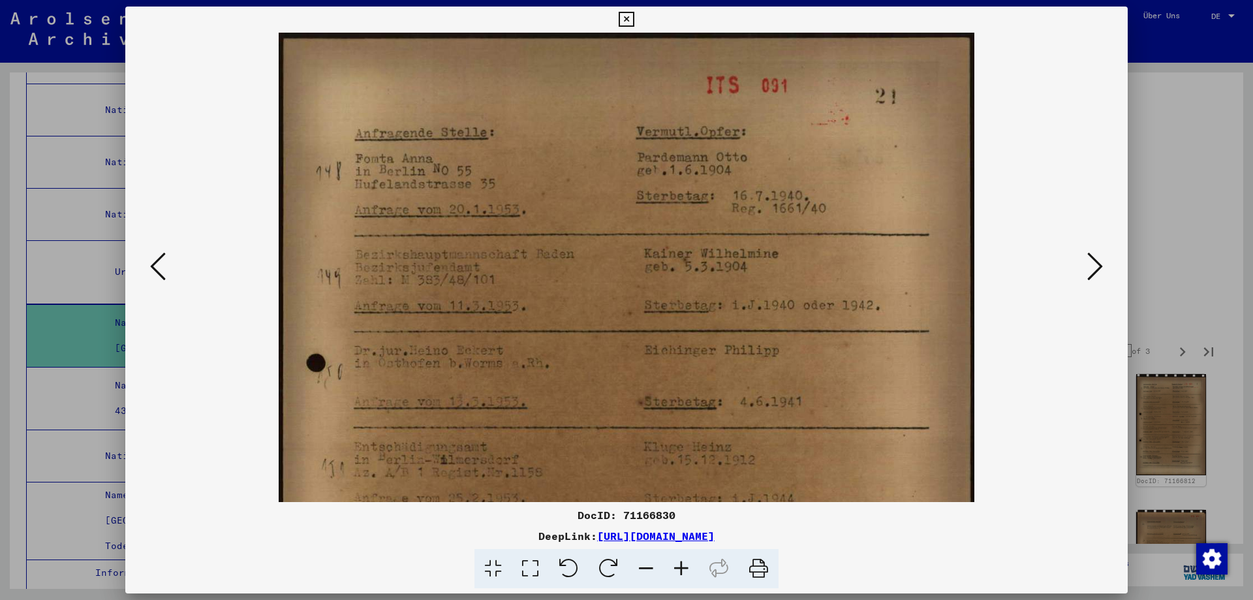
click at [695, 575] on icon at bounding box center [681, 569] width 35 height 40
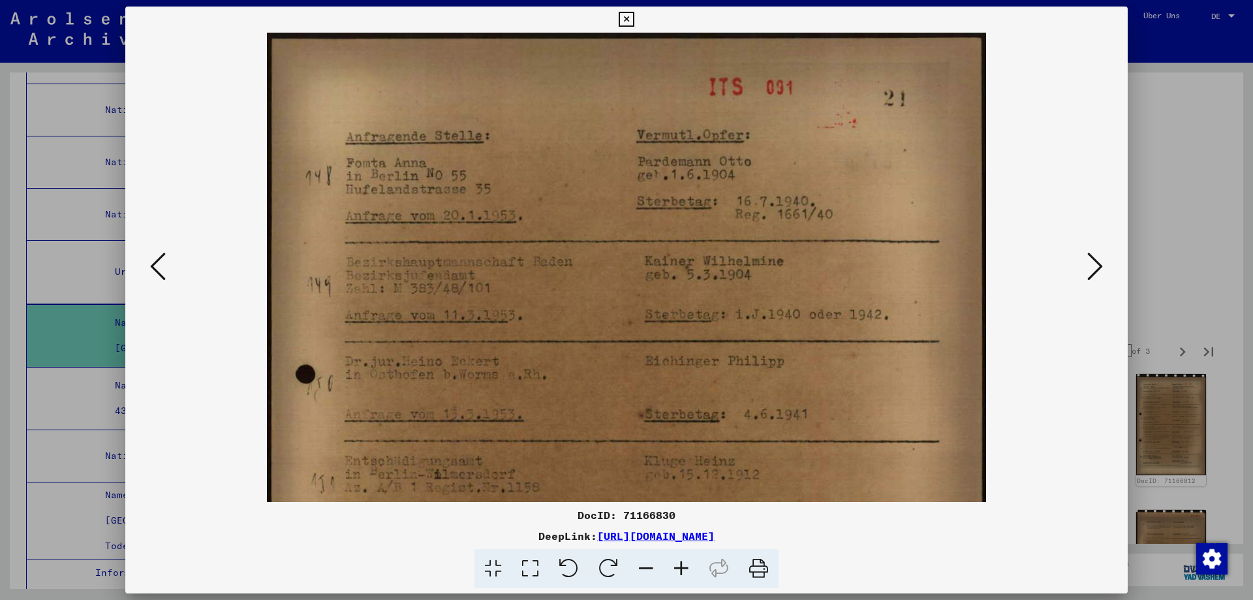
click at [695, 575] on icon at bounding box center [681, 569] width 35 height 40
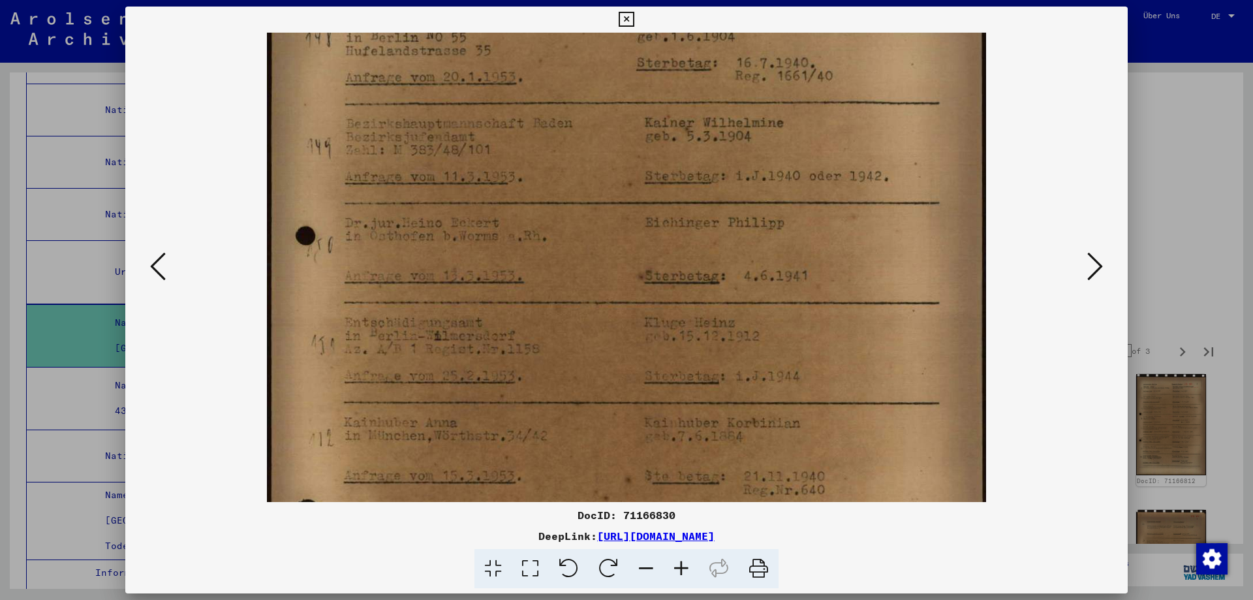
drag, startPoint x: 578, startPoint y: 401, endPoint x: 606, endPoint y: 263, distance: 141.2
click at [606, 263] on img at bounding box center [626, 390] width 719 height 992
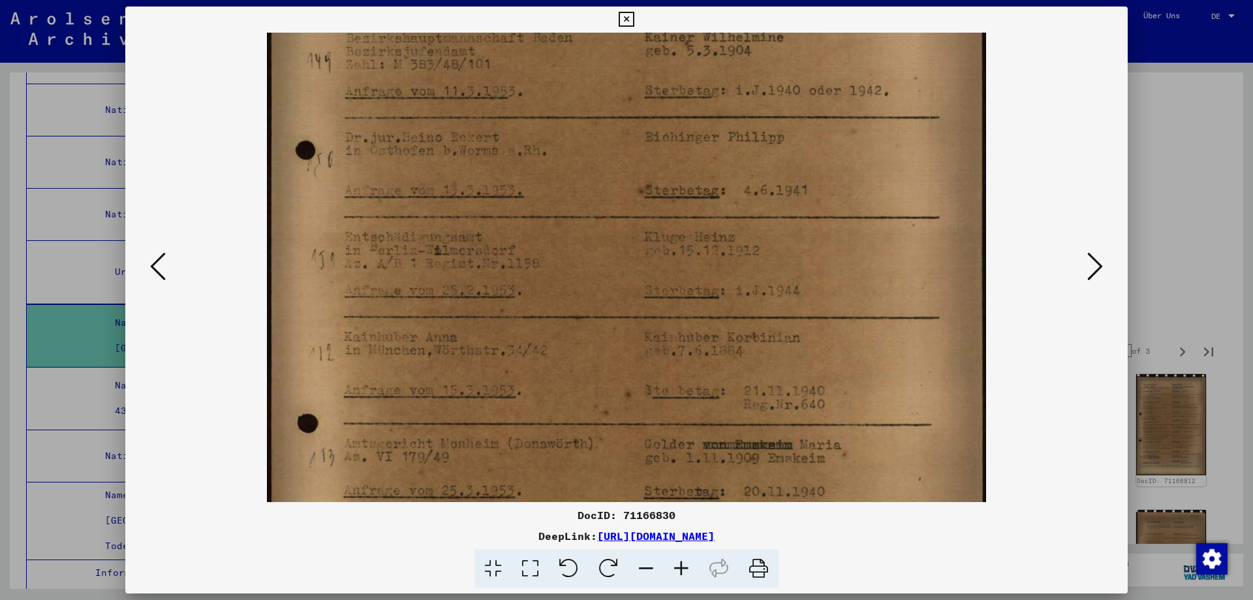
drag, startPoint x: 610, startPoint y: 393, endPoint x: 610, endPoint y: 277, distance: 116.2
click at [610, 281] on img at bounding box center [626, 305] width 719 height 992
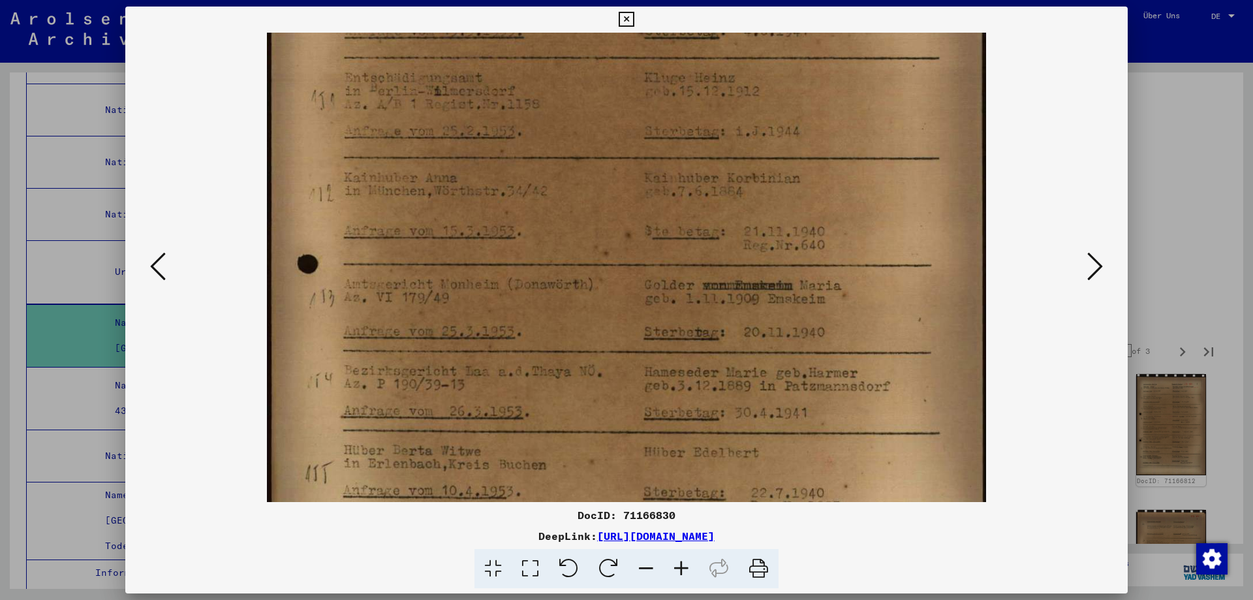
scroll to position [386, 0]
drag, startPoint x: 596, startPoint y: 438, endPoint x: 608, endPoint y: 302, distance: 137.0
click at [608, 302] on img at bounding box center [626, 142] width 719 height 992
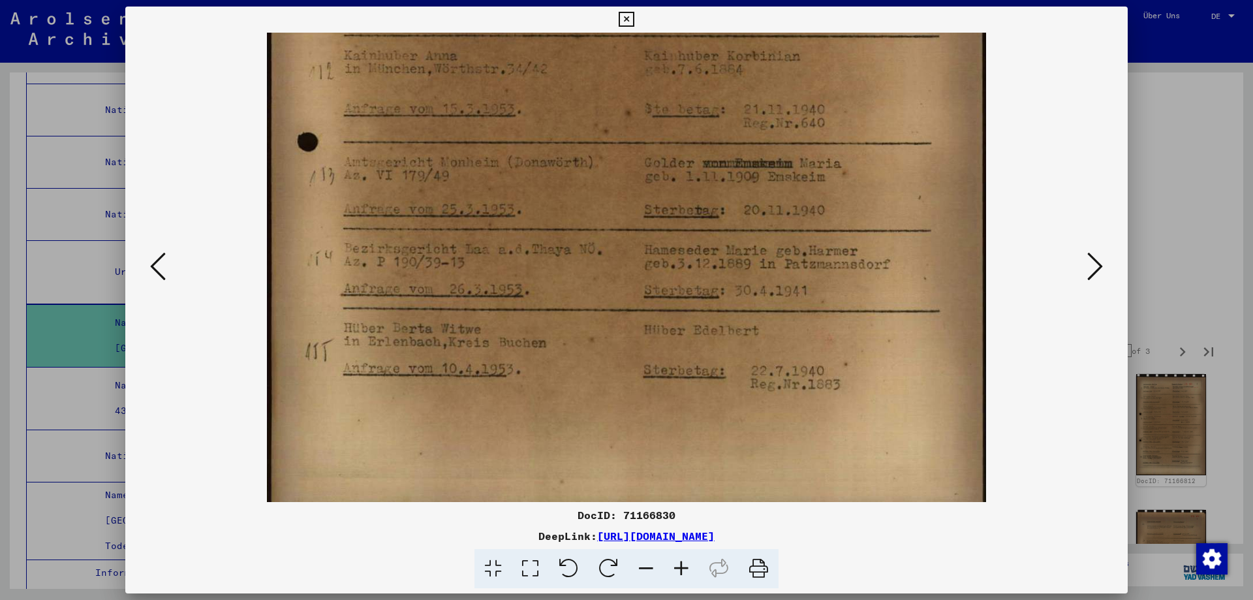
scroll to position [508, 0]
drag, startPoint x: 593, startPoint y: 428, endPoint x: 593, endPoint y: 307, distance: 121.4
click at [593, 307] on img at bounding box center [626, 21] width 719 height 992
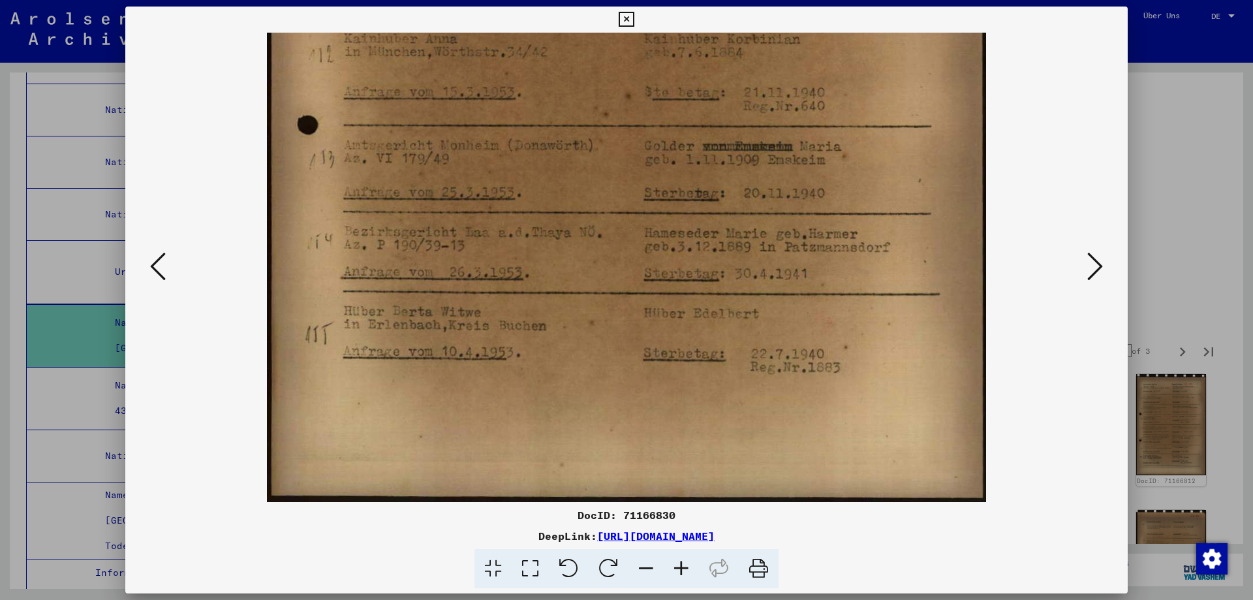
drag, startPoint x: 597, startPoint y: 388, endPoint x: 597, endPoint y: 302, distance: 86.8
click at [597, 302] on img at bounding box center [626, 6] width 719 height 992
click at [1099, 266] on button at bounding box center [1096, 267] width 24 height 37
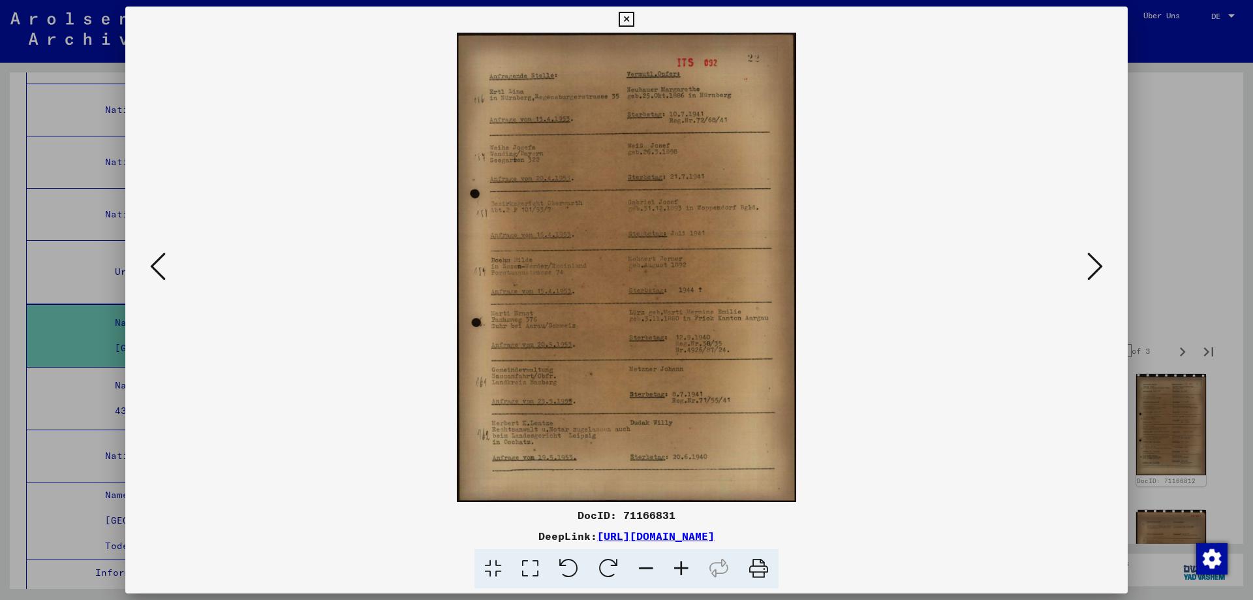
click at [693, 580] on icon at bounding box center [681, 569] width 35 height 40
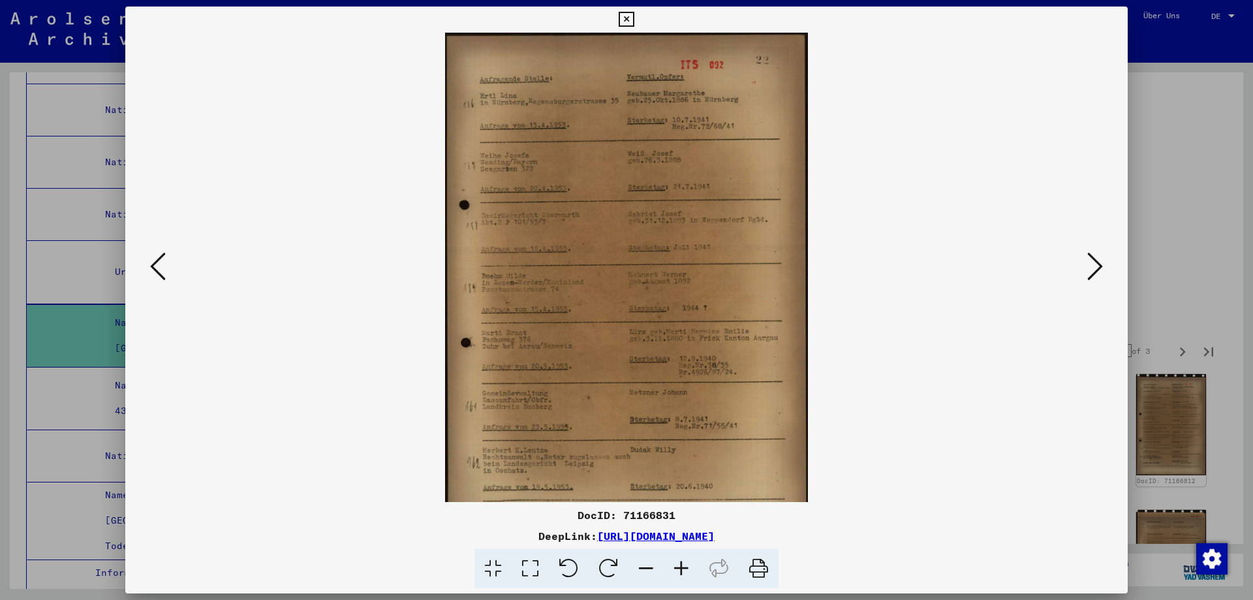
click at [693, 580] on icon at bounding box center [681, 569] width 35 height 40
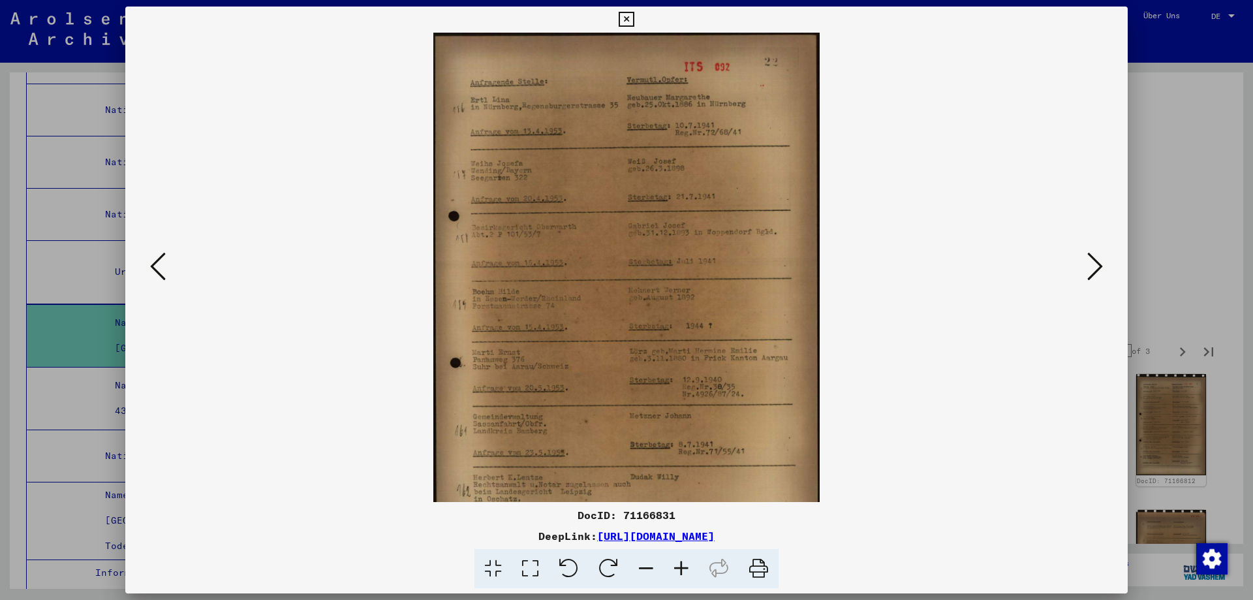
click at [693, 580] on icon at bounding box center [681, 569] width 35 height 40
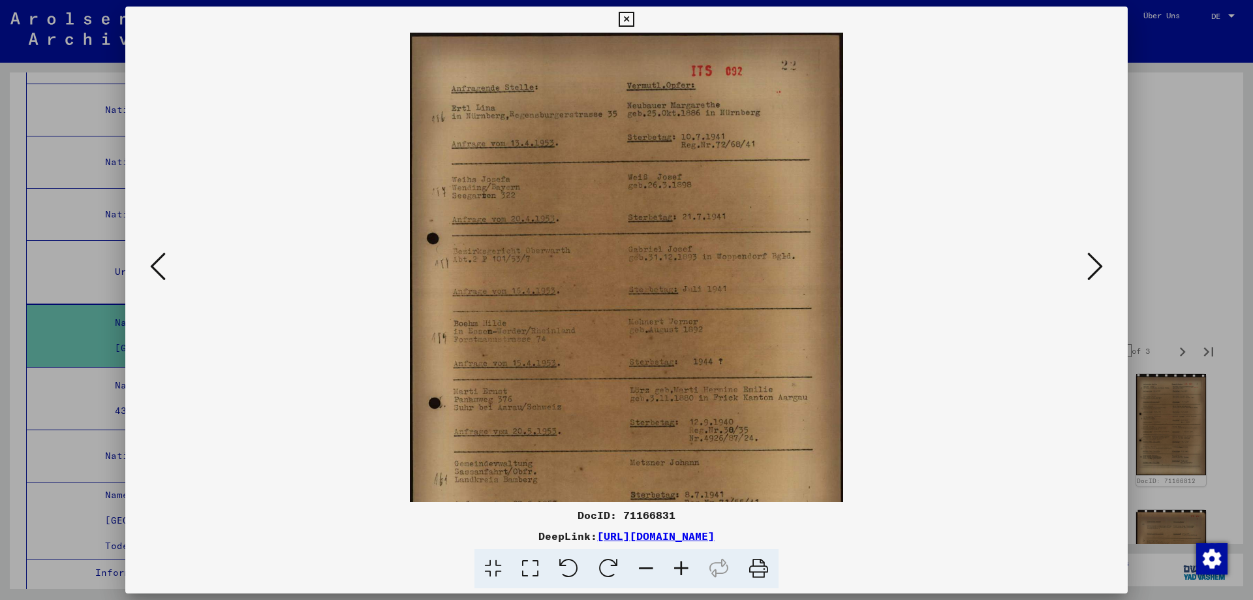
click at [693, 580] on icon at bounding box center [681, 569] width 35 height 40
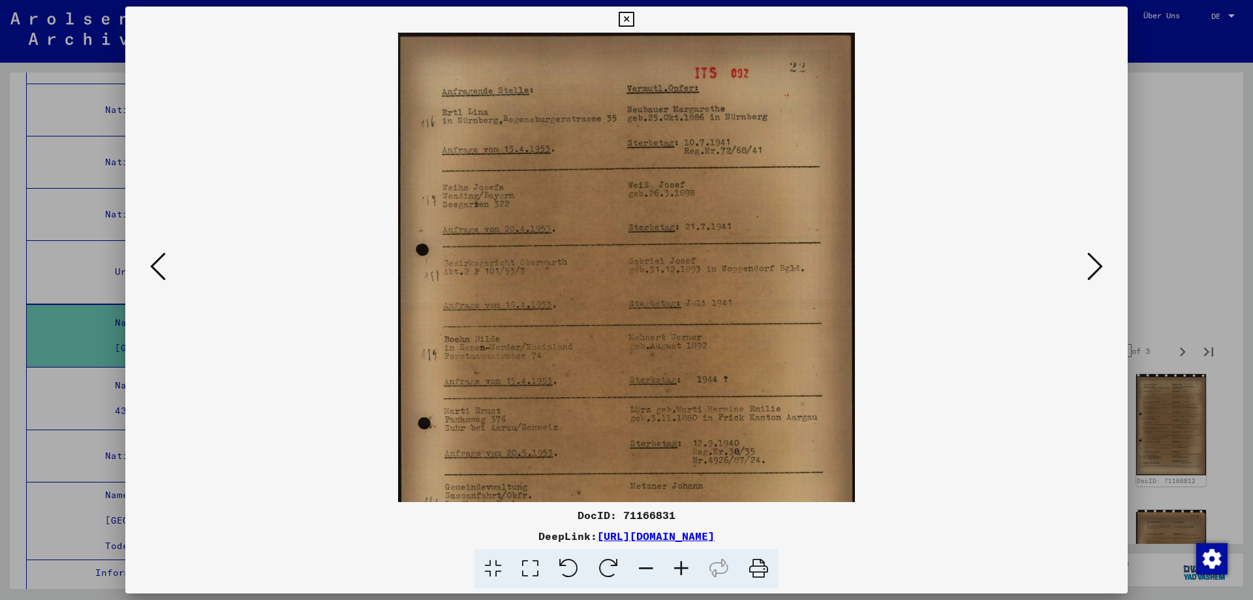
click at [693, 580] on icon at bounding box center [681, 569] width 35 height 40
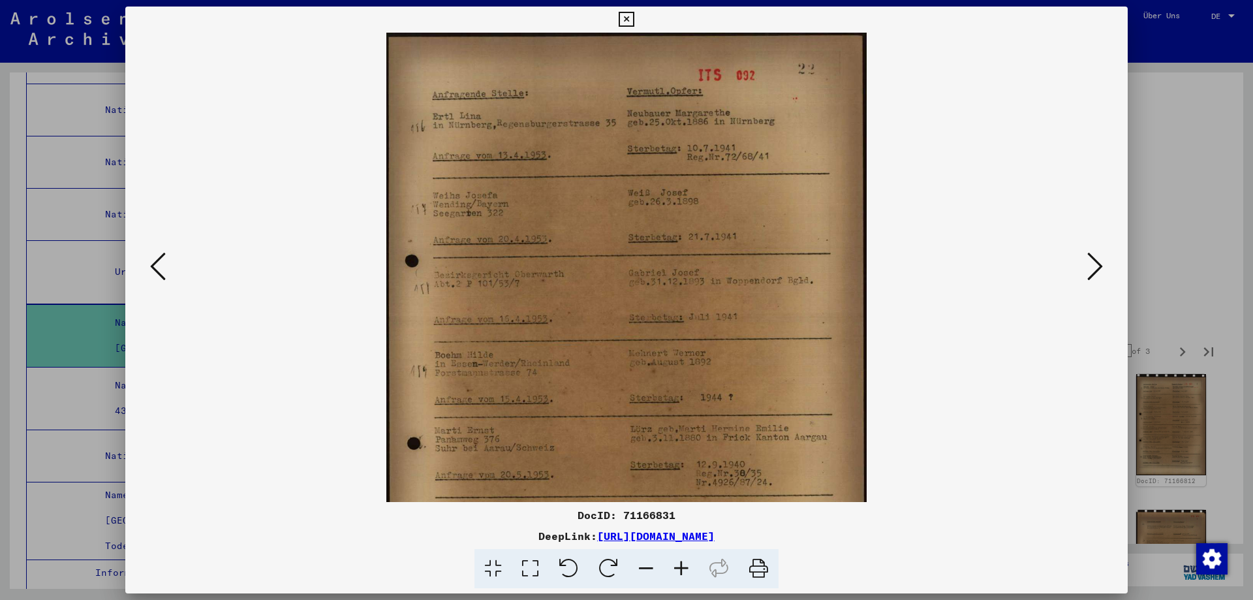
click at [693, 580] on icon at bounding box center [681, 569] width 35 height 40
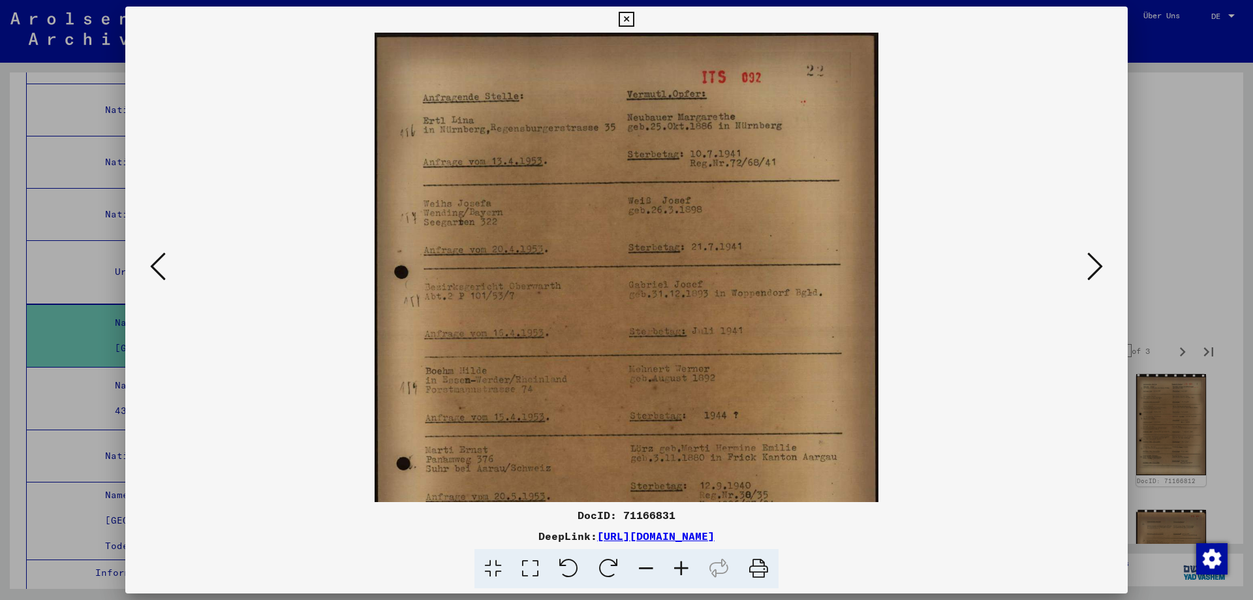
click at [693, 580] on icon at bounding box center [681, 569] width 35 height 40
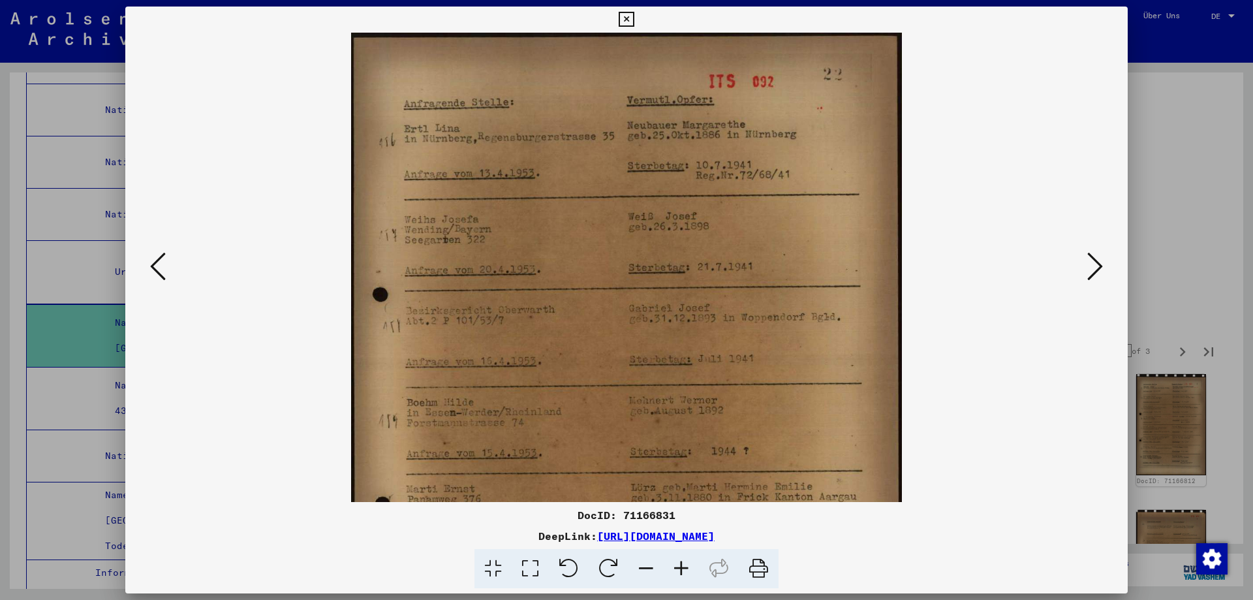
click at [693, 580] on icon at bounding box center [681, 569] width 35 height 40
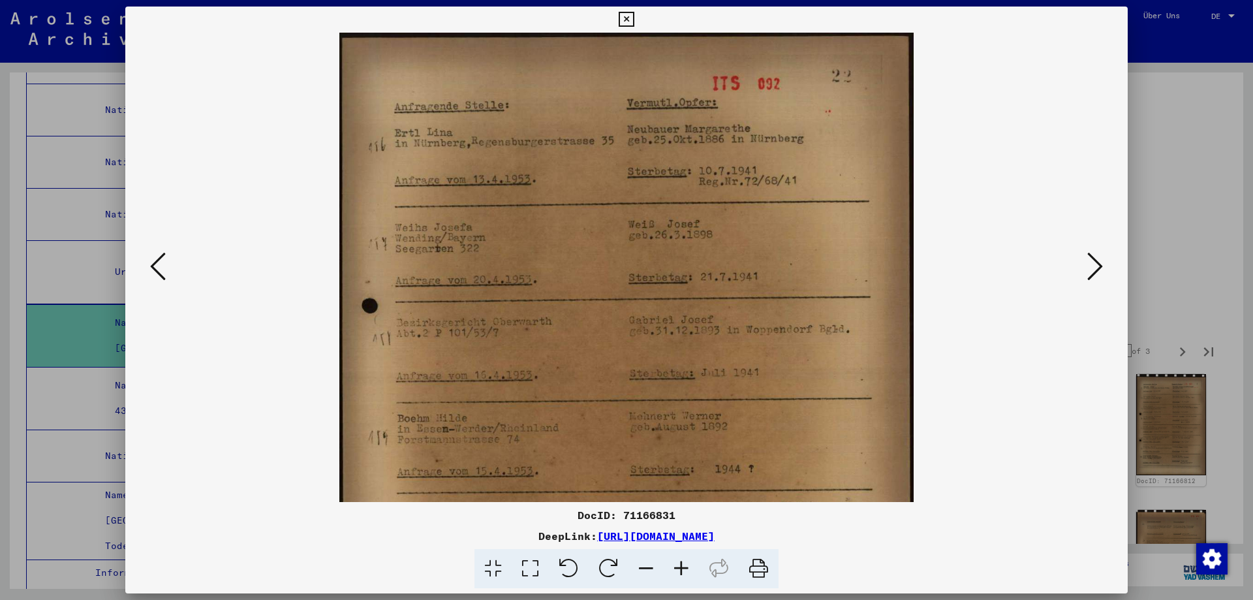
click at [693, 580] on icon at bounding box center [681, 569] width 35 height 40
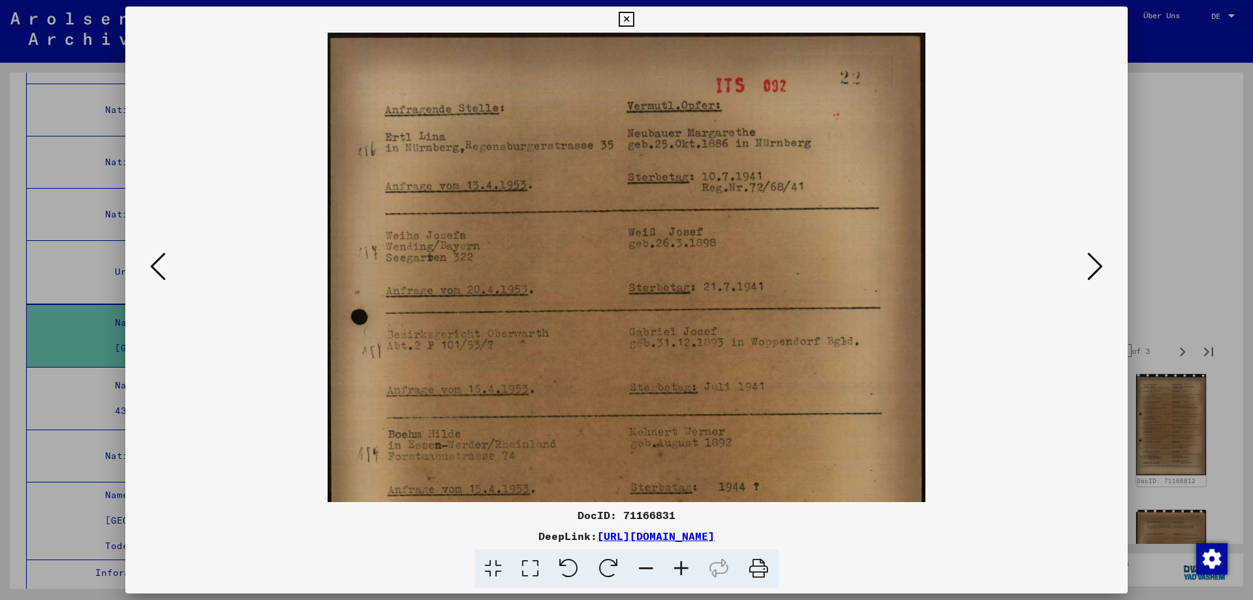
click at [692, 580] on icon at bounding box center [681, 569] width 35 height 40
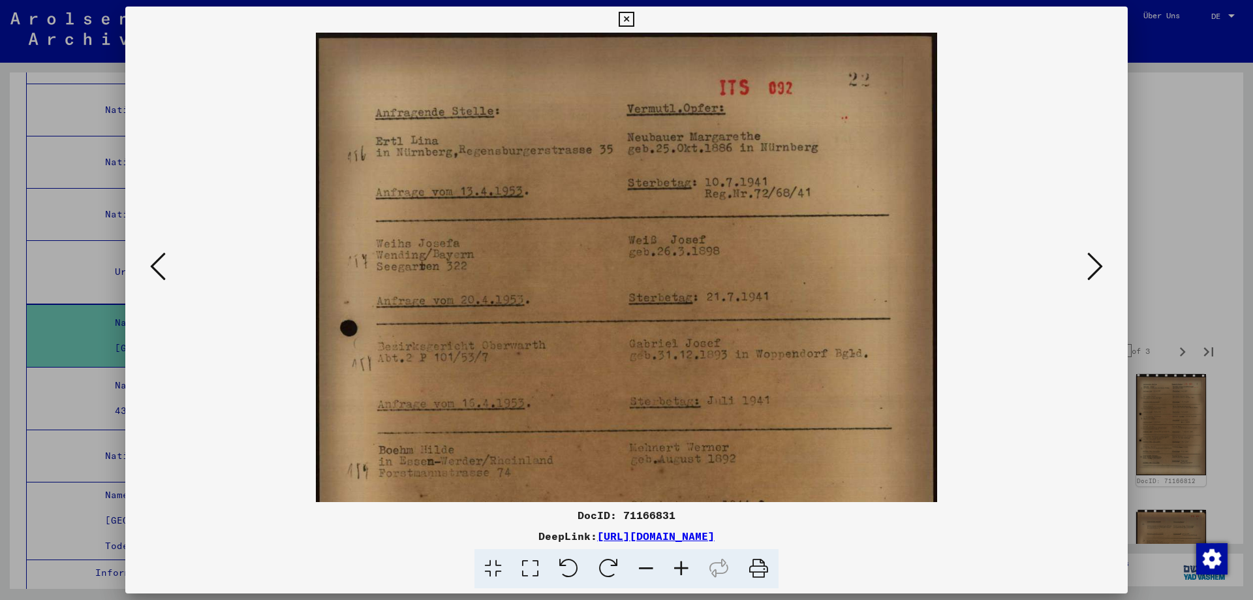
click at [692, 581] on icon at bounding box center [681, 569] width 35 height 40
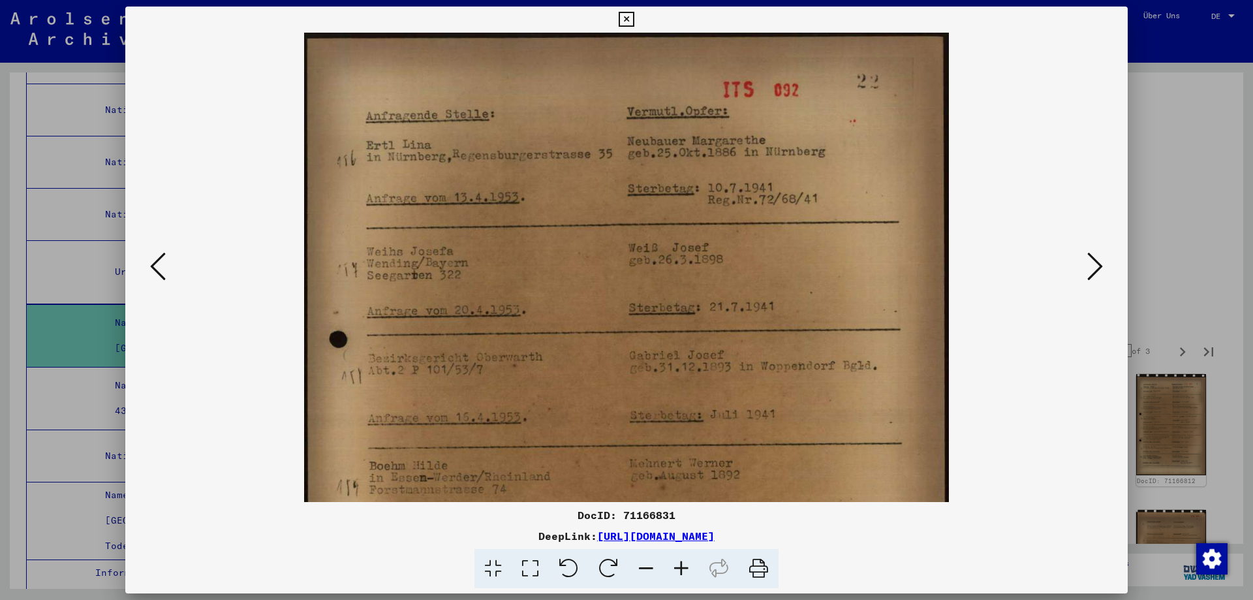
click at [692, 581] on icon at bounding box center [681, 569] width 35 height 40
click at [693, 581] on icon at bounding box center [681, 569] width 35 height 40
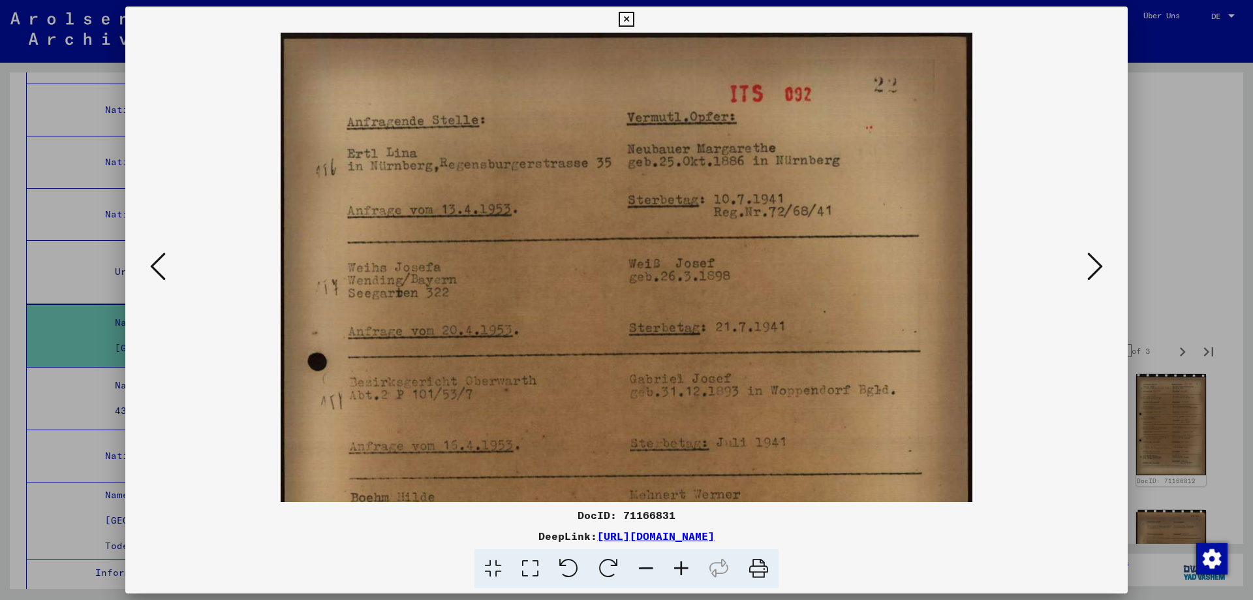
click at [693, 581] on icon at bounding box center [681, 569] width 35 height 40
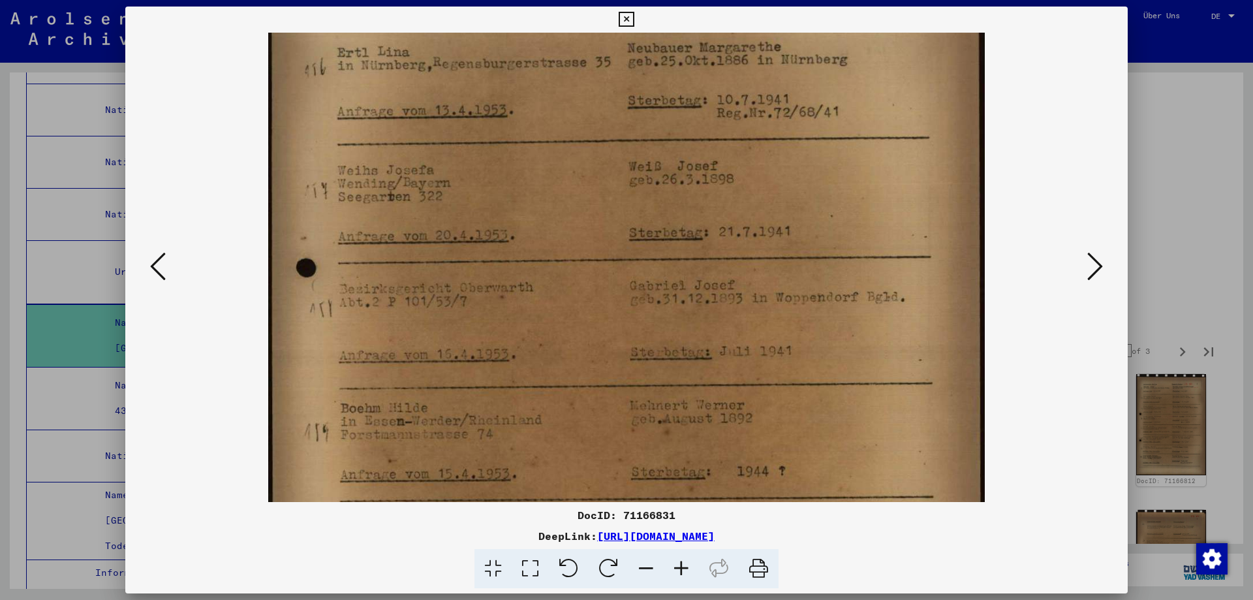
drag, startPoint x: 782, startPoint y: 432, endPoint x: 787, endPoint y: 321, distance: 111.7
click at [787, 323] on img at bounding box center [626, 424] width 716 height 992
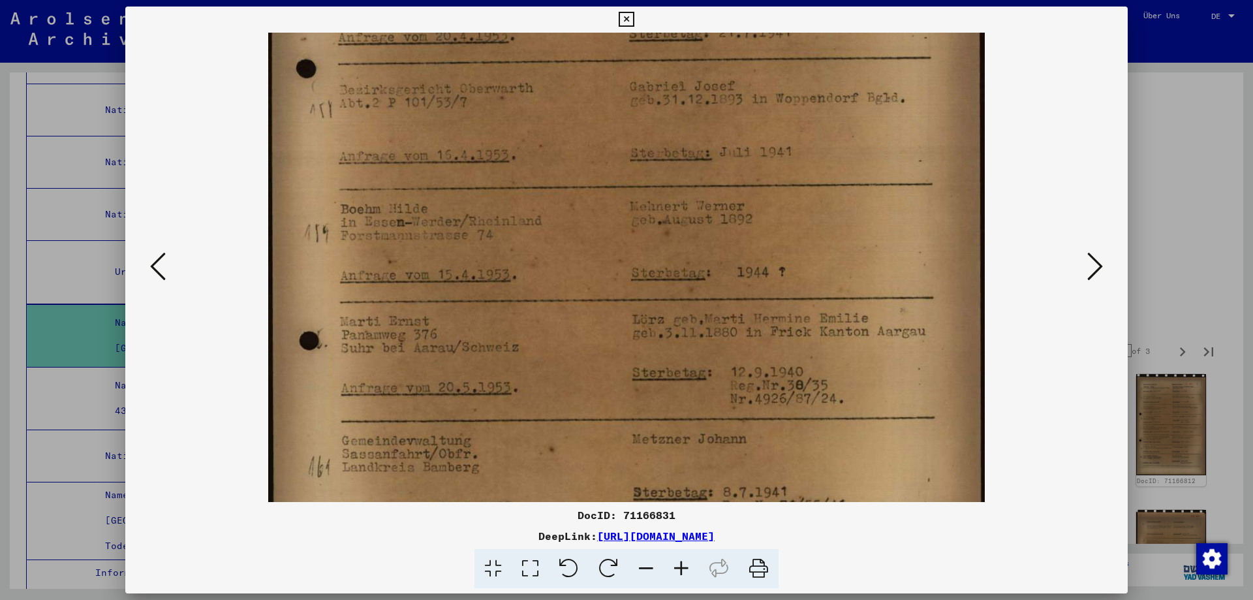
drag, startPoint x: 785, startPoint y: 454, endPoint x: 786, endPoint y: 226, distance: 227.8
click at [787, 234] on img at bounding box center [626, 224] width 716 height 992
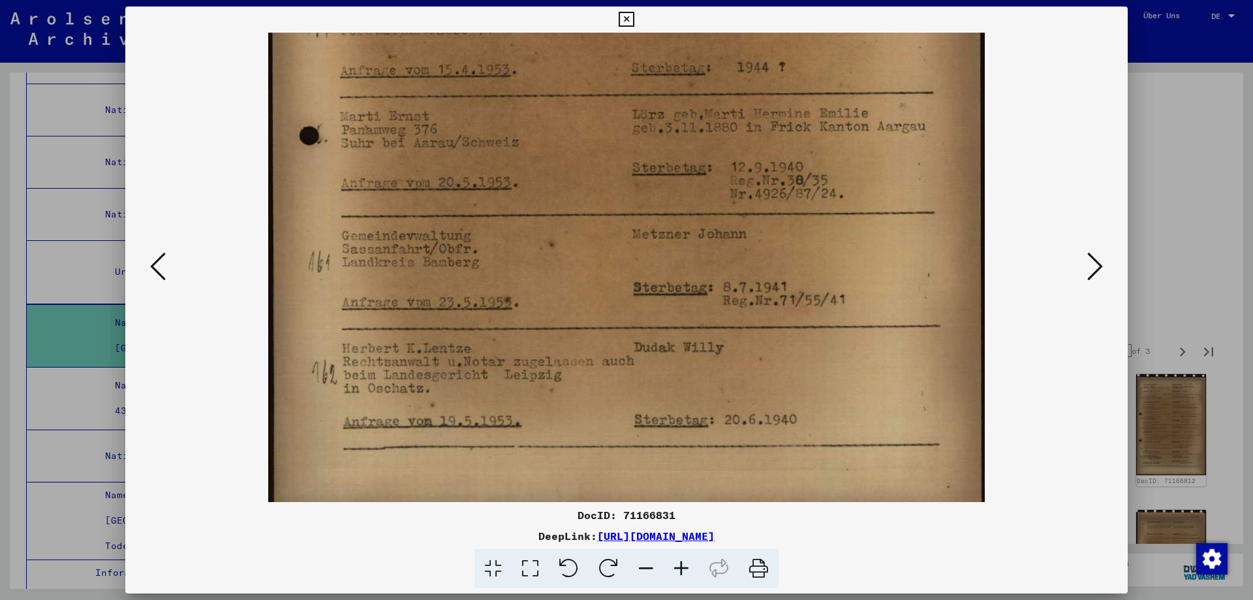
scroll to position [522, 0]
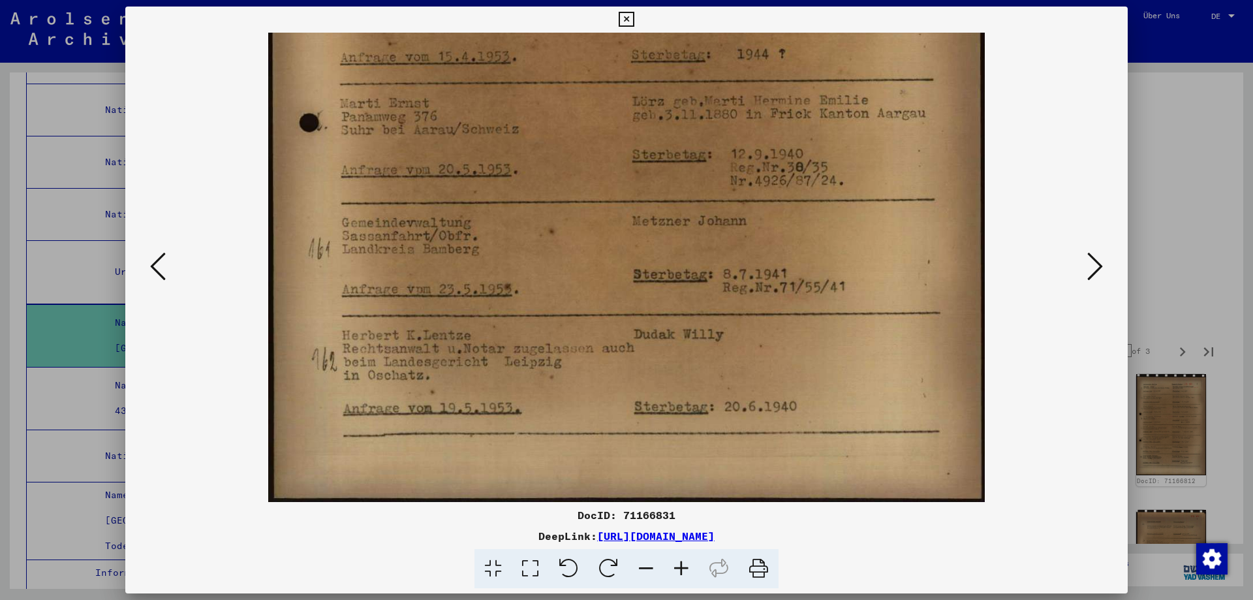
drag, startPoint x: 854, startPoint y: 358, endPoint x: 841, endPoint y: 134, distance: 224.3
click at [841, 134] on img at bounding box center [626, 6] width 716 height 992
click at [1092, 268] on icon at bounding box center [1096, 266] width 16 height 31
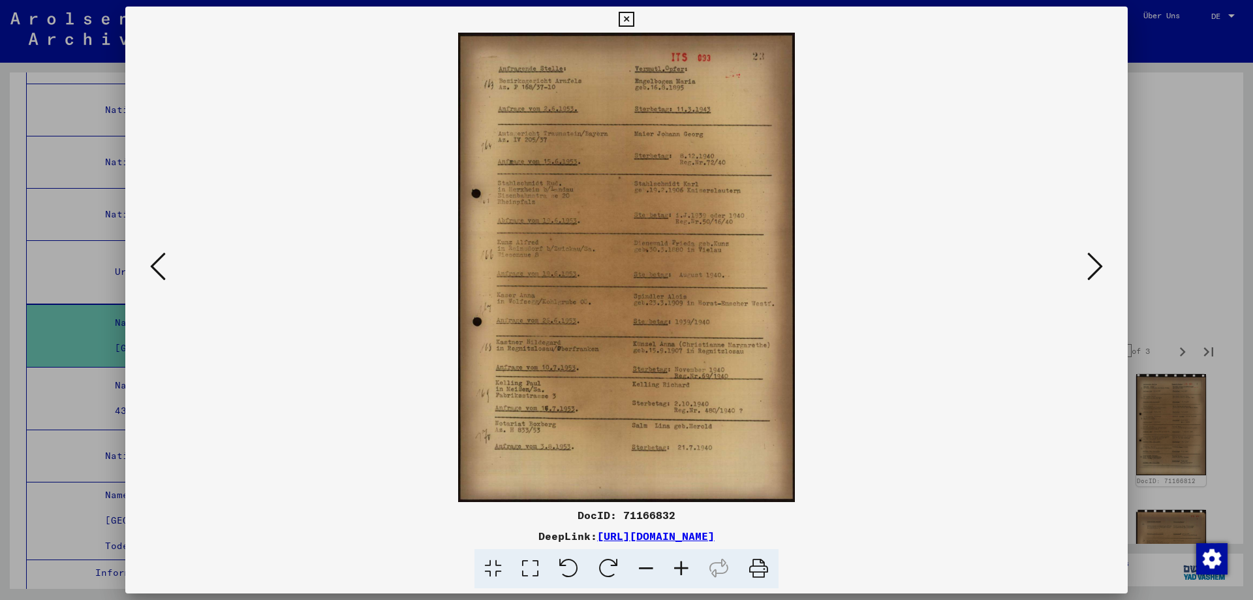
click at [695, 578] on icon at bounding box center [681, 569] width 35 height 40
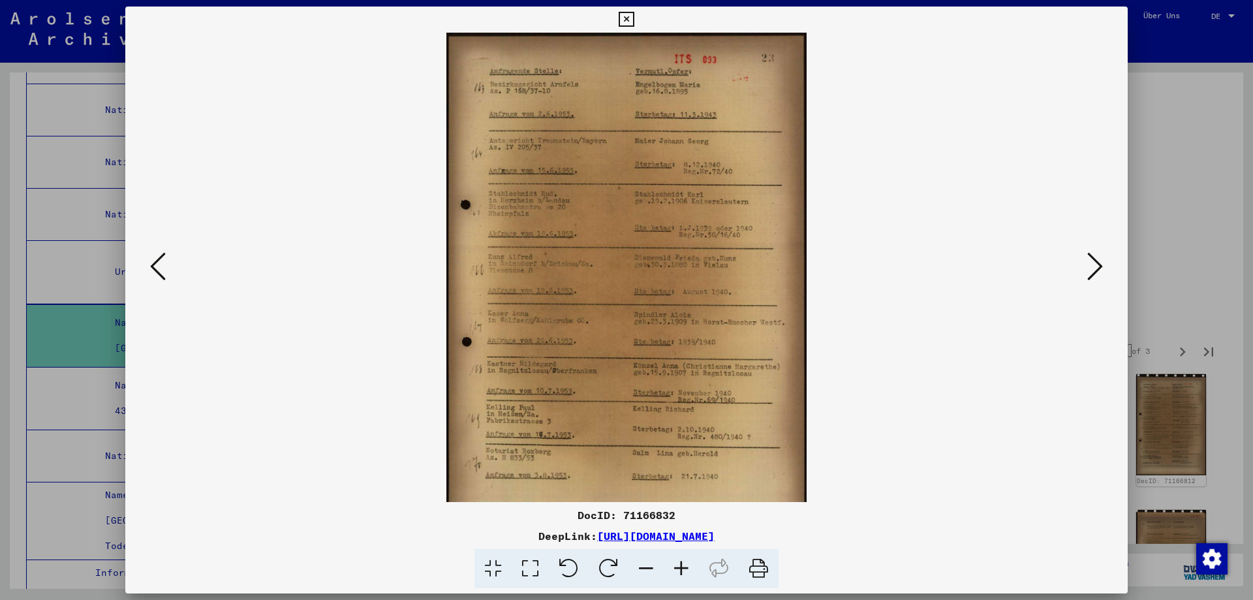
click at [695, 578] on icon at bounding box center [681, 569] width 35 height 40
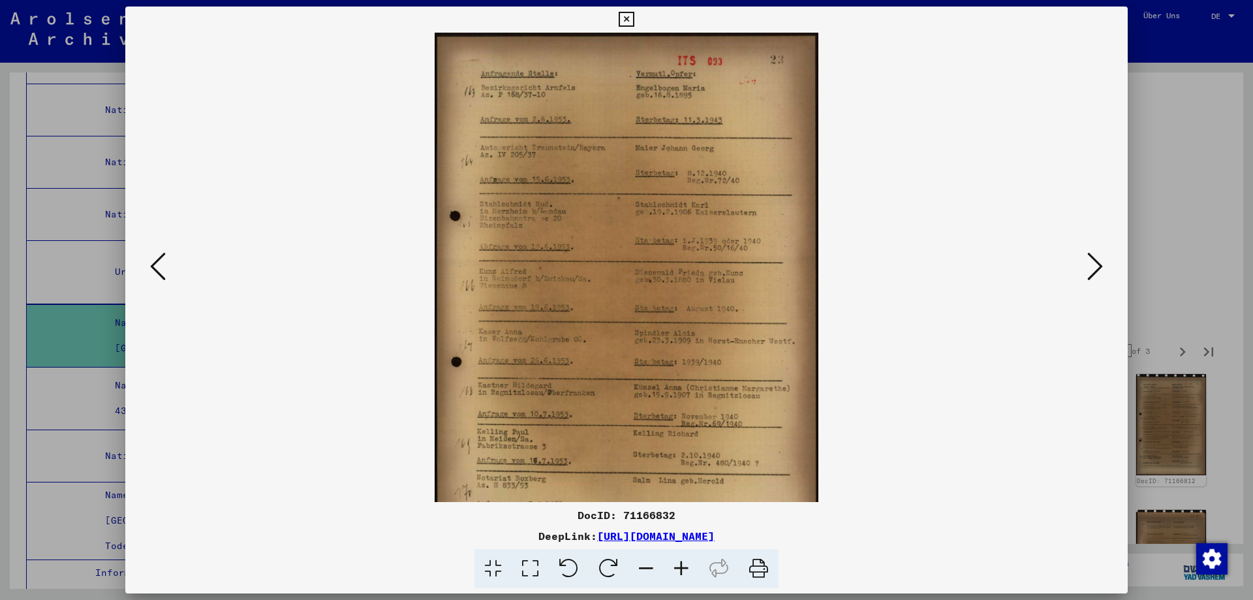
click at [695, 578] on icon at bounding box center [681, 569] width 35 height 40
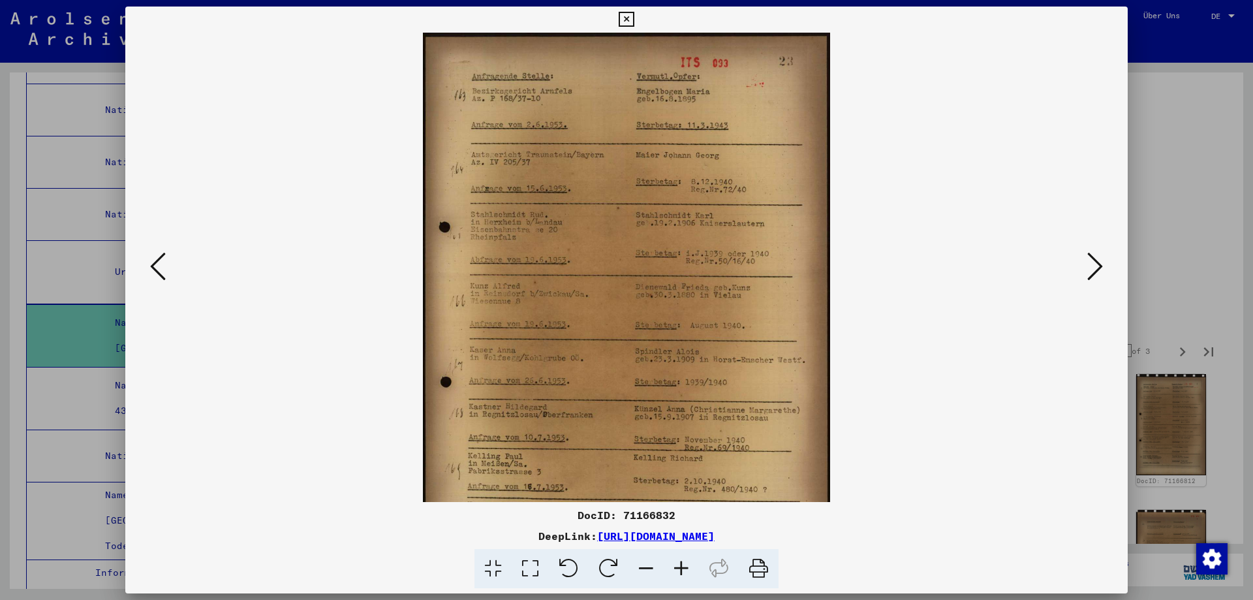
click at [696, 578] on icon at bounding box center [681, 569] width 35 height 40
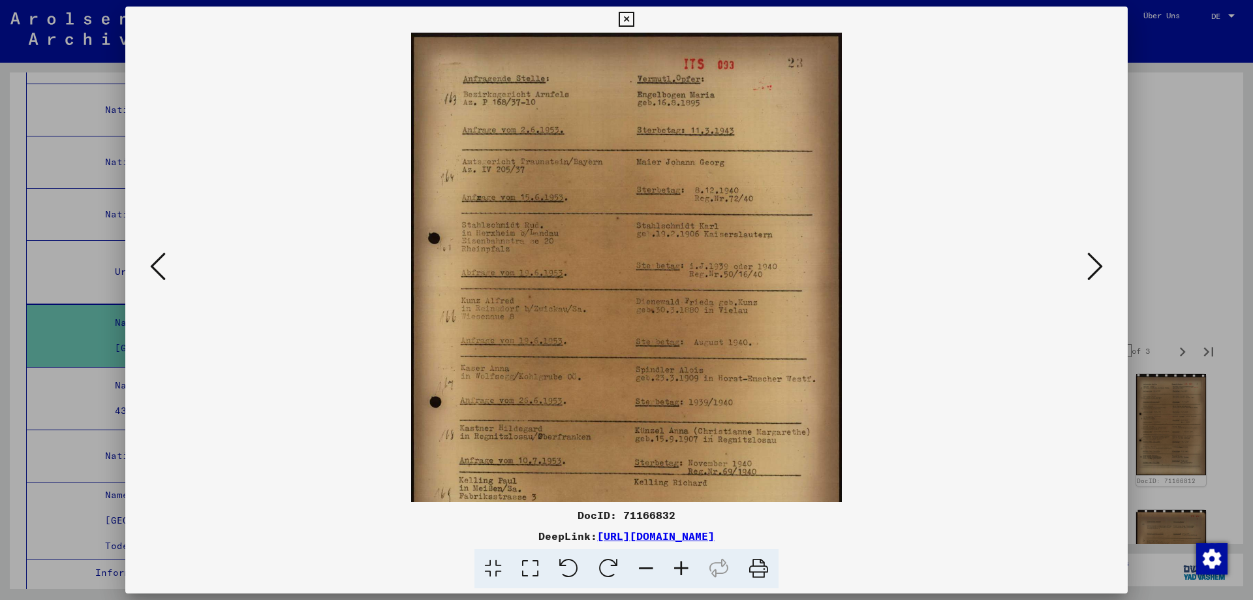
click at [696, 578] on icon at bounding box center [681, 569] width 35 height 40
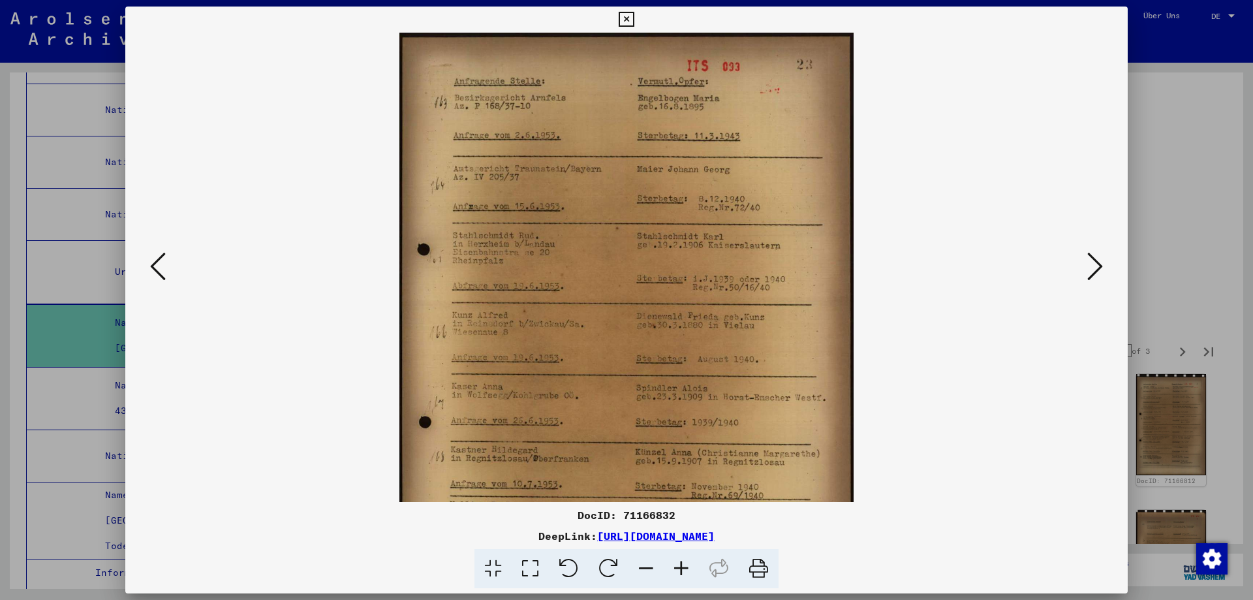
click at [696, 578] on icon at bounding box center [681, 569] width 35 height 40
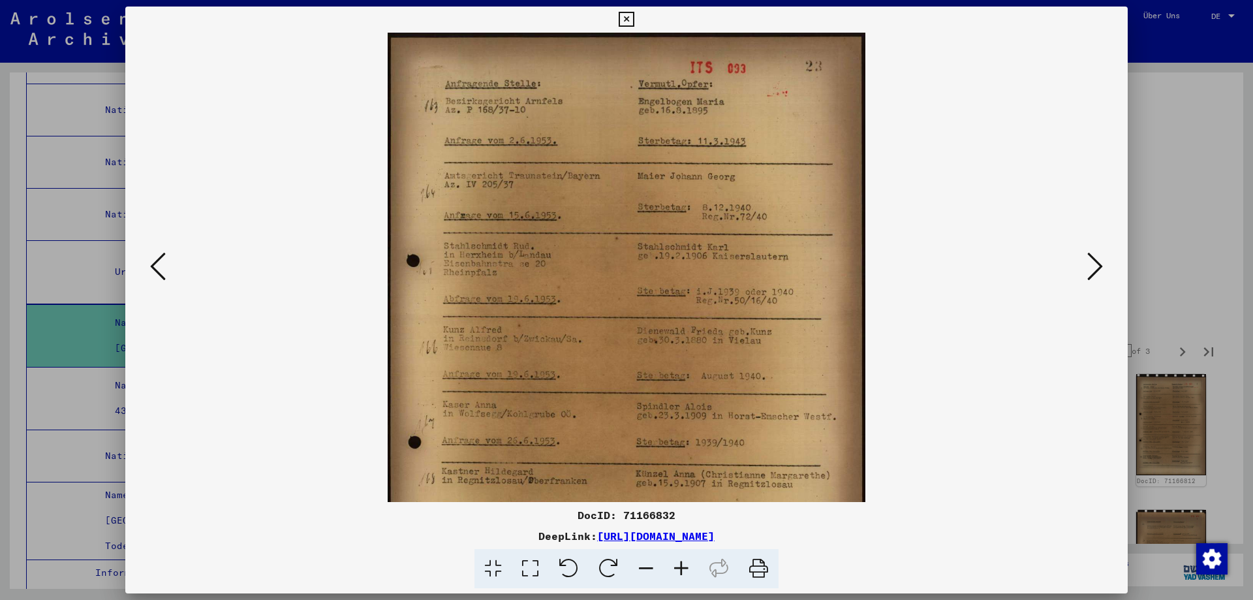
click at [696, 578] on icon at bounding box center [681, 569] width 35 height 40
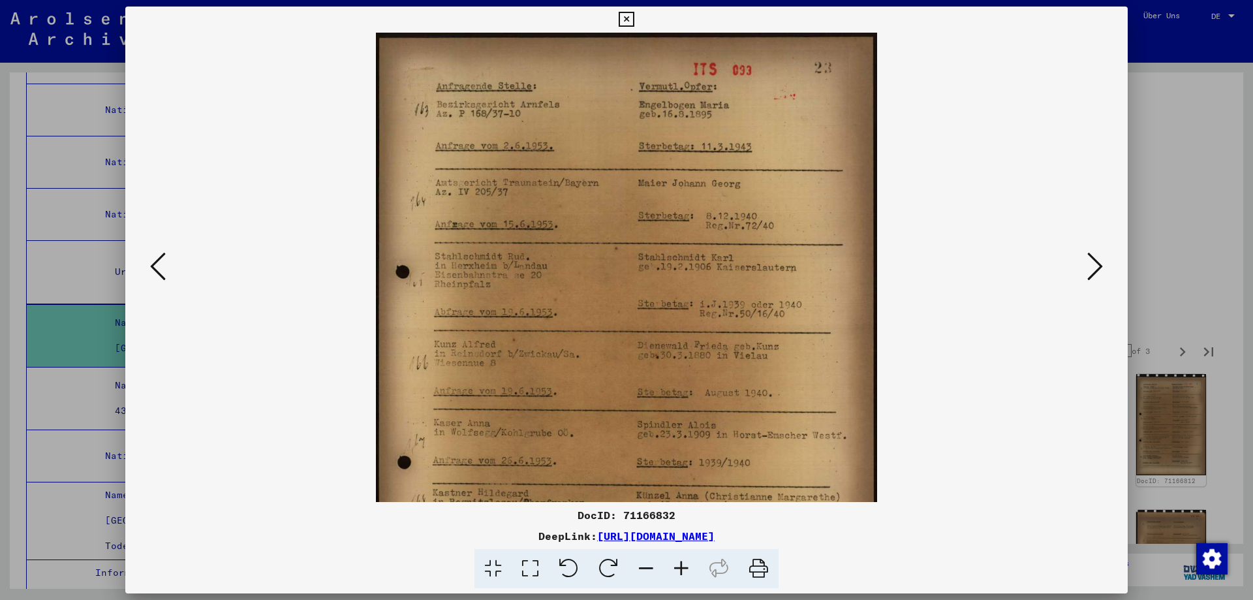
click at [696, 578] on icon at bounding box center [681, 569] width 35 height 40
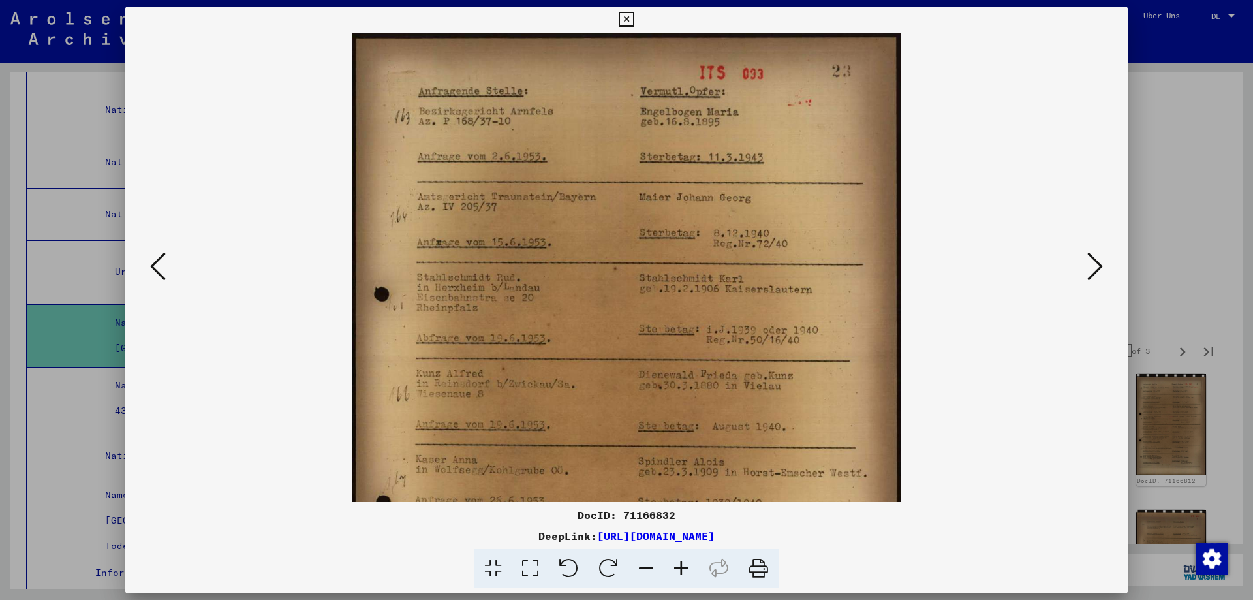
click at [696, 578] on icon at bounding box center [681, 569] width 35 height 40
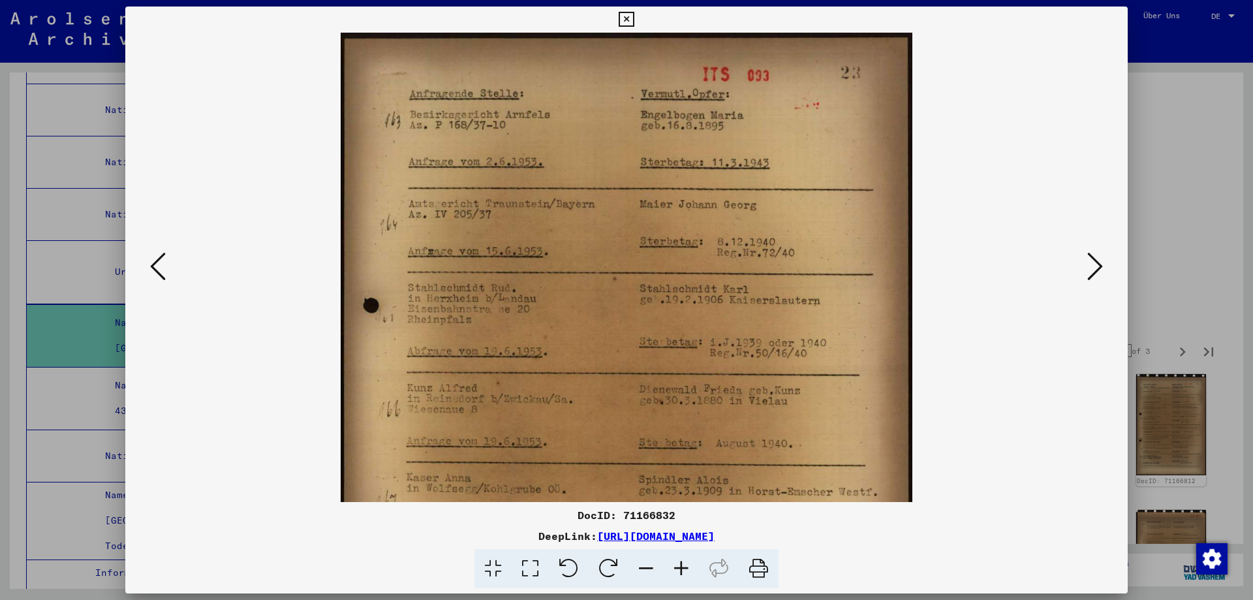
click at [696, 578] on icon at bounding box center [681, 569] width 35 height 40
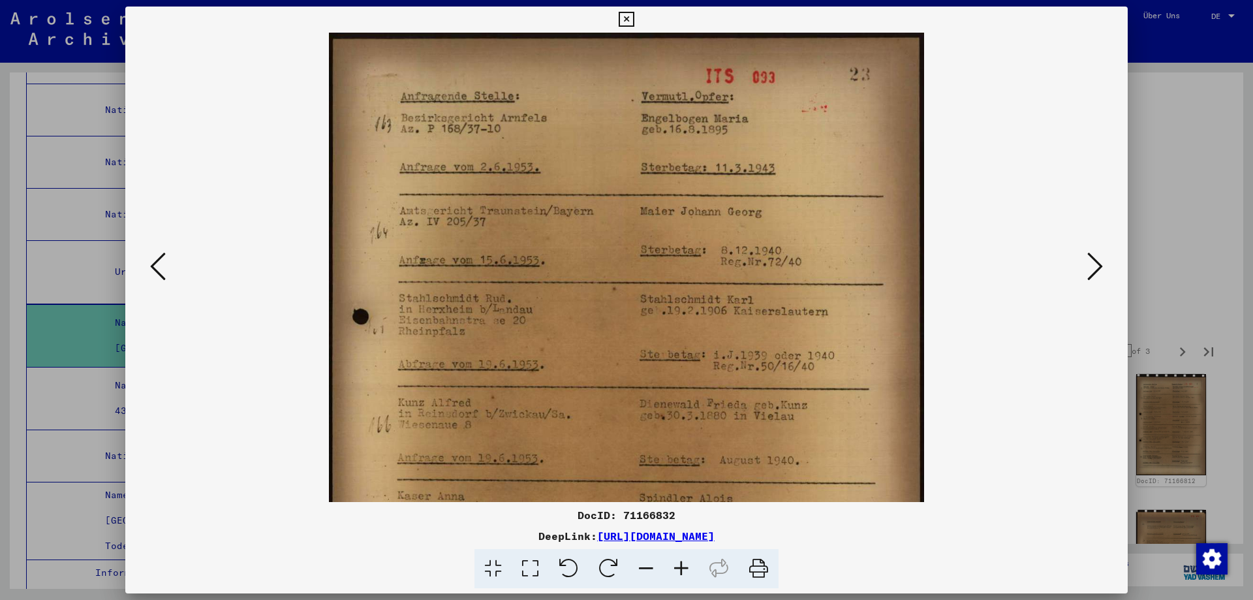
click at [696, 578] on icon at bounding box center [681, 569] width 35 height 40
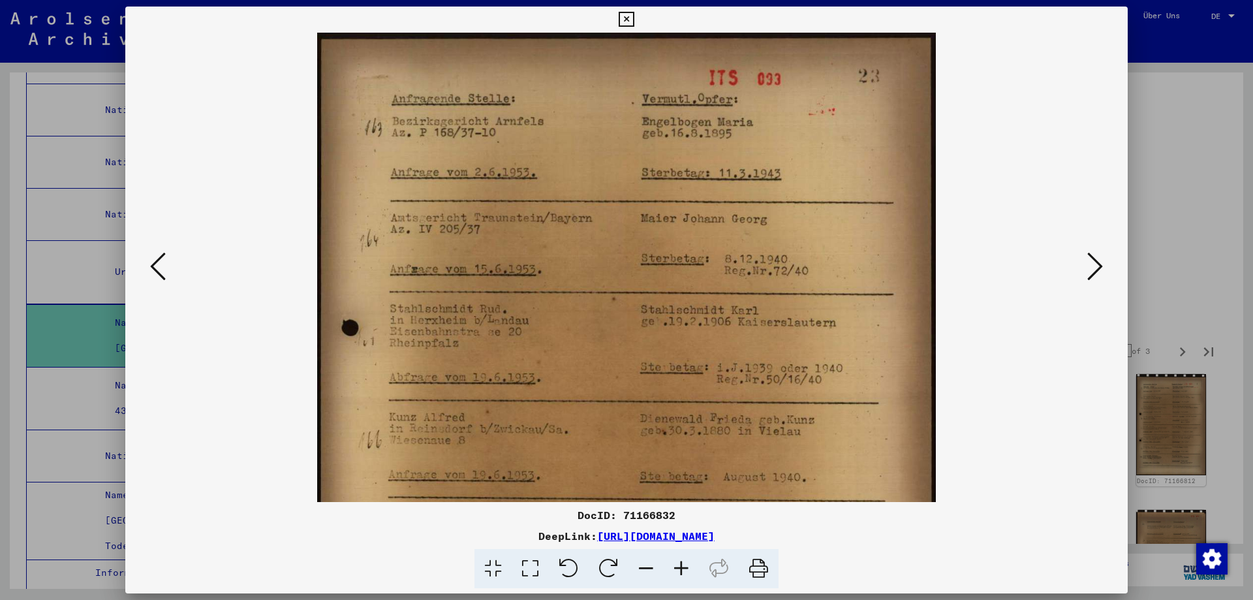
click at [696, 578] on icon at bounding box center [681, 569] width 35 height 40
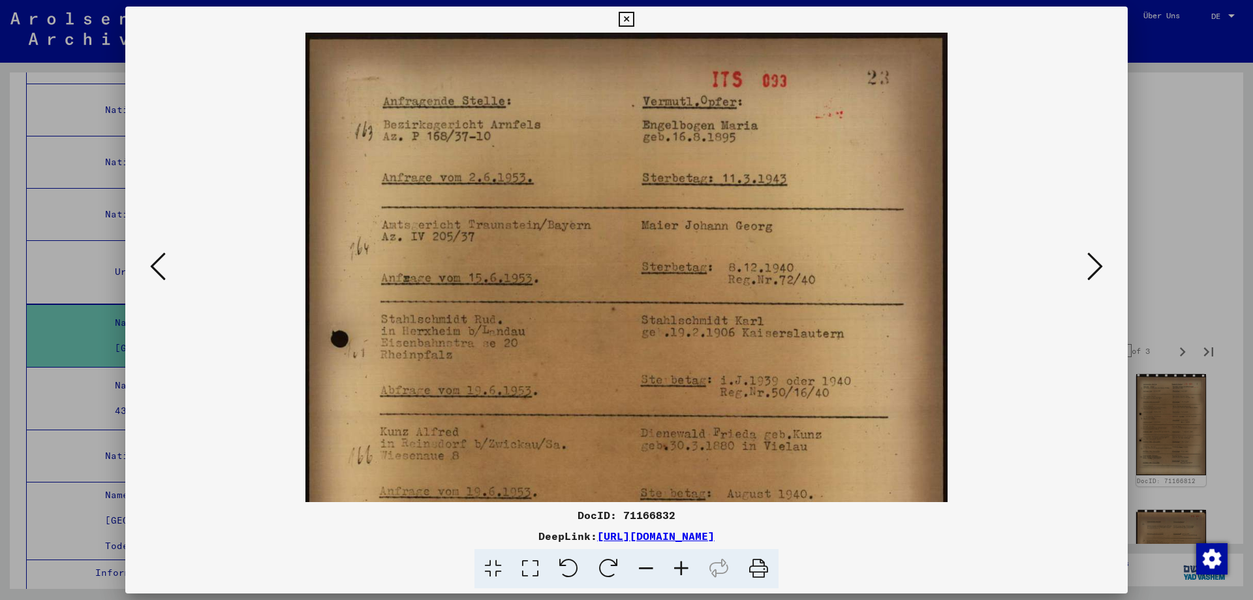
click at [696, 578] on icon at bounding box center [681, 569] width 35 height 40
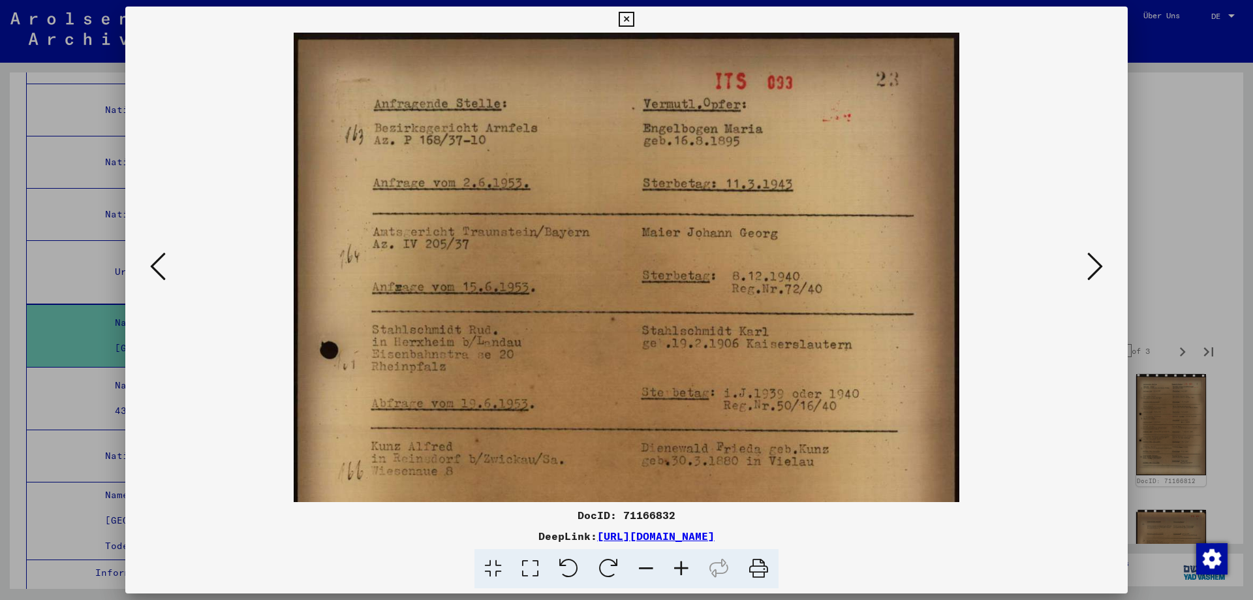
click at [695, 578] on icon at bounding box center [681, 569] width 35 height 40
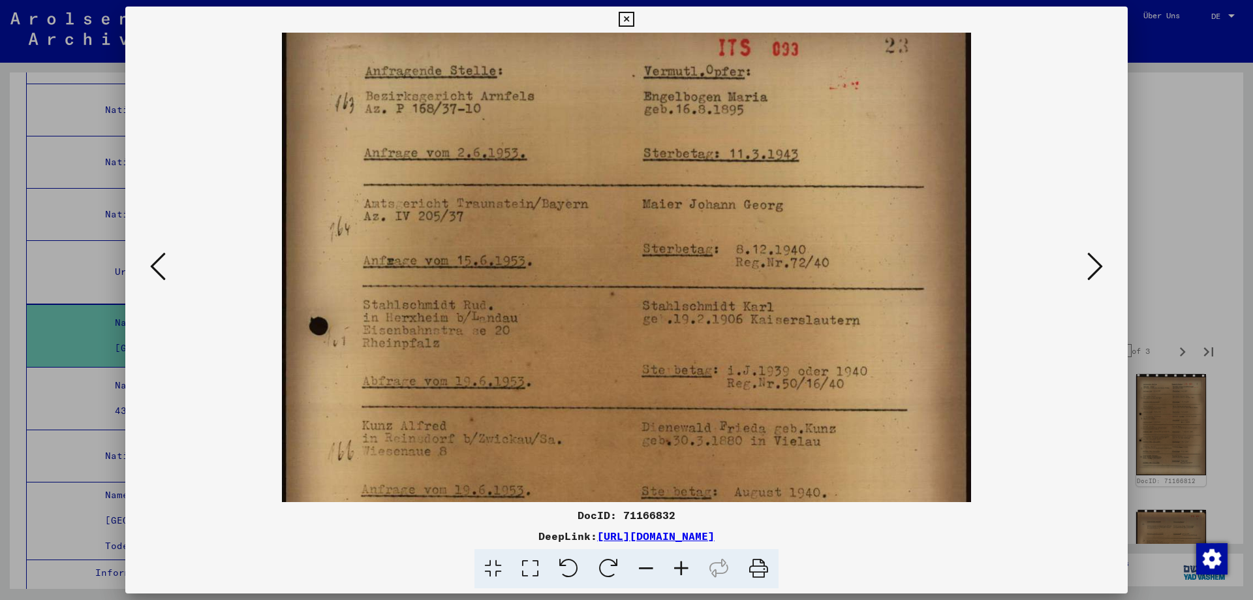
scroll to position [92, 0]
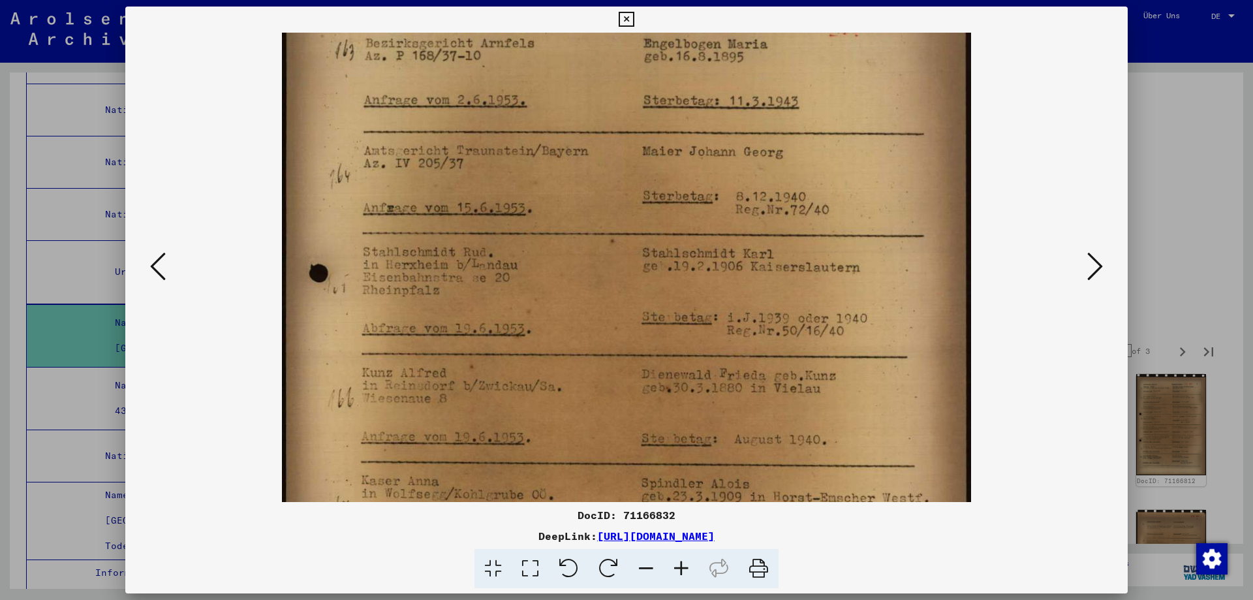
drag, startPoint x: 645, startPoint y: 472, endPoint x: 645, endPoint y: 384, distance: 88.1
click at [645, 386] on img at bounding box center [626, 423] width 689 height 959
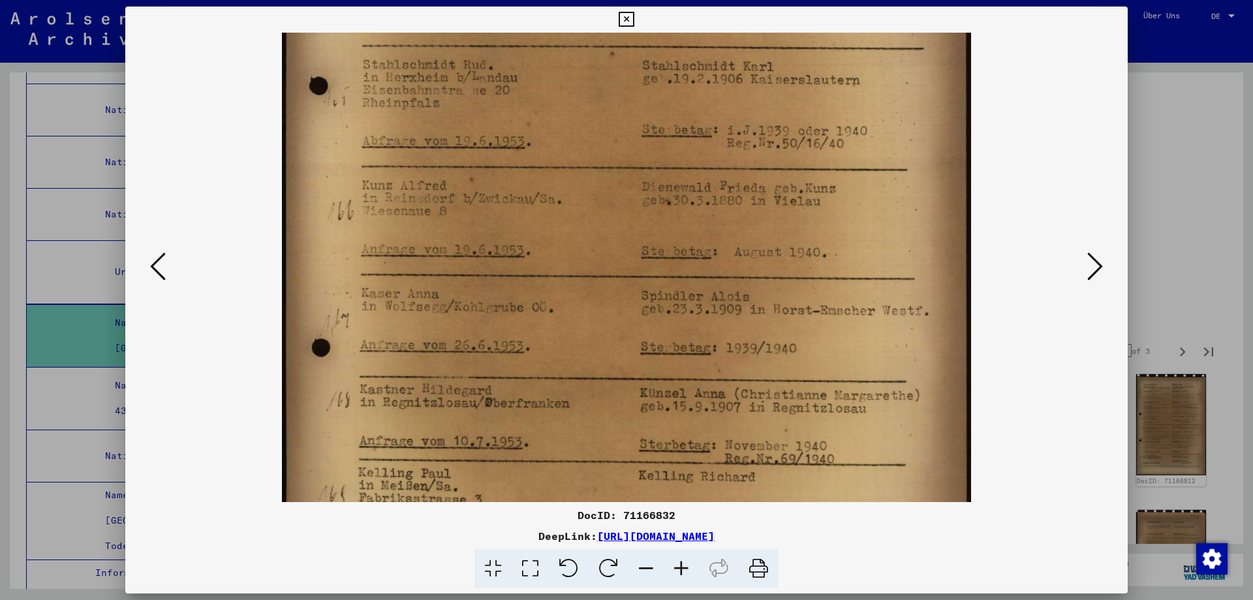
drag, startPoint x: 629, startPoint y: 447, endPoint x: 632, endPoint y: 262, distance: 185.4
click at [632, 262] on img at bounding box center [626, 236] width 689 height 959
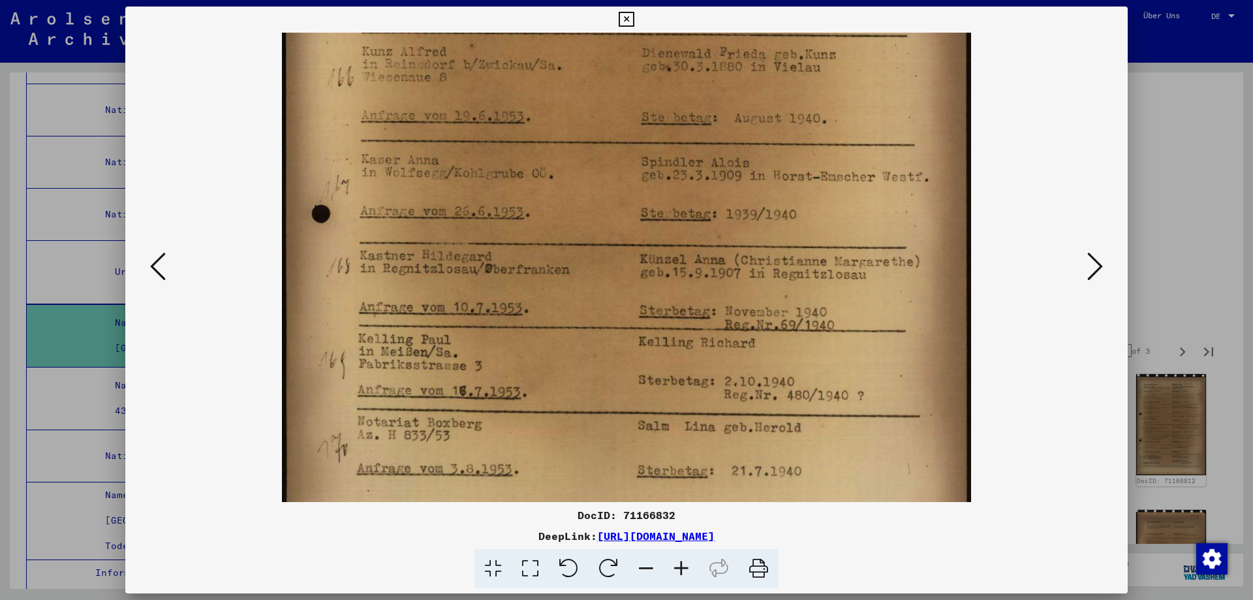
scroll to position [425, 0]
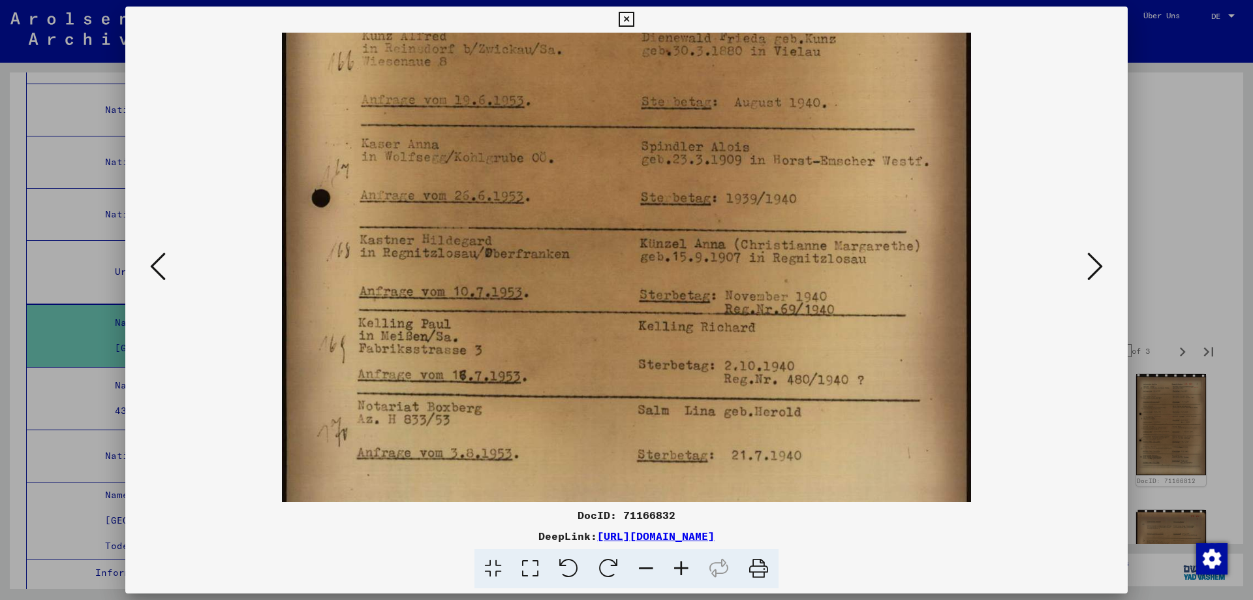
drag, startPoint x: 626, startPoint y: 426, endPoint x: 626, endPoint y: 279, distance: 146.2
click at [626, 279] on img at bounding box center [626, 87] width 689 height 959
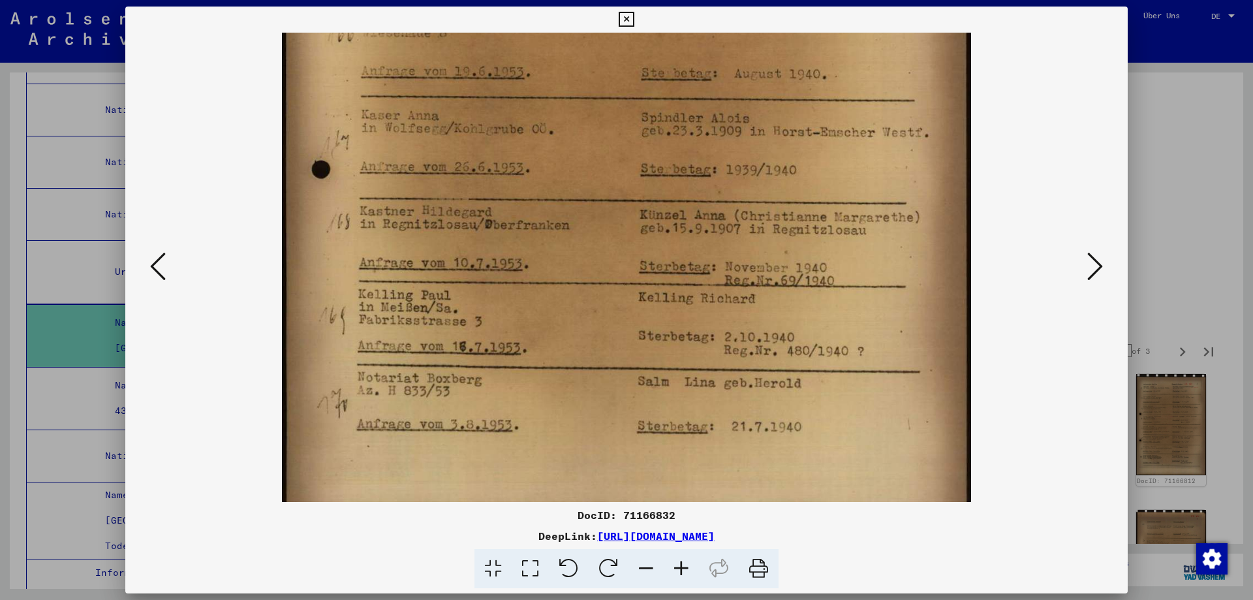
scroll to position [490, 0]
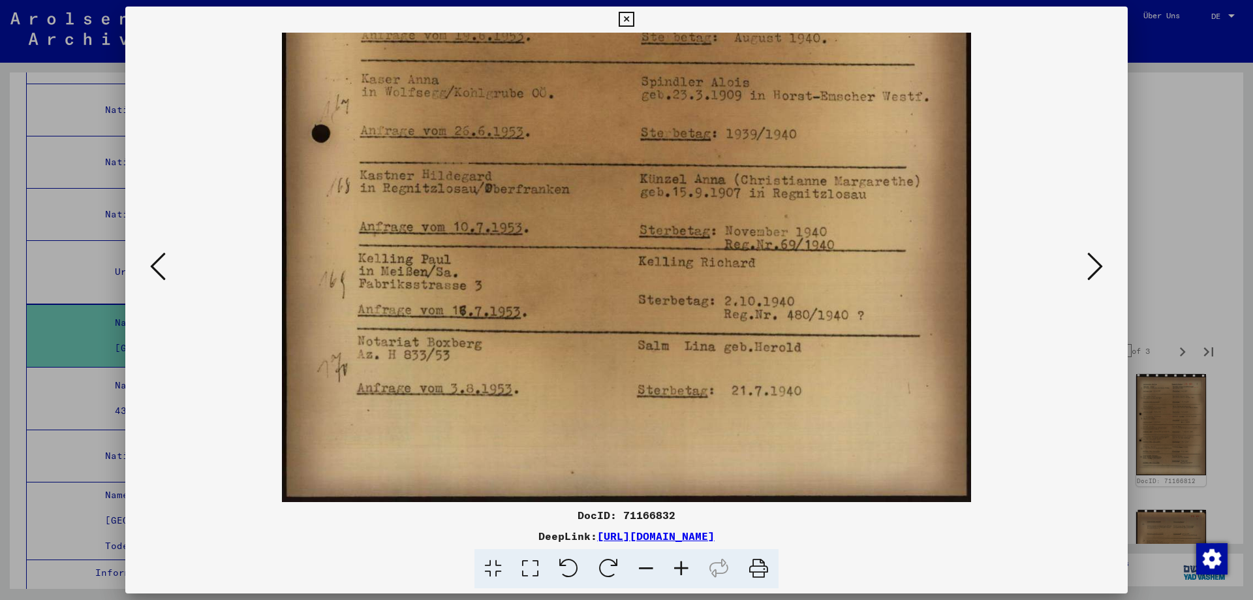
drag, startPoint x: 624, startPoint y: 429, endPoint x: 624, endPoint y: 333, distance: 96.0
click at [624, 334] on img at bounding box center [626, 22] width 689 height 959
click at [1090, 266] on icon at bounding box center [1096, 266] width 16 height 31
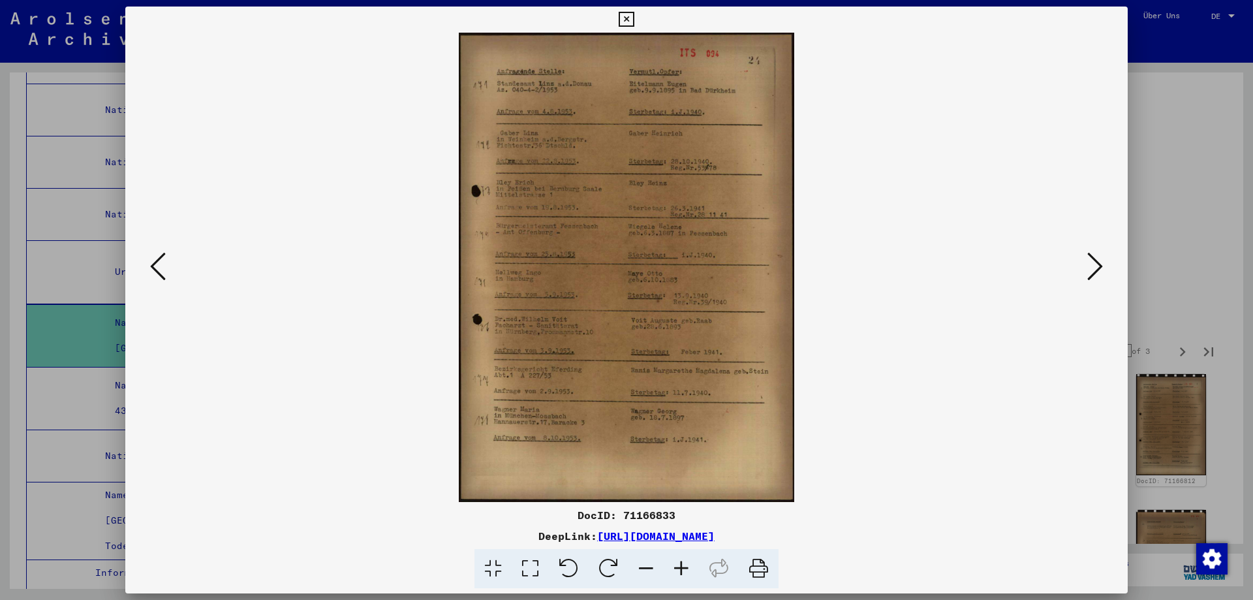
click at [693, 573] on icon at bounding box center [681, 569] width 35 height 40
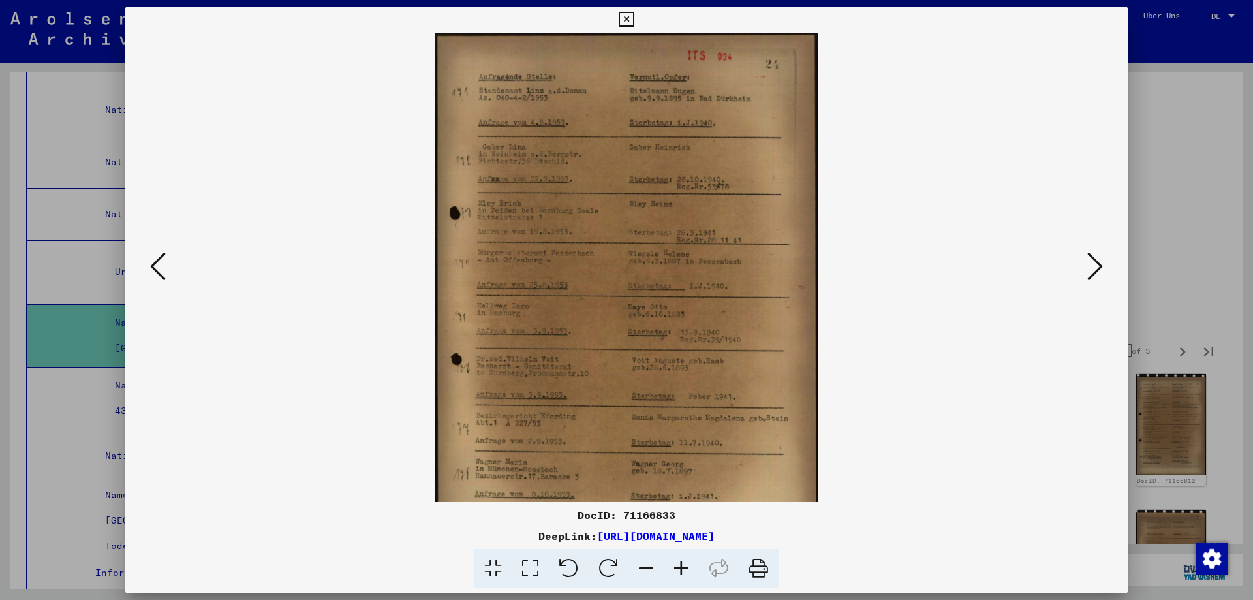
click at [693, 573] on icon at bounding box center [681, 569] width 35 height 40
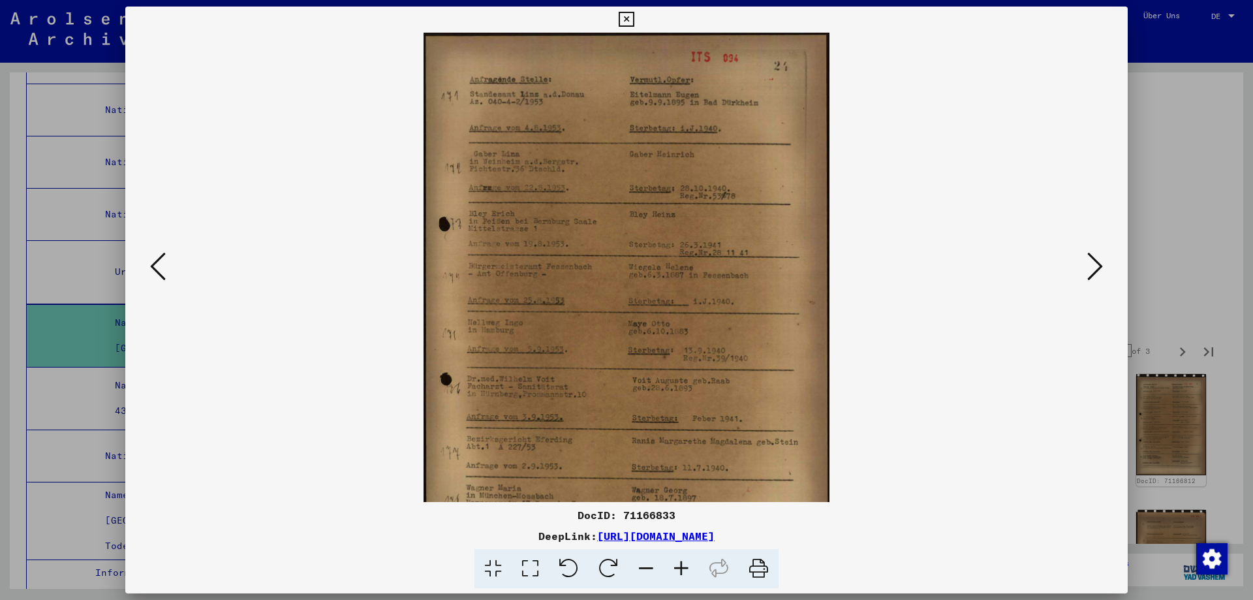
click at [694, 573] on icon at bounding box center [681, 569] width 35 height 40
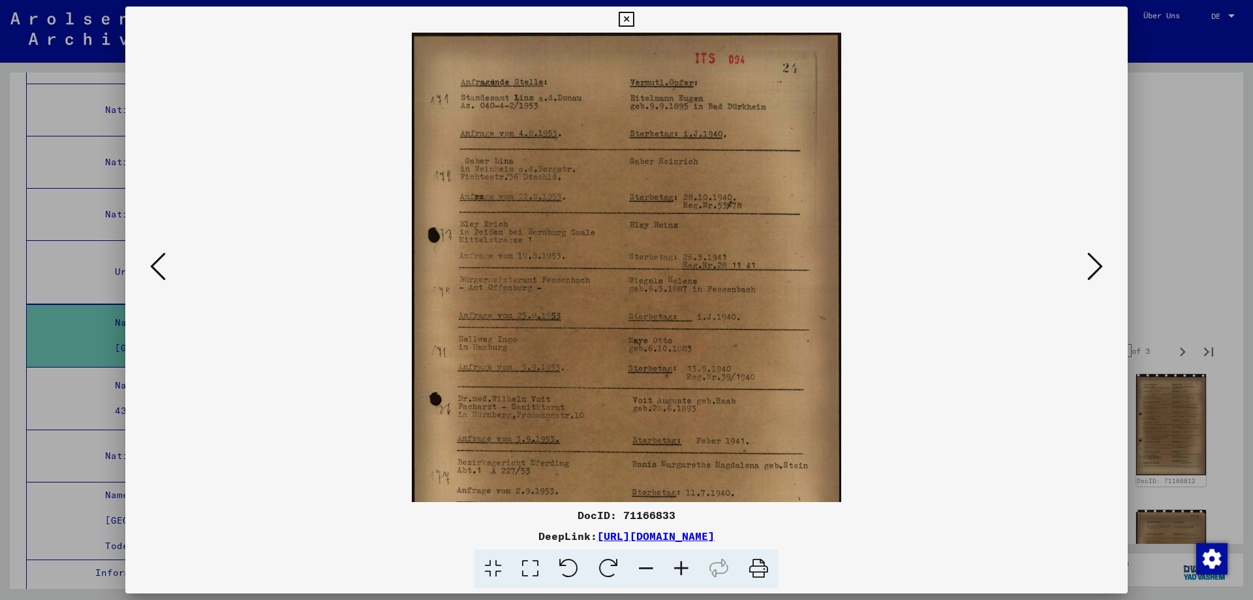
click at [694, 573] on icon at bounding box center [681, 569] width 35 height 40
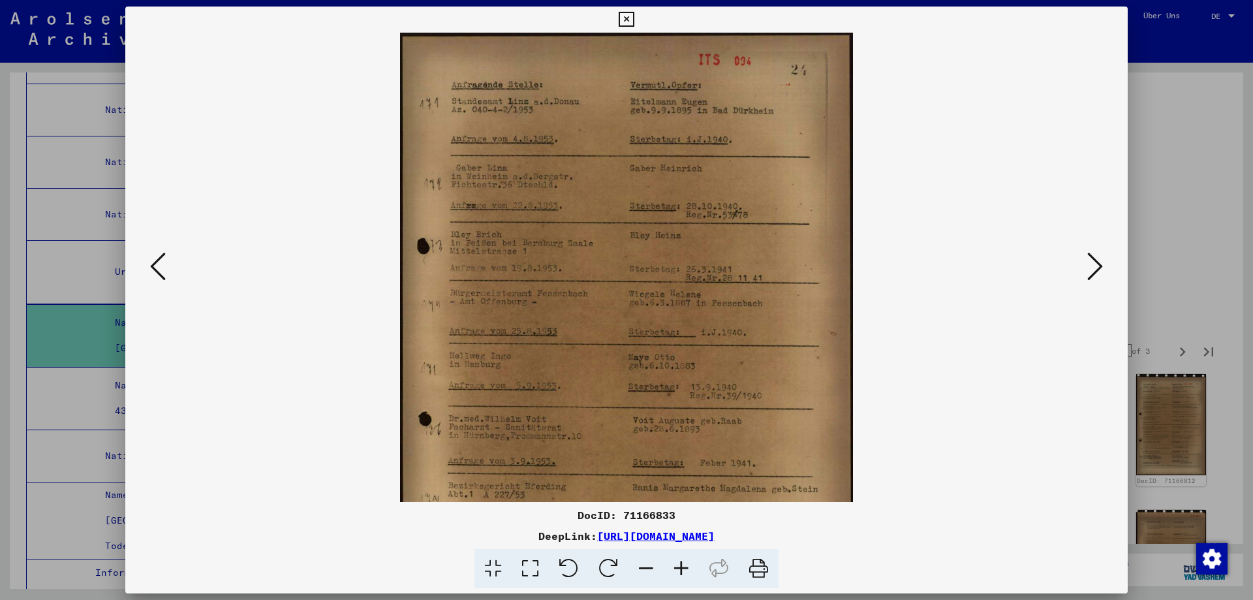
click at [694, 573] on icon at bounding box center [681, 569] width 35 height 40
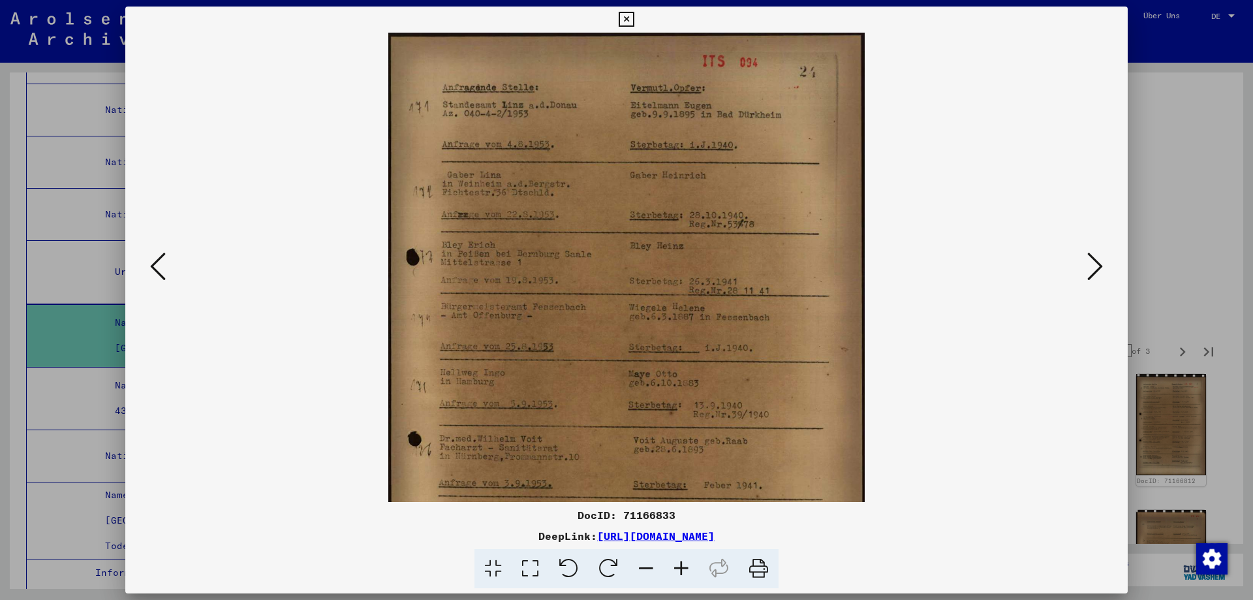
click at [694, 574] on icon at bounding box center [681, 569] width 35 height 40
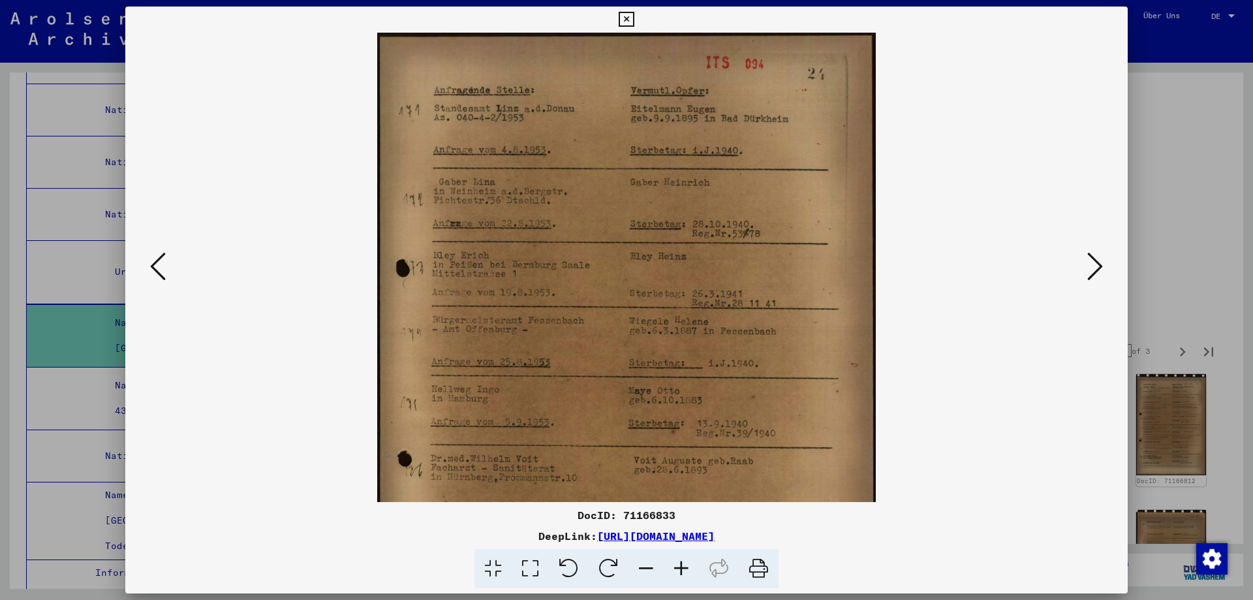
click at [694, 574] on icon at bounding box center [681, 569] width 35 height 40
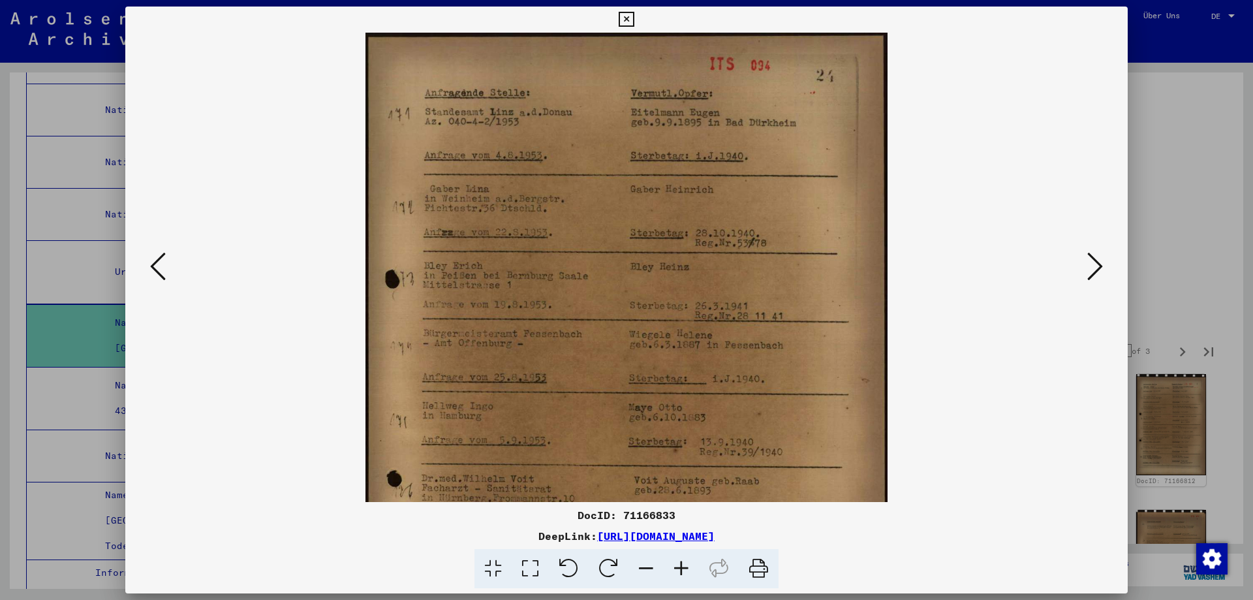
click at [694, 574] on icon at bounding box center [681, 569] width 35 height 40
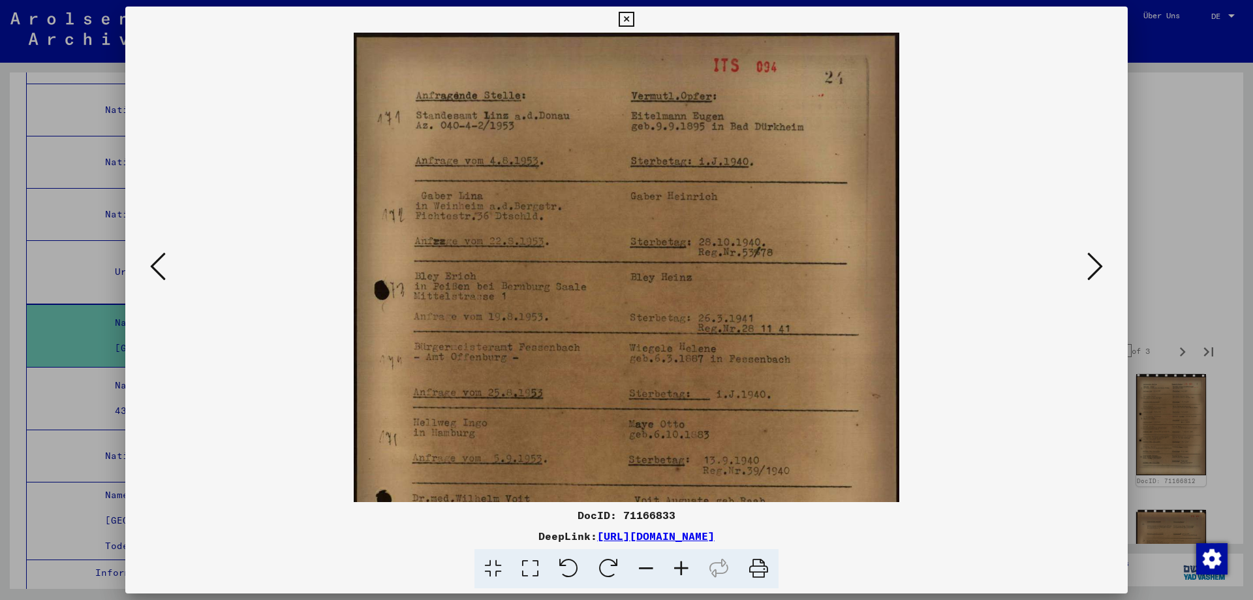
click at [694, 575] on icon at bounding box center [681, 569] width 35 height 40
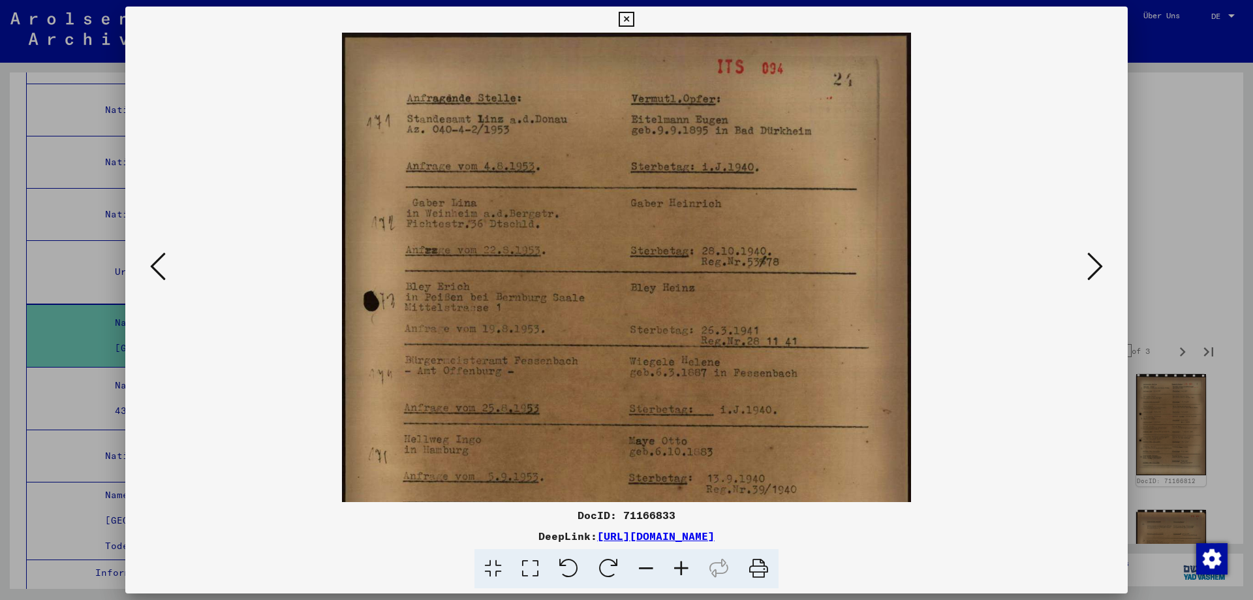
click at [694, 575] on icon at bounding box center [681, 569] width 35 height 40
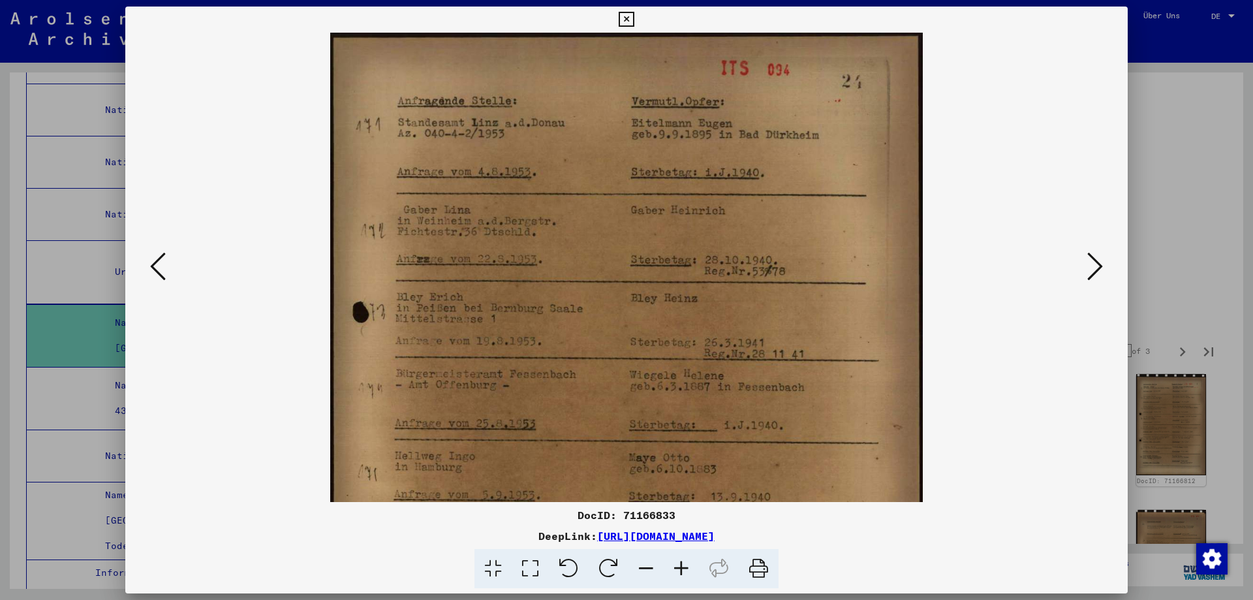
click at [694, 575] on icon at bounding box center [681, 569] width 35 height 40
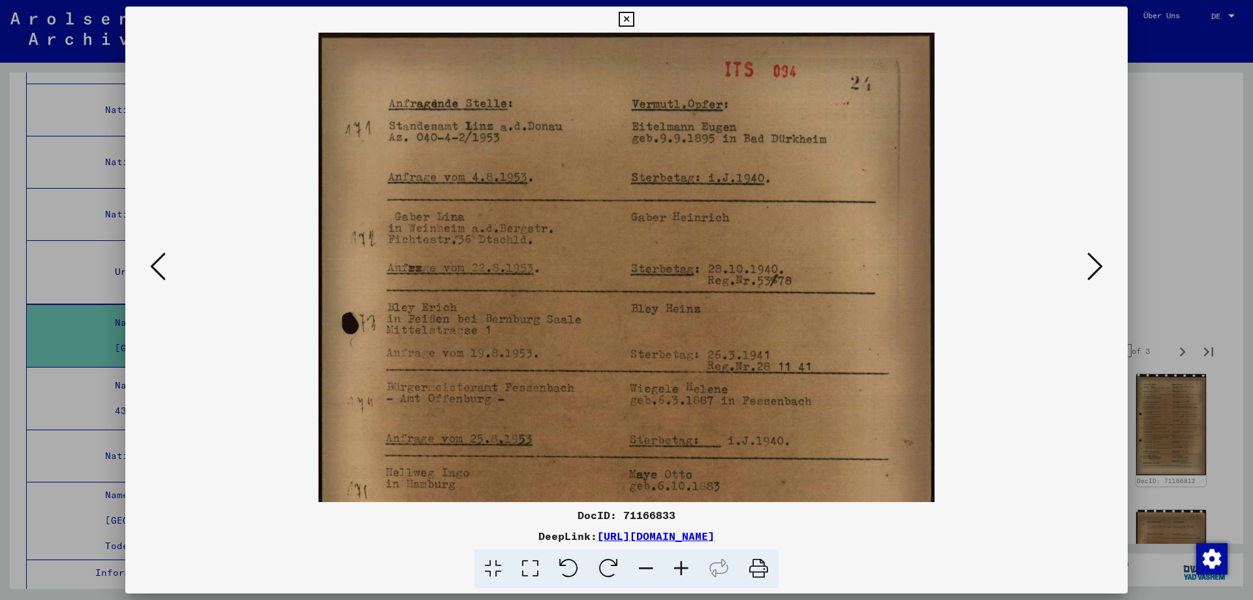
click at [694, 575] on icon at bounding box center [681, 569] width 35 height 40
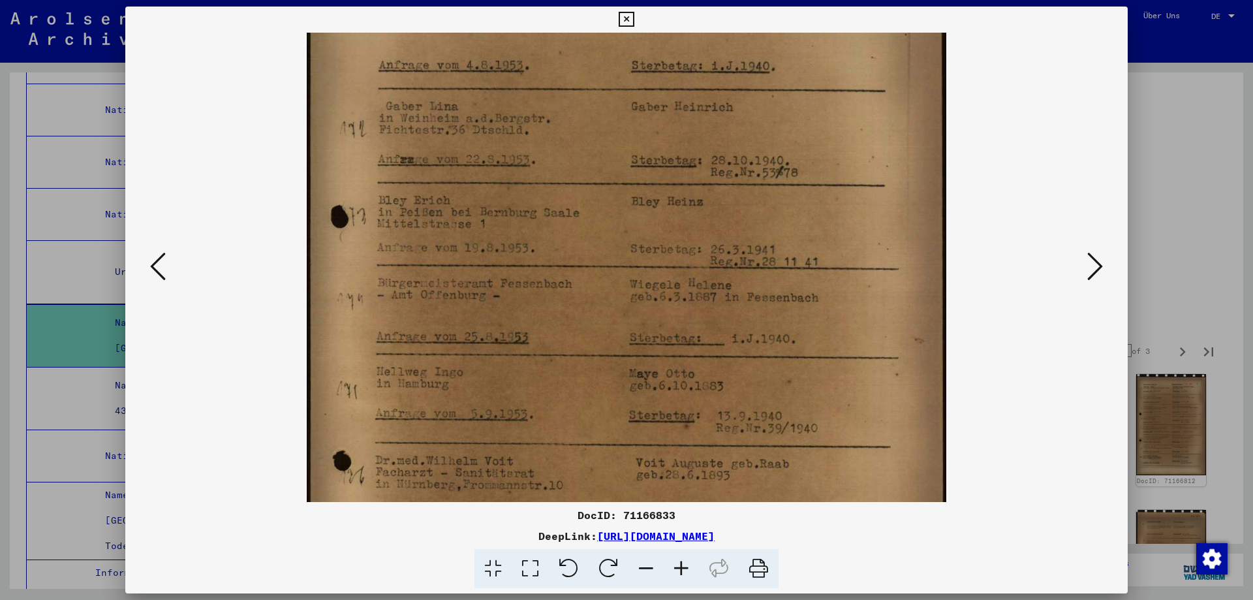
drag, startPoint x: 774, startPoint y: 381, endPoint x: 769, endPoint y: 258, distance: 122.8
click at [769, 259] on img at bounding box center [627, 362] width 640 height 894
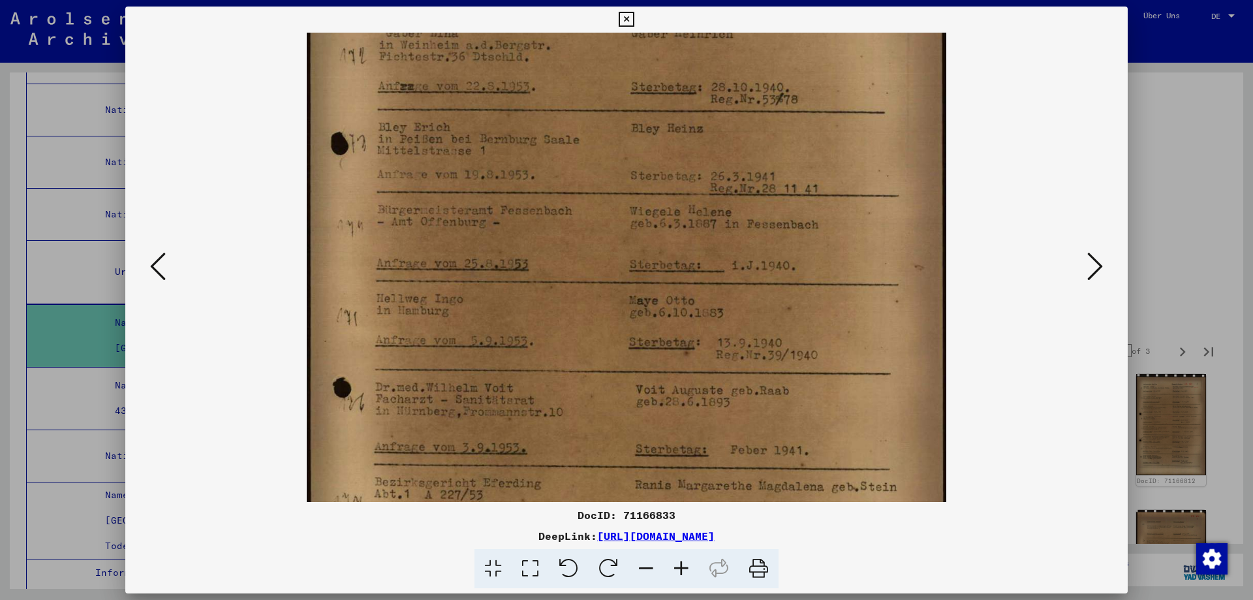
drag, startPoint x: 746, startPoint y: 357, endPoint x: 740, endPoint y: 289, distance: 68.9
click at [740, 289] on img at bounding box center [627, 289] width 640 height 894
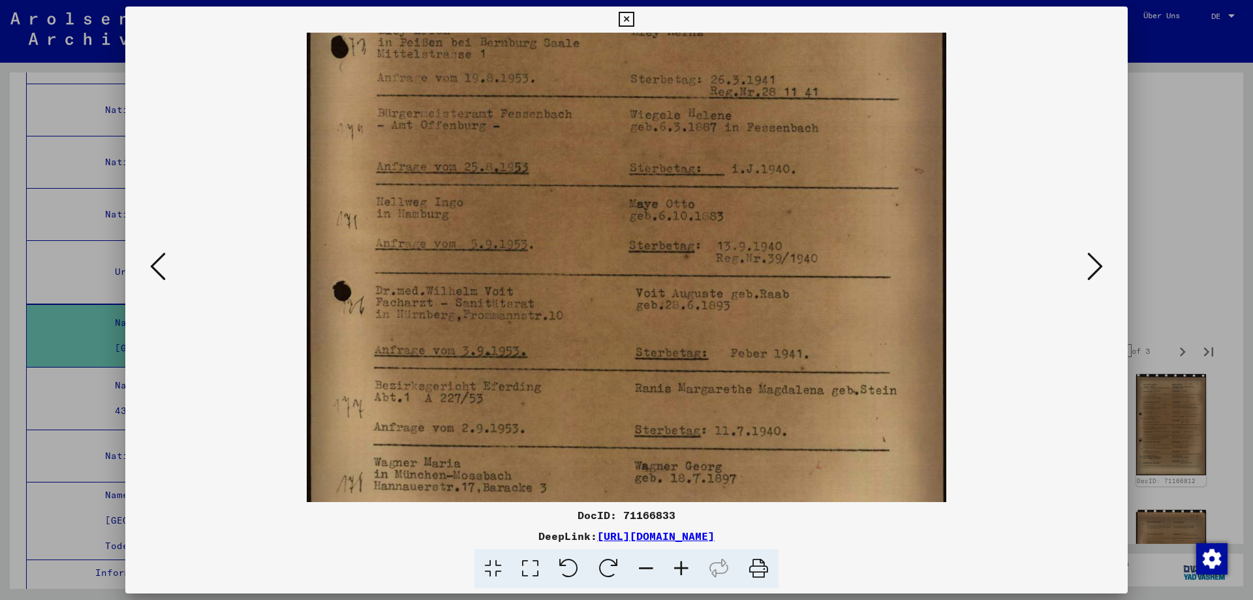
drag, startPoint x: 755, startPoint y: 379, endPoint x: 747, endPoint y: 268, distance: 111.3
click at [747, 269] on img at bounding box center [627, 192] width 640 height 894
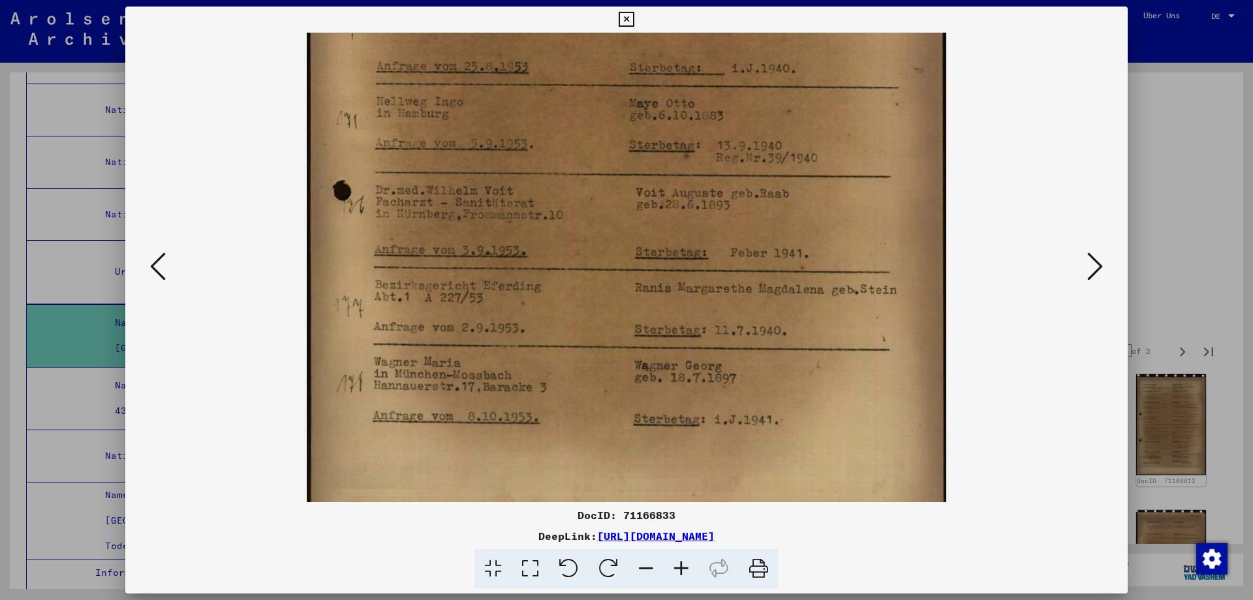
drag, startPoint x: 774, startPoint y: 401, endPoint x: 763, endPoint y: 314, distance: 87.5
click at [763, 314] on img at bounding box center [627, 92] width 640 height 894
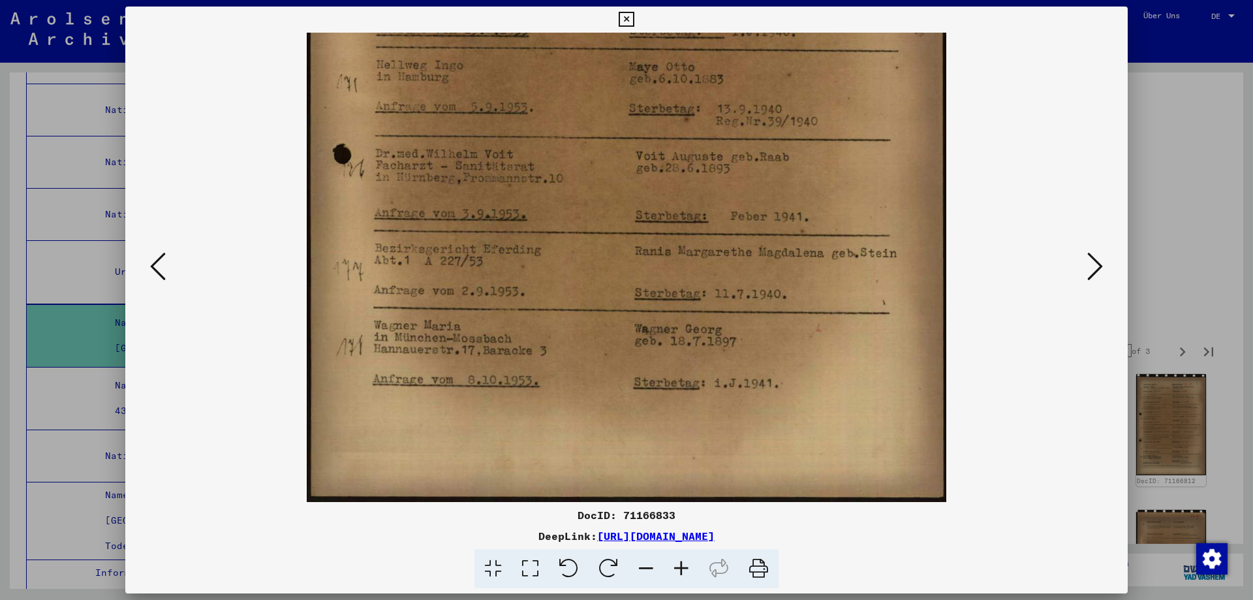
drag, startPoint x: 779, startPoint y: 409, endPoint x: 777, endPoint y: 252, distance: 156.7
click at [776, 259] on img at bounding box center [627, 55] width 640 height 894
click at [1090, 268] on icon at bounding box center [1096, 266] width 16 height 31
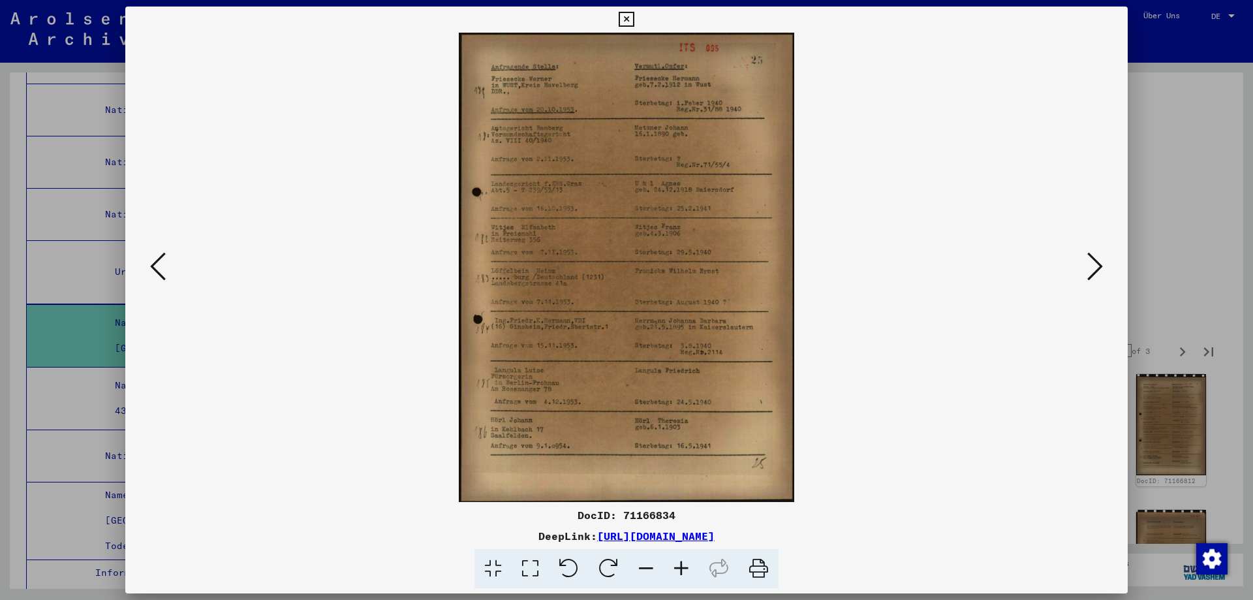
click at [694, 573] on icon at bounding box center [681, 569] width 35 height 40
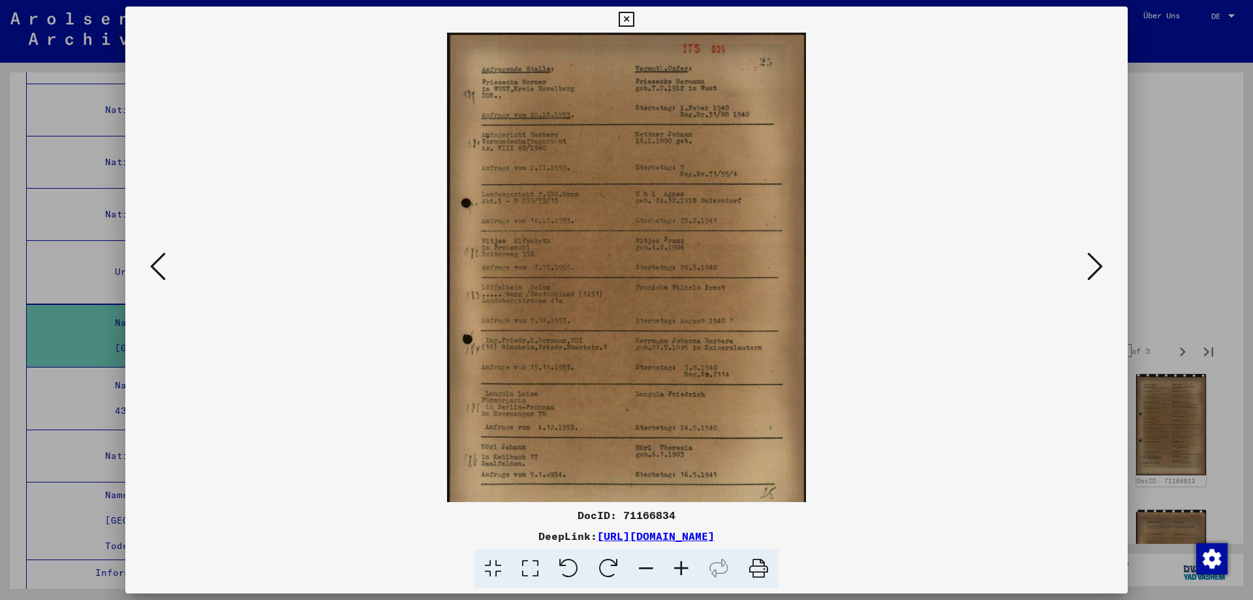
click at [695, 575] on icon at bounding box center [681, 569] width 35 height 40
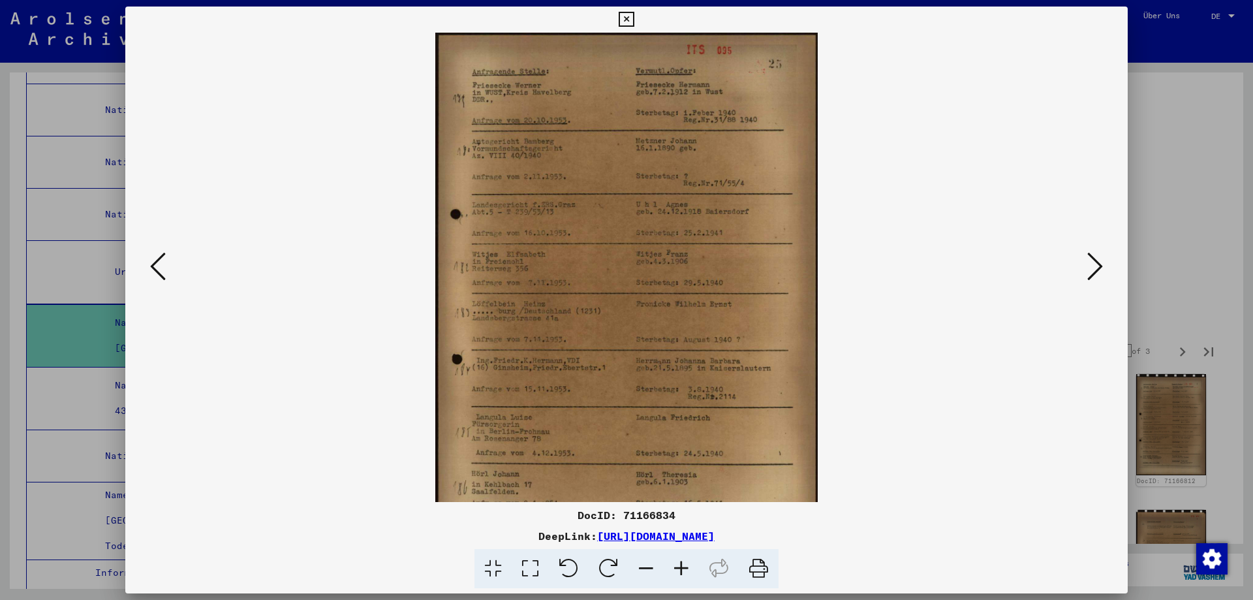
click at [695, 575] on icon at bounding box center [681, 569] width 35 height 40
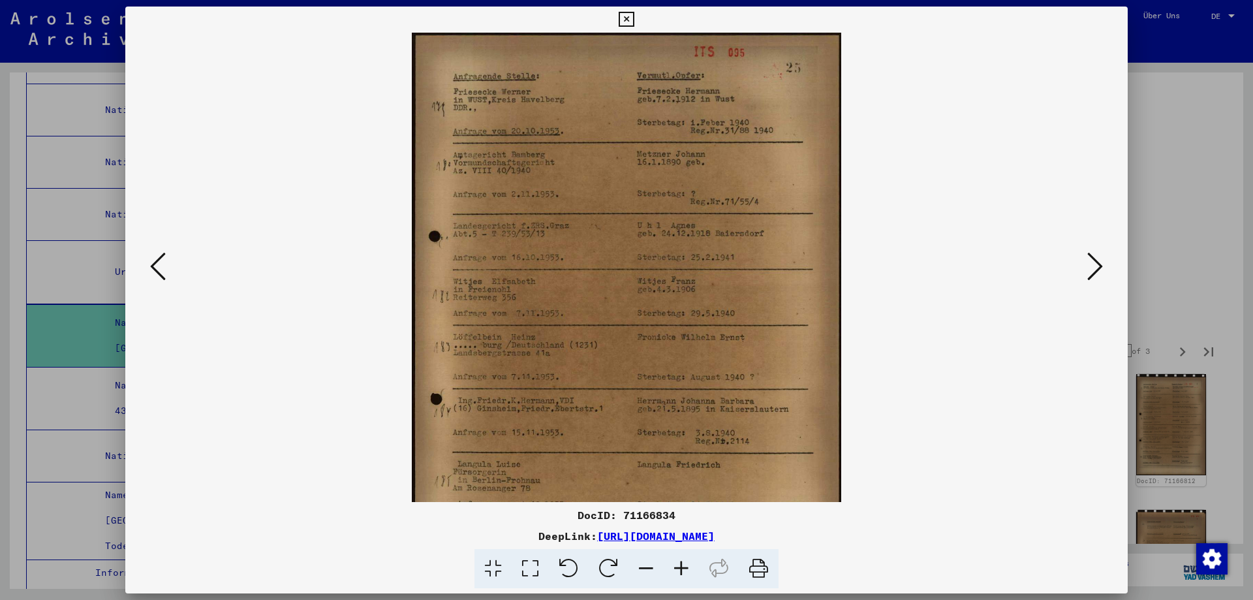
click at [695, 575] on icon at bounding box center [681, 569] width 35 height 40
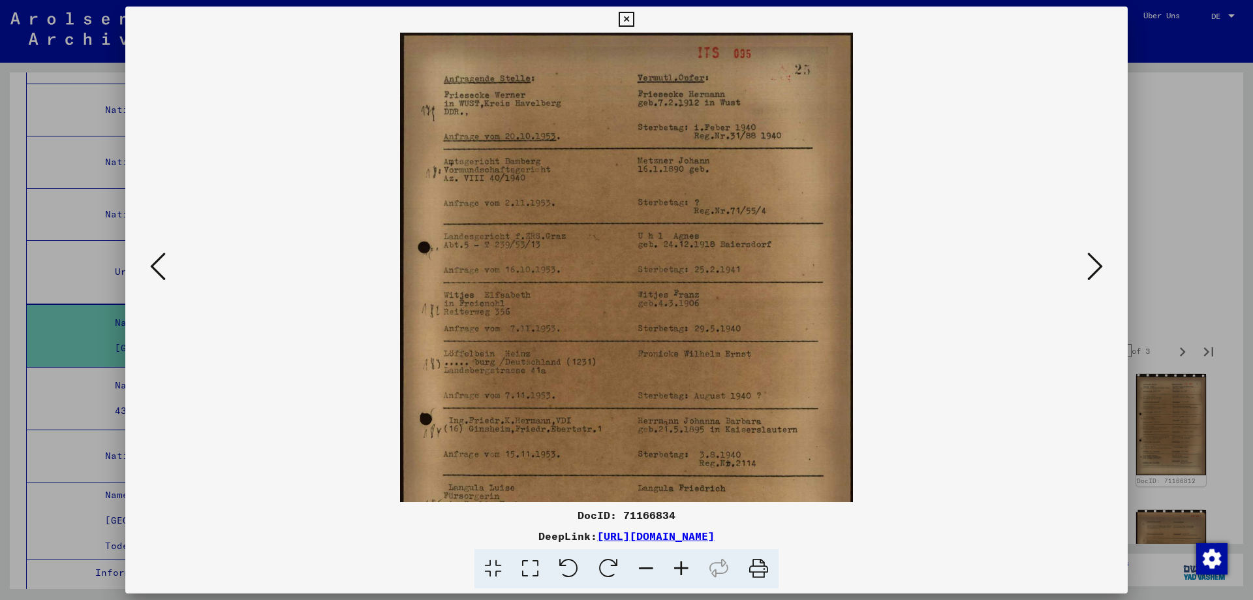
click at [695, 575] on icon at bounding box center [681, 569] width 35 height 40
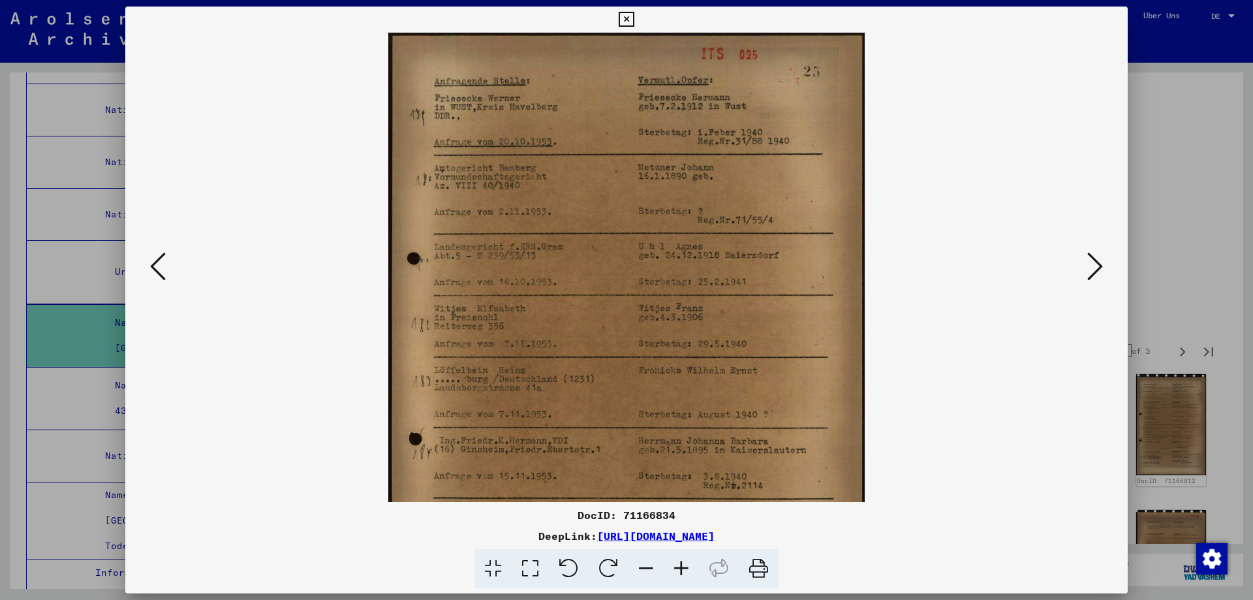
click at [695, 575] on icon at bounding box center [681, 569] width 35 height 40
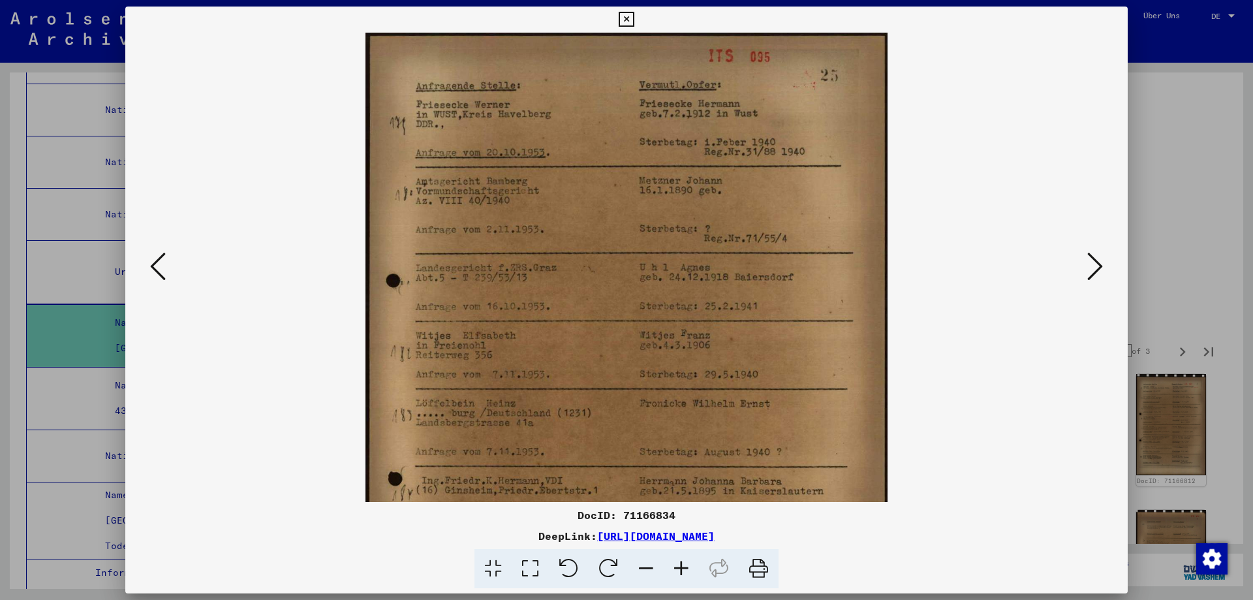
click at [695, 575] on icon at bounding box center [681, 569] width 35 height 40
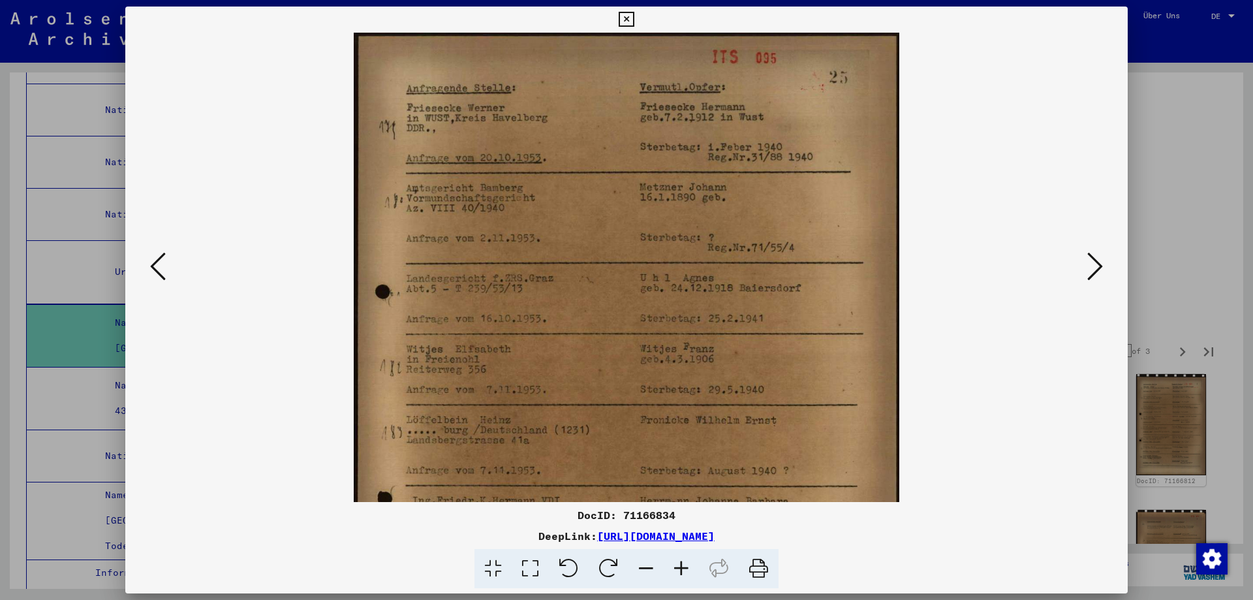
click at [695, 575] on icon at bounding box center [681, 569] width 35 height 40
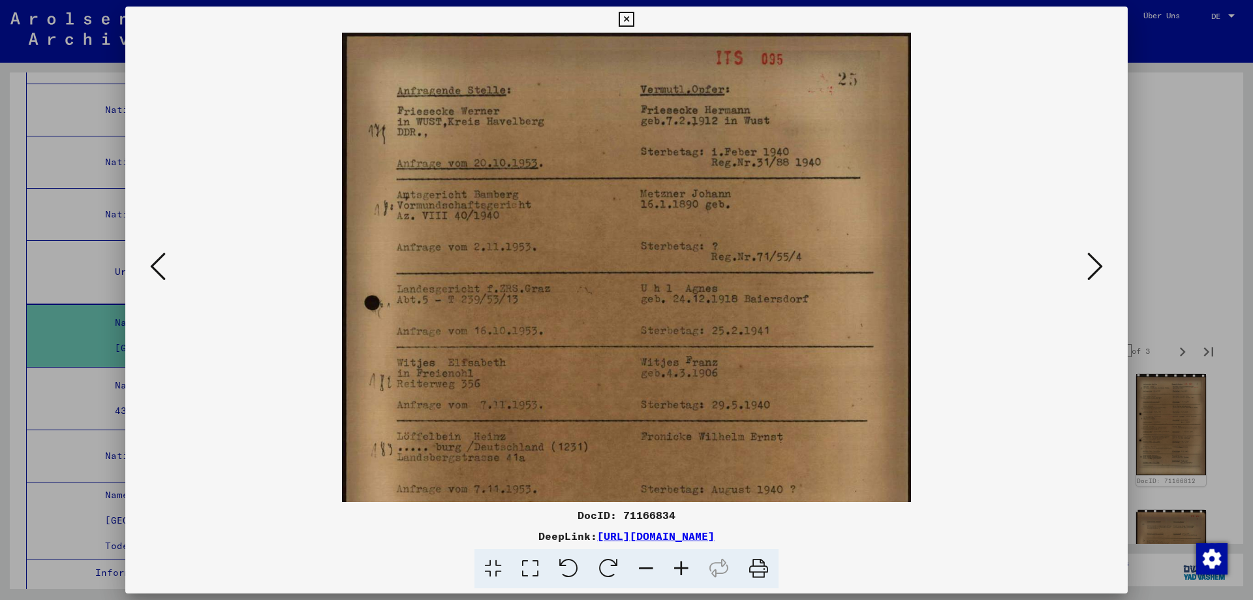
click at [695, 575] on icon at bounding box center [681, 569] width 35 height 40
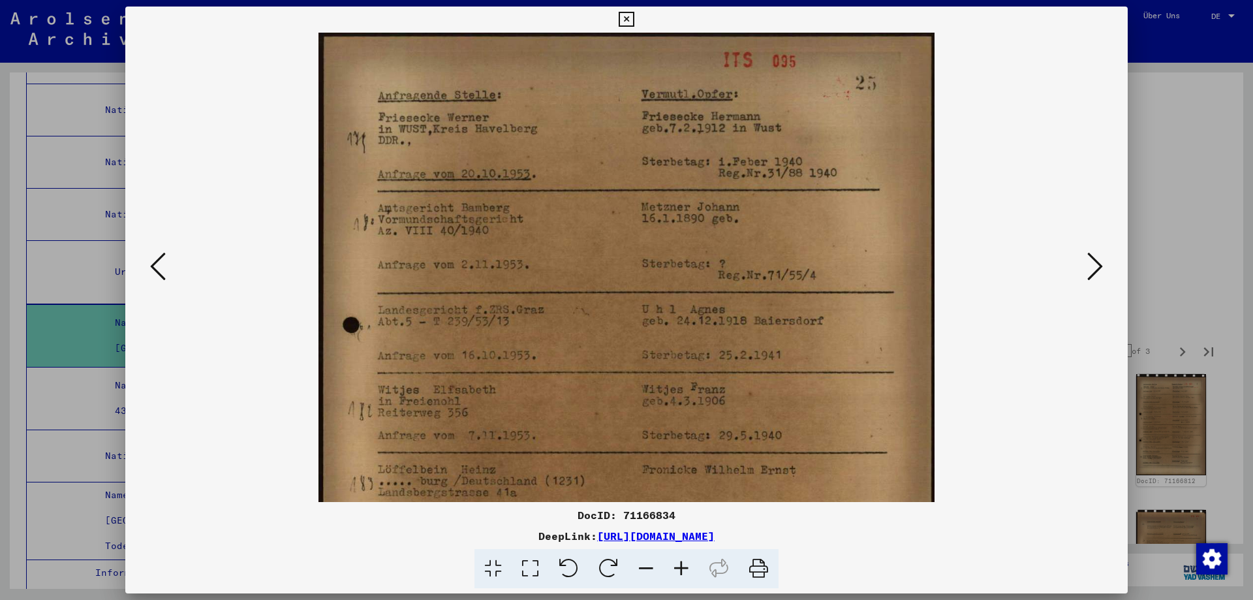
click at [695, 575] on icon at bounding box center [681, 569] width 35 height 40
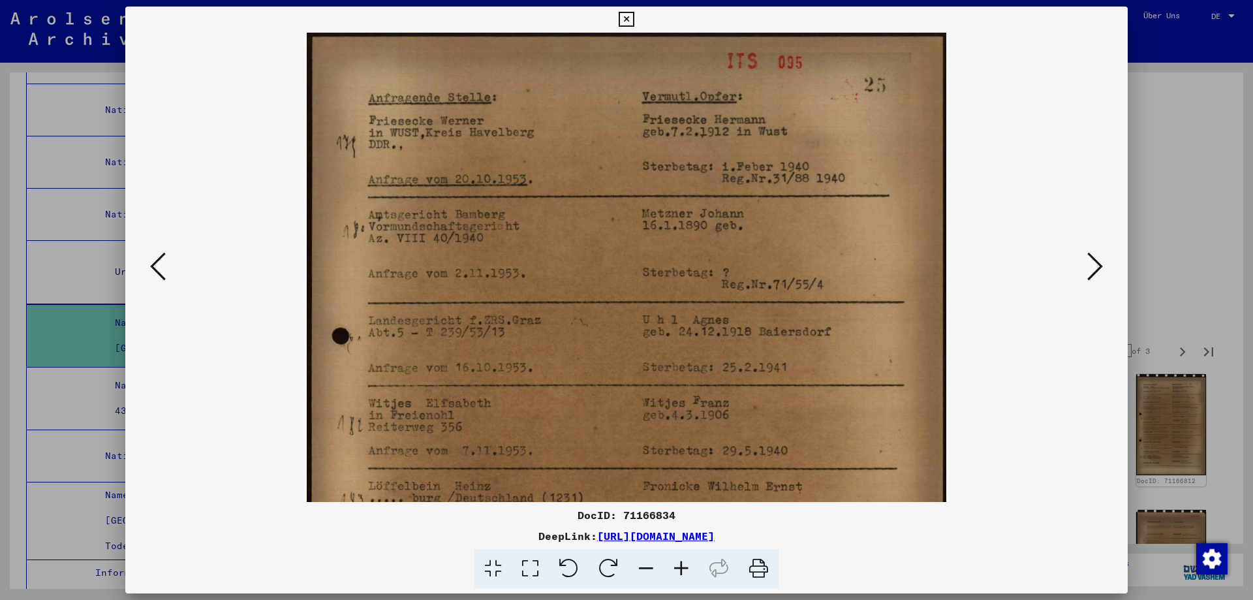
click at [695, 575] on icon at bounding box center [681, 569] width 35 height 40
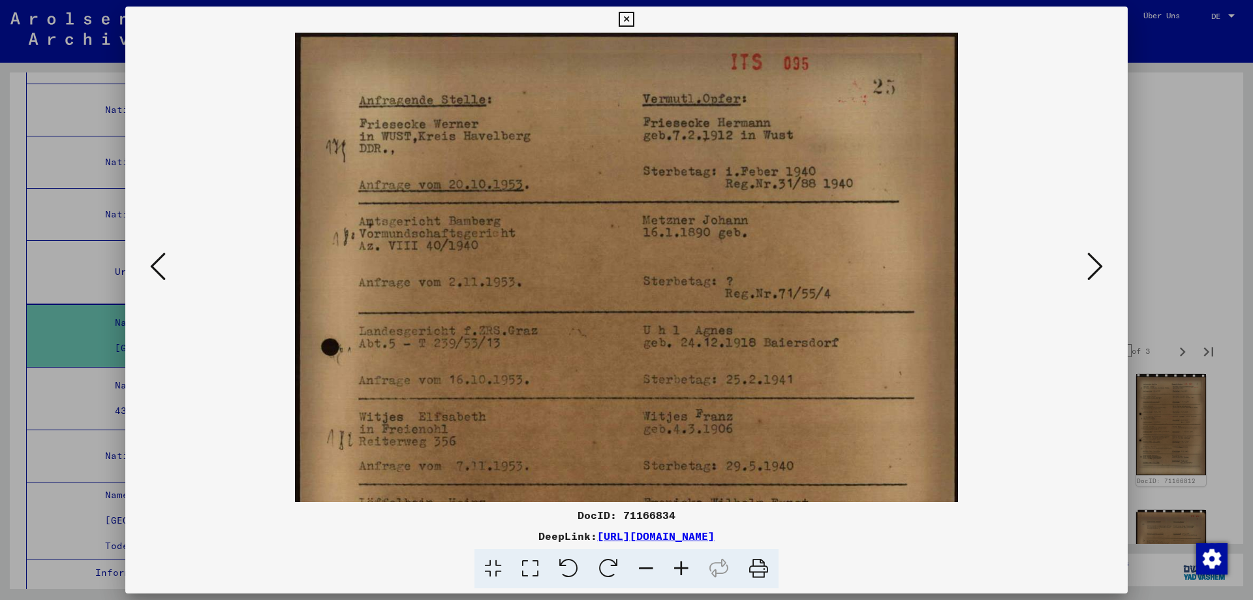
click at [695, 575] on icon at bounding box center [681, 569] width 35 height 40
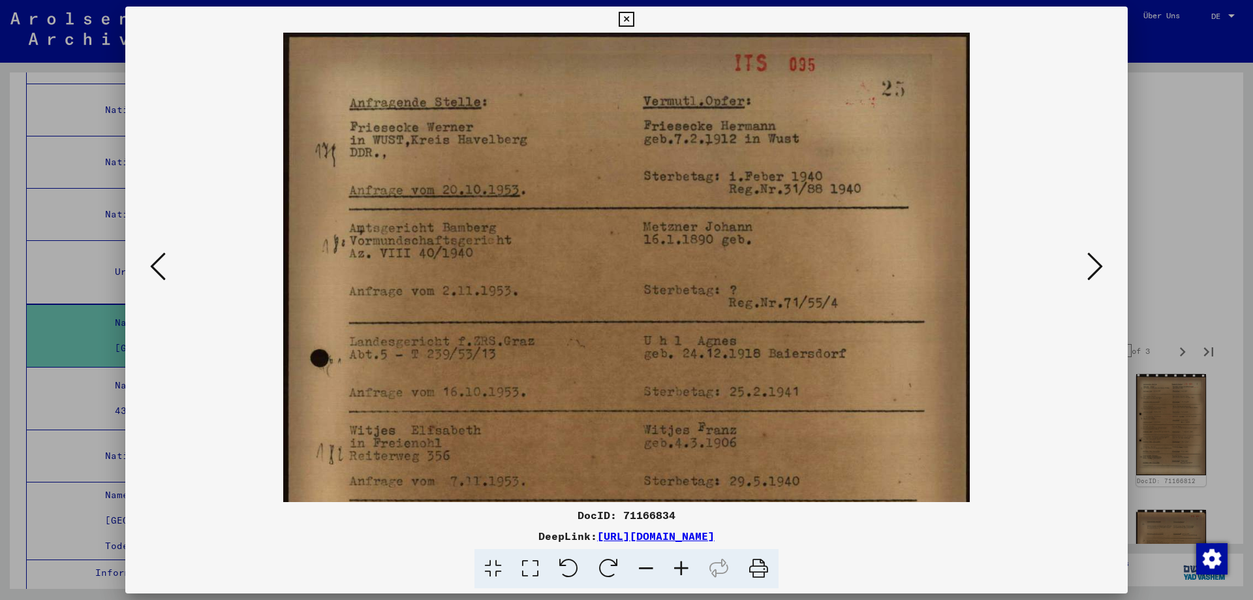
click at [695, 576] on icon at bounding box center [681, 569] width 35 height 40
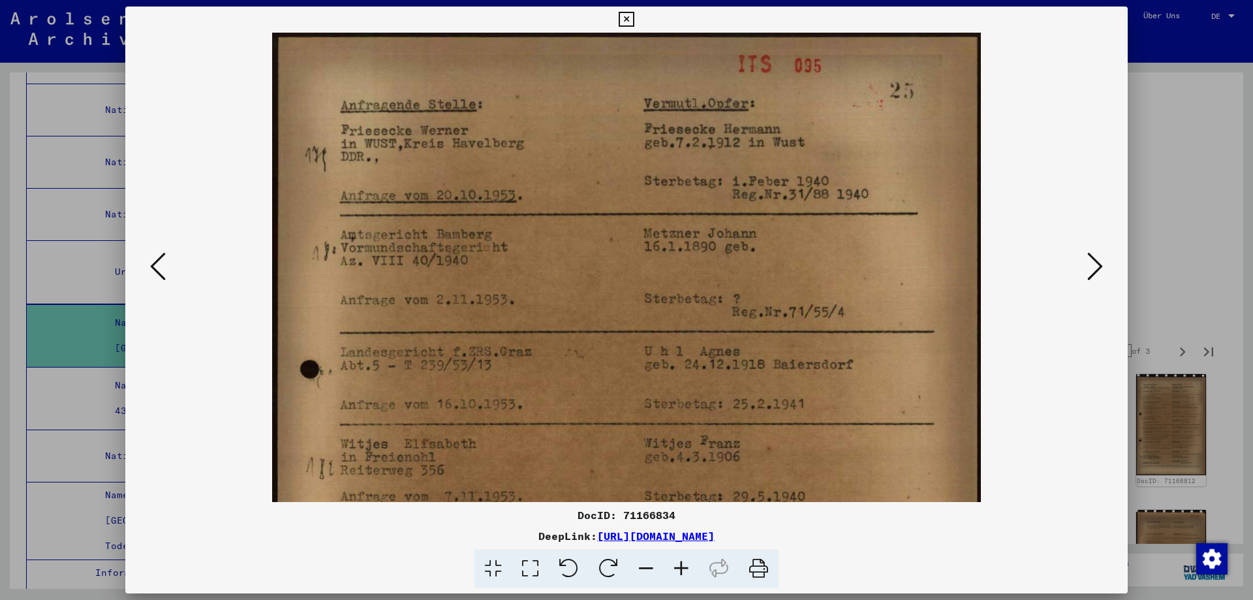
click at [695, 576] on icon at bounding box center [681, 569] width 35 height 40
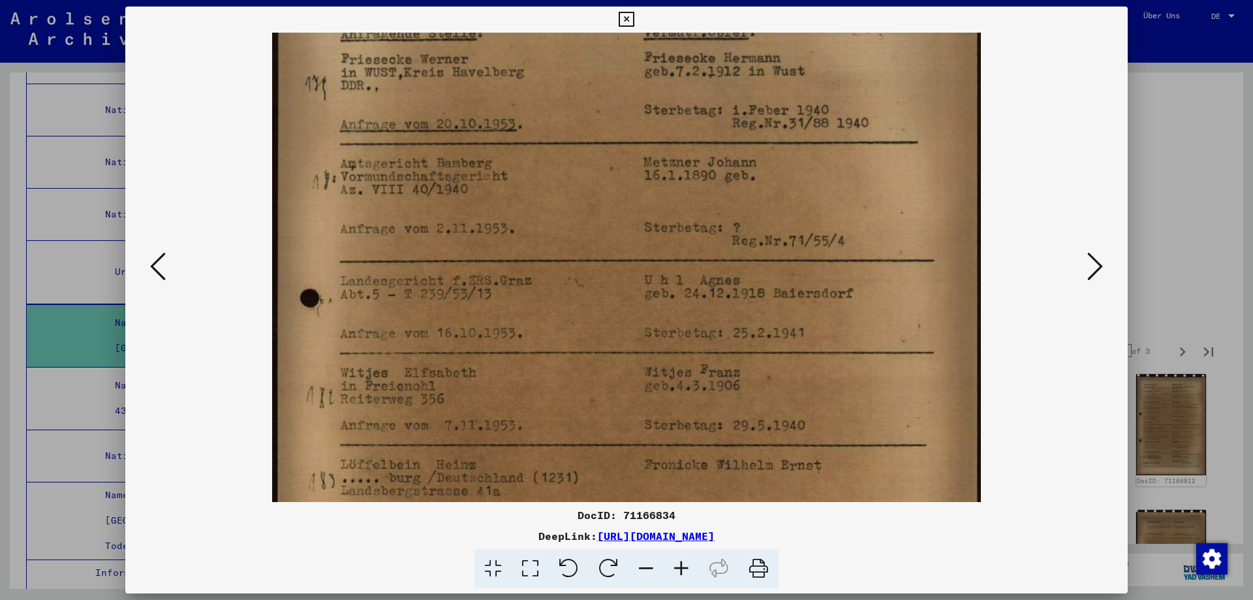
drag, startPoint x: 676, startPoint y: 437, endPoint x: 683, endPoint y: 365, distance: 72.9
click at [683, 365] on img at bounding box center [627, 457] width 710 height 992
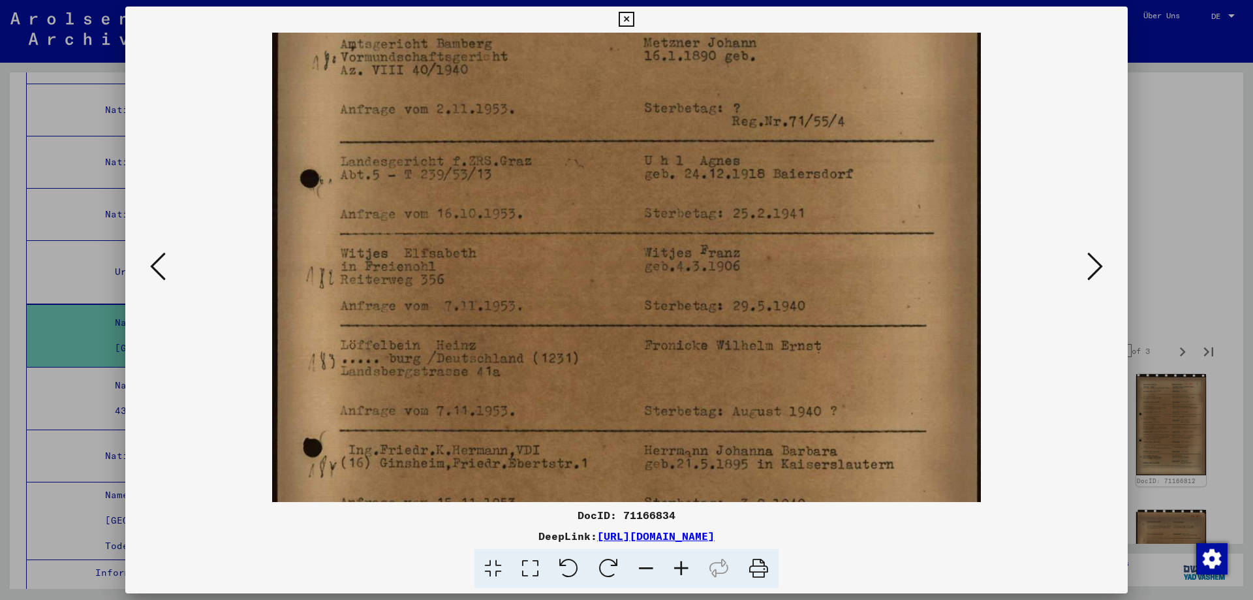
drag, startPoint x: 665, startPoint y: 413, endPoint x: 678, endPoint y: 292, distance: 120.8
click at [678, 292] on img at bounding box center [627, 338] width 710 height 992
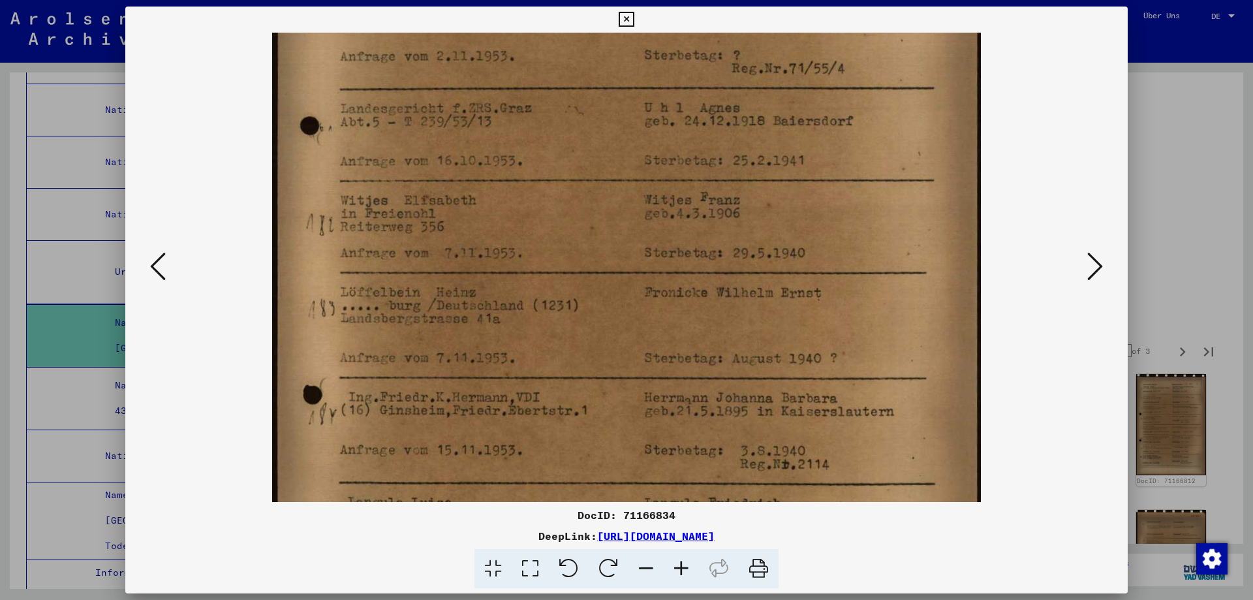
drag, startPoint x: 671, startPoint y: 391, endPoint x: 670, endPoint y: 335, distance: 56.2
click at [670, 337] on img at bounding box center [627, 285] width 710 height 992
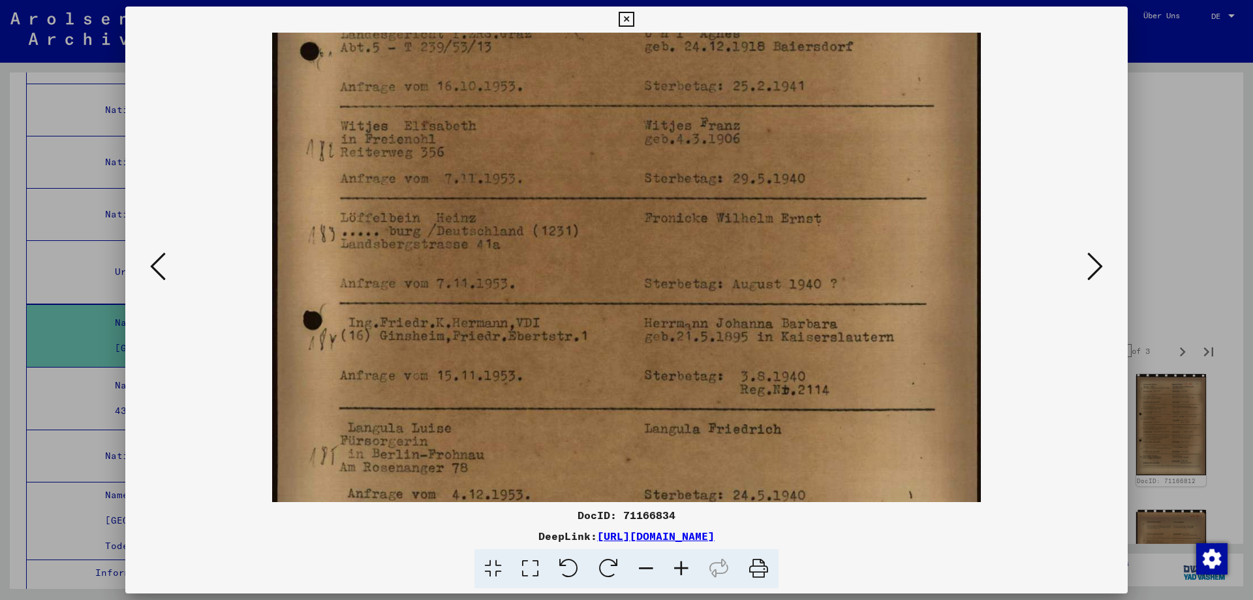
drag, startPoint x: 667, startPoint y: 420, endPoint x: 665, endPoint y: 338, distance: 82.9
click at [665, 341] on img at bounding box center [627, 211] width 710 height 992
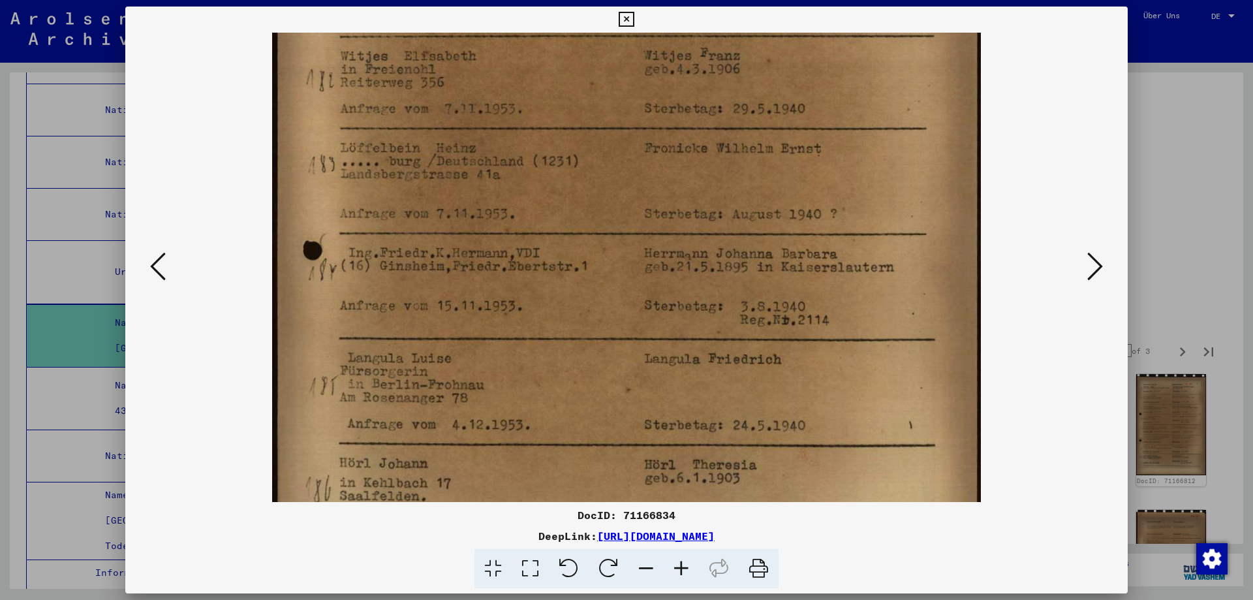
drag, startPoint x: 656, startPoint y: 417, endPoint x: 655, endPoint y: 345, distance: 71.8
click at [655, 349] on img at bounding box center [627, 141] width 710 height 992
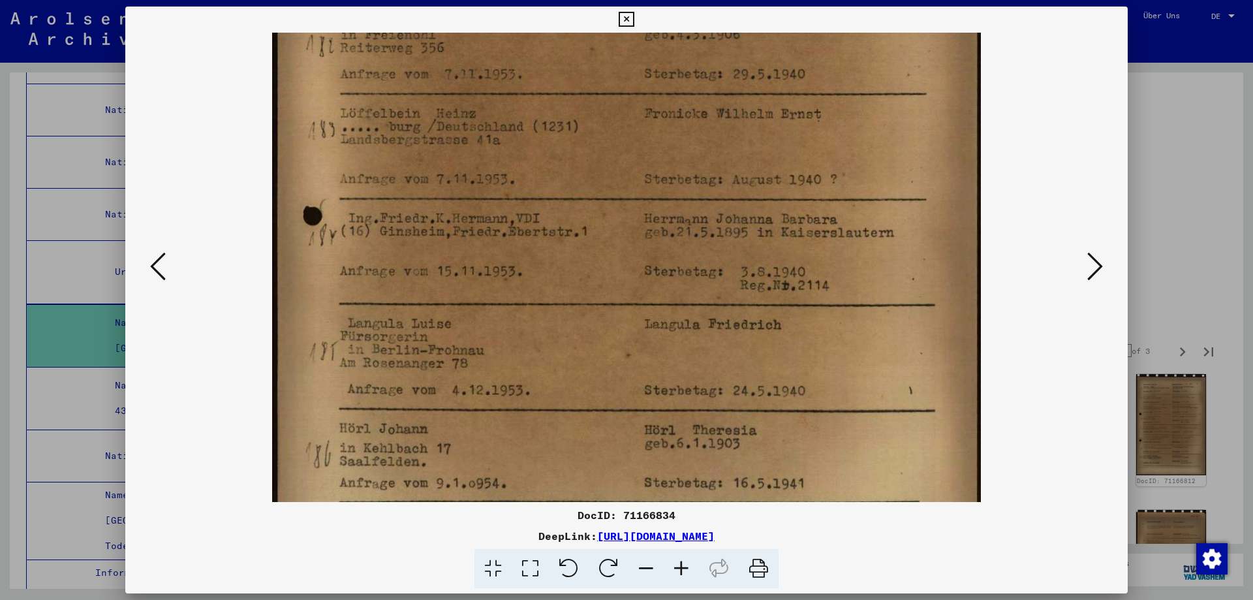
drag, startPoint x: 650, startPoint y: 415, endPoint x: 649, endPoint y: 364, distance: 51.6
click at [649, 364] on img at bounding box center [627, 106] width 710 height 992
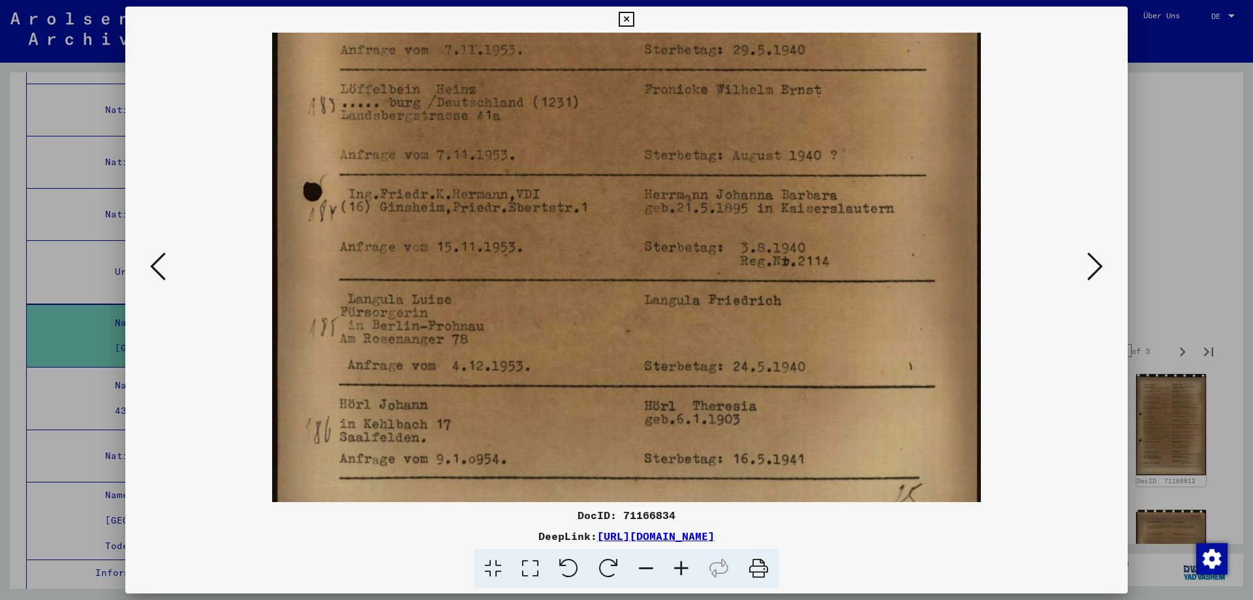
drag, startPoint x: 636, startPoint y: 419, endPoint x: 635, endPoint y: 360, distance: 58.8
click at [635, 375] on img at bounding box center [627, 82] width 710 height 992
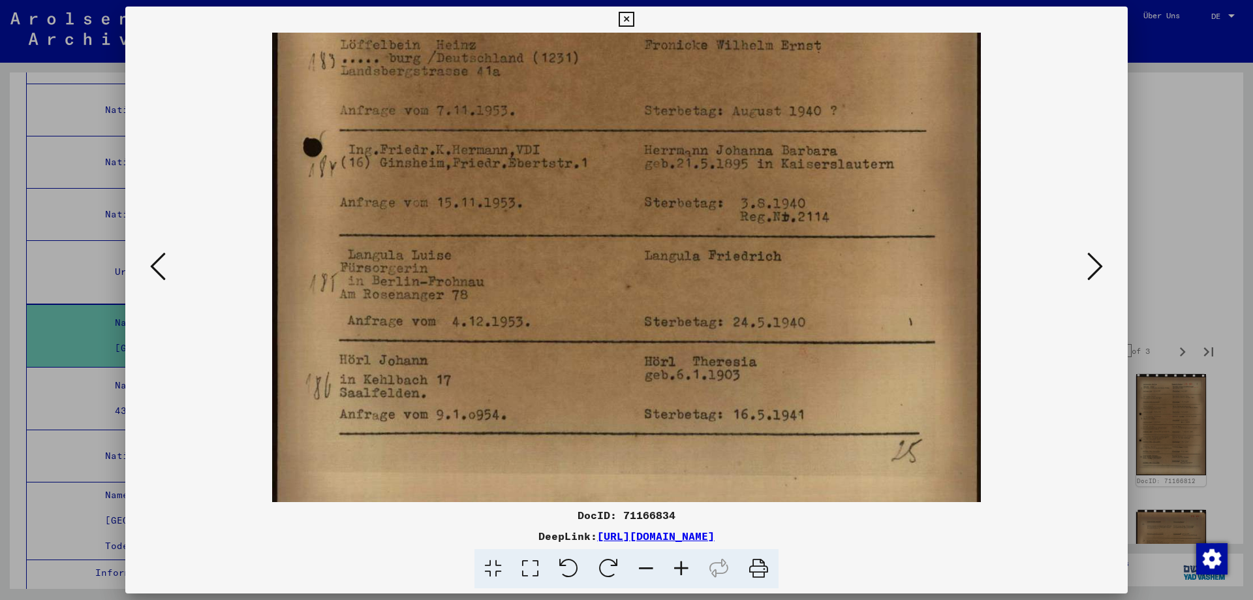
scroll to position [522, 0]
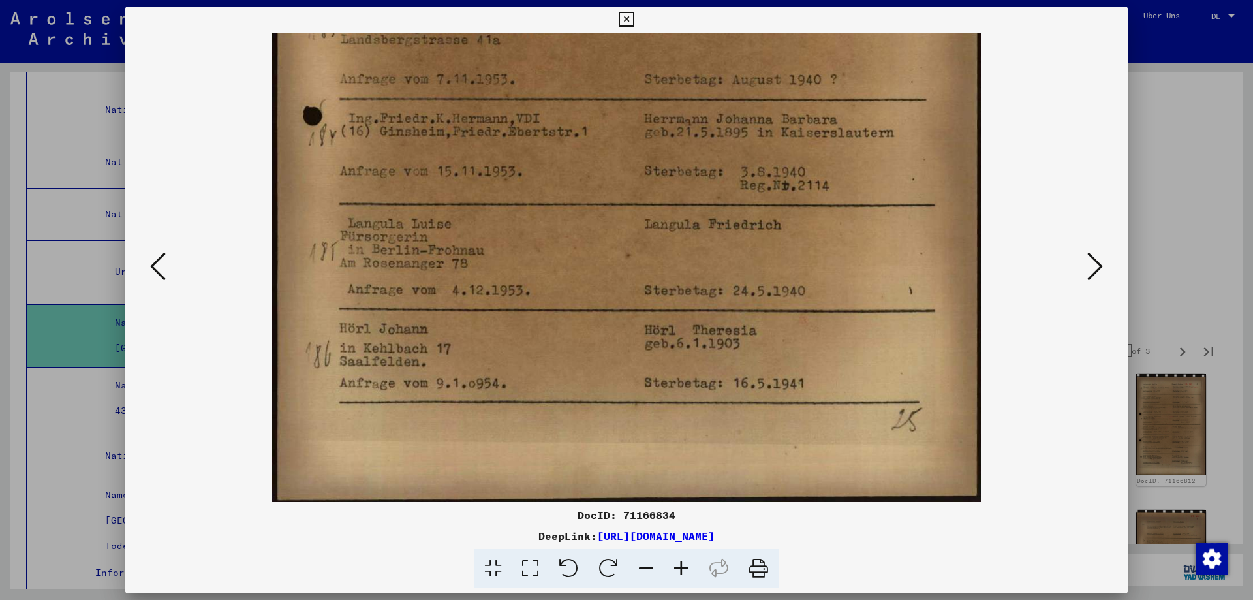
drag, startPoint x: 621, startPoint y: 413, endPoint x: 612, endPoint y: 354, distance: 58.7
click at [612, 354] on img at bounding box center [627, 6] width 710 height 992
click at [1091, 271] on icon at bounding box center [1096, 266] width 16 height 31
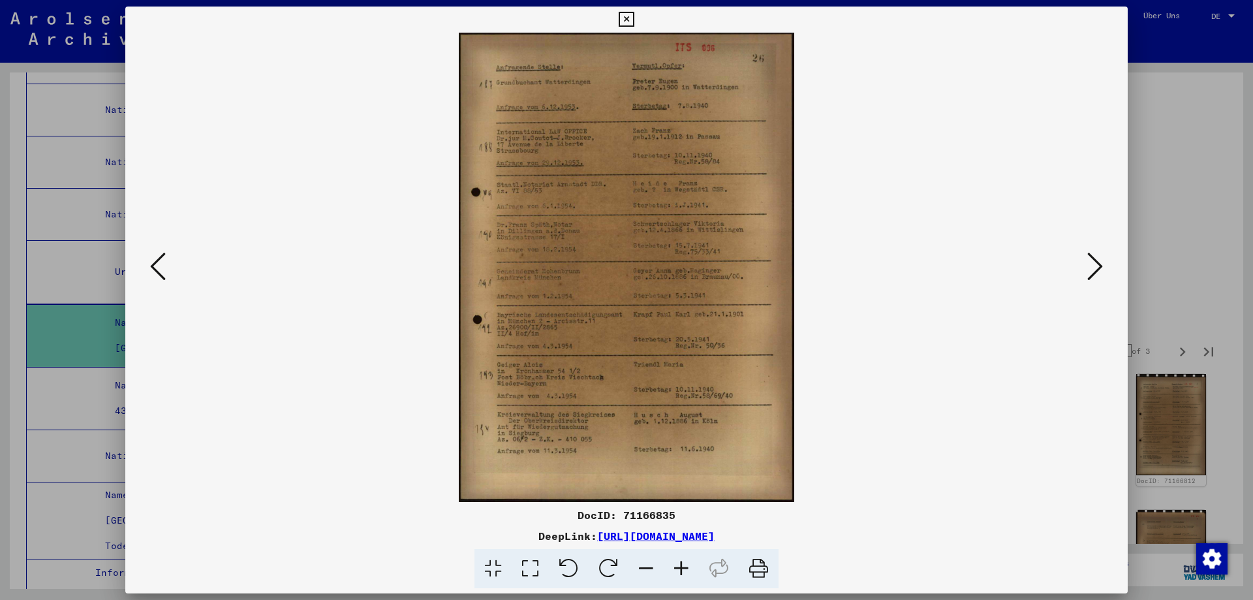
click at [693, 571] on icon at bounding box center [681, 569] width 35 height 40
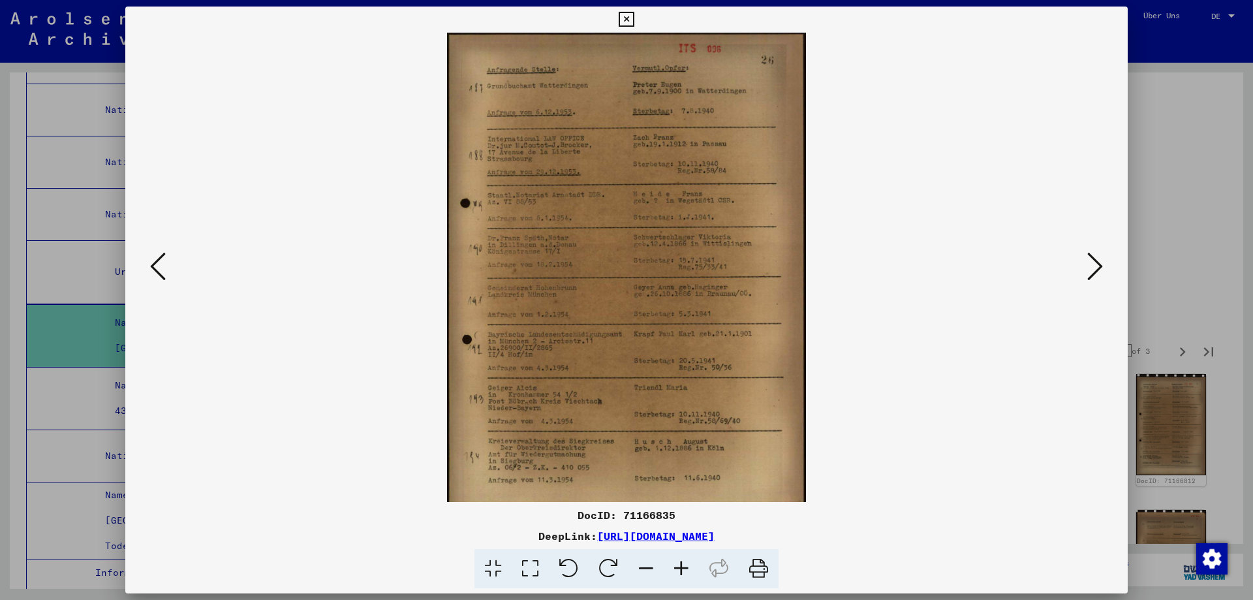
click at [694, 573] on icon at bounding box center [681, 569] width 35 height 40
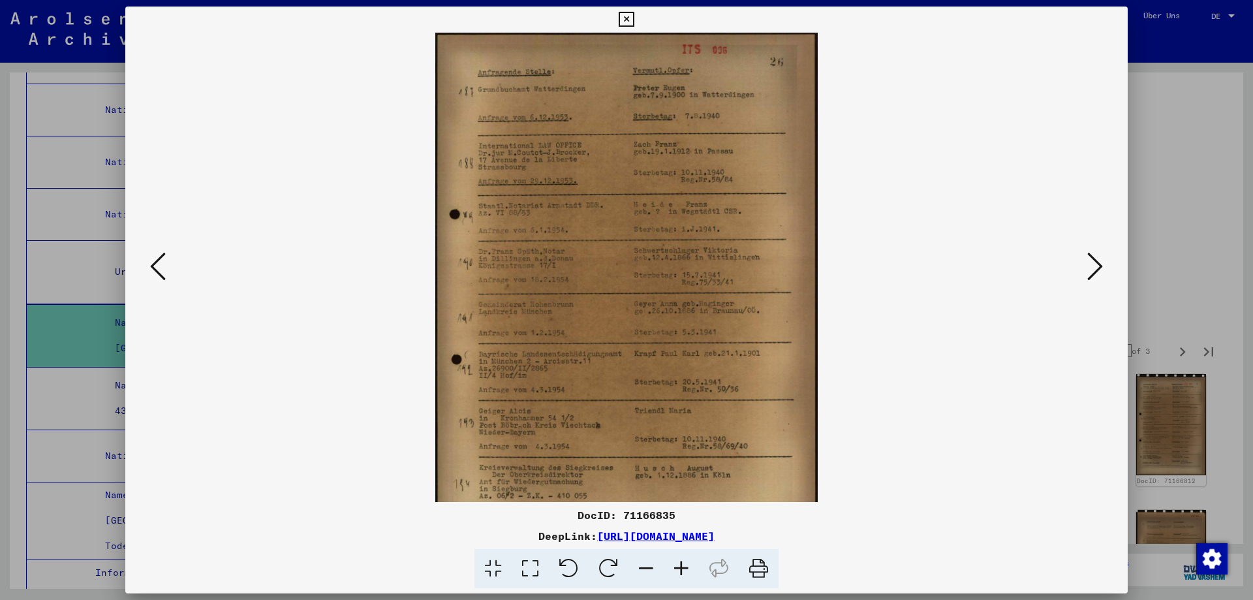
click at [694, 573] on icon at bounding box center [681, 569] width 35 height 40
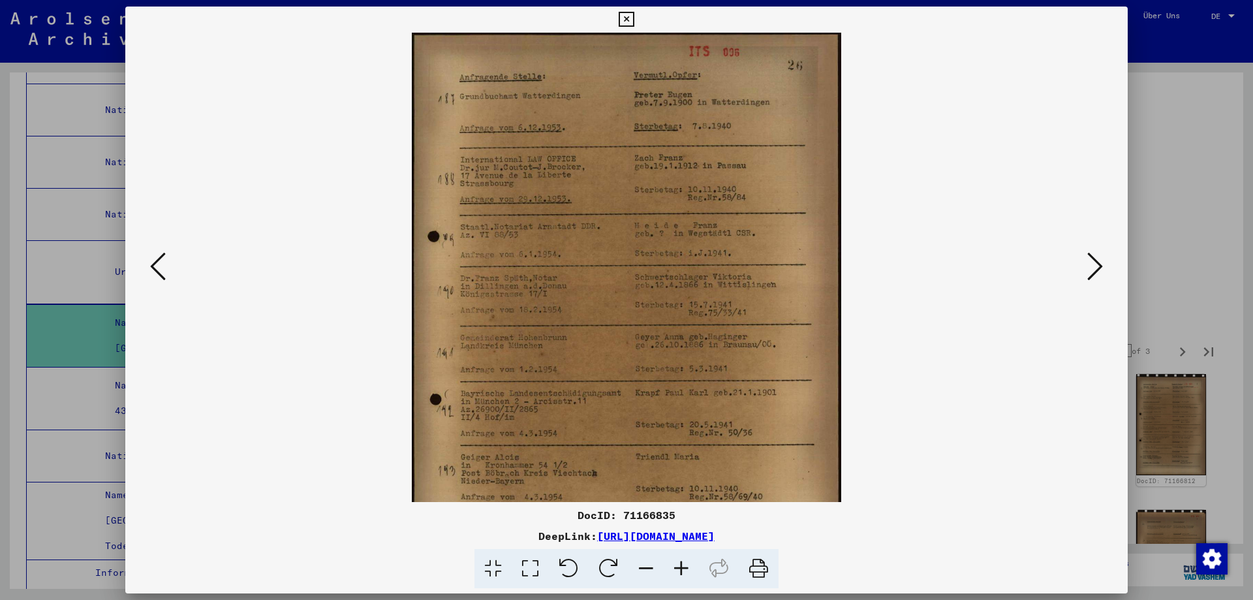
click at [693, 573] on icon at bounding box center [681, 569] width 35 height 40
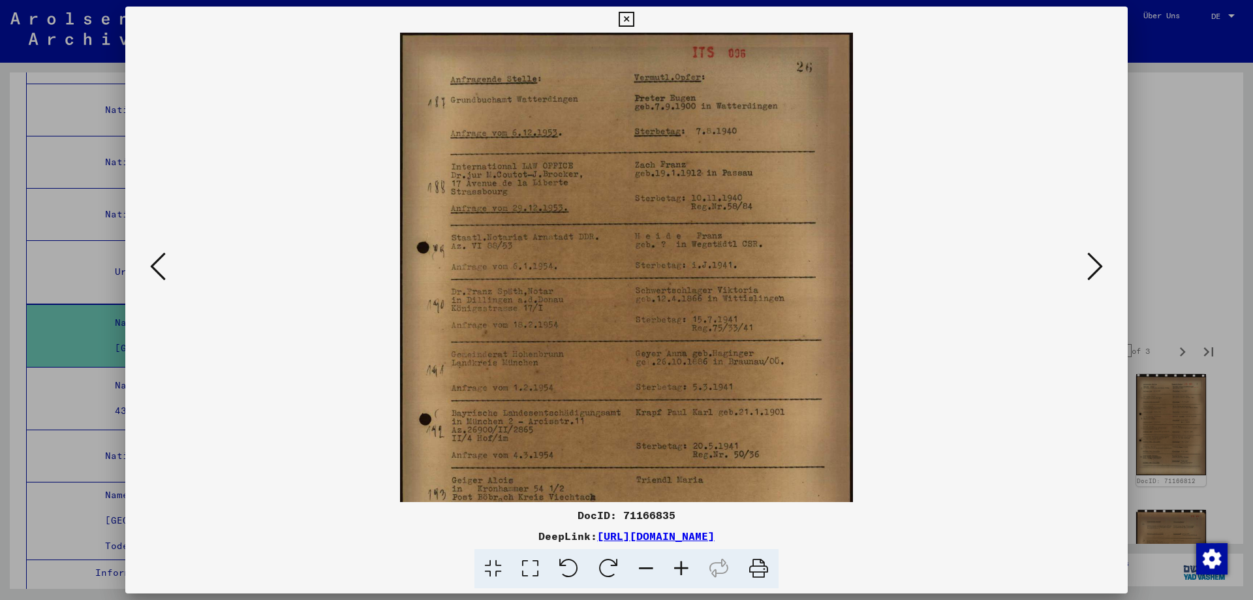
click at [689, 574] on icon at bounding box center [681, 569] width 35 height 40
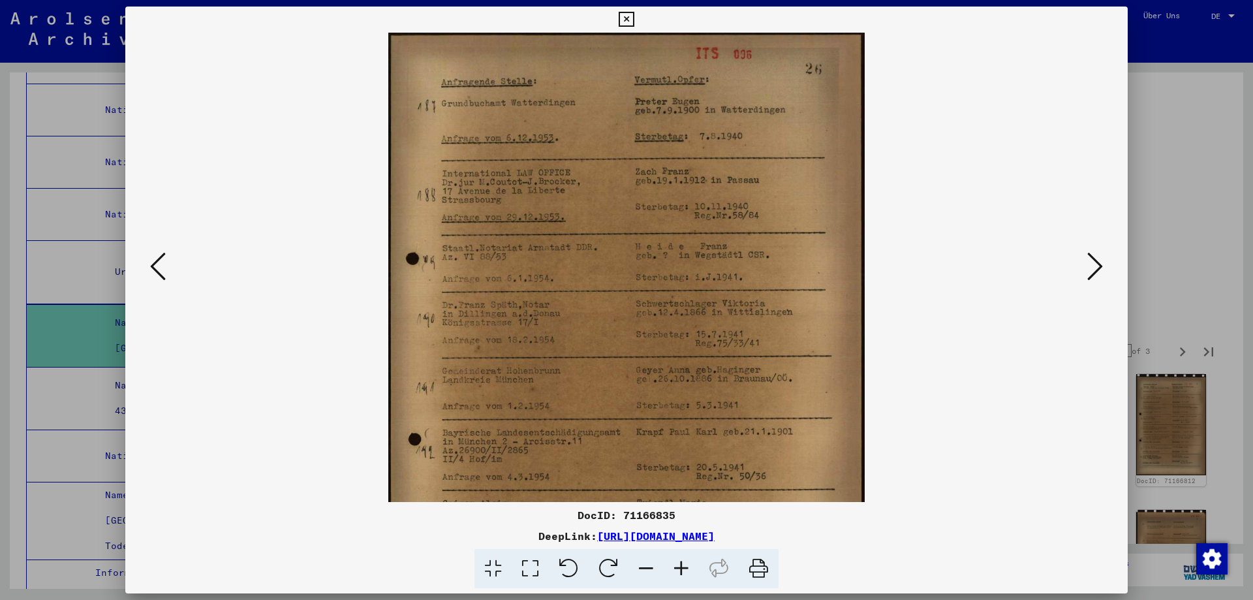
click at [689, 574] on icon at bounding box center [681, 569] width 35 height 40
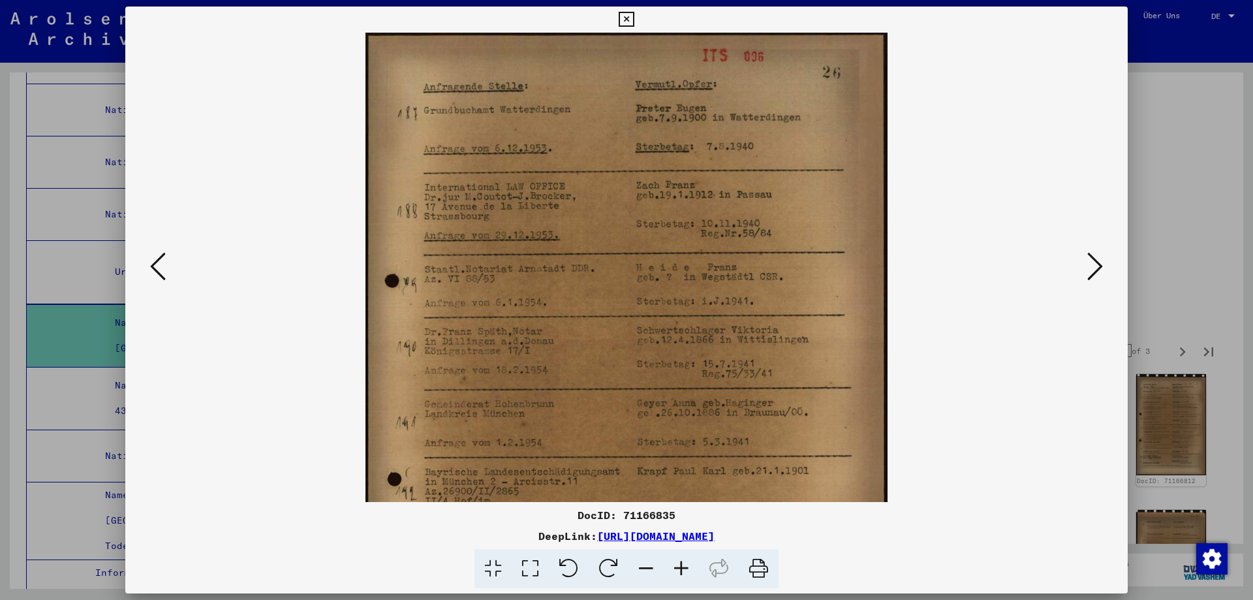
click at [689, 574] on icon at bounding box center [681, 569] width 35 height 40
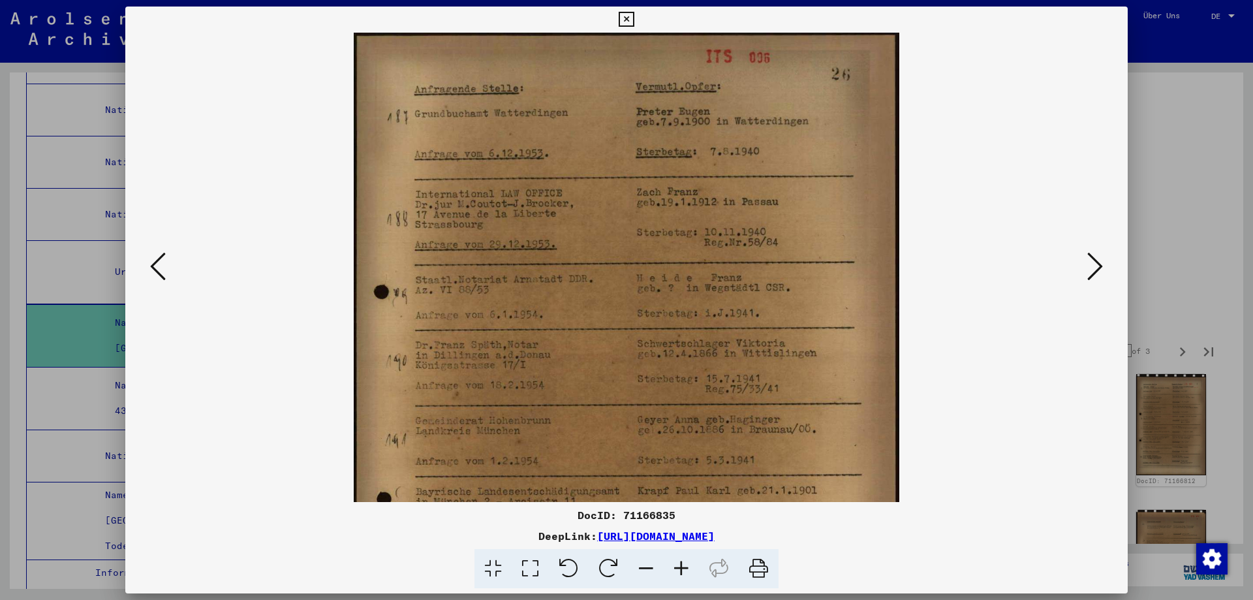
click at [689, 574] on icon at bounding box center [681, 569] width 35 height 40
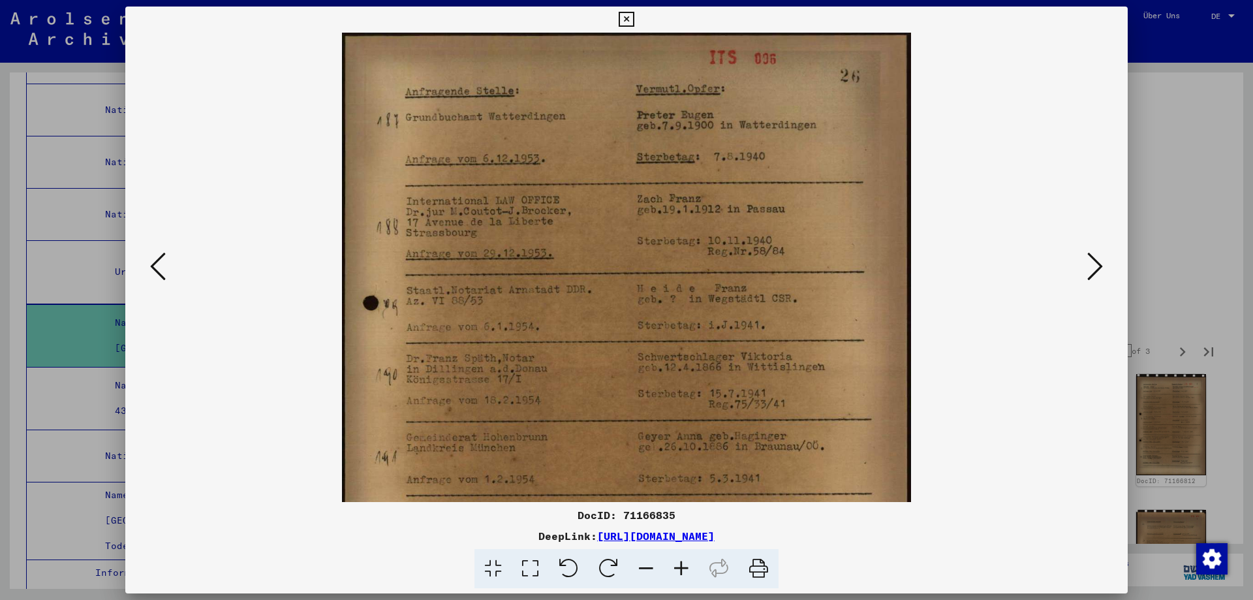
click at [689, 574] on icon at bounding box center [681, 569] width 35 height 40
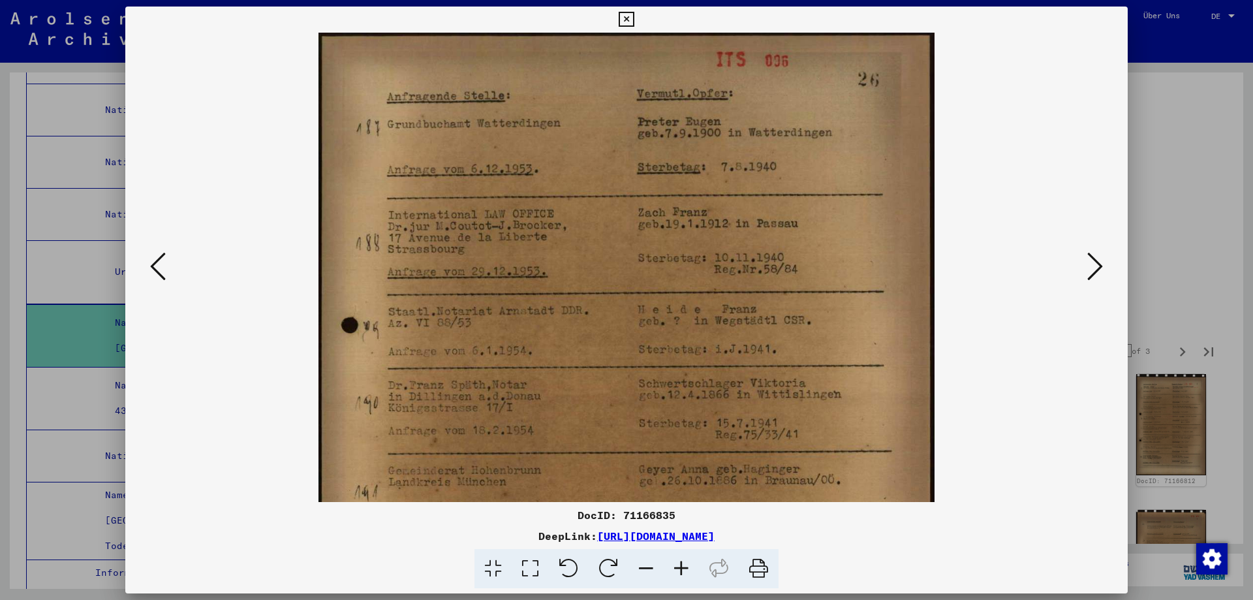
click at [689, 574] on icon at bounding box center [681, 569] width 35 height 40
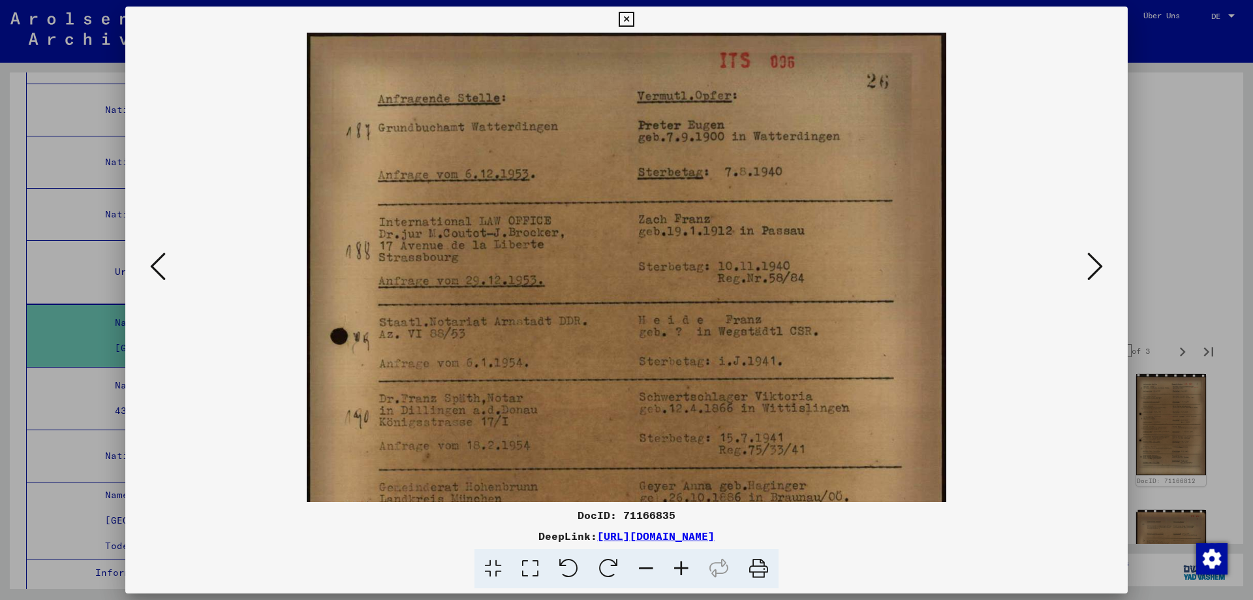
click at [689, 574] on icon at bounding box center [681, 569] width 35 height 40
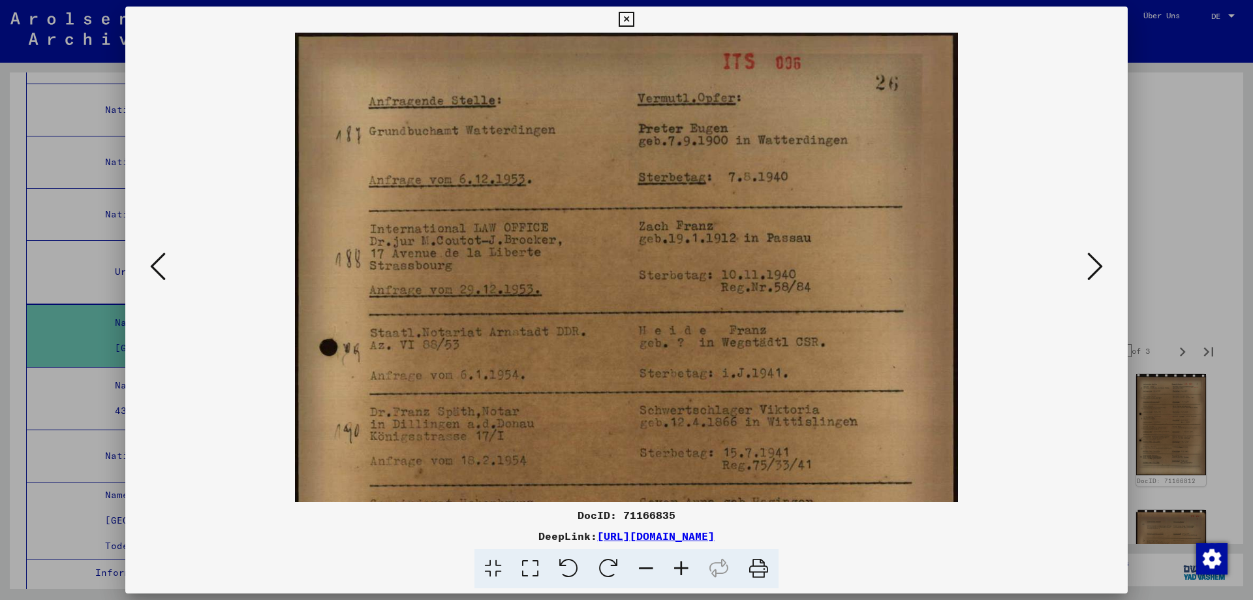
click at [689, 573] on icon at bounding box center [681, 569] width 35 height 40
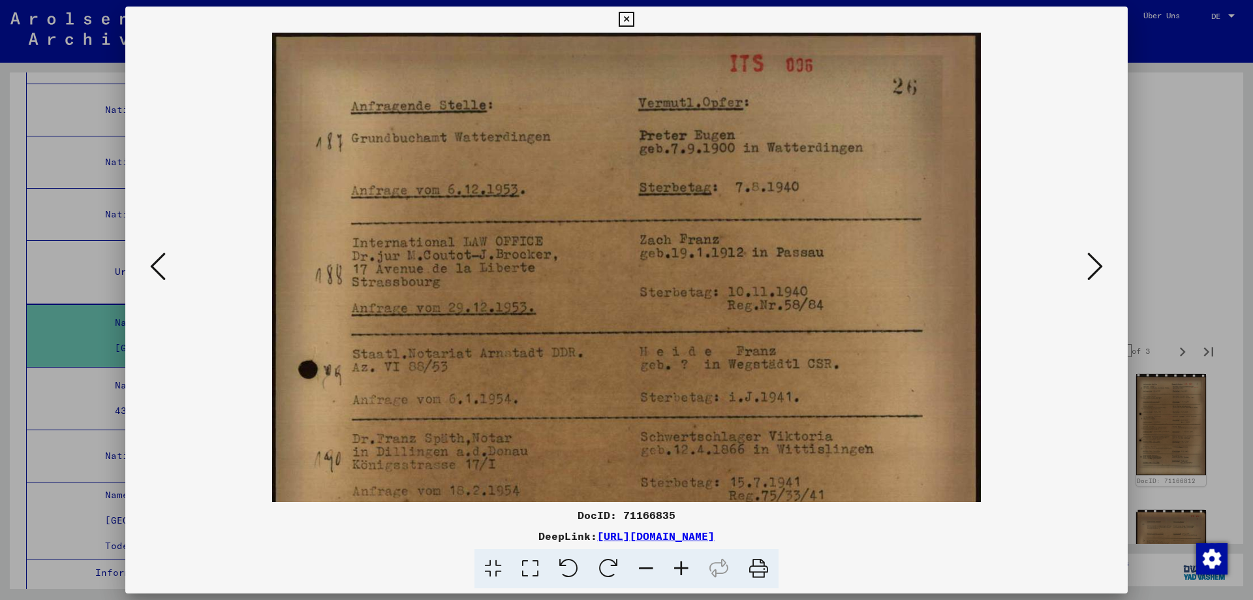
click at [689, 573] on icon at bounding box center [681, 569] width 35 height 40
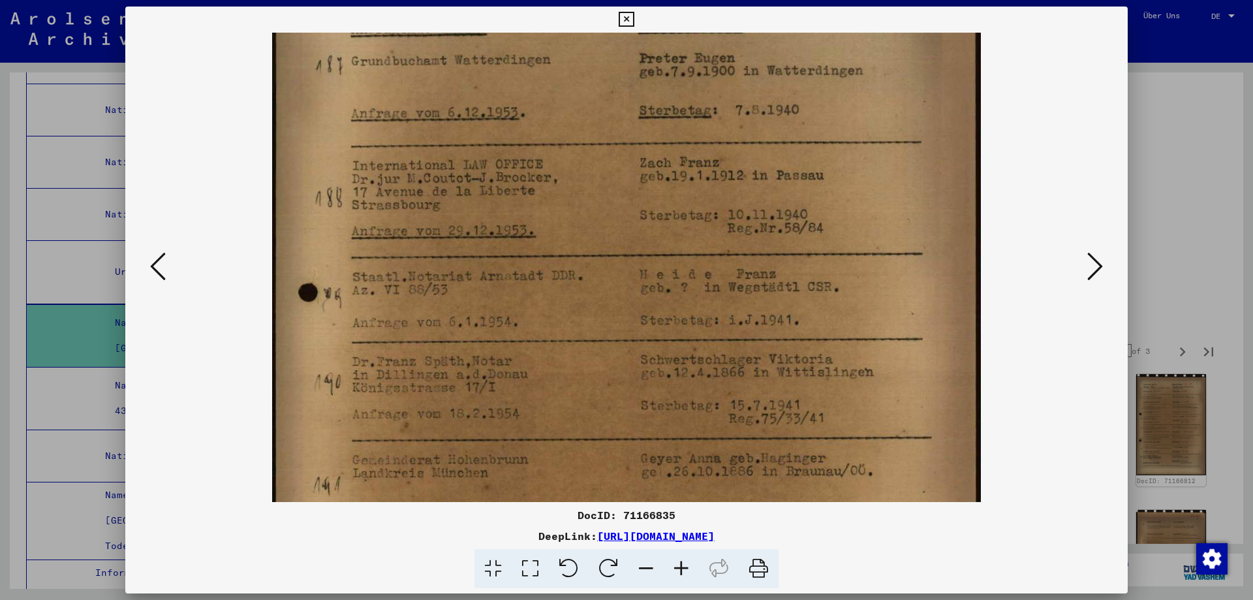
drag, startPoint x: 622, startPoint y: 322, endPoint x: 622, endPoint y: 235, distance: 86.8
click at [622, 237] on img at bounding box center [627, 452] width 710 height 992
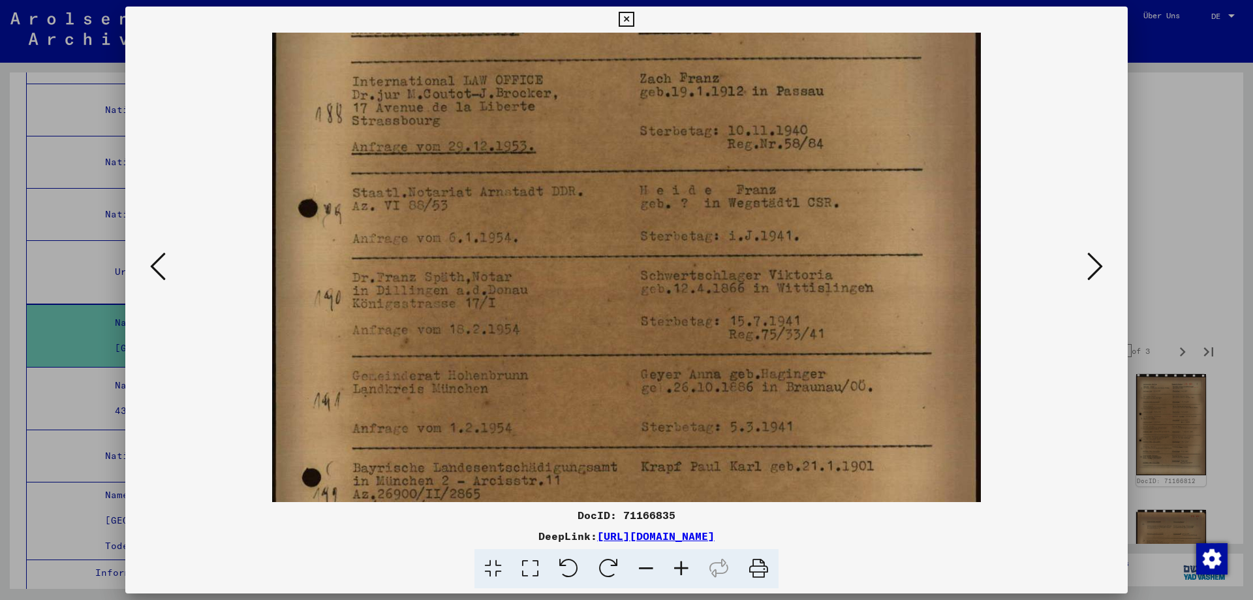
drag, startPoint x: 608, startPoint y: 307, endPoint x: 617, endPoint y: 230, distance: 77.6
click at [617, 230] on img at bounding box center [627, 367] width 710 height 992
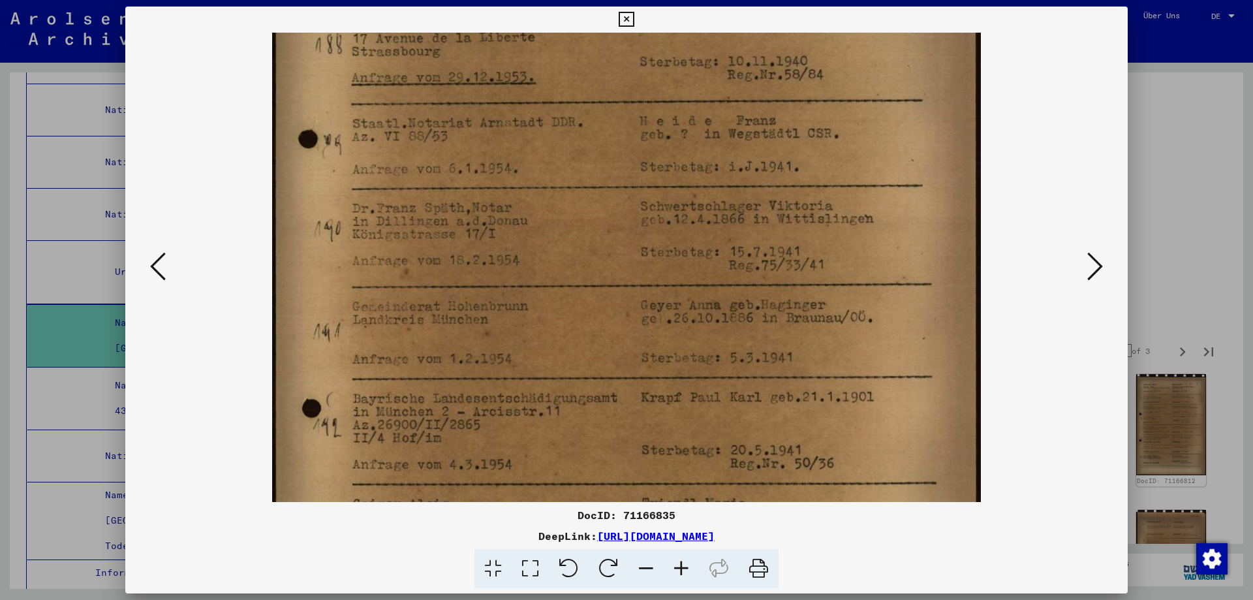
drag, startPoint x: 614, startPoint y: 308, endPoint x: 612, endPoint y: 221, distance: 86.8
click at [612, 225] on img at bounding box center [627, 298] width 710 height 992
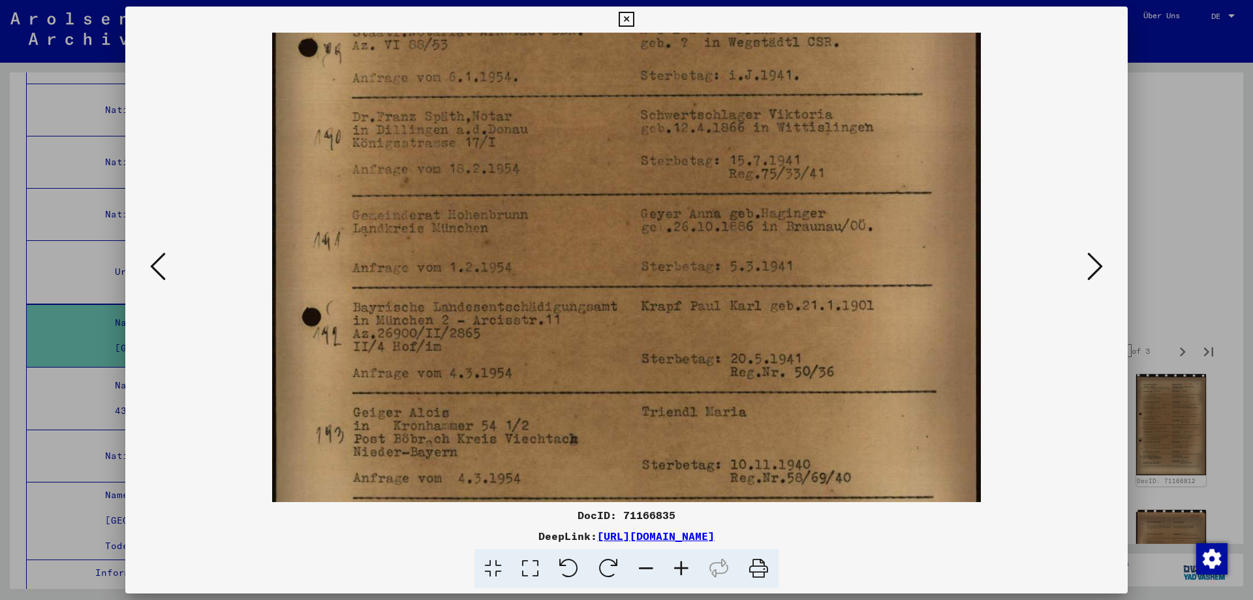
drag, startPoint x: 607, startPoint y: 323, endPoint x: 617, endPoint y: 235, distance: 88.7
click at [616, 239] on img at bounding box center [627, 207] width 710 height 992
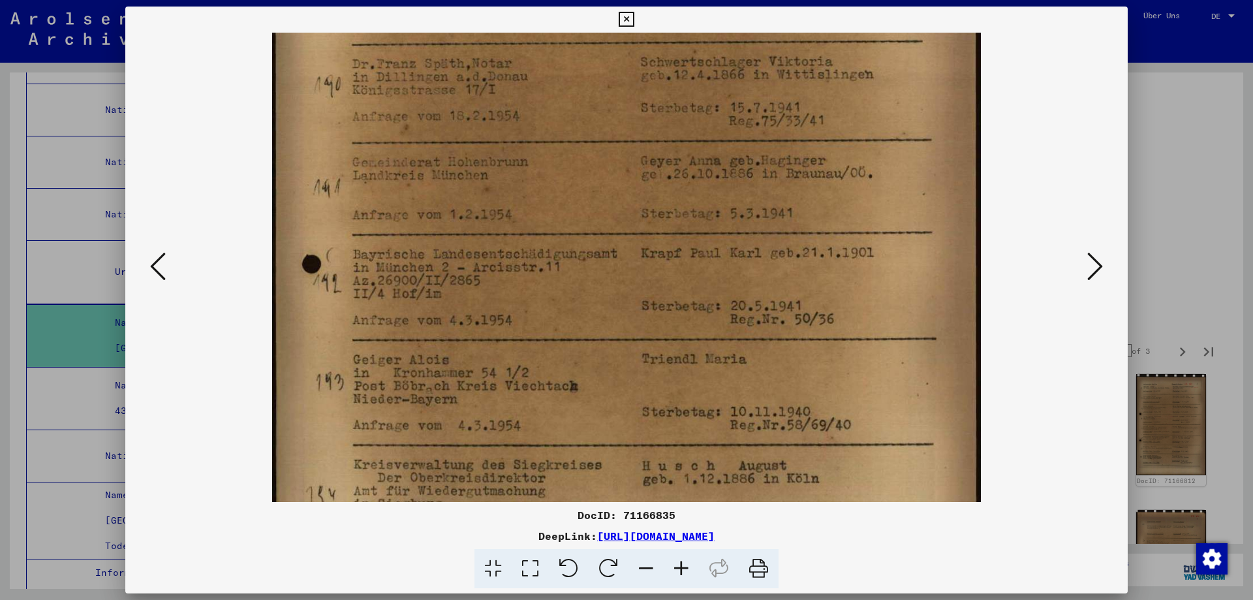
drag, startPoint x: 622, startPoint y: 358, endPoint x: 621, endPoint y: 305, distance: 52.9
click at [621, 306] on img at bounding box center [627, 154] width 710 height 992
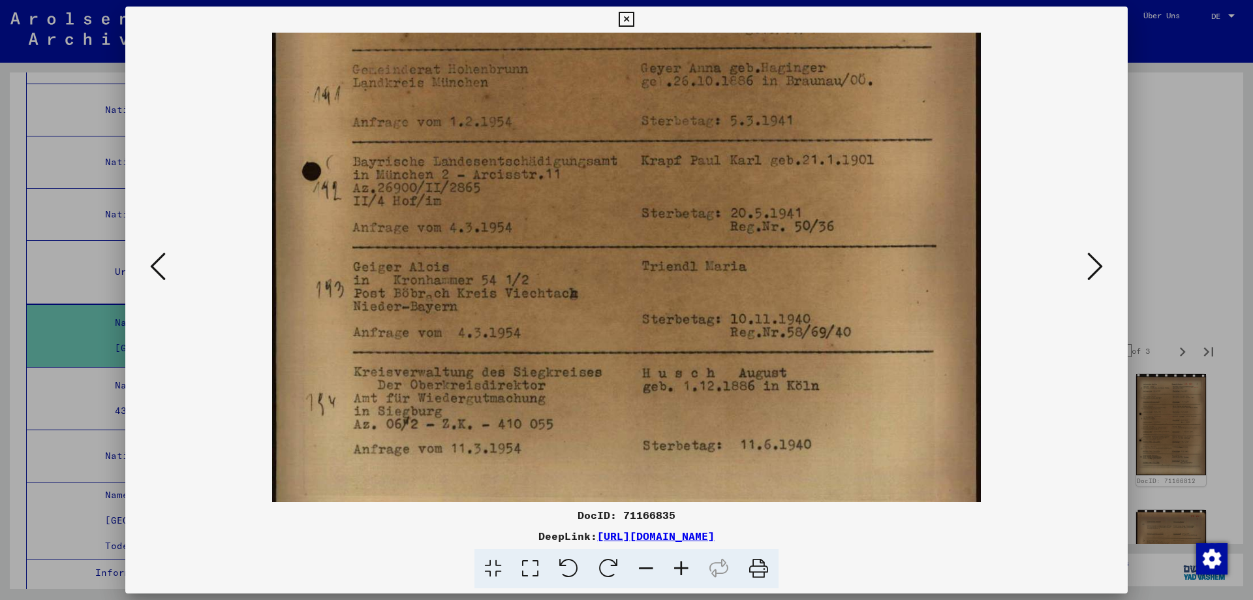
drag, startPoint x: 616, startPoint y: 401, endPoint x: 631, endPoint y: 299, distance: 103.6
click at [631, 301] on img at bounding box center [627, 61] width 710 height 992
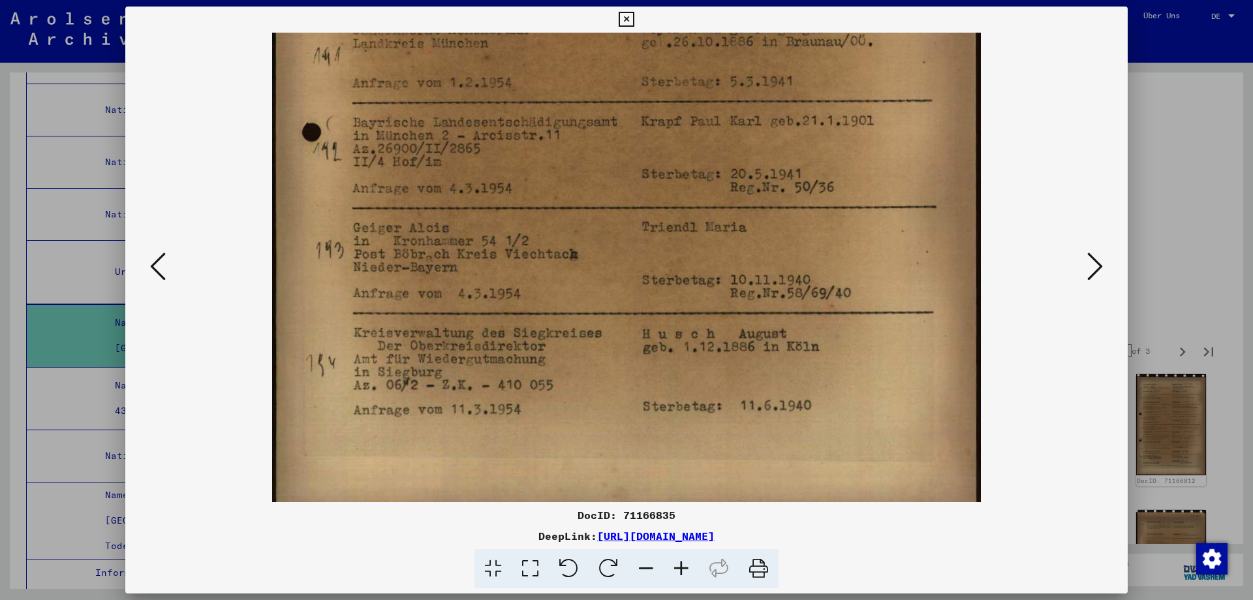
scroll to position [522, 0]
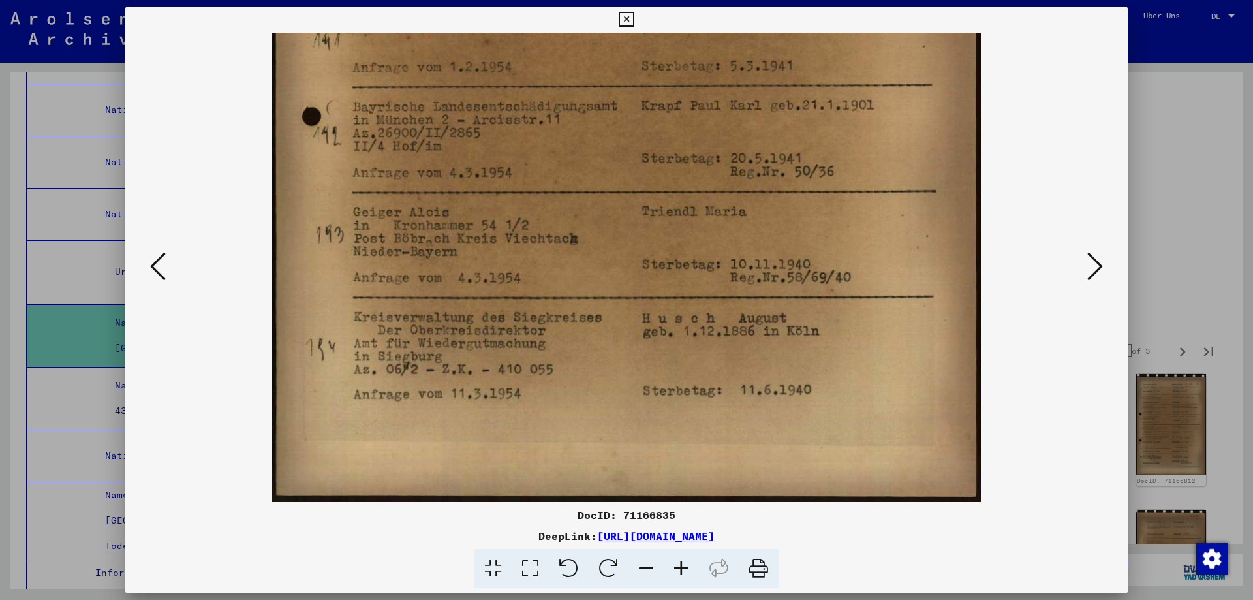
drag, startPoint x: 608, startPoint y: 388, endPoint x: 620, endPoint y: 289, distance: 99.8
click at [619, 291] on img at bounding box center [627, 6] width 710 height 992
click at [1090, 264] on icon at bounding box center [1096, 266] width 16 height 31
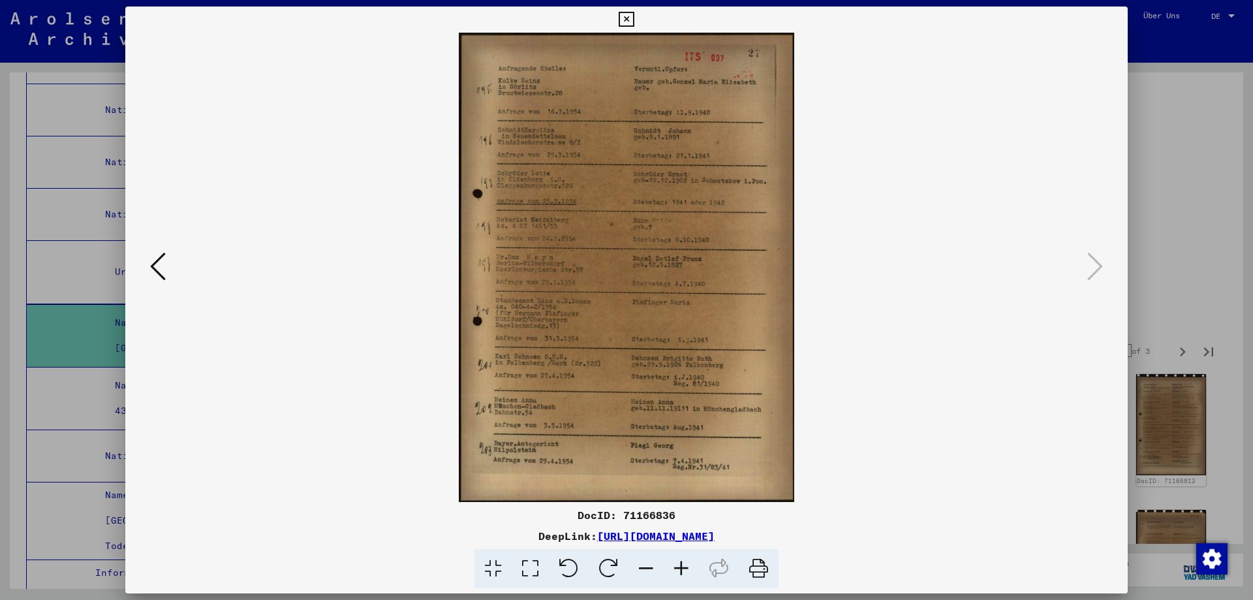
scroll to position [0, 0]
click at [690, 571] on icon at bounding box center [681, 569] width 35 height 40
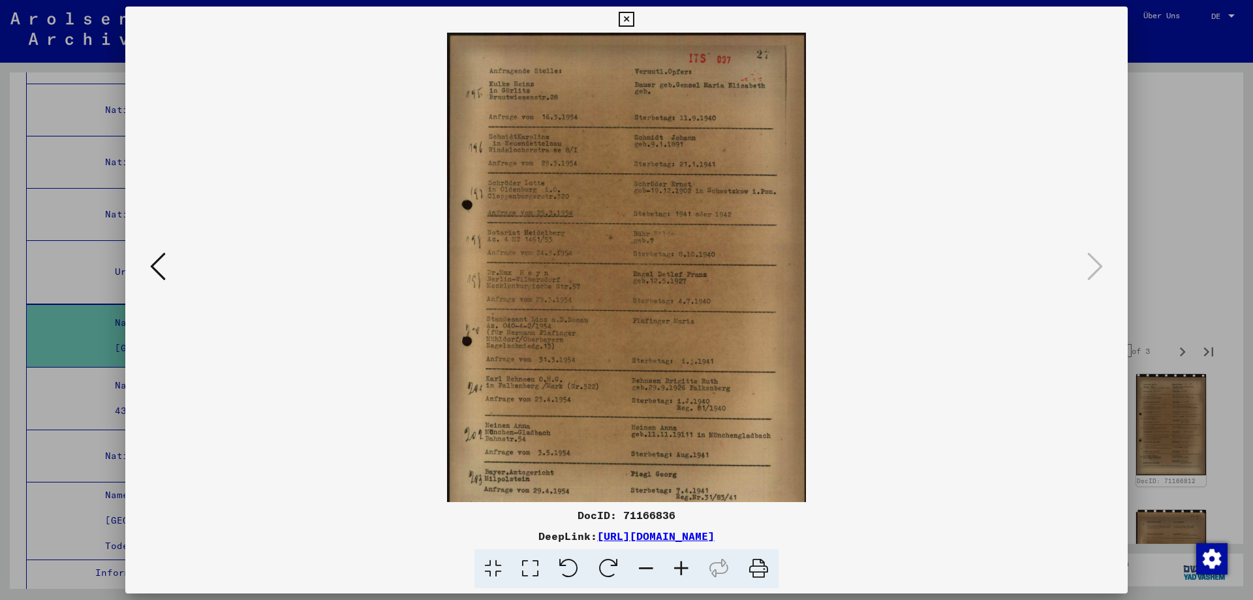
click at [691, 571] on icon at bounding box center [681, 569] width 35 height 40
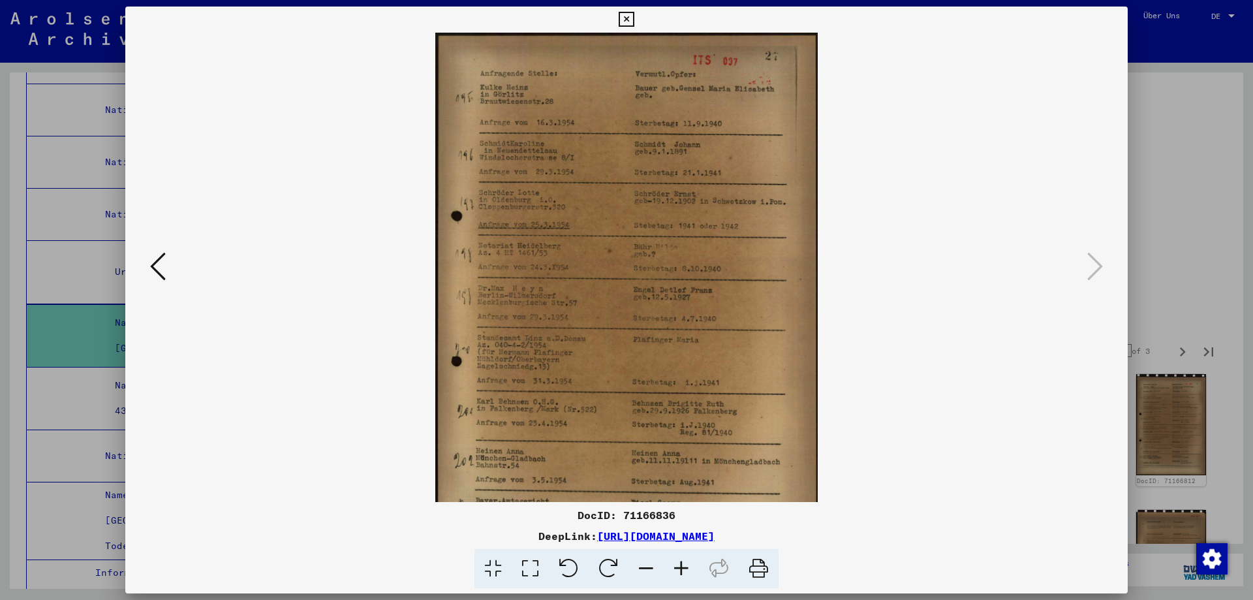
click at [691, 571] on icon at bounding box center [681, 569] width 35 height 40
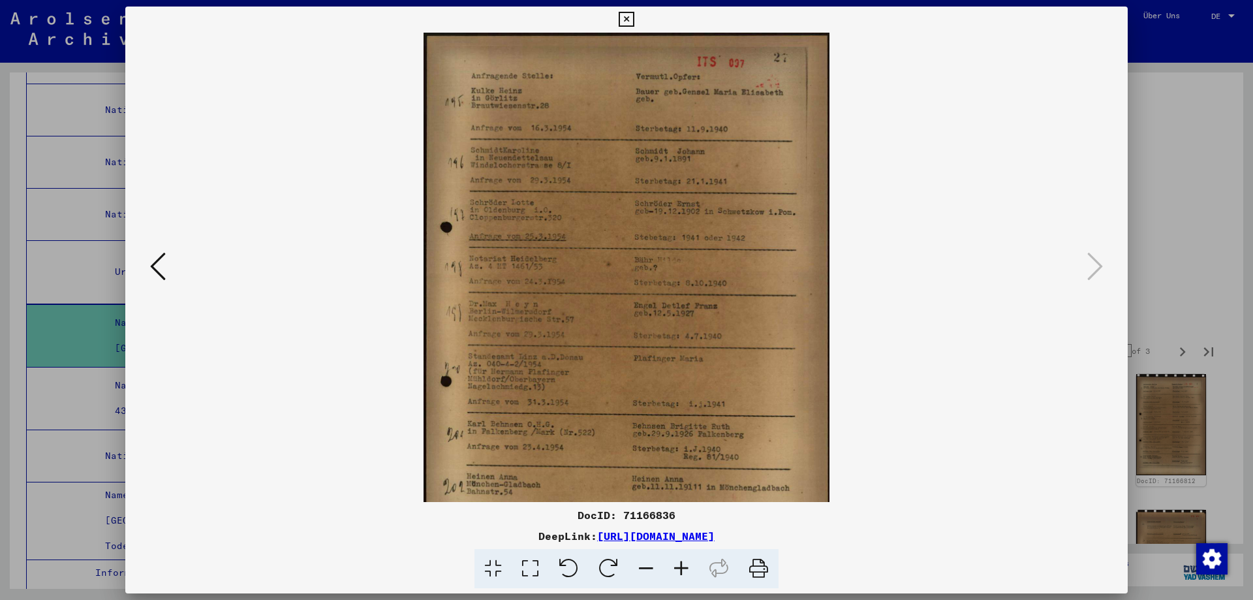
click at [691, 571] on icon at bounding box center [681, 569] width 35 height 40
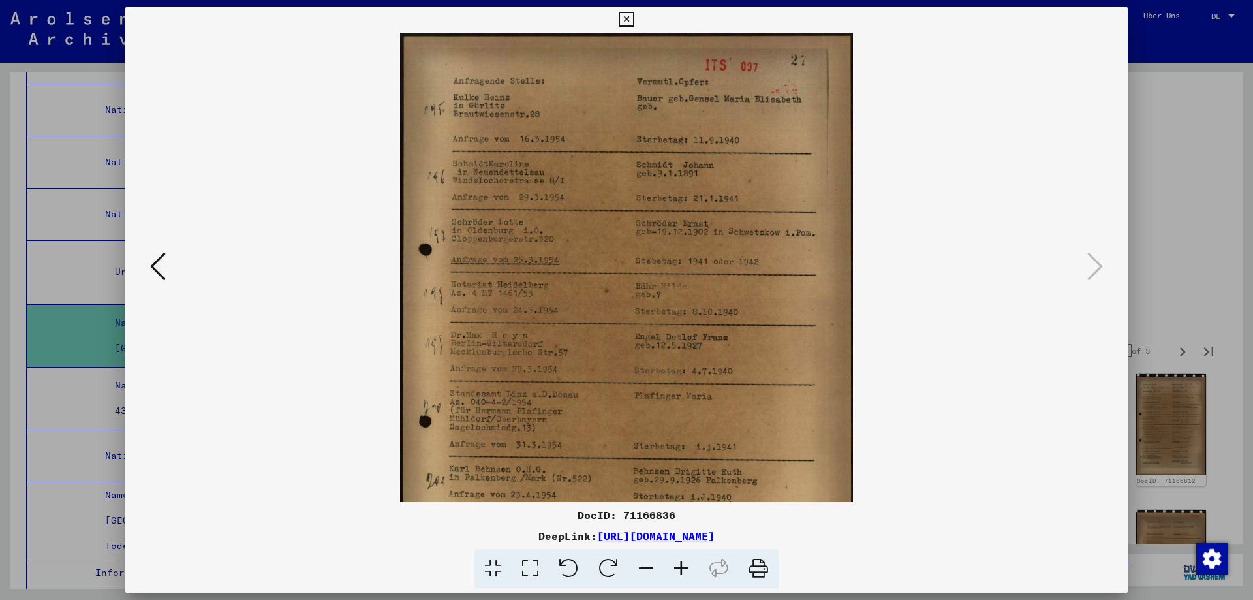
click at [691, 571] on icon at bounding box center [681, 569] width 35 height 40
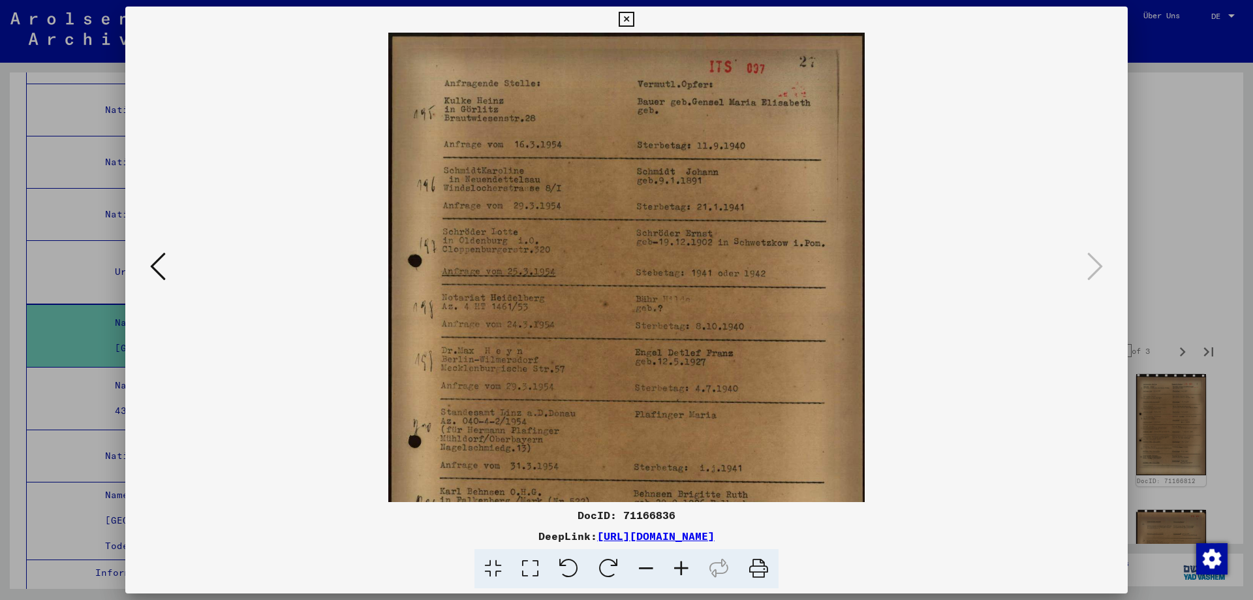
click at [691, 571] on icon at bounding box center [681, 569] width 35 height 40
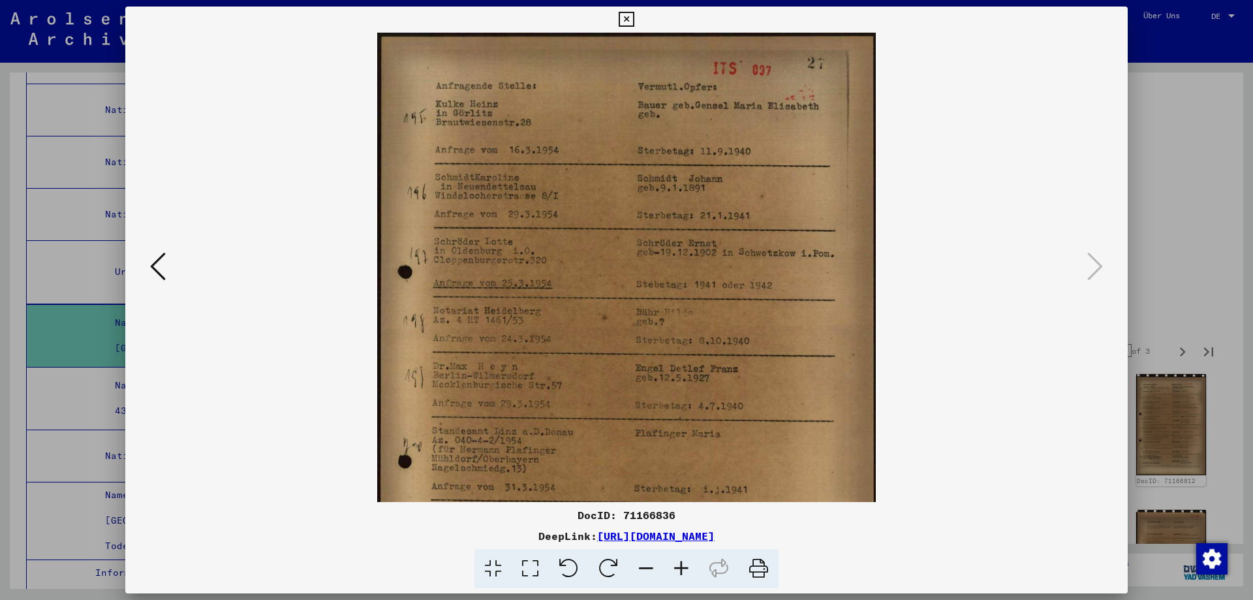
click at [691, 571] on icon at bounding box center [681, 569] width 35 height 40
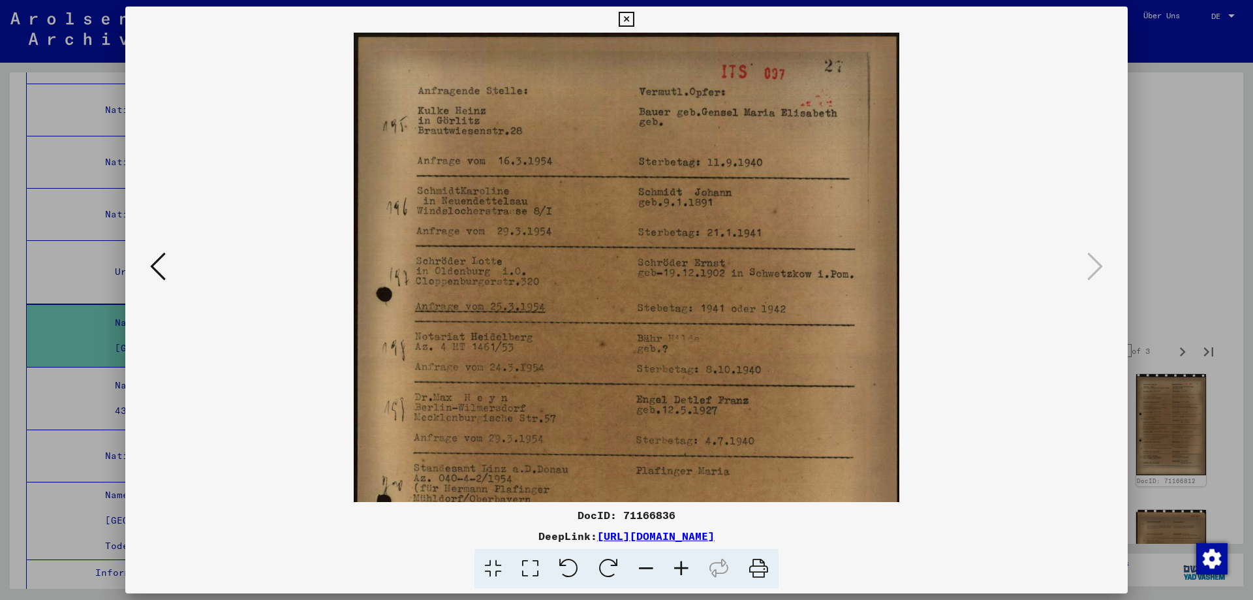
click at [689, 571] on icon at bounding box center [681, 569] width 35 height 40
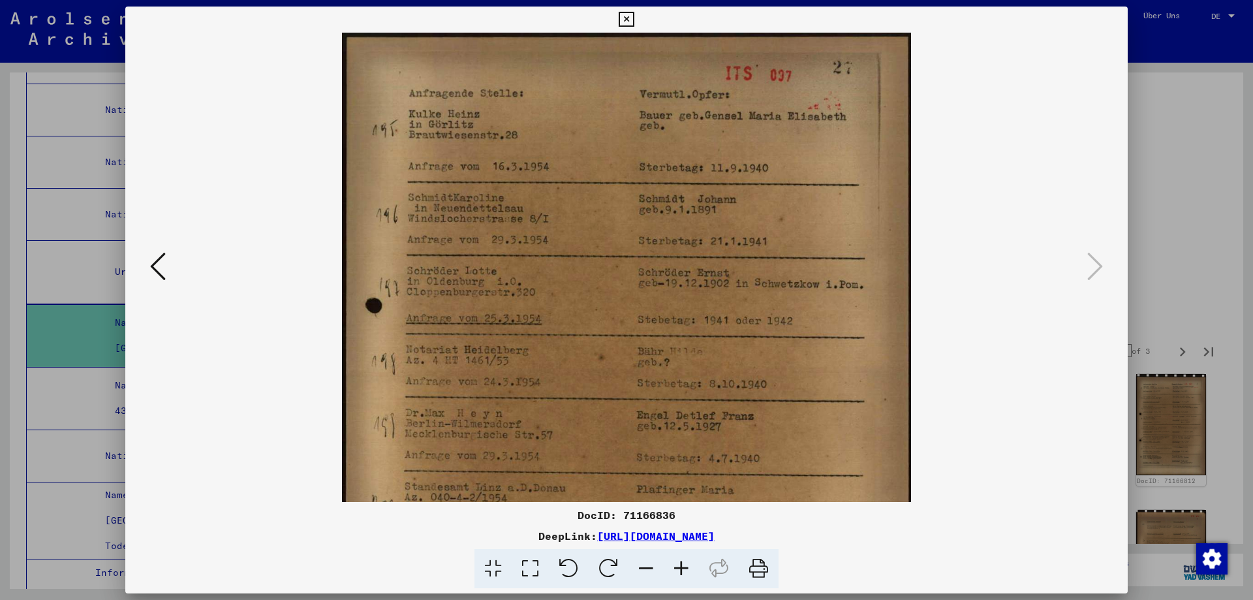
click at [688, 571] on icon at bounding box center [681, 569] width 35 height 40
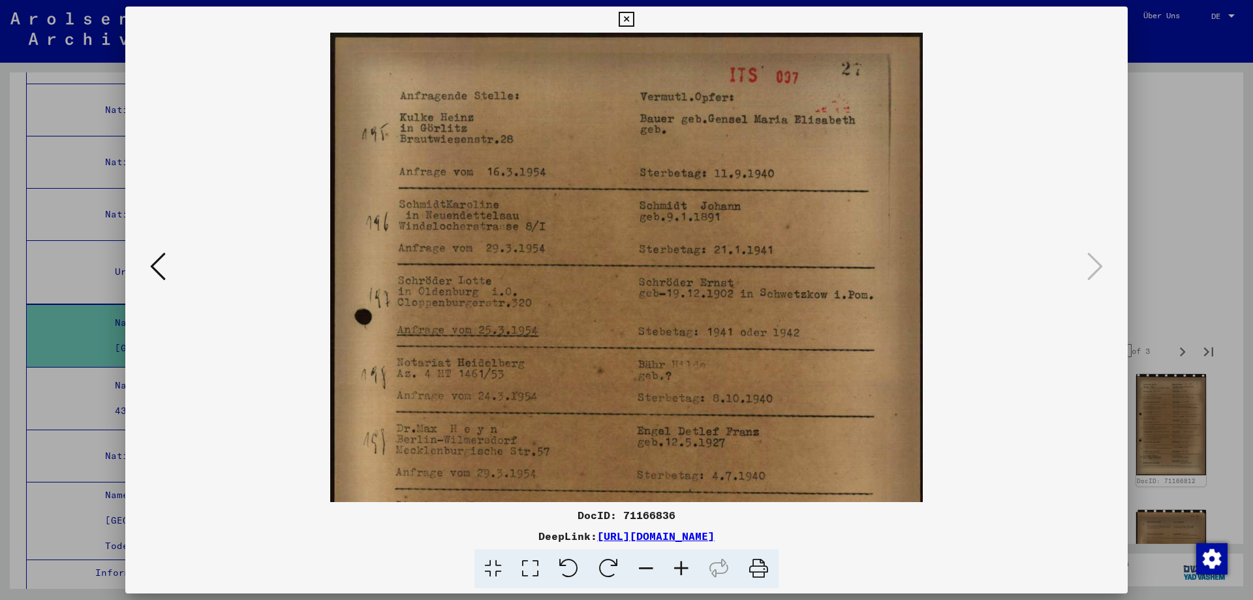
click at [687, 571] on icon at bounding box center [681, 569] width 35 height 40
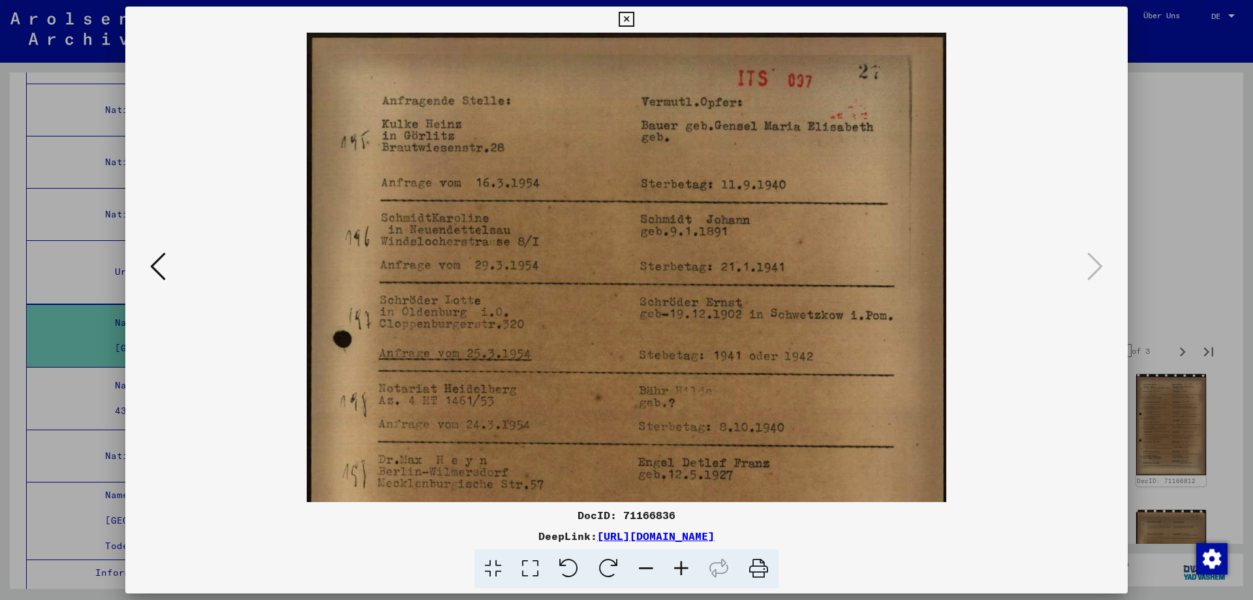
click at [687, 572] on icon at bounding box center [681, 569] width 35 height 40
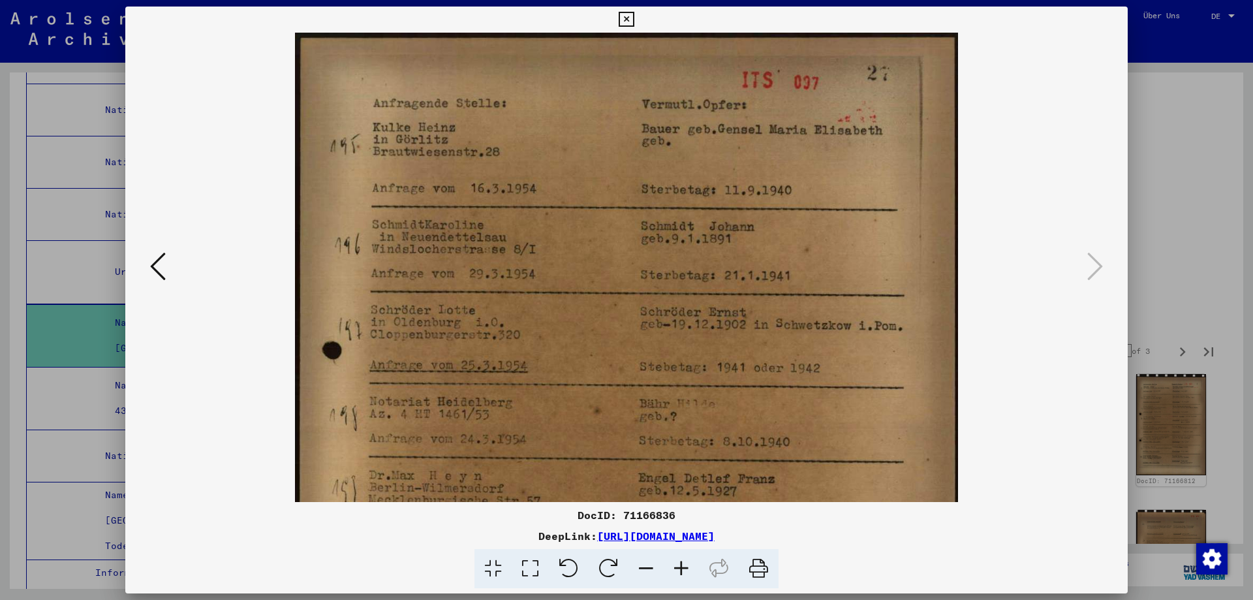
click at [687, 572] on icon at bounding box center [681, 569] width 35 height 40
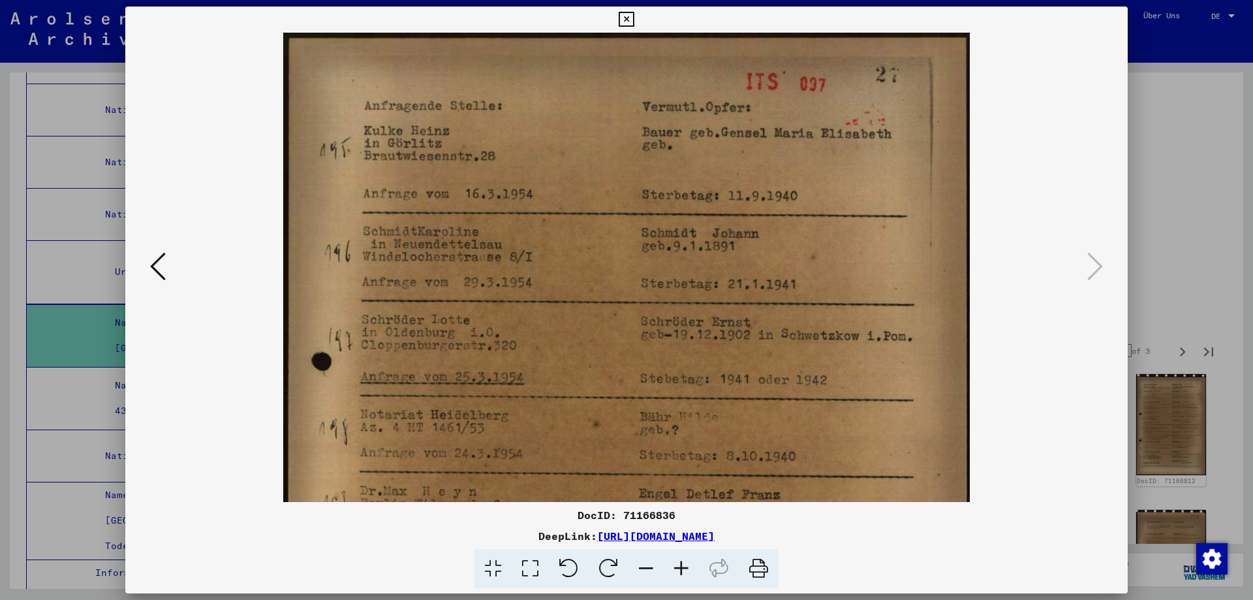
click at [687, 572] on icon at bounding box center [681, 569] width 35 height 40
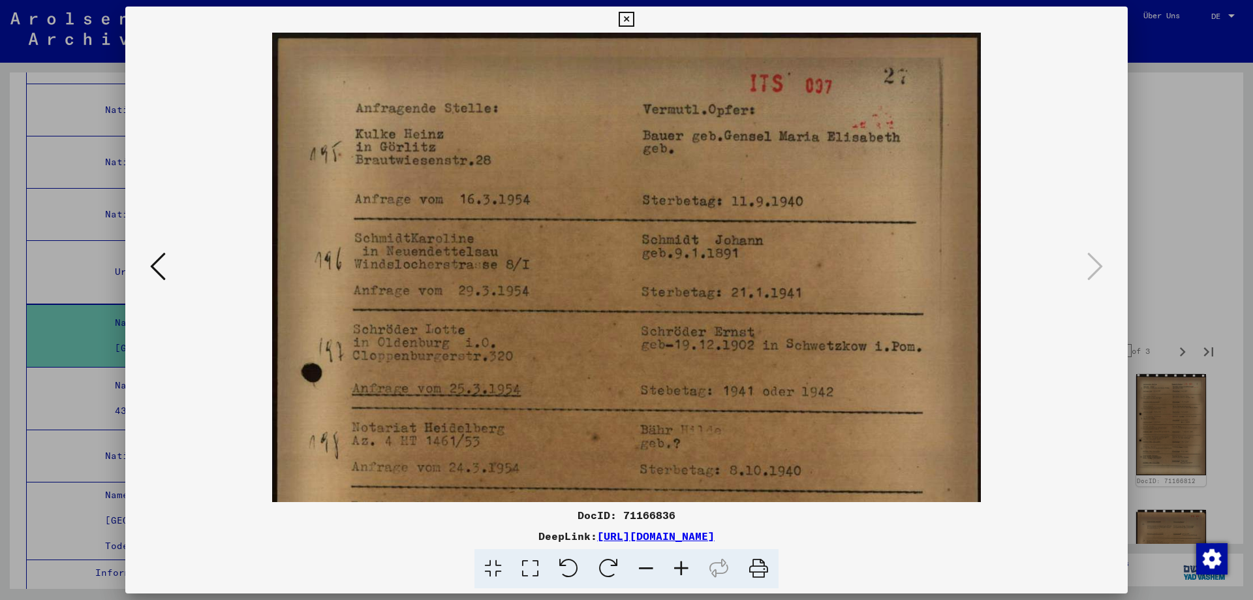
click at [685, 572] on icon at bounding box center [681, 569] width 35 height 40
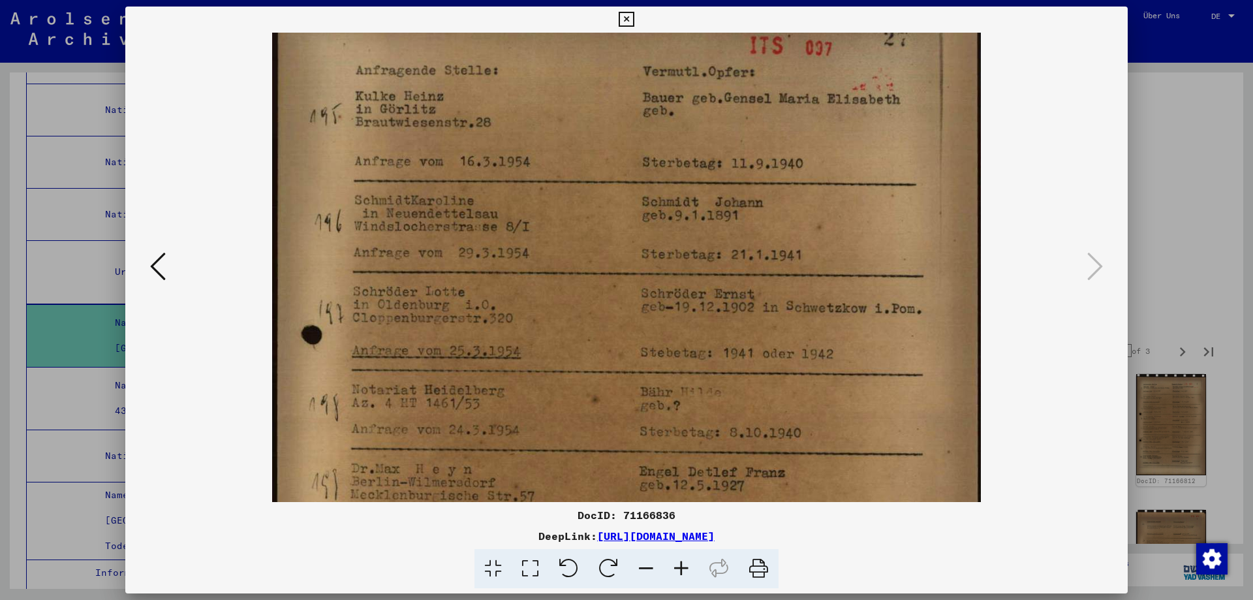
drag, startPoint x: 595, startPoint y: 411, endPoint x: 604, endPoint y: 296, distance: 115.2
click at [604, 298] on img at bounding box center [627, 491] width 710 height 992
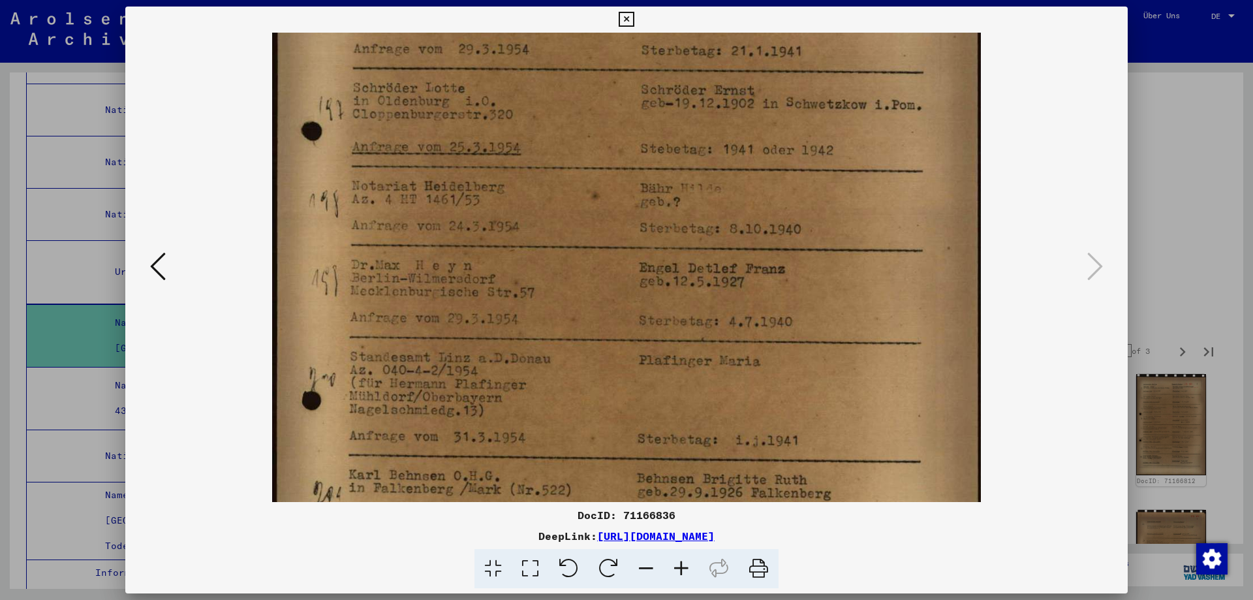
scroll to position [243, 0]
drag, startPoint x: 608, startPoint y: 413, endPoint x: 606, endPoint y: 283, distance: 129.9
click at [606, 283] on img at bounding box center [627, 286] width 710 height 992
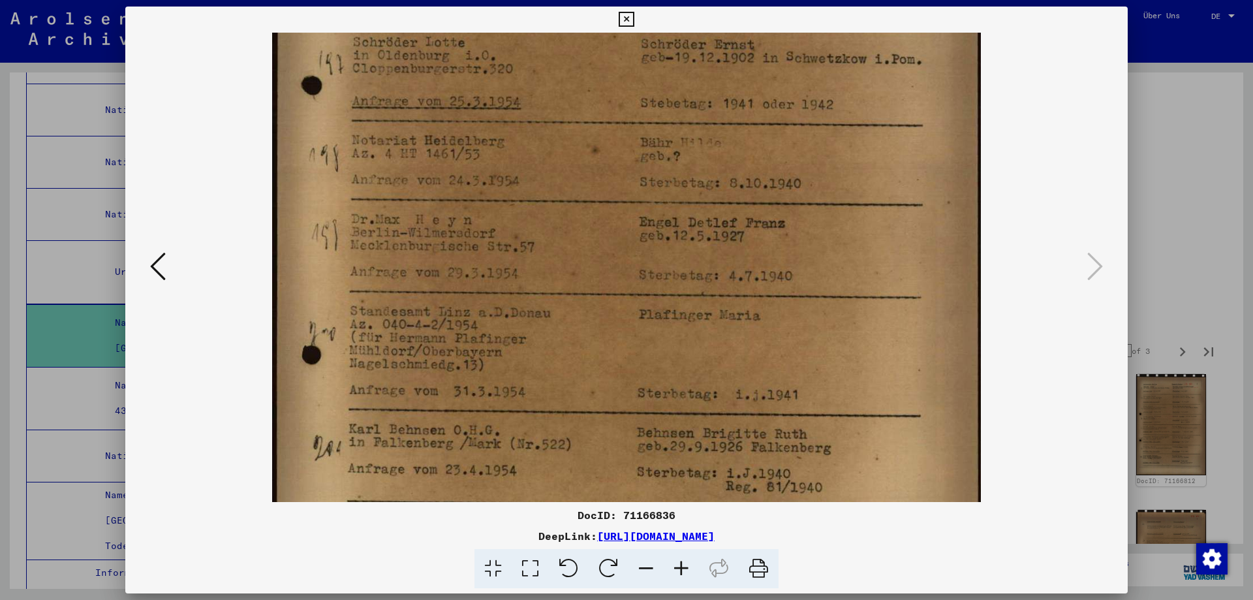
scroll to position [361, 0]
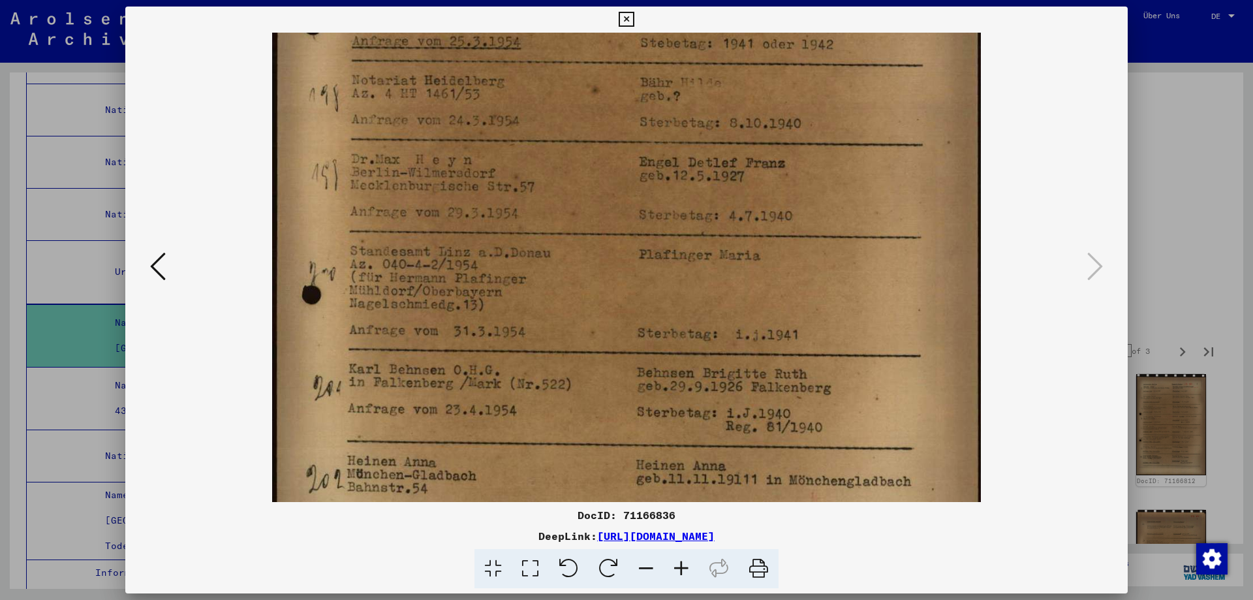
drag, startPoint x: 613, startPoint y: 425, endPoint x: 615, endPoint y: 300, distance: 124.7
click at [615, 307] on img at bounding box center [627, 181] width 710 height 992
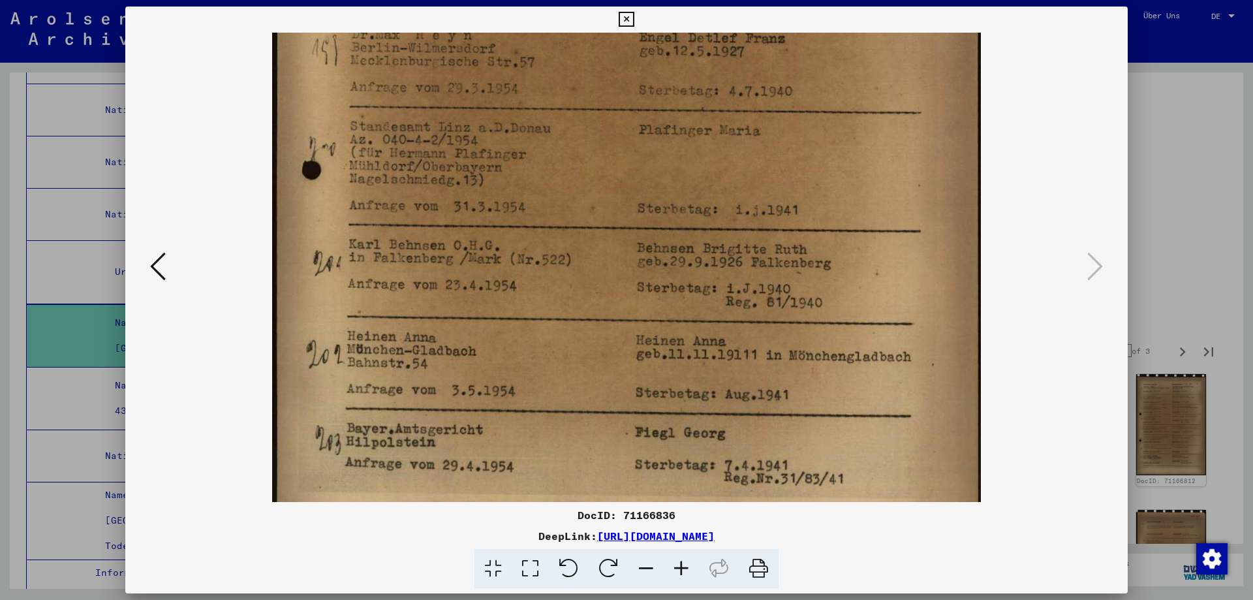
scroll to position [476, 0]
drag, startPoint x: 593, startPoint y: 447, endPoint x: 599, endPoint y: 345, distance: 102.7
click at [599, 345] on img at bounding box center [627, 53] width 710 height 992
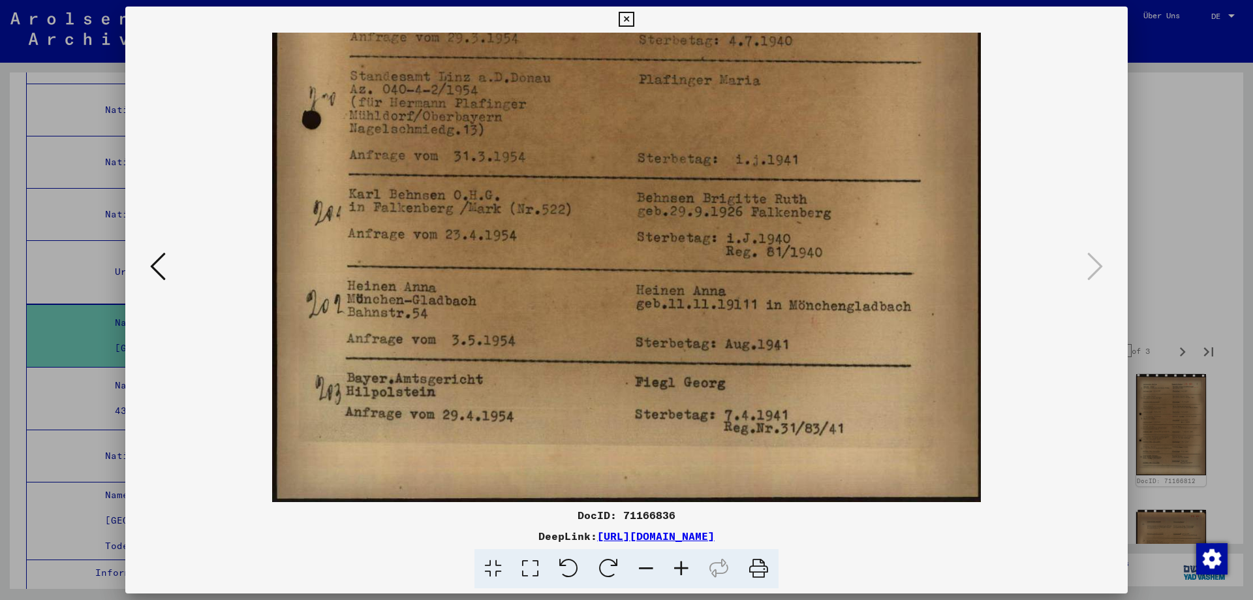
drag, startPoint x: 597, startPoint y: 438, endPoint x: 597, endPoint y: 313, distance: 125.3
click at [597, 314] on img at bounding box center [627, 6] width 710 height 992
click at [629, 16] on icon at bounding box center [626, 20] width 15 height 16
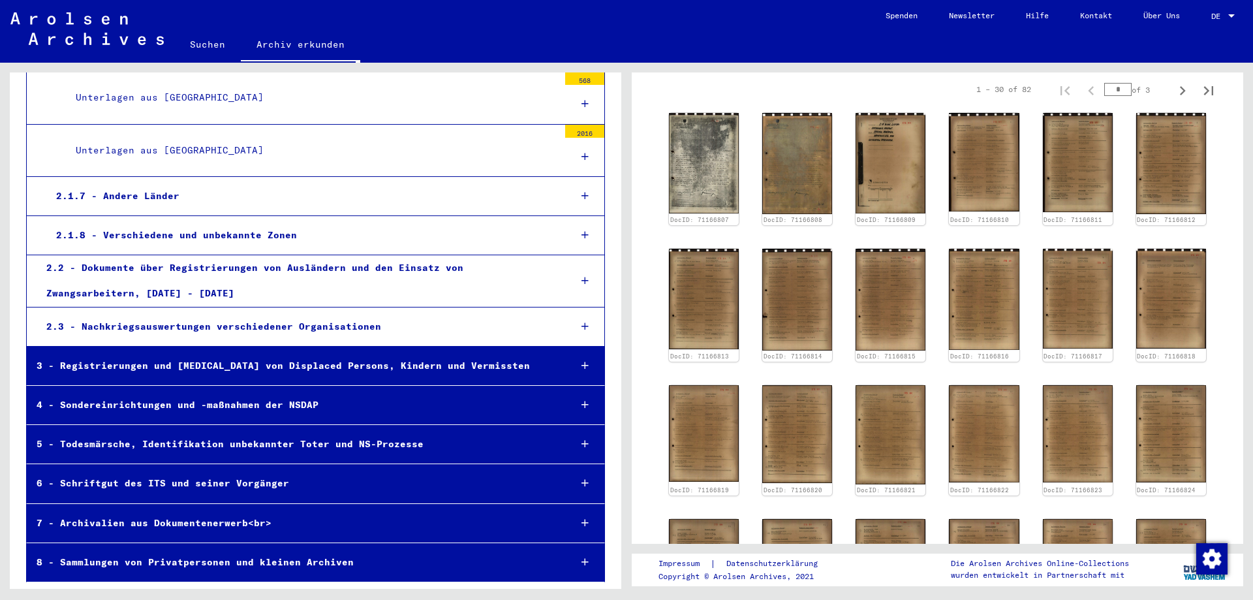
scroll to position [5, 0]
click at [219, 56] on link "Suchen" at bounding box center [207, 44] width 67 height 31
click at [216, 61] on link "Suchen" at bounding box center [207, 46] width 67 height 34
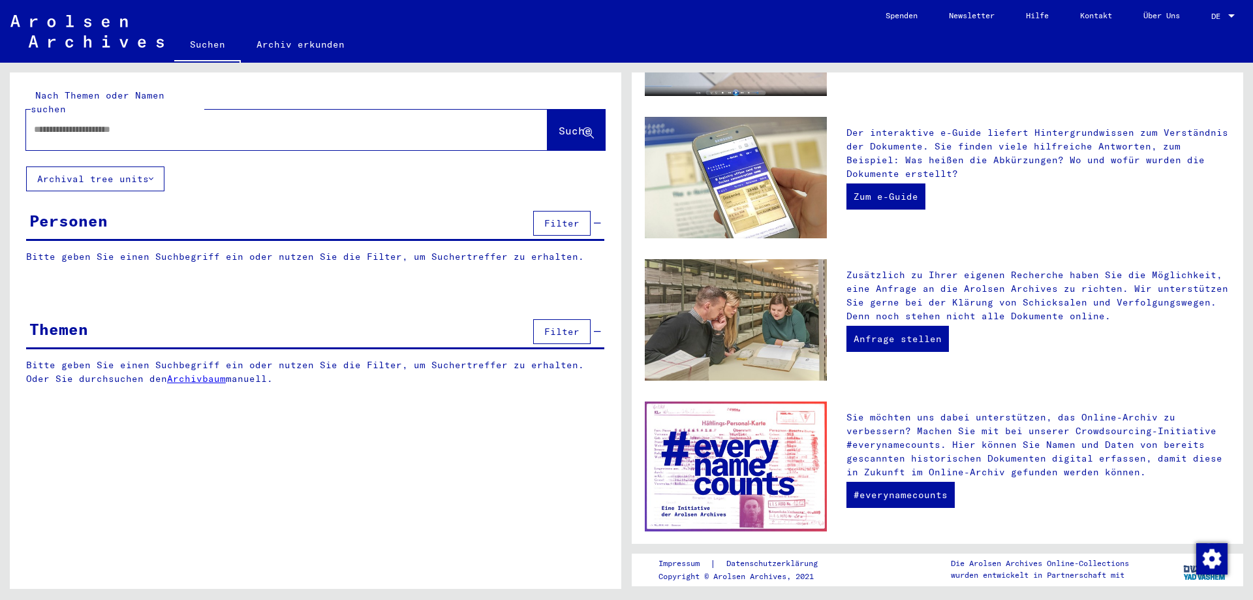
scroll to position [326, 0]
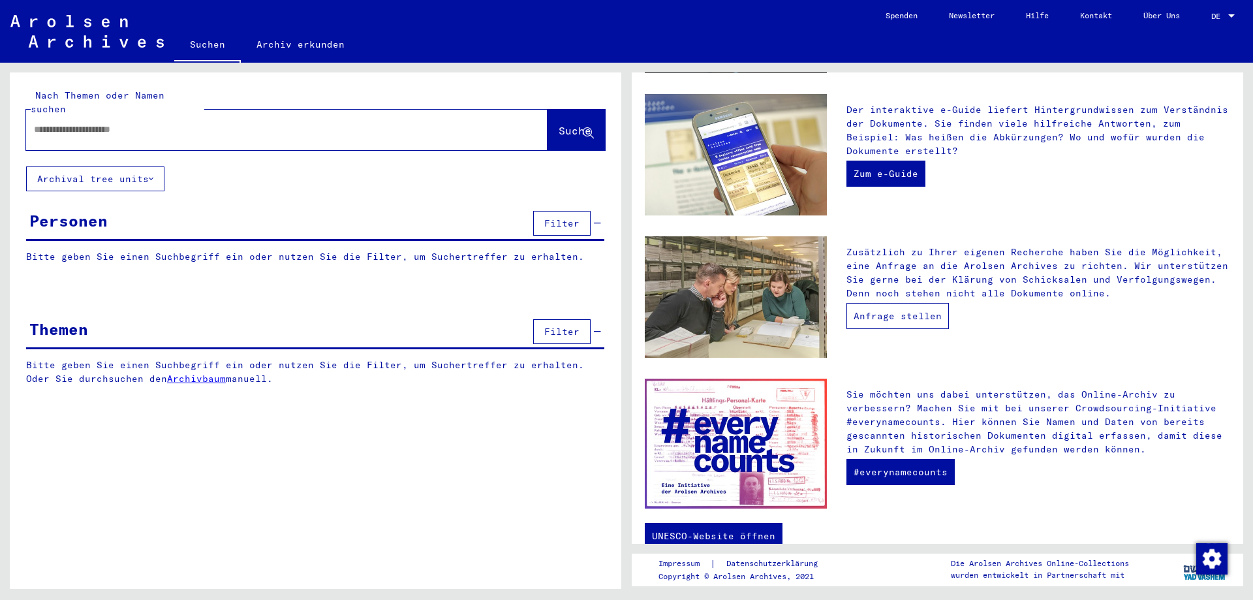
click at [912, 329] on link "Anfrage stellen" at bounding box center [898, 316] width 102 height 26
click at [41, 136] on input "text" at bounding box center [271, 130] width 475 height 14
type input "**********"
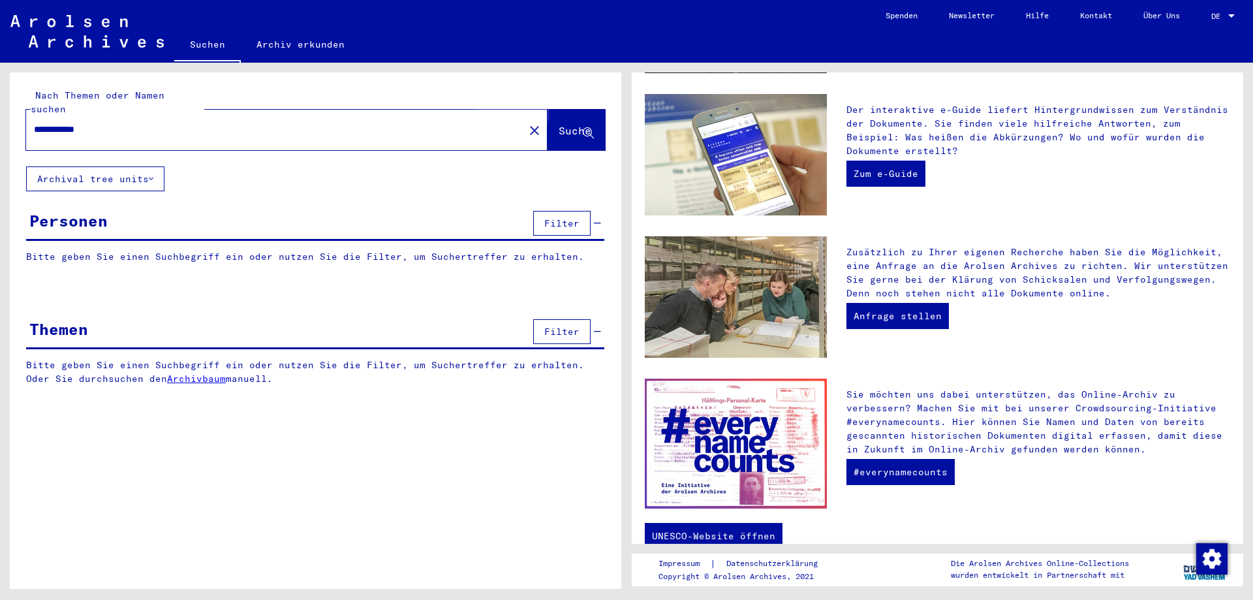
click at [559, 126] on span "Suche" at bounding box center [575, 130] width 33 height 13
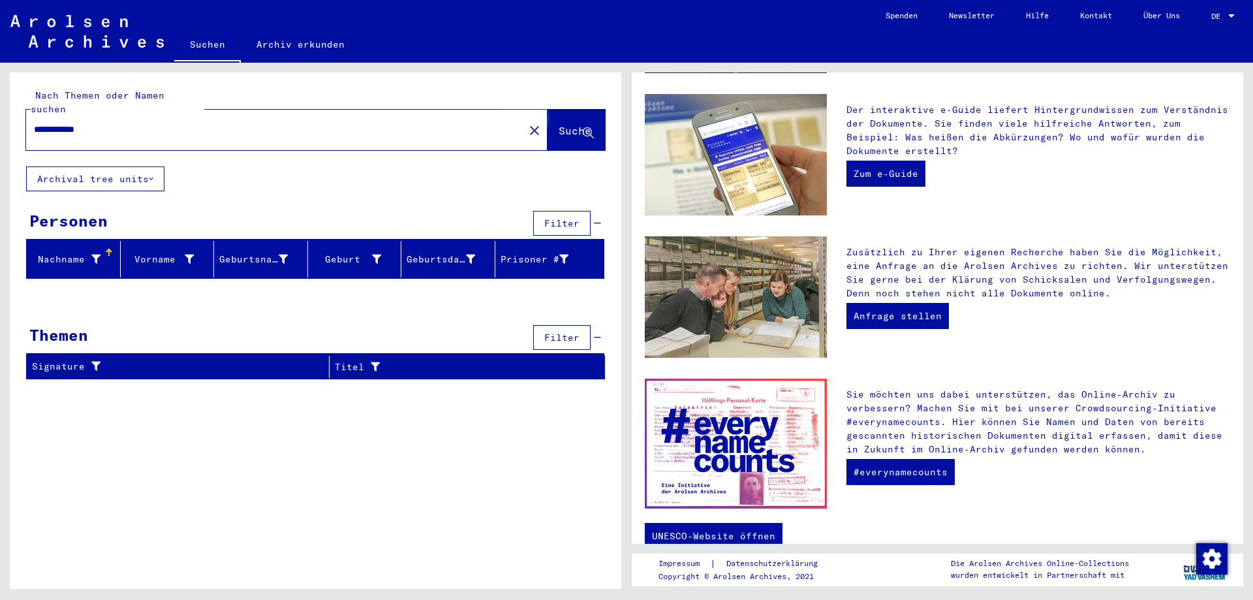
click at [565, 137] on span "Suche" at bounding box center [575, 130] width 33 height 13
click at [559, 129] on span "Suche" at bounding box center [575, 130] width 33 height 13
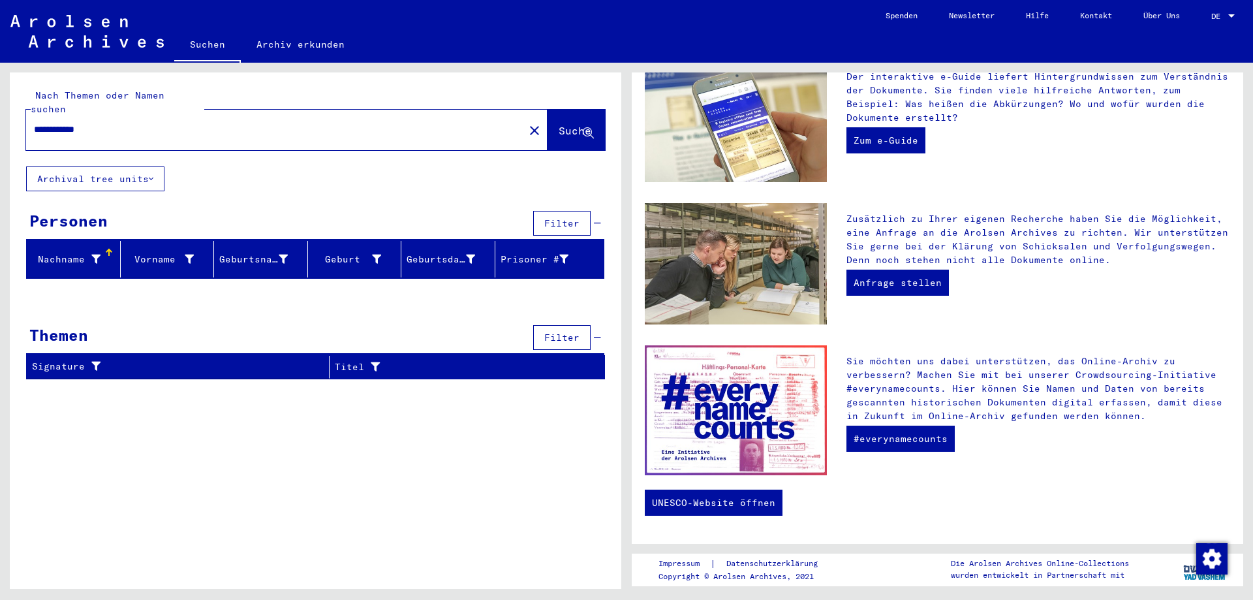
scroll to position [388, 0]
